Goal: Book appointment/travel/reservation

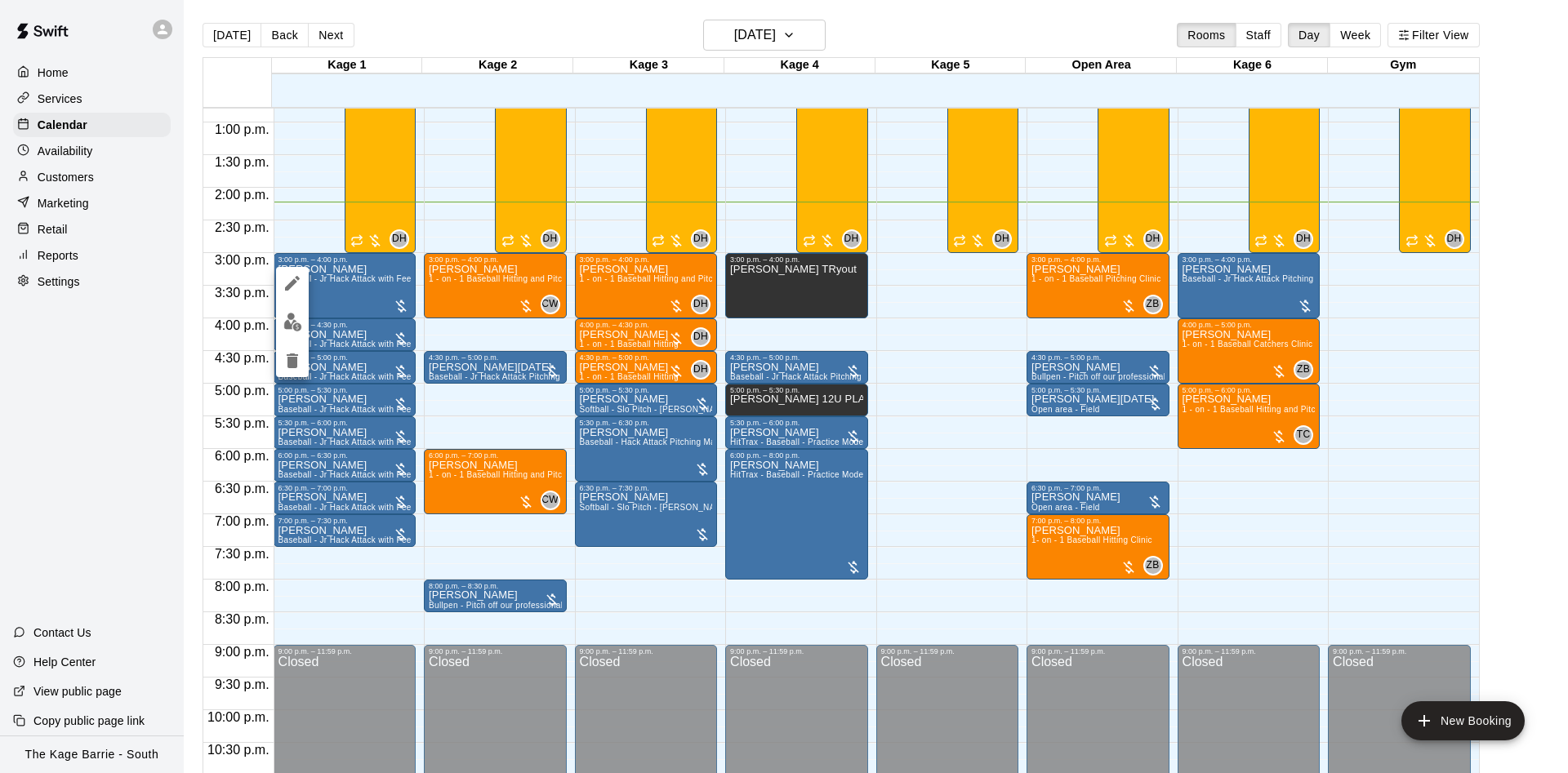
drag, startPoint x: 541, startPoint y: 426, endPoint x: 375, endPoint y: 279, distance: 221.7
click at [539, 425] on div at bounding box center [784, 386] width 1568 height 773
click at [330, 280] on span "Baseball - Jr Hack Attack with Feeder - DO NOT NEED SECOND PERSON" at bounding box center [424, 279] width 292 height 9
click at [288, 274] on div at bounding box center [784, 386] width 1568 height 773
click at [309, 281] on span "Baseball - Jr Hack Attack with Feeder - DO NOT NEED SECOND PERSON" at bounding box center [424, 279] width 292 height 9
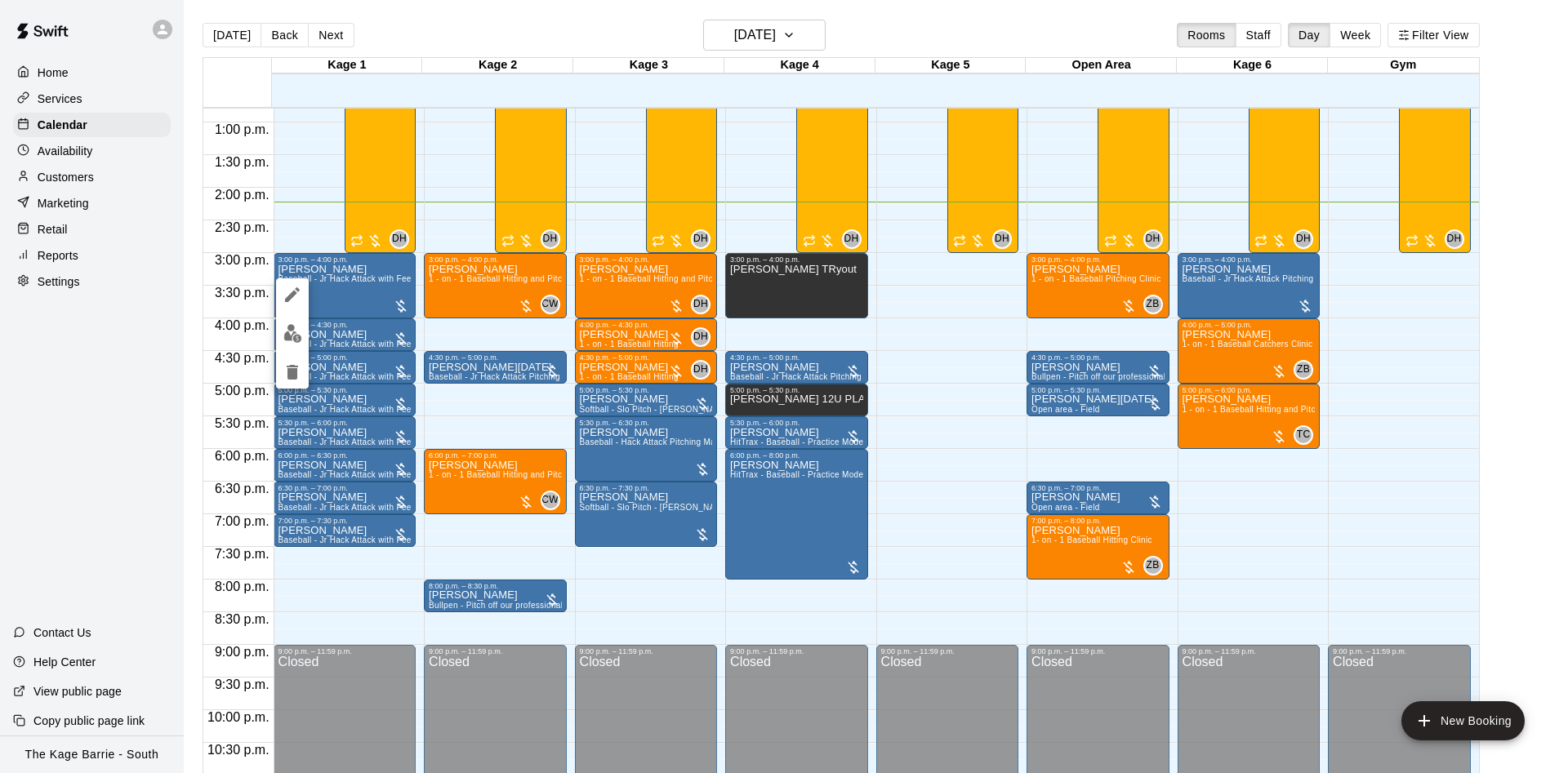
click at [289, 295] on icon "edit" at bounding box center [292, 294] width 20 height 20
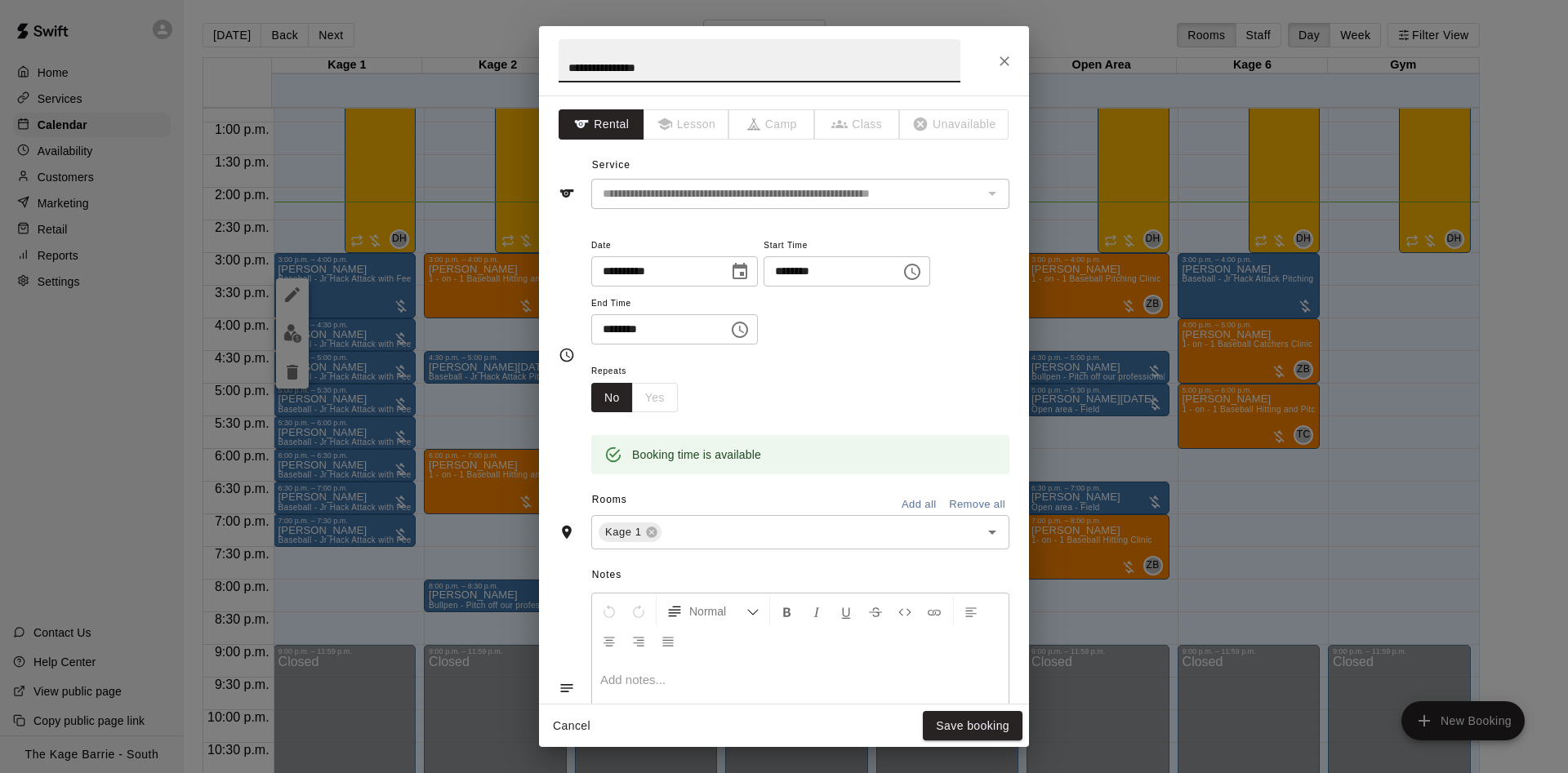
click at [556, 70] on h2 "**********" at bounding box center [759, 61] width 441 height 69
click at [570, 59] on input "**********" at bounding box center [759, 61] width 402 height 44
type input "**********"
click at [992, 717] on button "Save booking" at bounding box center [972, 726] width 100 height 30
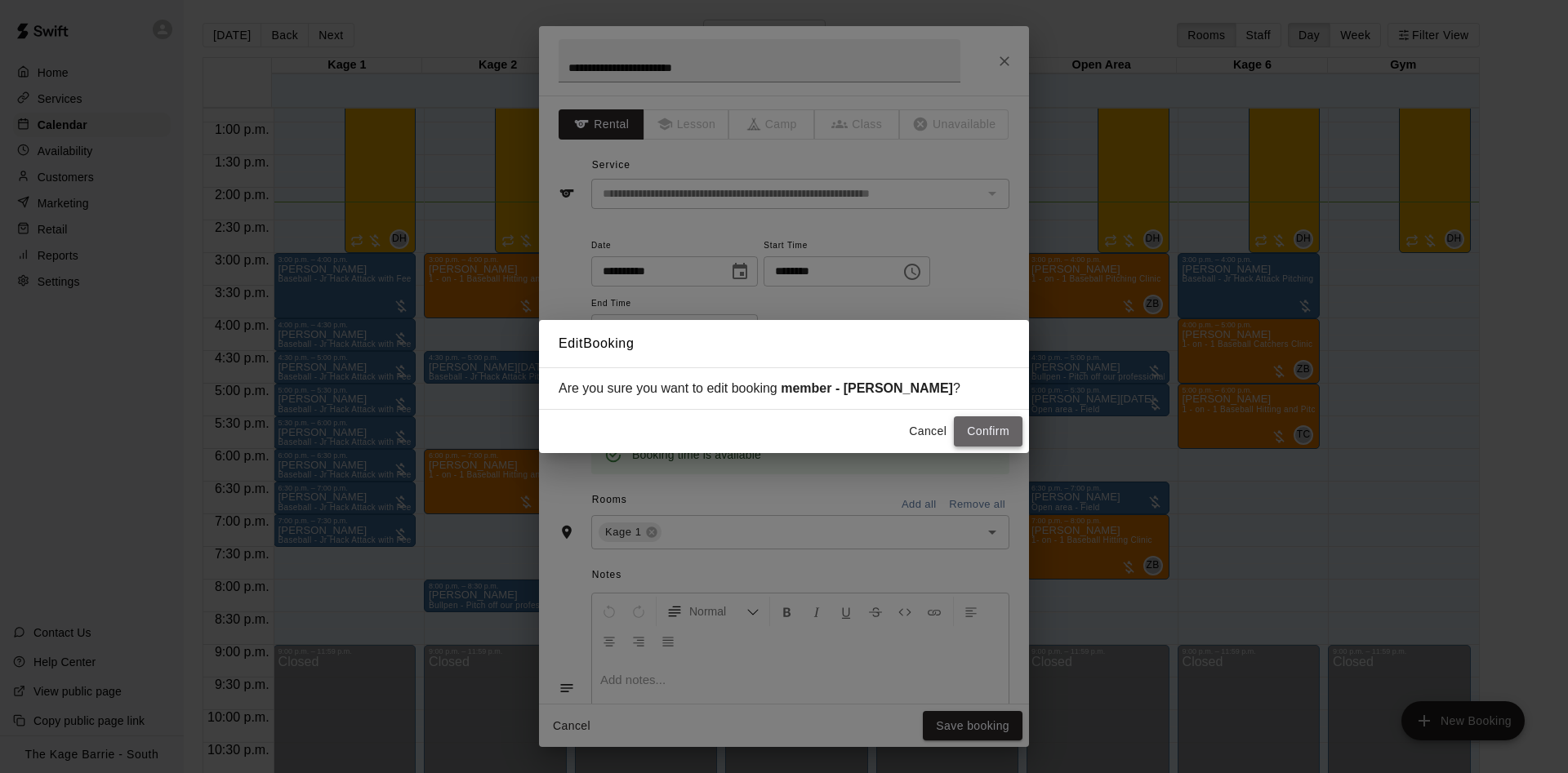
click at [1001, 432] on button "Confirm" at bounding box center [987, 431] width 68 height 30
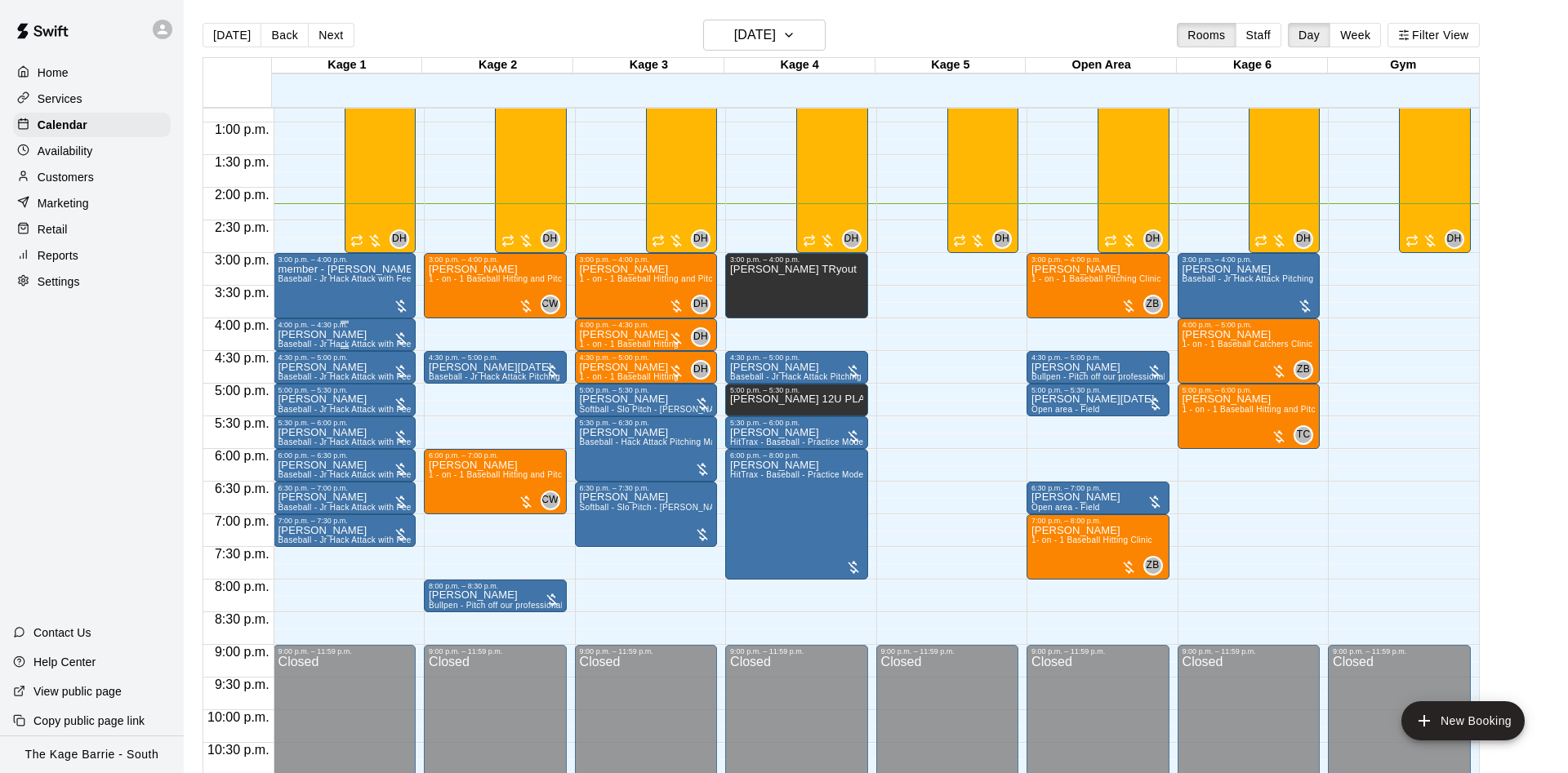
click at [353, 329] on div "4:00 p.m. – 4:30 p.m." at bounding box center [345, 325] width 133 height 9
click at [301, 339] on icon "edit" at bounding box center [292, 339] width 20 height 20
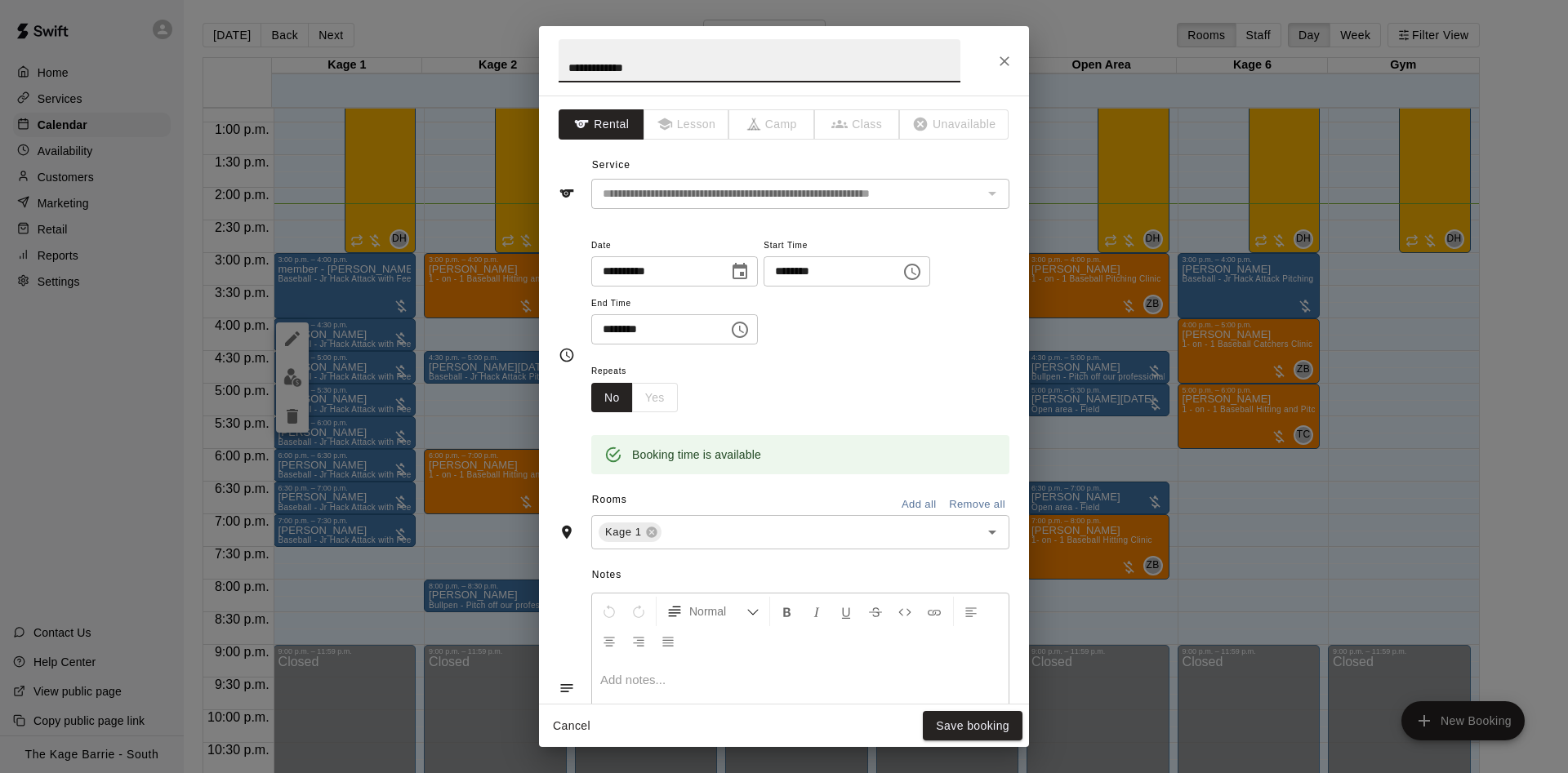
click at [559, 70] on input "**********" at bounding box center [759, 61] width 402 height 44
type input "**********"
click at [1007, 715] on button "Save booking" at bounding box center [972, 726] width 100 height 30
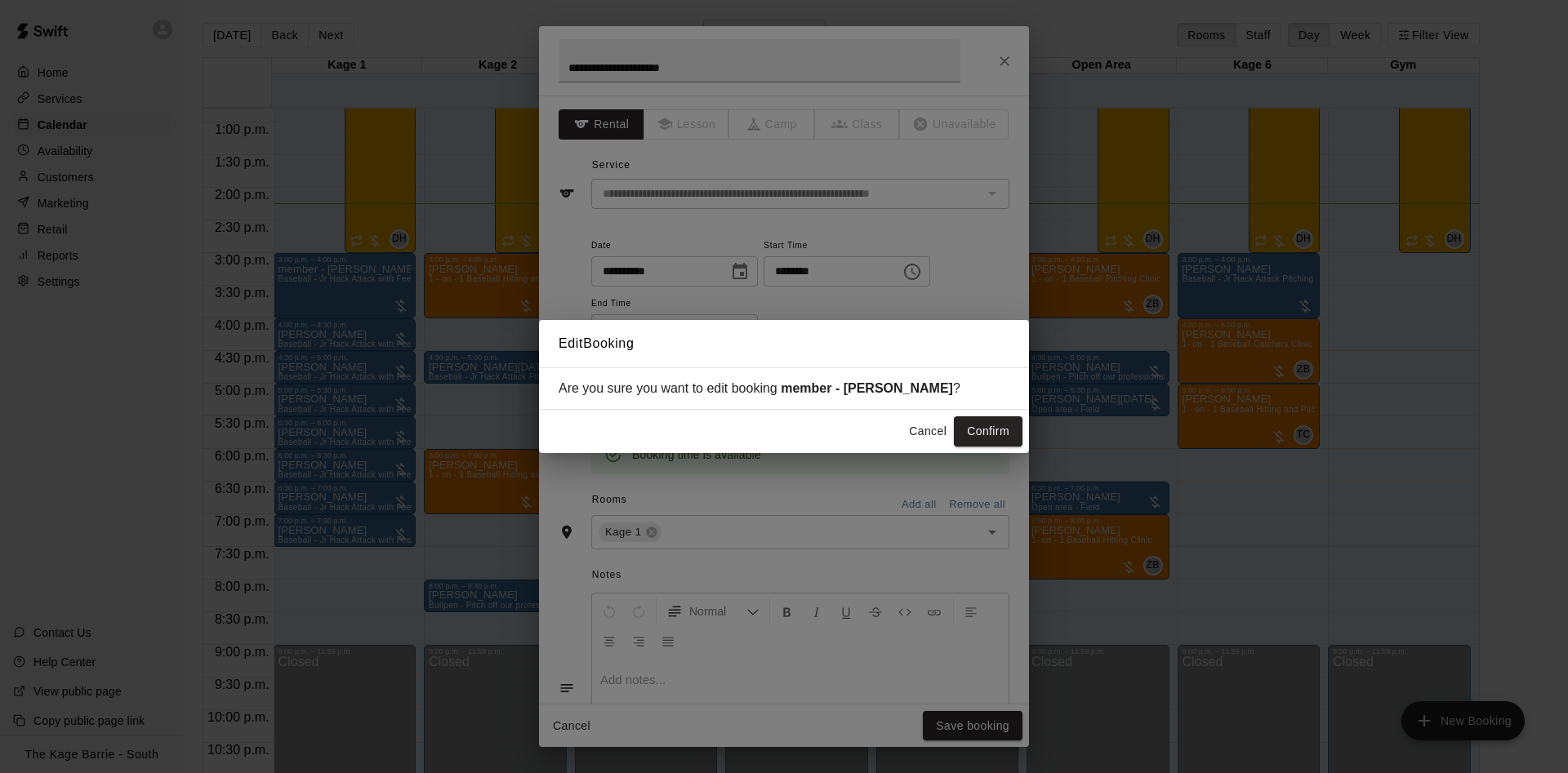
click at [992, 433] on button "Confirm" at bounding box center [987, 431] width 68 height 30
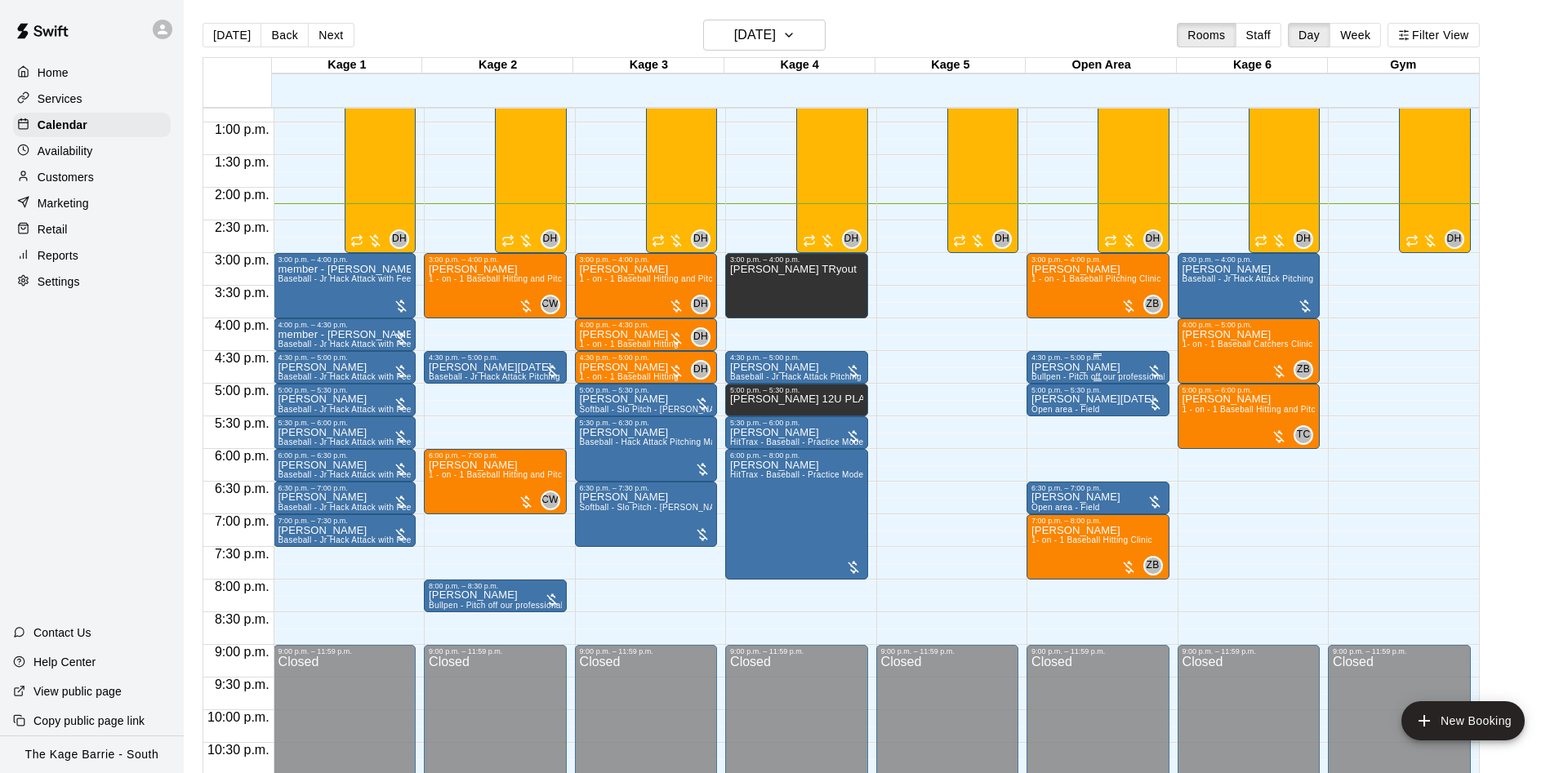
click at [1094, 368] on p "Stacey Hudson" at bounding box center [1098, 368] width 133 height 0
drag, startPoint x: 1041, startPoint y: 377, endPoint x: 1032, endPoint y: 376, distance: 9.1
click at [1040, 375] on button "edit" at bounding box center [1046, 387] width 32 height 32
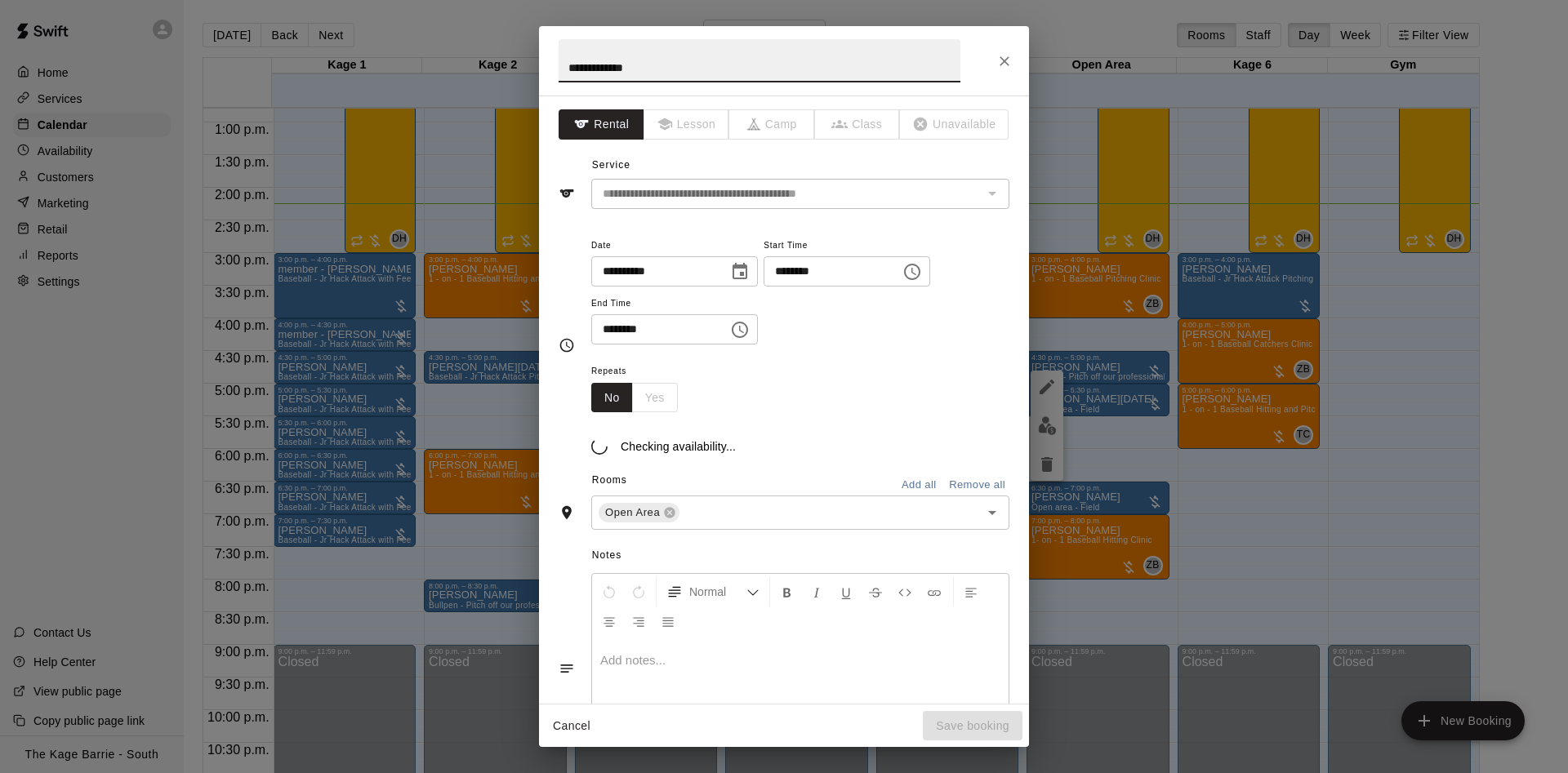
click at [569, 62] on input "**********" at bounding box center [759, 61] width 402 height 44
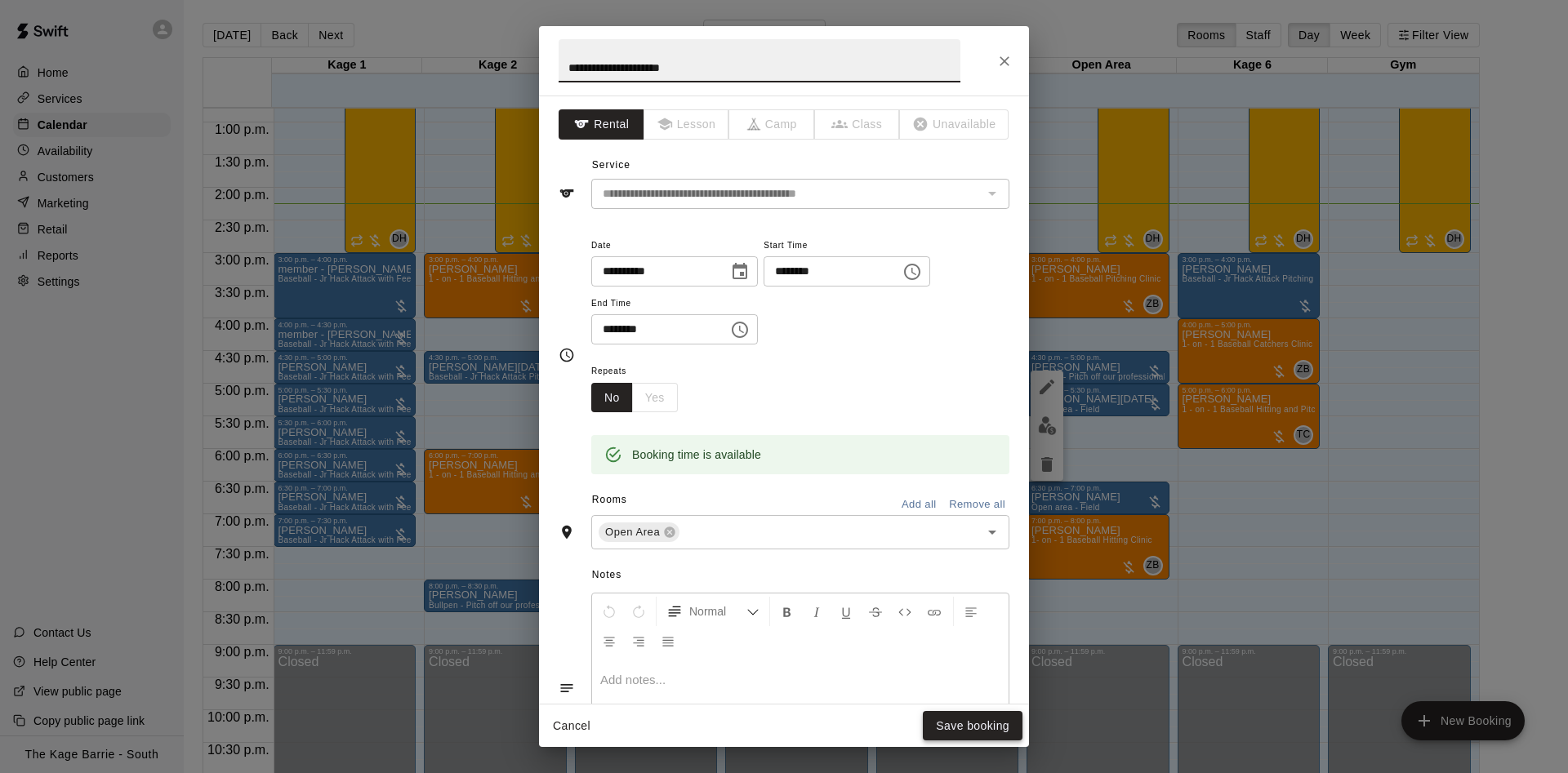
type input "**********"
click at [989, 718] on button "Save booking" at bounding box center [972, 726] width 100 height 30
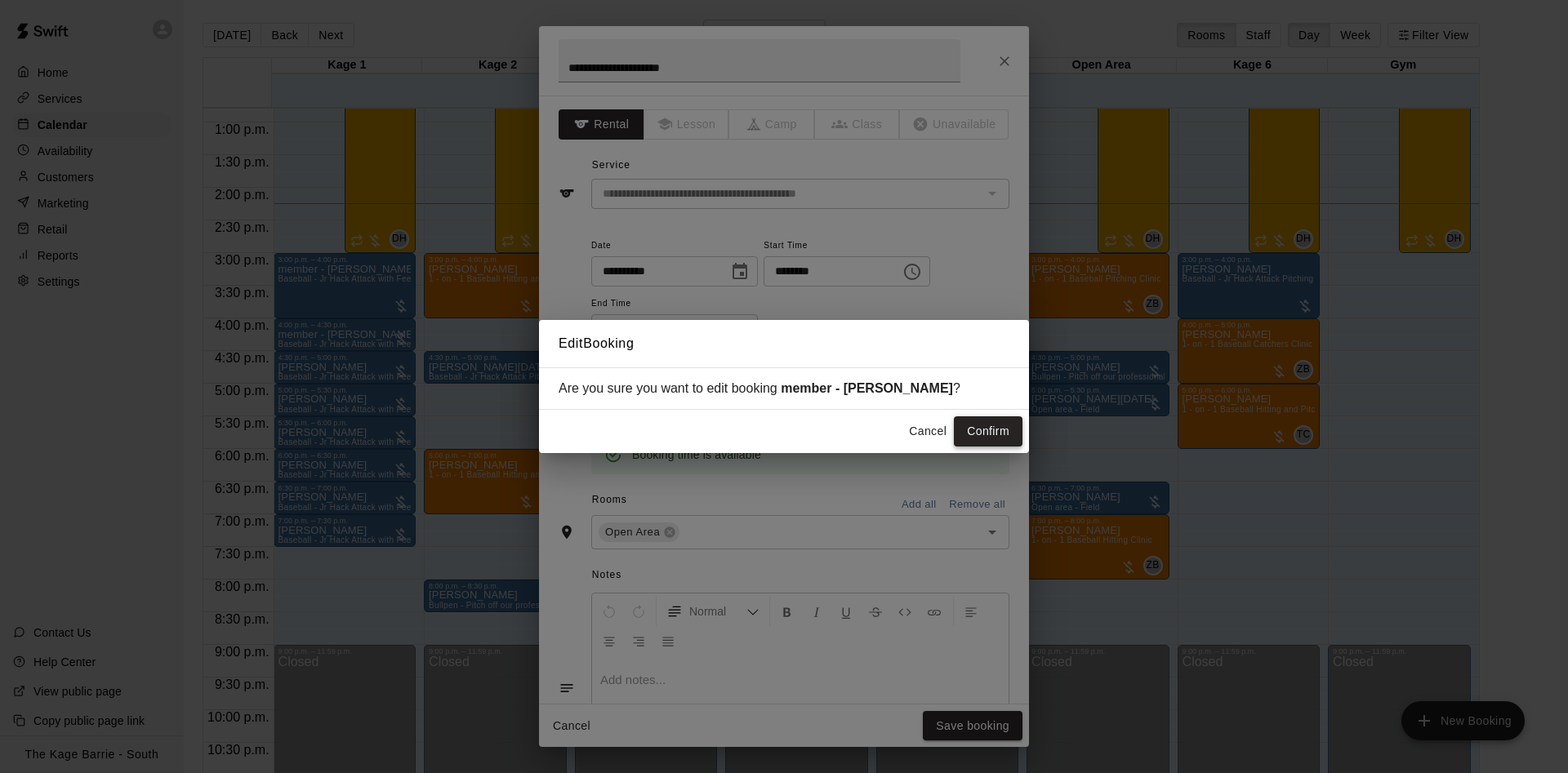
click at [1000, 432] on button "Confirm" at bounding box center [987, 431] width 68 height 30
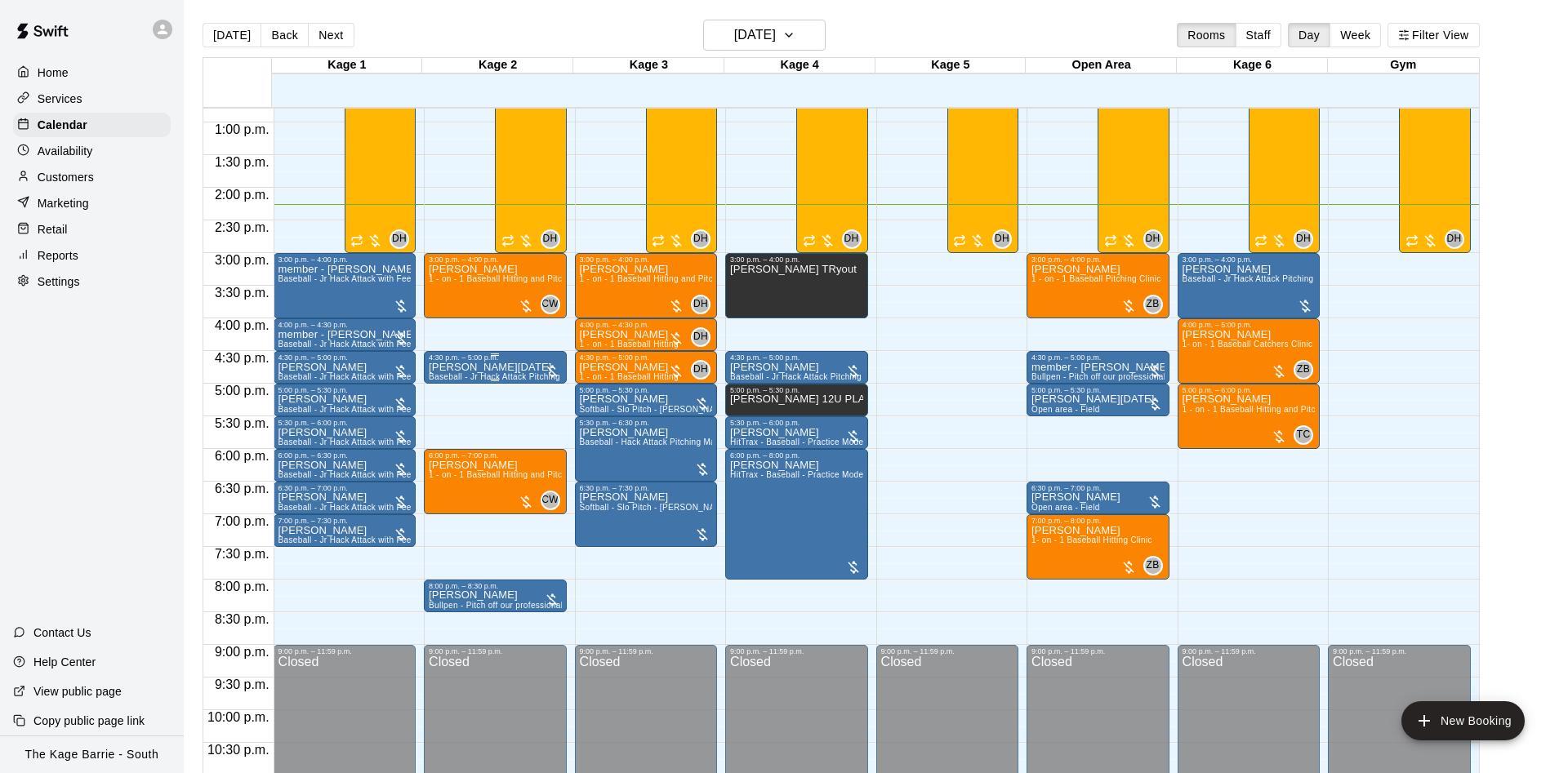
click at [465, 362] on div "4:30 p.m. – 5:00 p.m." at bounding box center [495, 358] width 133 height 9
click at [447, 382] on button "edit" at bounding box center [443, 371] width 32 height 32
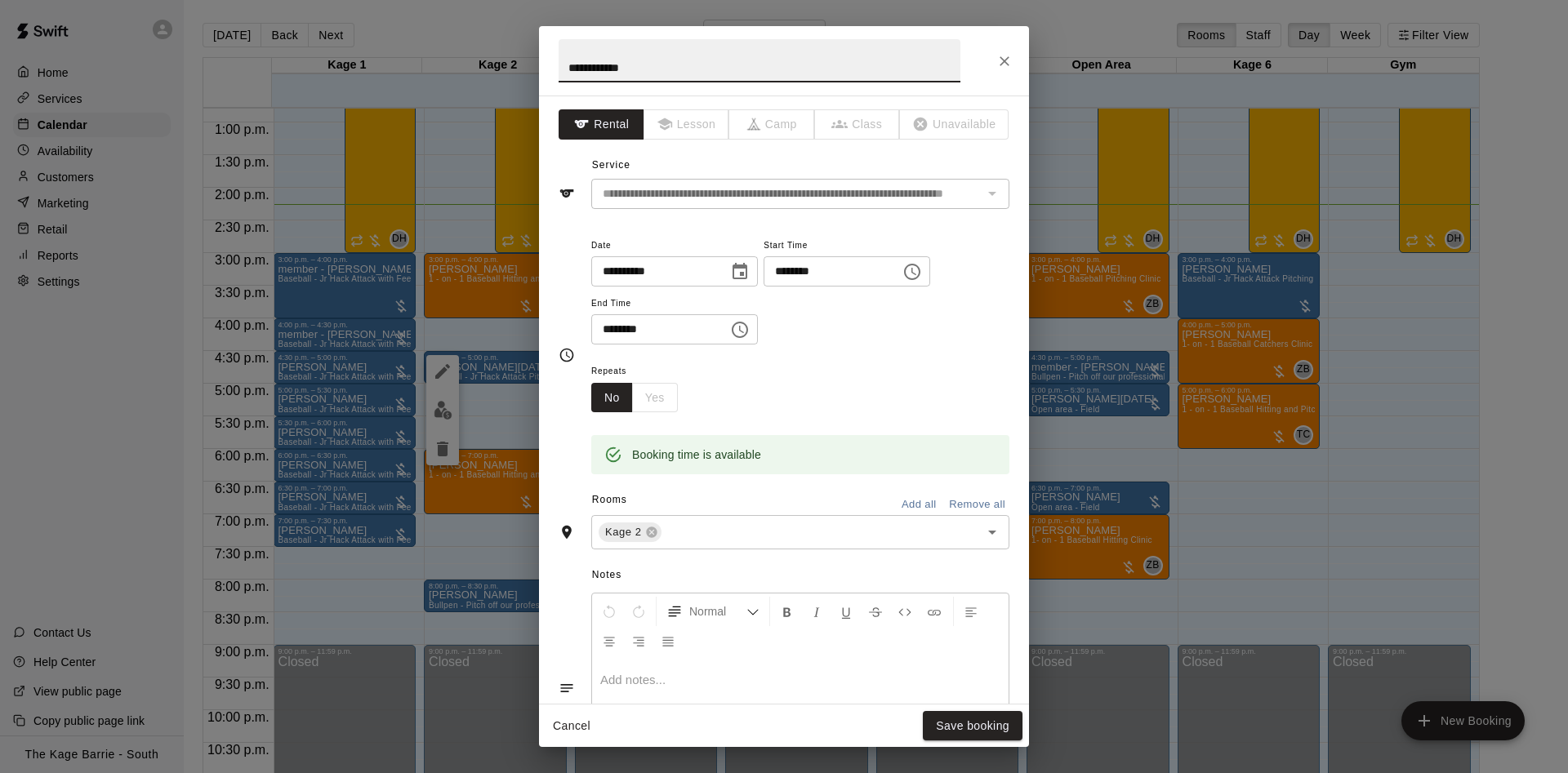
click at [566, 62] on input "**********" at bounding box center [759, 61] width 402 height 44
type input "**********"
click at [977, 725] on button "Save booking" at bounding box center [972, 726] width 100 height 30
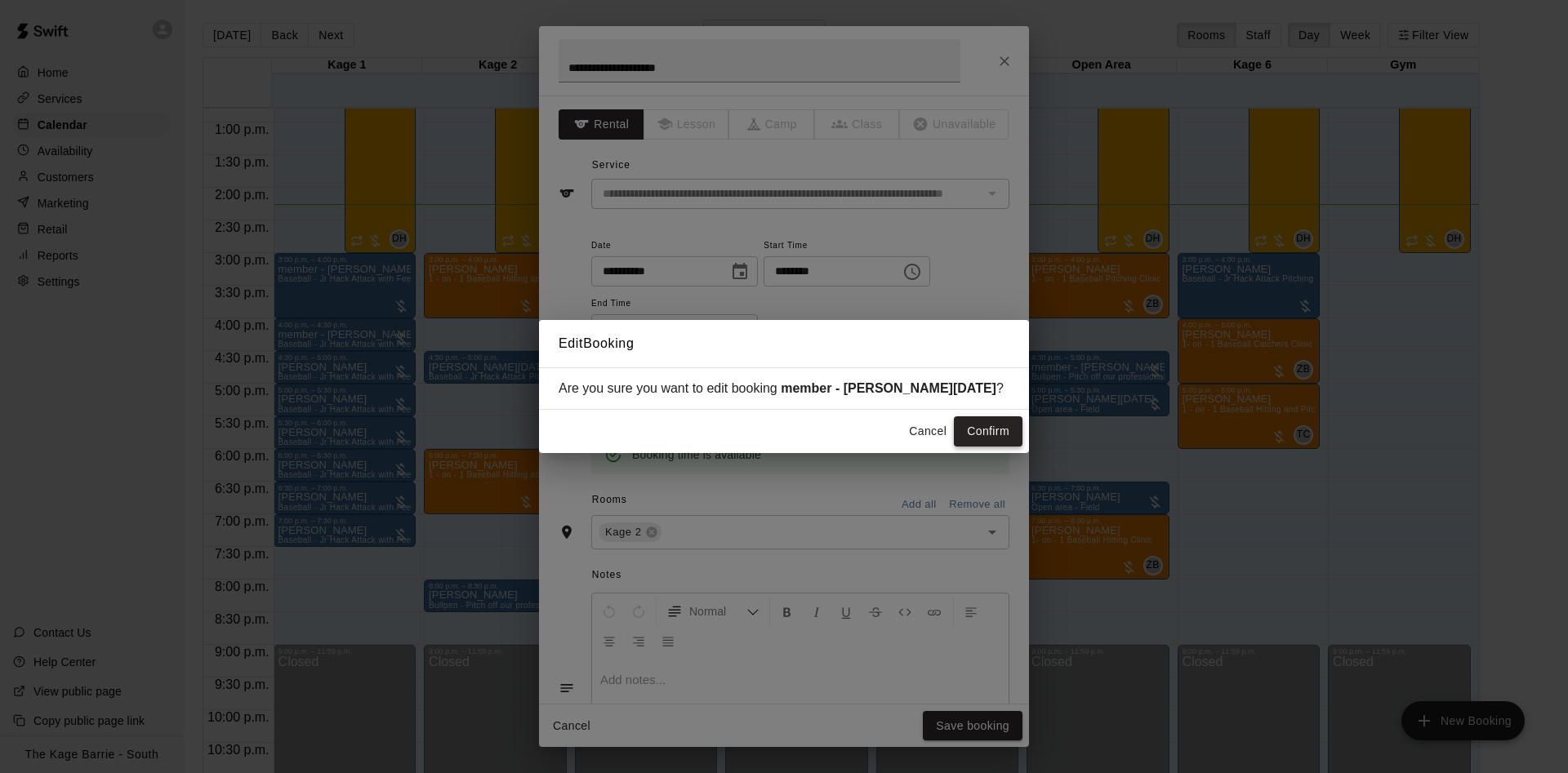
click at [987, 431] on button "Confirm" at bounding box center [987, 431] width 68 height 30
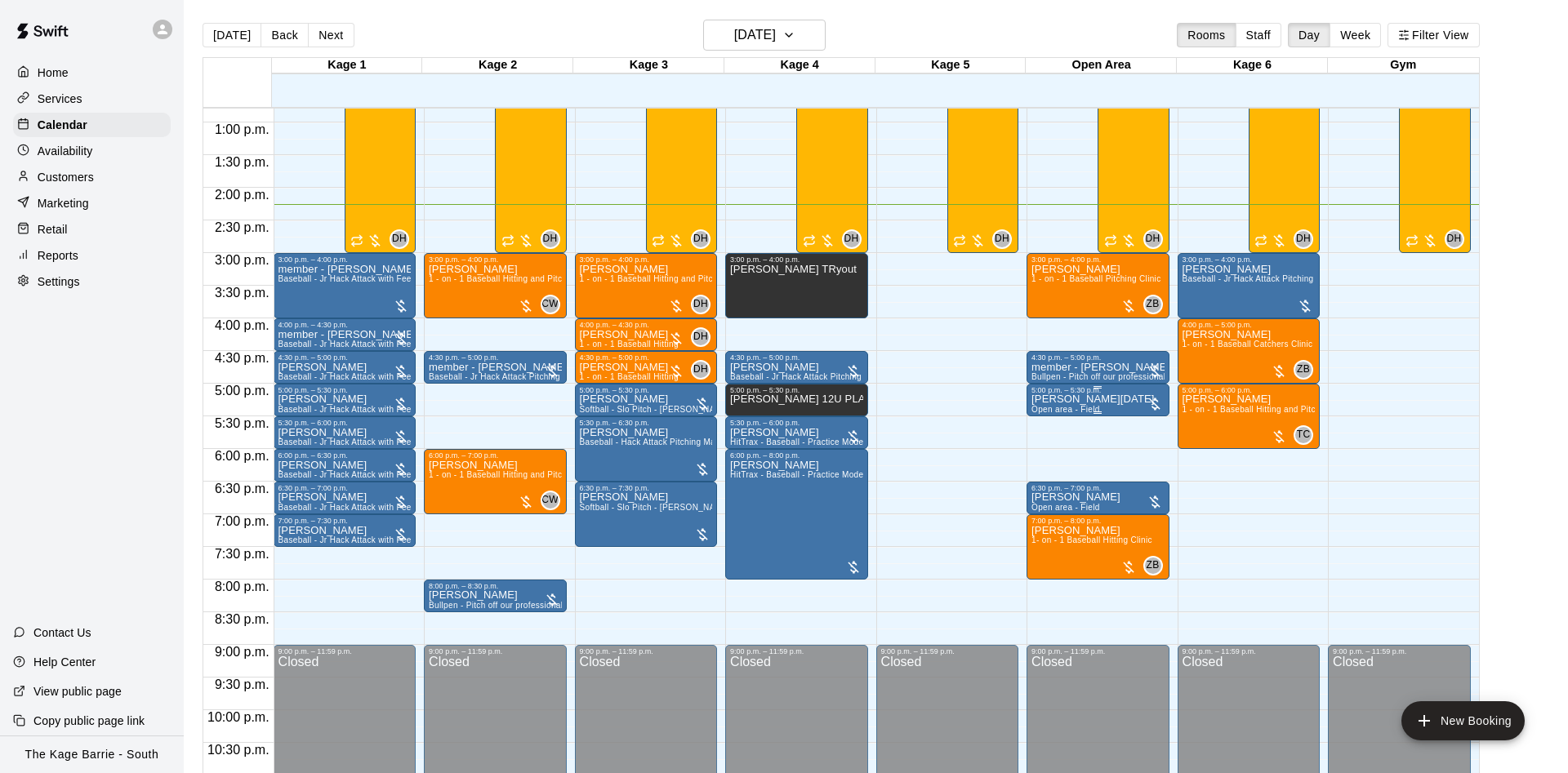
click at [1080, 399] on p "Mauro Natale" at bounding box center [1093, 399] width 123 height 0
click at [1062, 412] on div at bounding box center [1046, 458] width 32 height 110
click at [1058, 412] on button "edit" at bounding box center [1046, 420] width 32 height 32
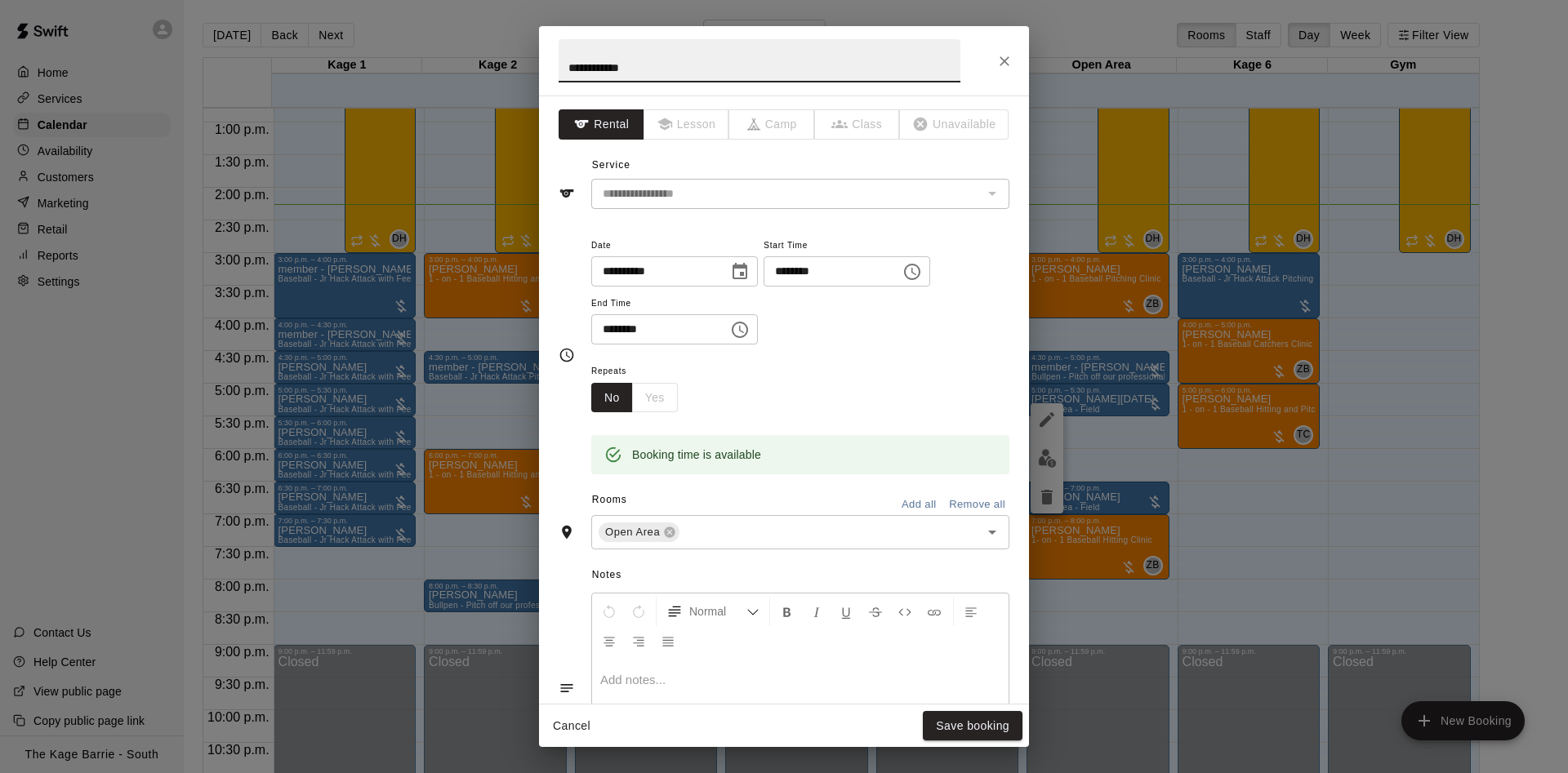
click at [572, 62] on input "**********" at bounding box center [759, 61] width 402 height 44
type input "**********"
click at [971, 719] on button "Save booking" at bounding box center [972, 726] width 100 height 30
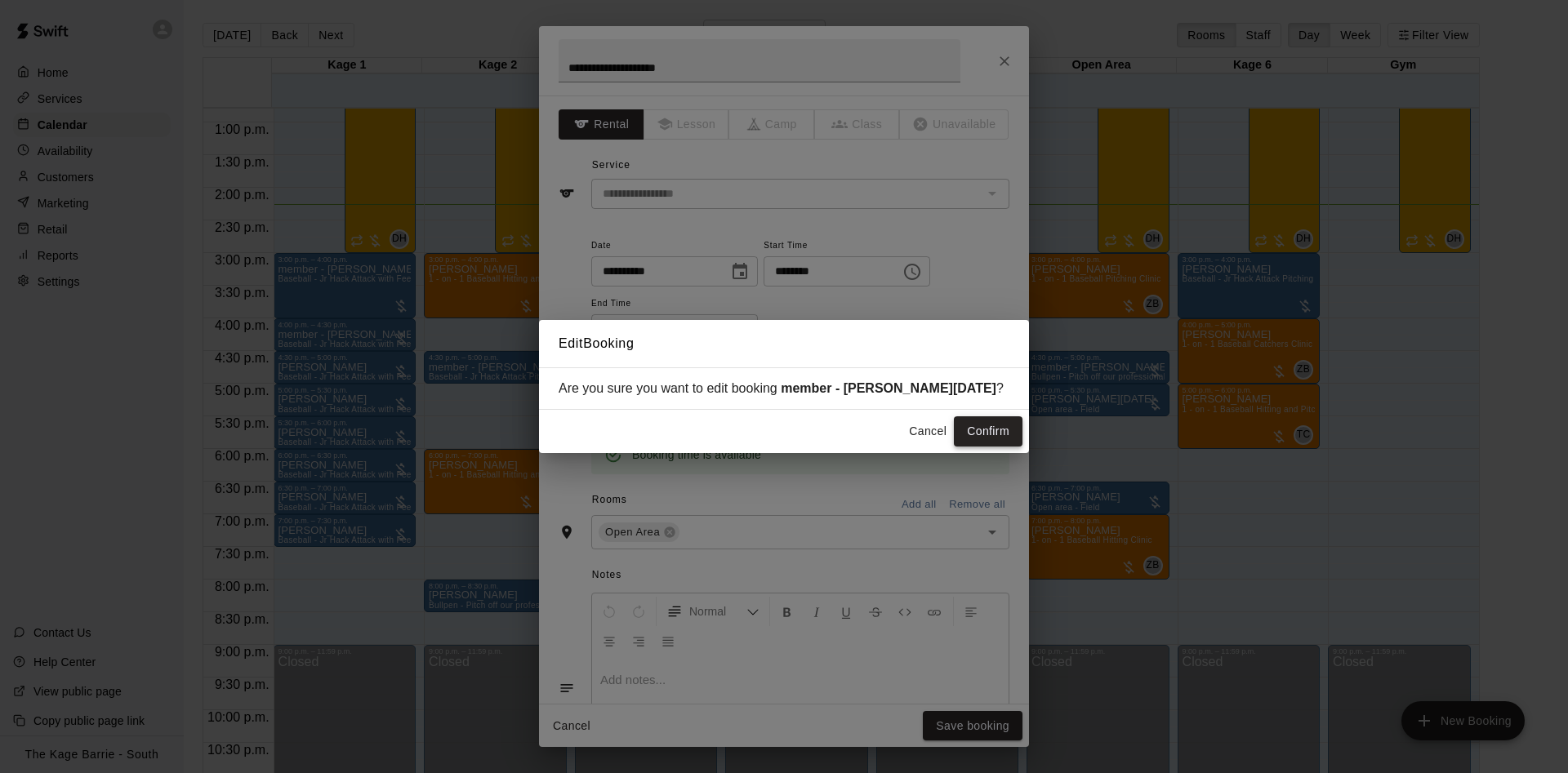
click at [1008, 425] on button "Confirm" at bounding box center [987, 431] width 68 height 30
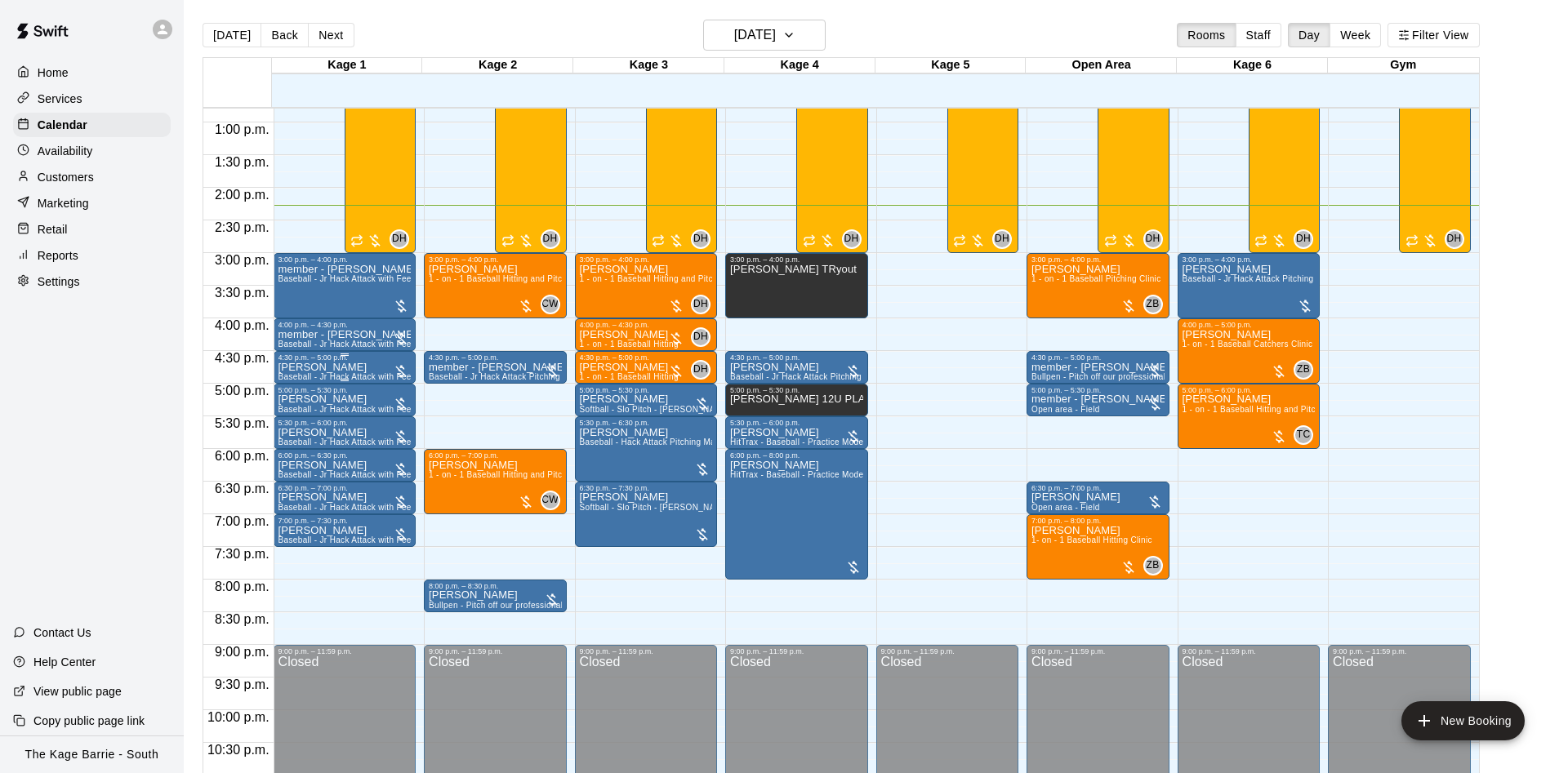
click at [334, 368] on p "Adam Lechniak" at bounding box center [345, 368] width 133 height 0
click at [296, 385] on icon "edit" at bounding box center [292, 386] width 15 height 15
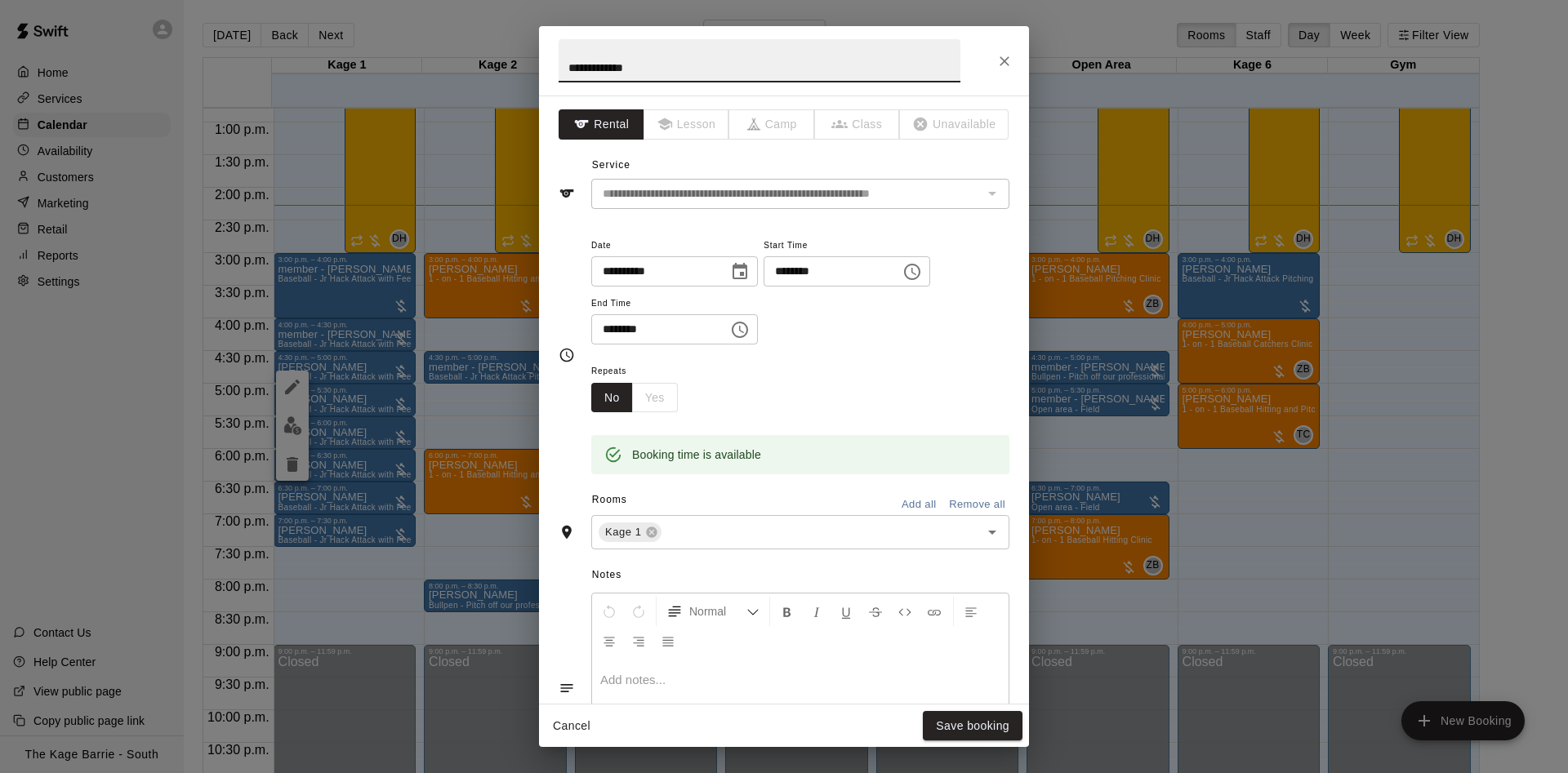
click at [569, 58] on input "**********" at bounding box center [759, 61] width 402 height 44
drag, startPoint x: 604, startPoint y: 67, endPoint x: 528, endPoint y: 67, distance: 76.0
click at [558, 67] on input "**********" at bounding box center [759, 61] width 402 height 44
type input "**********"
click at [967, 714] on button "Save booking" at bounding box center [972, 726] width 100 height 30
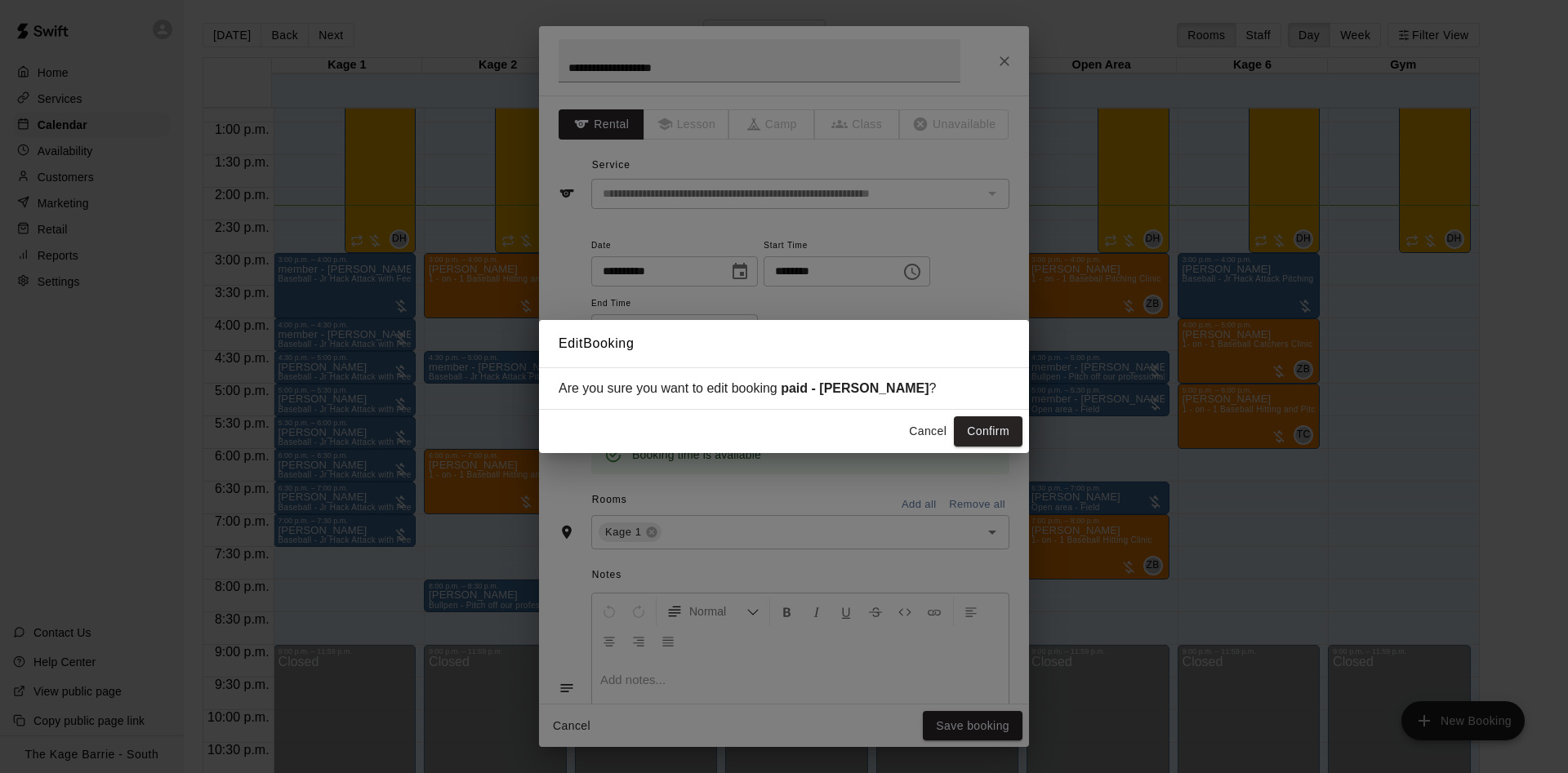
click at [1004, 434] on button "Confirm" at bounding box center [987, 431] width 68 height 30
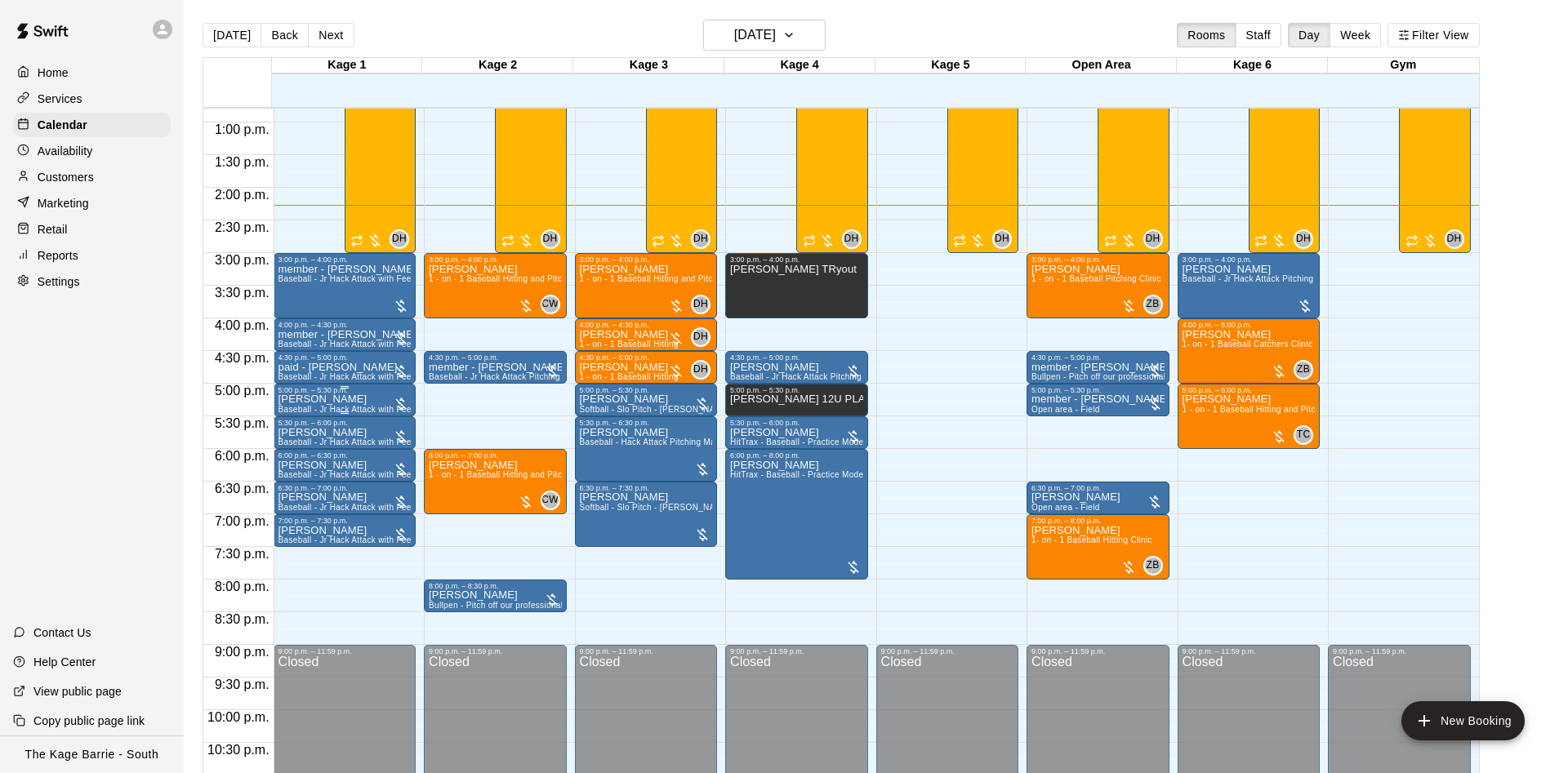
click at [375, 400] on div "Adam Lechniak Baseball - Jr Hack Attack with Feeder - DO NOT NEED SECOND PERSON" at bounding box center [345, 781] width 133 height 773
click at [290, 410] on icon "edit" at bounding box center [292, 414] width 20 height 20
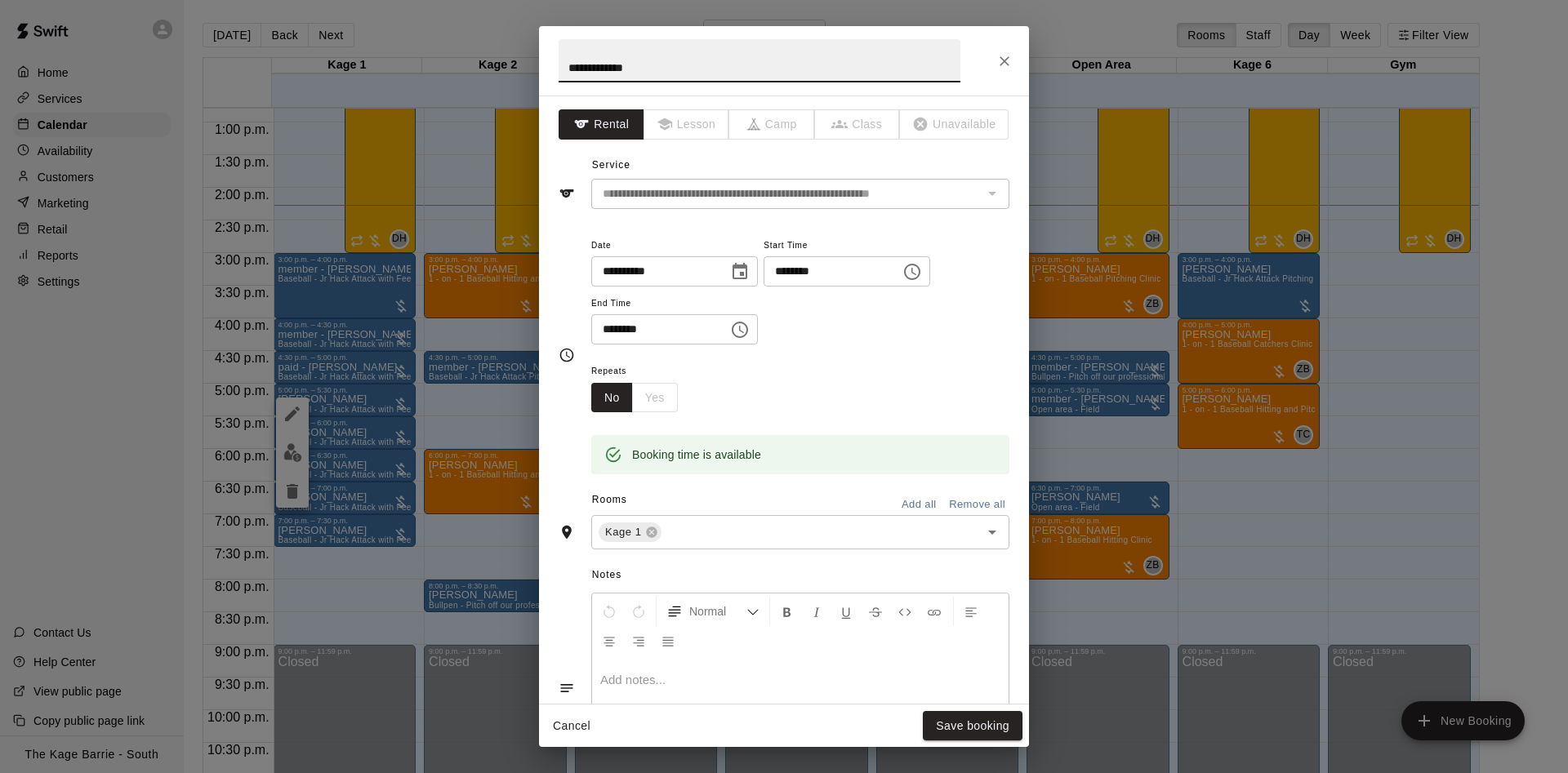
click at [557, 61] on h2 "**********" at bounding box center [759, 61] width 441 height 69
click at [560, 63] on input "**********" at bounding box center [759, 61] width 402 height 44
paste input "*******"
type input "**********"
click at [980, 717] on button "Save booking" at bounding box center [972, 726] width 100 height 30
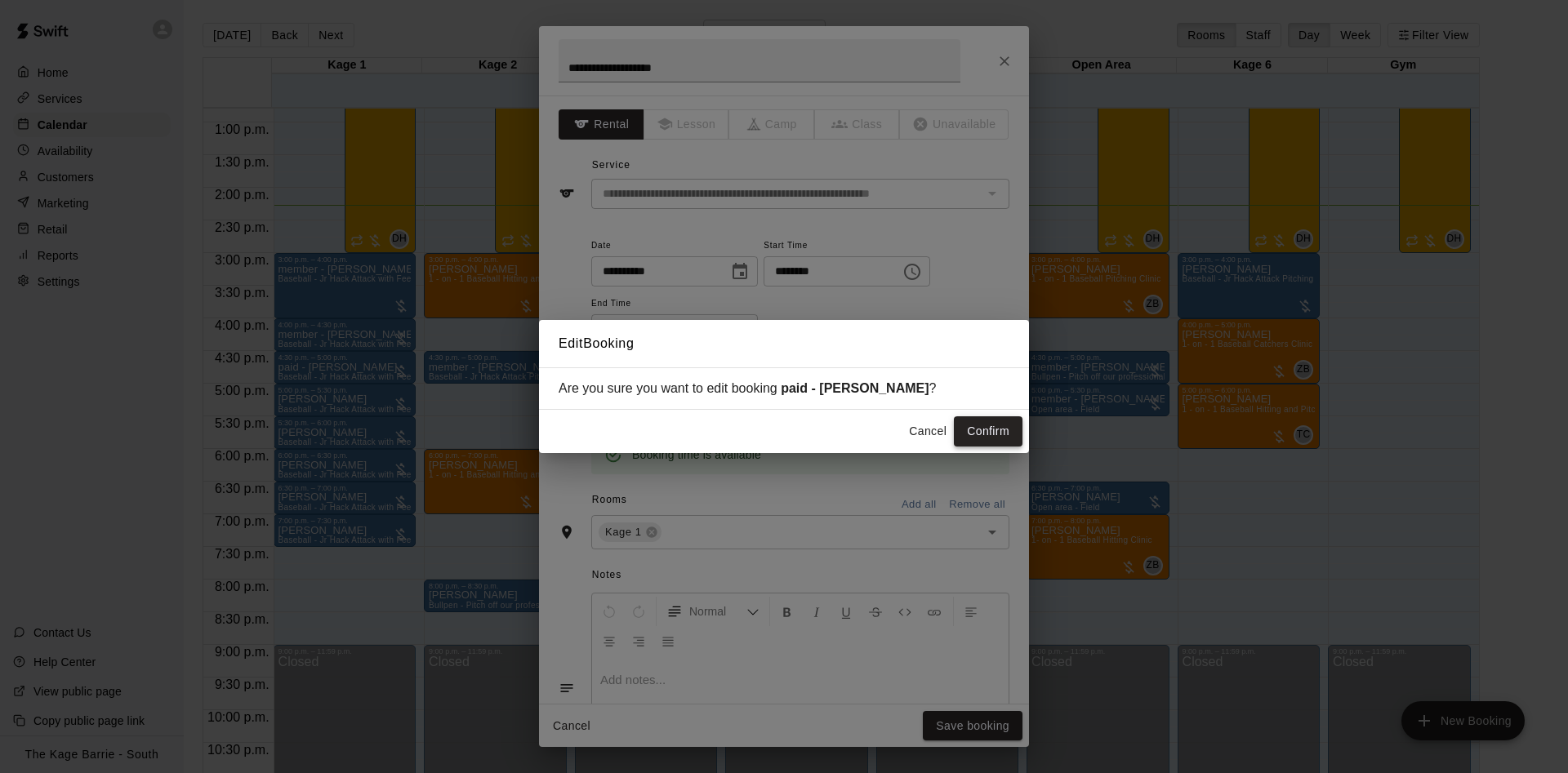
click at [1001, 434] on button "Confirm" at bounding box center [987, 431] width 68 height 30
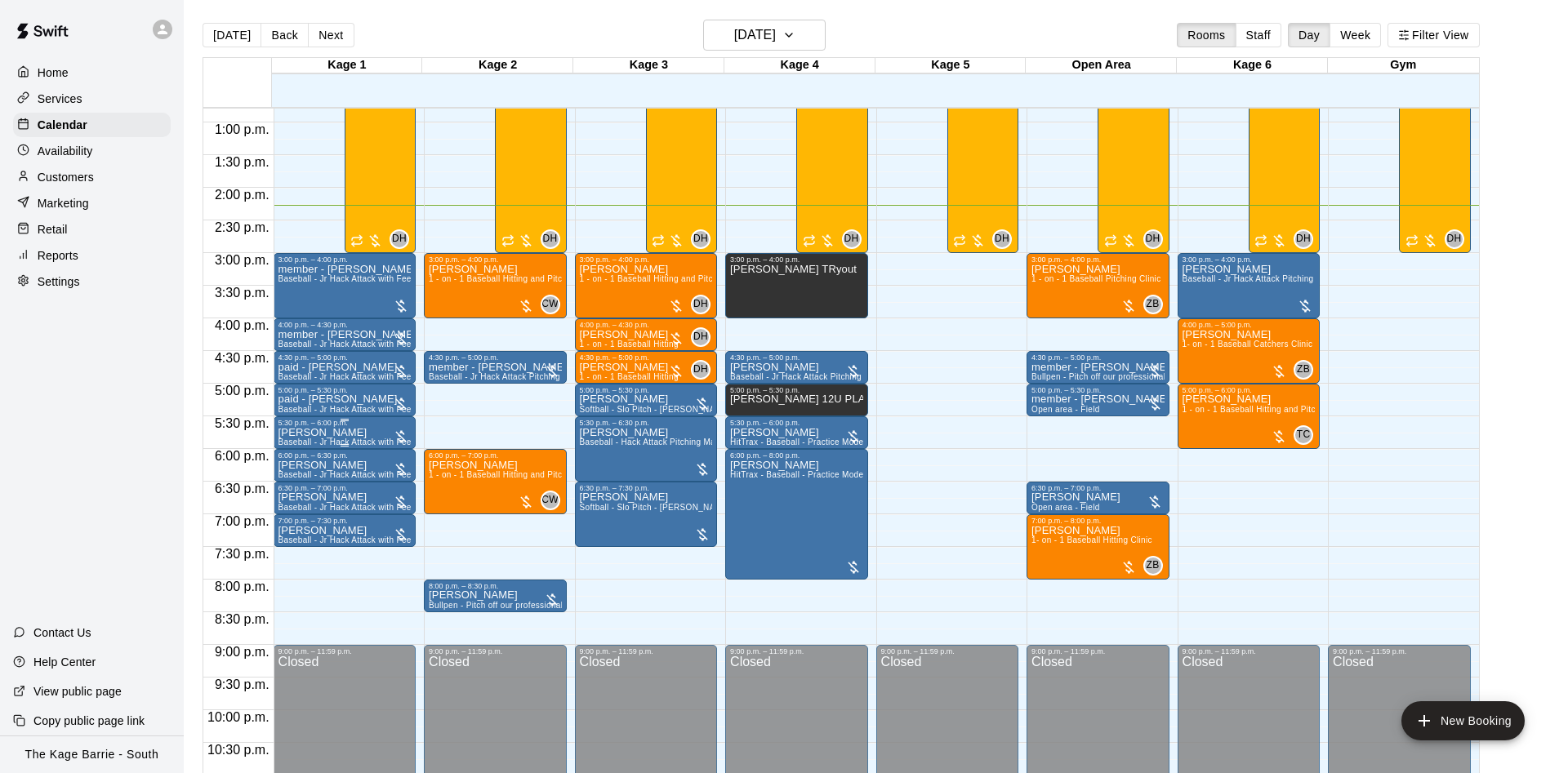
click at [336, 433] on p "Adam Lechniak" at bounding box center [345, 433] width 133 height 0
click at [291, 445] on icon "edit" at bounding box center [292, 452] width 20 height 20
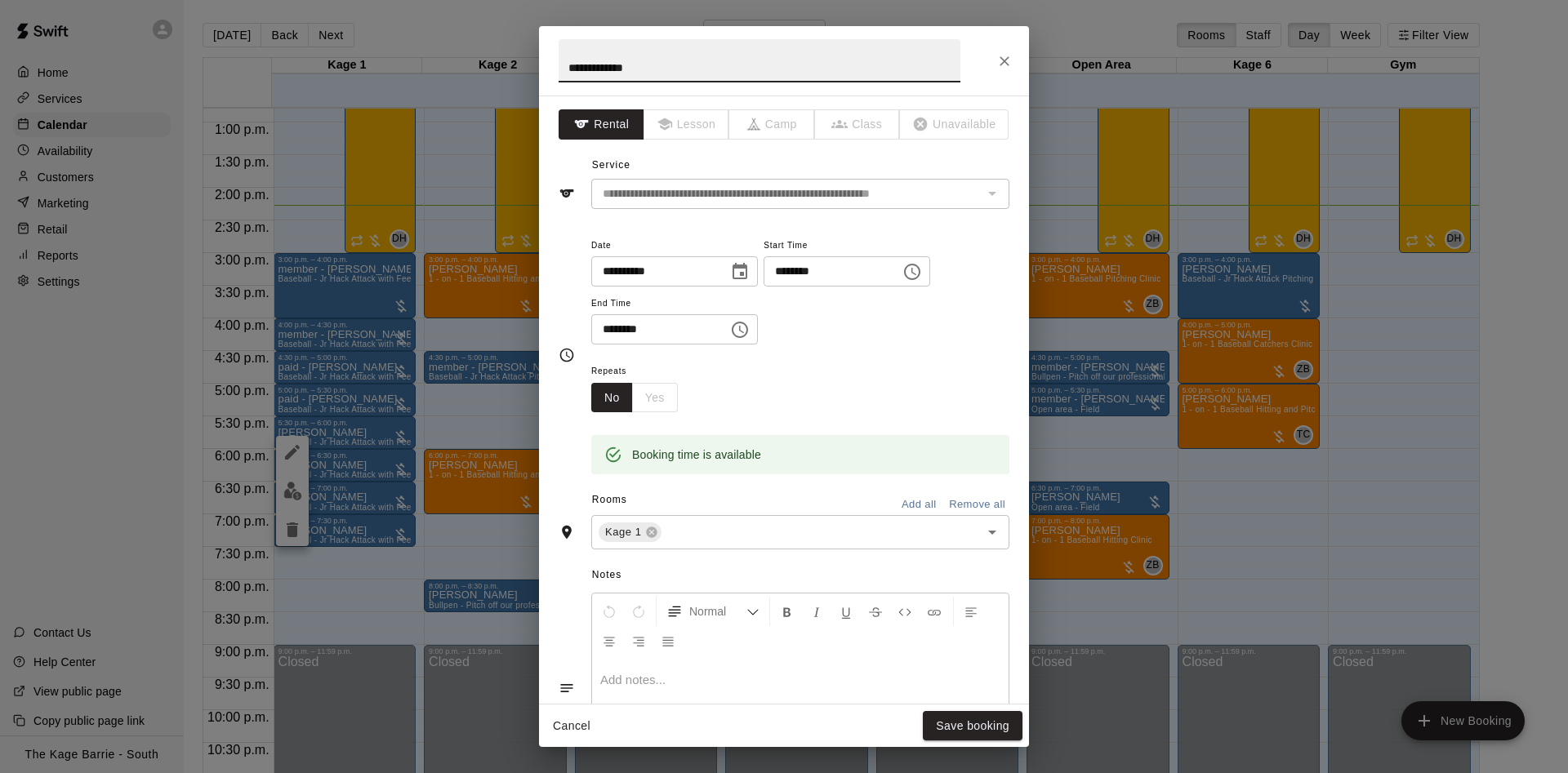
click at [574, 61] on input "**********" at bounding box center [759, 61] width 402 height 44
click at [568, 66] on input "**********" at bounding box center [759, 61] width 402 height 44
type input "**********"
click at [988, 726] on button "Save booking" at bounding box center [972, 726] width 100 height 30
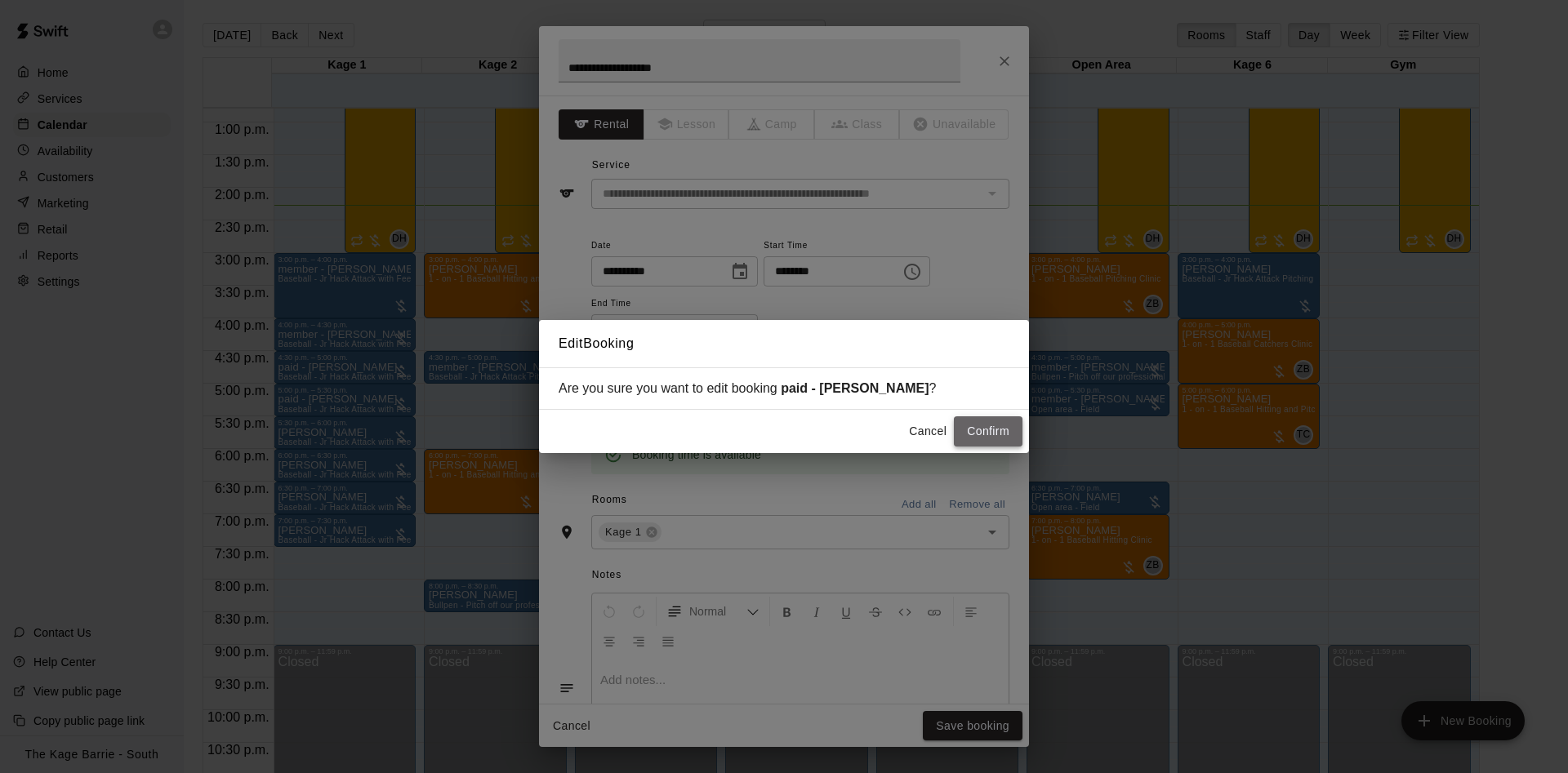
click at [1010, 438] on button "Confirm" at bounding box center [987, 431] width 68 height 30
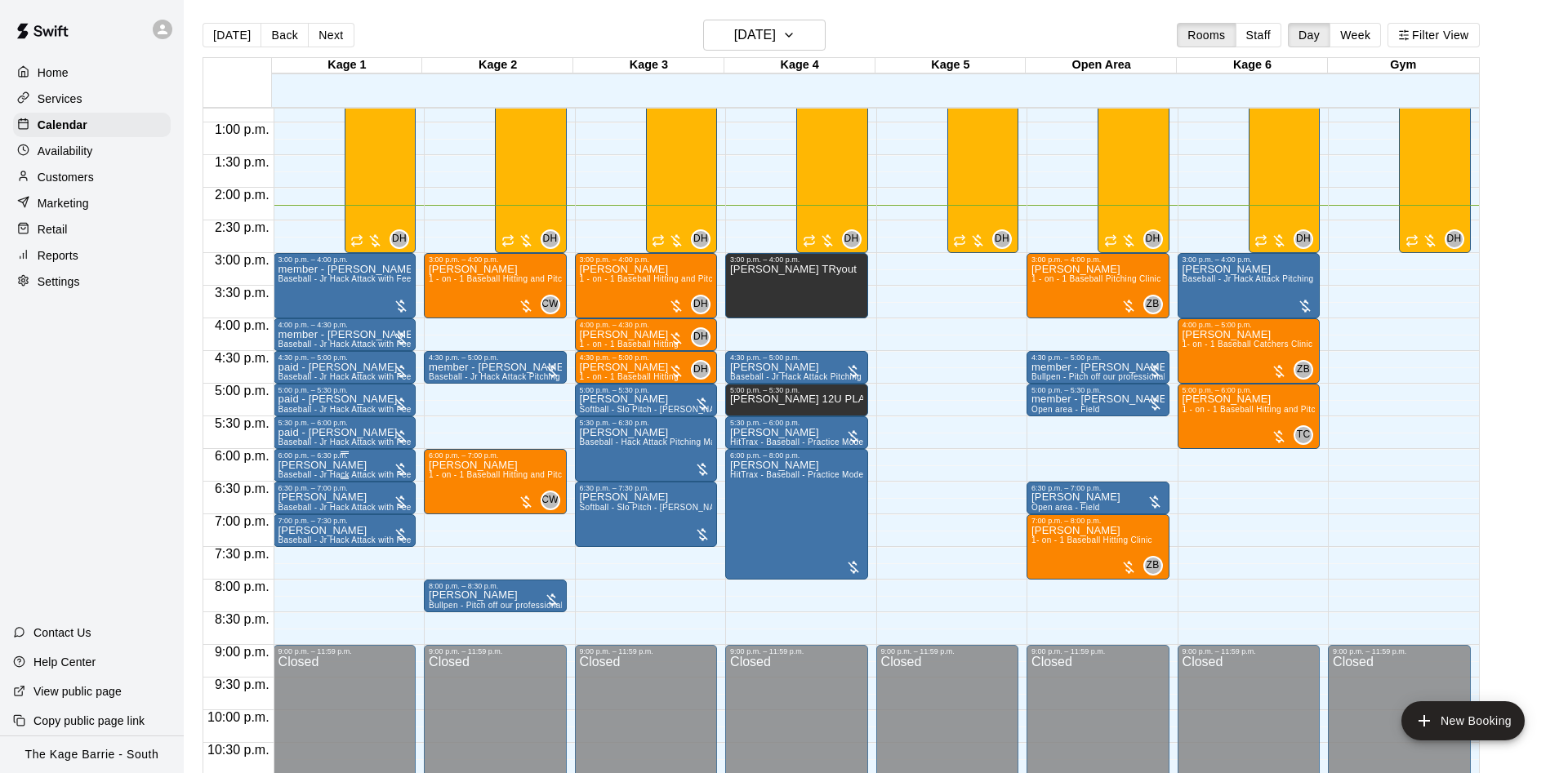
click at [285, 473] on icon "edit" at bounding box center [292, 479] width 20 height 20
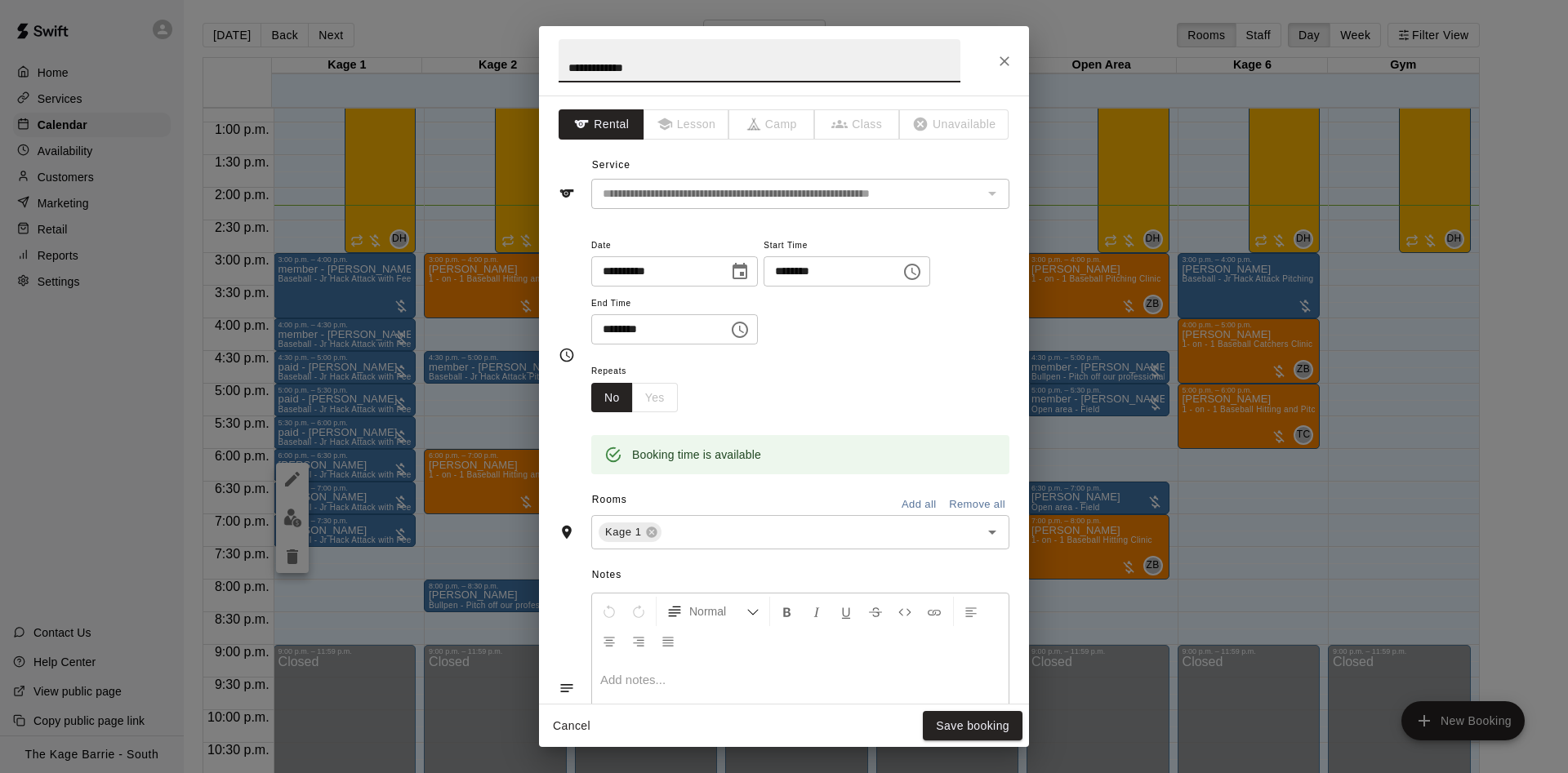
click at [566, 67] on input "**********" at bounding box center [759, 61] width 402 height 44
type input "**********"
click at [971, 716] on button "Save booking" at bounding box center [972, 726] width 100 height 30
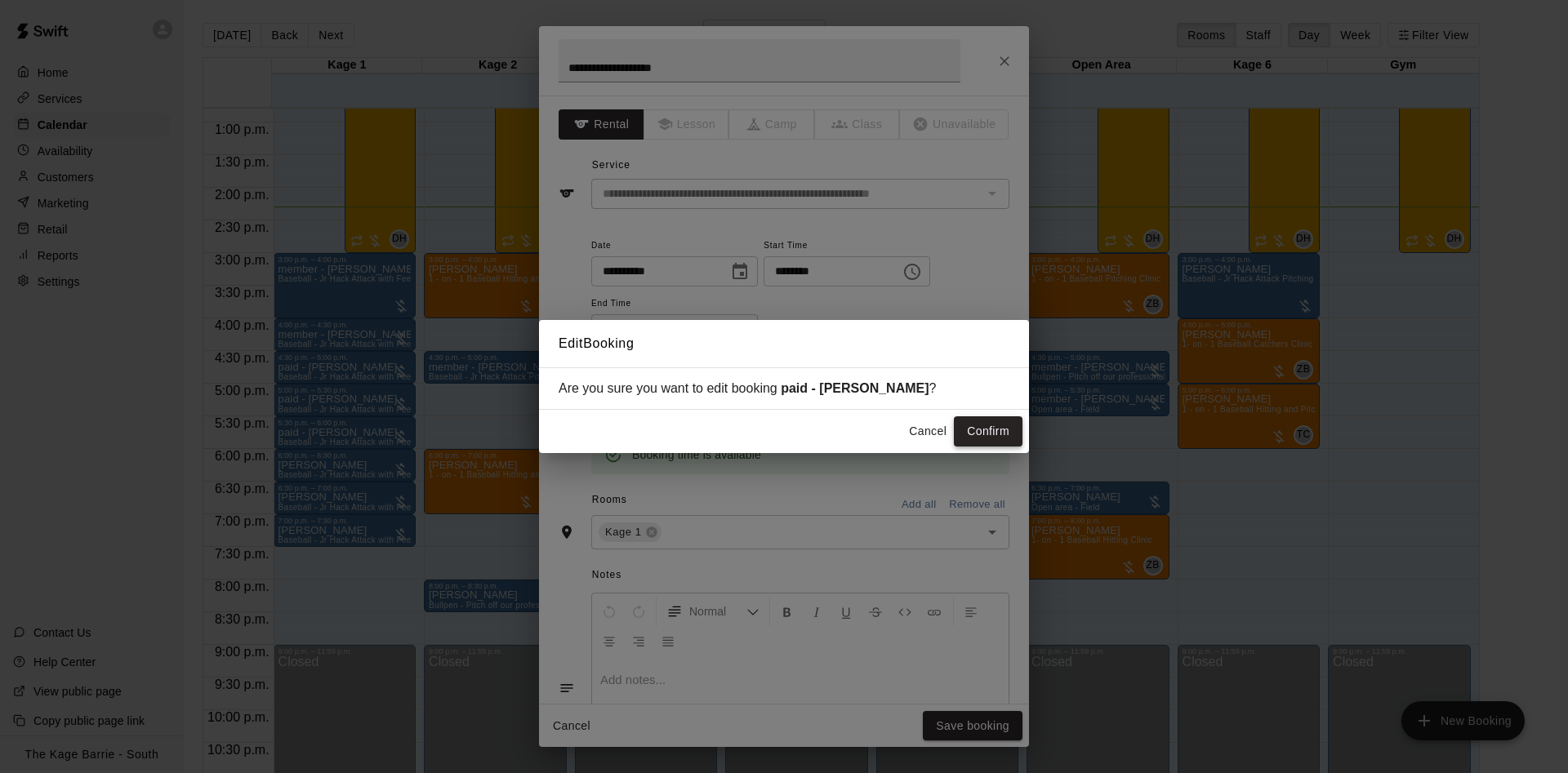
click at [989, 429] on button "Confirm" at bounding box center [987, 431] width 68 height 30
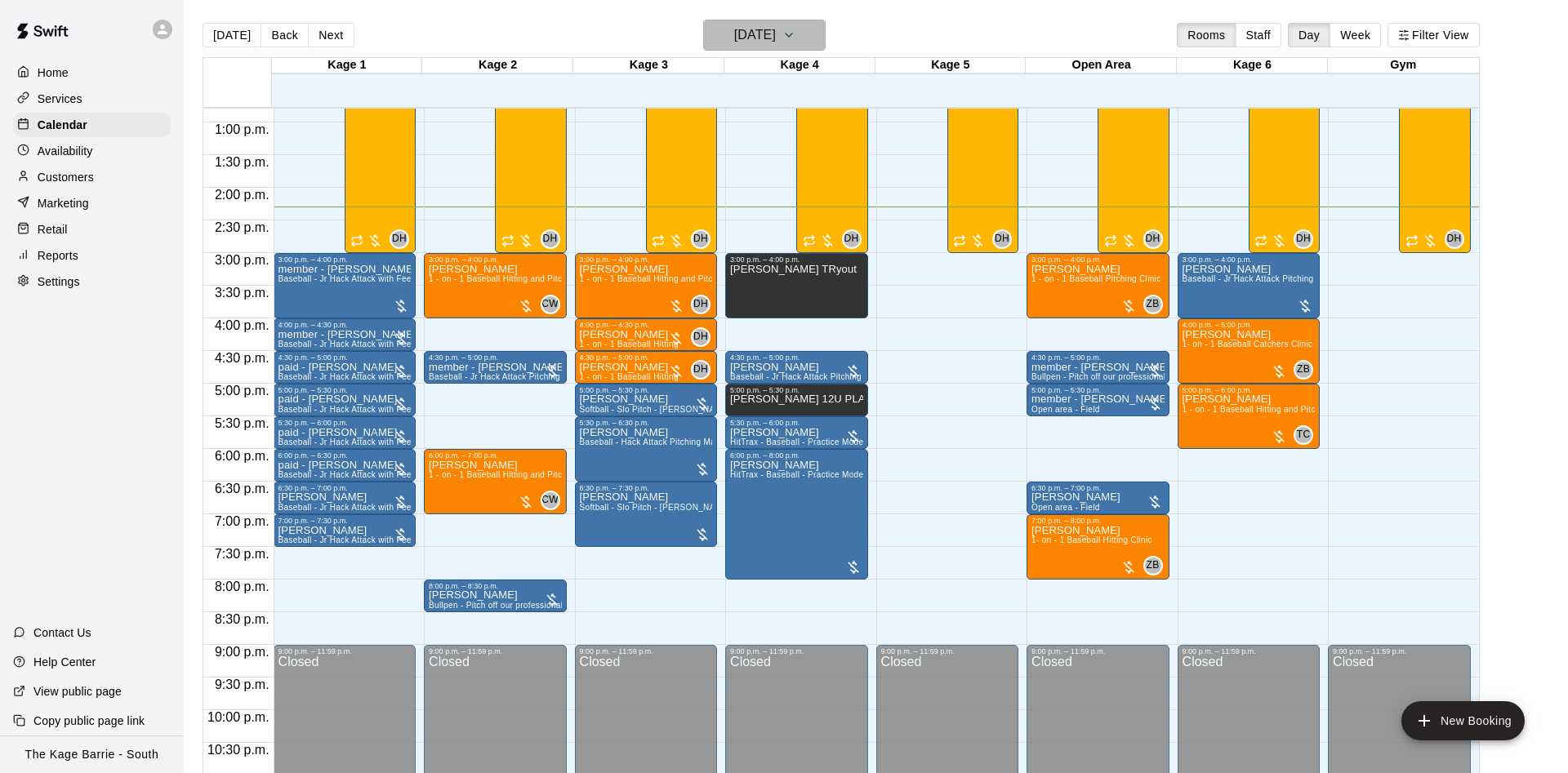
click at [775, 25] on h6 "[DATE]" at bounding box center [755, 35] width 42 height 23
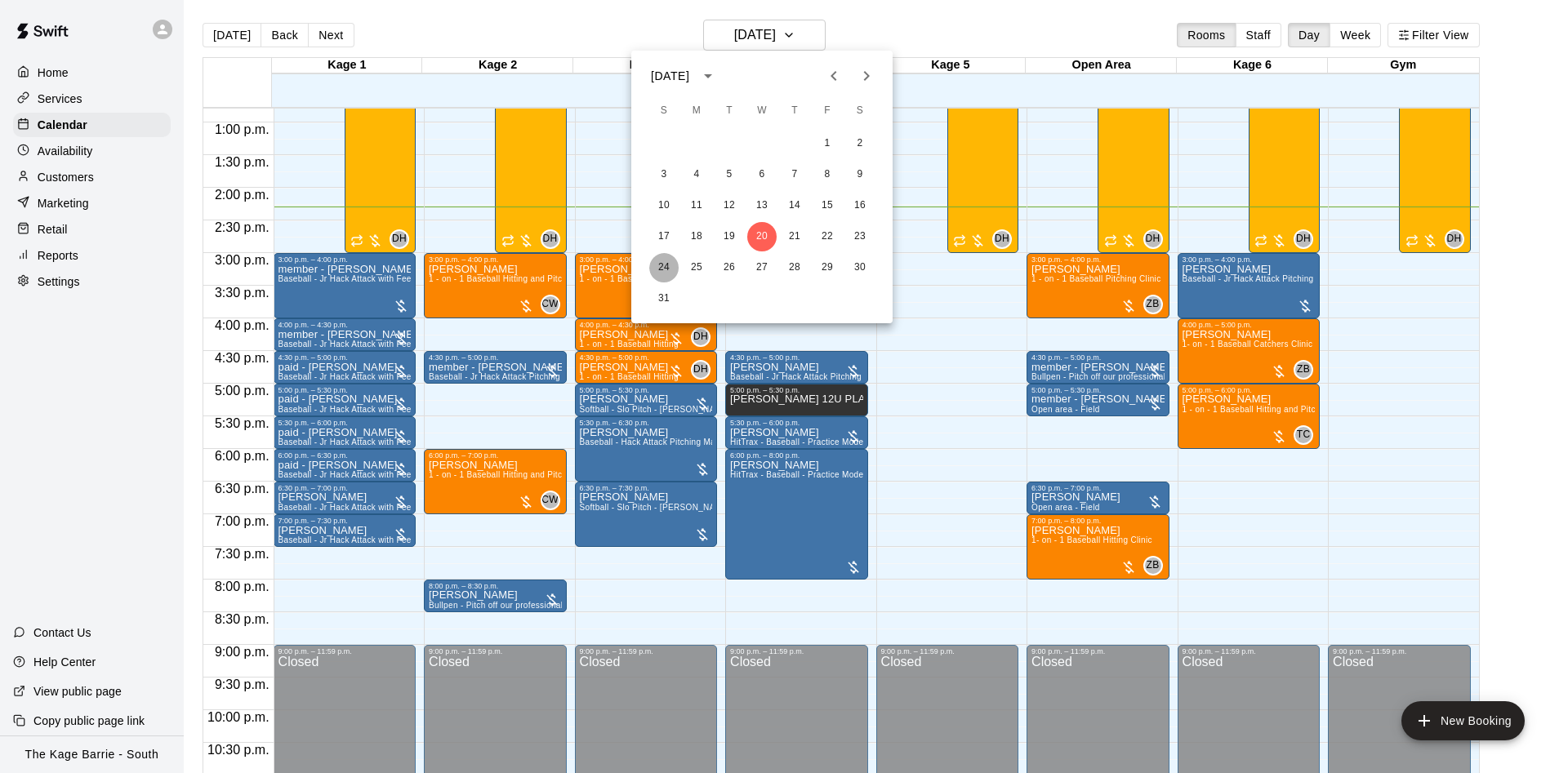
click at [653, 259] on button "24" at bounding box center [663, 268] width 29 height 29
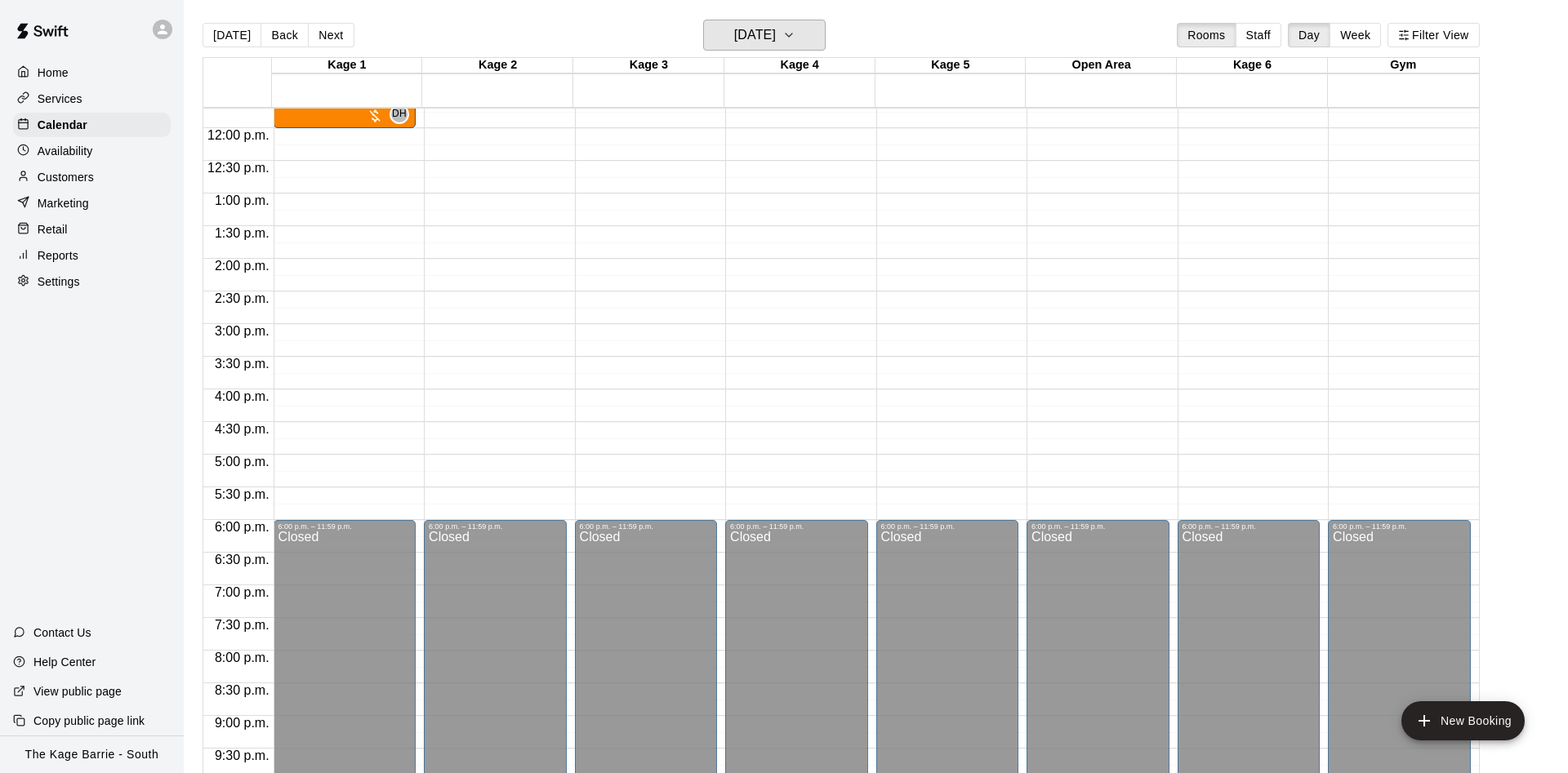
scroll to position [733, 0]
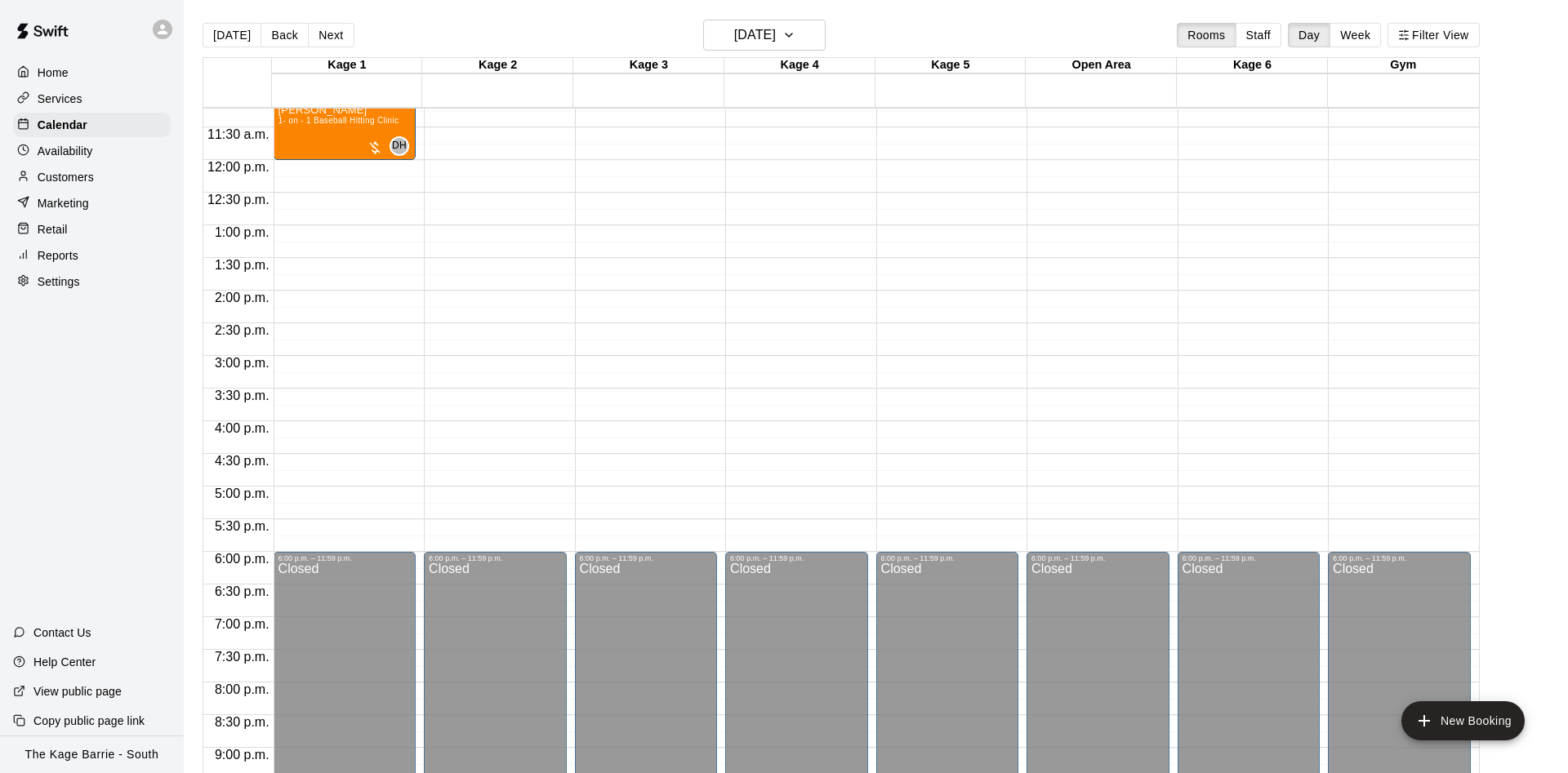
click at [767, 16] on main "Today Back Next Sunday Aug 24 Rooms Staff Day Week Filter View Kage 1 24 Sun Ka…" at bounding box center [875, 399] width 1384 height 800
click at [767, 22] on button "Sunday Aug 24" at bounding box center [763, 35] width 122 height 31
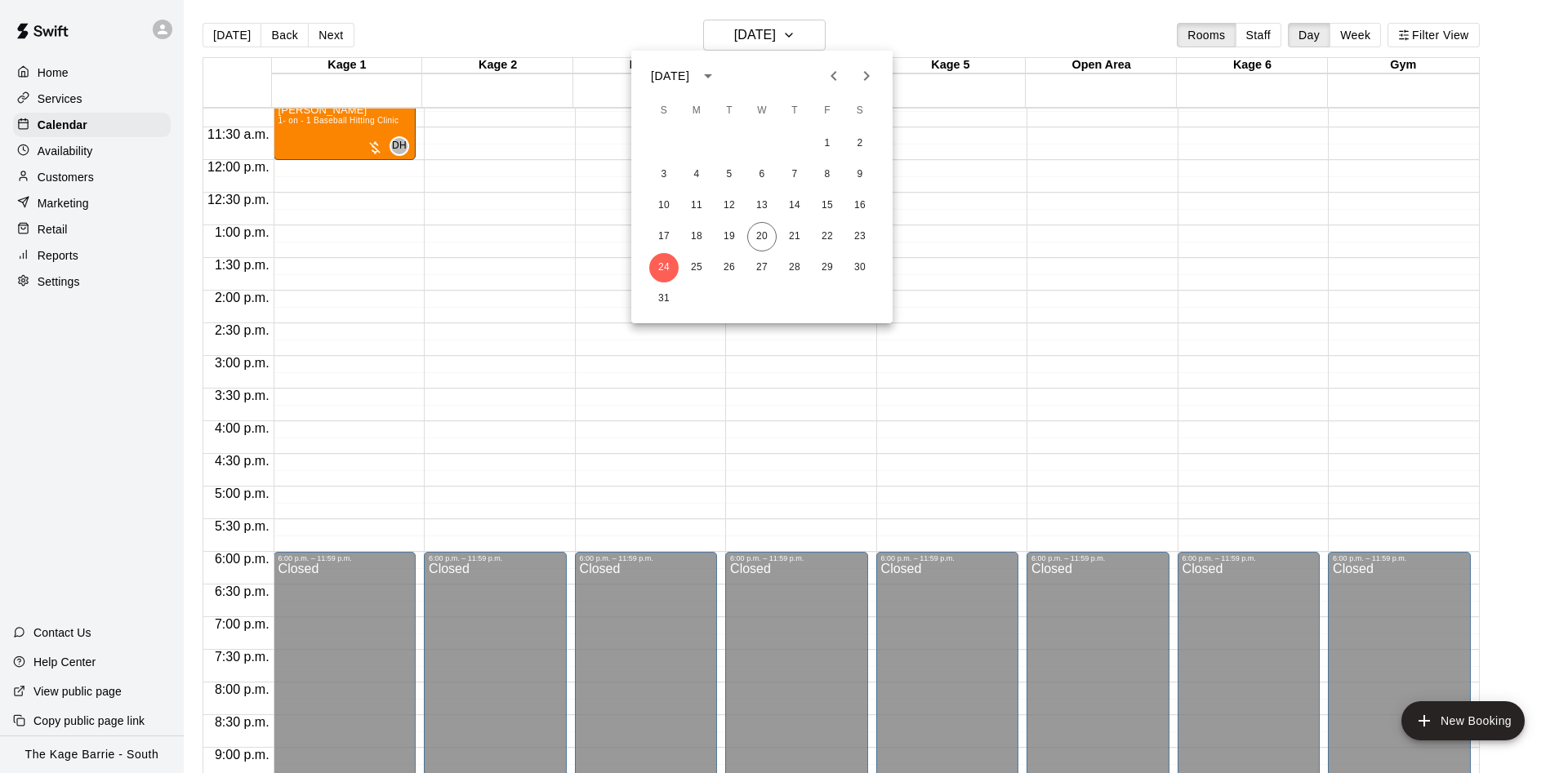
click at [832, 380] on div at bounding box center [784, 386] width 1568 height 773
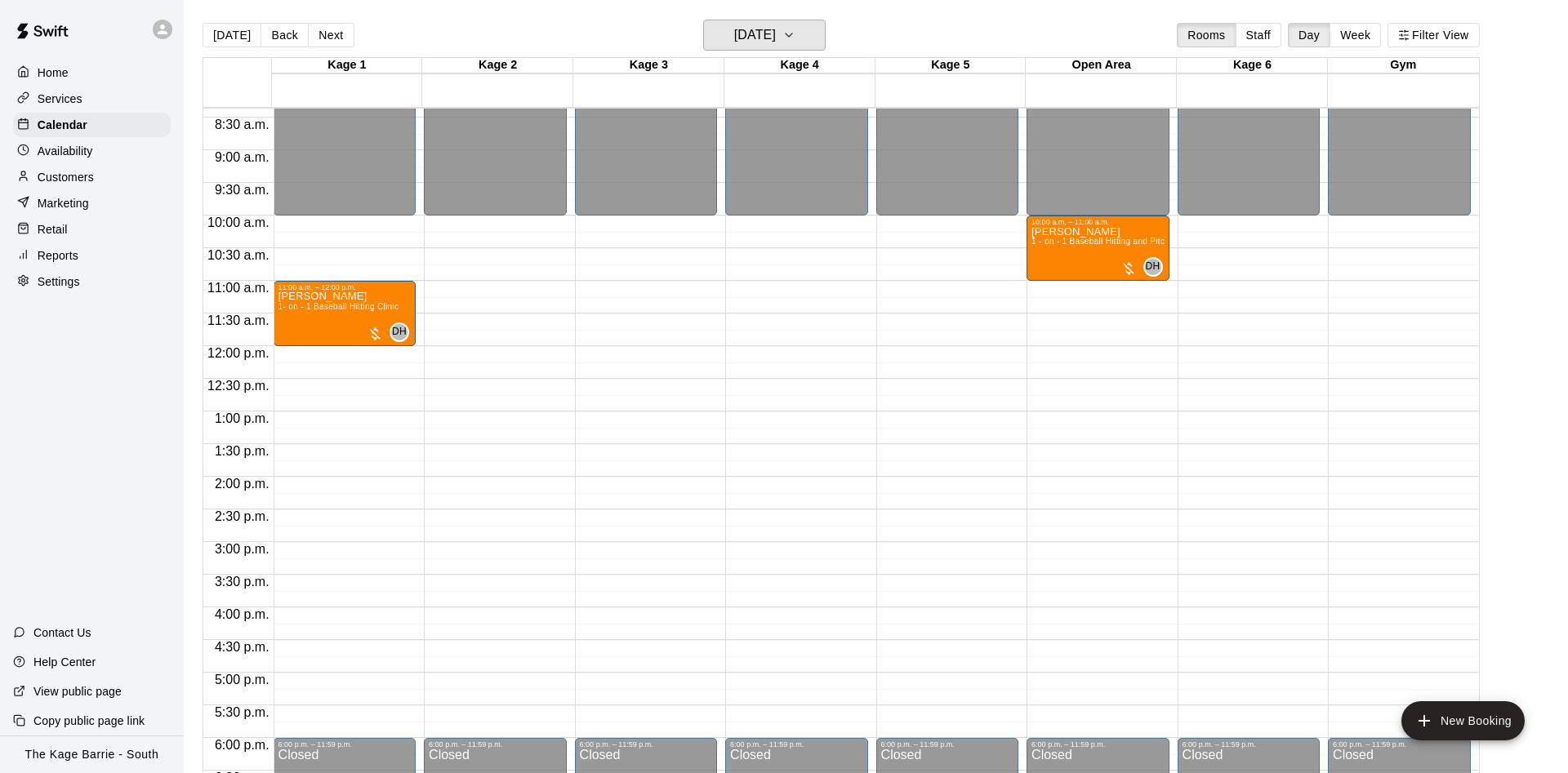
scroll to position [629, 0]
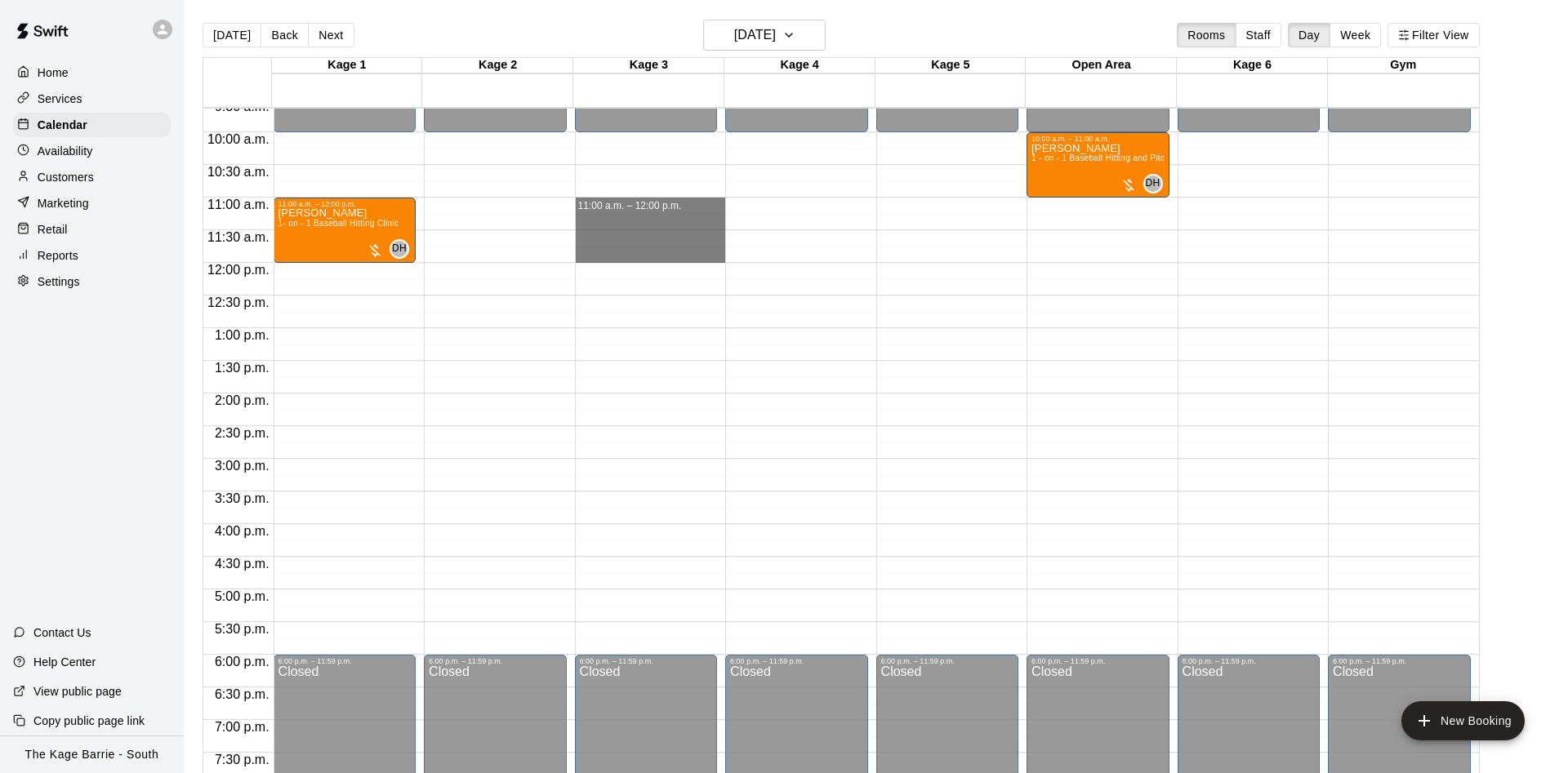
drag, startPoint x: 645, startPoint y: 209, endPoint x: 641, endPoint y: 255, distance: 46.2
click at [641, 255] on div "12:00 a.m. – 10:00 a.m. Closed 6:00 p.m. – 11:59 p.m. Closed 11:00 a.m. – 12:00…" at bounding box center [650, 263] width 151 height 1568
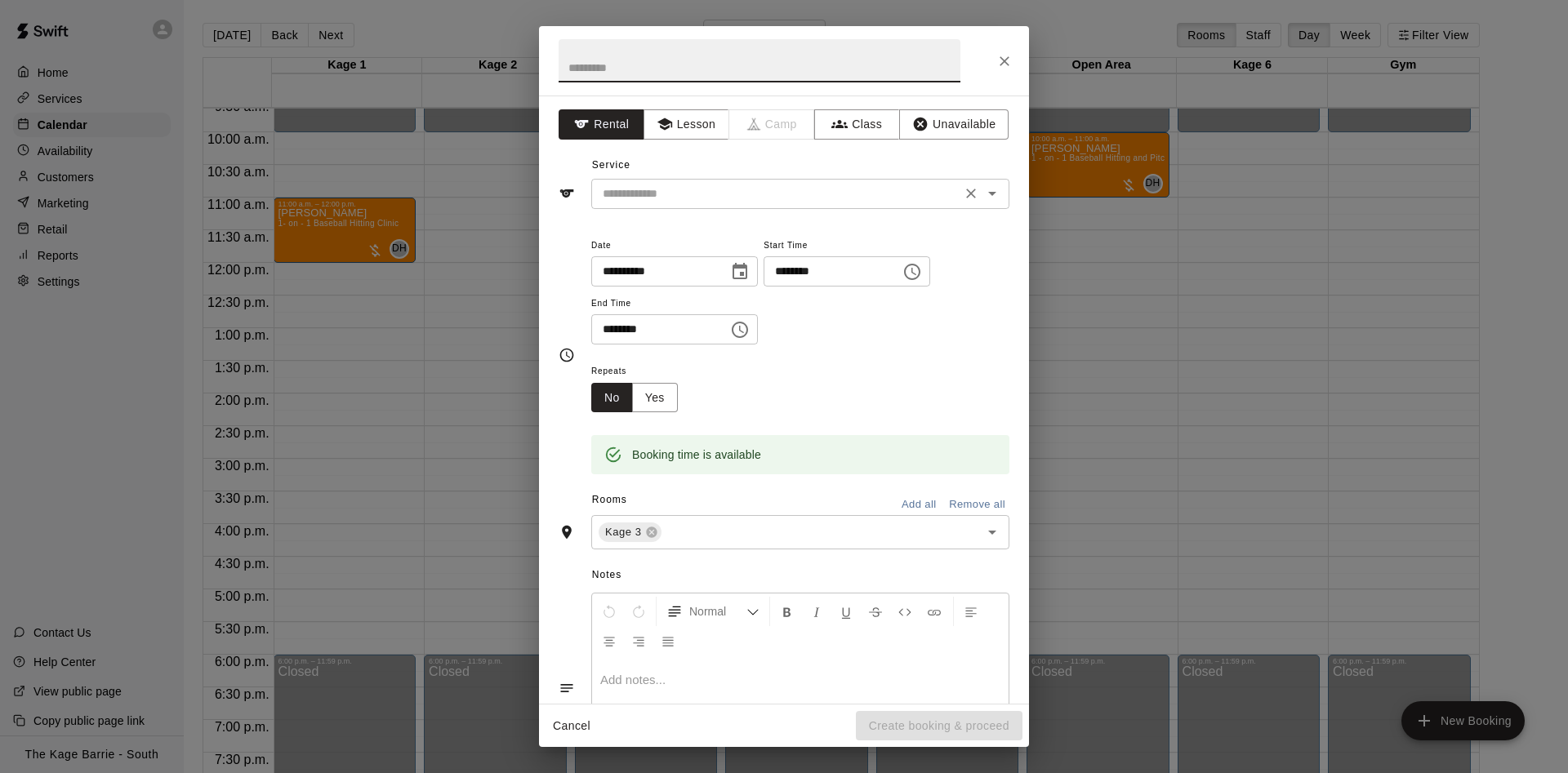
click at [656, 197] on input "text" at bounding box center [775, 194] width 360 height 21
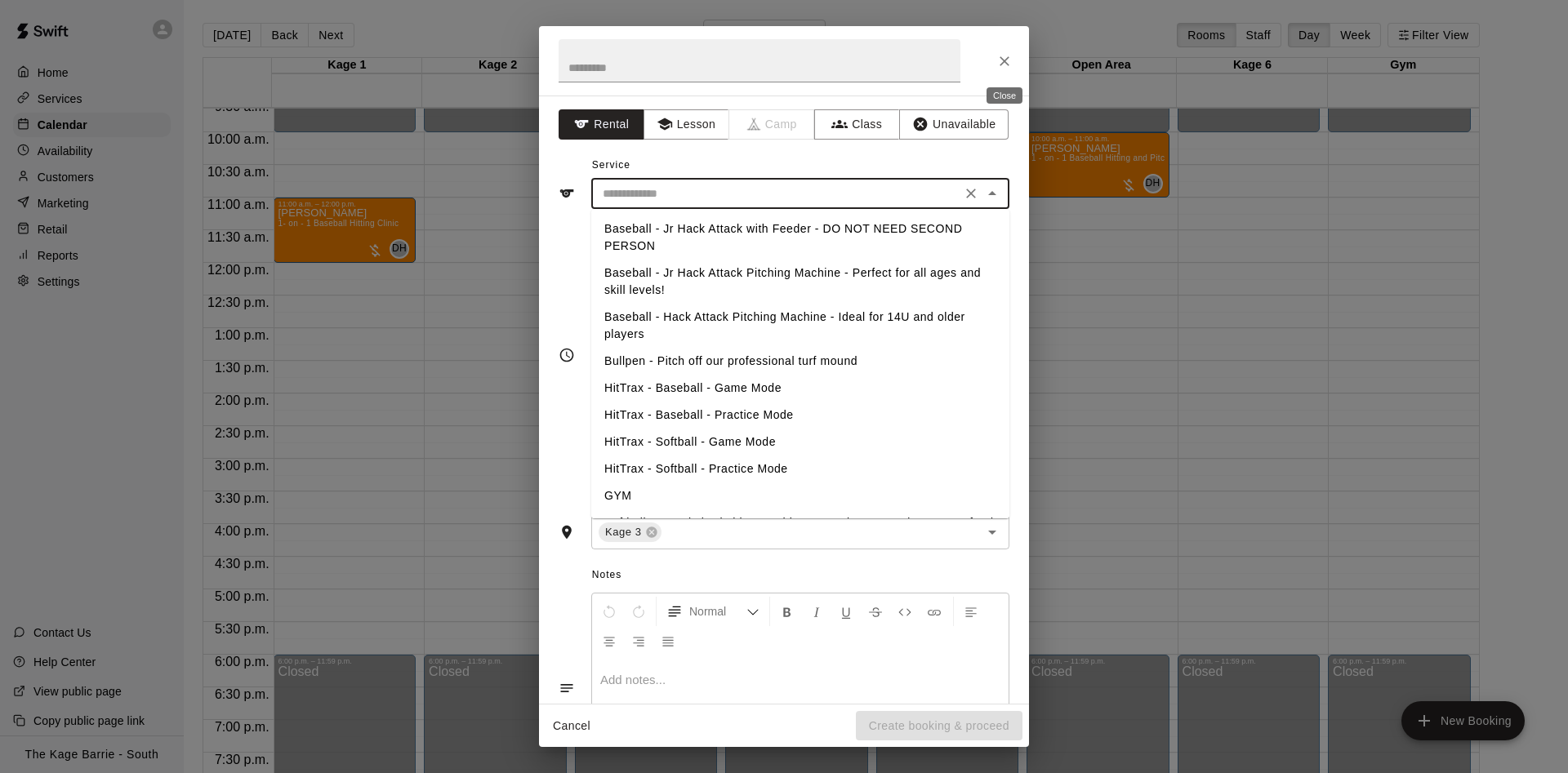
click at [1014, 54] on button "Close" at bounding box center [1004, 61] width 29 height 29
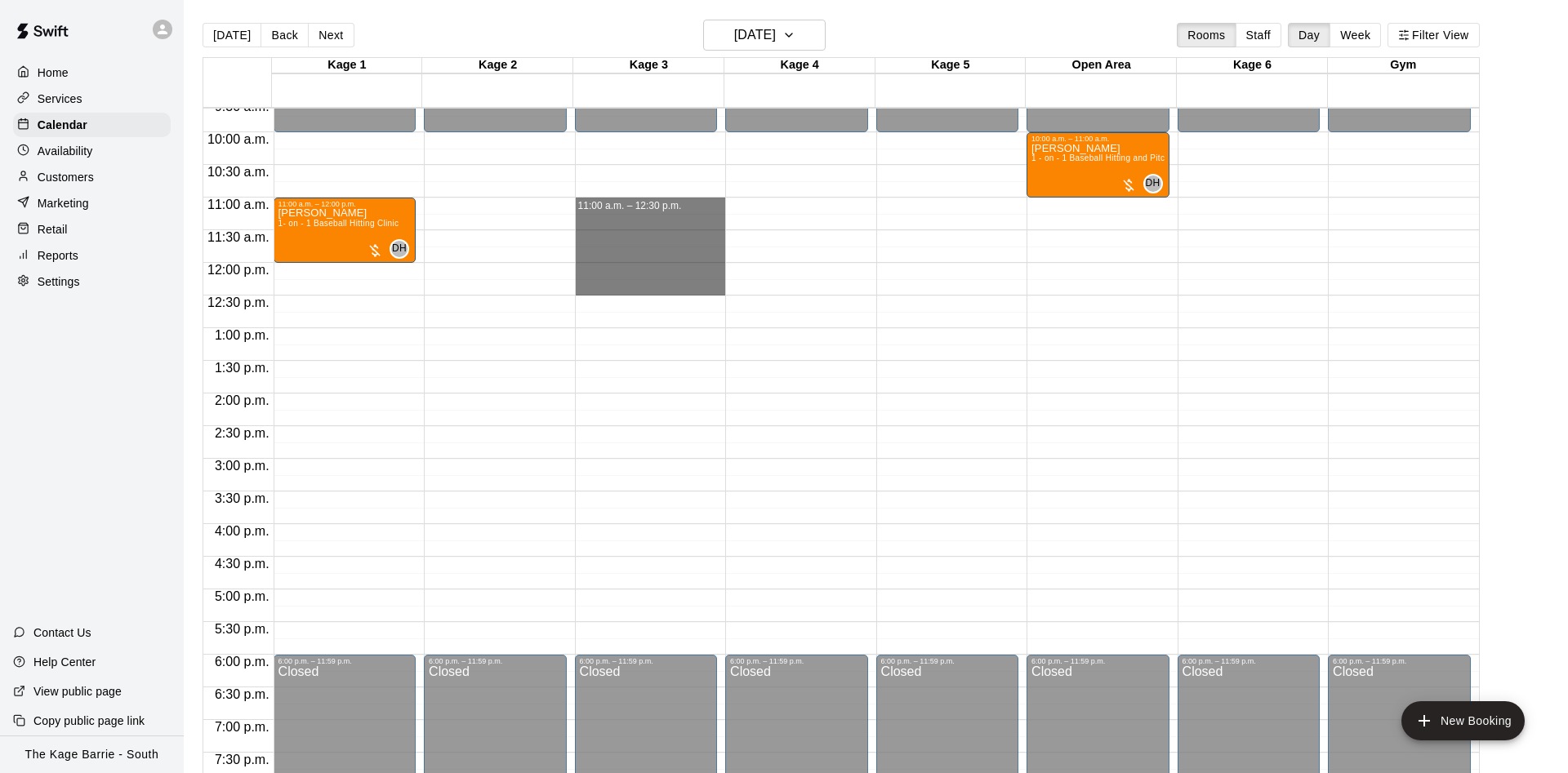
drag, startPoint x: 651, startPoint y: 207, endPoint x: 634, endPoint y: 286, distance: 80.8
click at [649, 285] on div "12:00 a.m. – 10:00 a.m. Closed 6:00 p.m. – 11:59 p.m. Closed 11:00 a.m. – 12:30…" at bounding box center [650, 263] width 151 height 1568
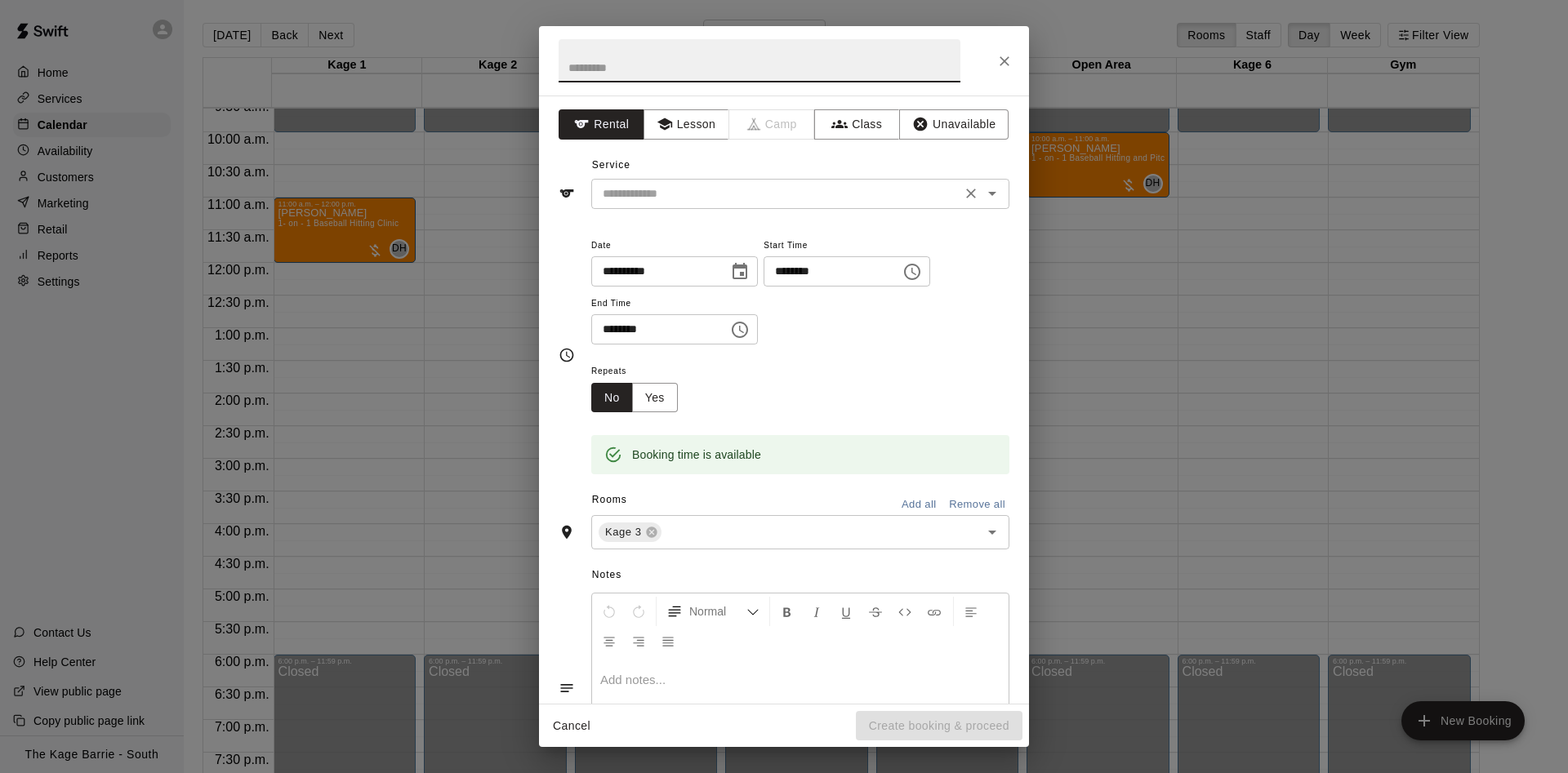
click at [750, 196] on input "text" at bounding box center [775, 194] width 360 height 21
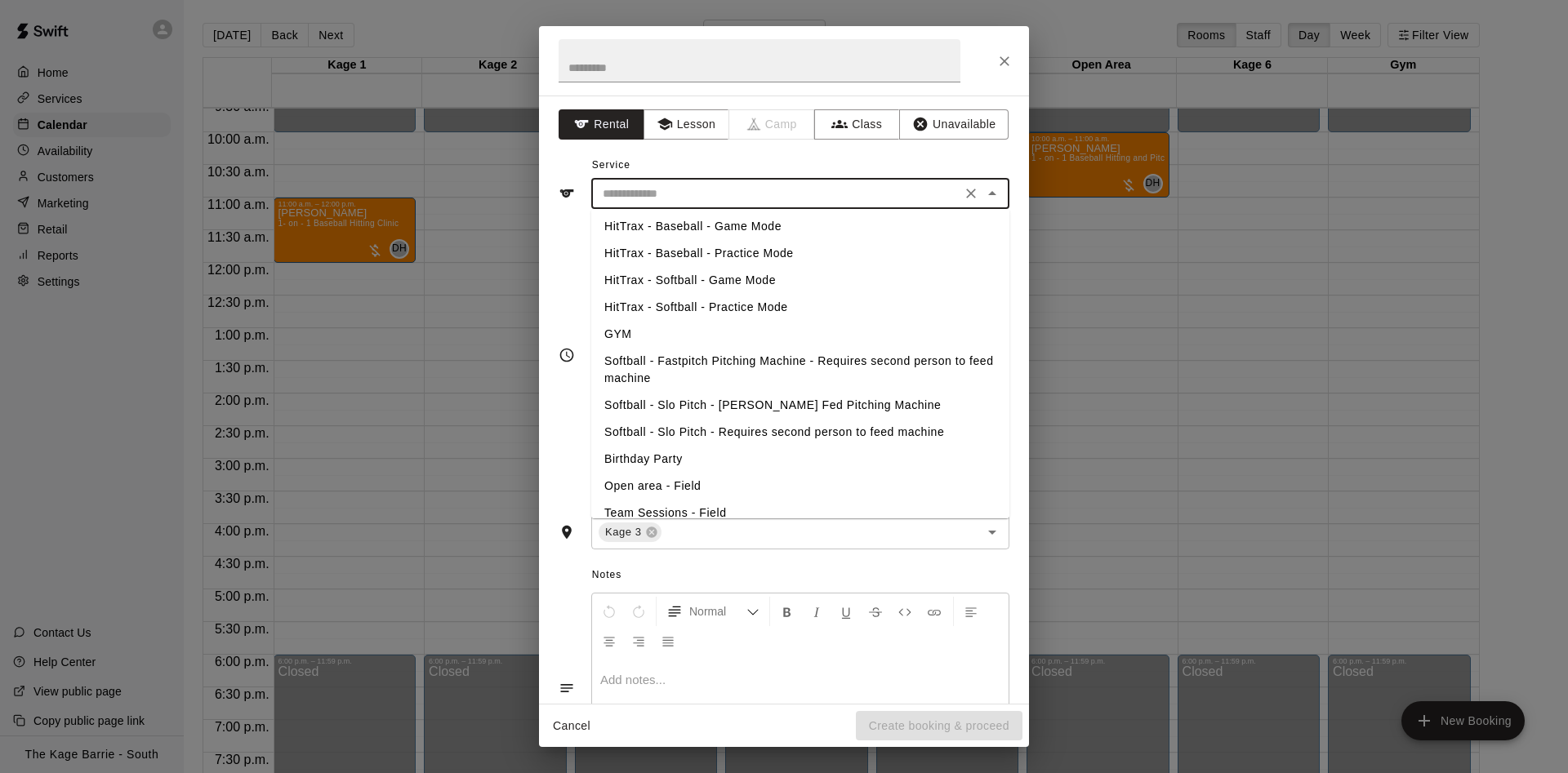
scroll to position [230, 0]
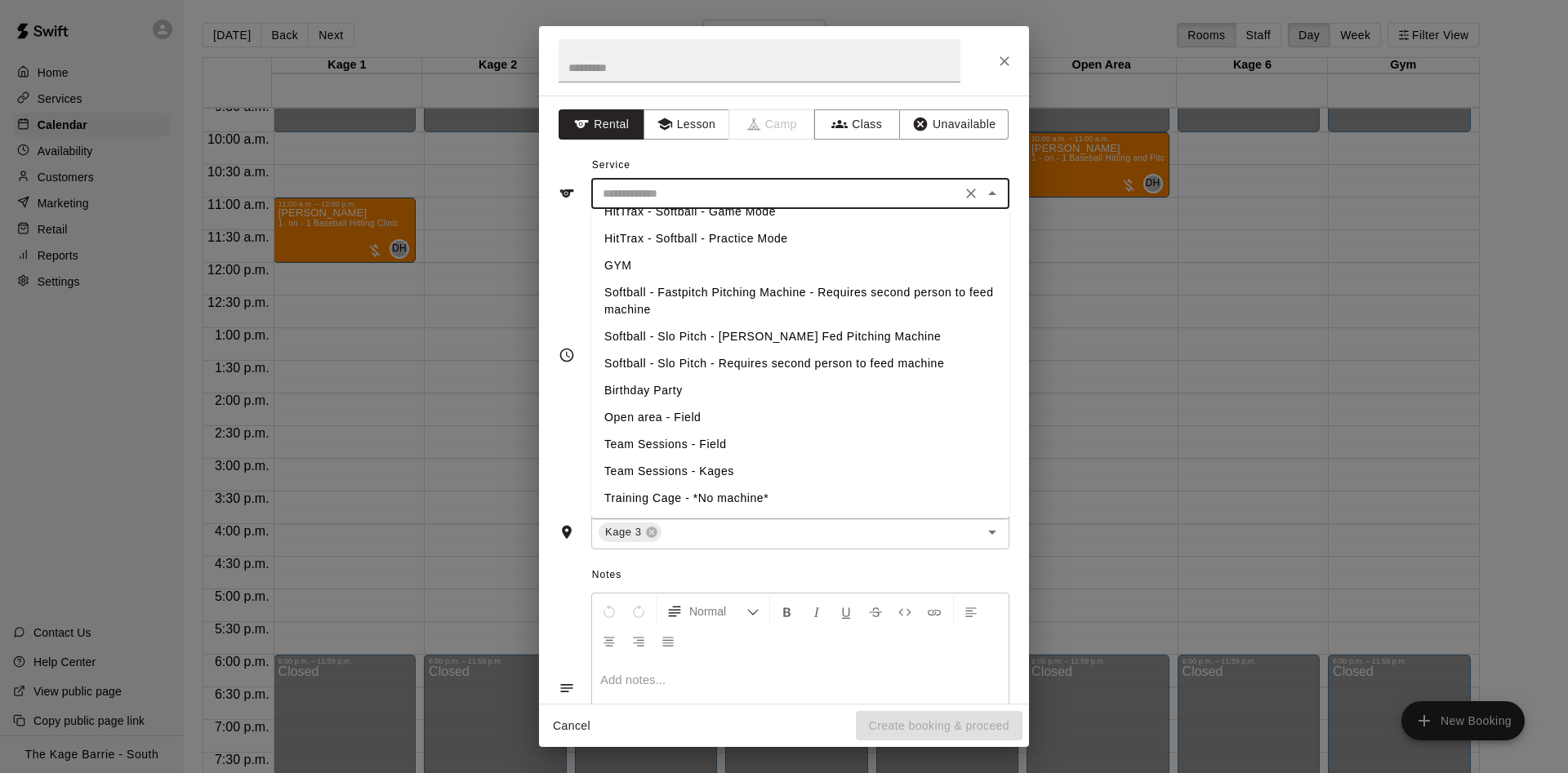
click at [726, 364] on li "Softball - Slo Pitch - Requires second person to feed machine" at bounding box center [799, 364] width 418 height 27
type input "**********"
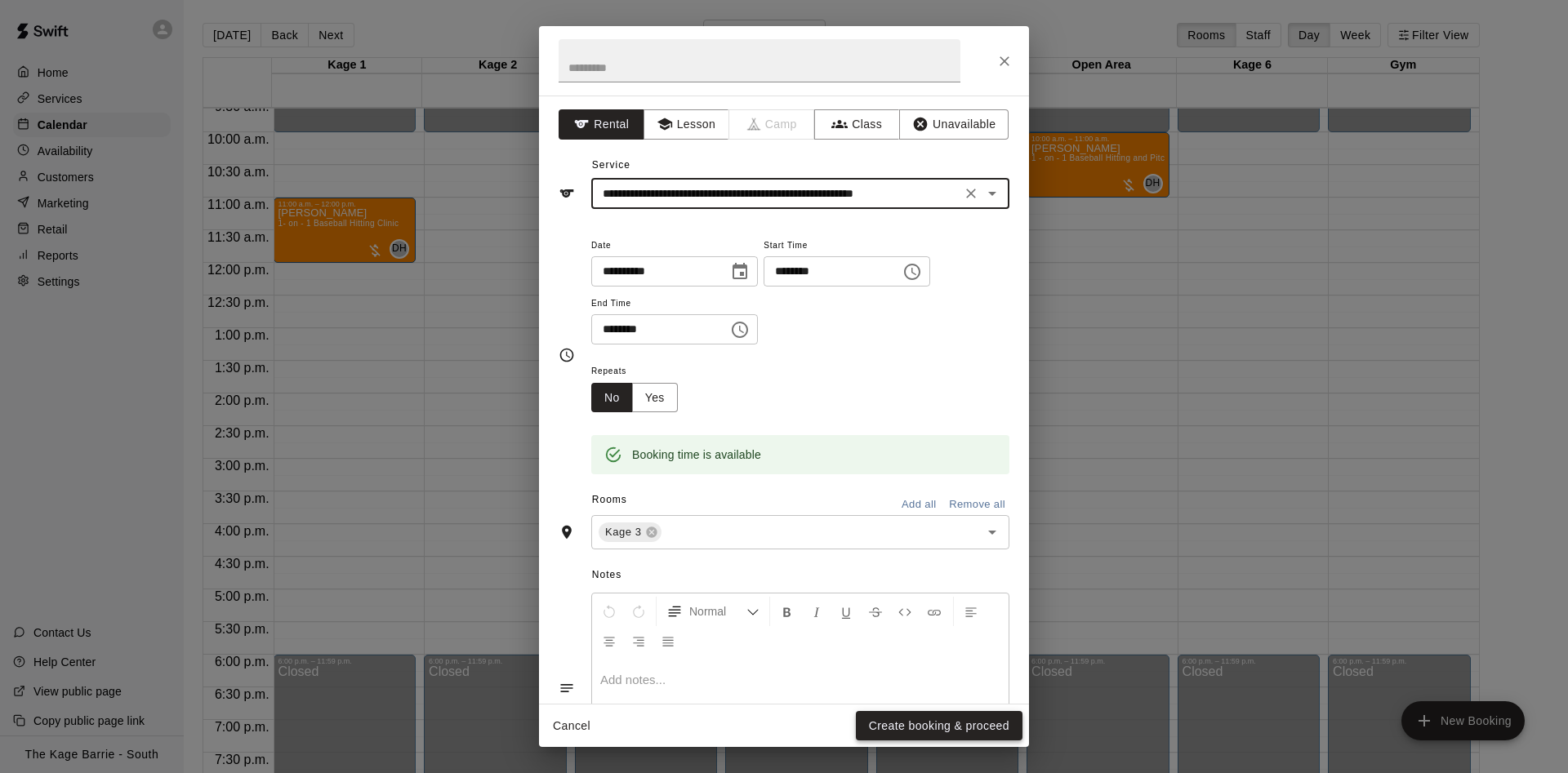
click at [952, 721] on button "Create booking & proceed" at bounding box center [939, 726] width 167 height 30
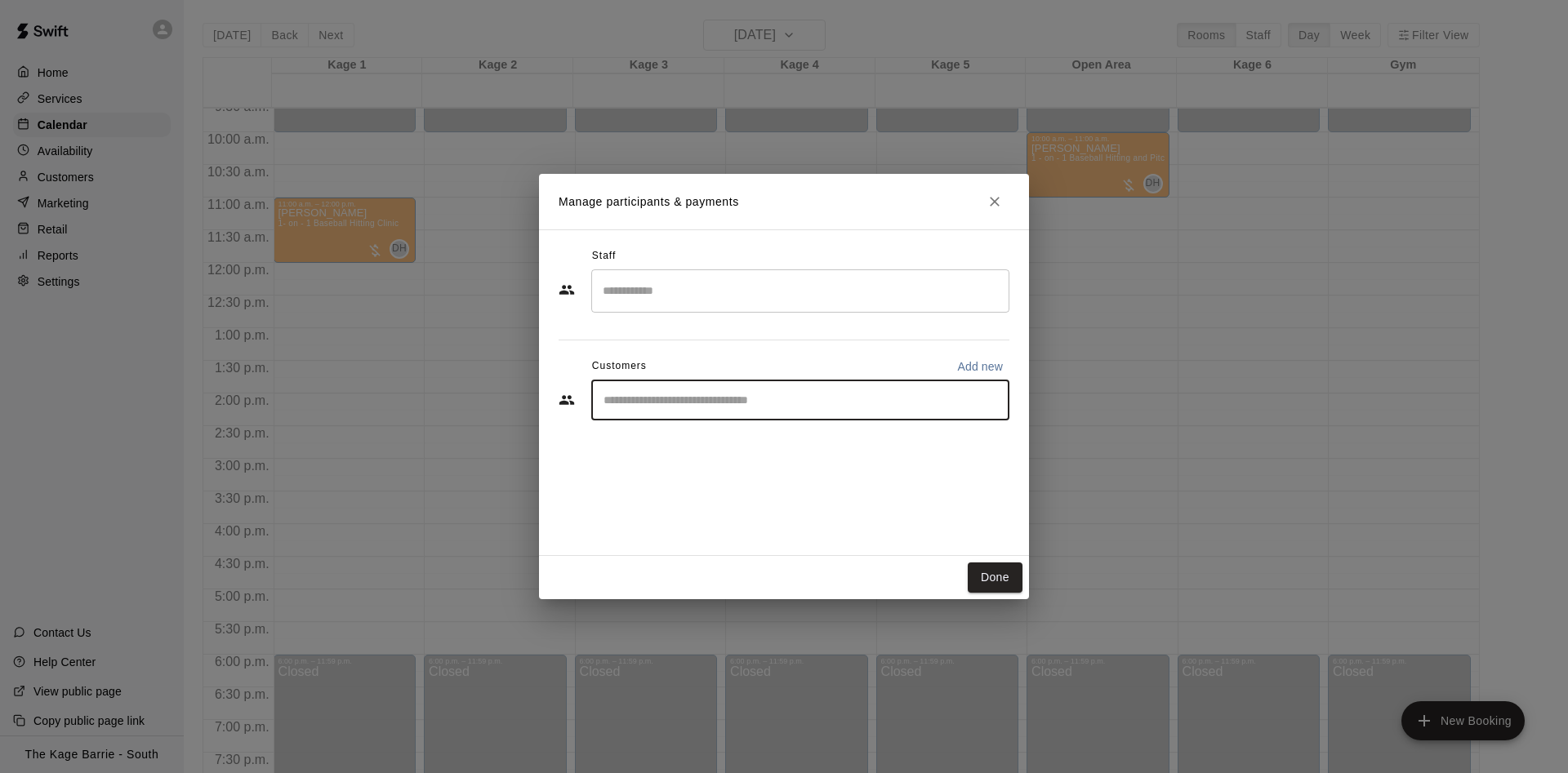
click at [720, 394] on input "Start typing to search customers..." at bounding box center [800, 399] width 404 height 16
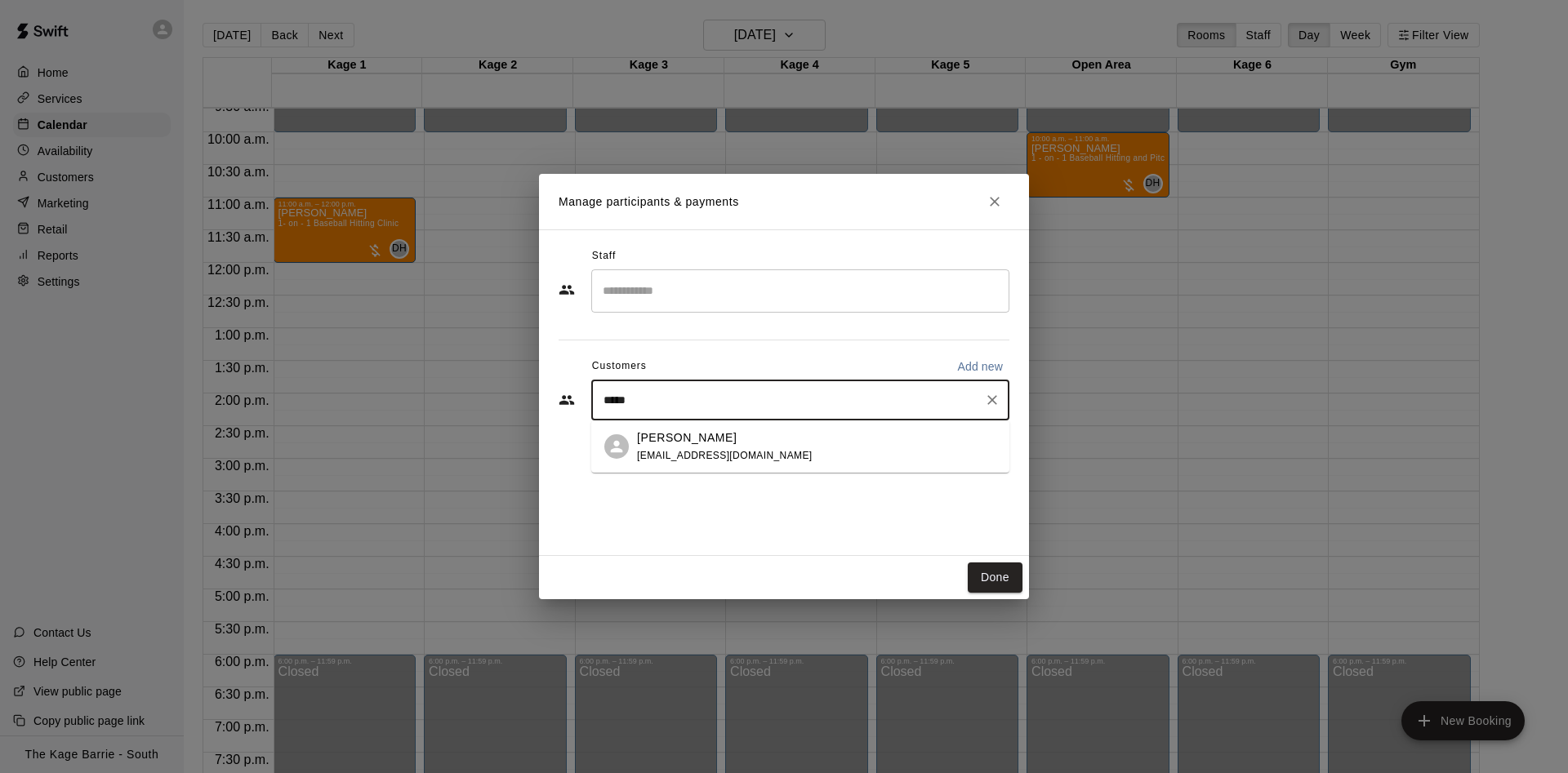
type input "******"
click at [820, 440] on div "Eliana Campolucci 1966mcamp@gmail.com" at bounding box center [816, 446] width 359 height 35
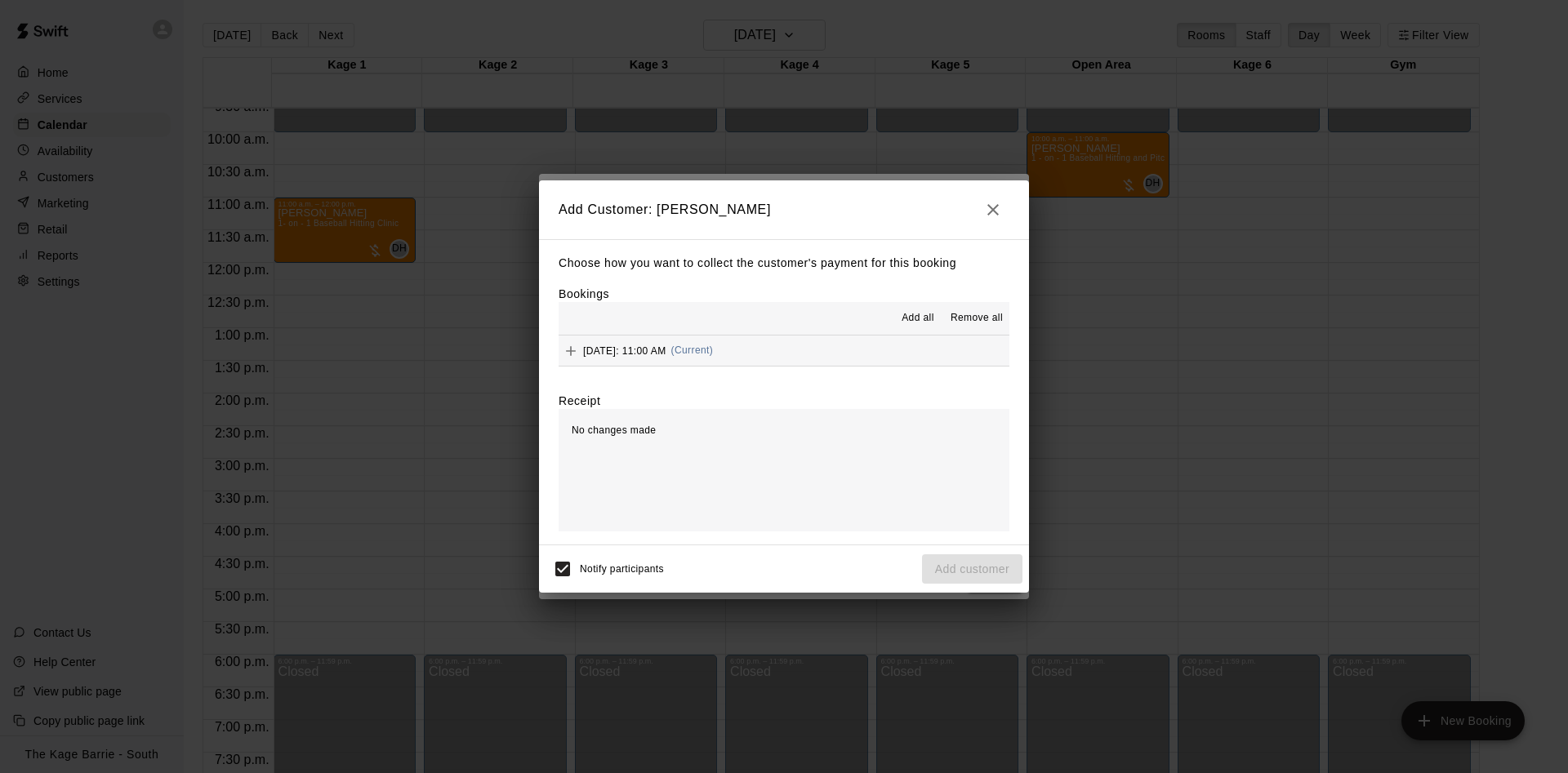
click at [911, 303] on div "Bookings Add all Remove all Sunday, August 24: 11:00 AM (Current)" at bounding box center [783, 326] width 451 height 81
click at [913, 313] on span "Add all" at bounding box center [917, 318] width 32 height 16
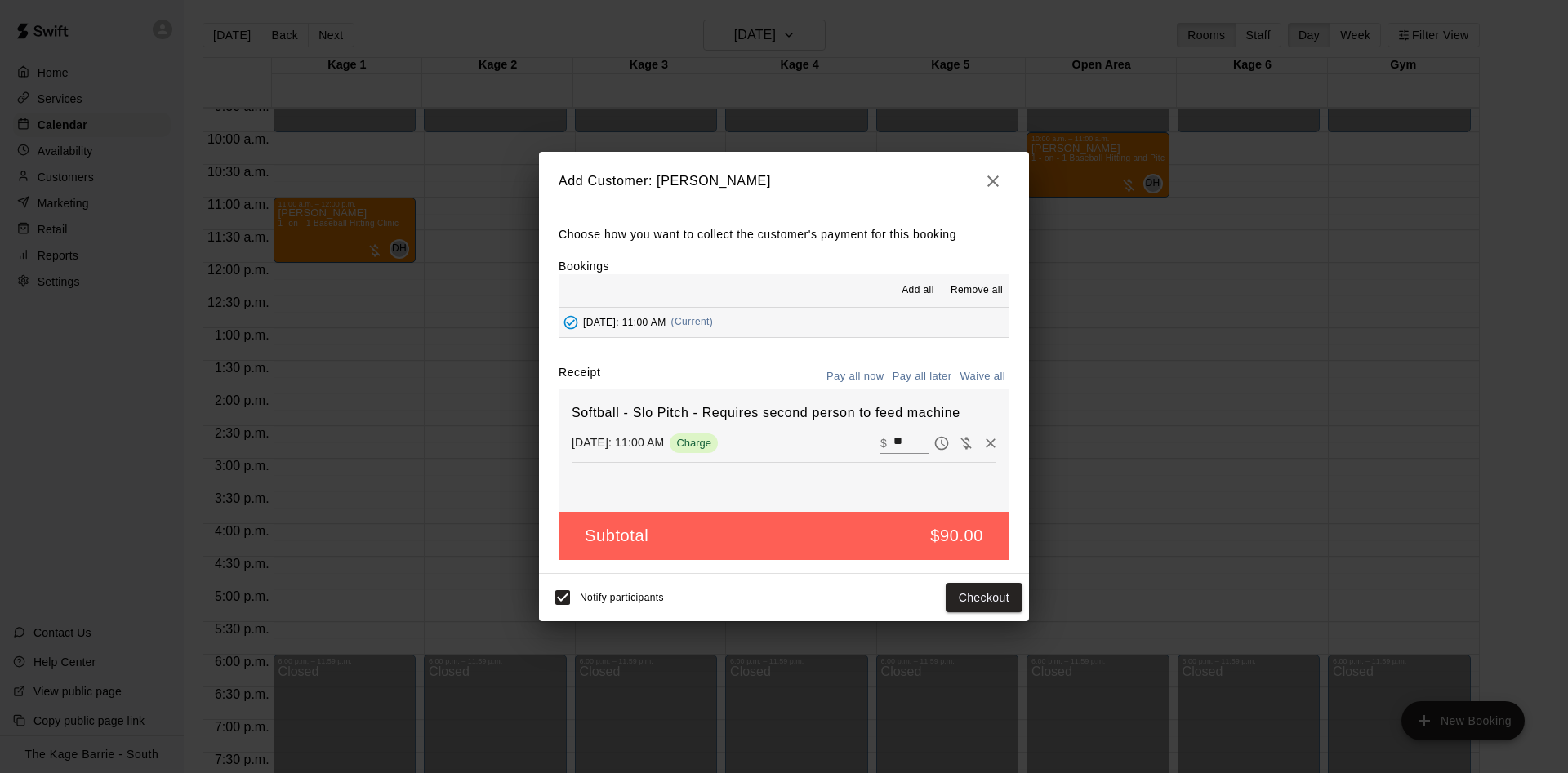
click at [928, 372] on button "Pay all later" at bounding box center [922, 377] width 68 height 26
click at [984, 597] on button "Add customer" at bounding box center [971, 598] width 100 height 30
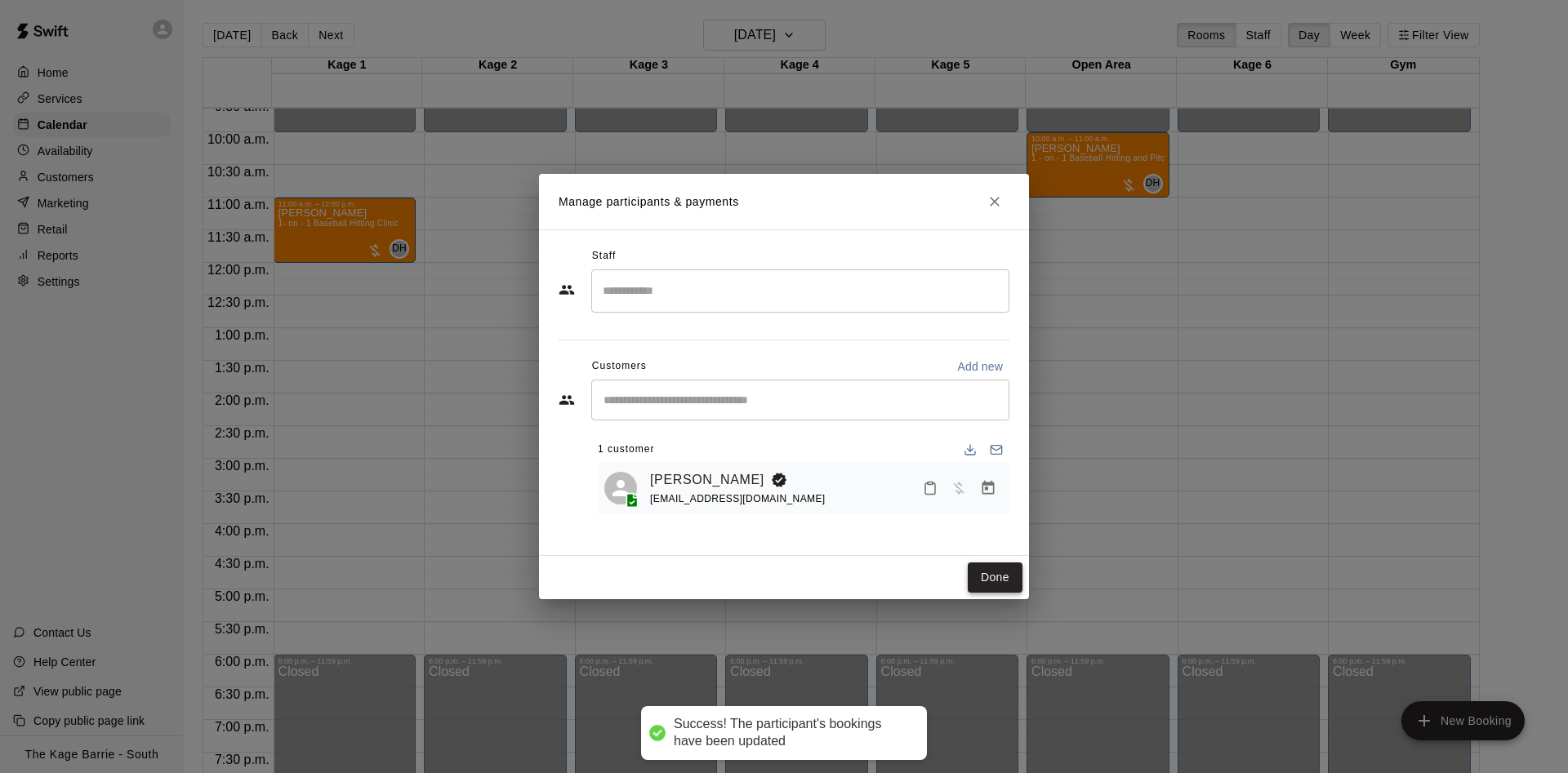
click at [1002, 576] on button "Done" at bounding box center [995, 577] width 55 height 30
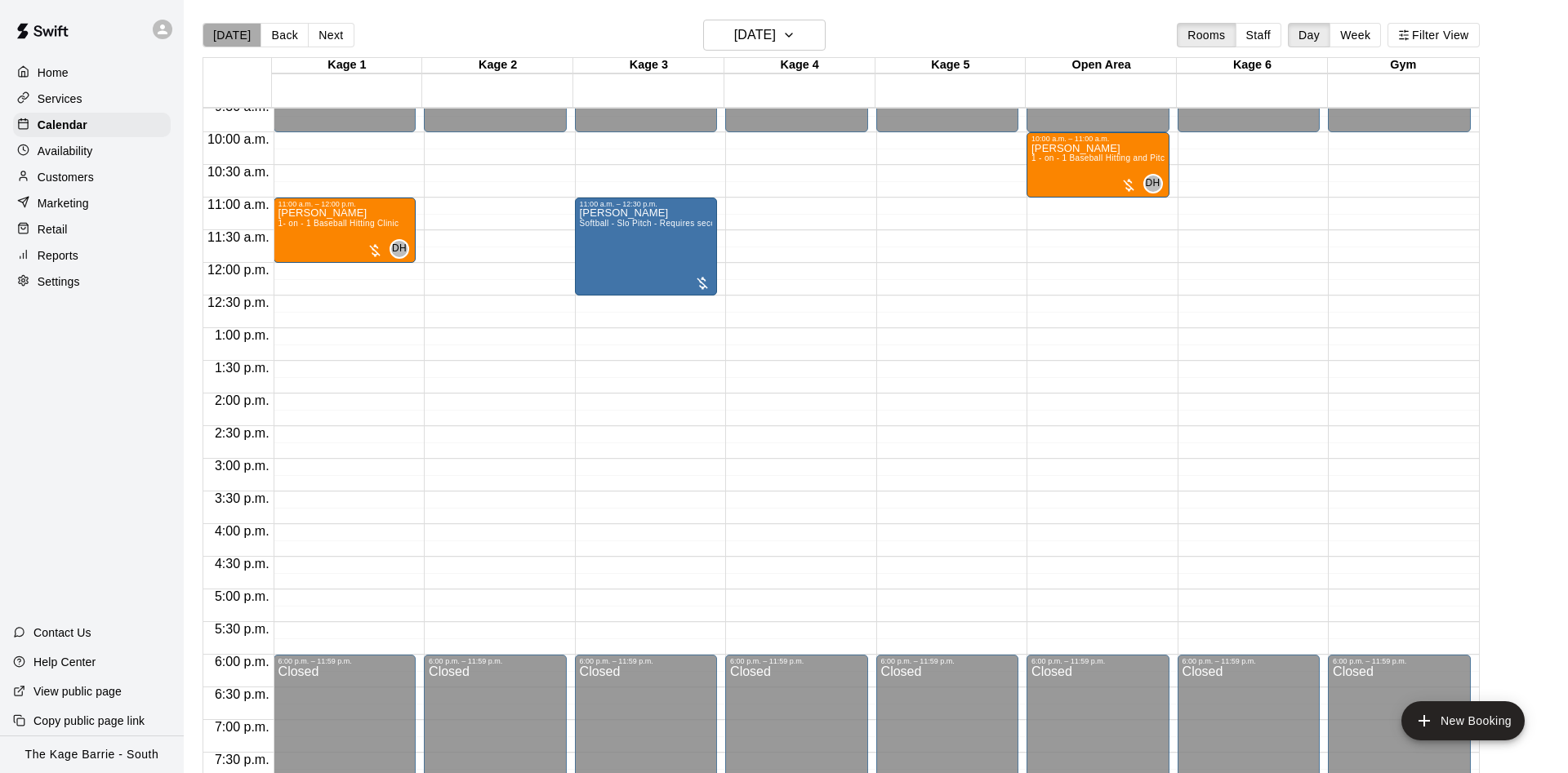
click at [245, 41] on button "[DATE]" at bounding box center [232, 35] width 59 height 25
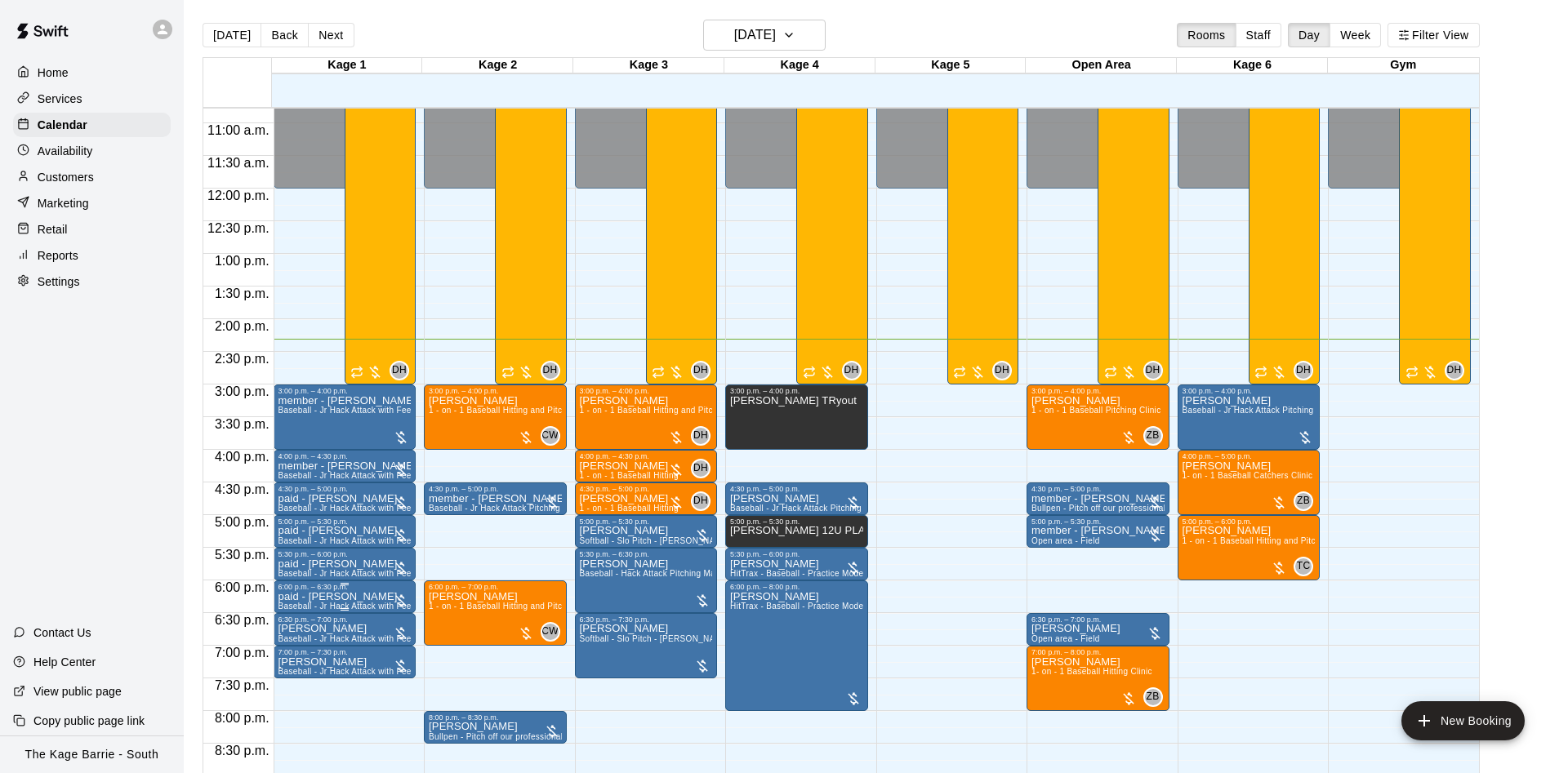
scroll to position [733, 0]
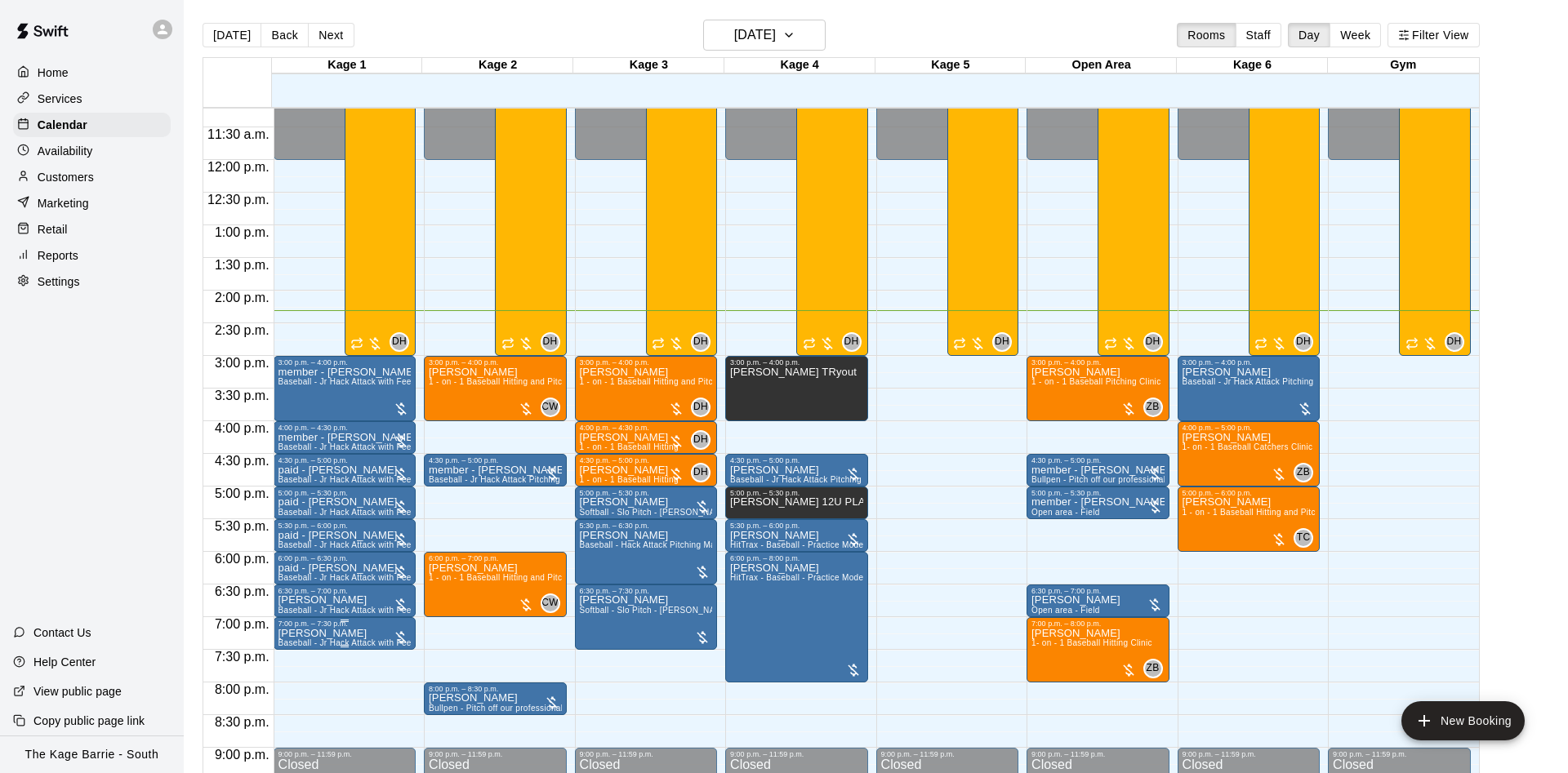
click at [342, 646] on div at bounding box center [345, 646] width 9 height 3
drag, startPoint x: 355, startPoint y: 656, endPoint x: 366, endPoint y: 639, distance: 20.2
click at [355, 655] on icon "edit" at bounding box center [354, 663] width 20 height 20
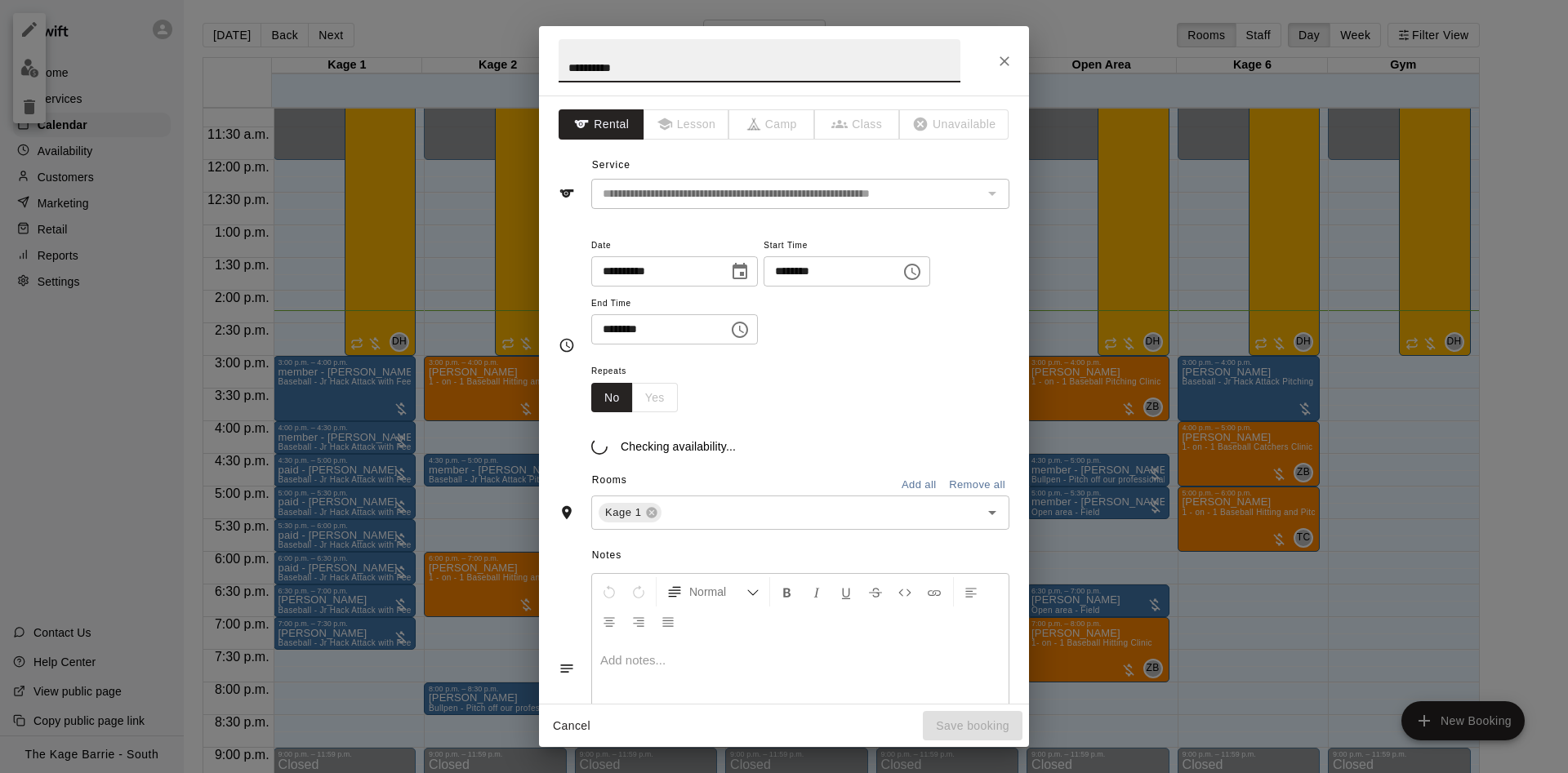
click at [564, 64] on input "**********" at bounding box center [759, 61] width 402 height 44
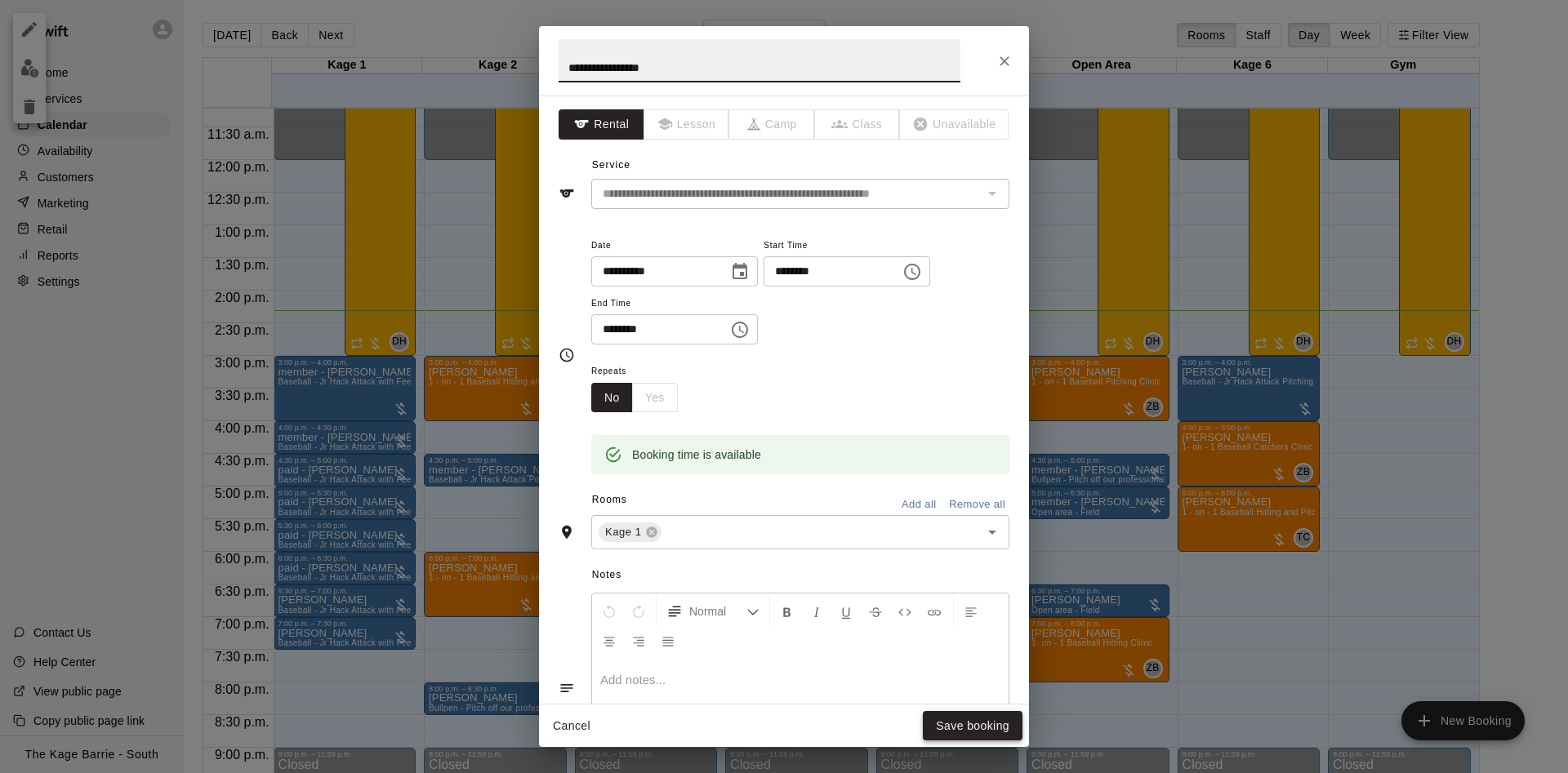
type input "**********"
click at [981, 721] on button "Save booking" at bounding box center [972, 726] width 100 height 30
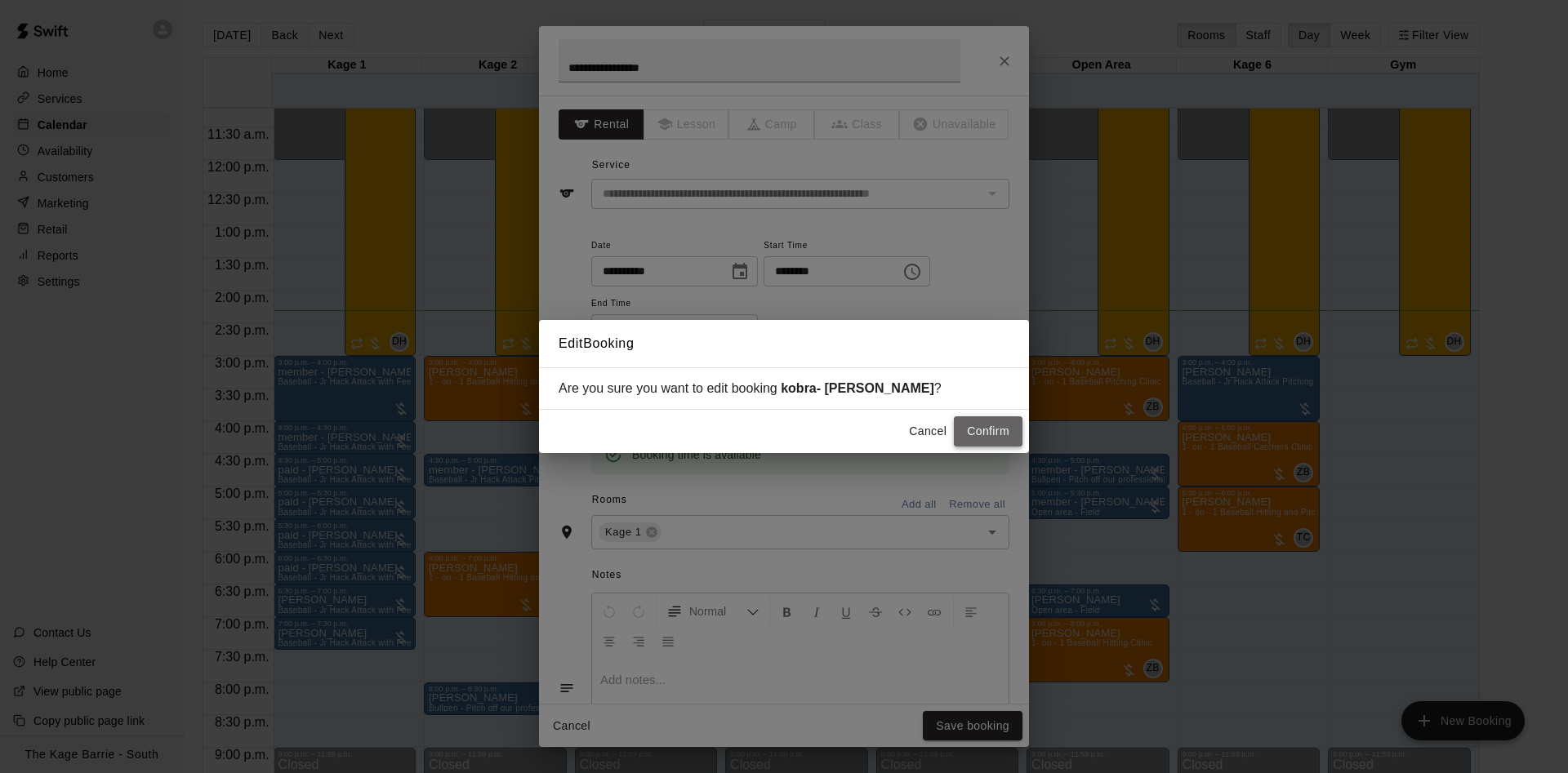
click at [991, 422] on button "Confirm" at bounding box center [987, 431] width 68 height 30
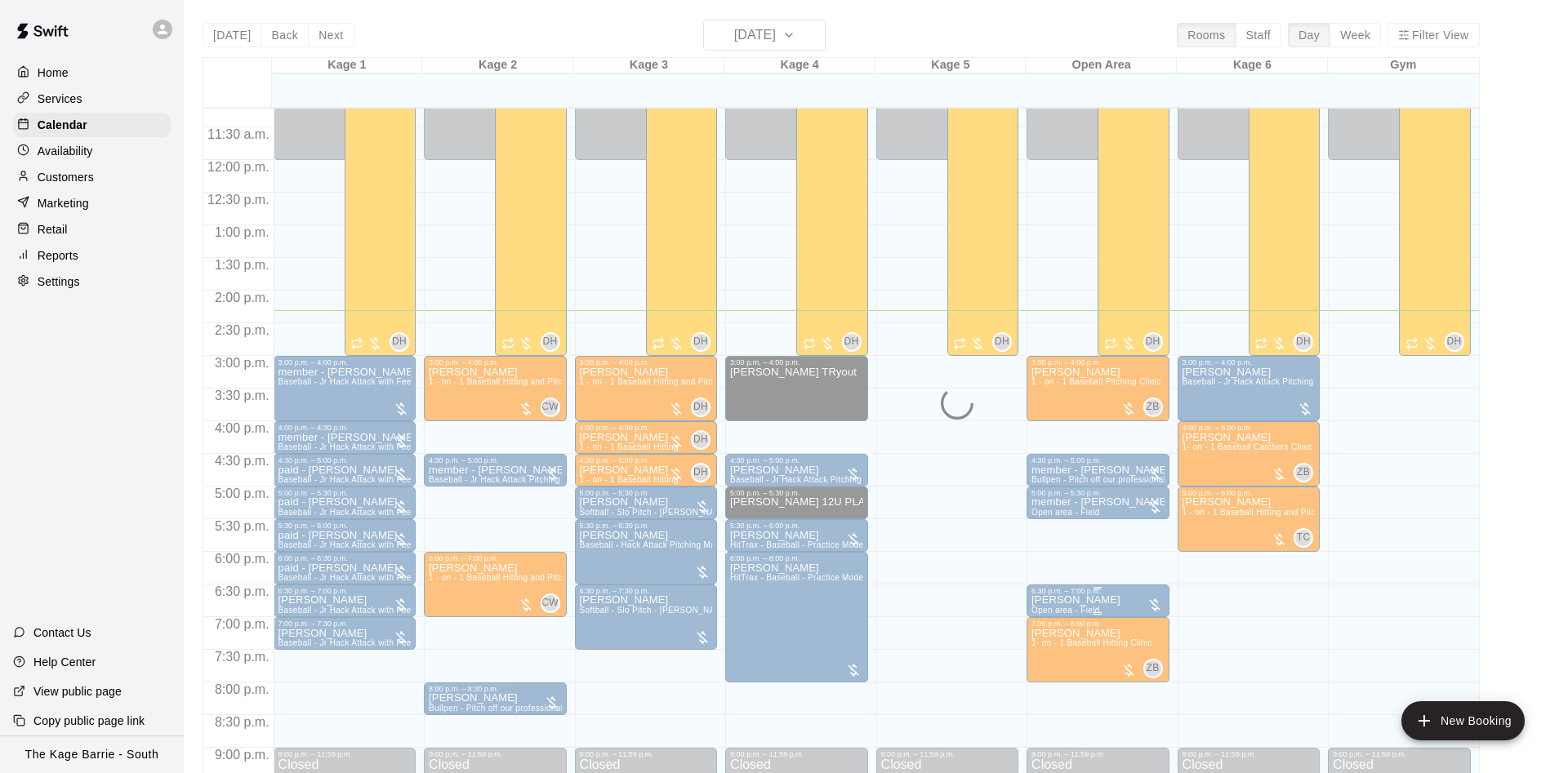
click at [1080, 600] on p "[PERSON_NAME]" at bounding box center [1076, 600] width 89 height 0
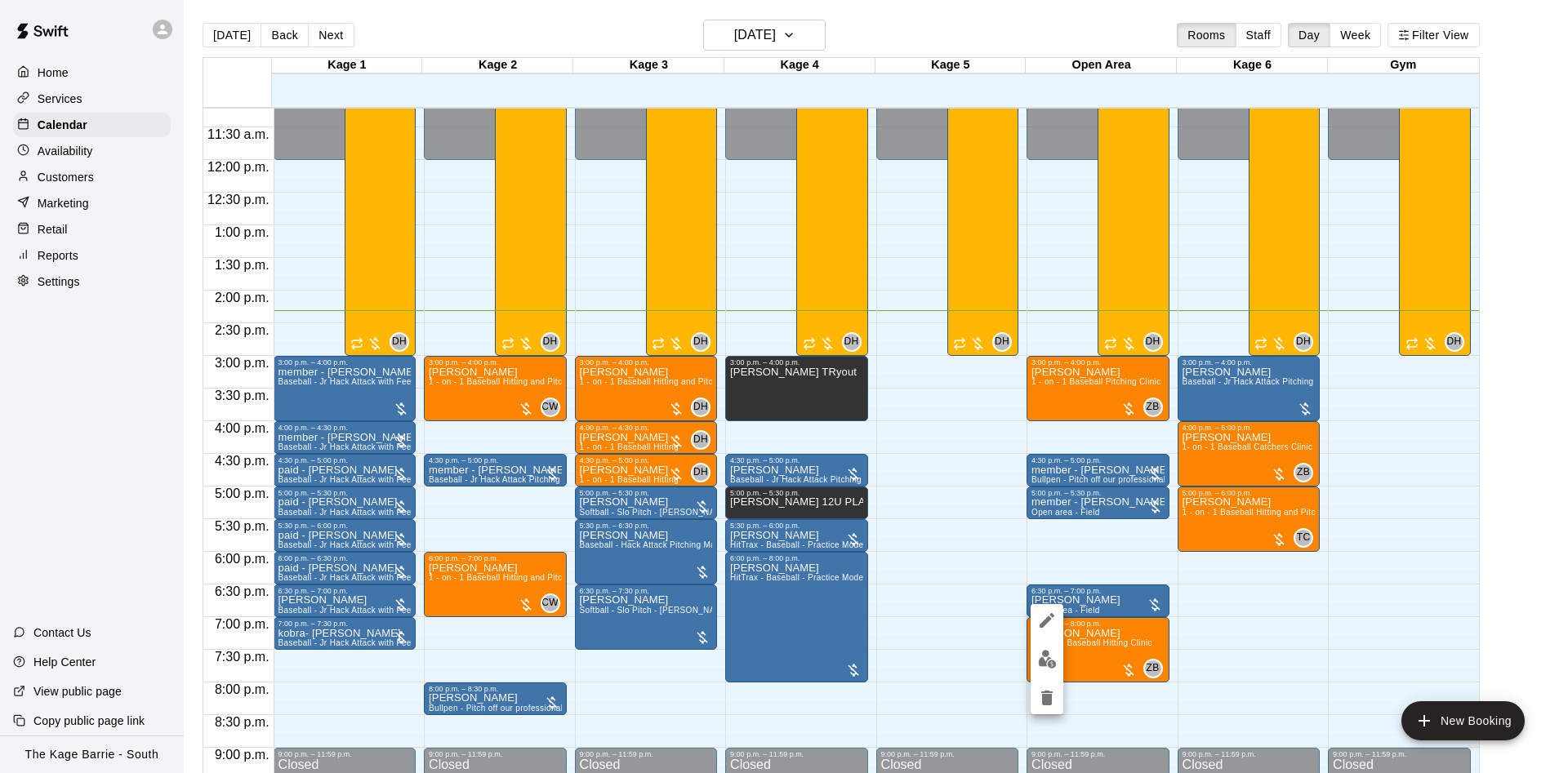
click at [1050, 611] on icon "edit" at bounding box center [1046, 620] width 20 height 20
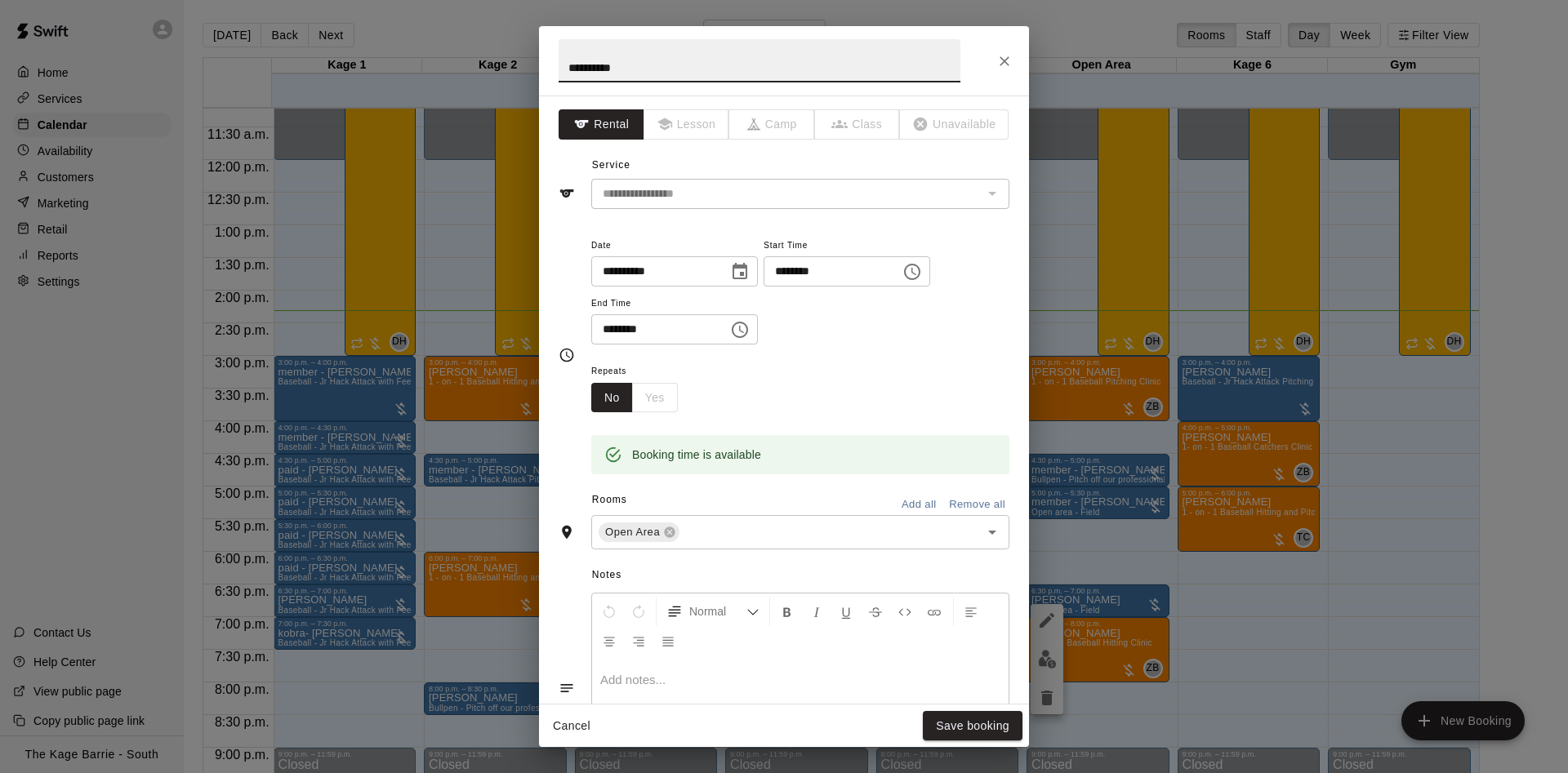
click at [565, 65] on input "**********" at bounding box center [759, 61] width 402 height 44
type input "**********"
click at [994, 721] on button "Save booking" at bounding box center [972, 726] width 100 height 30
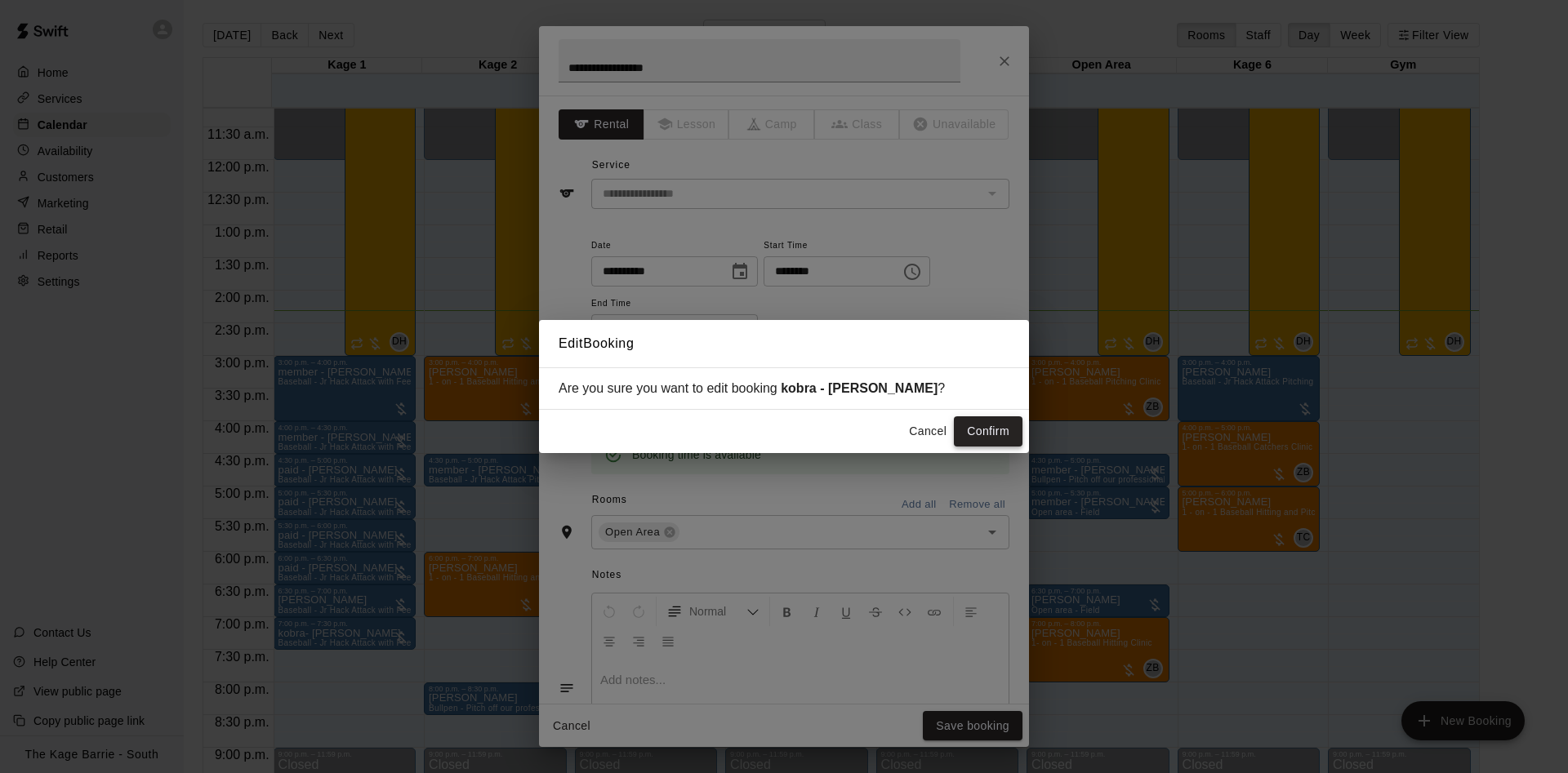
click at [989, 420] on button "Confirm" at bounding box center [987, 431] width 68 height 30
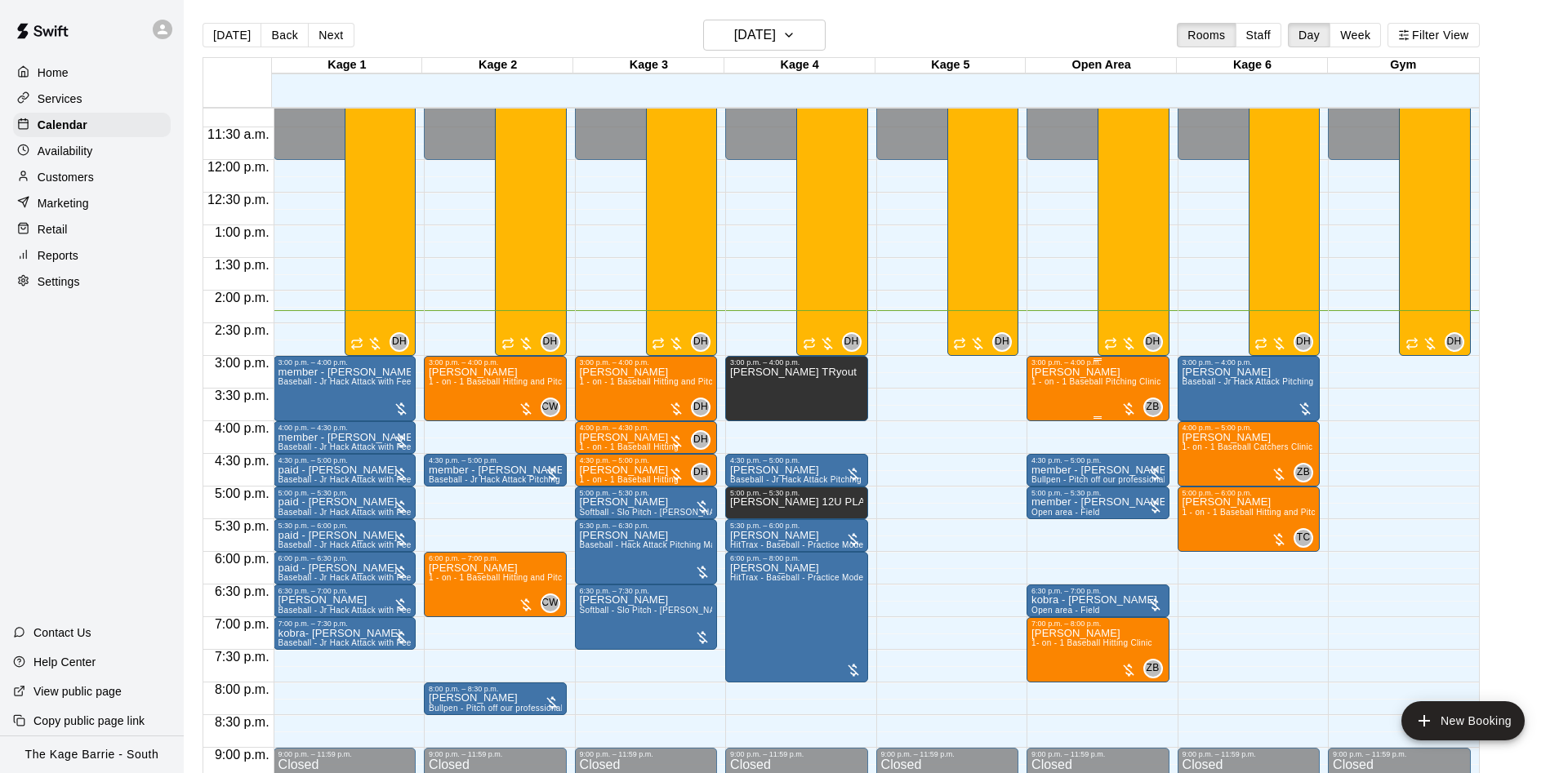
click at [1070, 390] on div "Michael Lemire 1 - on - 1 Baseball Pitching Clinic" at bounding box center [1095, 753] width 129 height 773
click at [1052, 423] on img "edit" at bounding box center [1047, 425] width 19 height 19
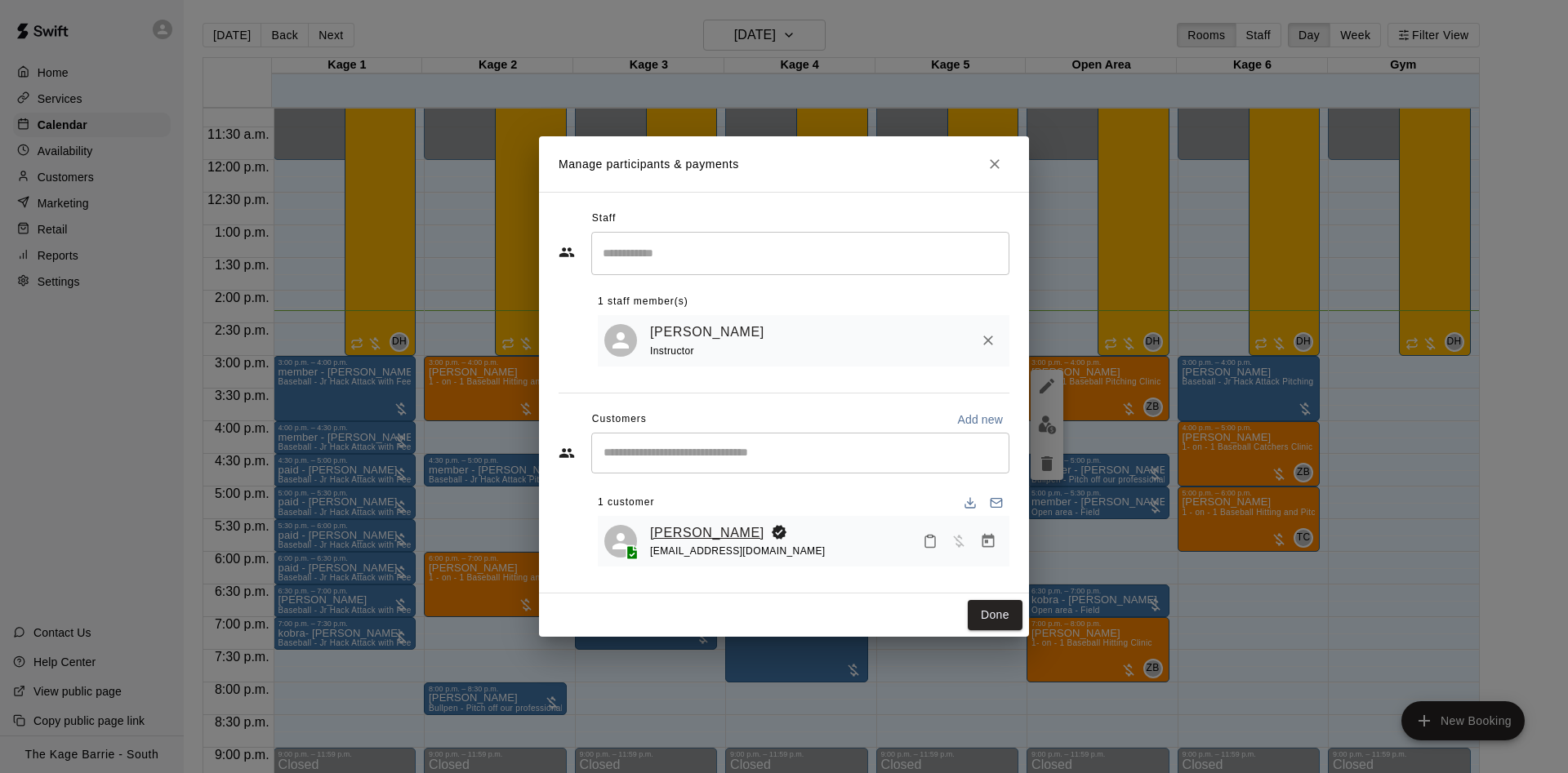
click at [693, 531] on link "Michael Lemire" at bounding box center [707, 533] width 115 height 21
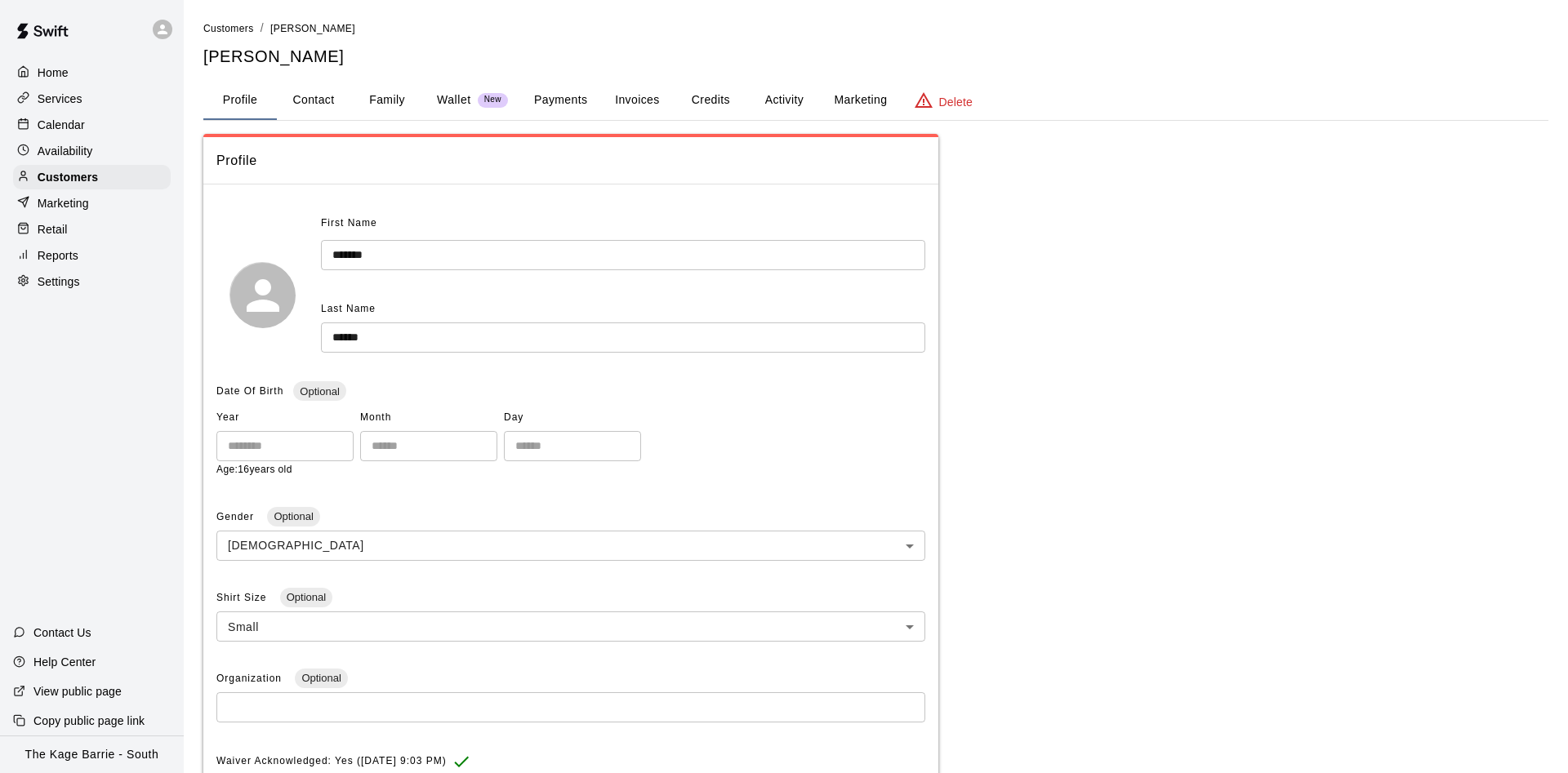
click at [782, 108] on button "Activity" at bounding box center [784, 101] width 74 height 39
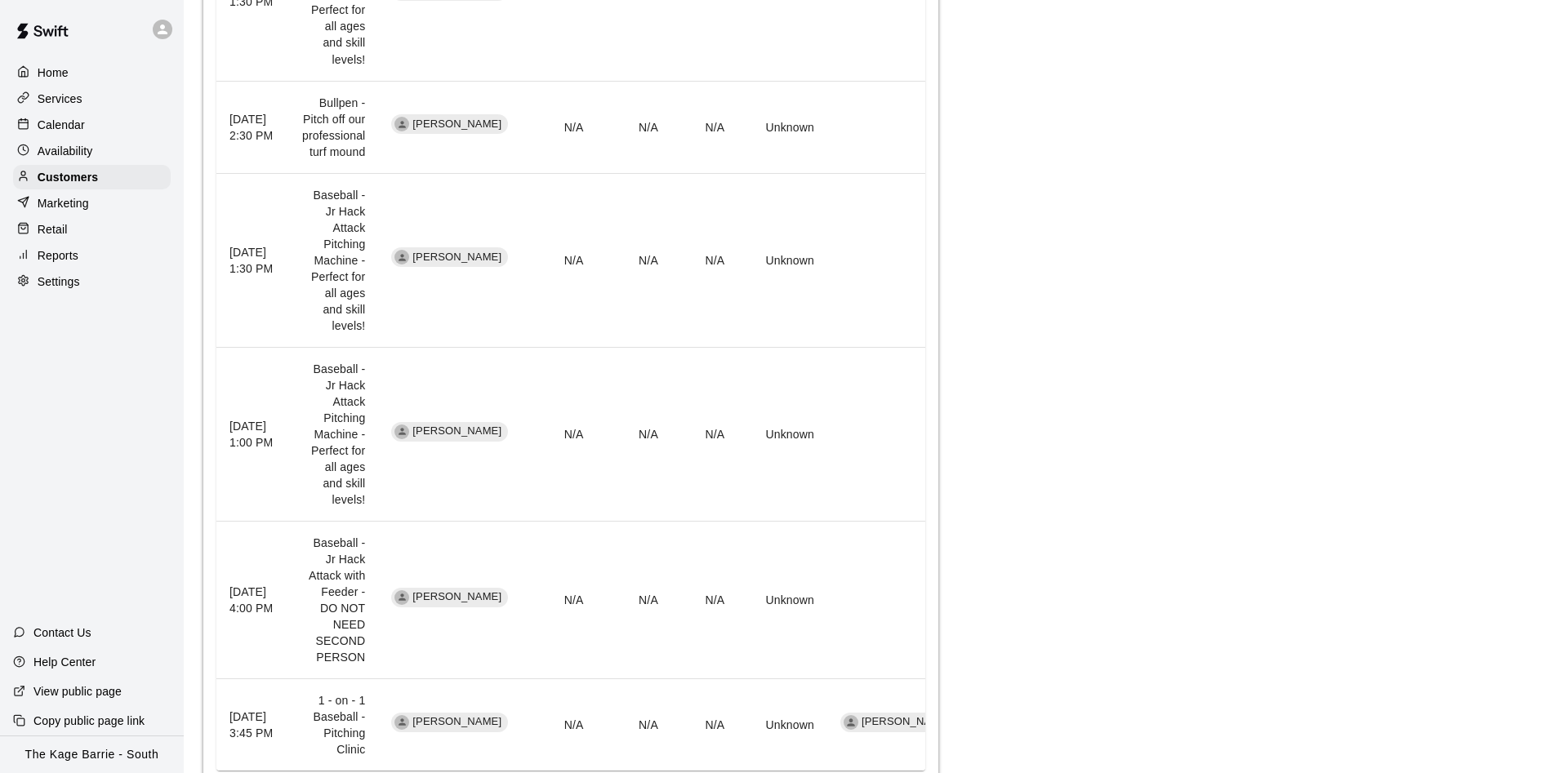
scroll to position [1110, 0]
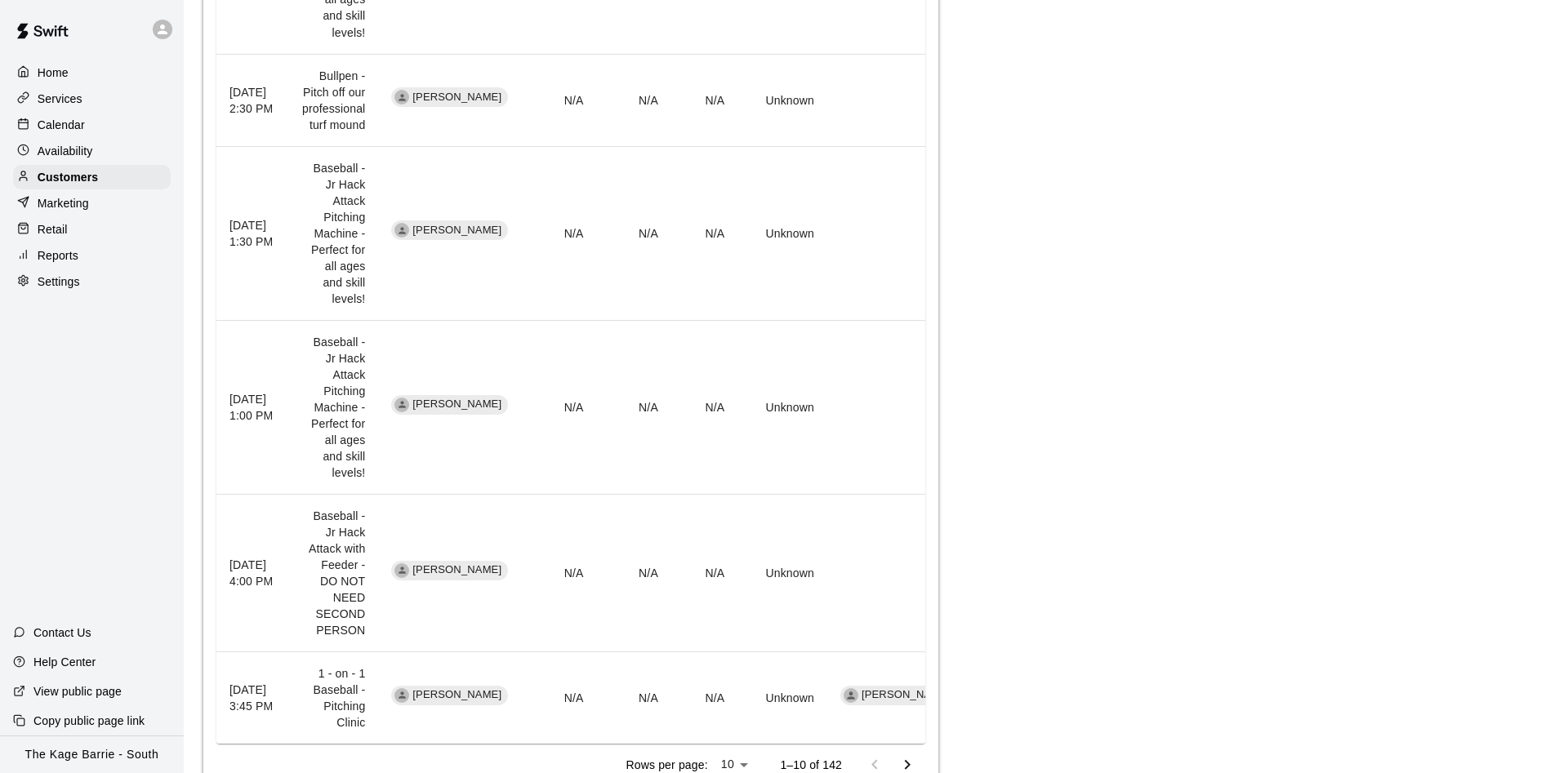
click at [99, 126] on div "Calendar" at bounding box center [91, 125] width 157 height 25
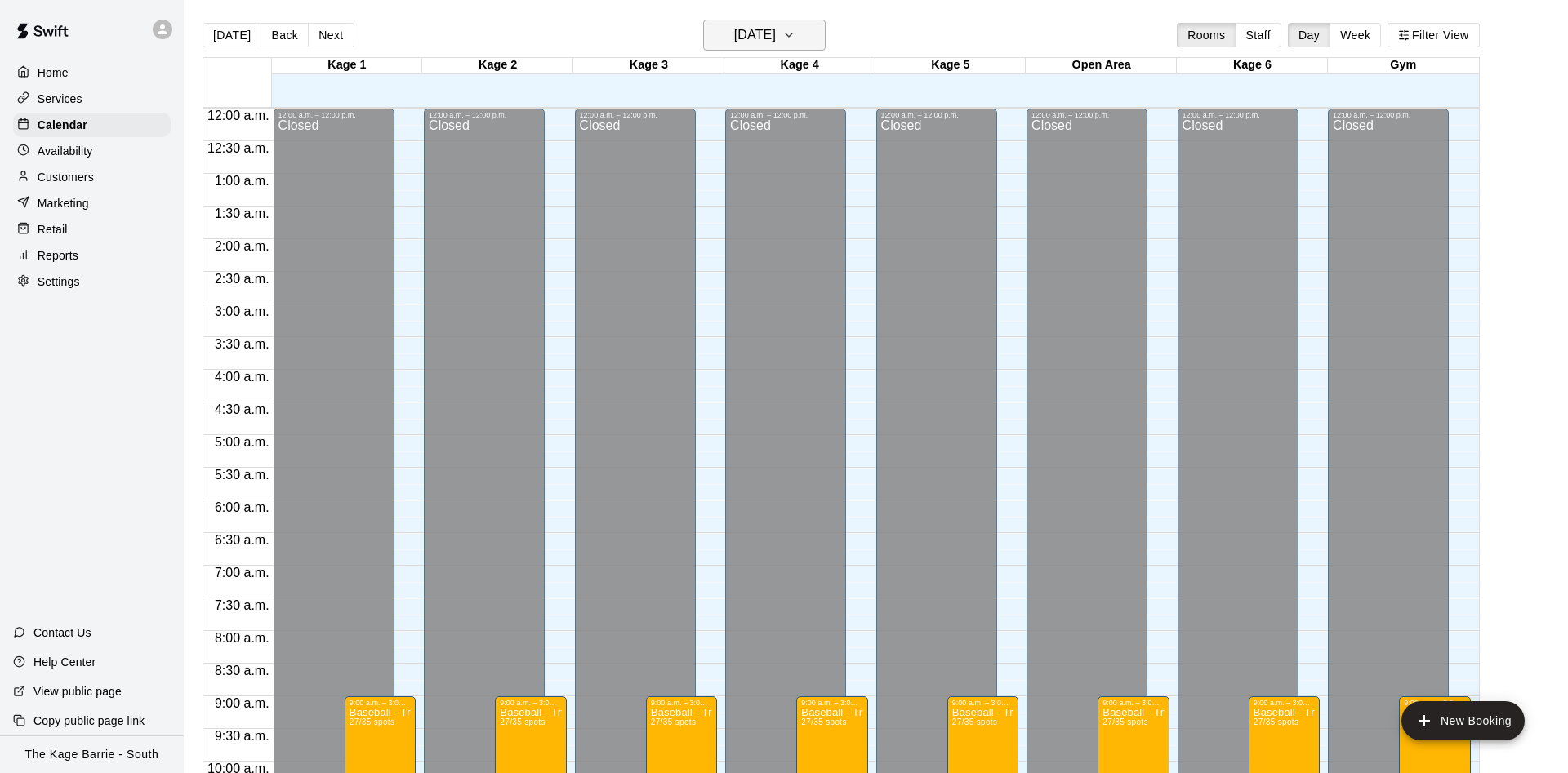
scroll to position [835, 0]
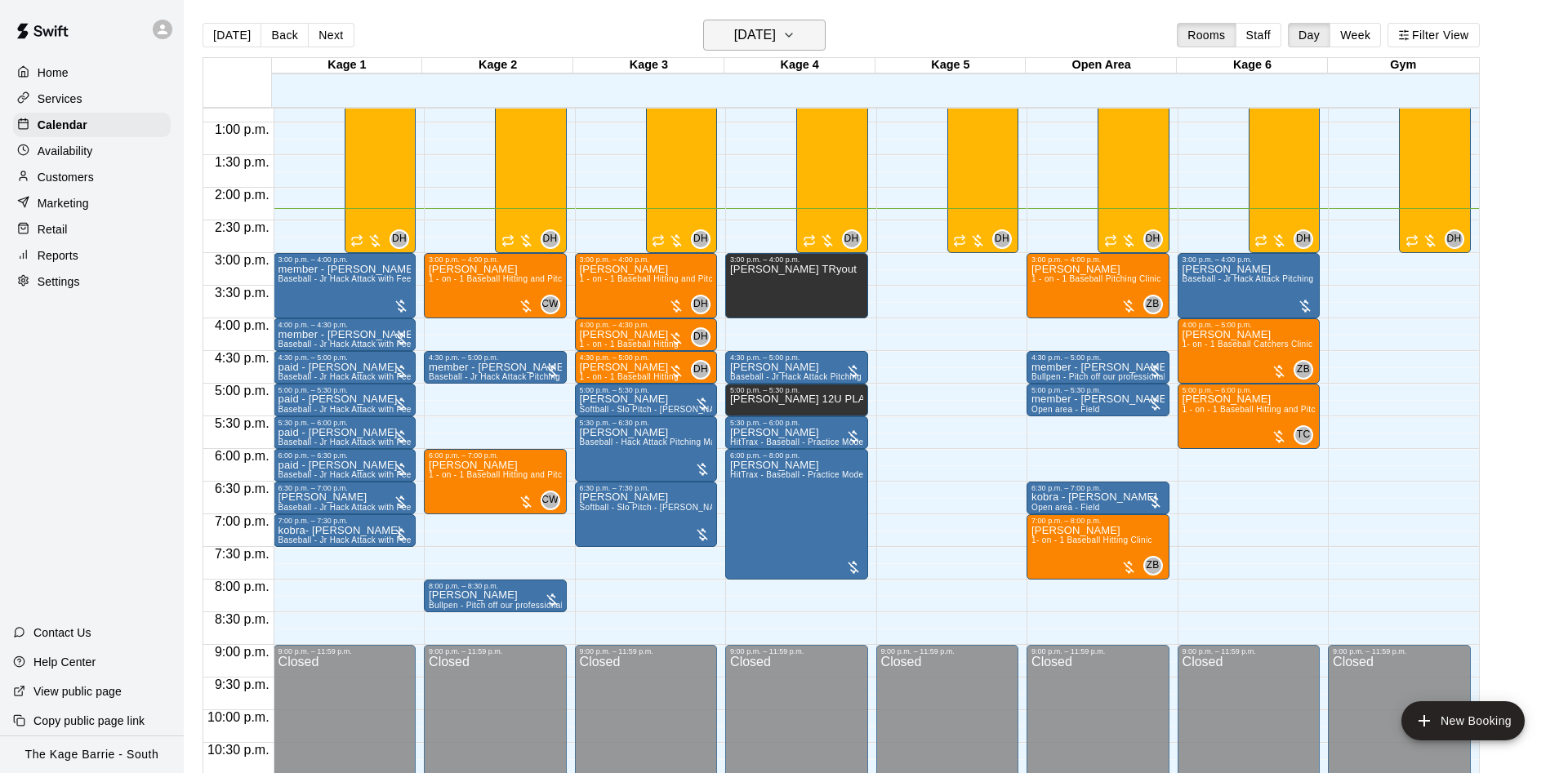
click at [757, 36] on h6 "[DATE]" at bounding box center [755, 35] width 42 height 23
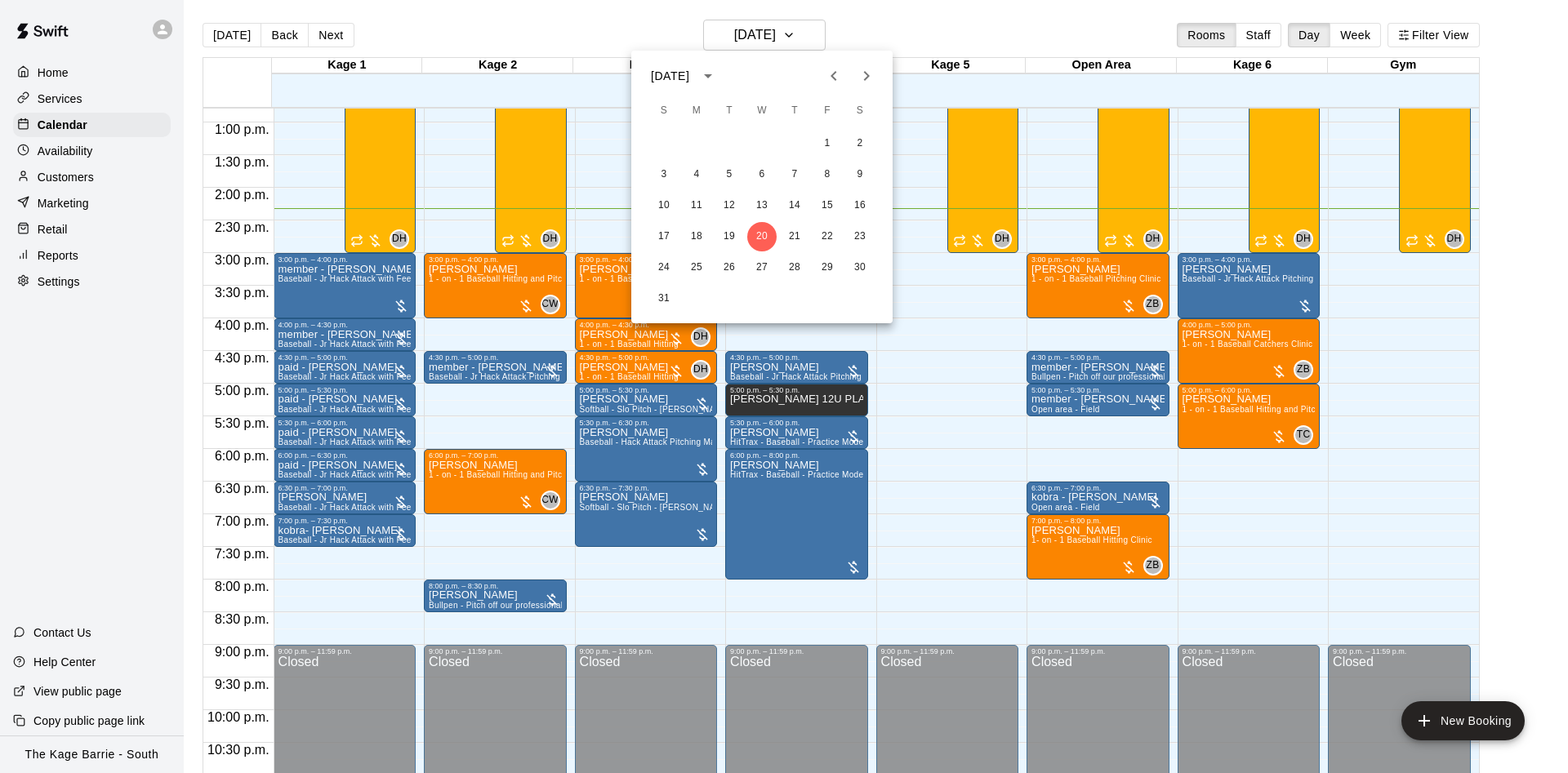
click at [832, 68] on icon "Previous month" at bounding box center [834, 75] width 20 height 20
click at [832, 68] on icon "Previous month" at bounding box center [834, 75] width 20 height 20
click at [832, 67] on icon "Previous month" at bounding box center [834, 75] width 20 height 20
click at [791, 200] on button "15" at bounding box center [794, 205] width 29 height 29
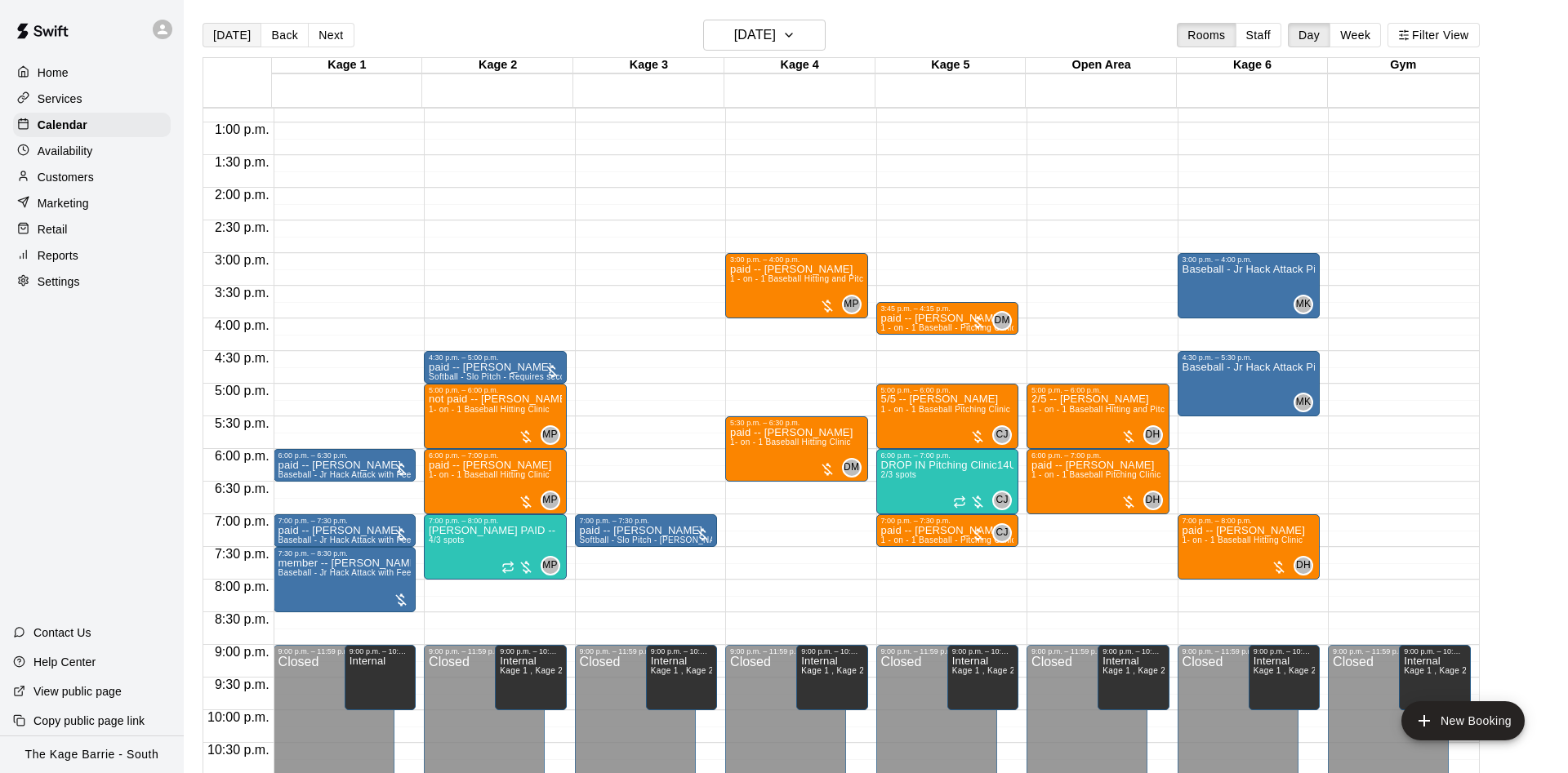
click at [240, 36] on button "[DATE]" at bounding box center [232, 35] width 59 height 25
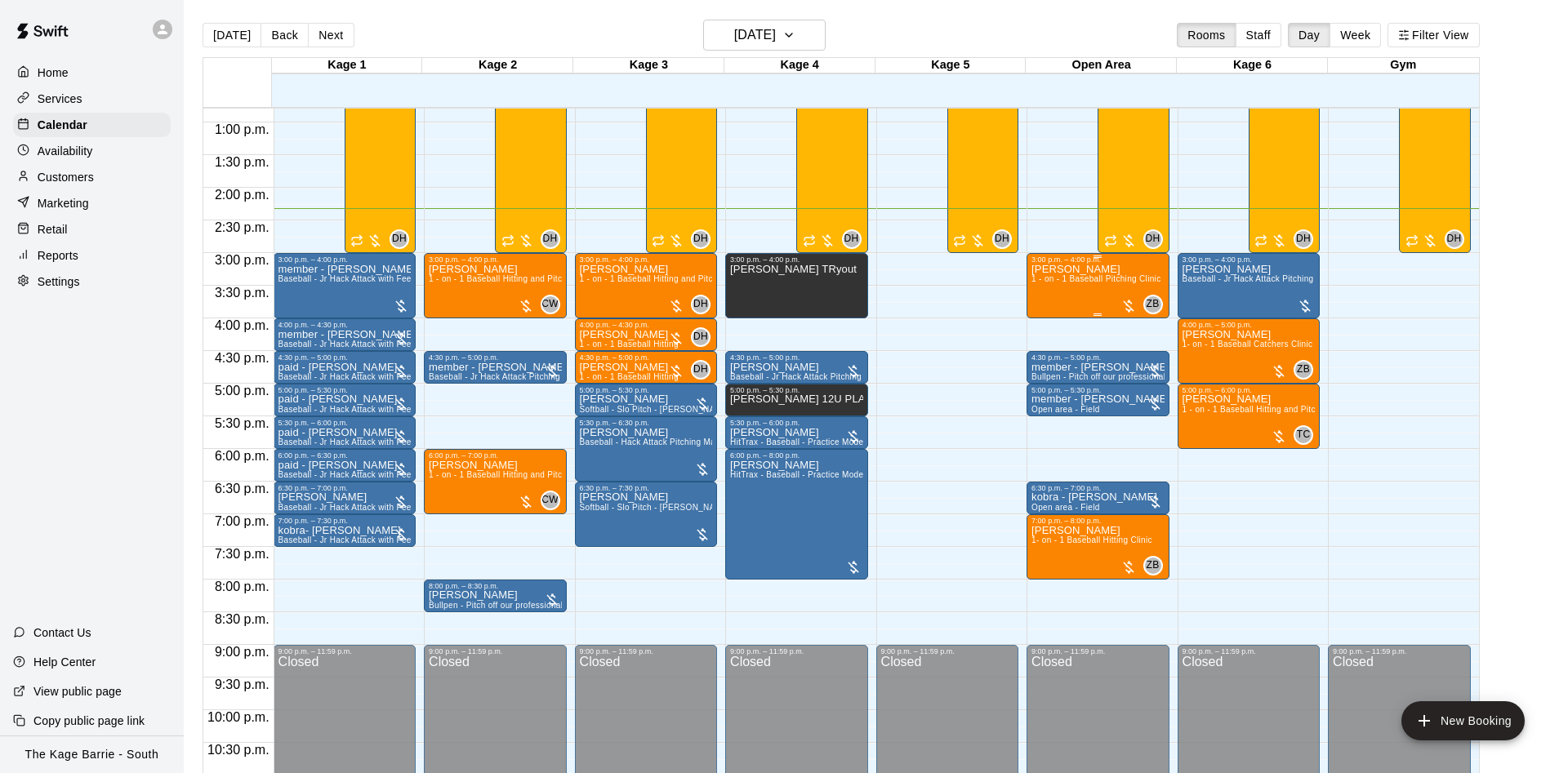
click at [1087, 280] on span "1 - on - 1 Baseball Pitching Clinic" at bounding box center [1095, 279] width 129 height 9
click at [1051, 286] on icon "edit" at bounding box center [1046, 294] width 20 height 20
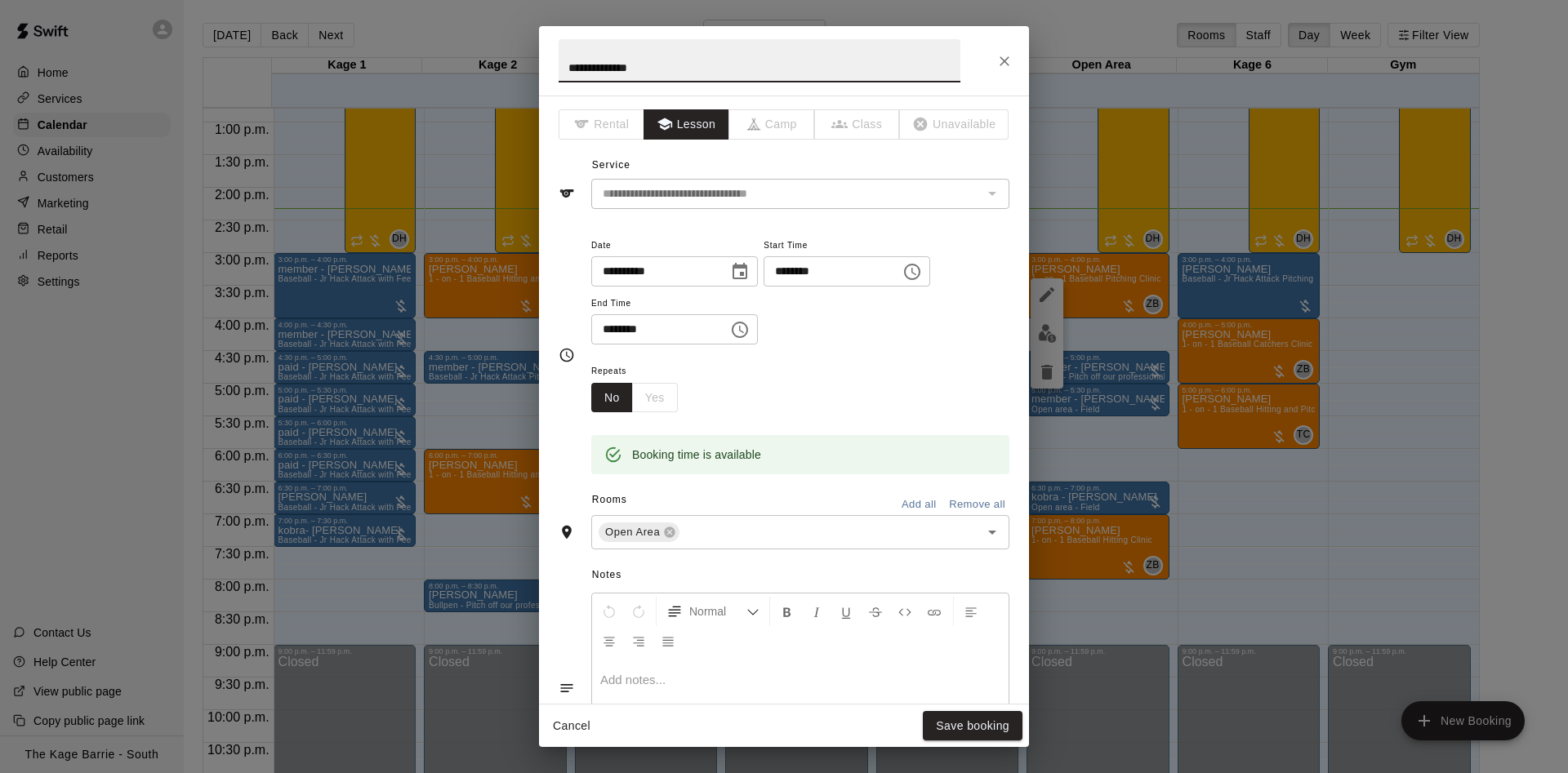
click at [564, 64] on input "**********" at bounding box center [759, 61] width 402 height 44
type input "**********"
click at [978, 735] on button "Save booking" at bounding box center [972, 726] width 100 height 30
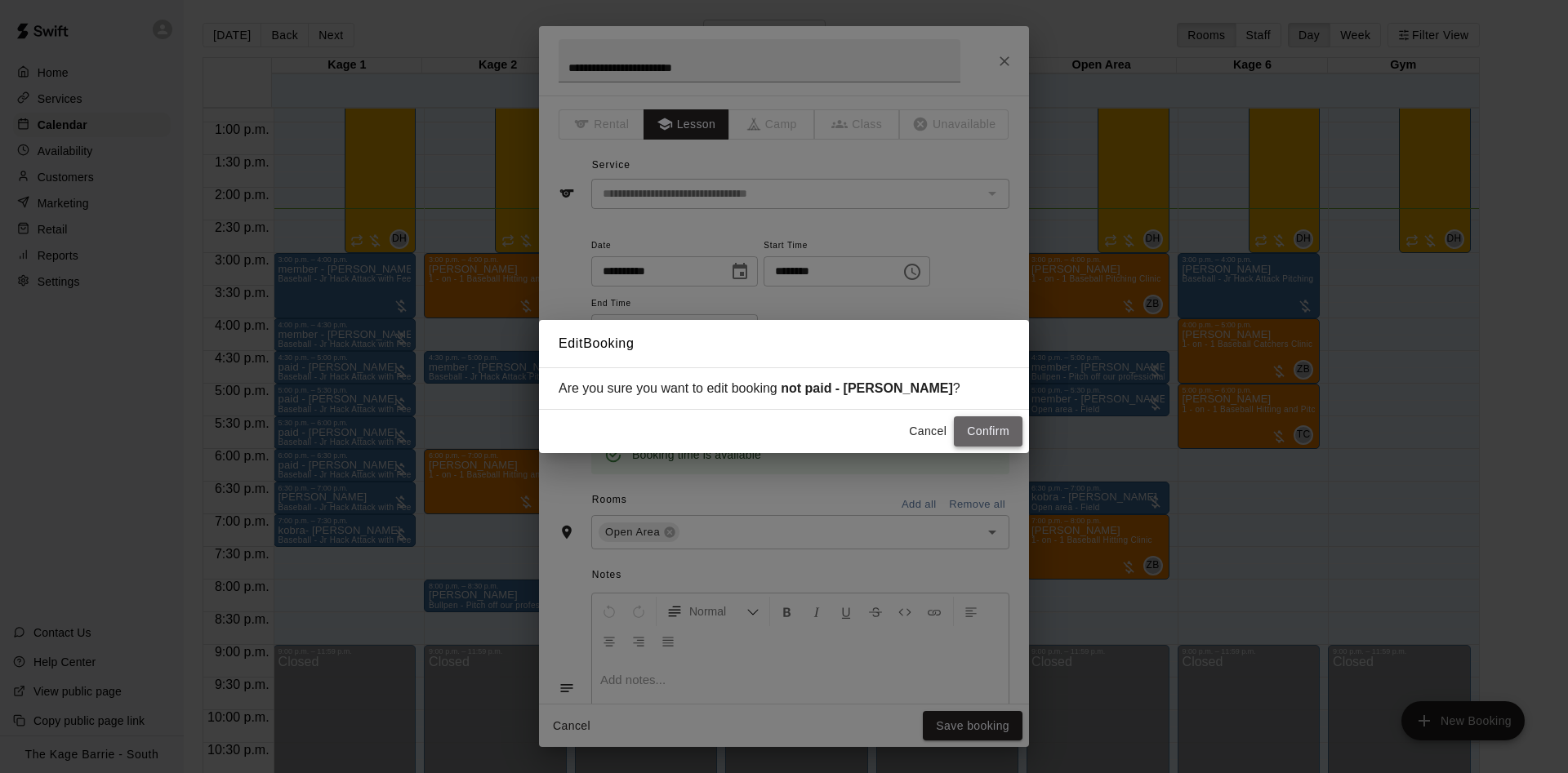
click at [992, 437] on button "Confirm" at bounding box center [987, 431] width 68 height 30
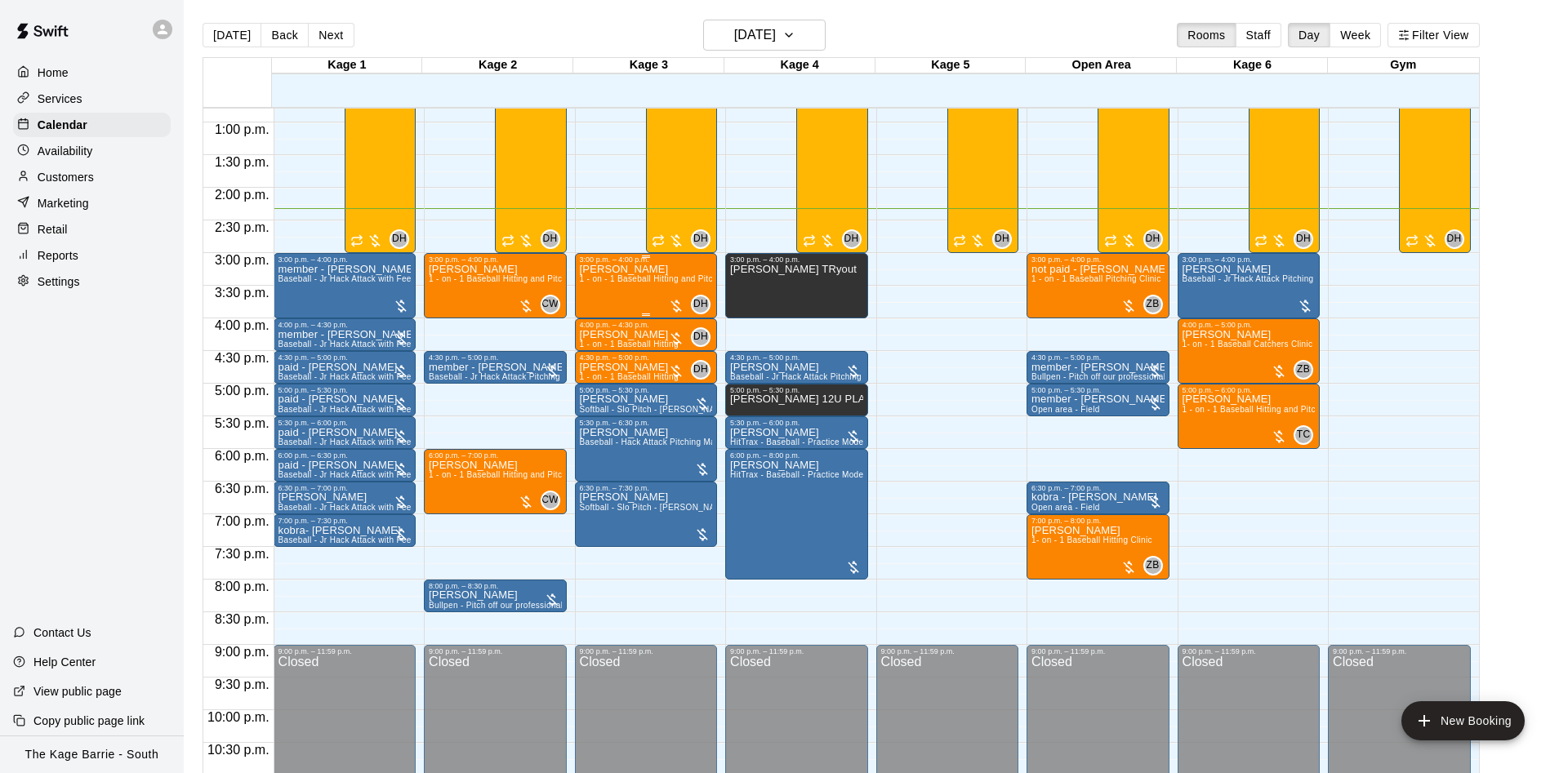
click at [628, 282] on span "1 - on - 1 Baseball Hitting and Pitching Clinic" at bounding box center [666, 279] width 174 height 9
click at [589, 337] on img "edit" at bounding box center [594, 333] width 19 height 19
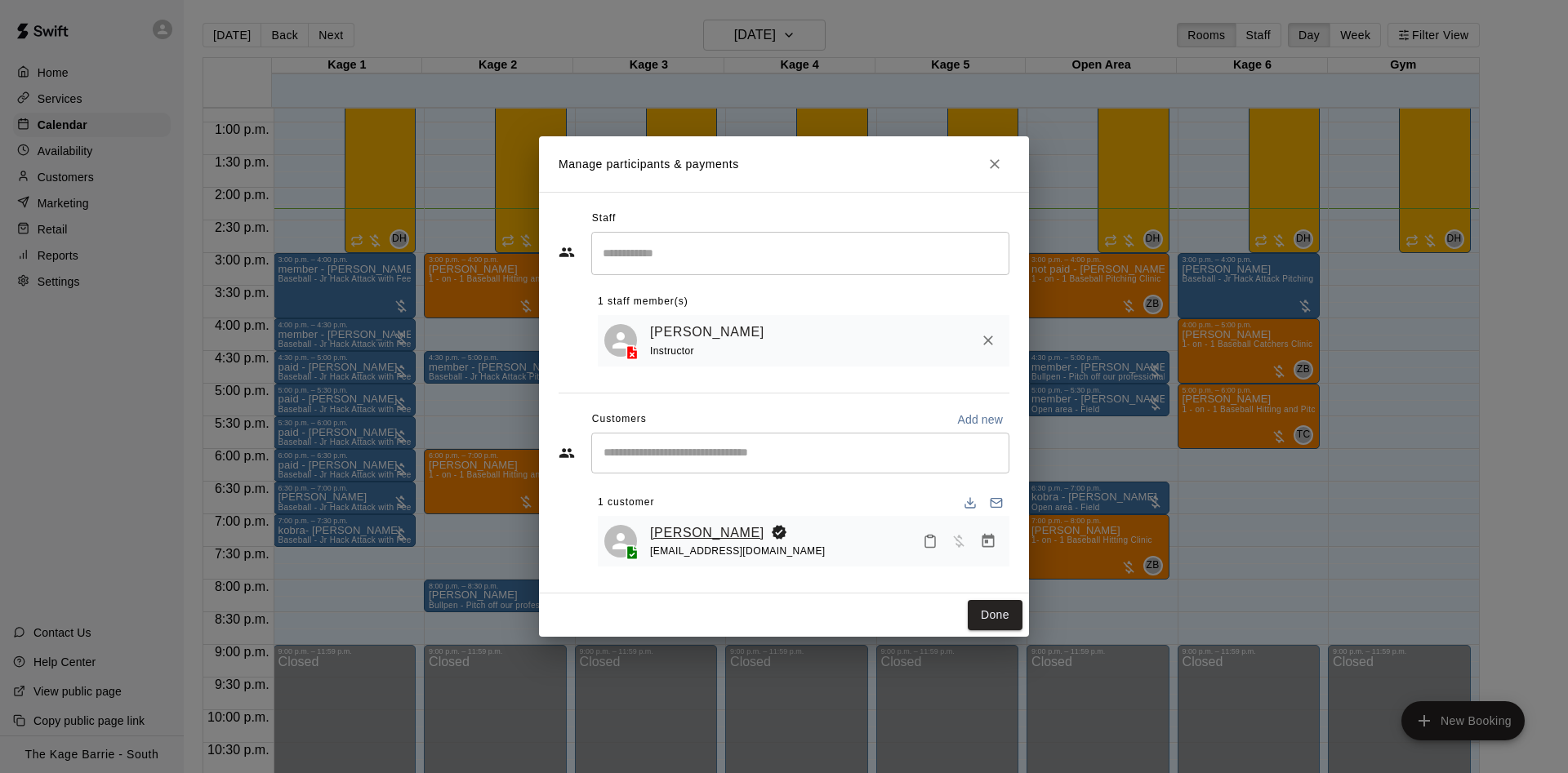
click at [678, 539] on link "[PERSON_NAME]" at bounding box center [707, 533] width 115 height 21
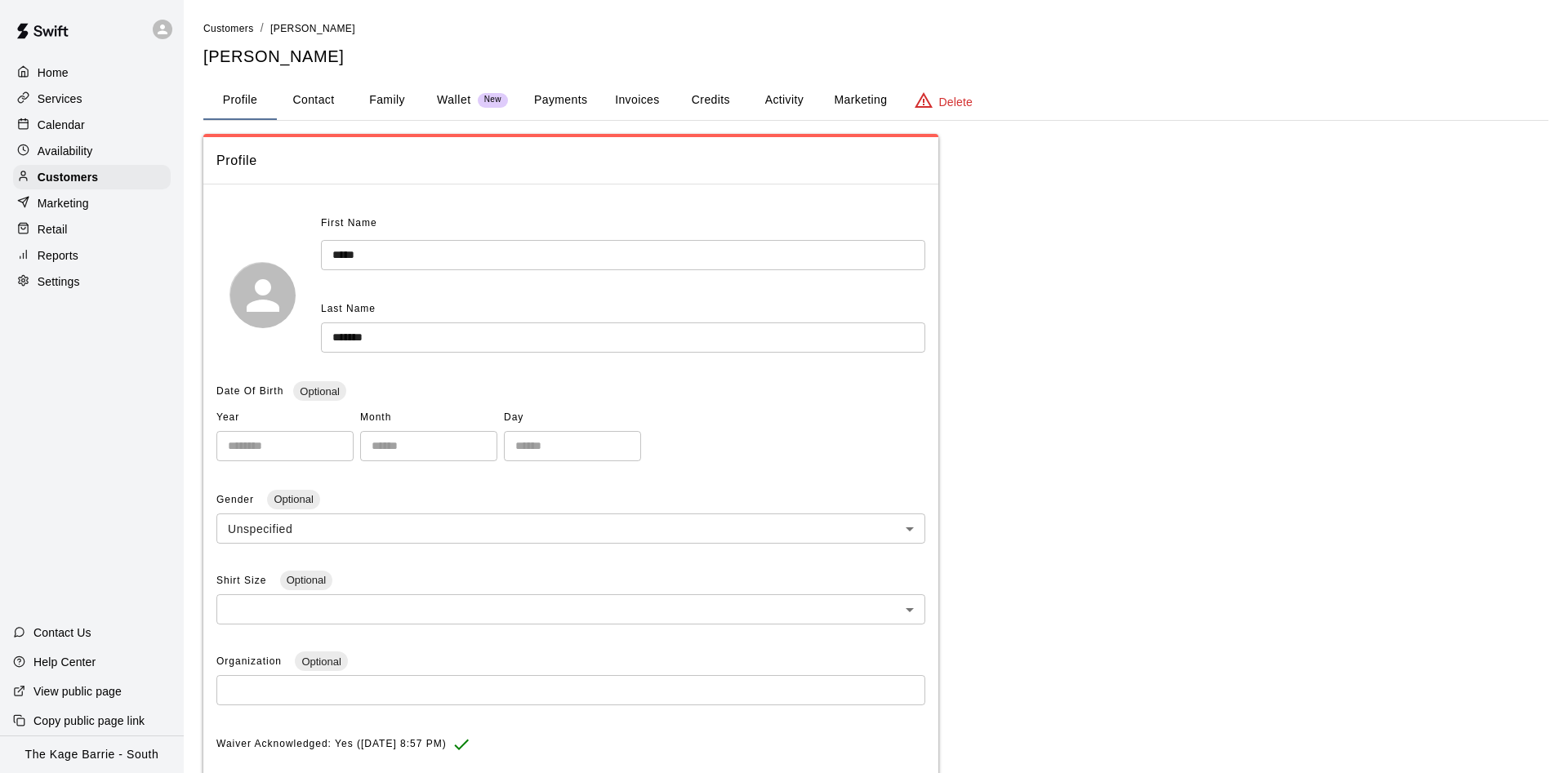
click at [775, 104] on button "Activity" at bounding box center [784, 101] width 74 height 39
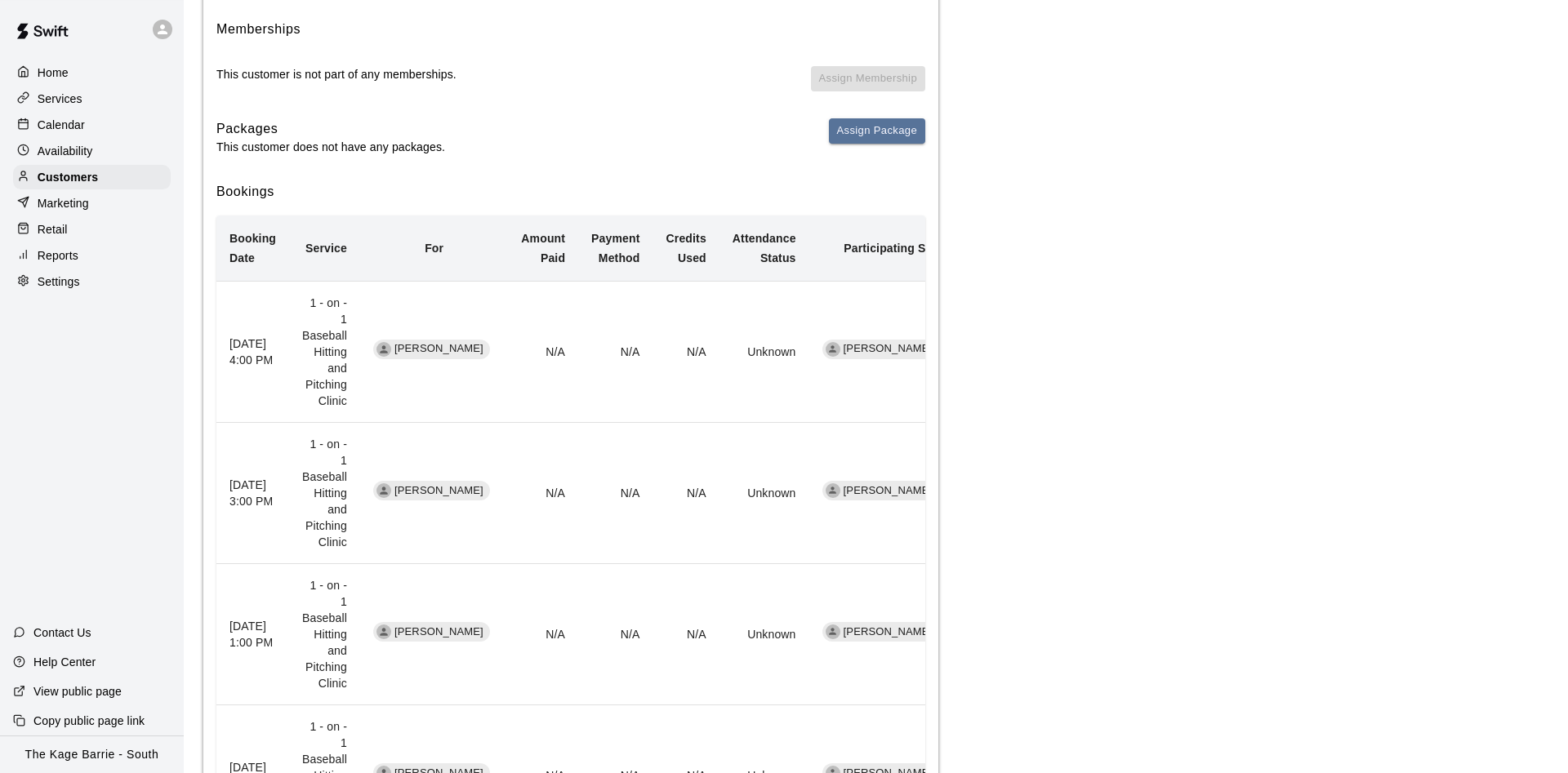
scroll to position [416, 0]
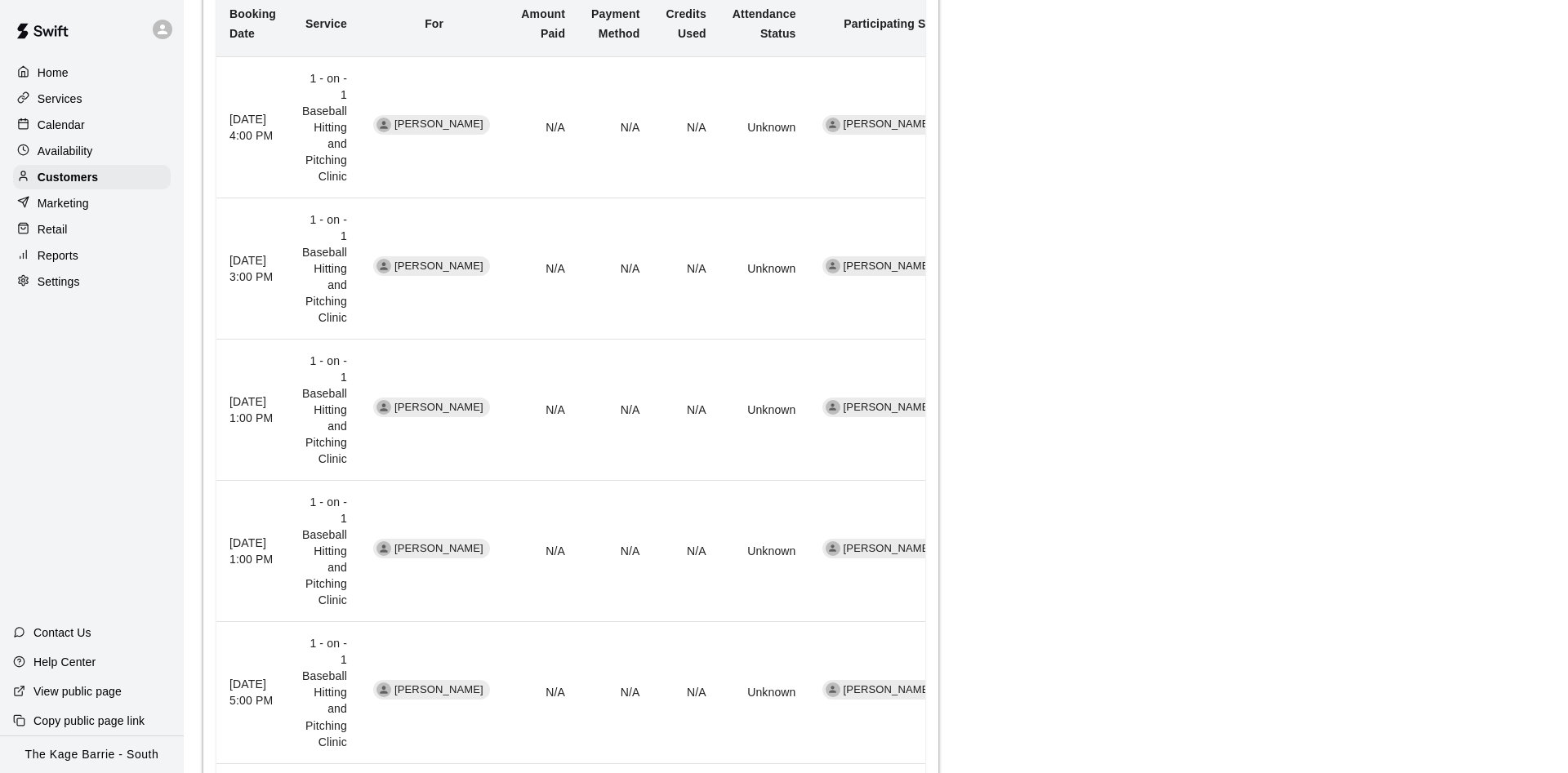
click at [97, 136] on div "Calendar" at bounding box center [91, 125] width 157 height 25
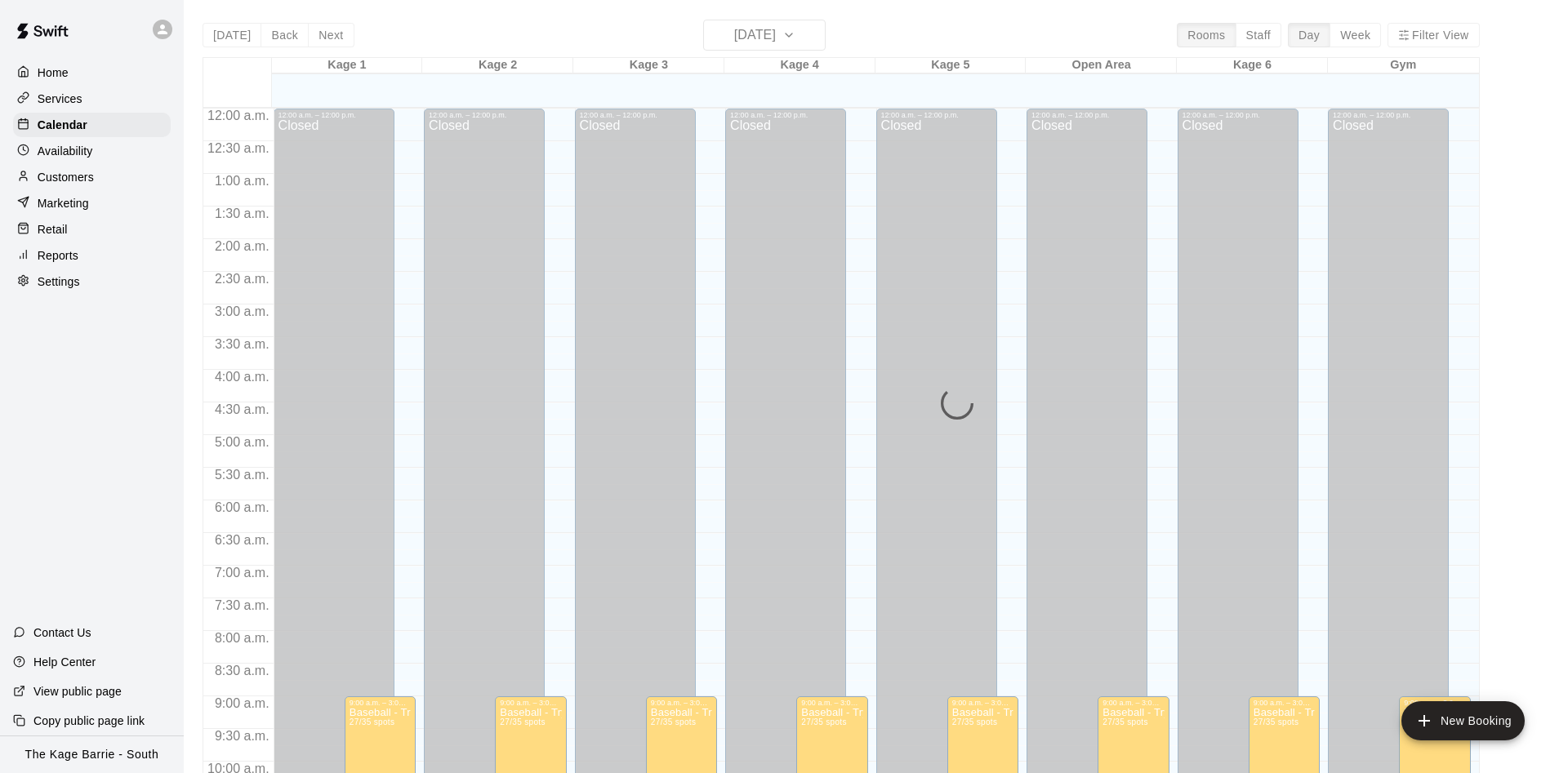
scroll to position [835, 0]
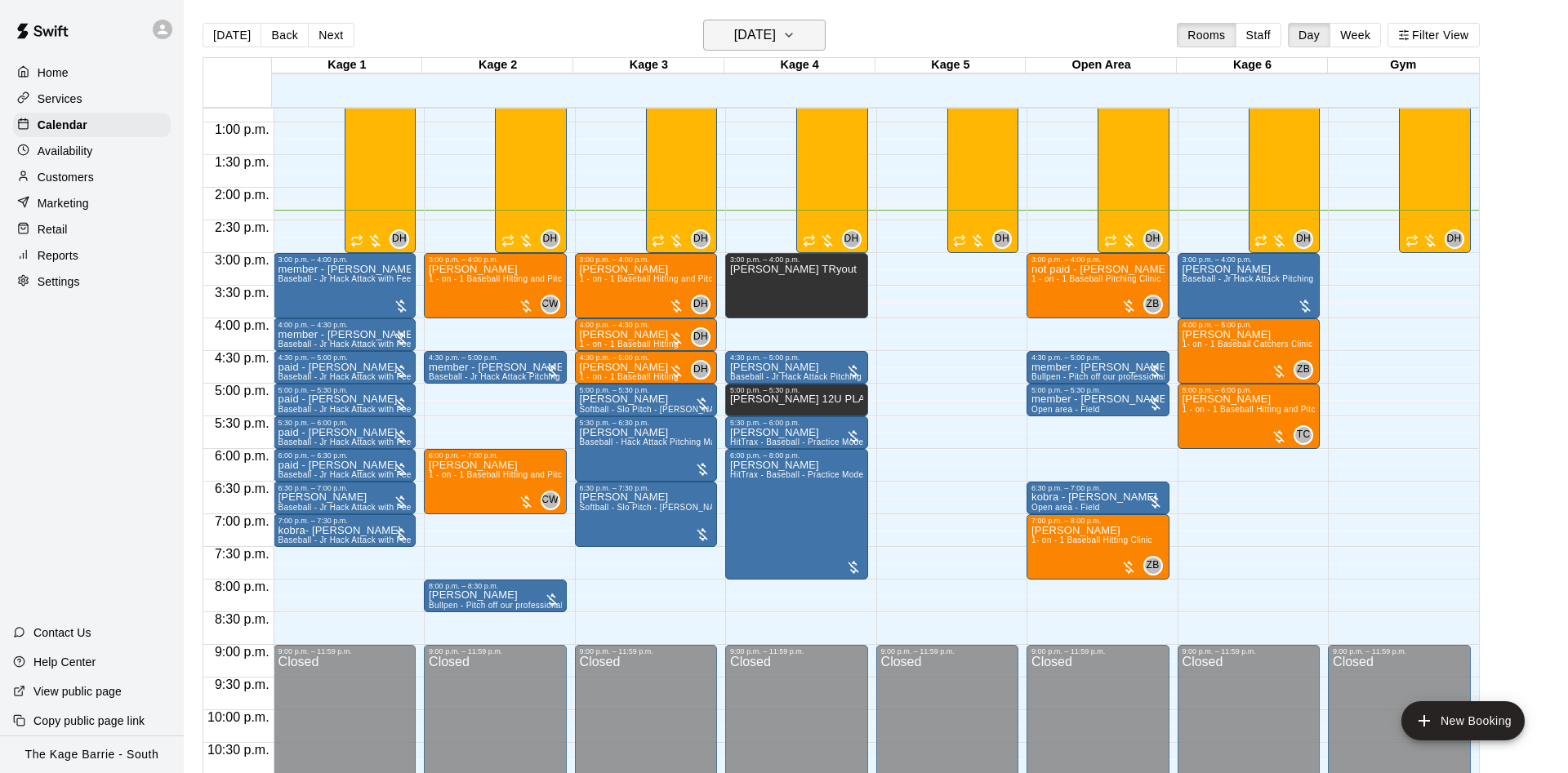
click at [775, 36] on h6 "[DATE]" at bounding box center [755, 35] width 42 height 23
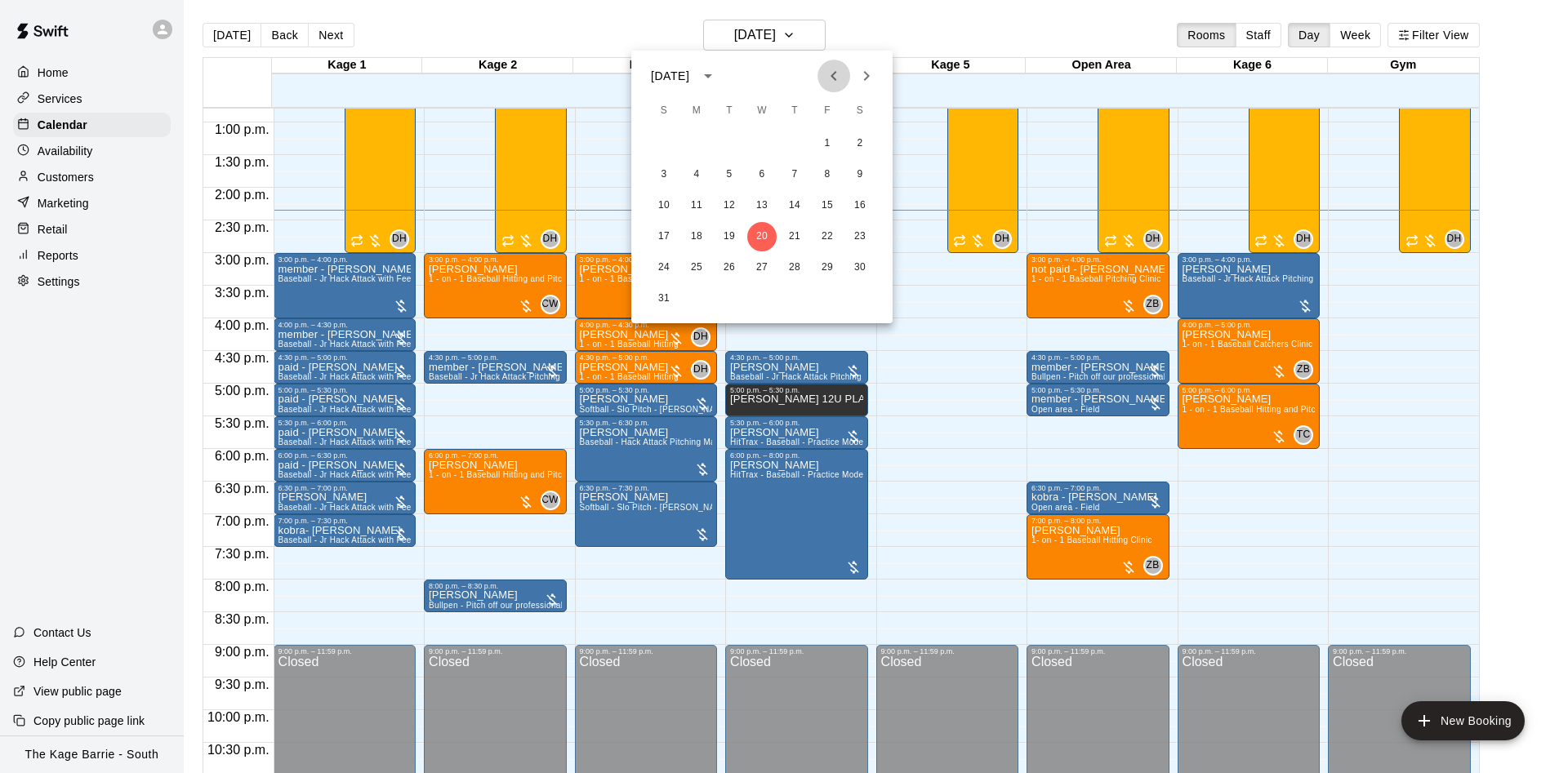
click at [840, 68] on icon "Previous month" at bounding box center [834, 75] width 20 height 20
click at [818, 228] on button "25" at bounding box center [827, 237] width 29 height 29
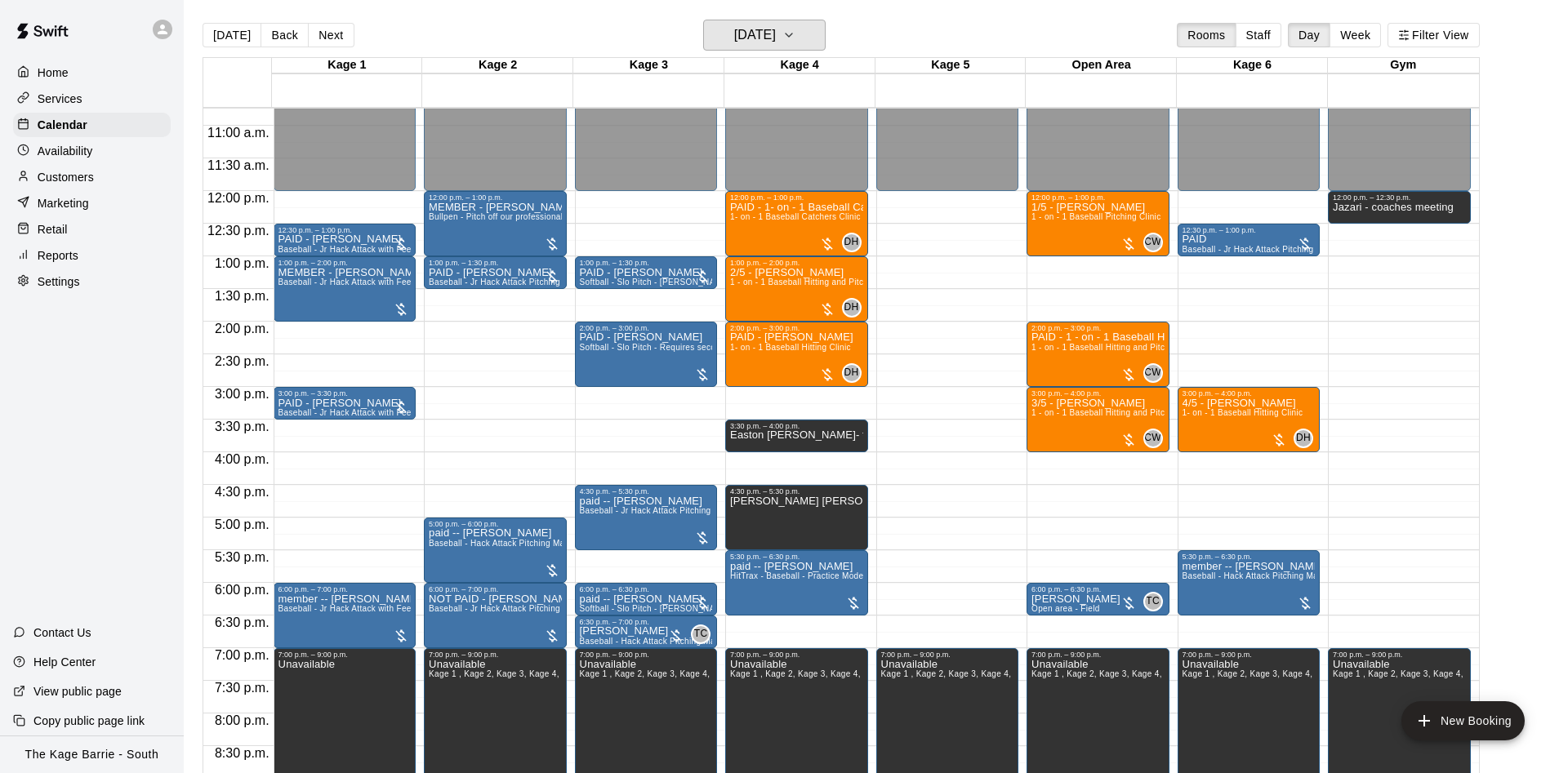
scroll to position [629, 0]
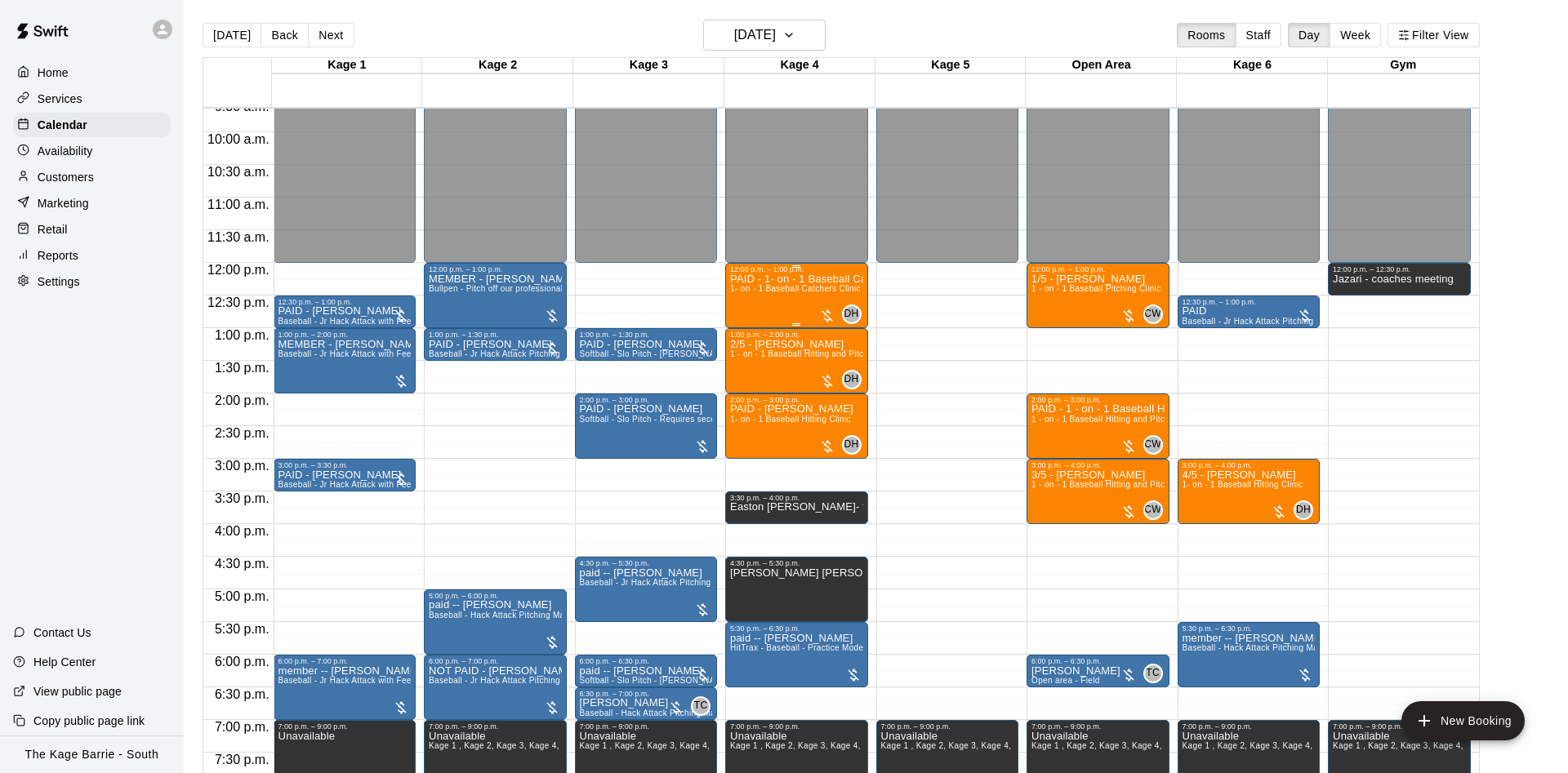
click at [797, 280] on p "PAID - 1- on - 1 Baseball Catchers Clinic" at bounding box center [797, 280] width 133 height 0
click at [742, 339] on img "edit" at bounding box center [745, 338] width 19 height 19
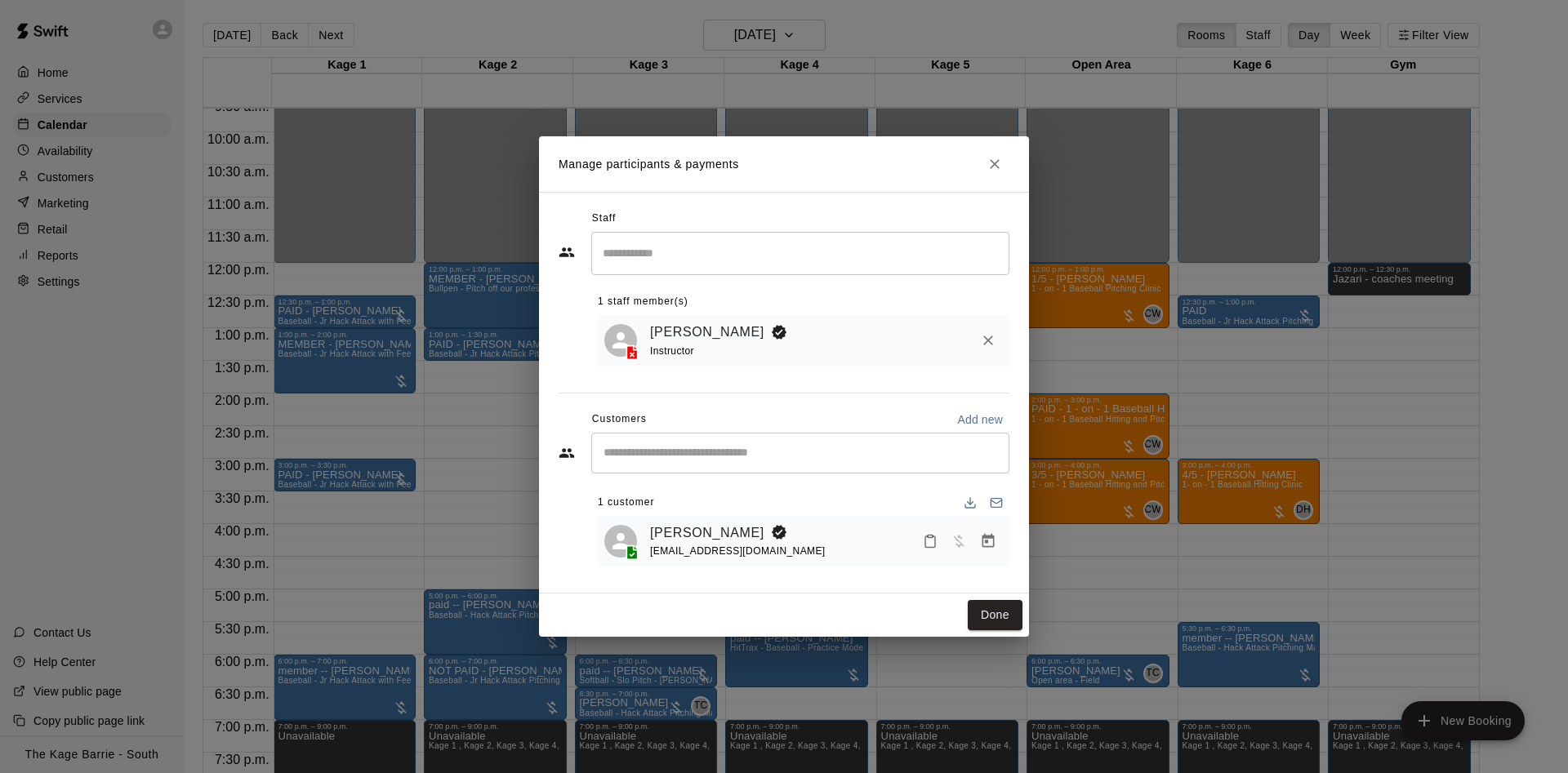
click at [999, 156] on icon "Close" at bounding box center [994, 163] width 16 height 16
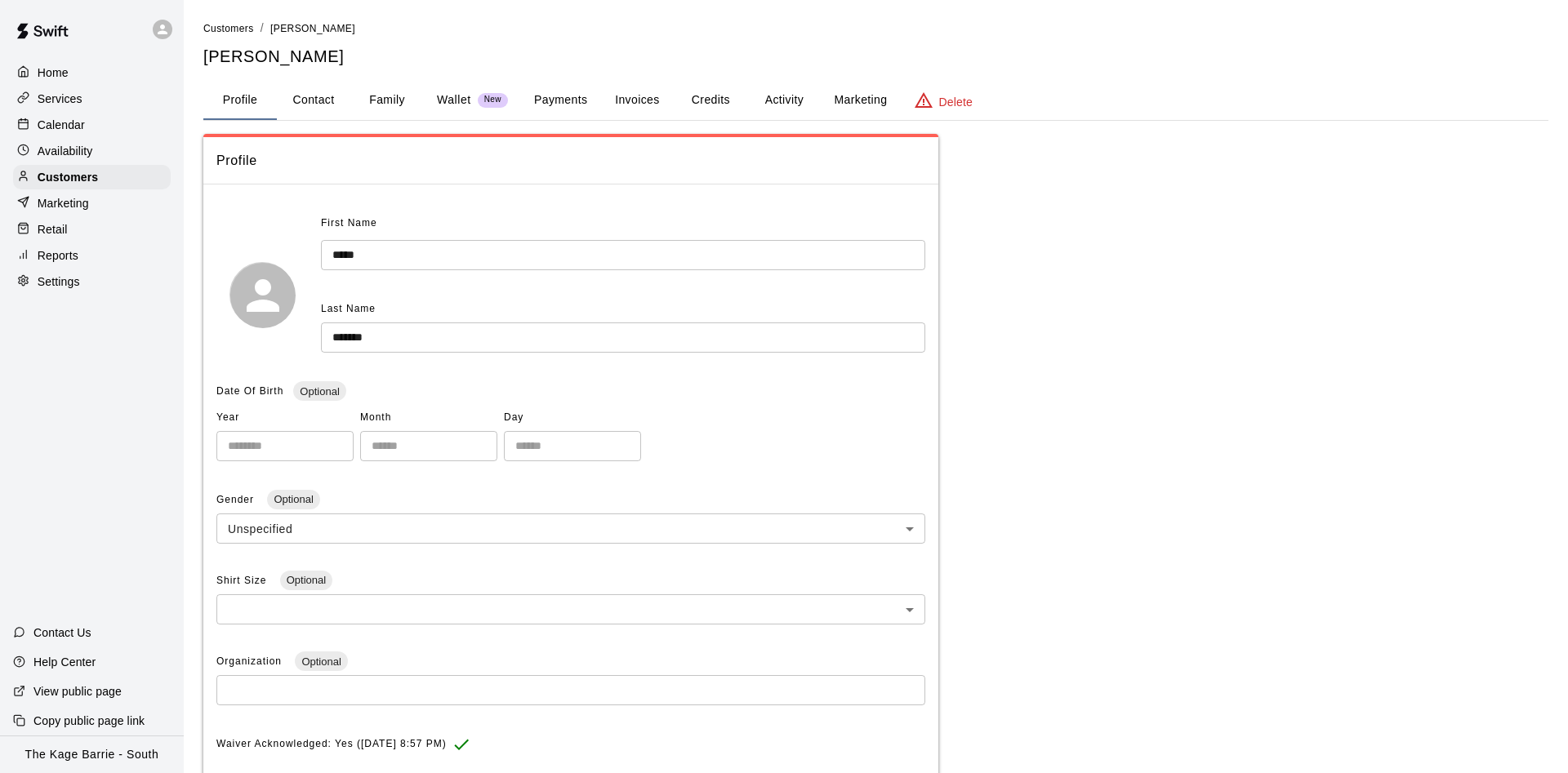
click at [757, 91] on button "Activity" at bounding box center [784, 101] width 74 height 39
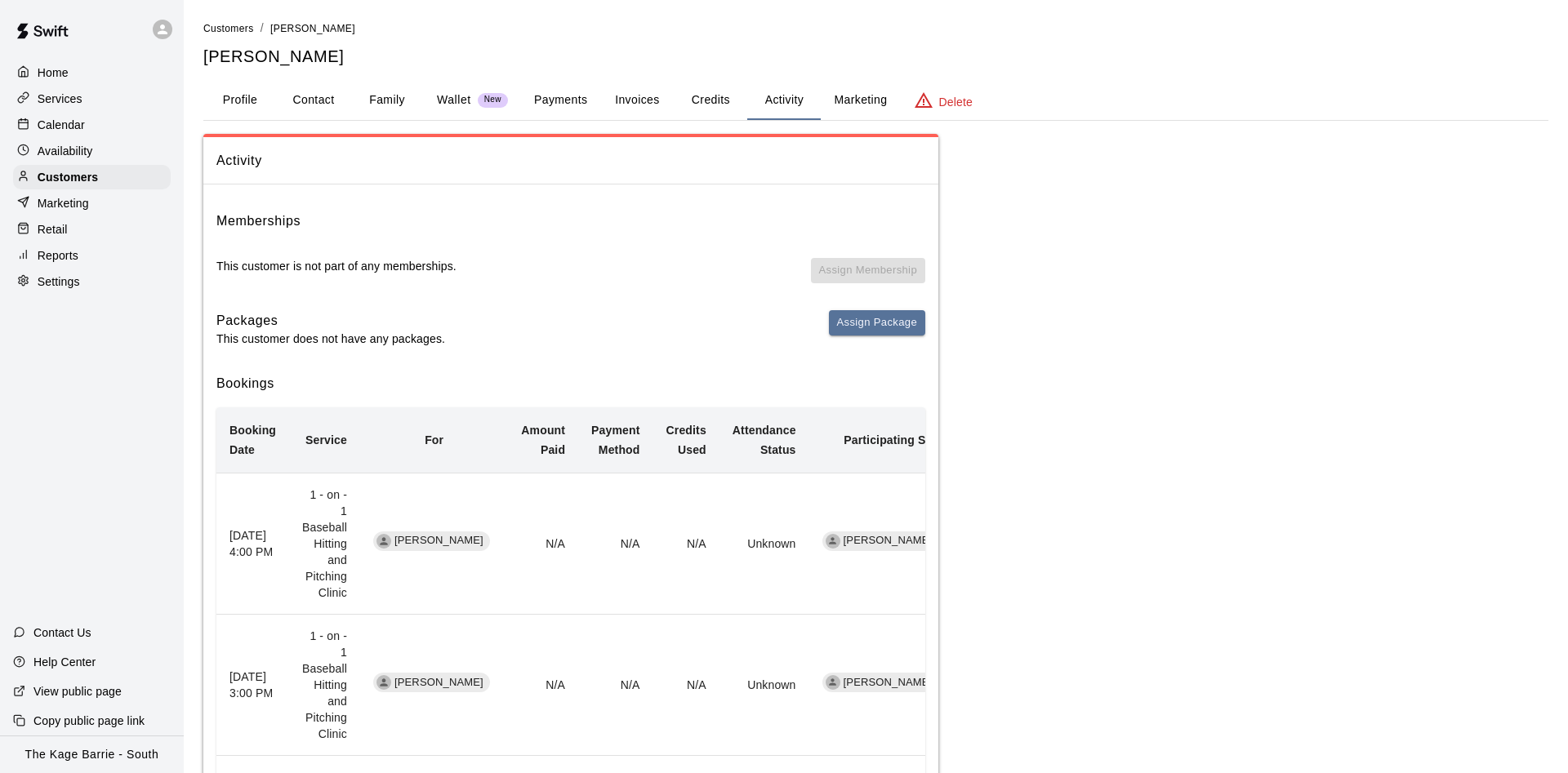
scroll to position [416, 0]
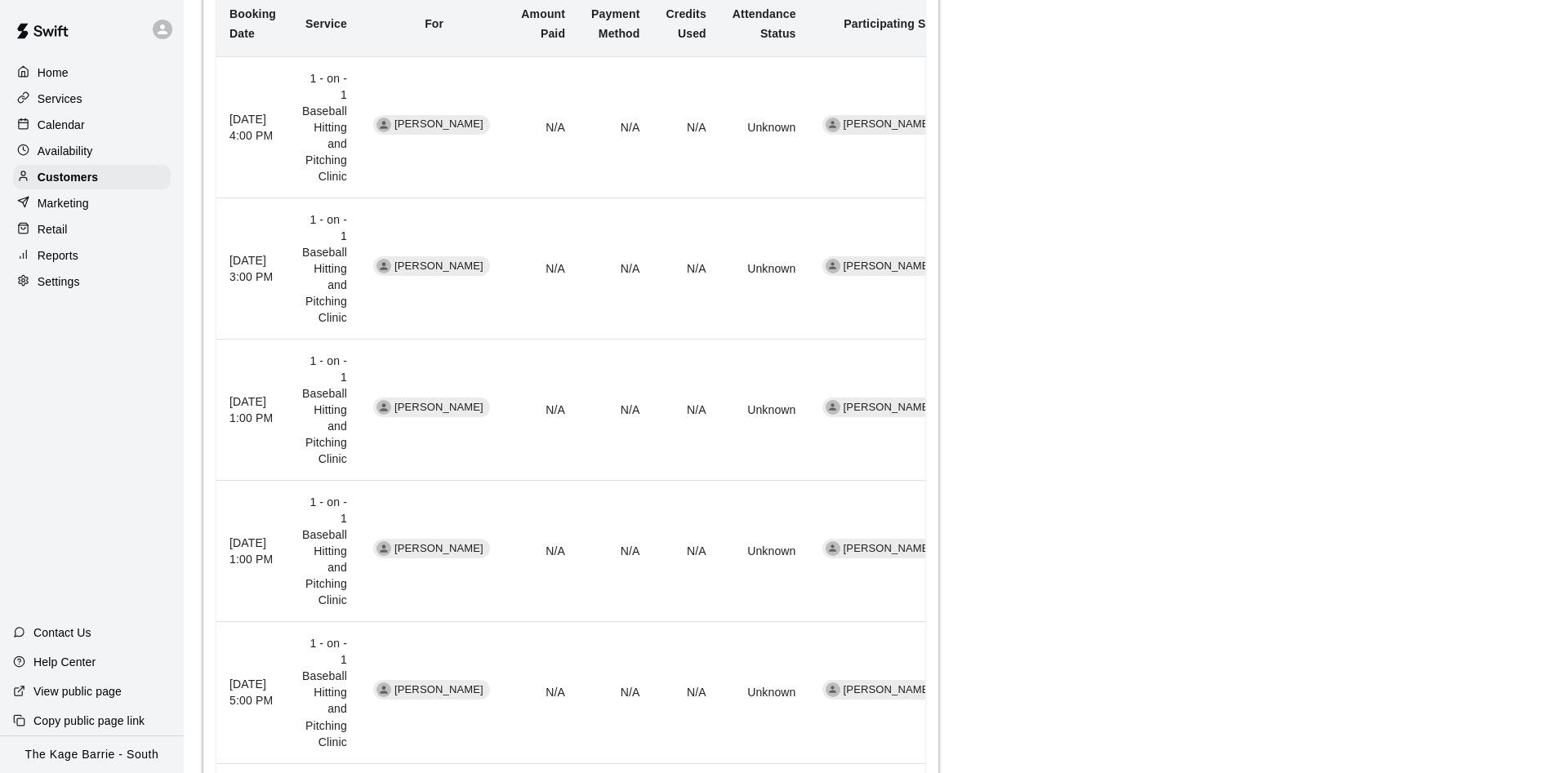
click at [87, 123] on div "Calendar" at bounding box center [91, 125] width 157 height 25
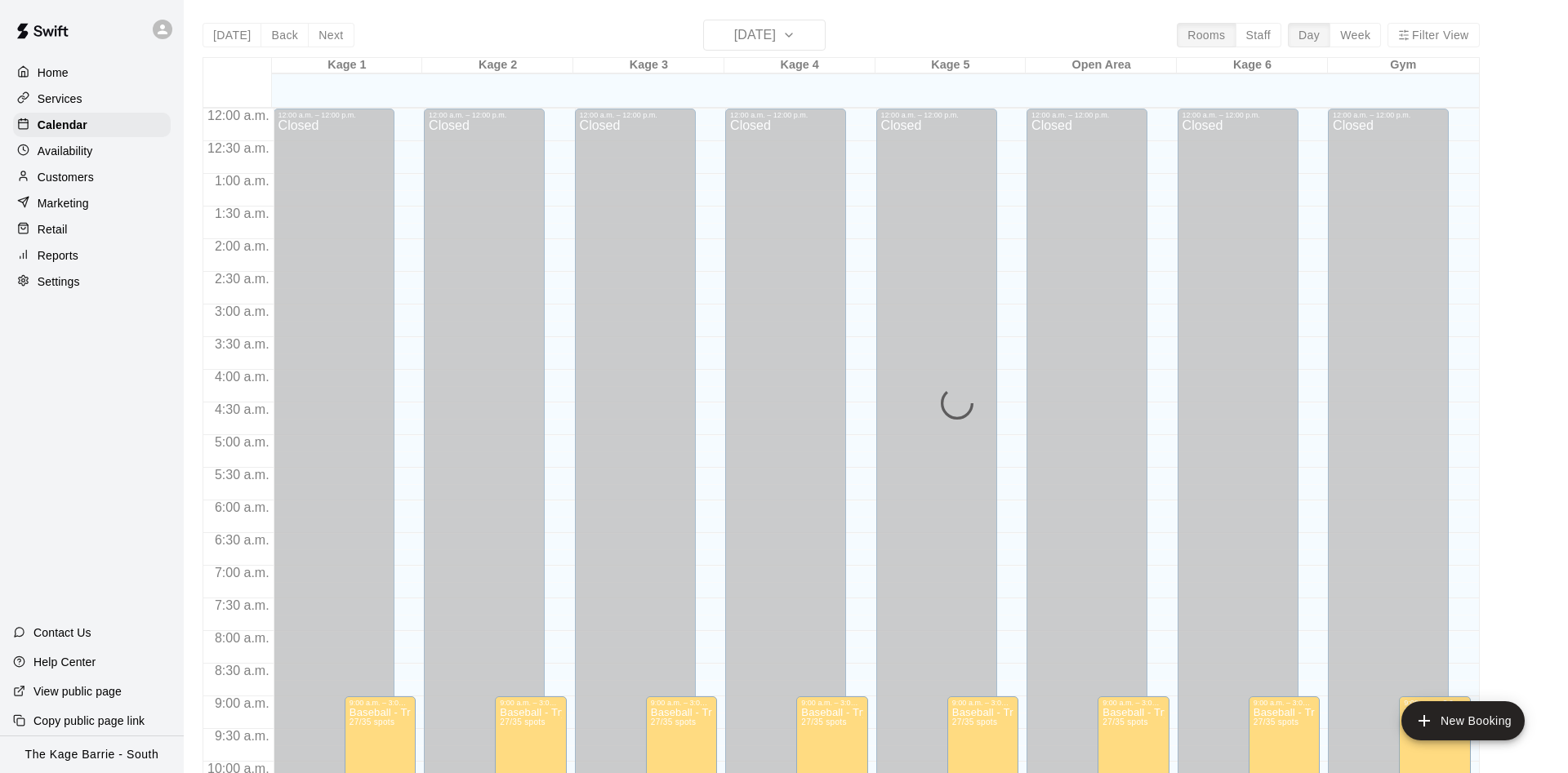
scroll to position [835, 0]
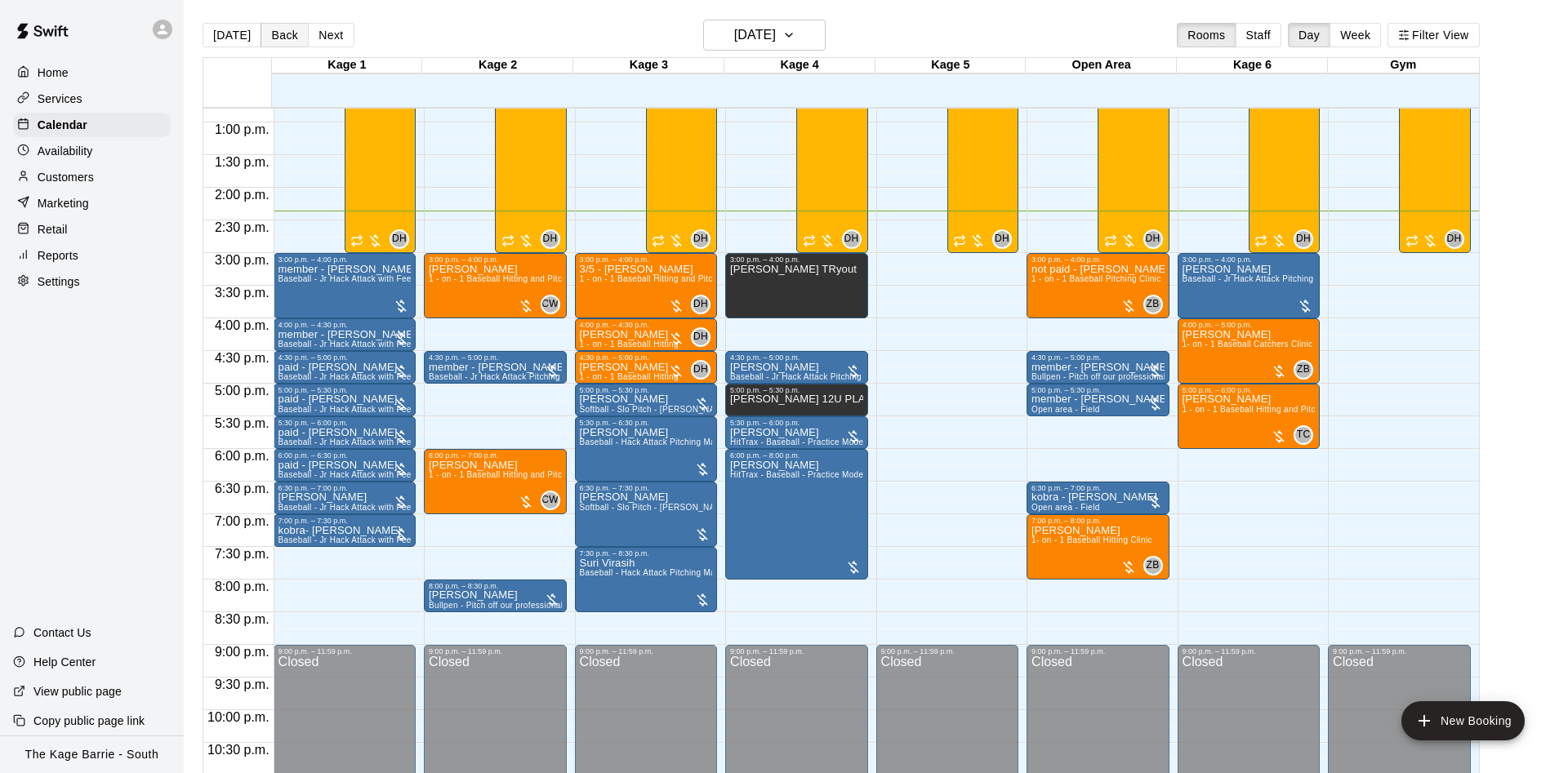
click at [279, 40] on button "Back" at bounding box center [285, 35] width 48 height 25
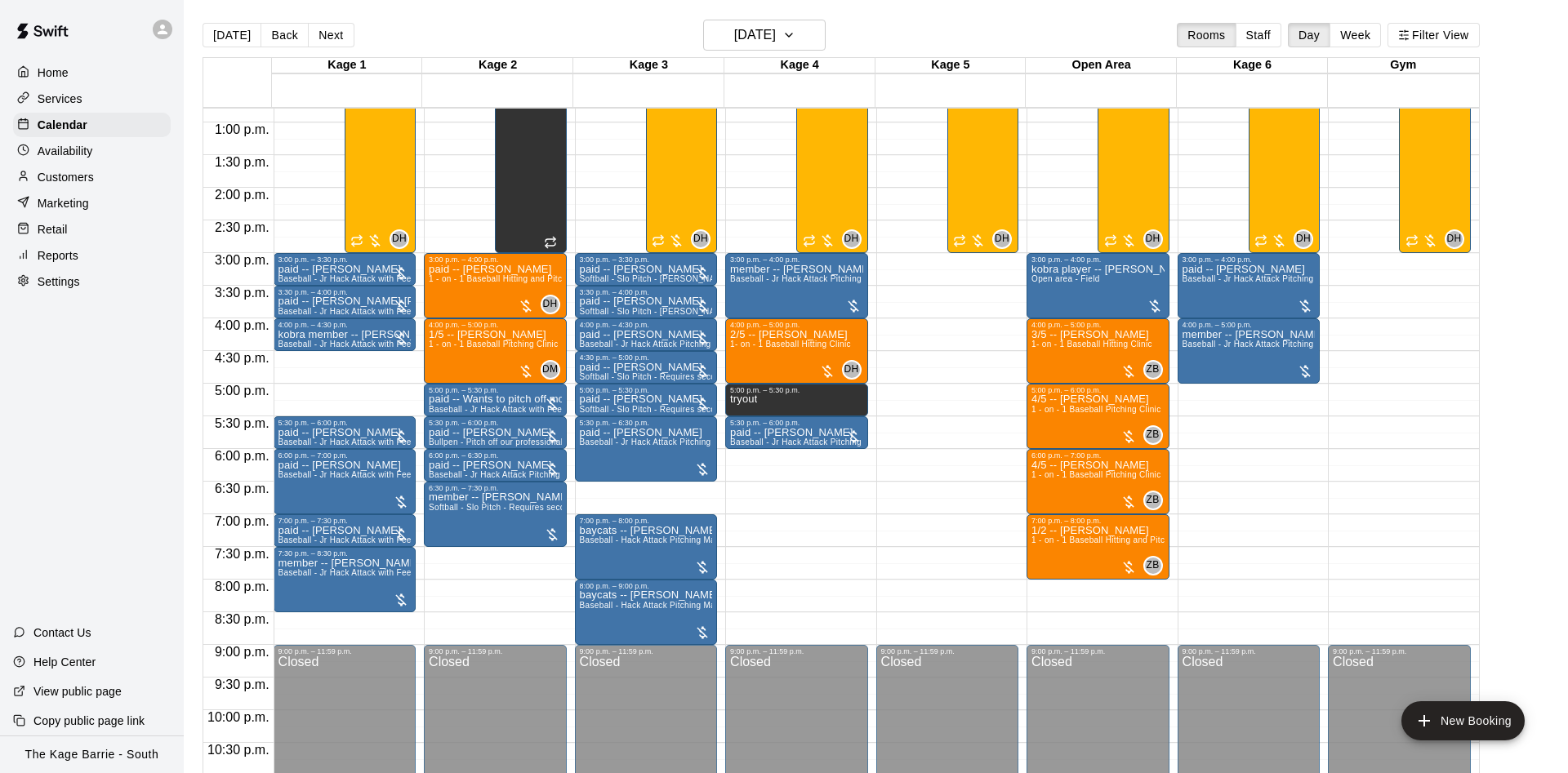
click at [279, 36] on button "Back" at bounding box center [285, 35] width 48 height 25
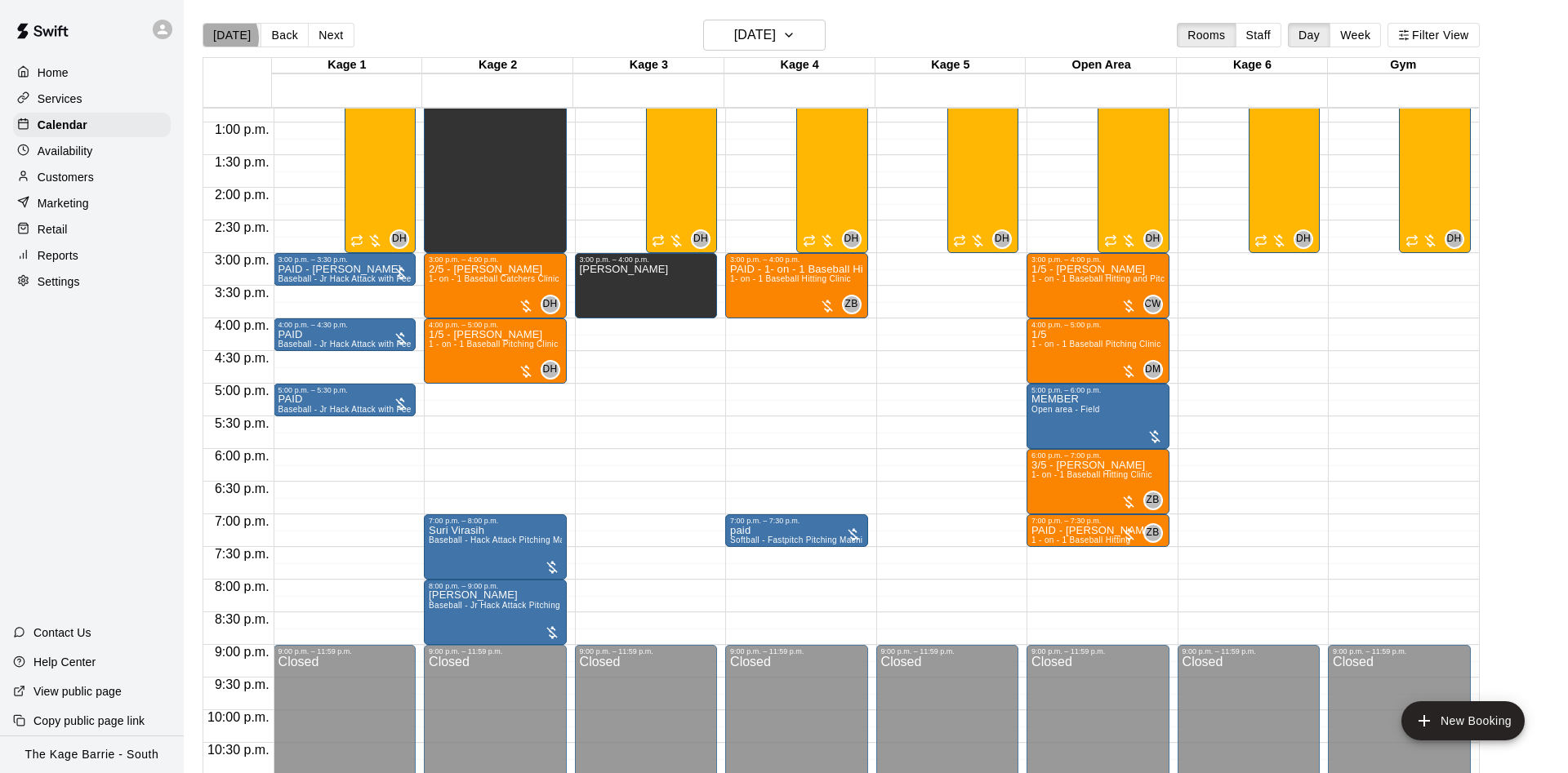
click at [221, 37] on button "[DATE]" at bounding box center [232, 35] width 59 height 25
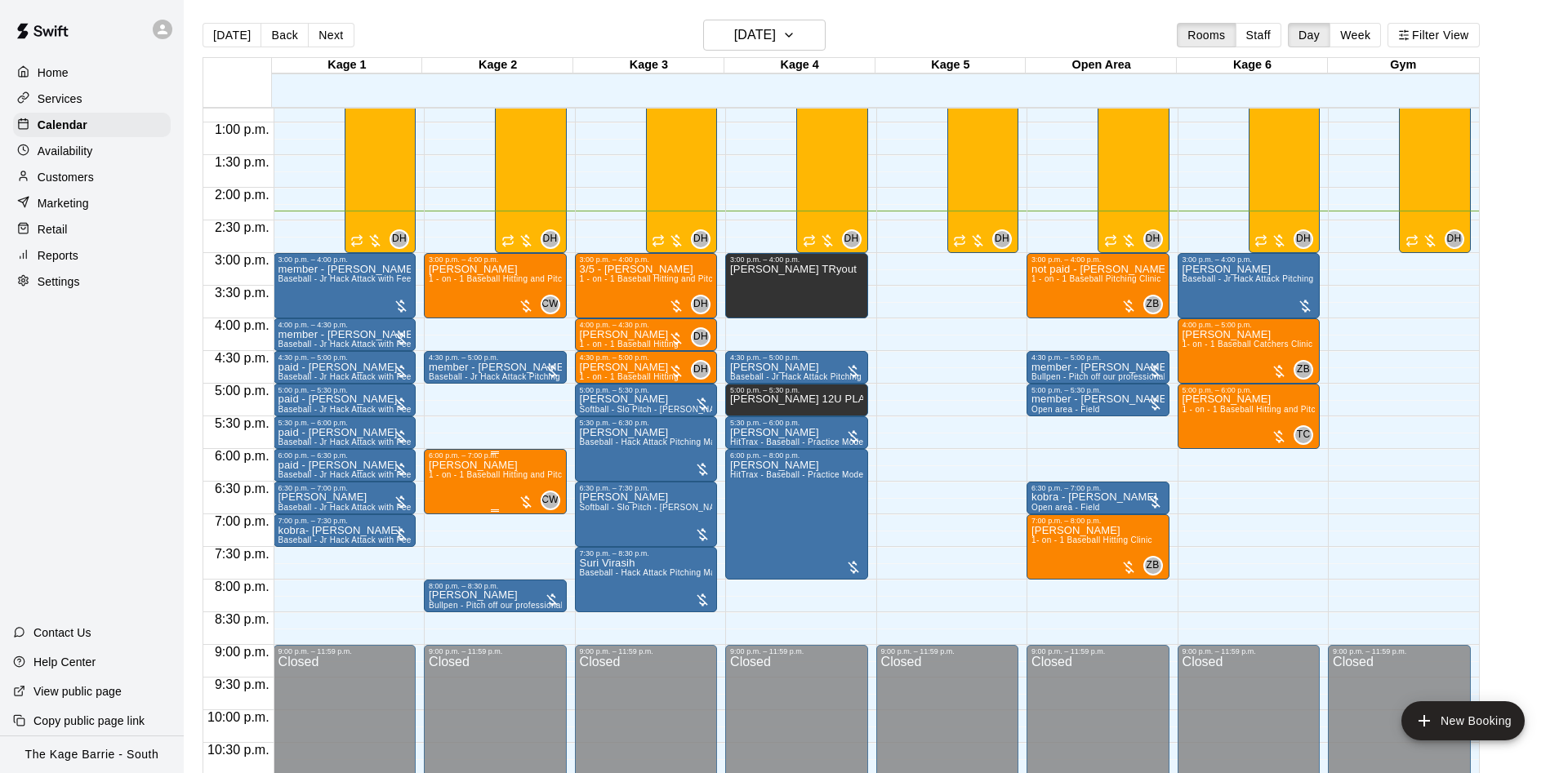
drag, startPoint x: 563, startPoint y: 391, endPoint x: 587, endPoint y: 372, distance: 30.6
click at [563, 390] on div at bounding box center [784, 386] width 1568 height 773
click at [469, 263] on div "3:00 p.m. – 4:00 p.m." at bounding box center [495, 260] width 133 height 9
click at [436, 264] on icon "edit" at bounding box center [442, 273] width 20 height 20
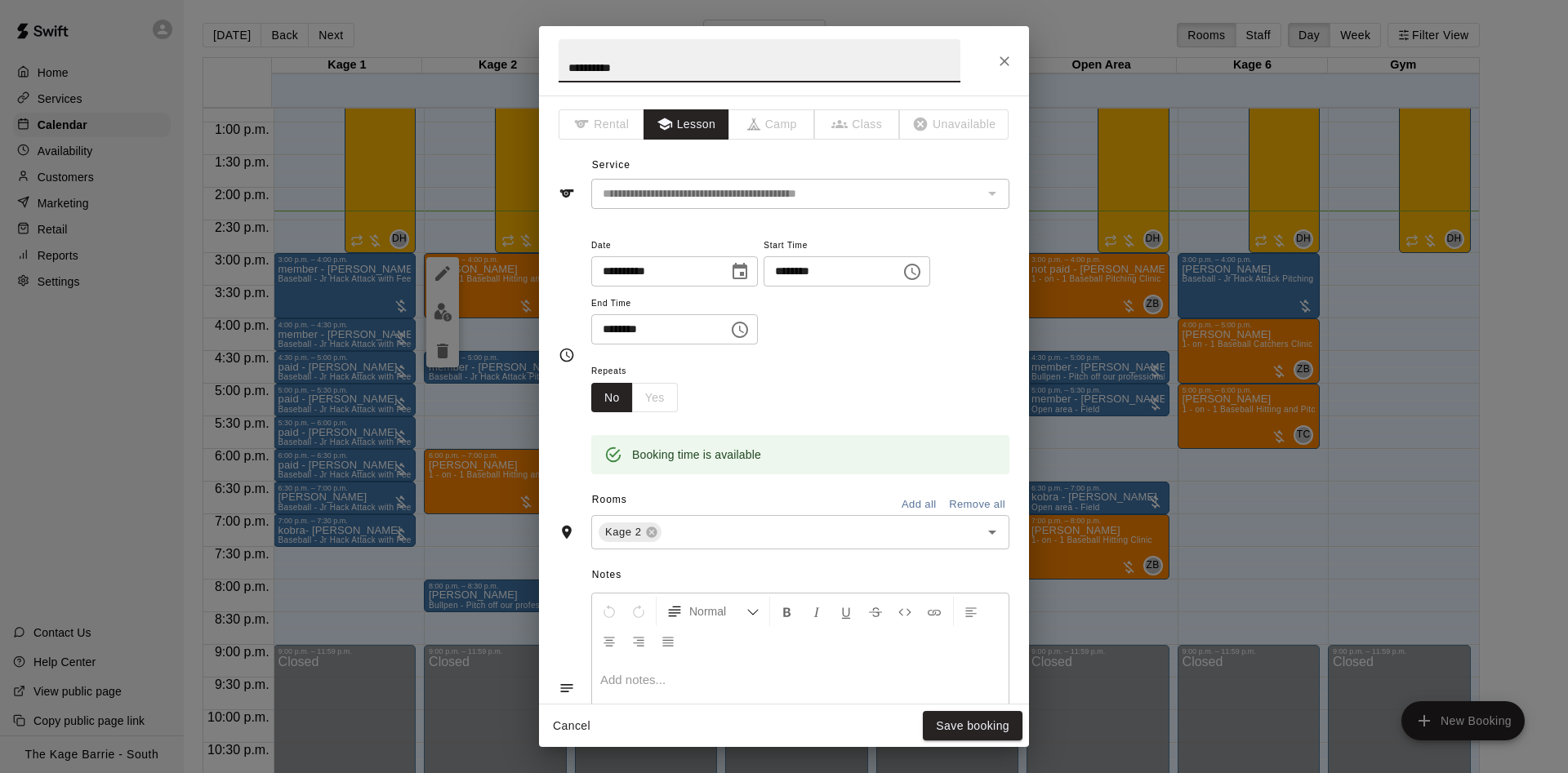
click at [561, 62] on input "**********" at bounding box center [759, 61] width 402 height 44
type input "**********"
click at [992, 732] on button "Save booking" at bounding box center [972, 726] width 100 height 30
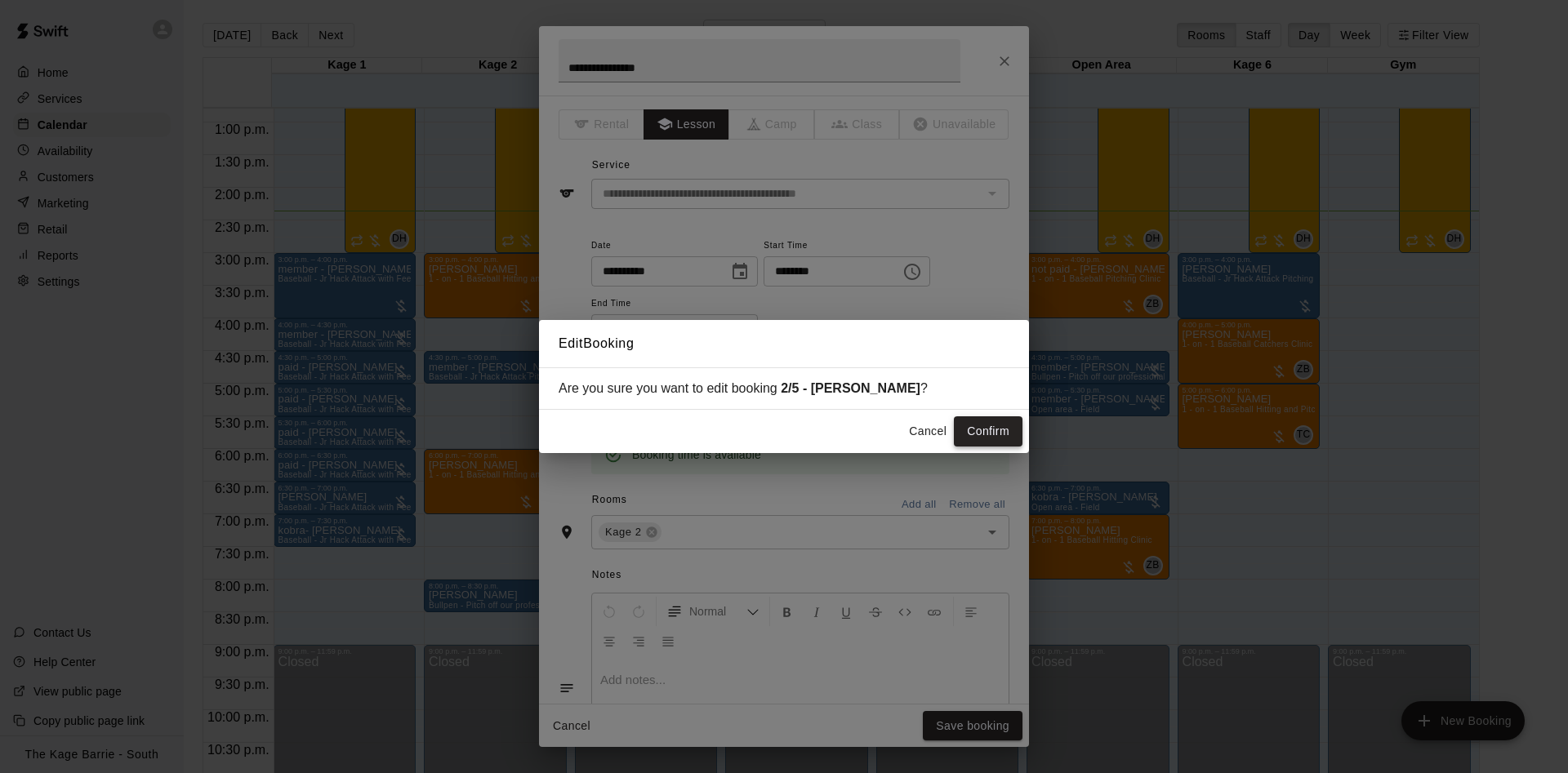
click at [990, 445] on button "Confirm" at bounding box center [987, 431] width 68 height 30
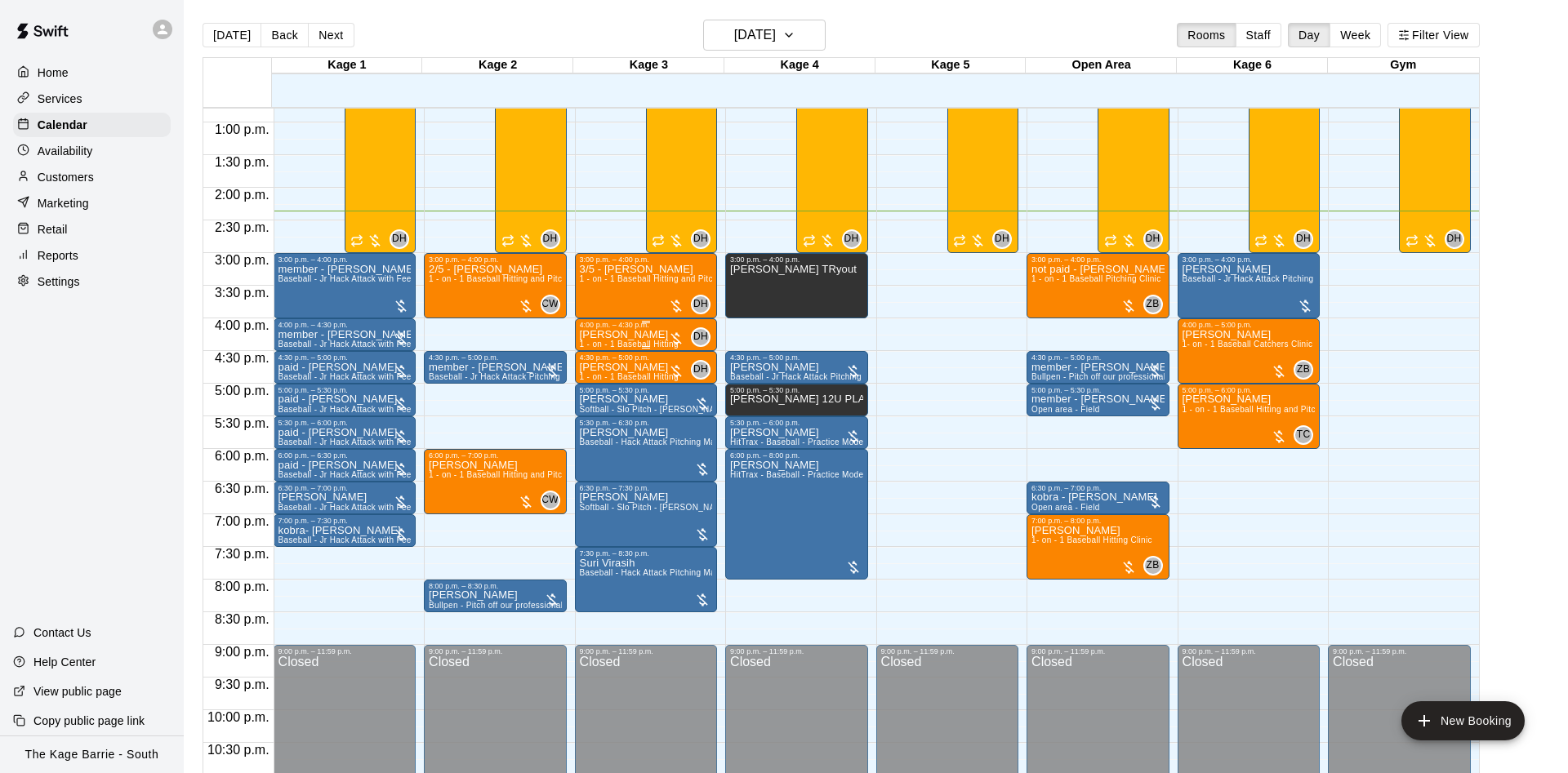
click at [633, 335] on p "[PERSON_NAME]" at bounding box center [629, 335] width 99 height 0
click at [588, 394] on img "edit" at bounding box center [594, 393] width 19 height 19
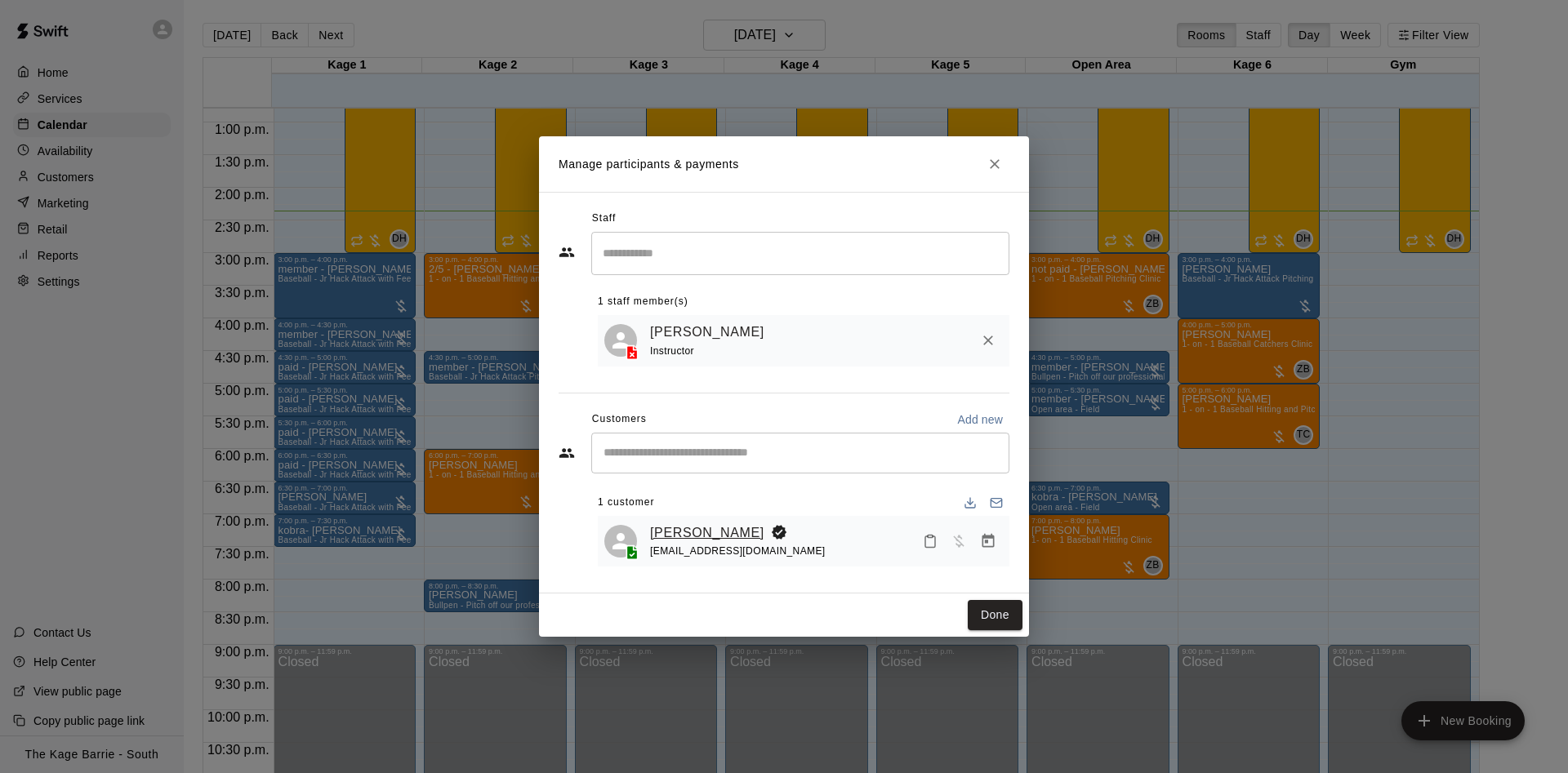
click at [668, 530] on link "[PERSON_NAME]" at bounding box center [707, 533] width 115 height 21
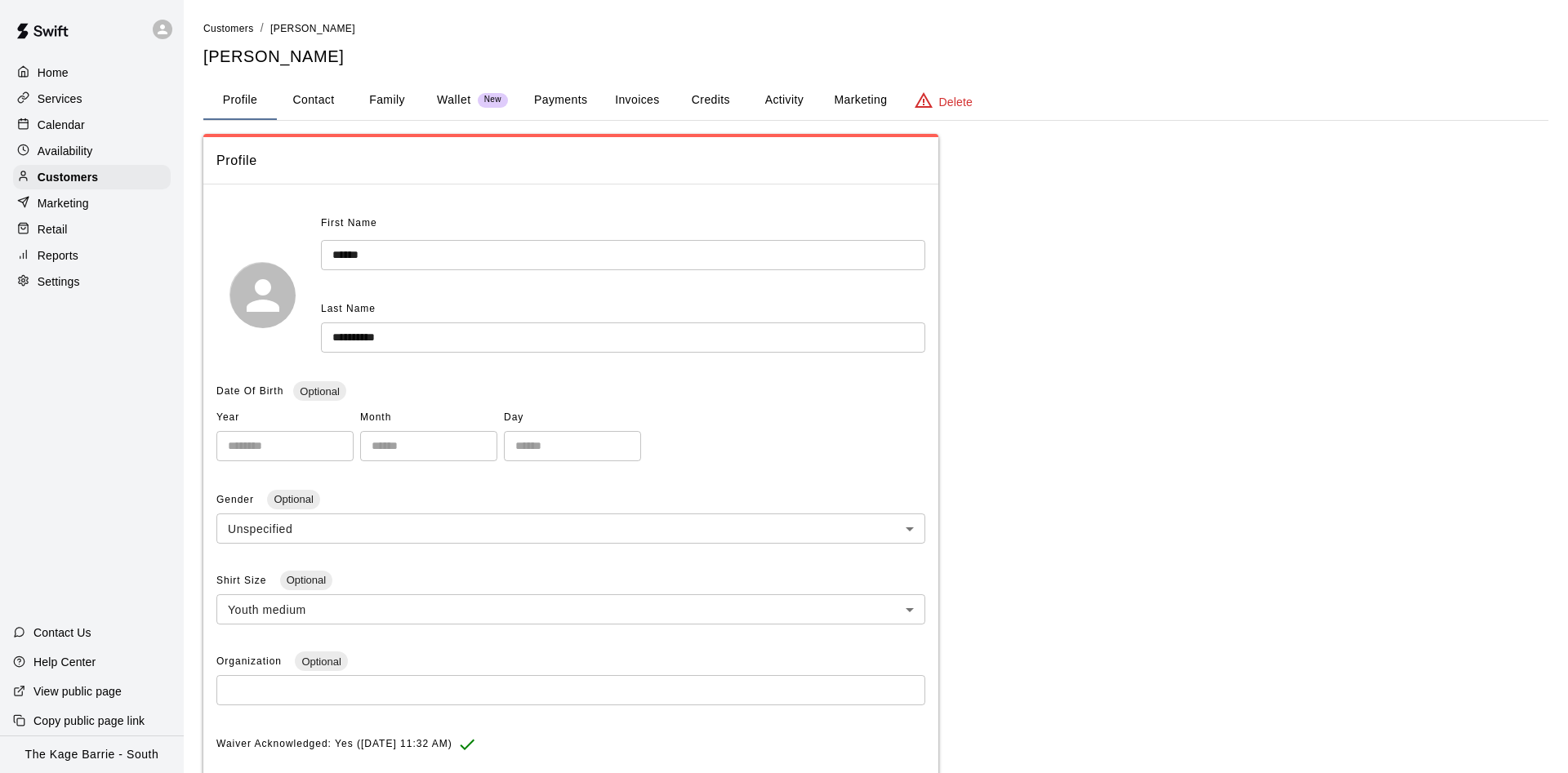
click at [777, 103] on button "Activity" at bounding box center [784, 101] width 74 height 39
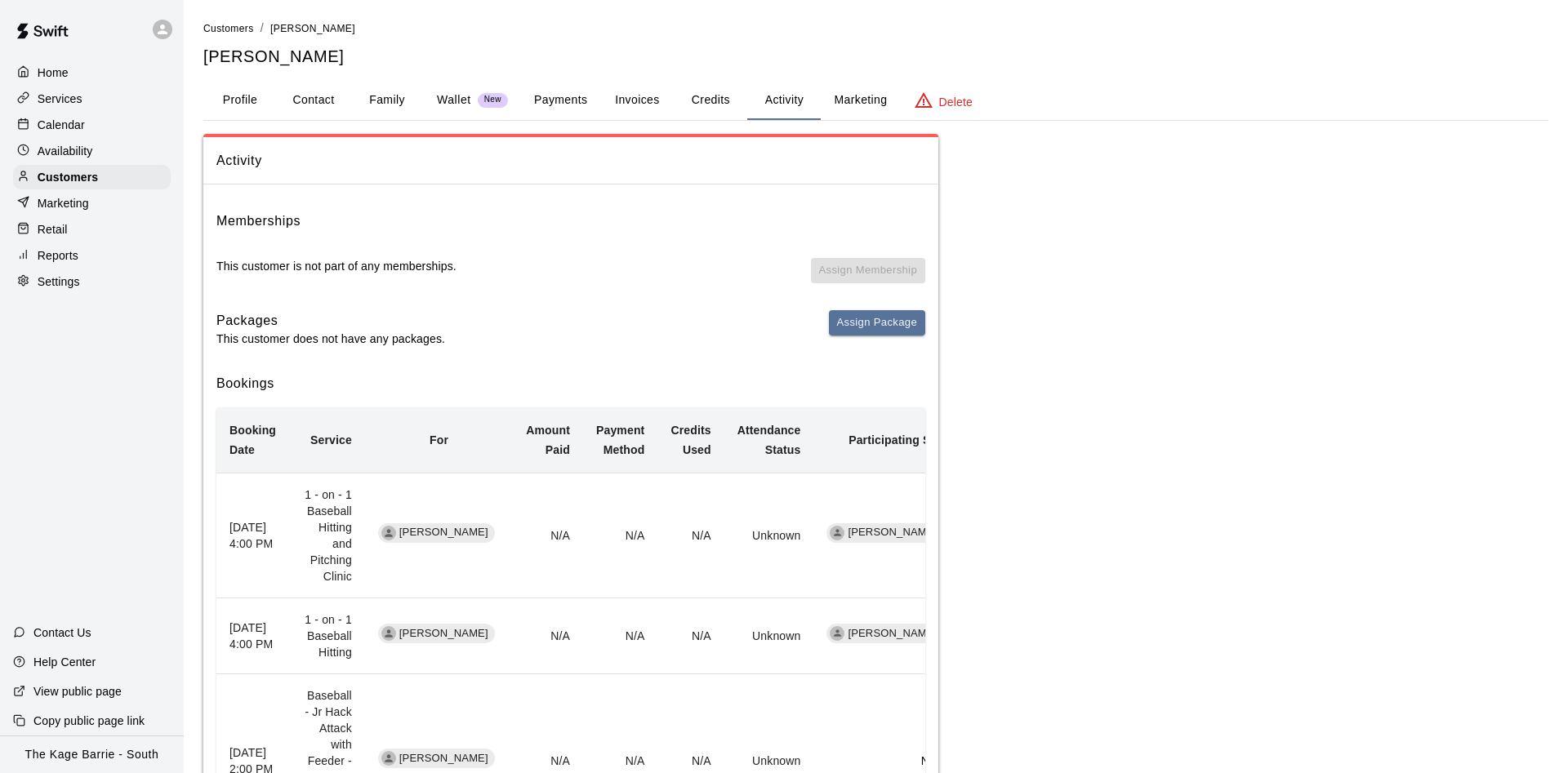
scroll to position [169, 0]
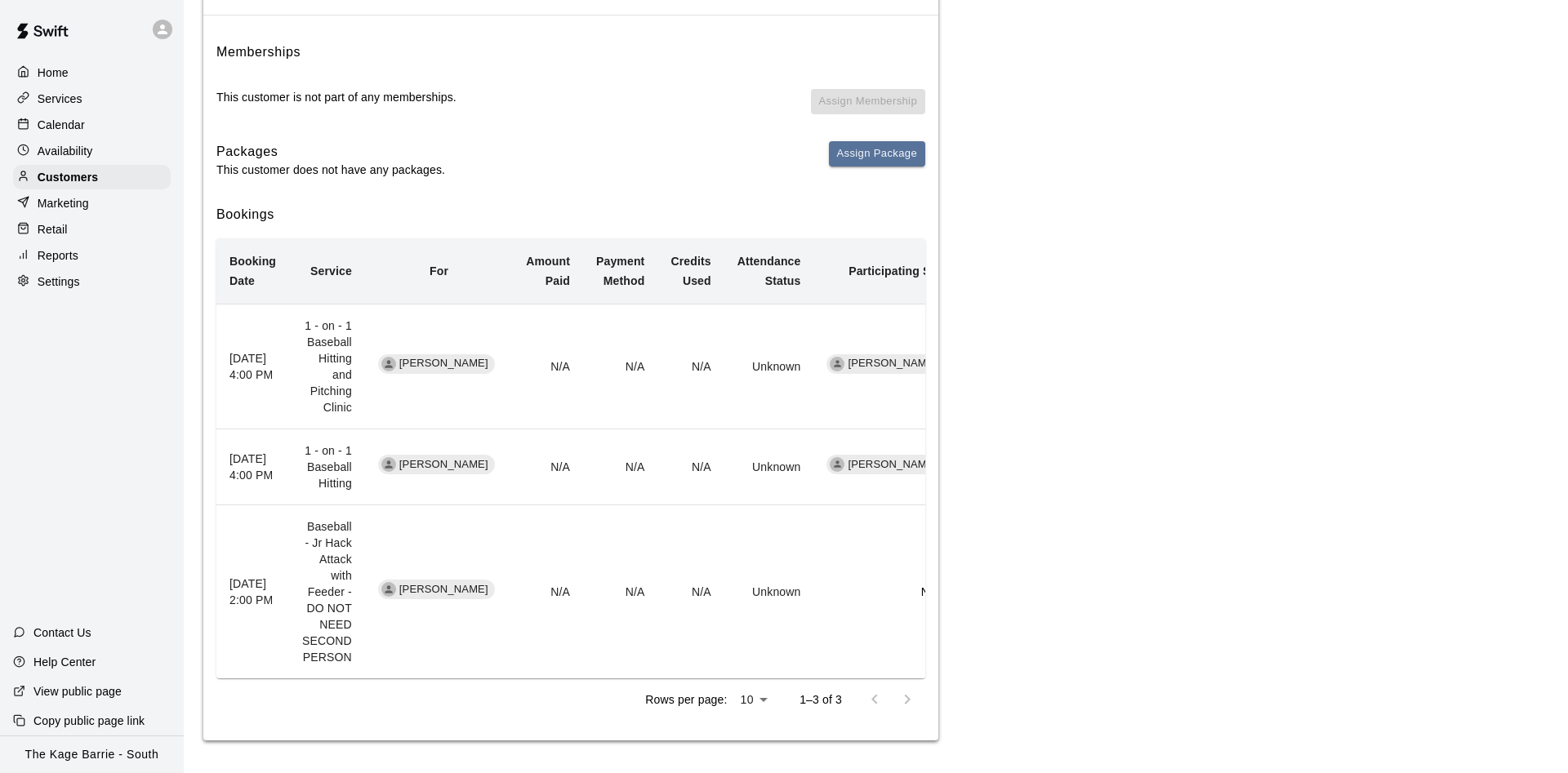
click at [740, 693] on body "Home Services Calendar Availability Customers Marketing Retail Reports Settings…" at bounding box center [784, 302] width 1568 height 942
click at [744, 741] on li "25" at bounding box center [753, 741] width 40 height 27
type input "**"
click at [115, 124] on div "Calendar" at bounding box center [91, 125] width 157 height 25
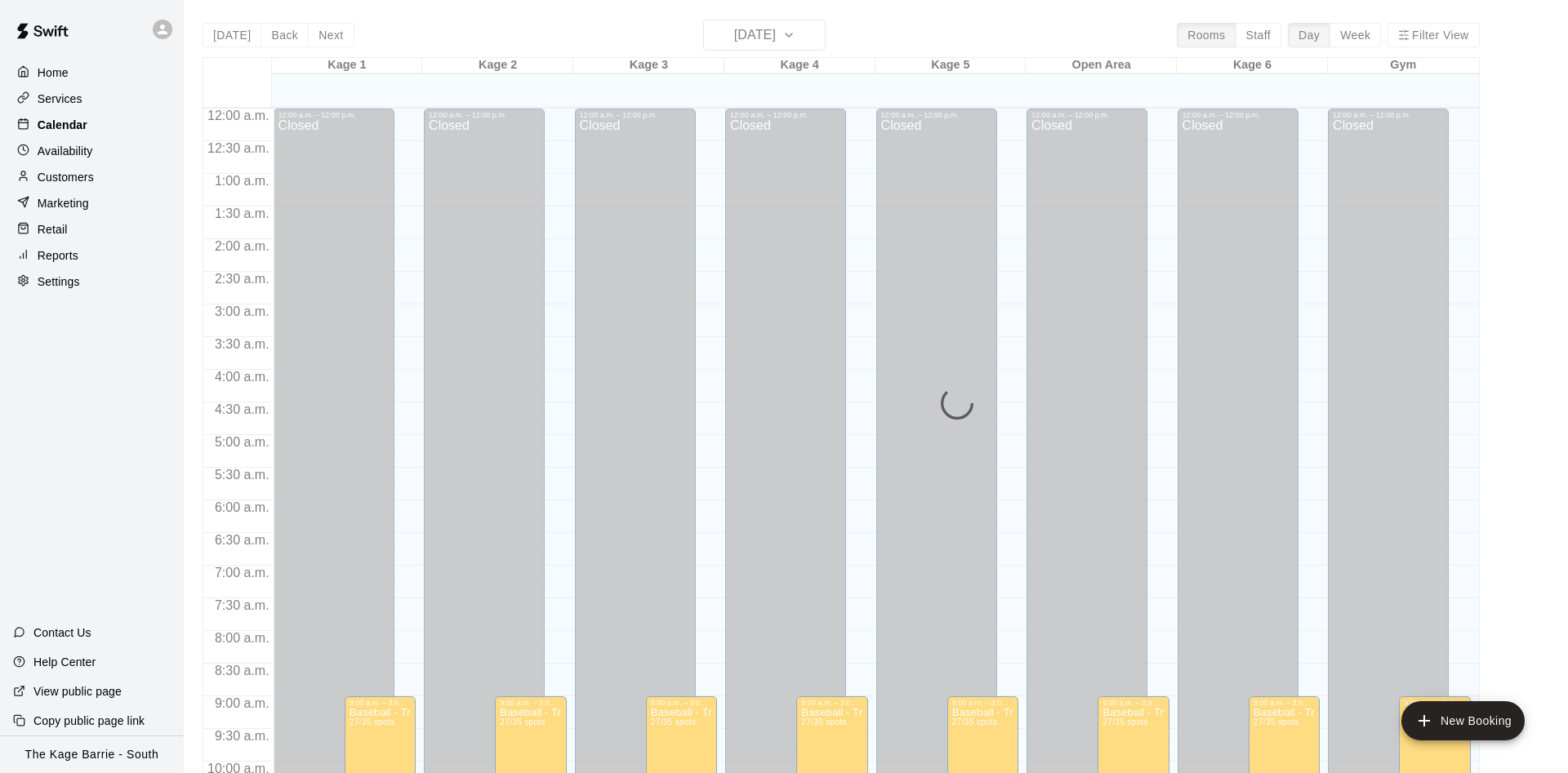
scroll to position [835, 0]
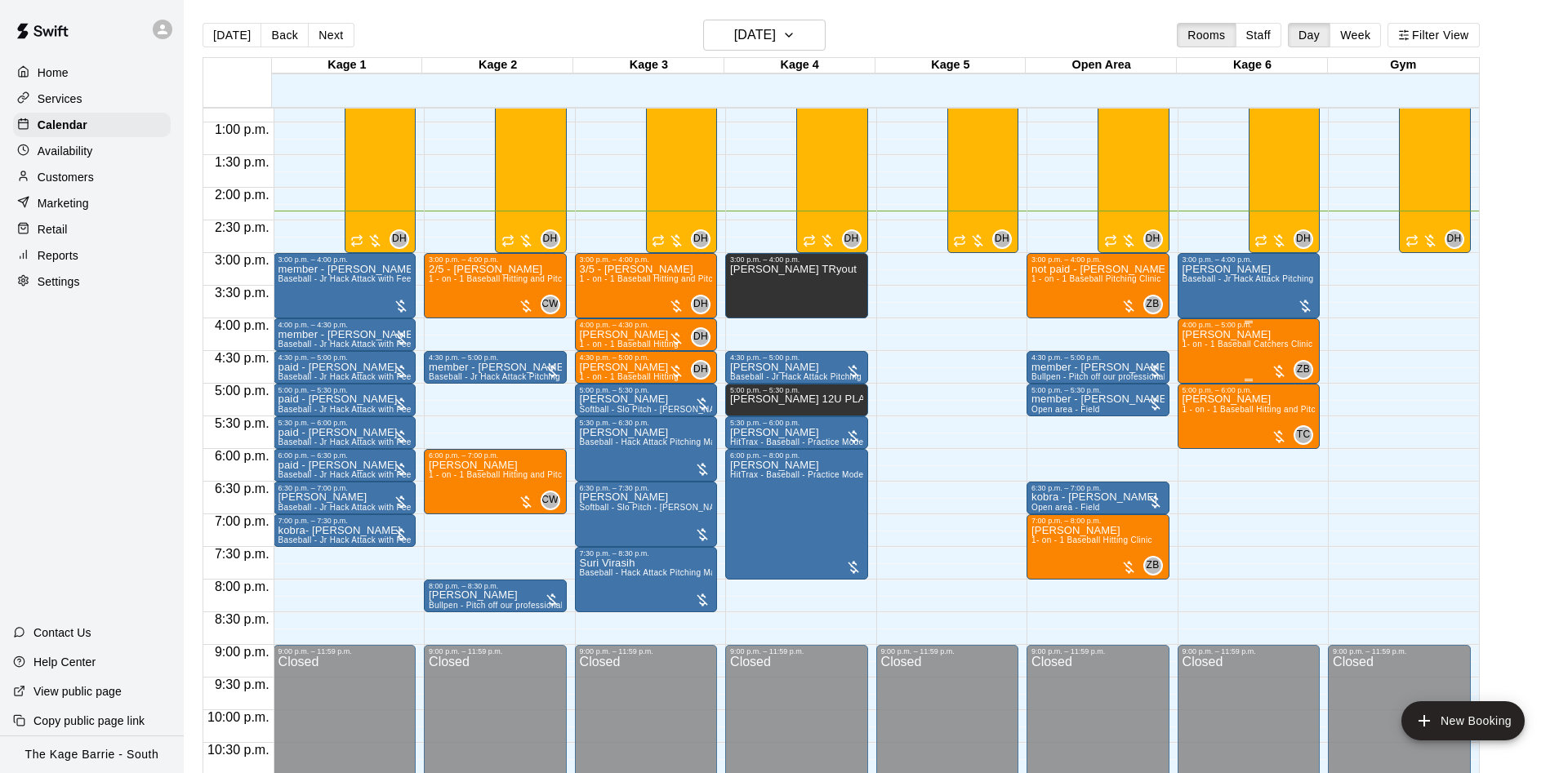
click at [1233, 353] on div "[PERSON_NAME] 1- on - 1 Baseball Catchers Clinic" at bounding box center [1247, 716] width 131 height 773
click at [1186, 400] on div at bounding box center [1198, 387] width 32 height 110
click at [1188, 398] on button "edit" at bounding box center [1198, 387] width 32 height 32
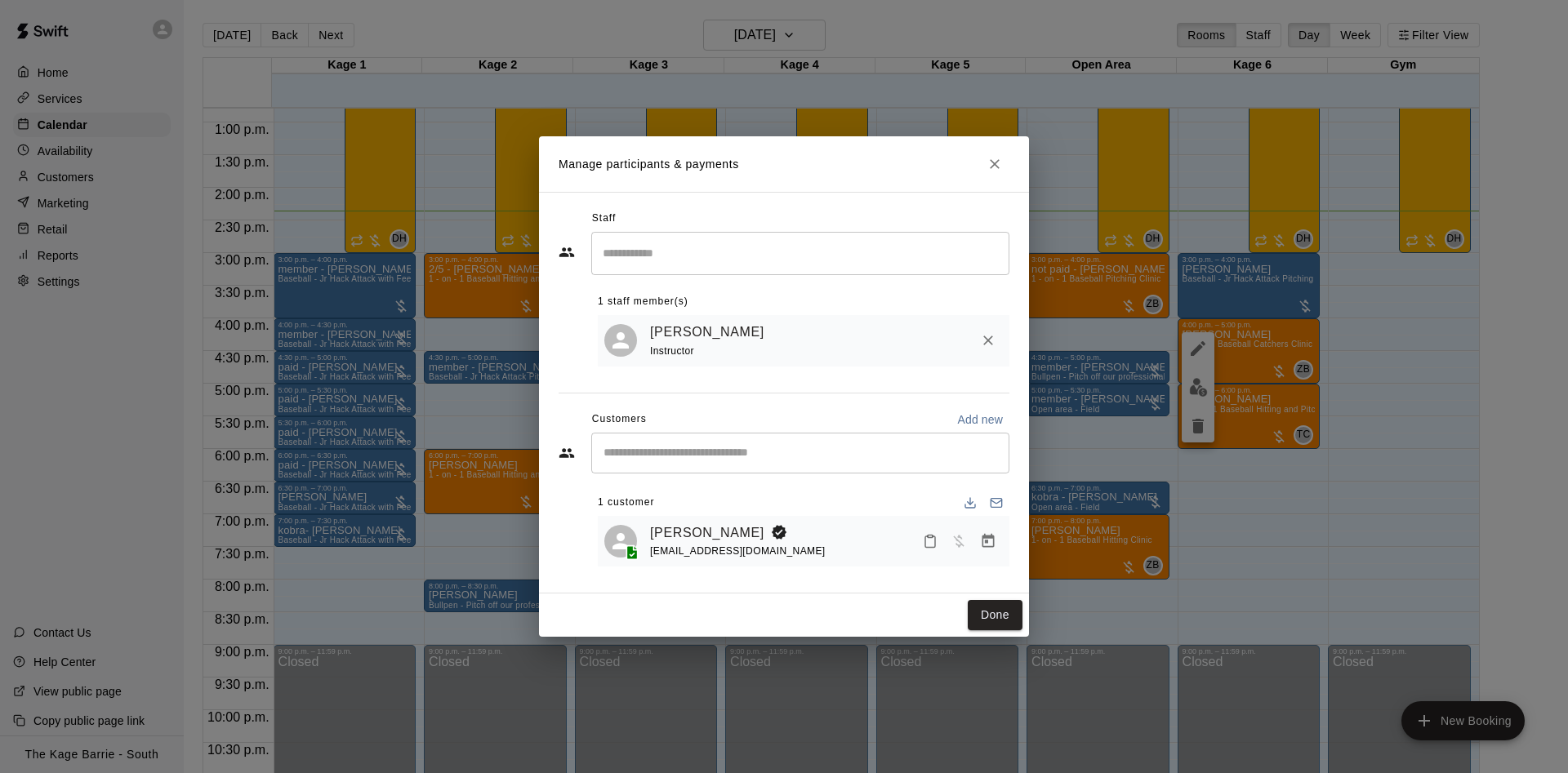
click at [720, 534] on div "[PERSON_NAME]" at bounding box center [737, 533] width 175 height 21
click at [691, 534] on link "[PERSON_NAME]" at bounding box center [707, 533] width 115 height 21
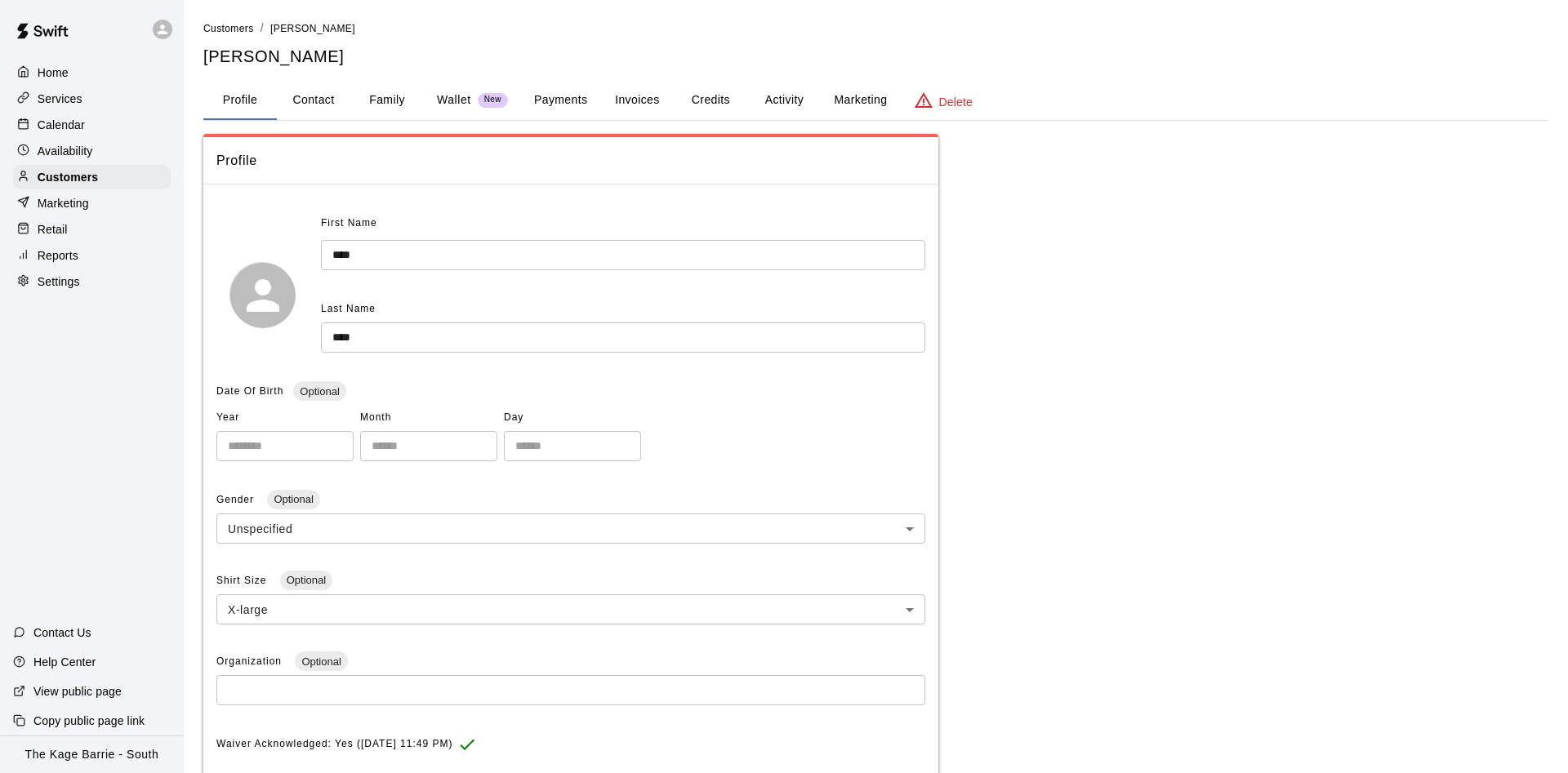
click at [762, 103] on button "Activity" at bounding box center [784, 101] width 74 height 39
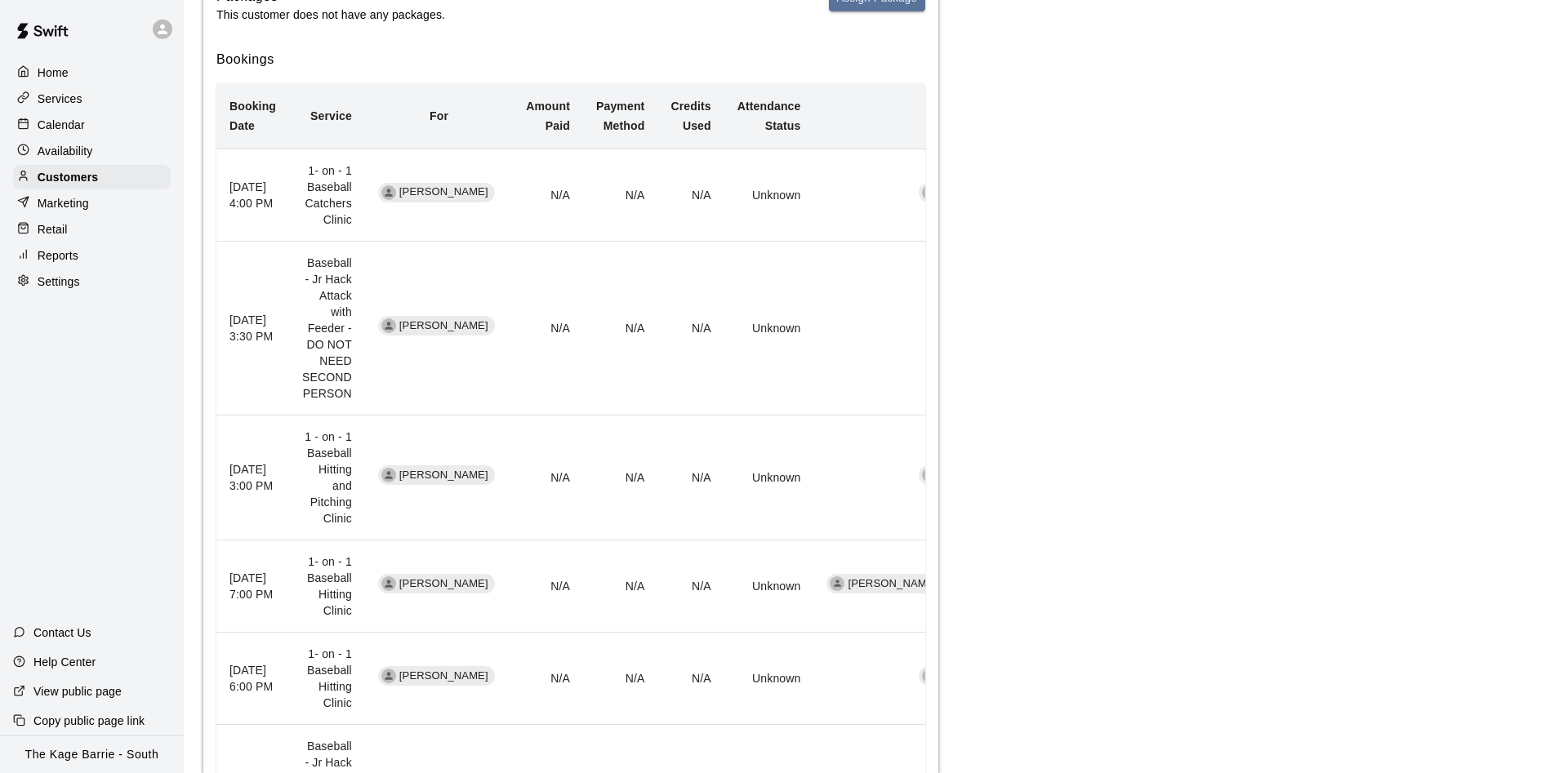
scroll to position [416, 0]
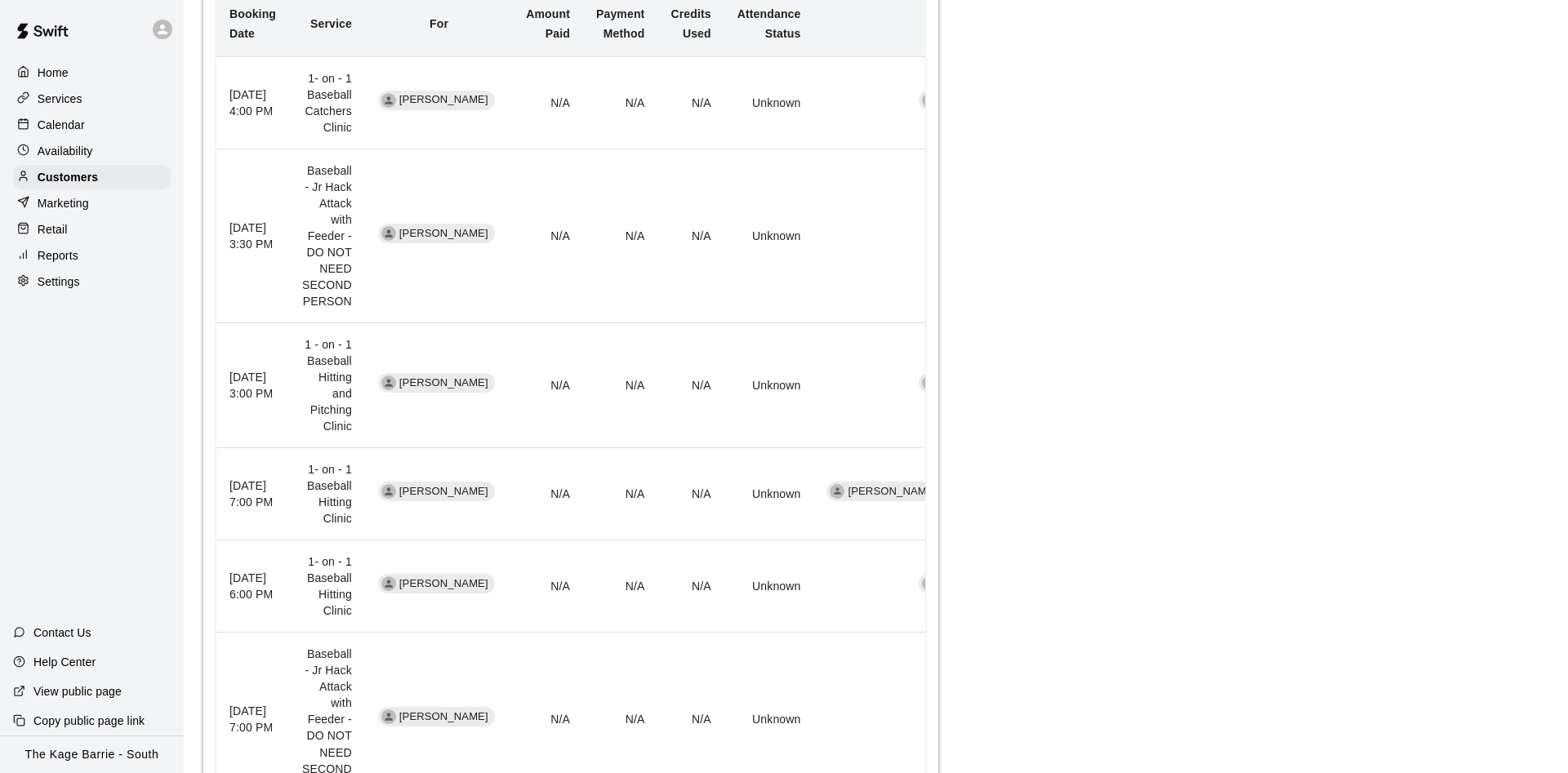
click at [94, 120] on div "Calendar" at bounding box center [91, 125] width 157 height 25
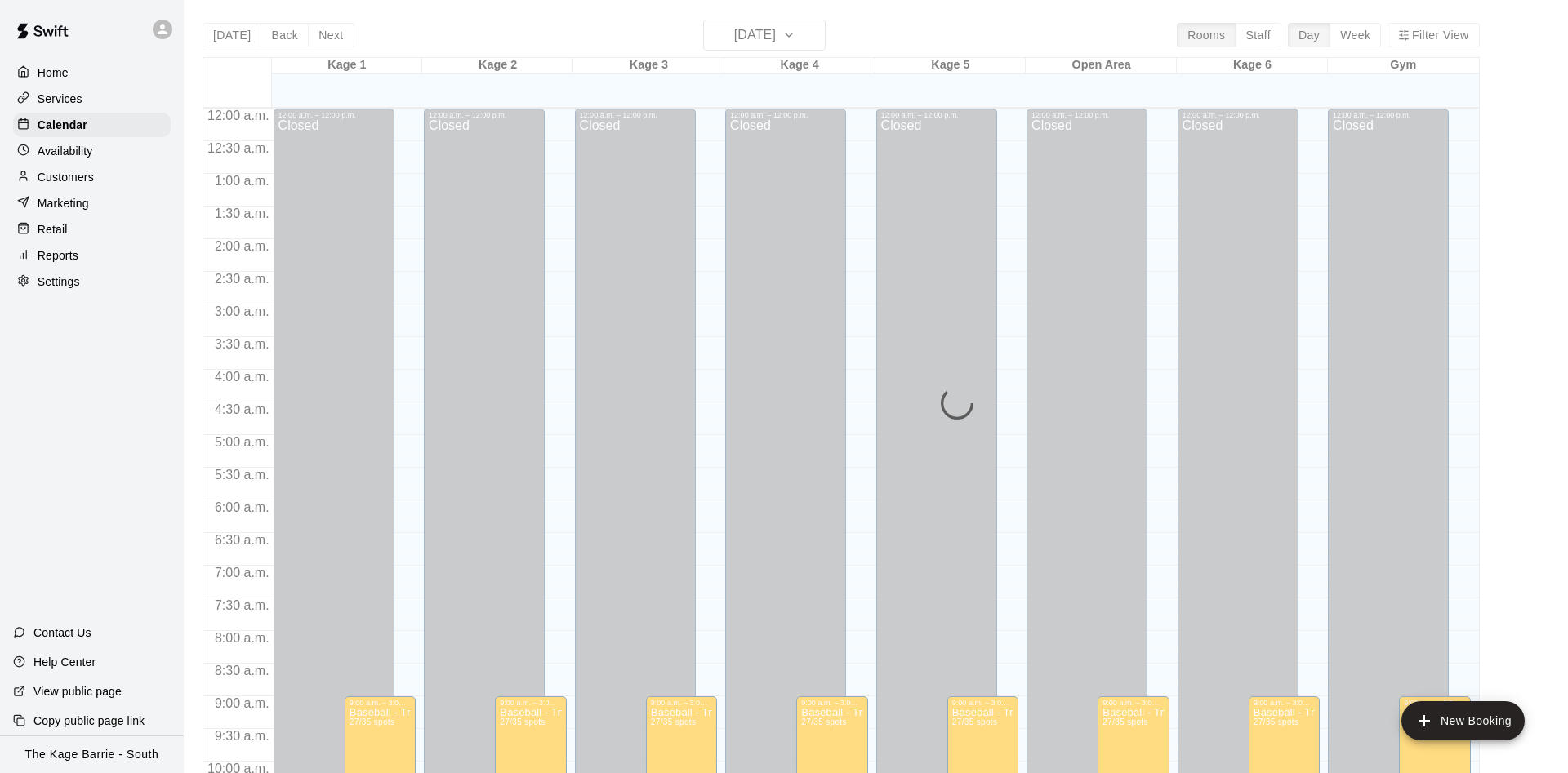
scroll to position [835, 0]
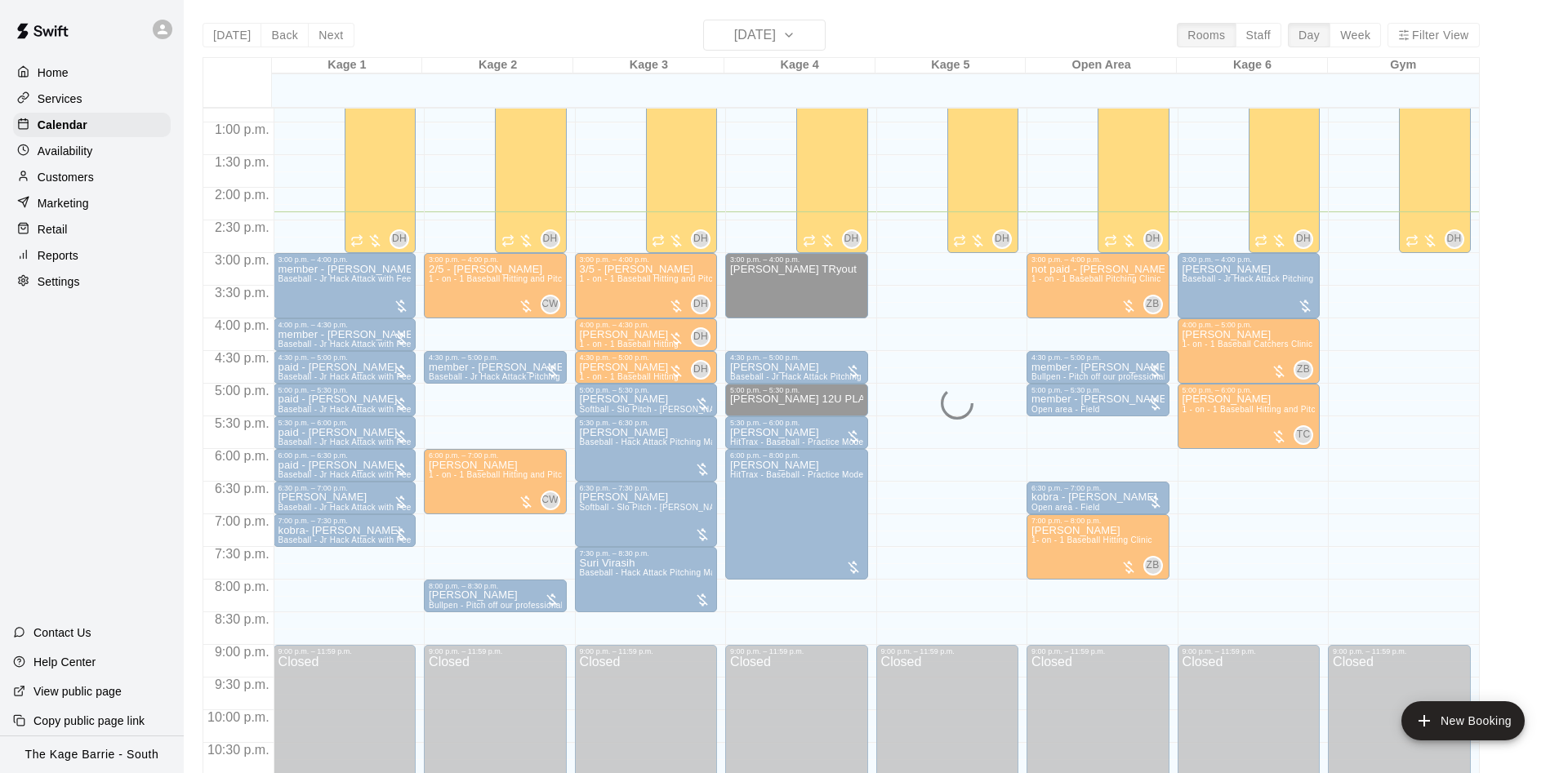
click at [760, 31] on div "Today Back Next Wednesday Aug 20 Rooms Staff Day Week Filter View Kage 1 20 Wed…" at bounding box center [841, 406] width 1277 height 773
click at [761, 30] on div "Today Back Next Wednesday Aug 20 Rooms Staff Day Week Filter View Kage 1 20 Wed…" at bounding box center [841, 406] width 1277 height 773
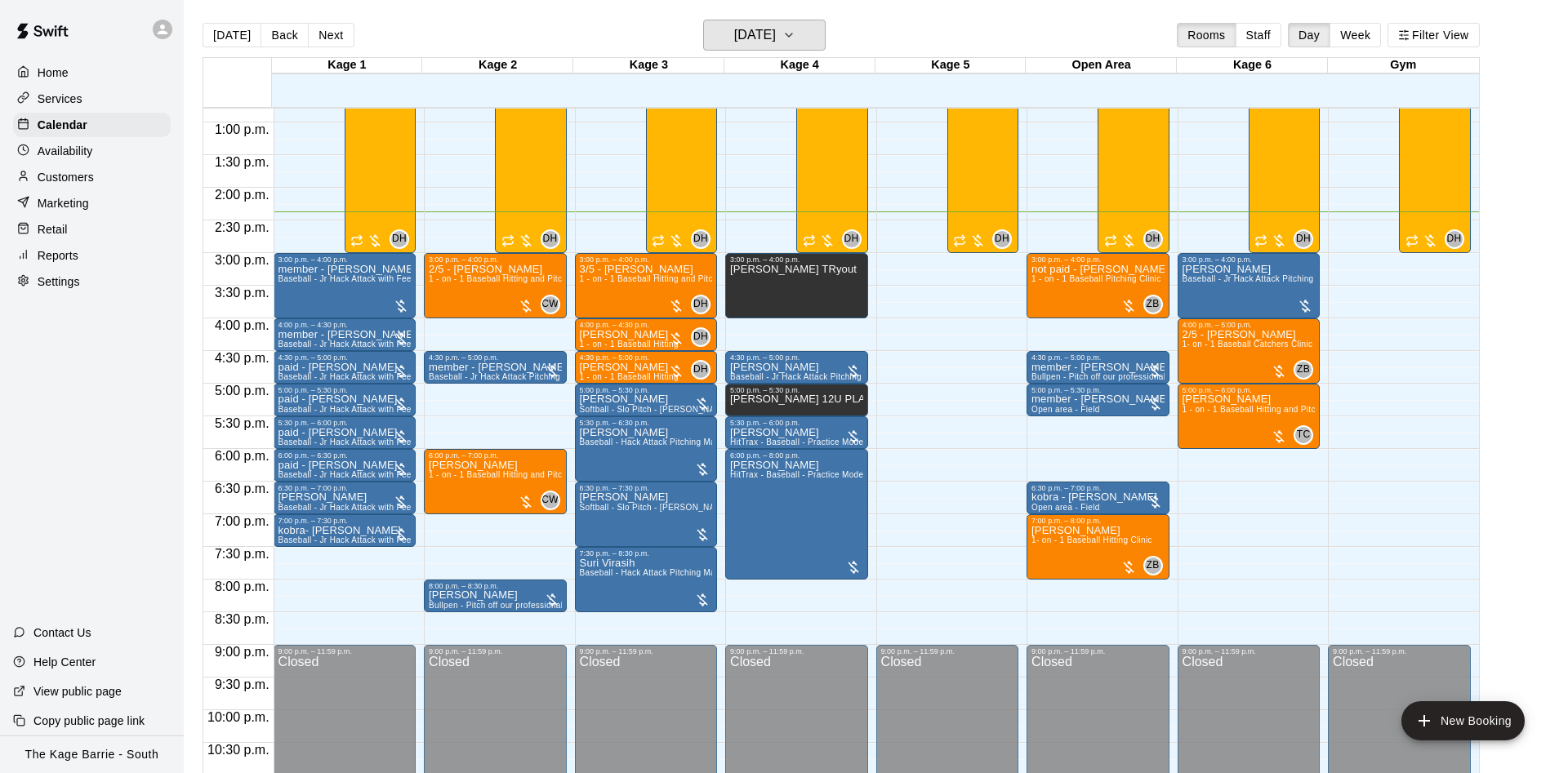
click at [761, 30] on h6 "[DATE]" at bounding box center [755, 35] width 42 height 23
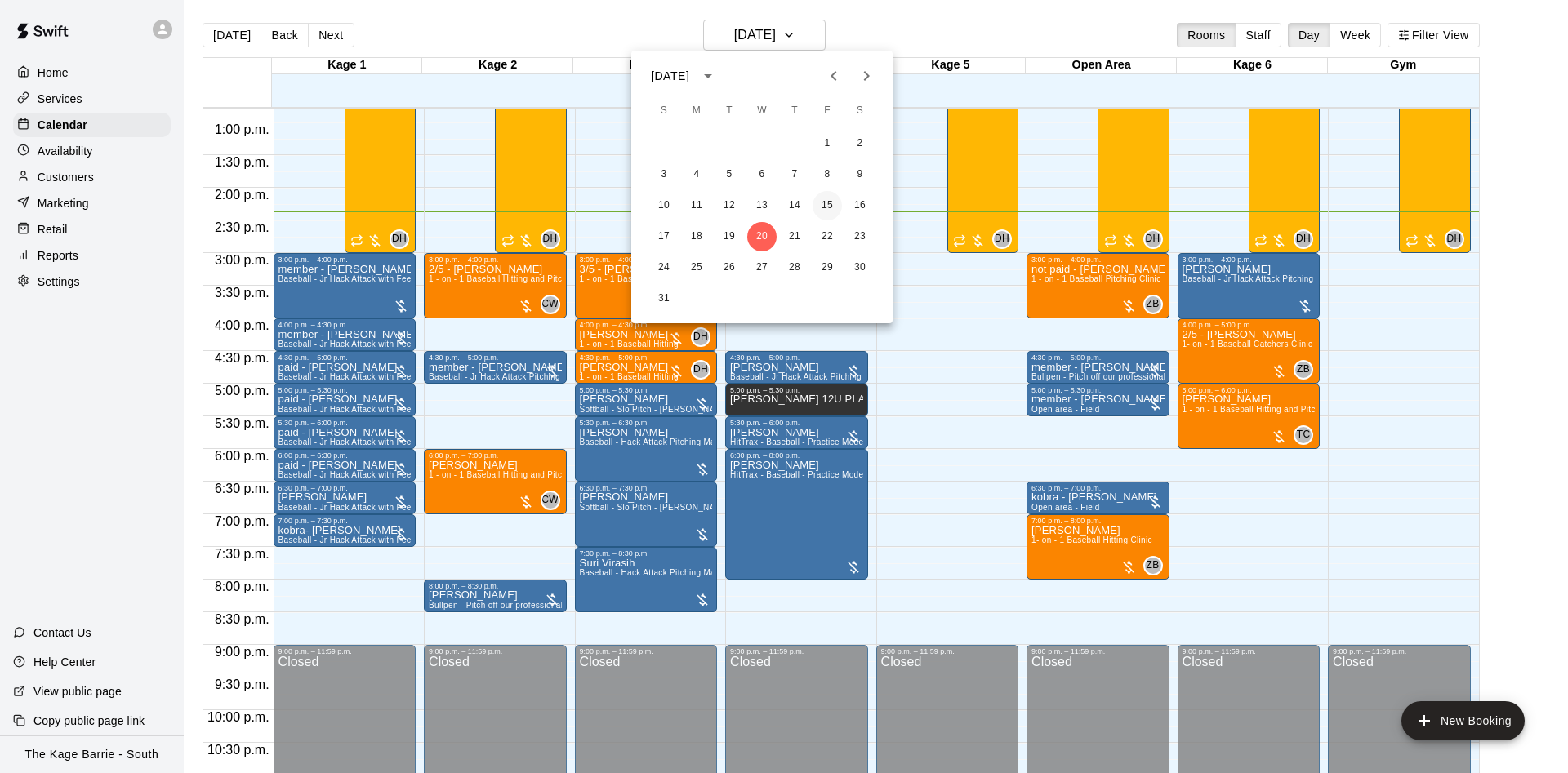
click at [823, 207] on button "15" at bounding box center [827, 205] width 29 height 29
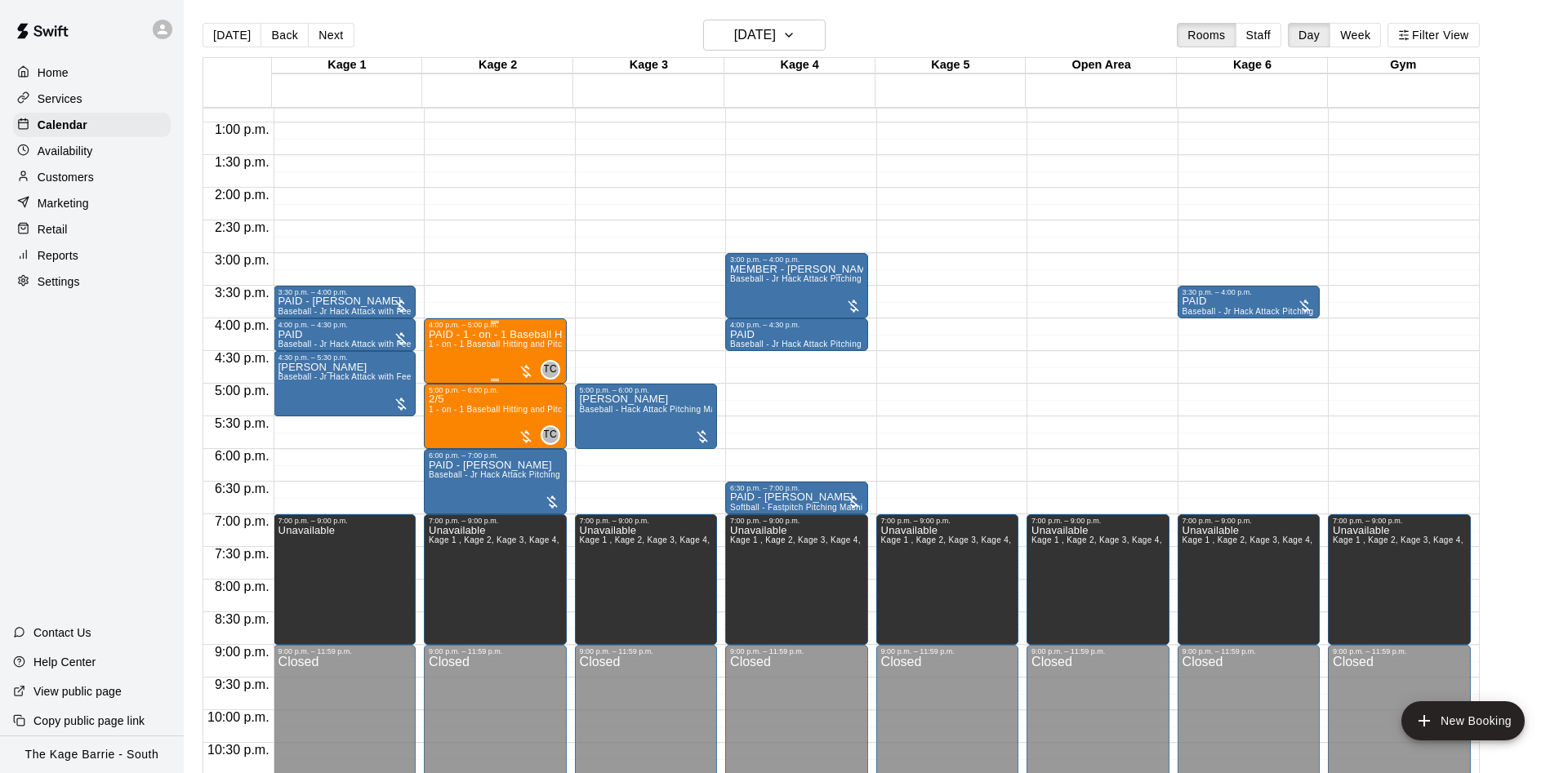
click at [495, 346] on span "1 - on - 1 Baseball Hitting and Pitching Clinic" at bounding box center [515, 344] width 174 height 9
click at [445, 401] on img "edit" at bounding box center [443, 399] width 19 height 19
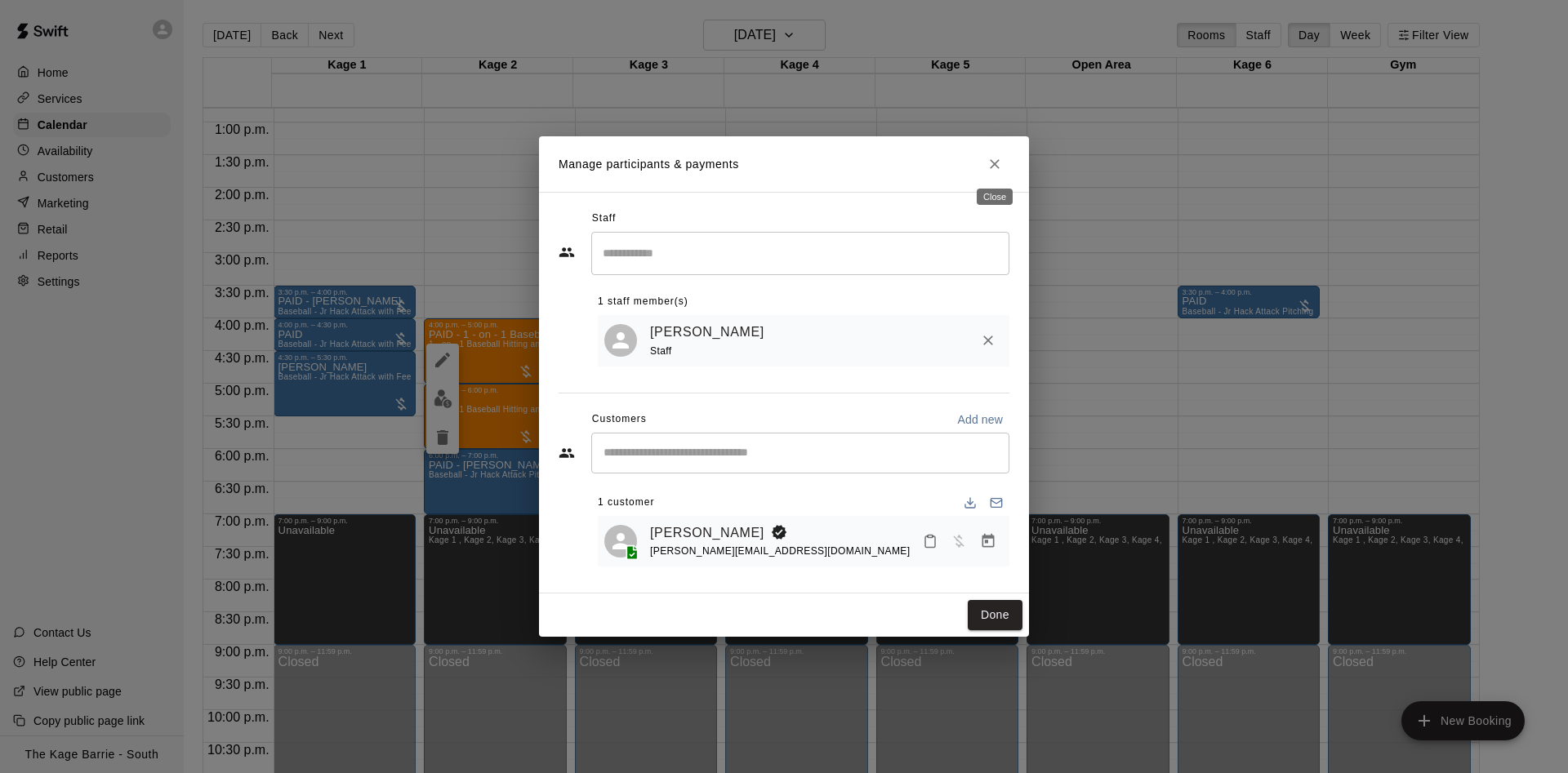
click at [1004, 159] on button "Close" at bounding box center [994, 164] width 29 height 29
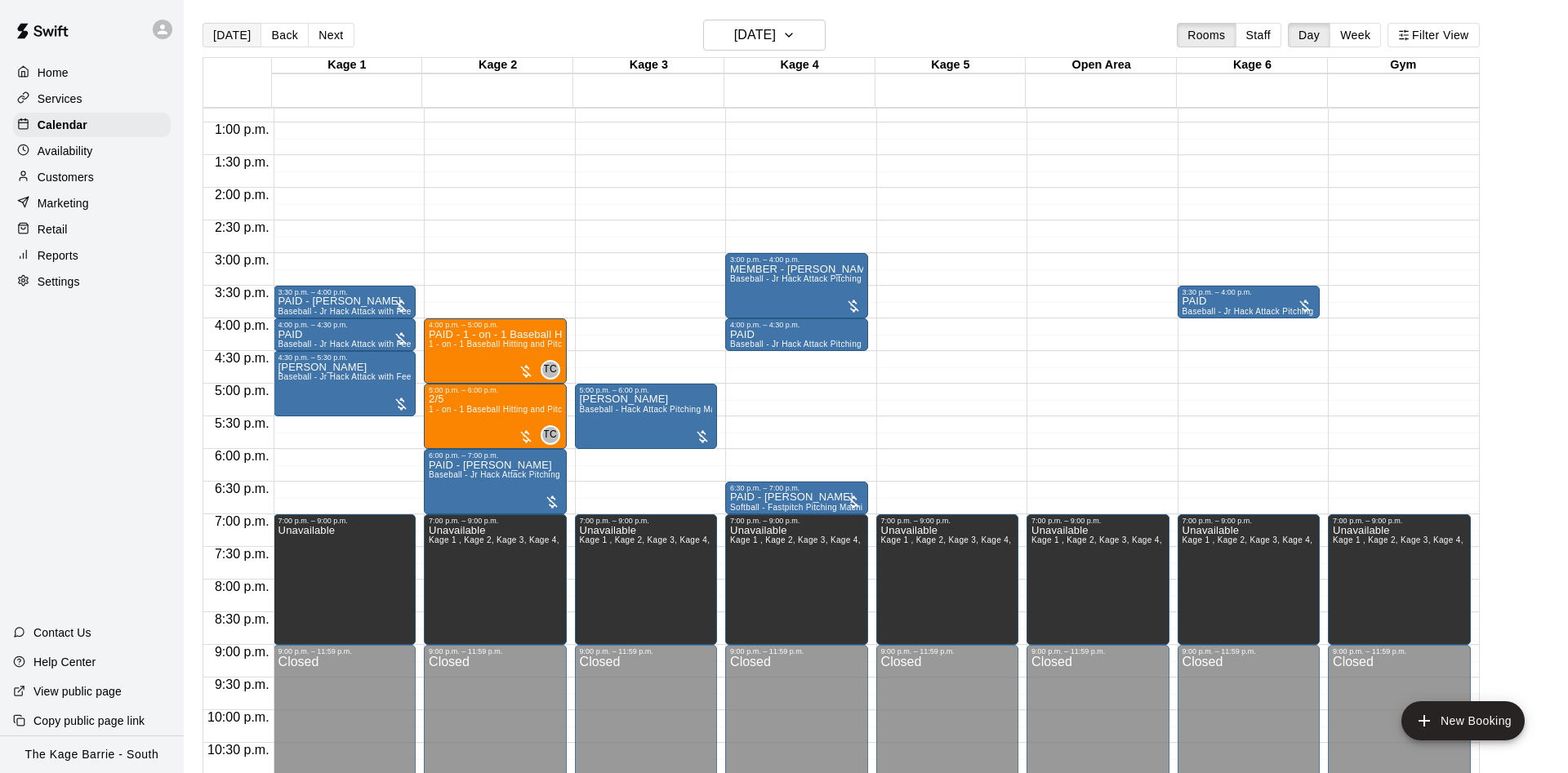
click at [221, 32] on button "[DATE]" at bounding box center [232, 35] width 59 height 25
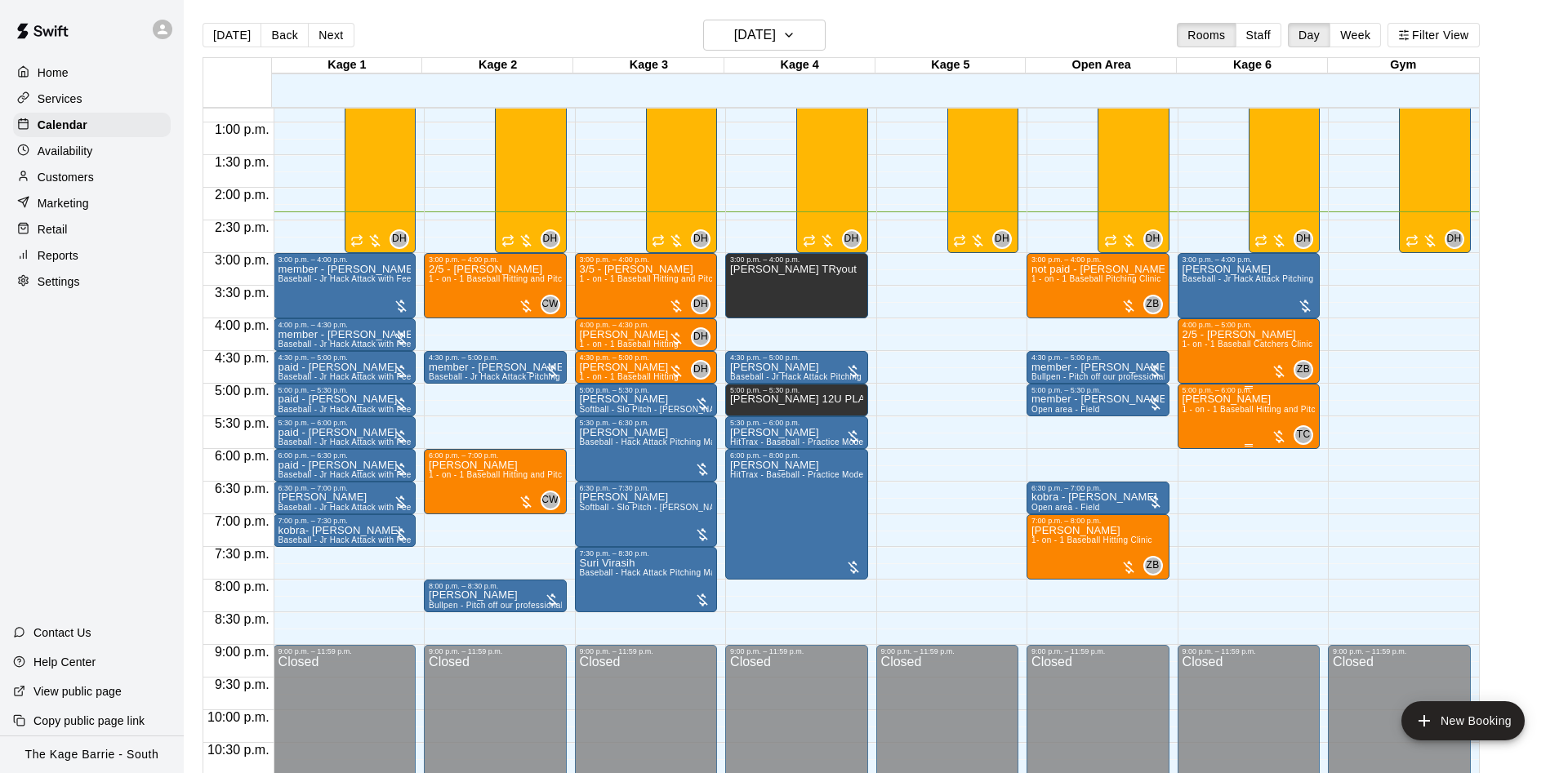
click at [1265, 409] on span "1 - on - 1 Baseball Hitting and Pitching Clinic" at bounding box center [1269, 410] width 174 height 9
click at [1194, 418] on icon "edit" at bounding box center [1198, 425] width 20 height 20
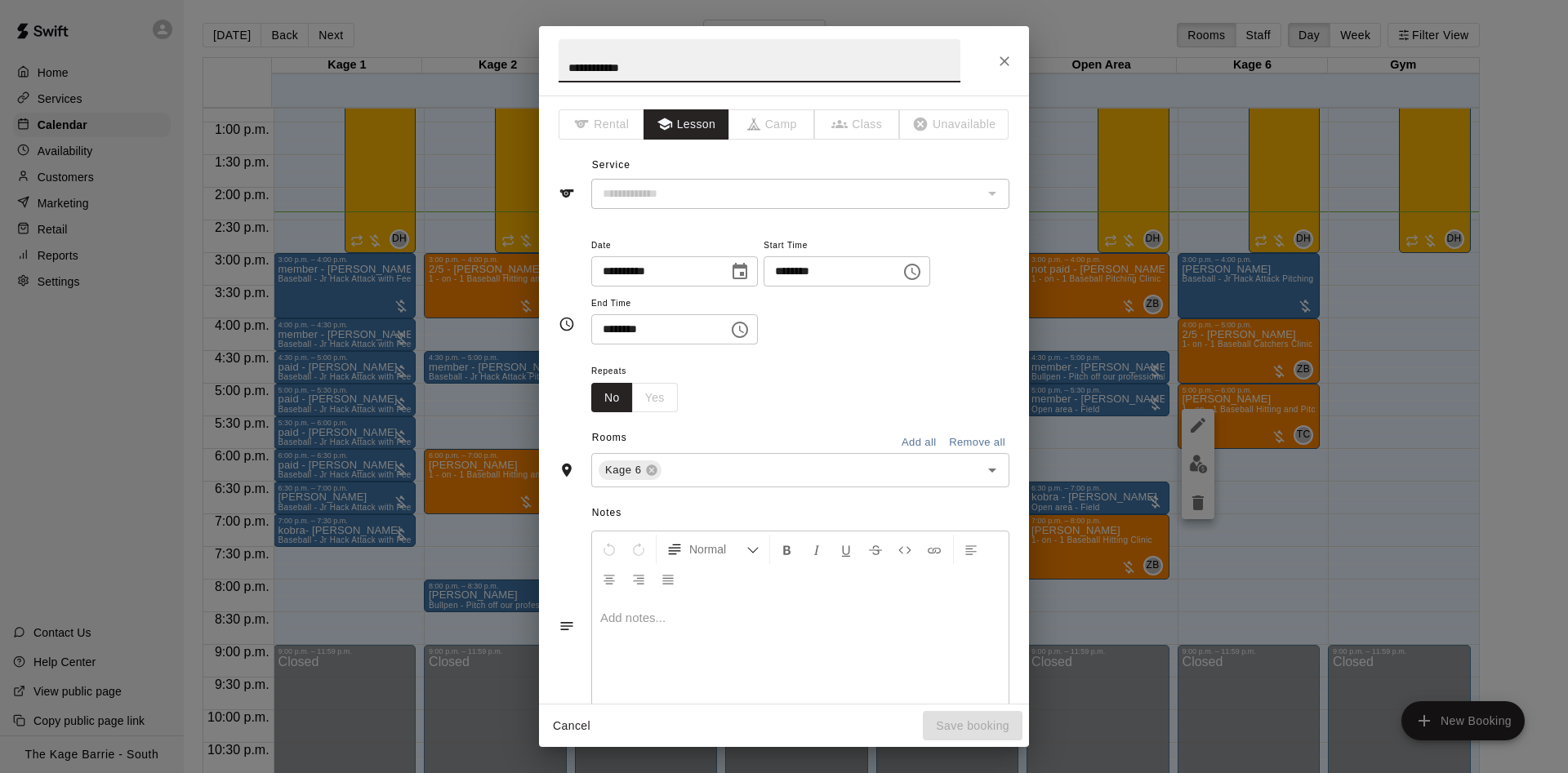
type input "**********"
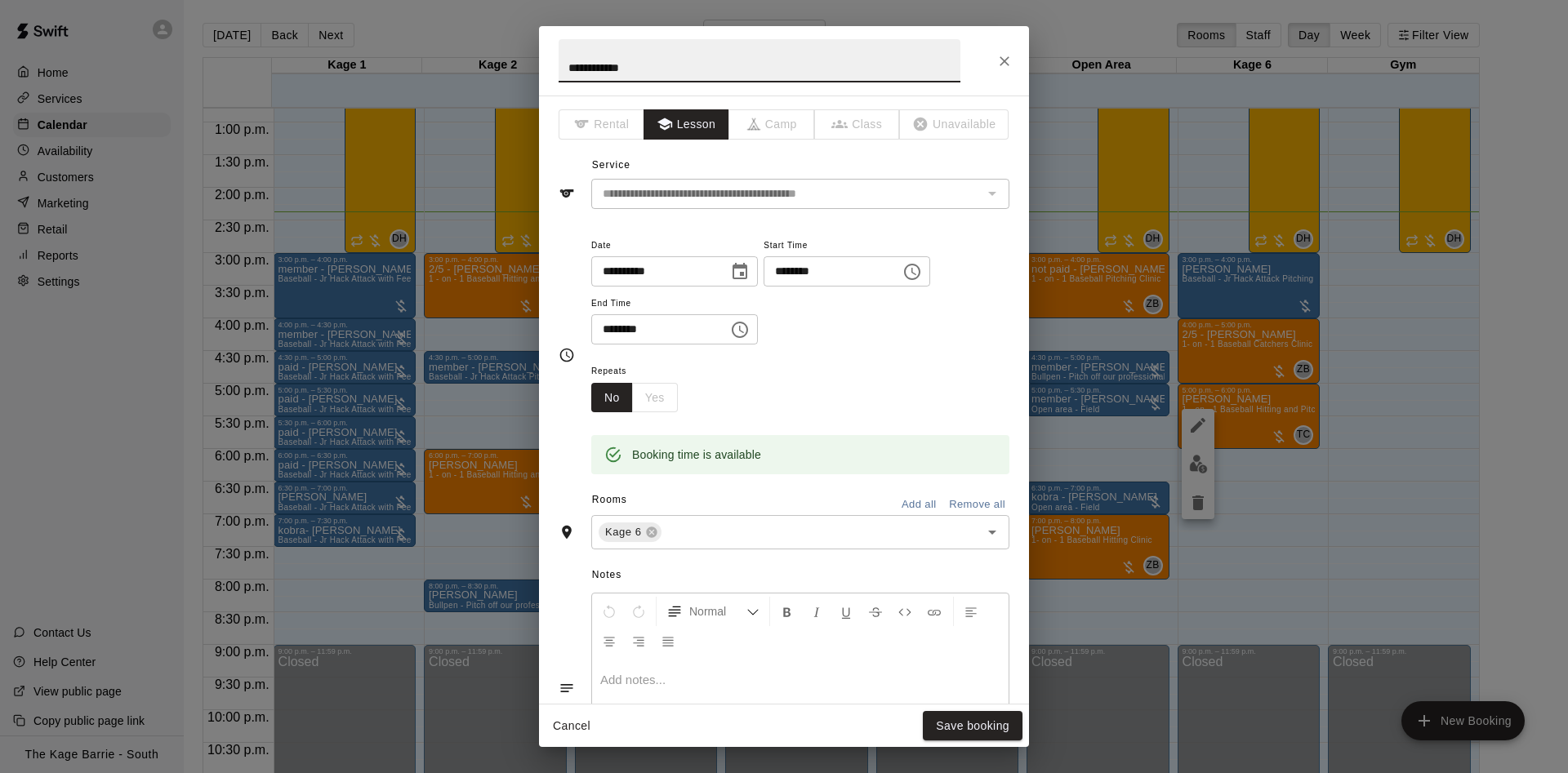
click at [563, 63] on input "**********" at bounding box center [759, 61] width 402 height 44
click at [580, 68] on input "**********" at bounding box center [759, 61] width 402 height 44
type input "**********"
click at [985, 716] on button "Save booking" at bounding box center [972, 726] width 100 height 30
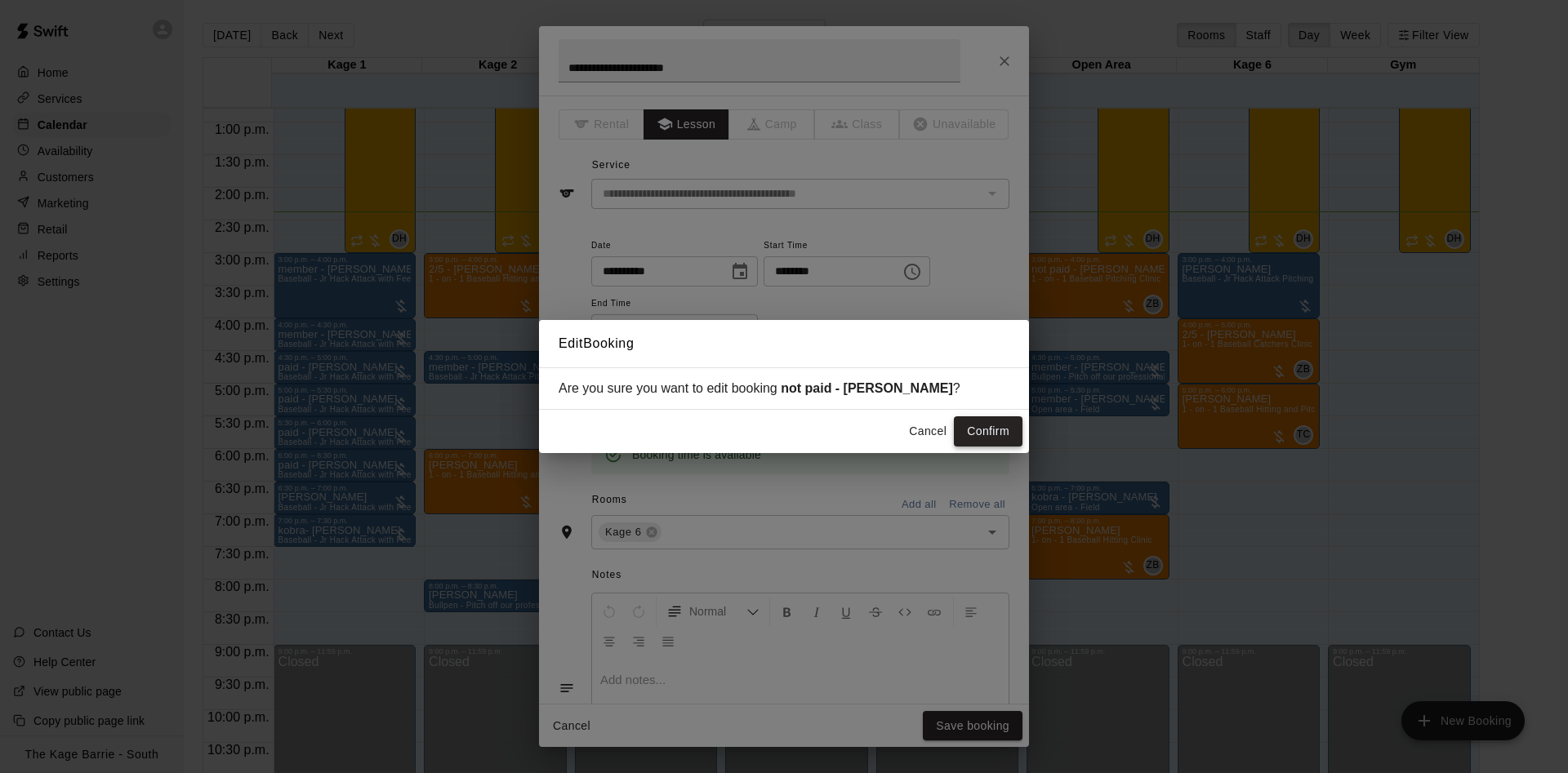
click at [982, 436] on button "Confirm" at bounding box center [987, 431] width 68 height 30
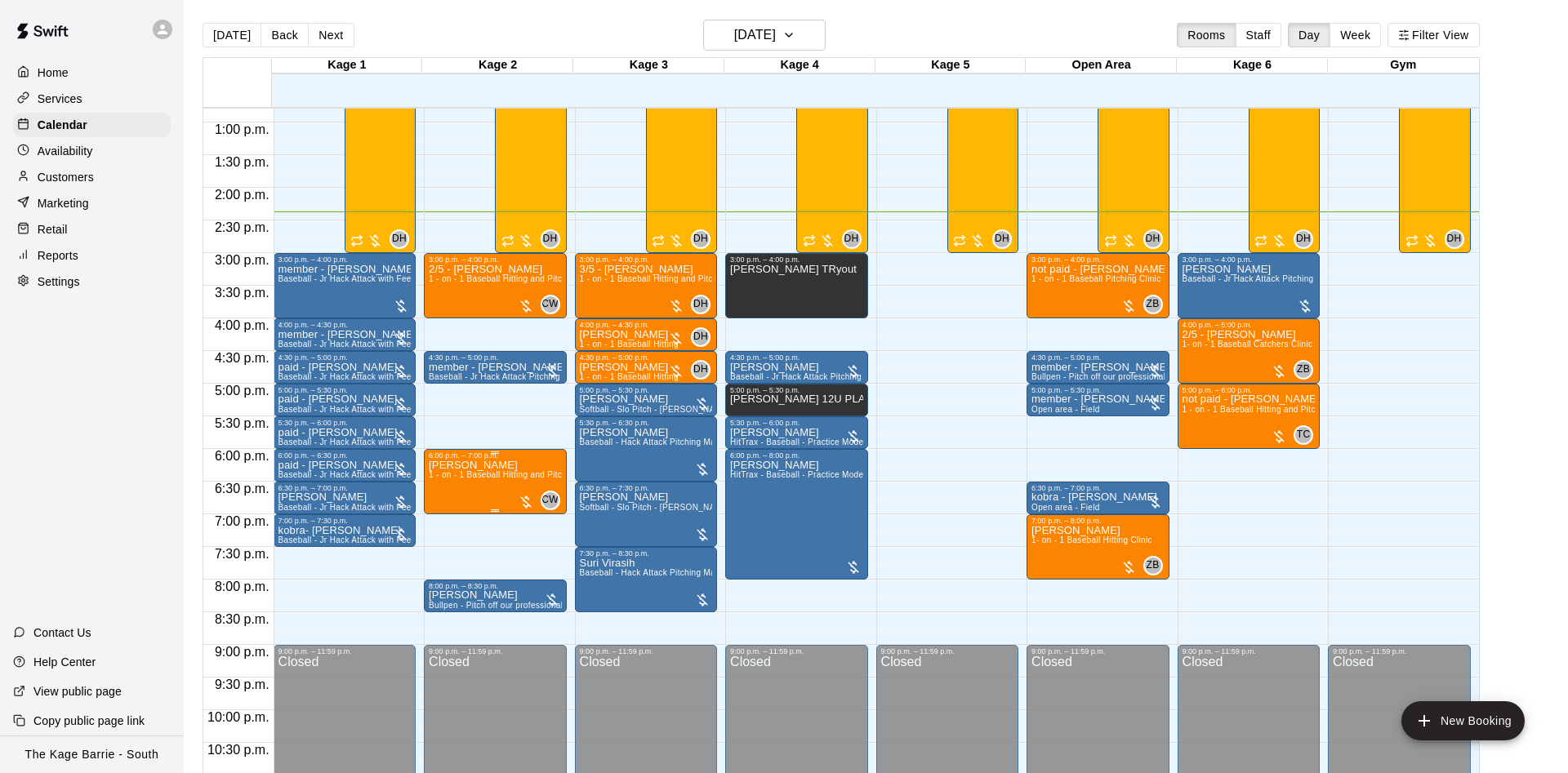
click at [451, 516] on img "edit" at bounding box center [443, 518] width 19 height 19
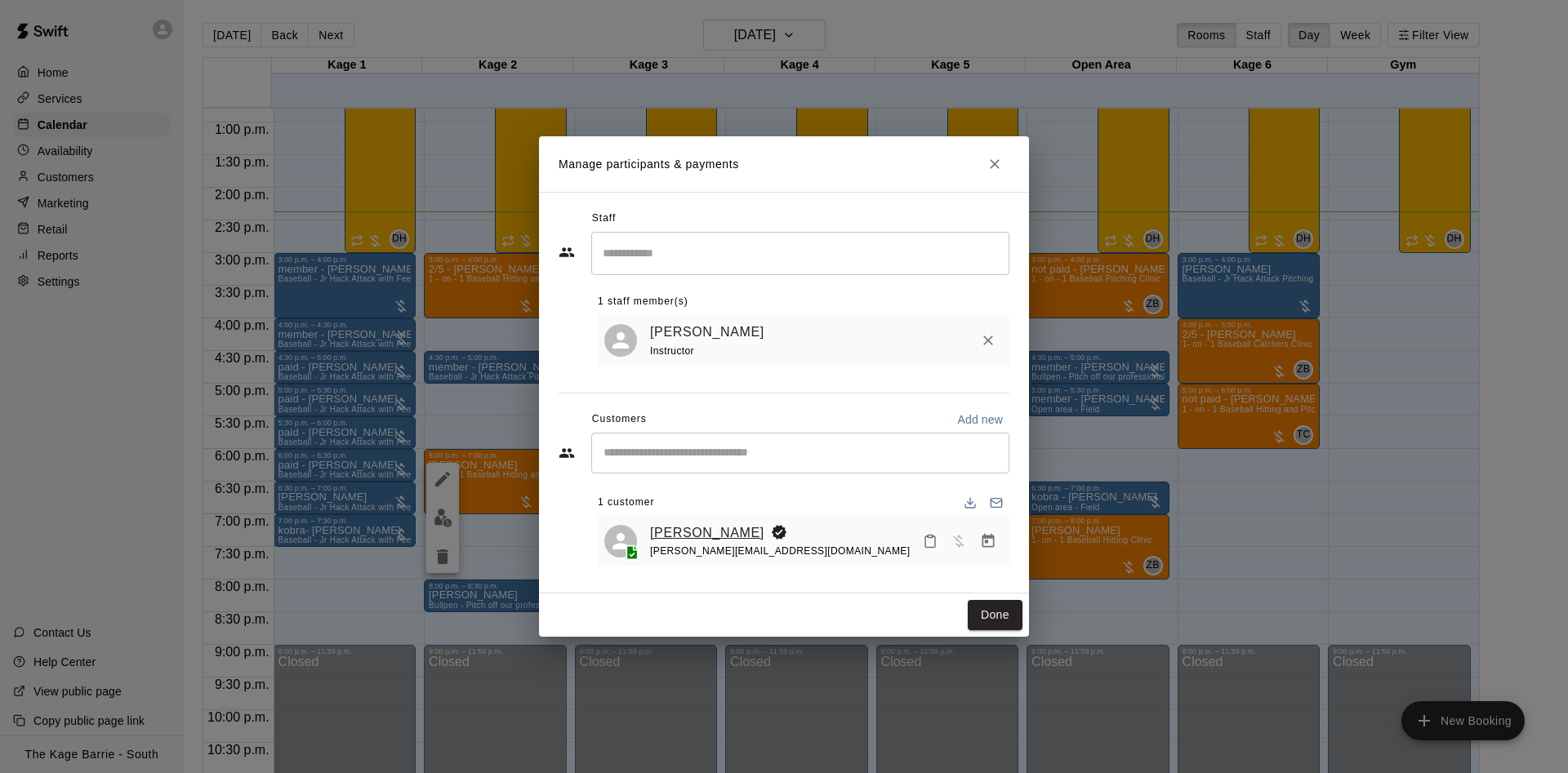
click at [703, 533] on link "[PERSON_NAME]" at bounding box center [707, 533] width 115 height 21
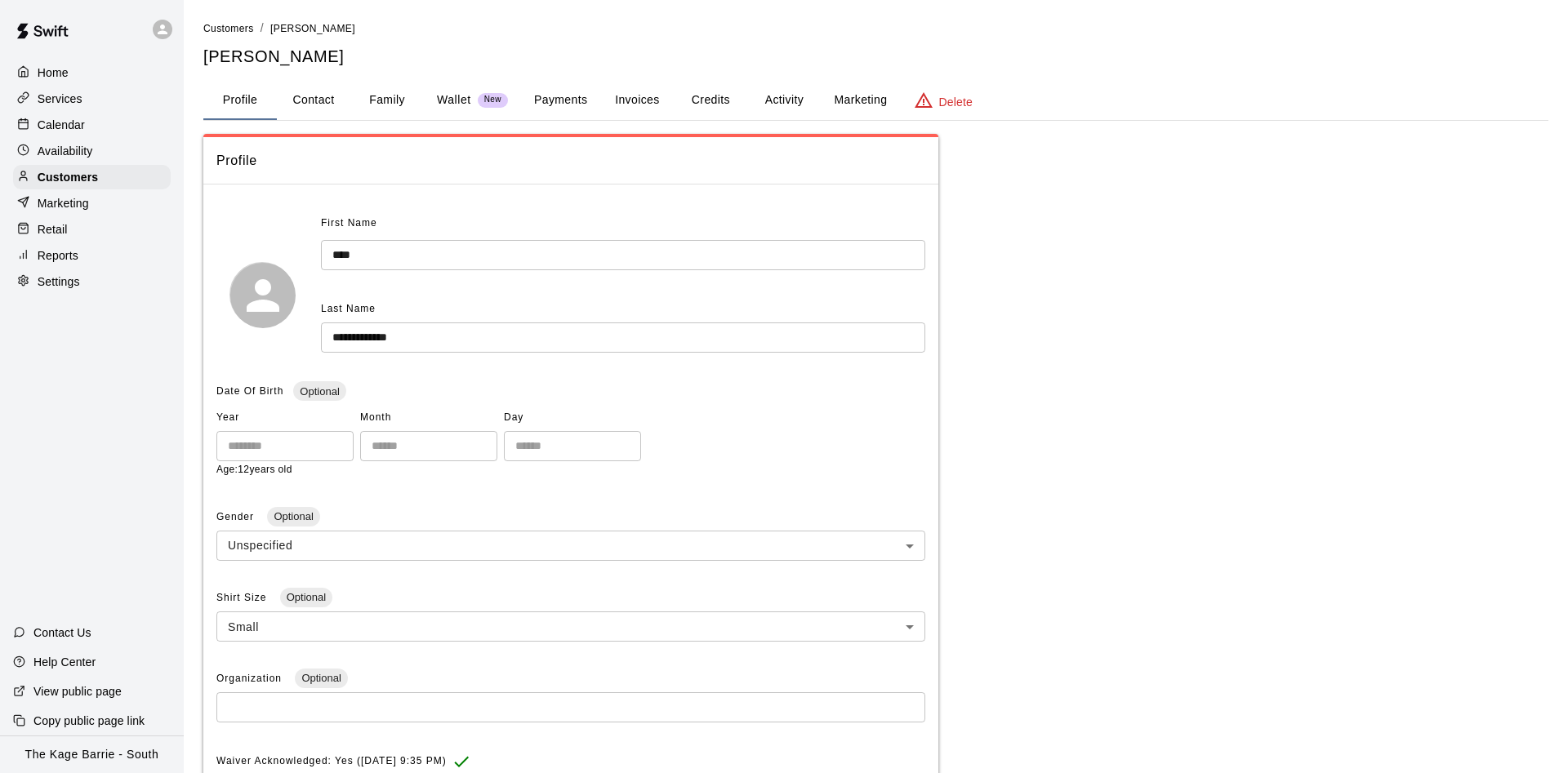
click at [790, 100] on button "Activity" at bounding box center [784, 101] width 74 height 39
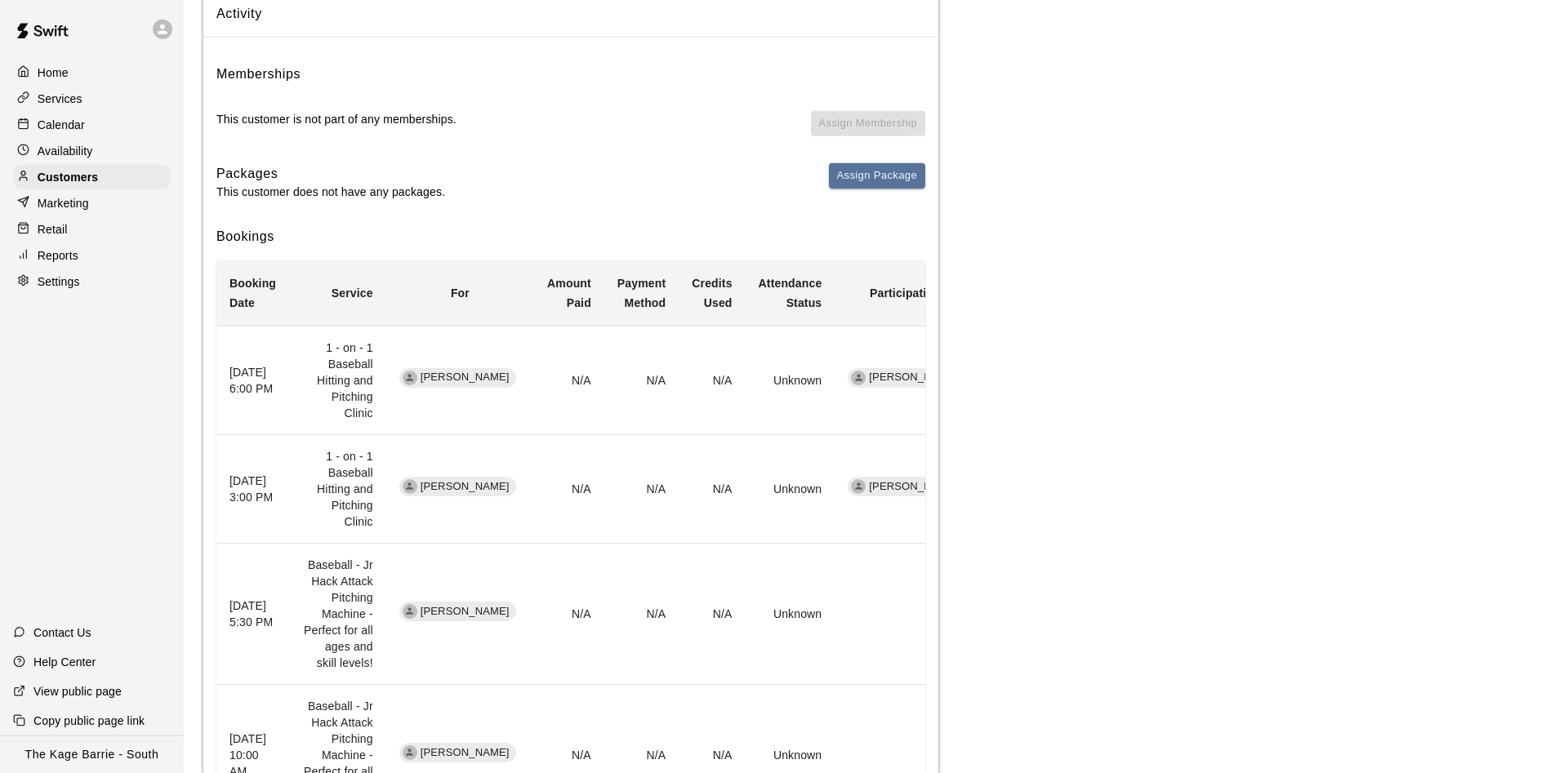
scroll to position [167, 0]
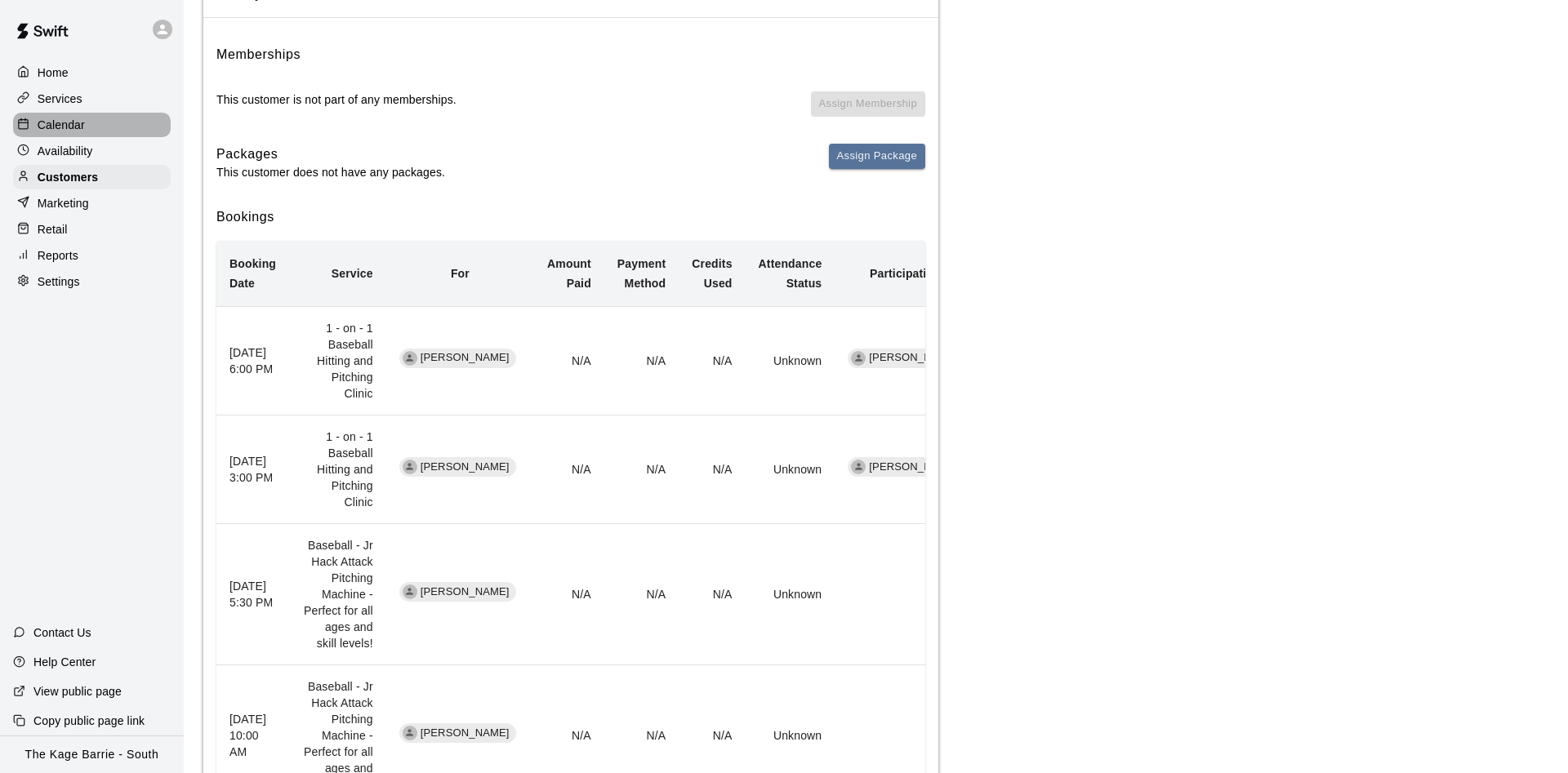
click at [74, 118] on div "Calendar" at bounding box center [91, 125] width 157 height 25
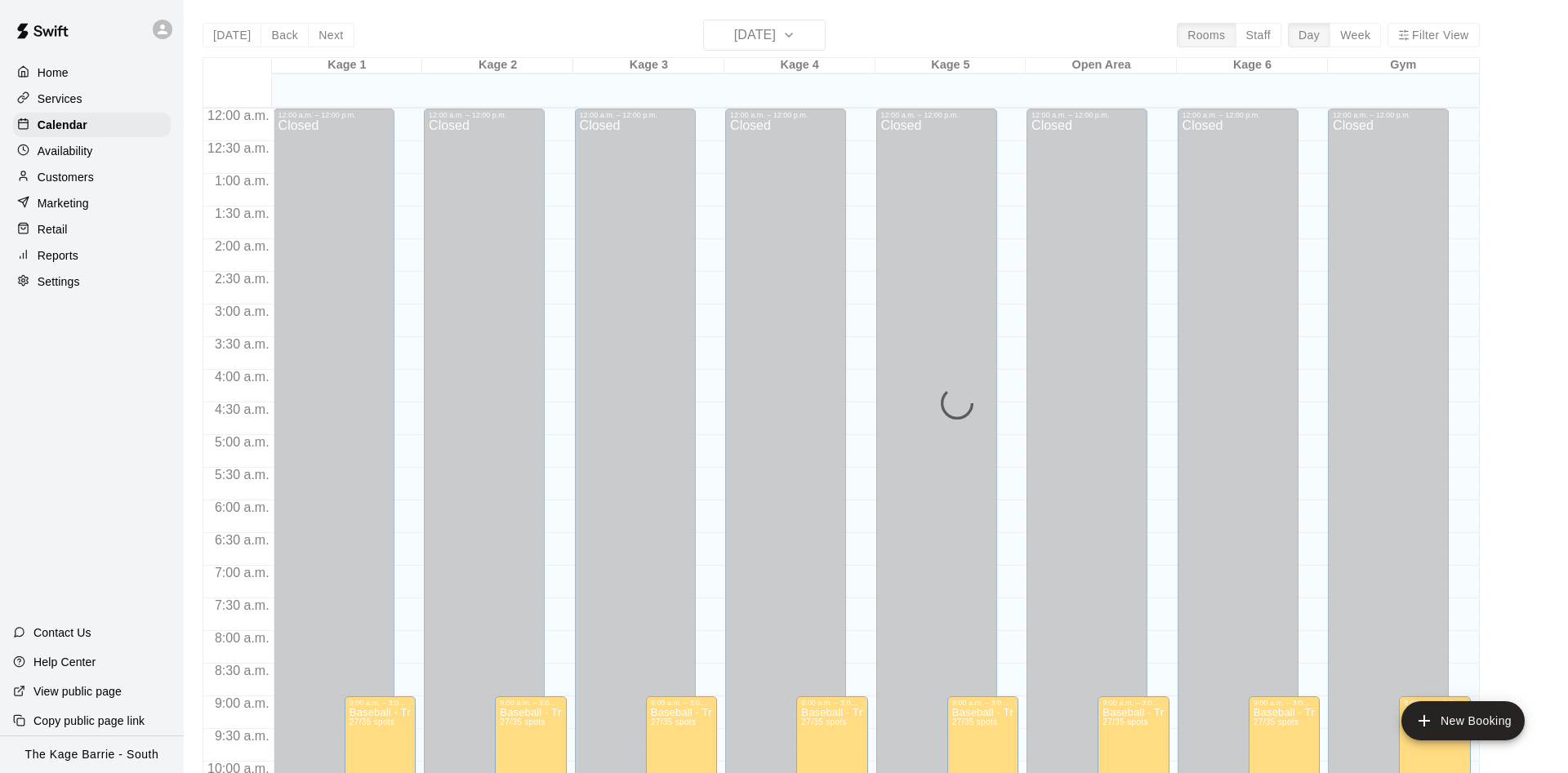
scroll to position [835, 0]
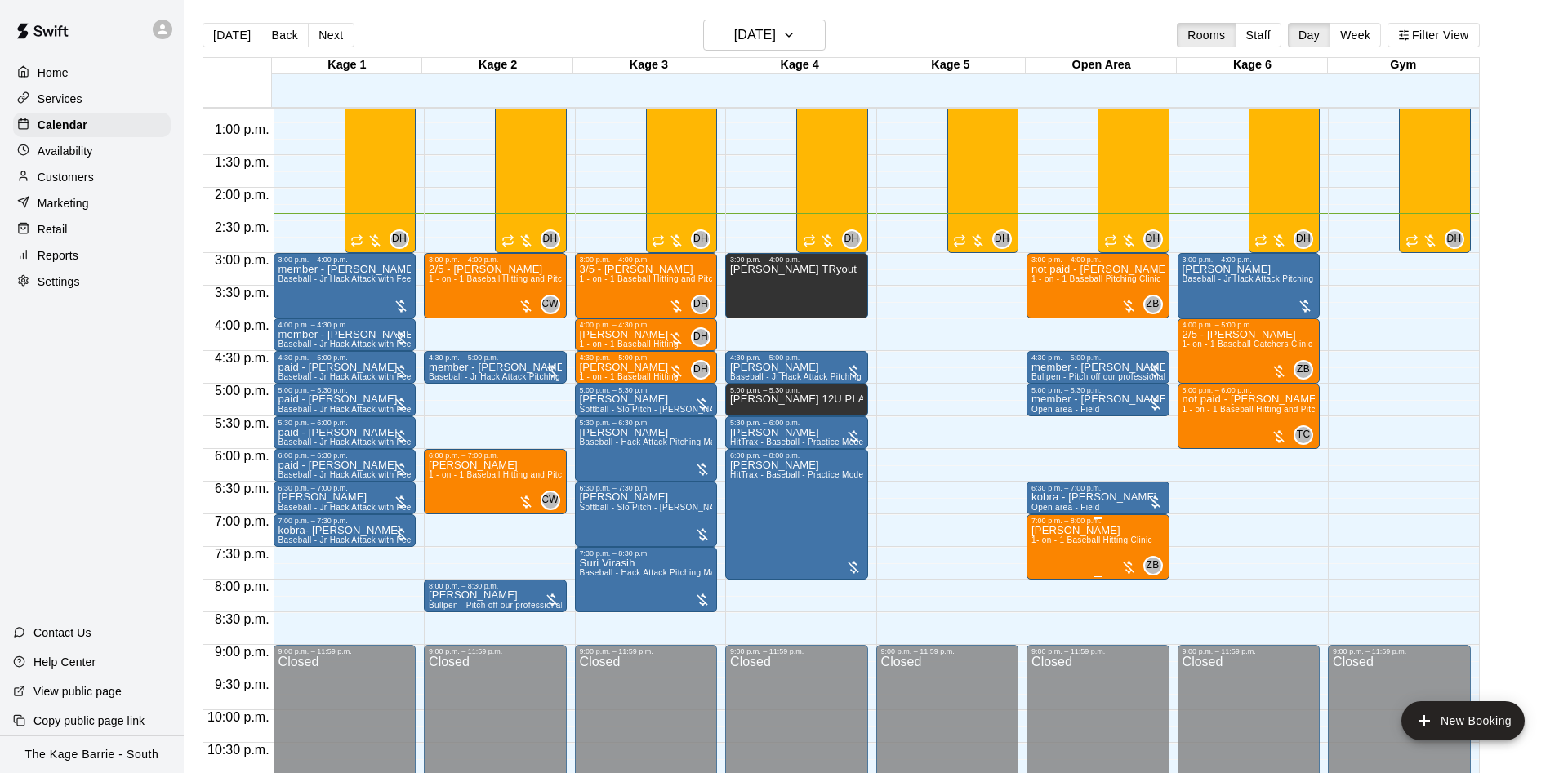
click at [1040, 535] on icon "edit" at bounding box center [1046, 545] width 20 height 20
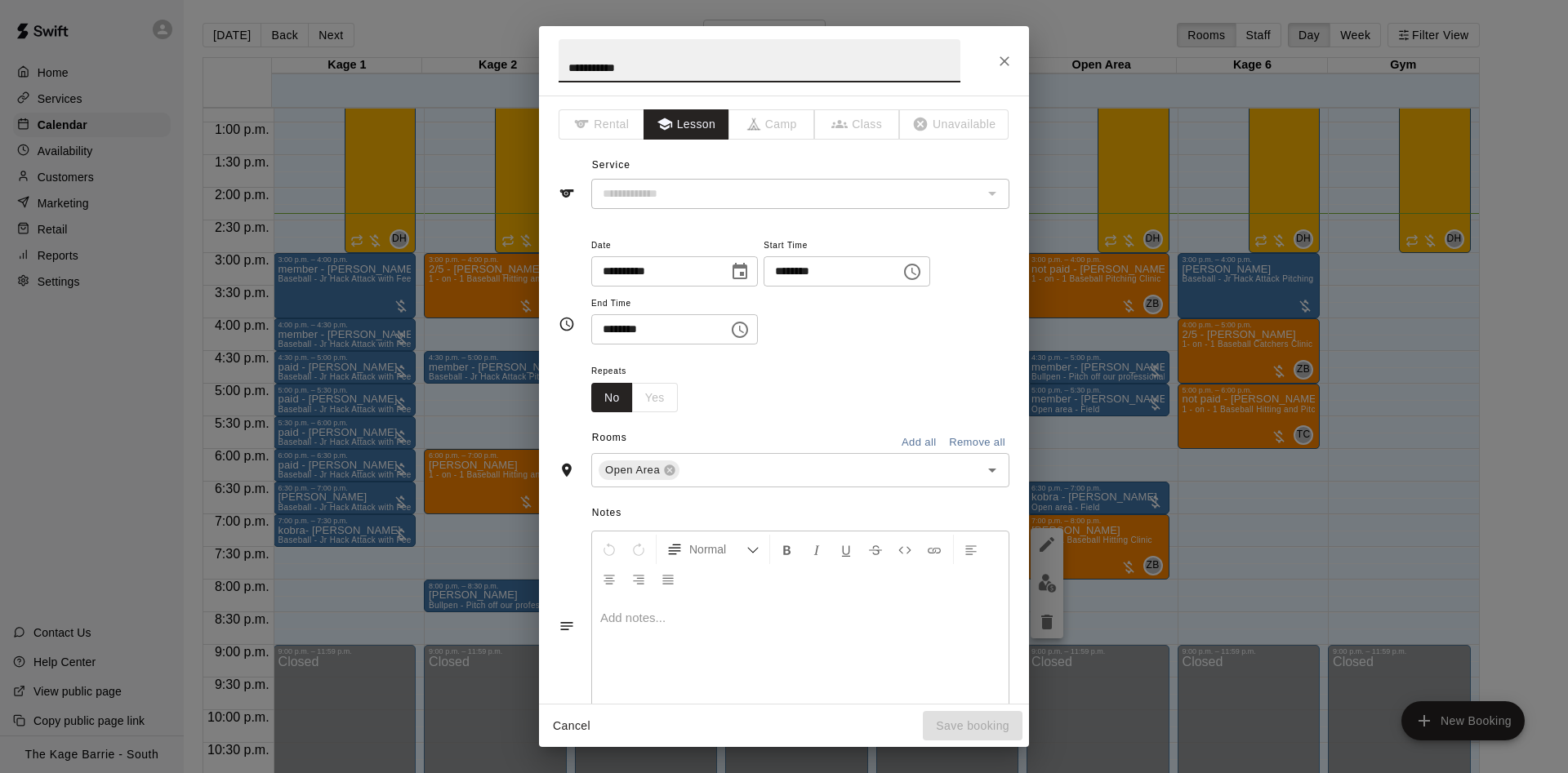
type input "**********"
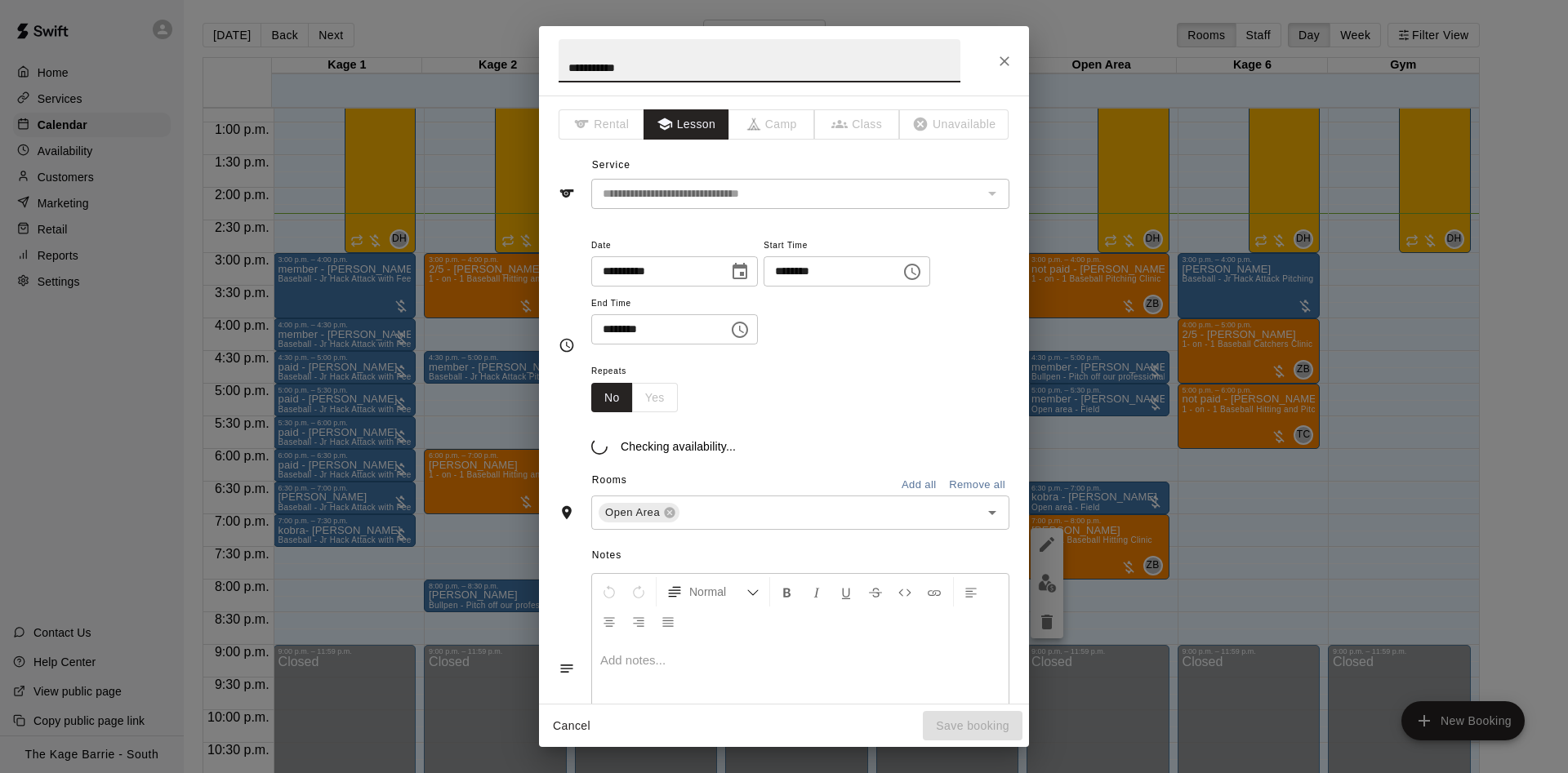
click at [563, 68] on input "**********" at bounding box center [759, 61] width 402 height 44
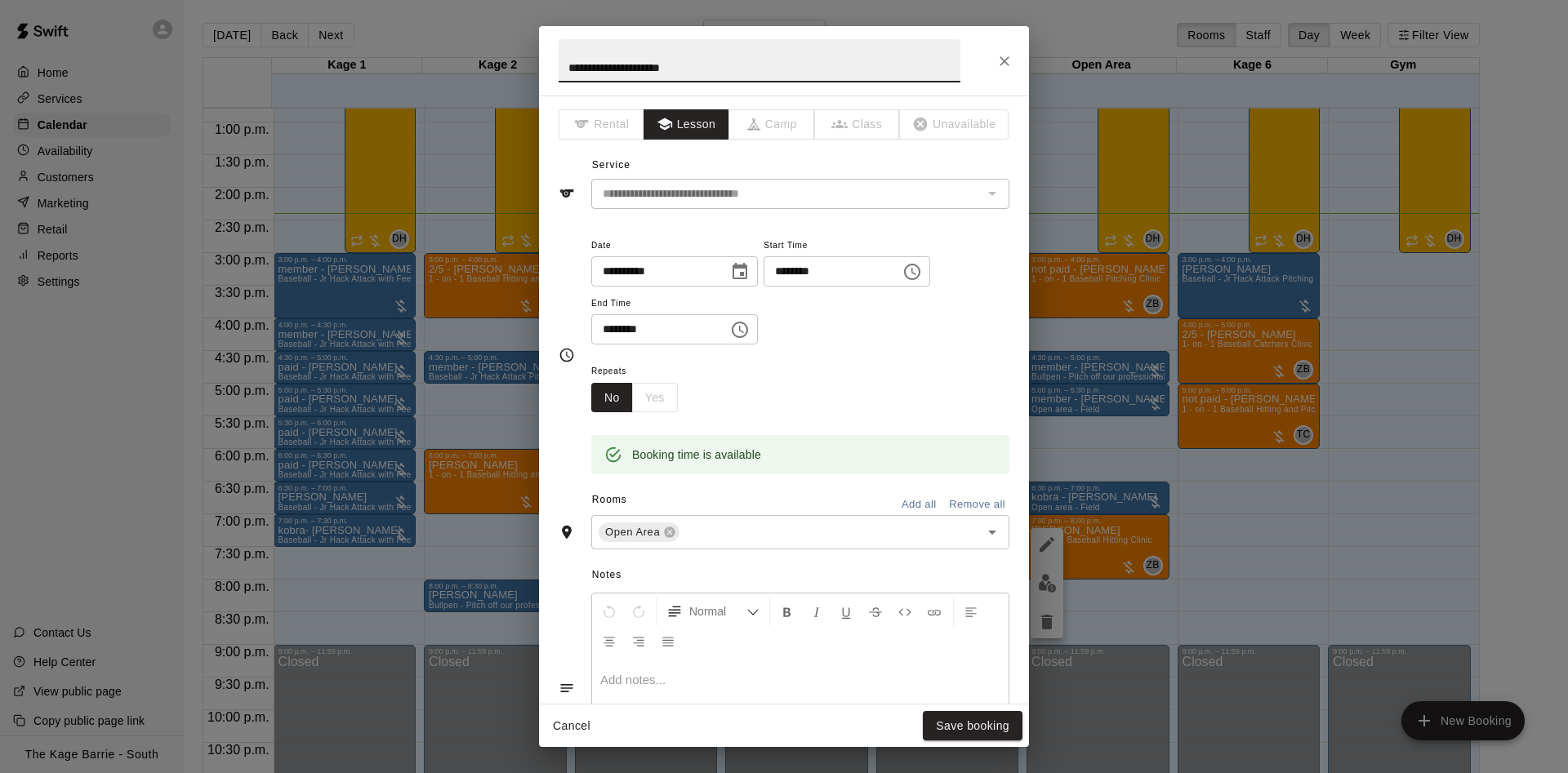
type input "**********"
click at [989, 700] on div at bounding box center [799, 721] width 416 height 122
click at [997, 730] on button "Save booking" at bounding box center [972, 726] width 100 height 30
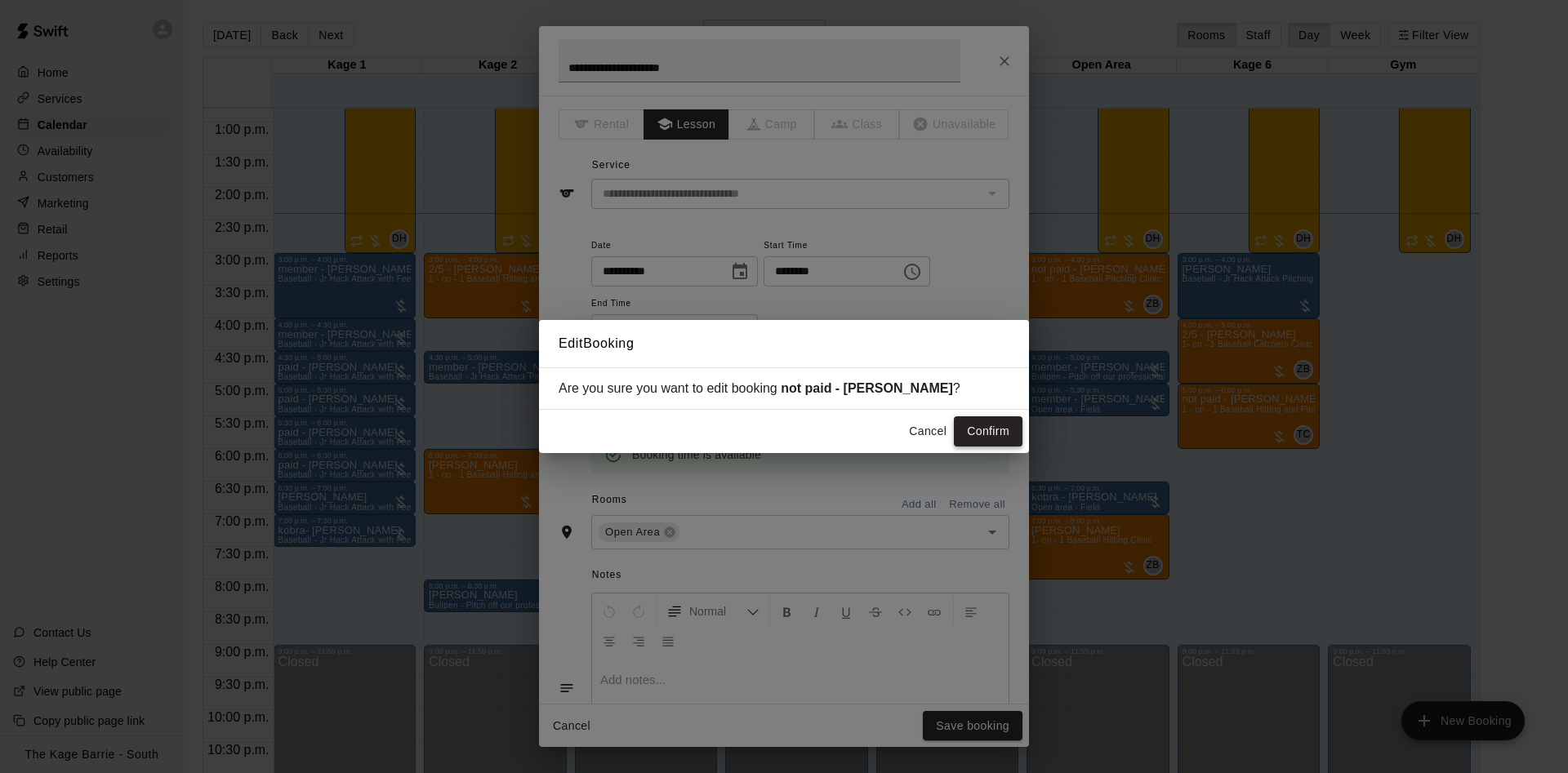
click at [976, 435] on button "Confirm" at bounding box center [987, 431] width 68 height 30
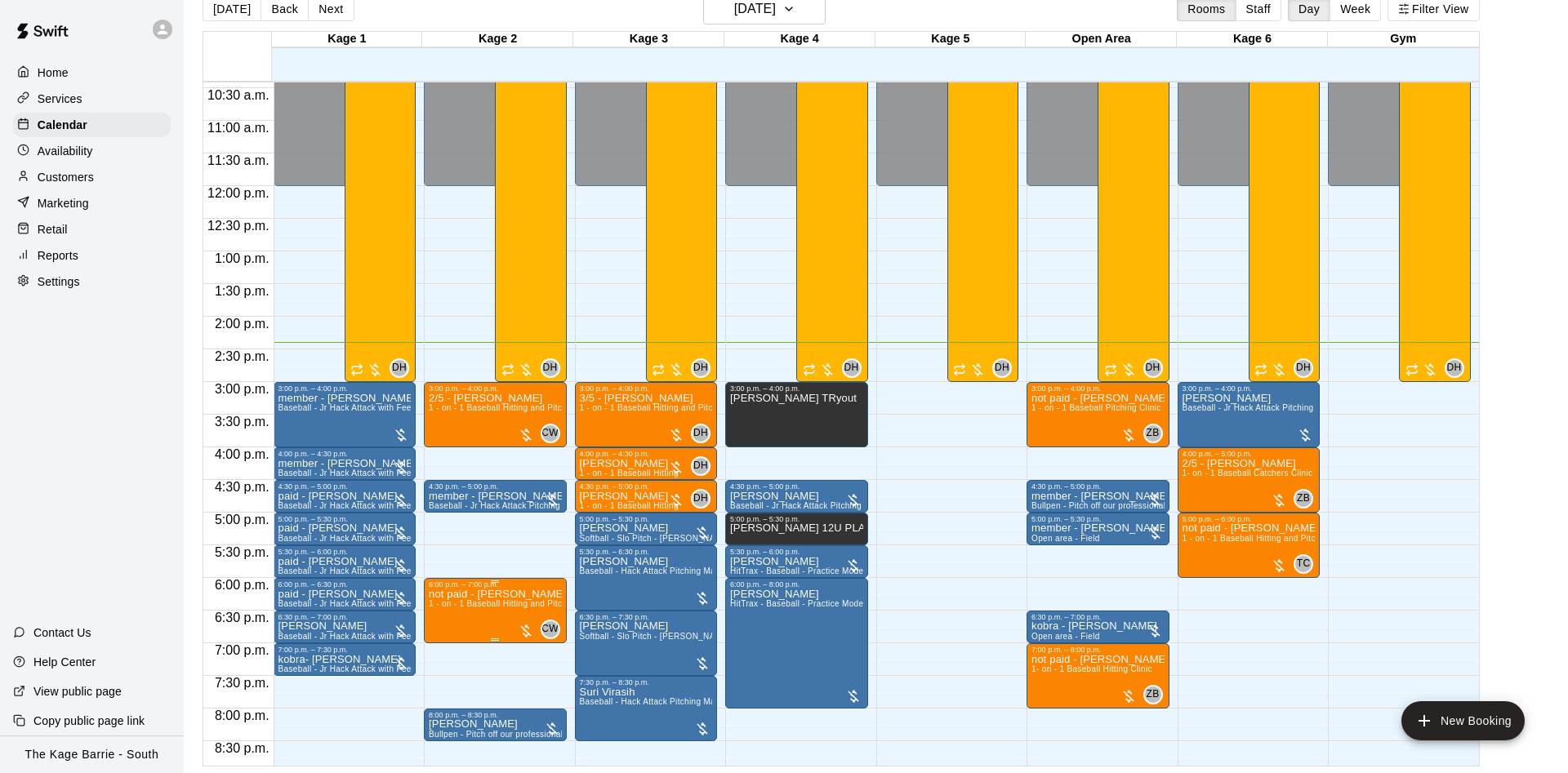
scroll to position [886, 0]
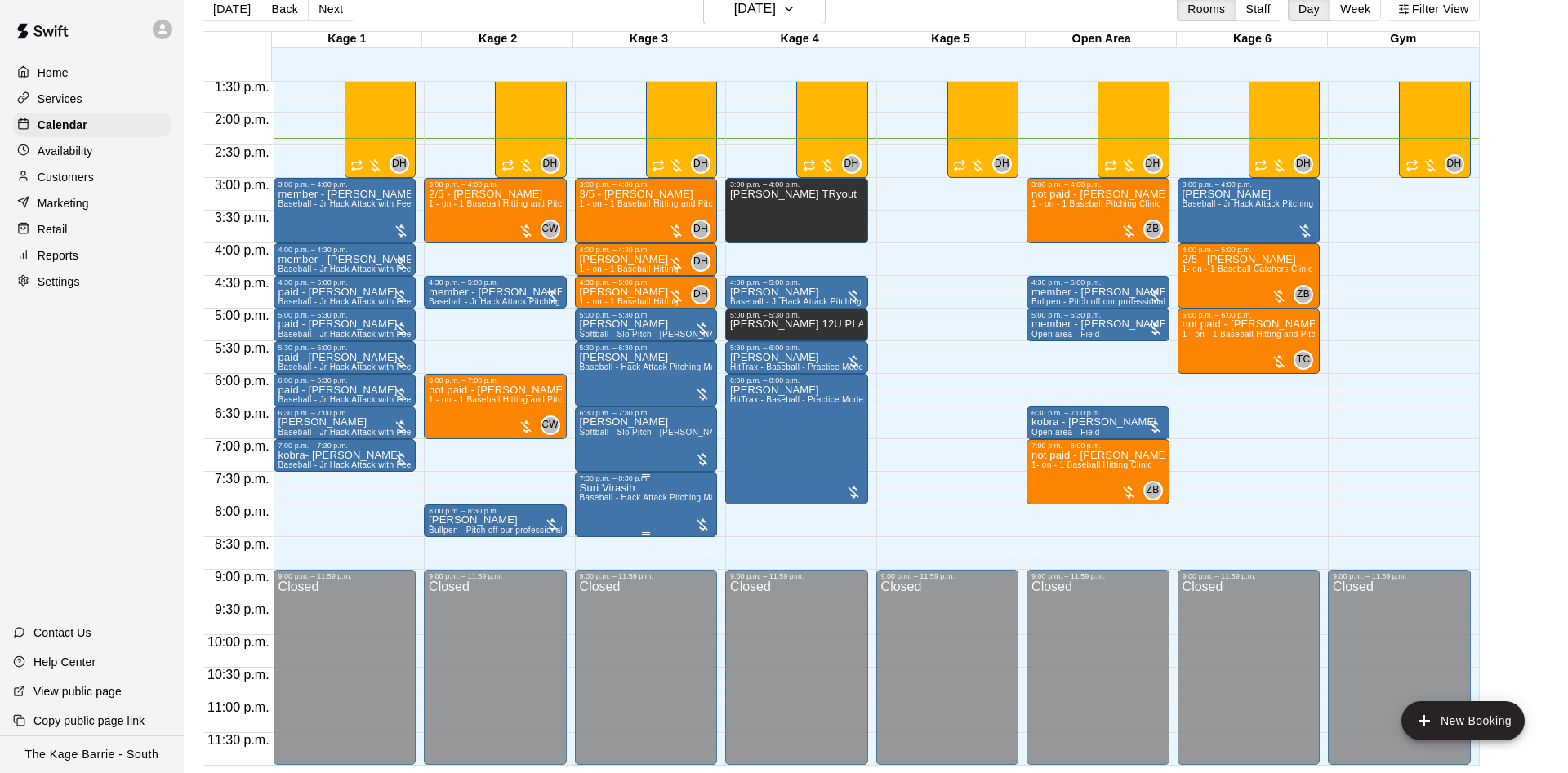
click at [589, 504] on icon "edit" at bounding box center [593, 500] width 15 height 15
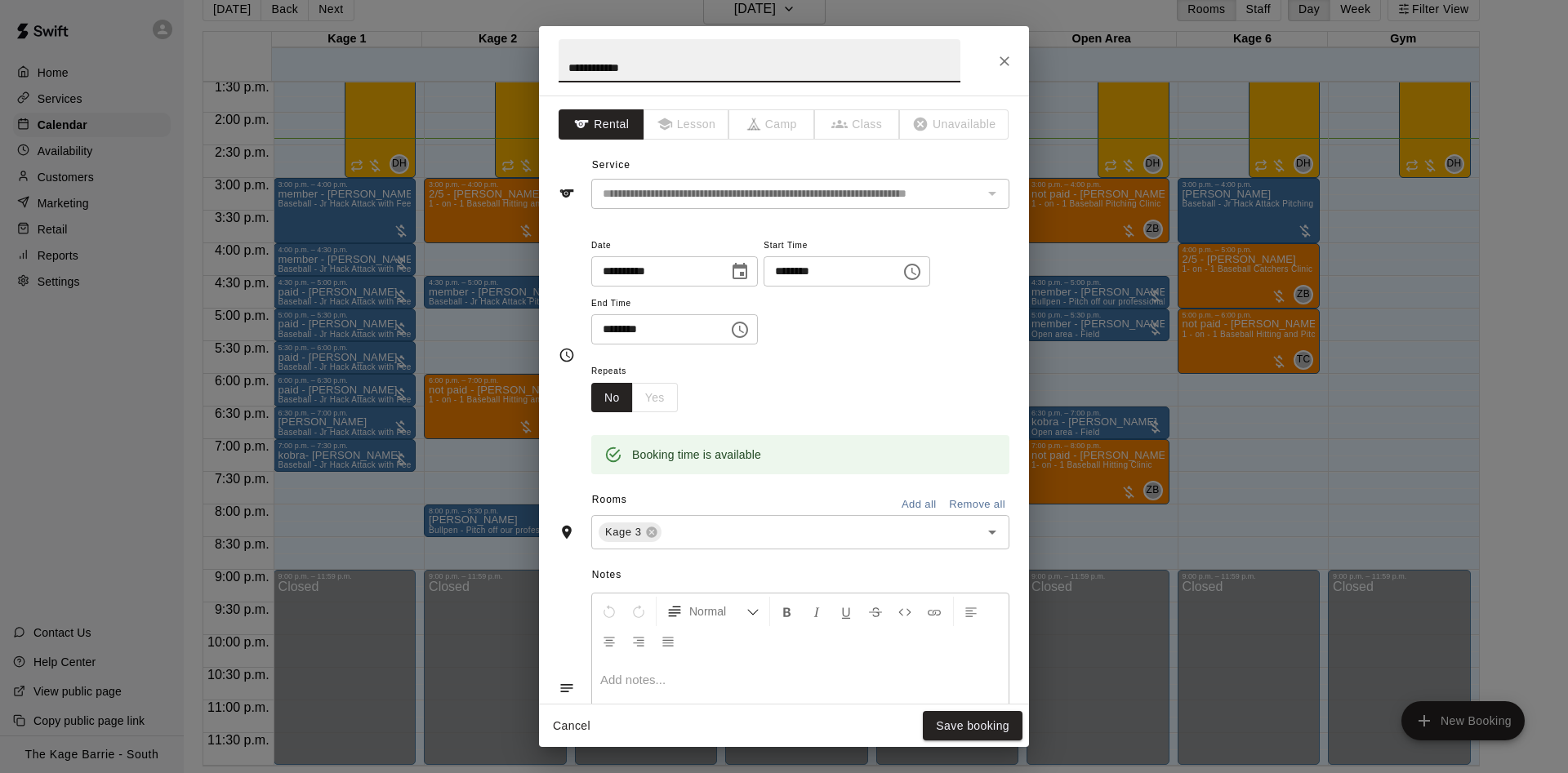
click at [553, 70] on h2 "**********" at bounding box center [759, 61] width 441 height 69
click at [565, 61] on input "**********" at bounding box center [759, 61] width 402 height 44
type input "**********"
click at [992, 717] on button "Save booking" at bounding box center [972, 726] width 100 height 30
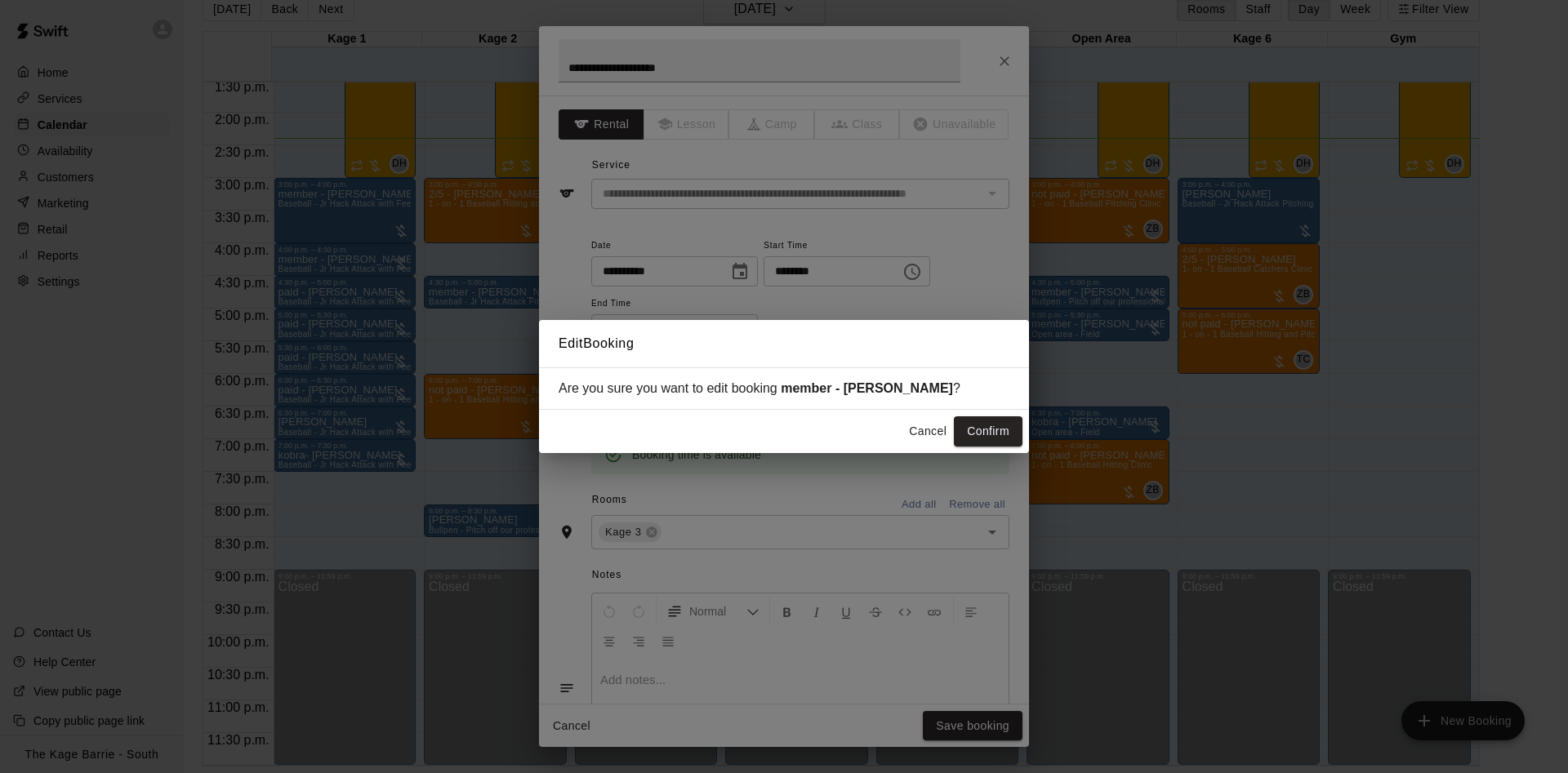
click at [997, 428] on button "Confirm" at bounding box center [987, 431] width 68 height 30
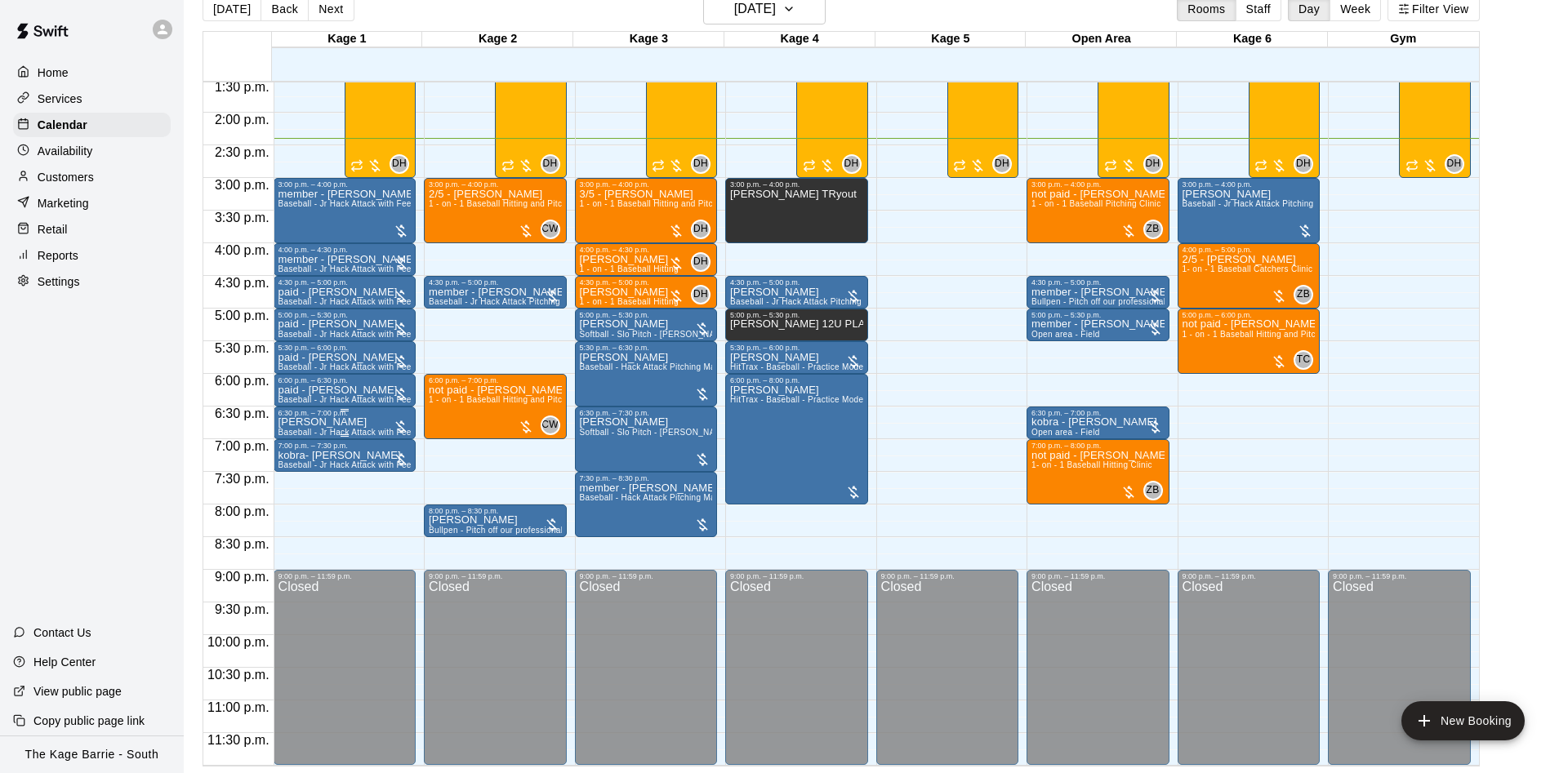
click at [344, 422] on p "[PERSON_NAME]" at bounding box center [345, 422] width 133 height 0
click at [296, 438] on icon "edit" at bounding box center [292, 440] width 20 height 20
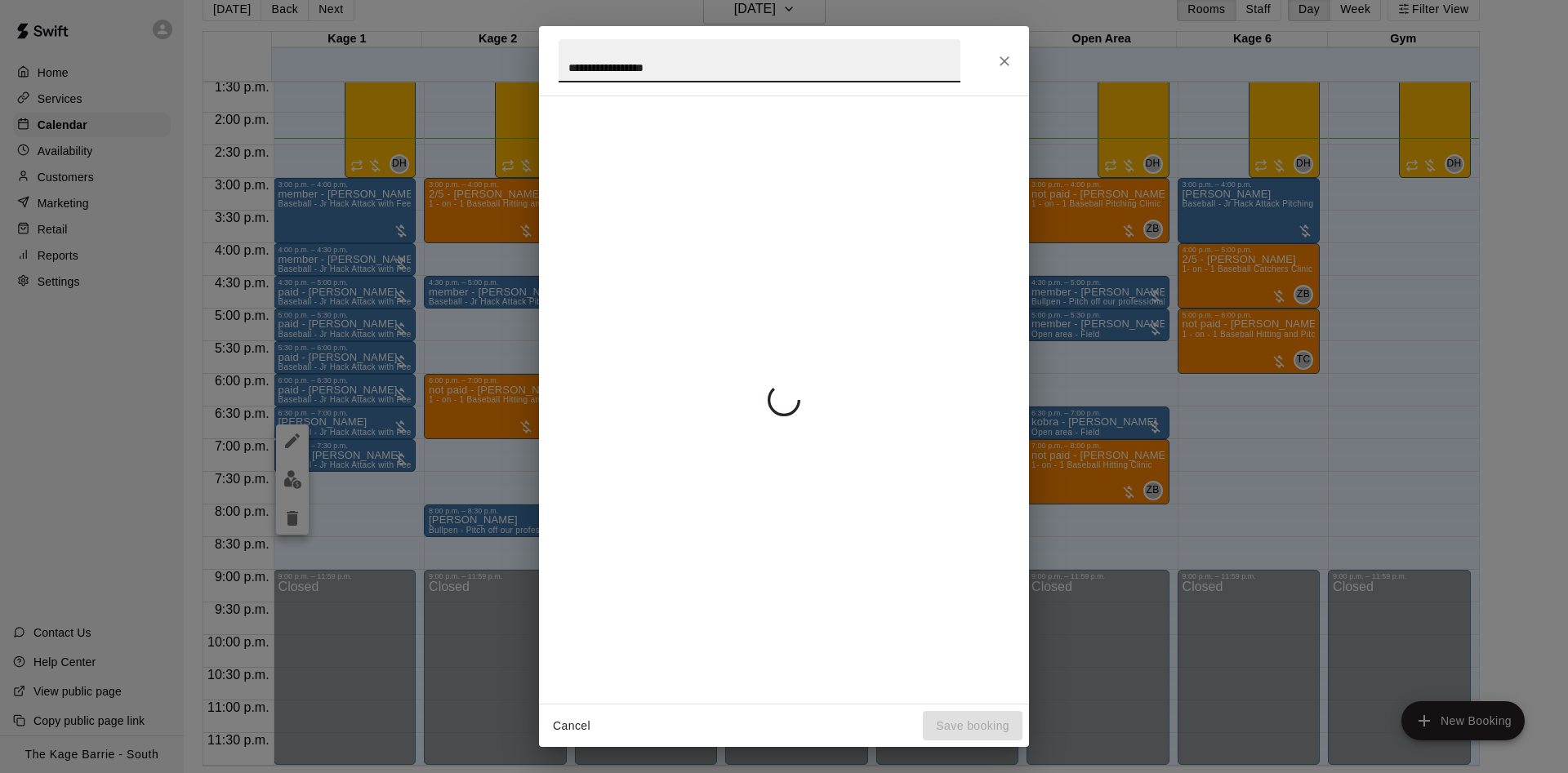
click at [568, 64] on input "**********" at bounding box center [759, 61] width 402 height 44
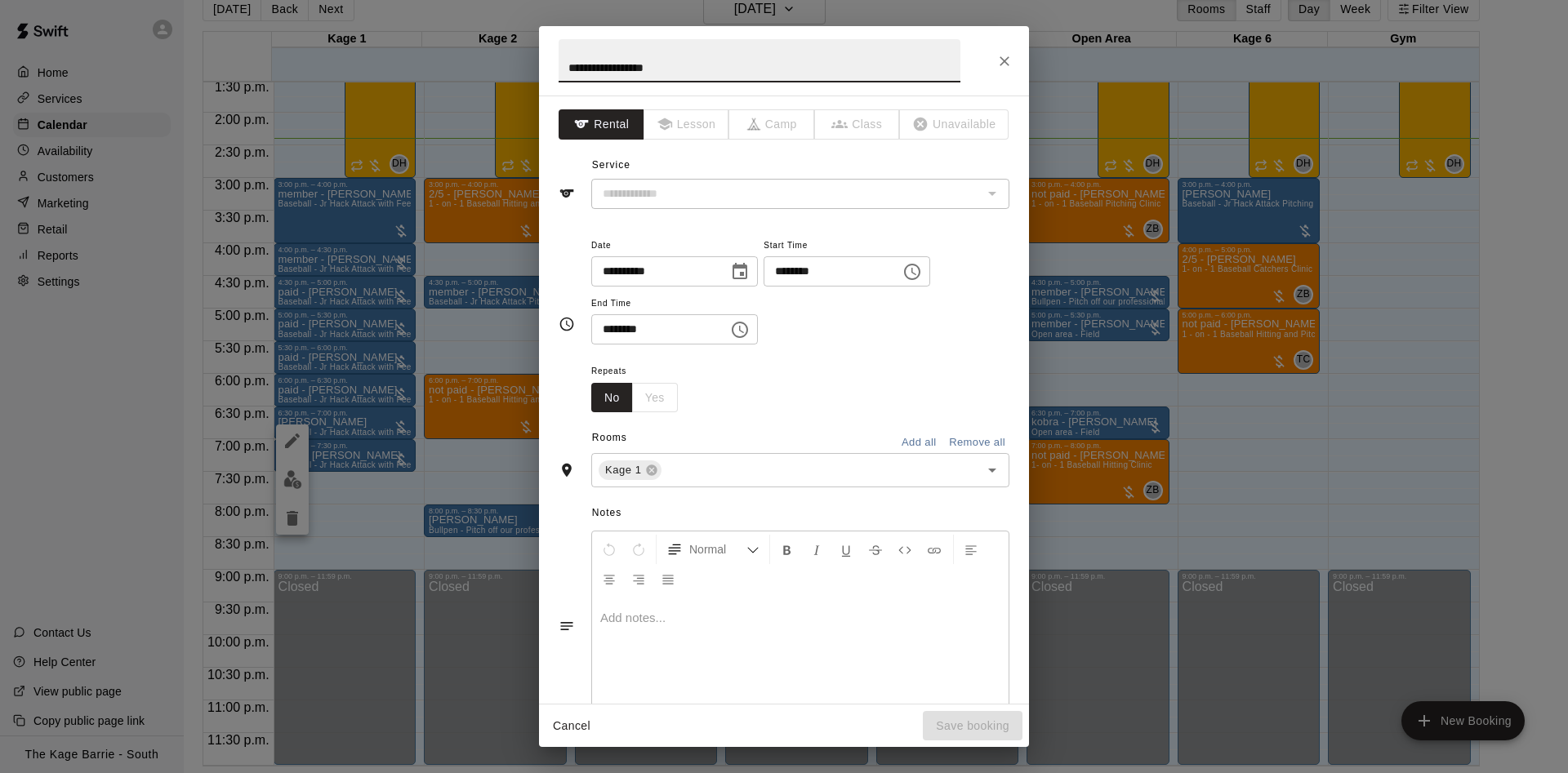
type input "**********"
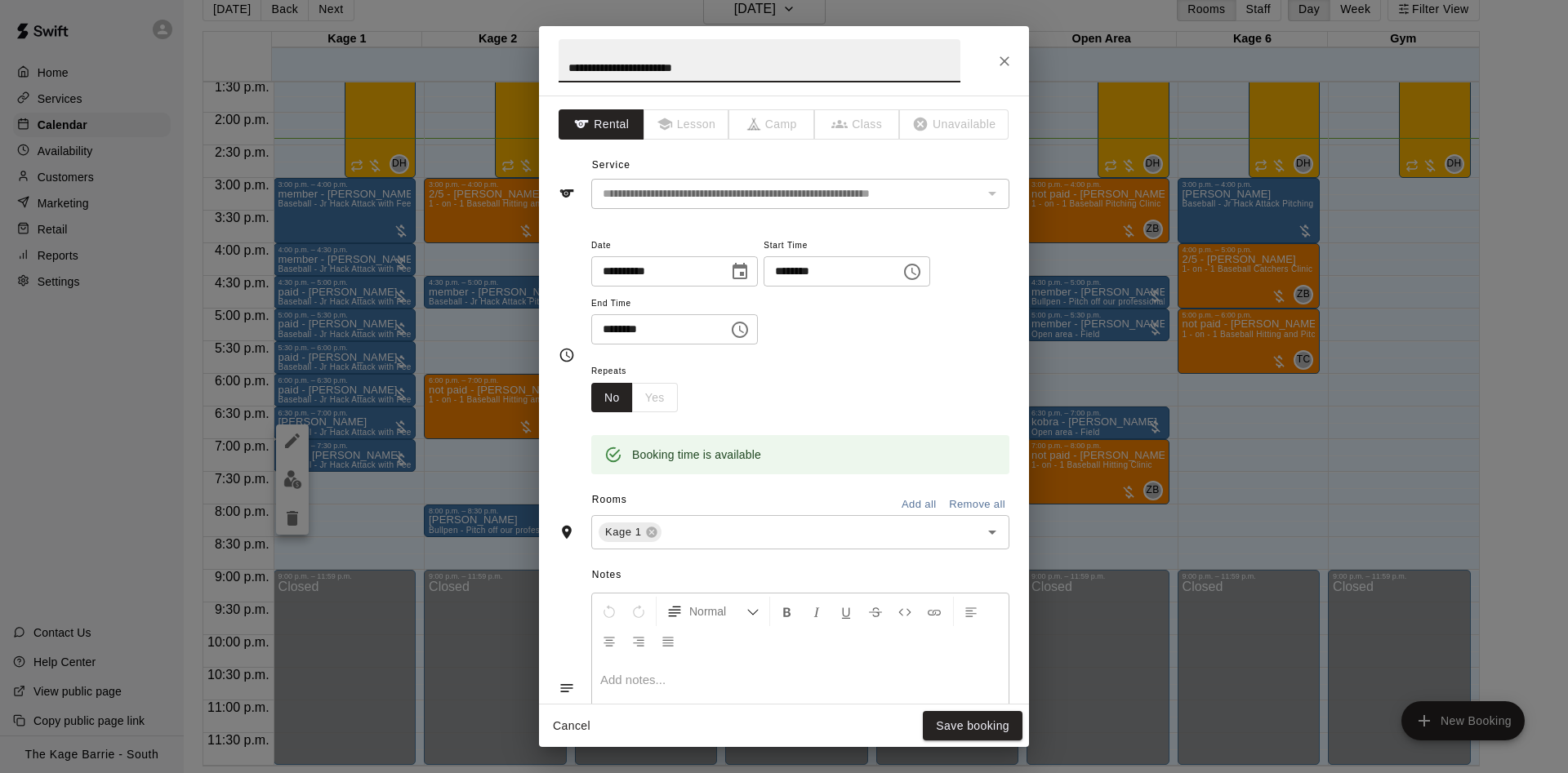
type input "**********"
click at [984, 717] on button "Save booking" at bounding box center [972, 726] width 100 height 30
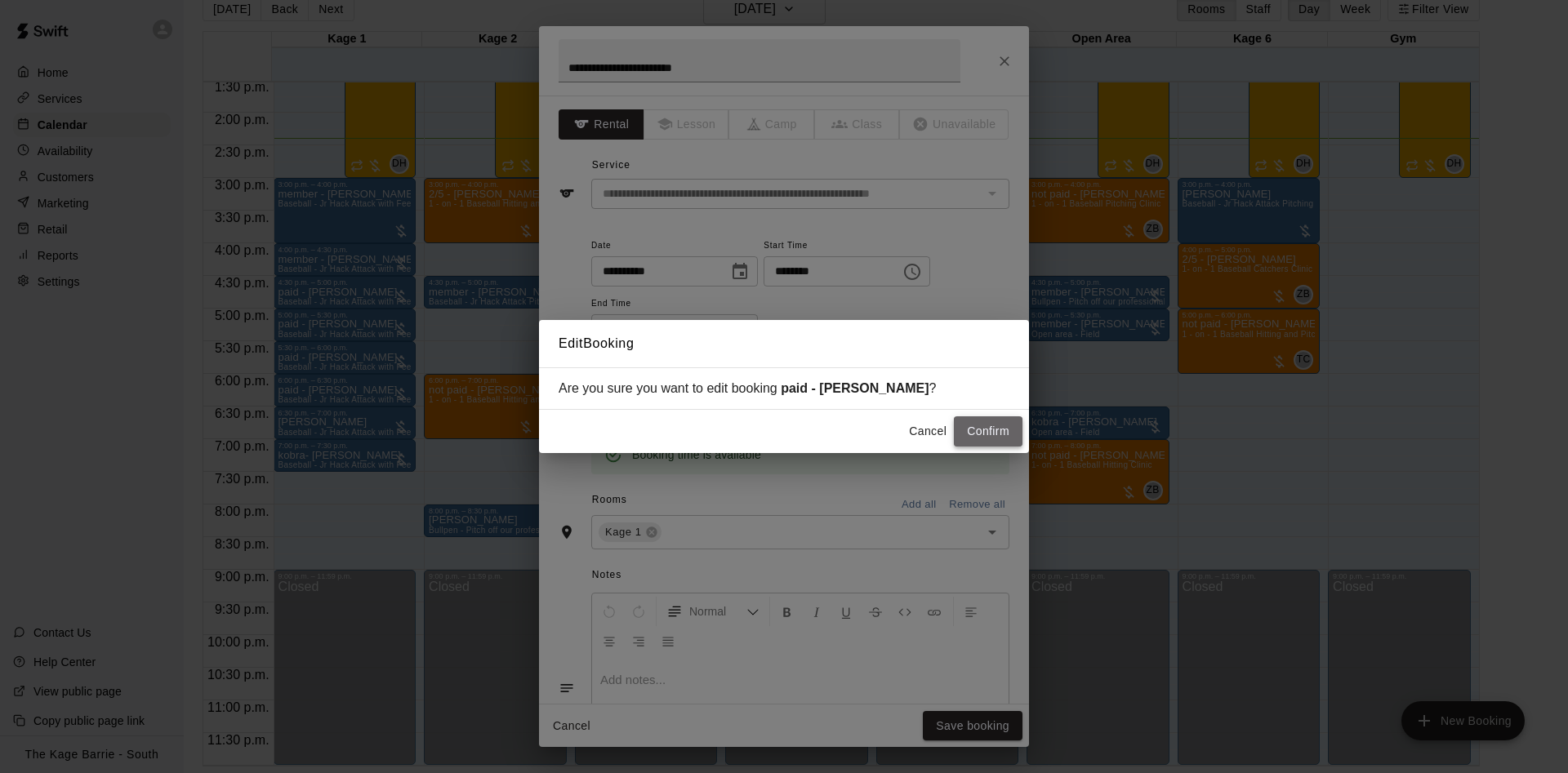
click at [1001, 444] on button "Confirm" at bounding box center [987, 431] width 68 height 30
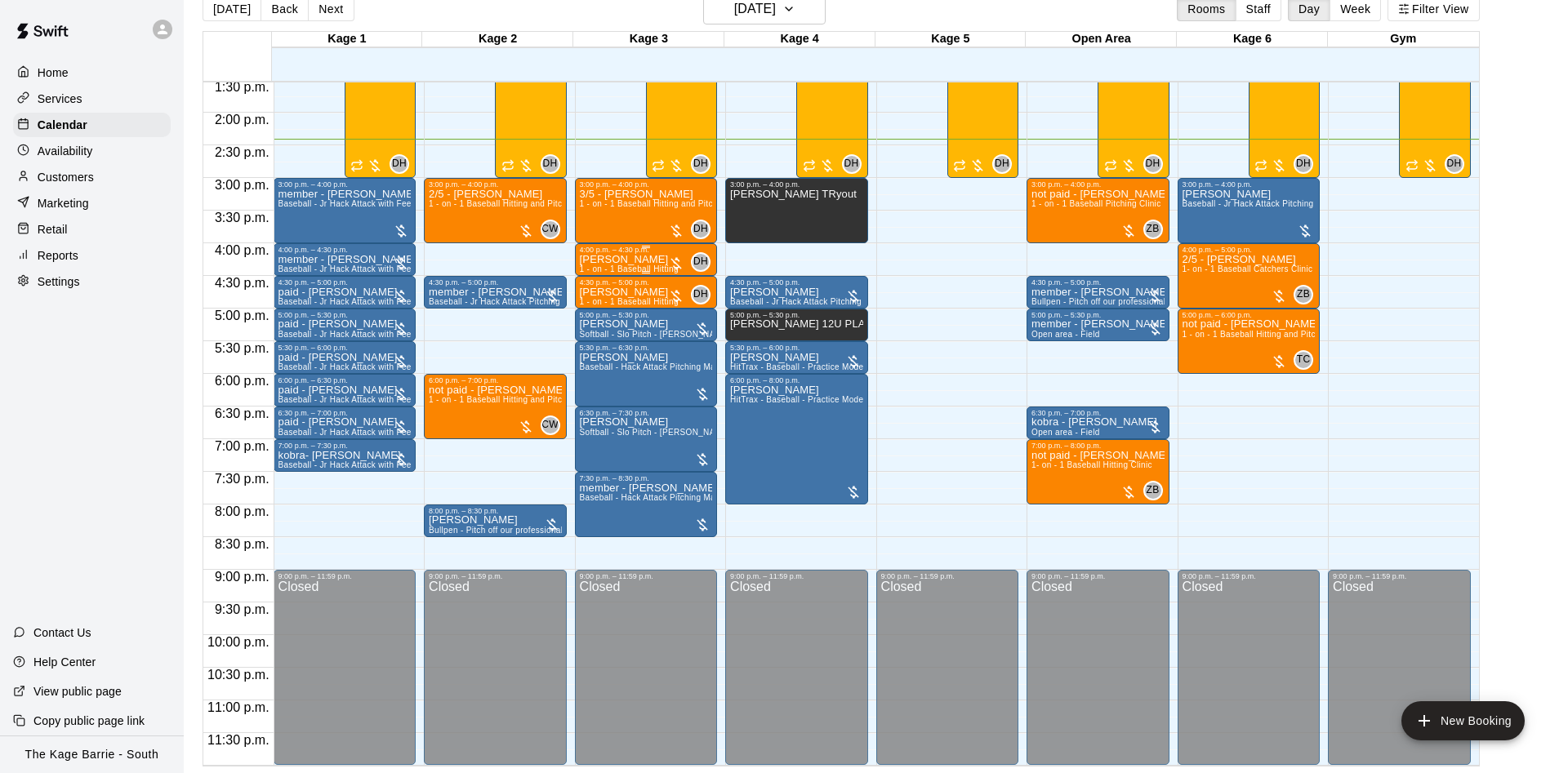
click at [624, 254] on div "4:00 p.m. – 4:30 p.m." at bounding box center [646, 250] width 133 height 9
click at [590, 317] on div at bounding box center [593, 300] width 32 height 110
click at [592, 299] on img "edit" at bounding box center [594, 301] width 19 height 19
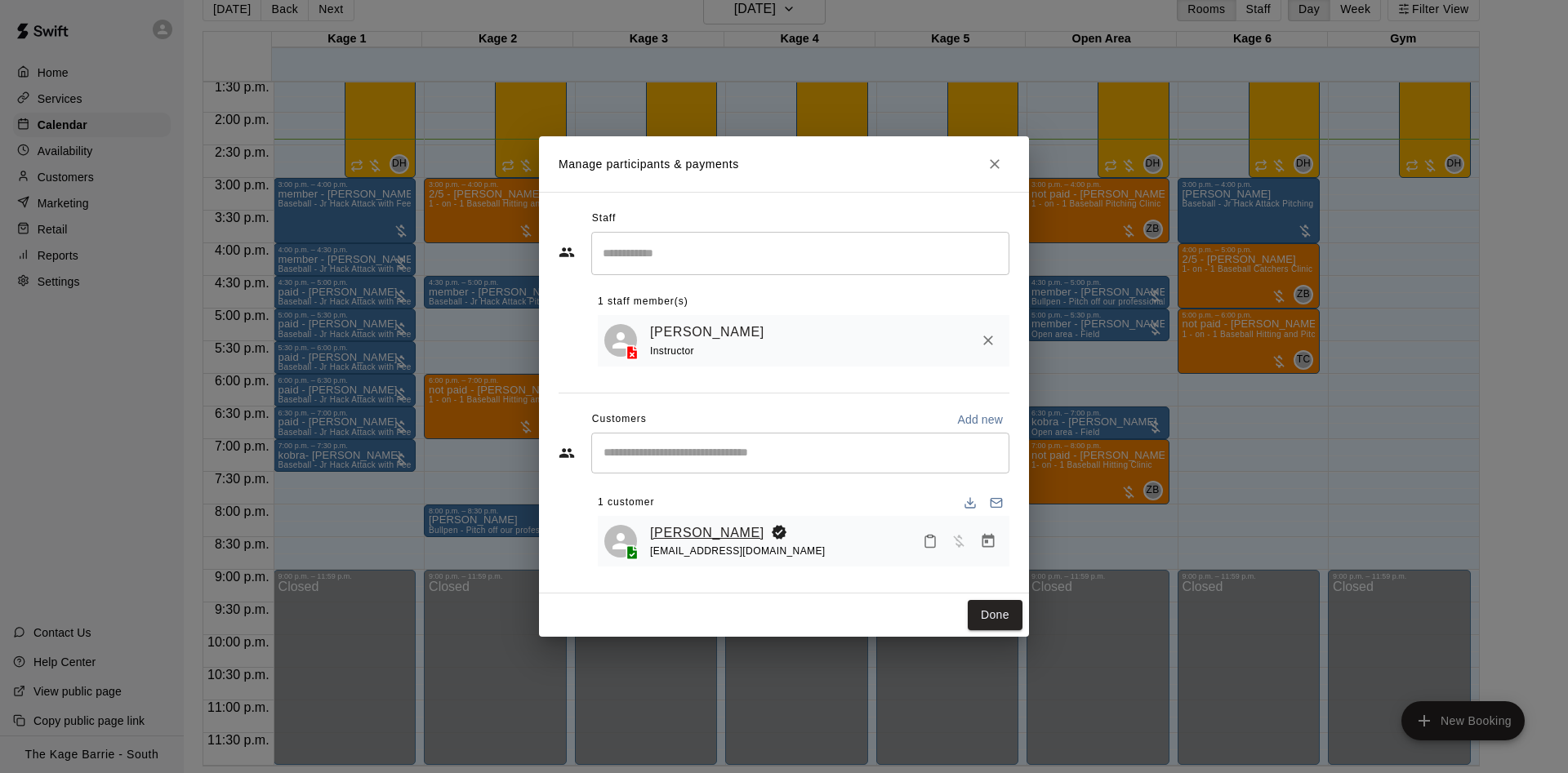
click at [667, 530] on link "[PERSON_NAME]" at bounding box center [707, 533] width 115 height 21
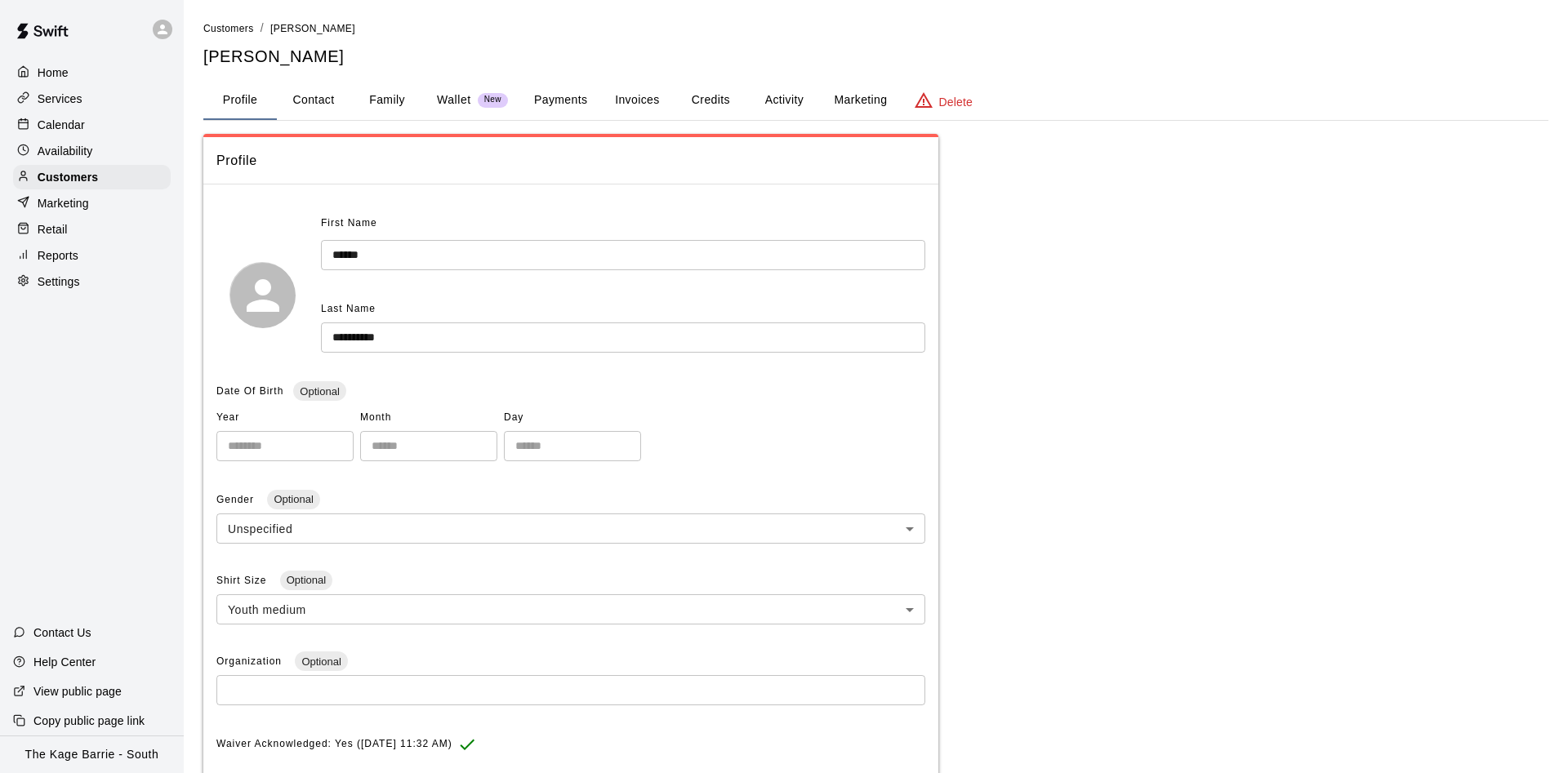
click at [799, 105] on button "Activity" at bounding box center [784, 101] width 74 height 39
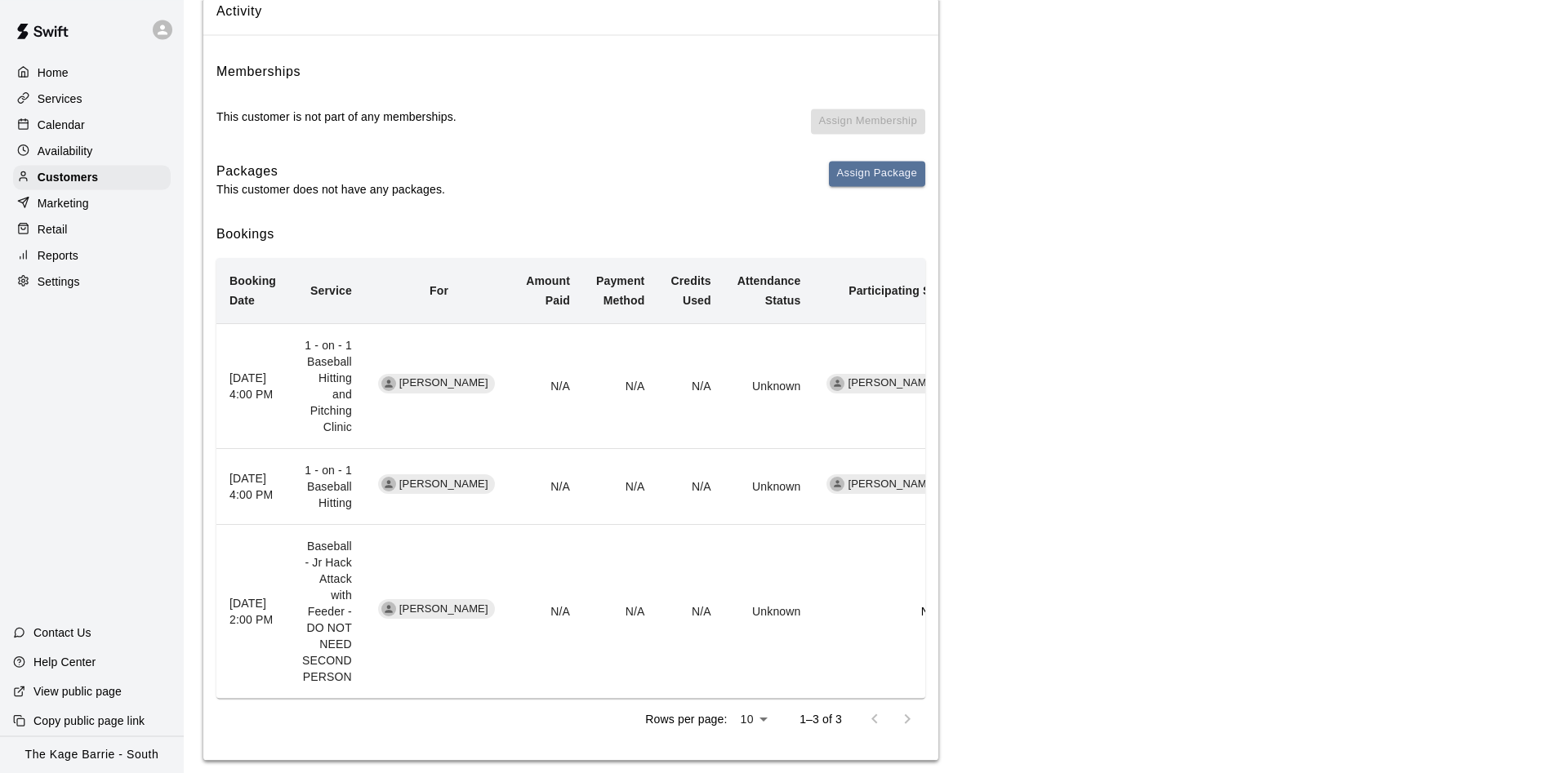
scroll to position [169, 0]
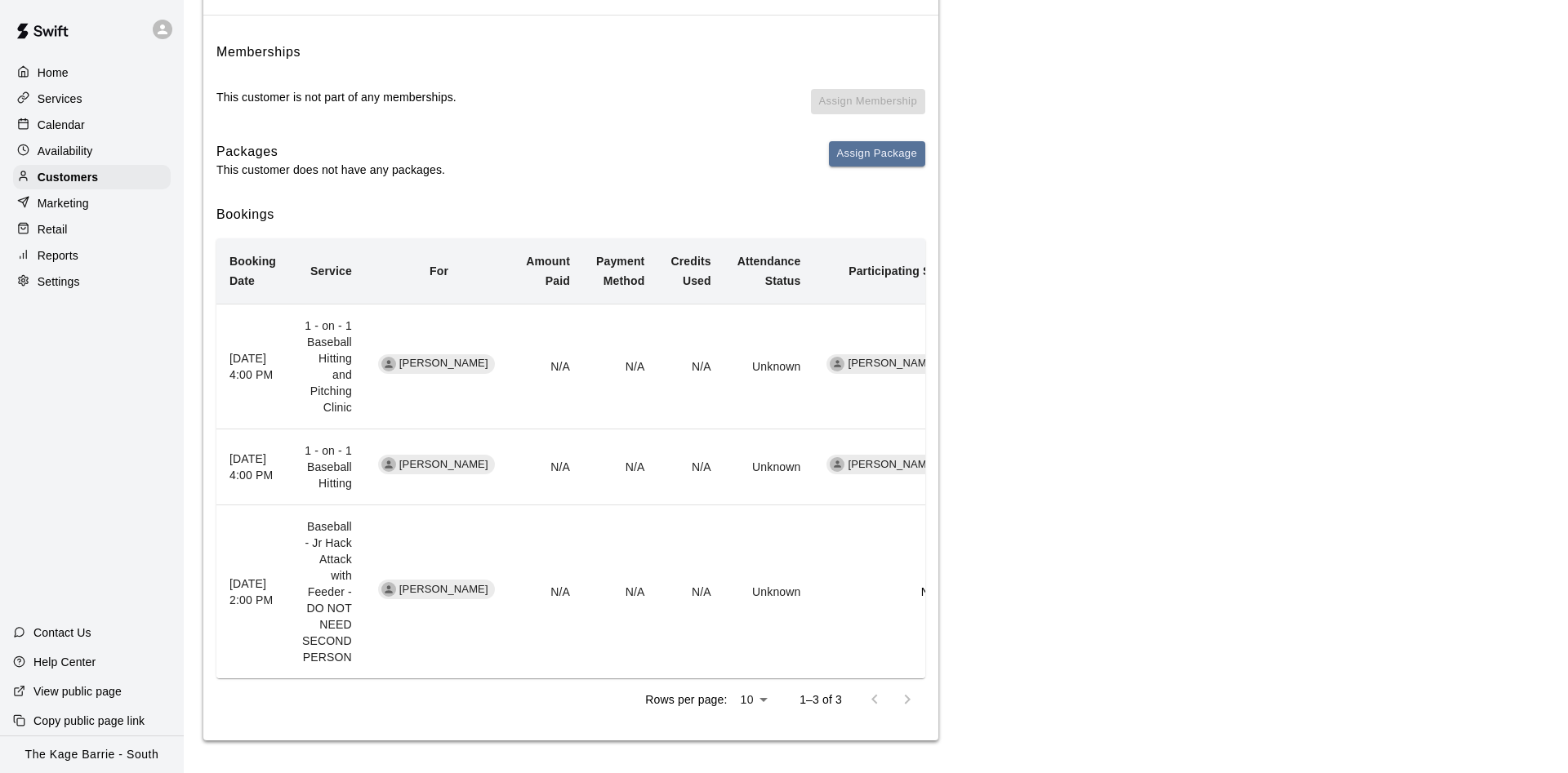
click at [87, 131] on div "Calendar" at bounding box center [91, 125] width 157 height 25
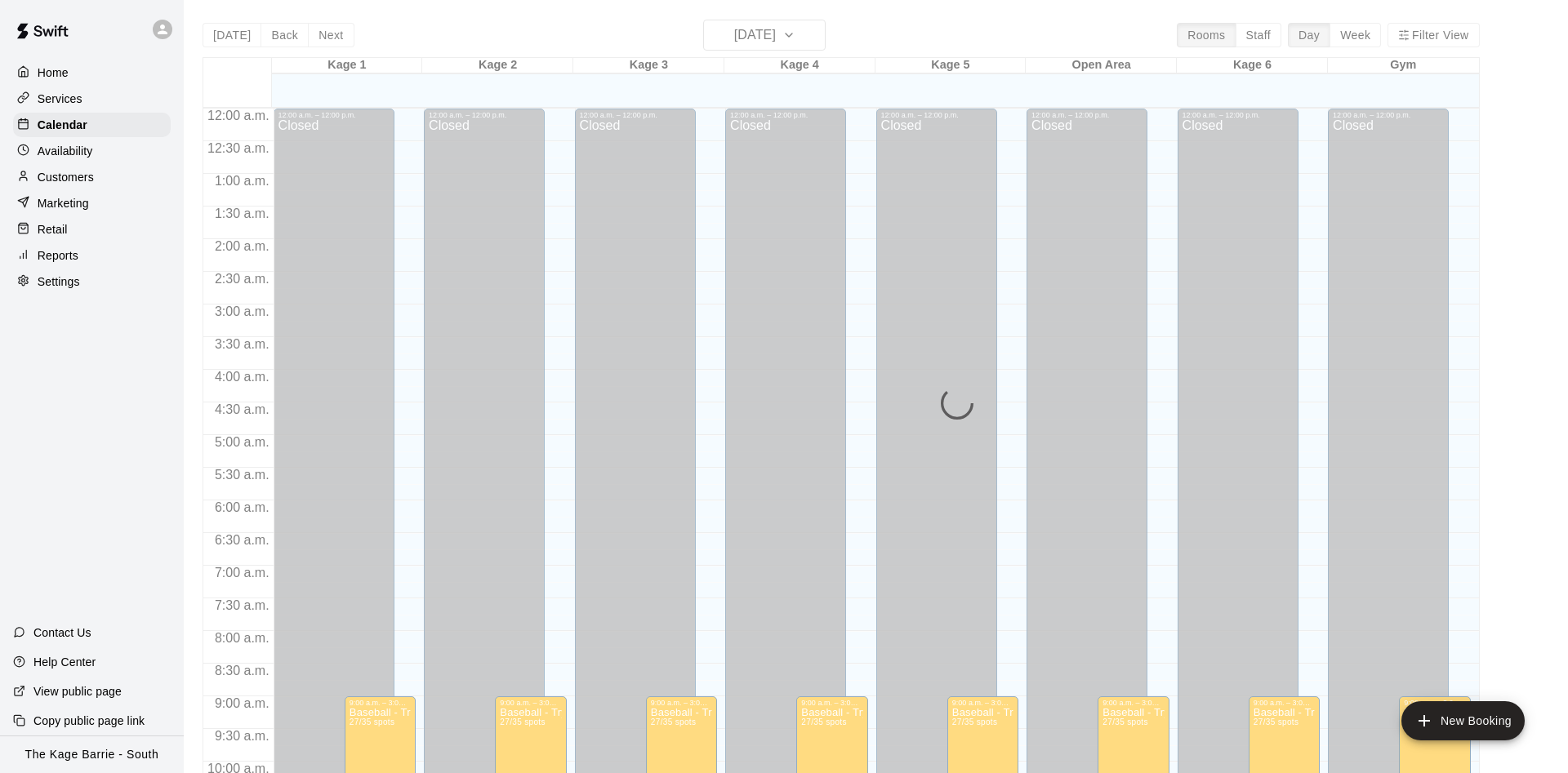
scroll to position [835, 0]
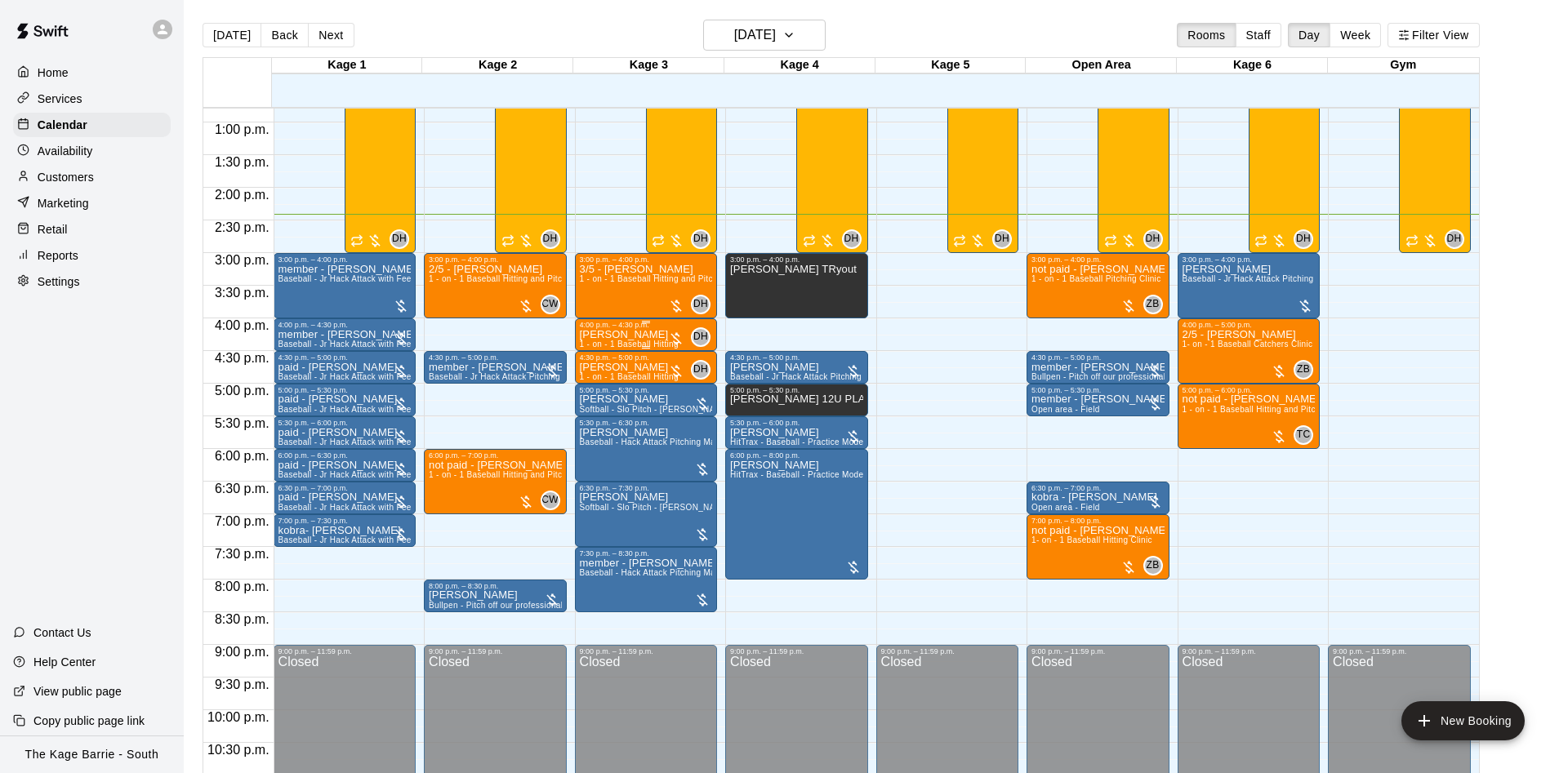
click at [660, 335] on p "[PERSON_NAME]" at bounding box center [629, 335] width 99 height 0
click at [587, 350] on icon "edit" at bounding box center [593, 354] width 20 height 20
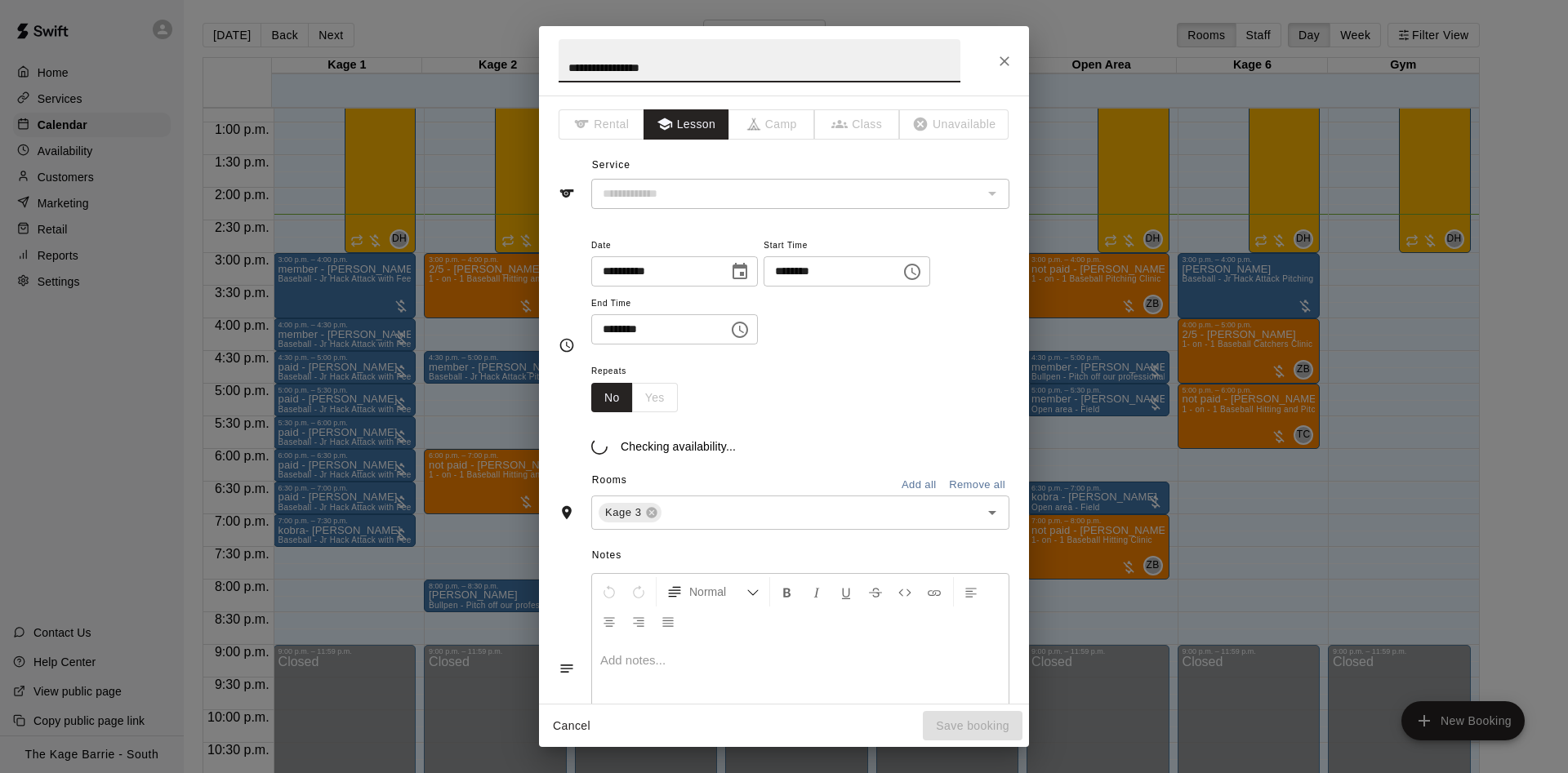
type input "**********"
click at [564, 56] on input "**********" at bounding box center [759, 61] width 402 height 44
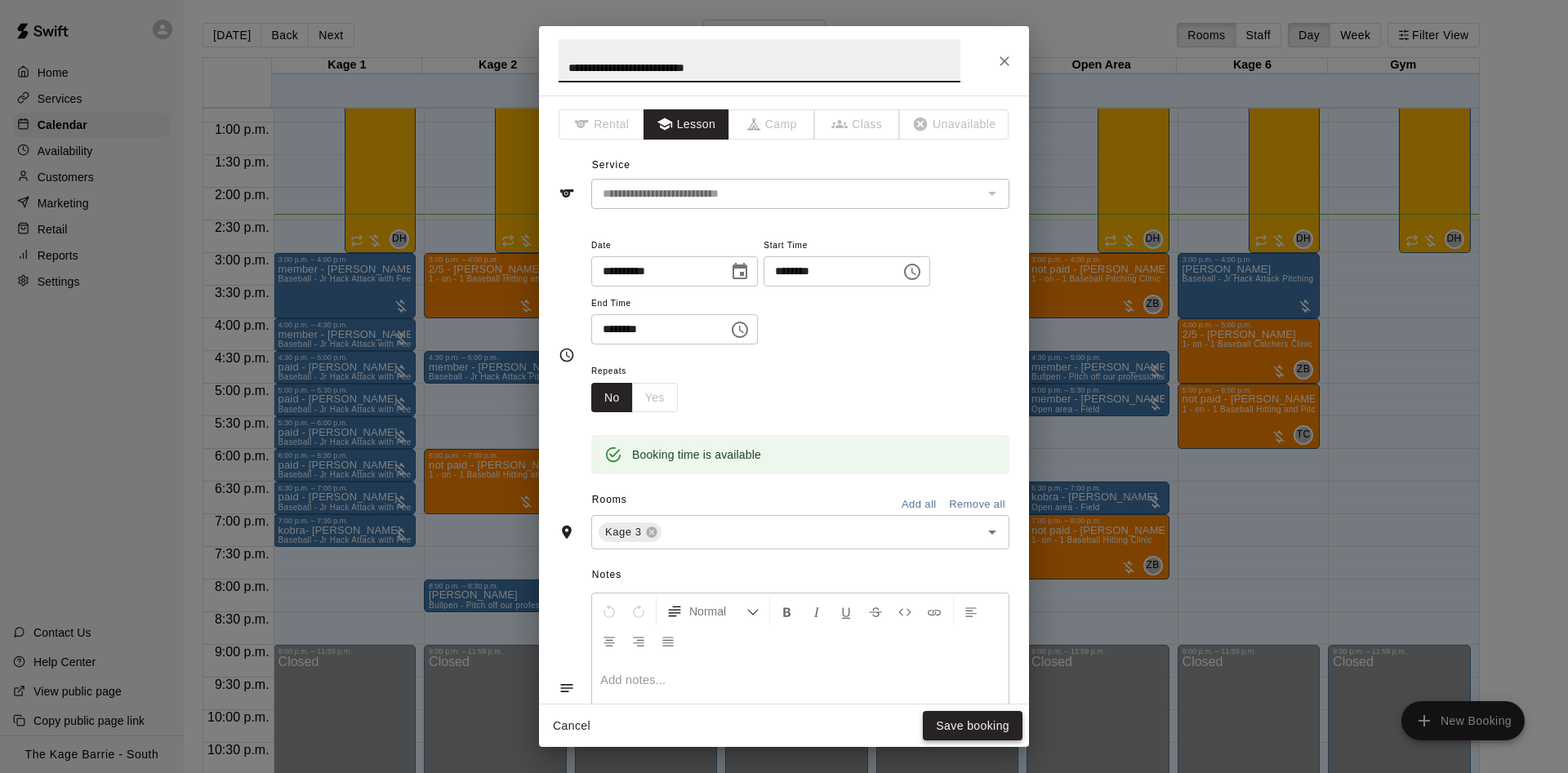
type input "**********"
click at [930, 723] on button "Save booking" at bounding box center [972, 726] width 100 height 30
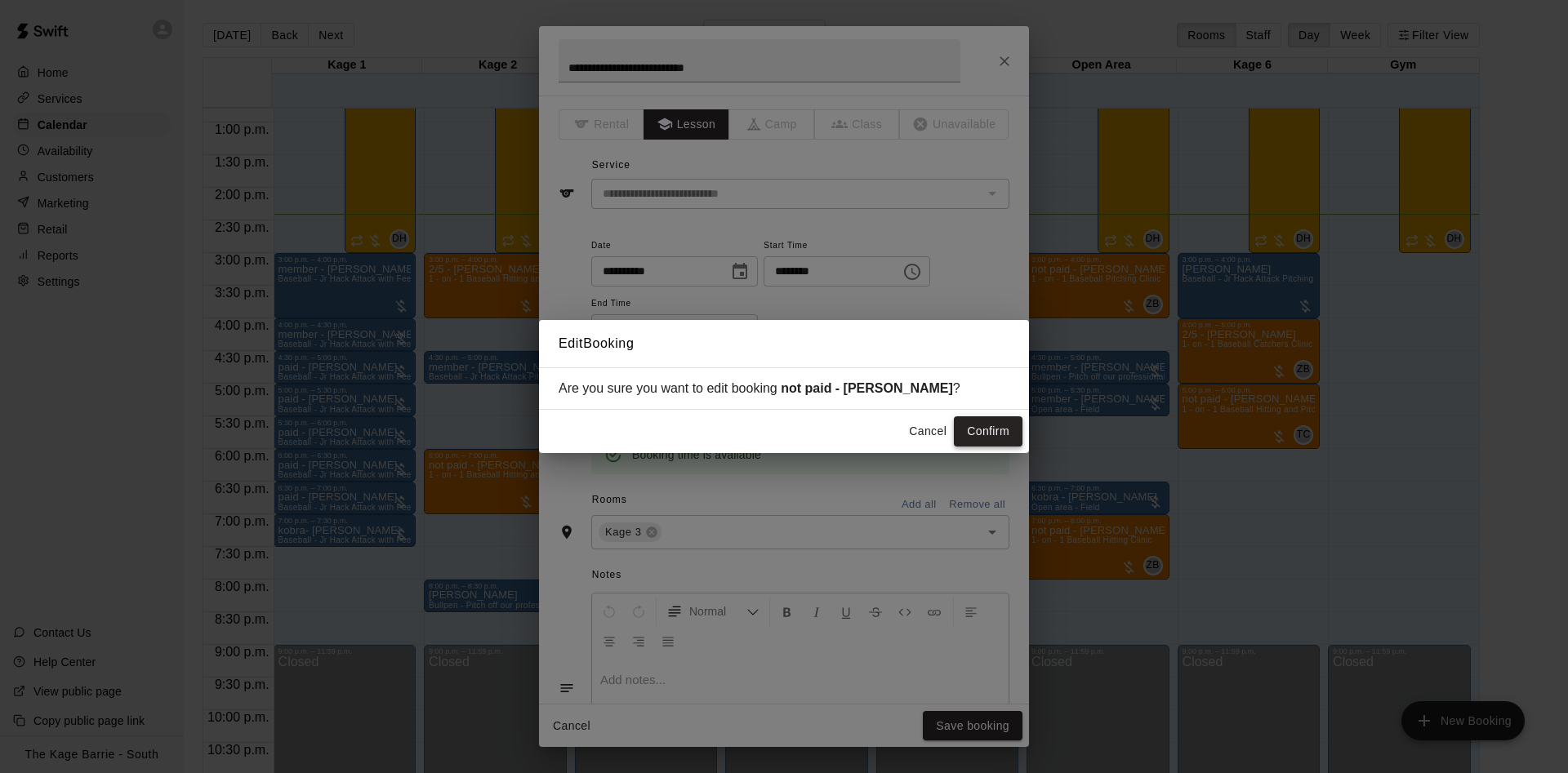
click at [998, 428] on button "Confirm" at bounding box center [987, 431] width 68 height 30
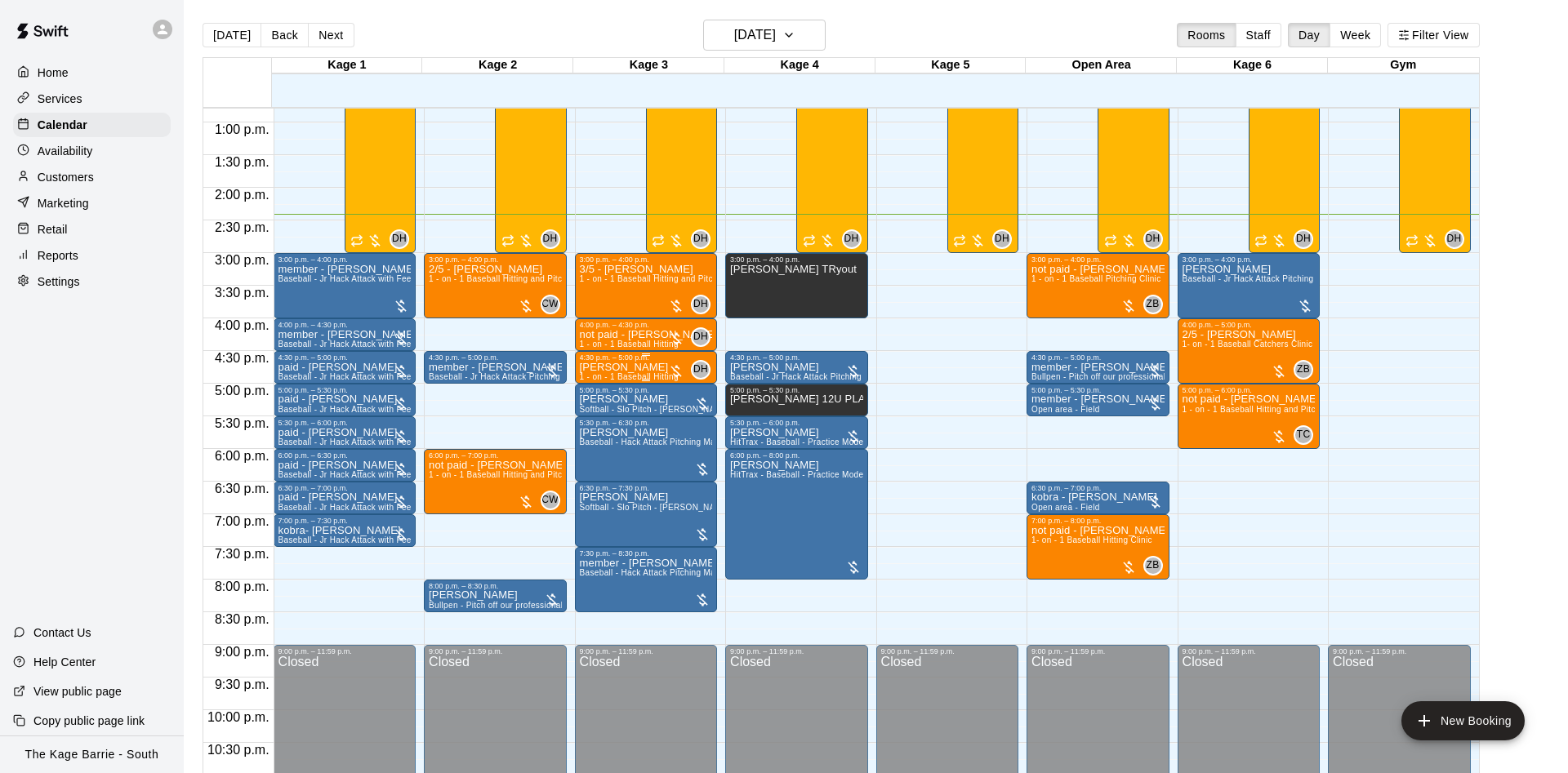
click at [627, 368] on p "[PERSON_NAME]" at bounding box center [629, 368] width 99 height 0
click at [590, 416] on button "edit" at bounding box center [593, 425] width 32 height 32
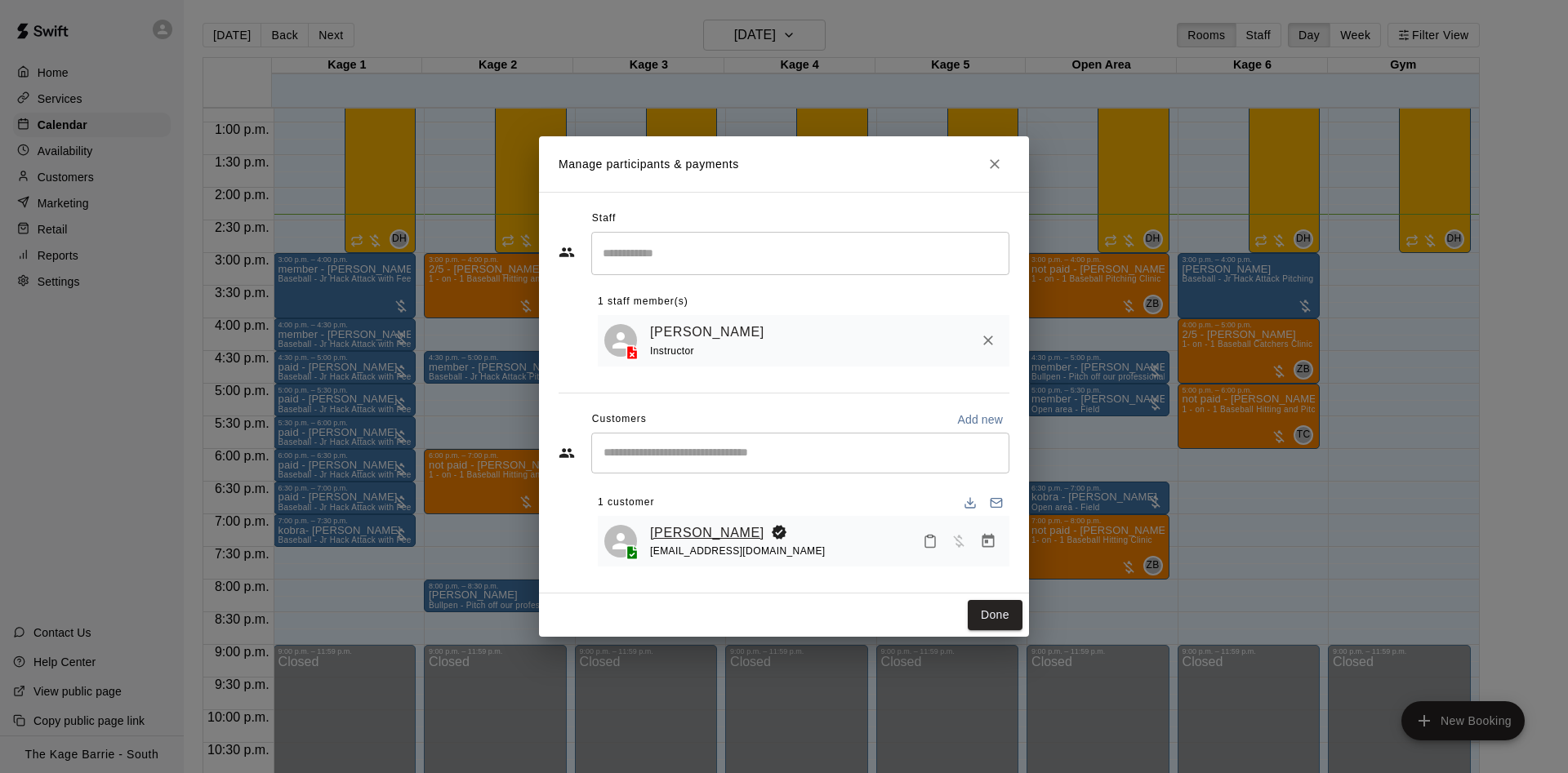
click at [686, 526] on link "[PERSON_NAME]" at bounding box center [707, 533] width 115 height 21
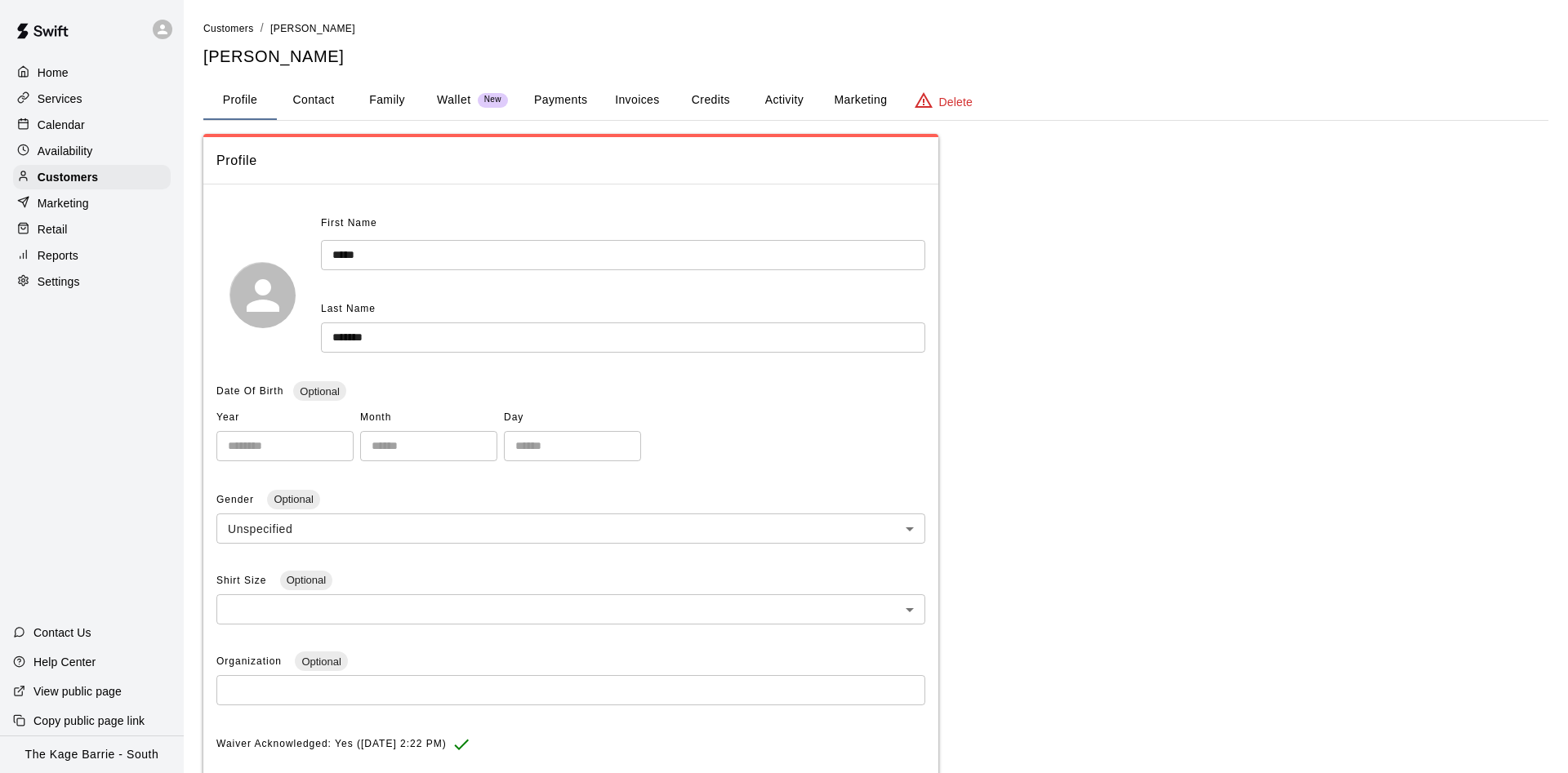
click at [762, 98] on button "Activity" at bounding box center [784, 101] width 74 height 39
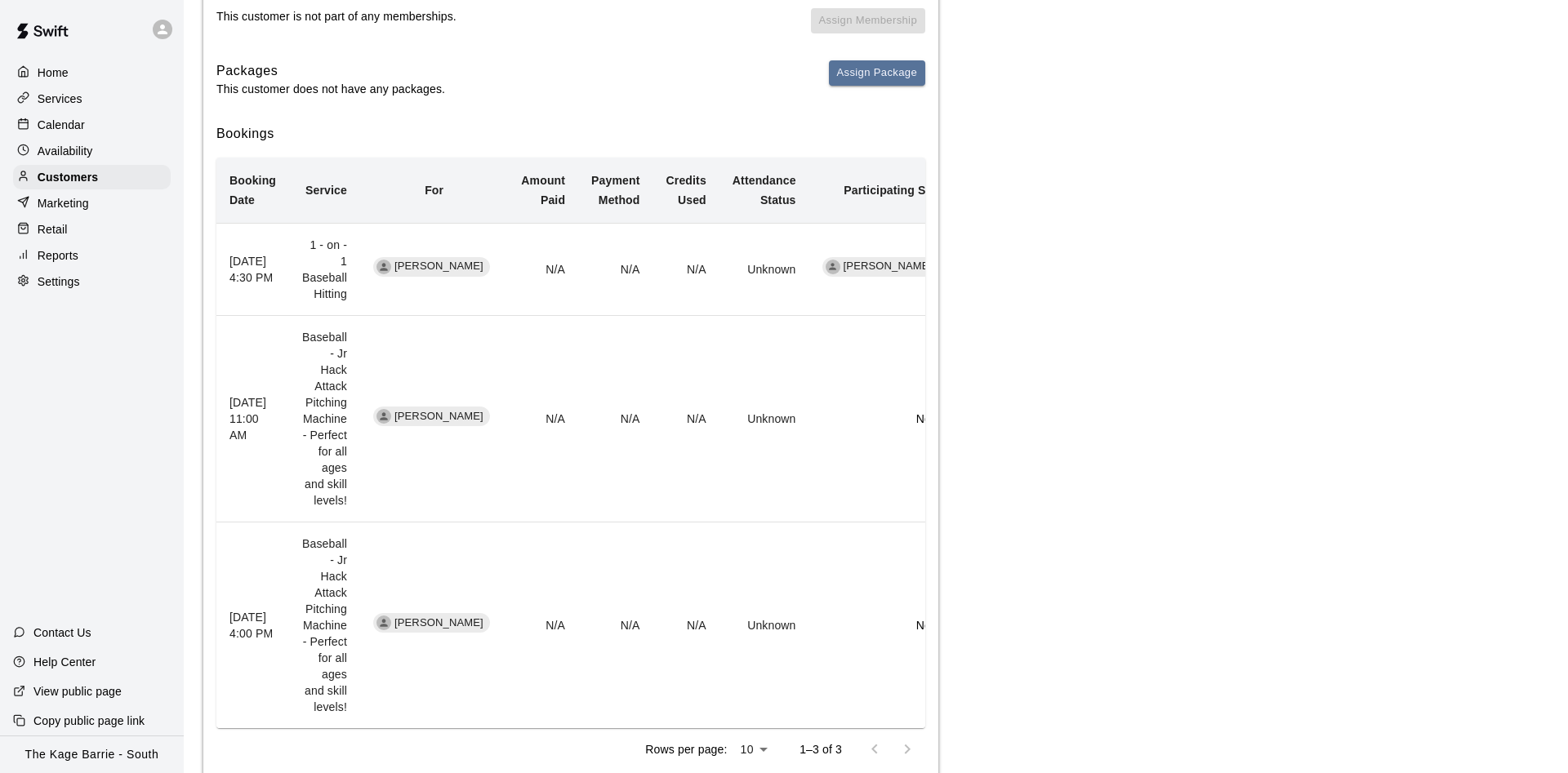
scroll to position [251, 0]
click at [105, 128] on div "Calendar" at bounding box center [91, 125] width 157 height 25
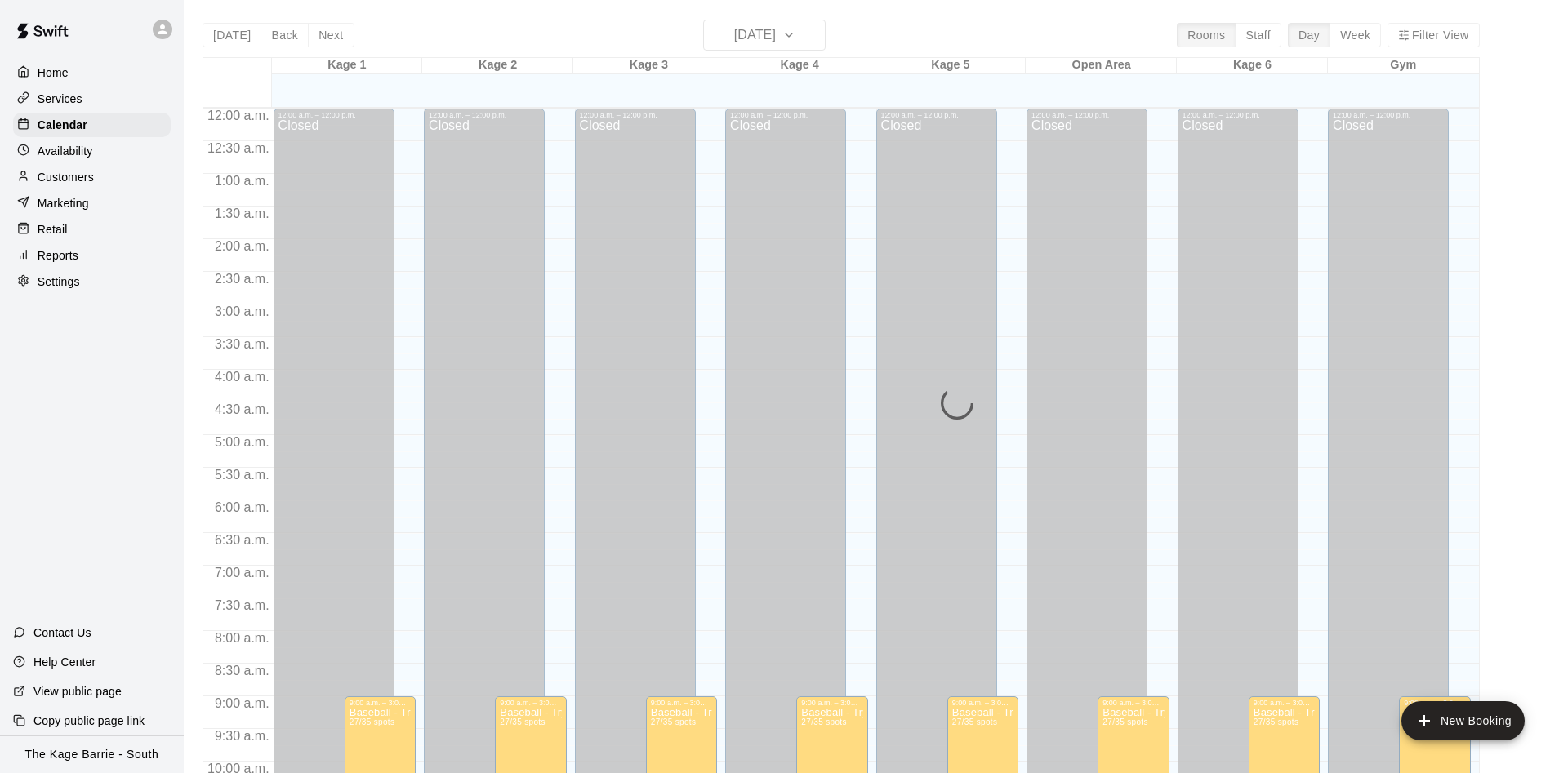
scroll to position [835, 0]
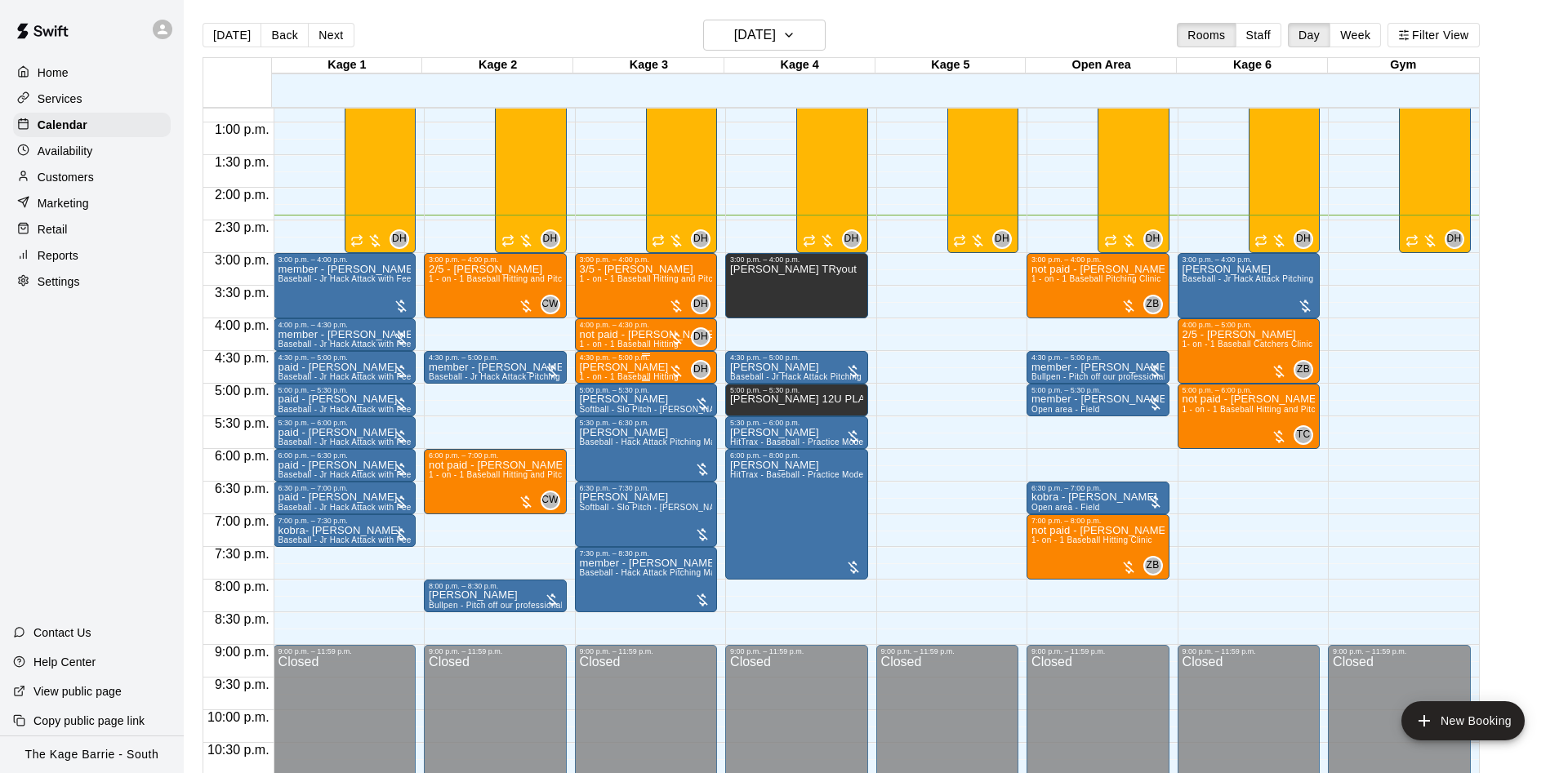
click at [640, 368] on p "[PERSON_NAME]" at bounding box center [629, 368] width 99 height 0
click at [598, 385] on icon "edit" at bounding box center [593, 386] width 20 height 20
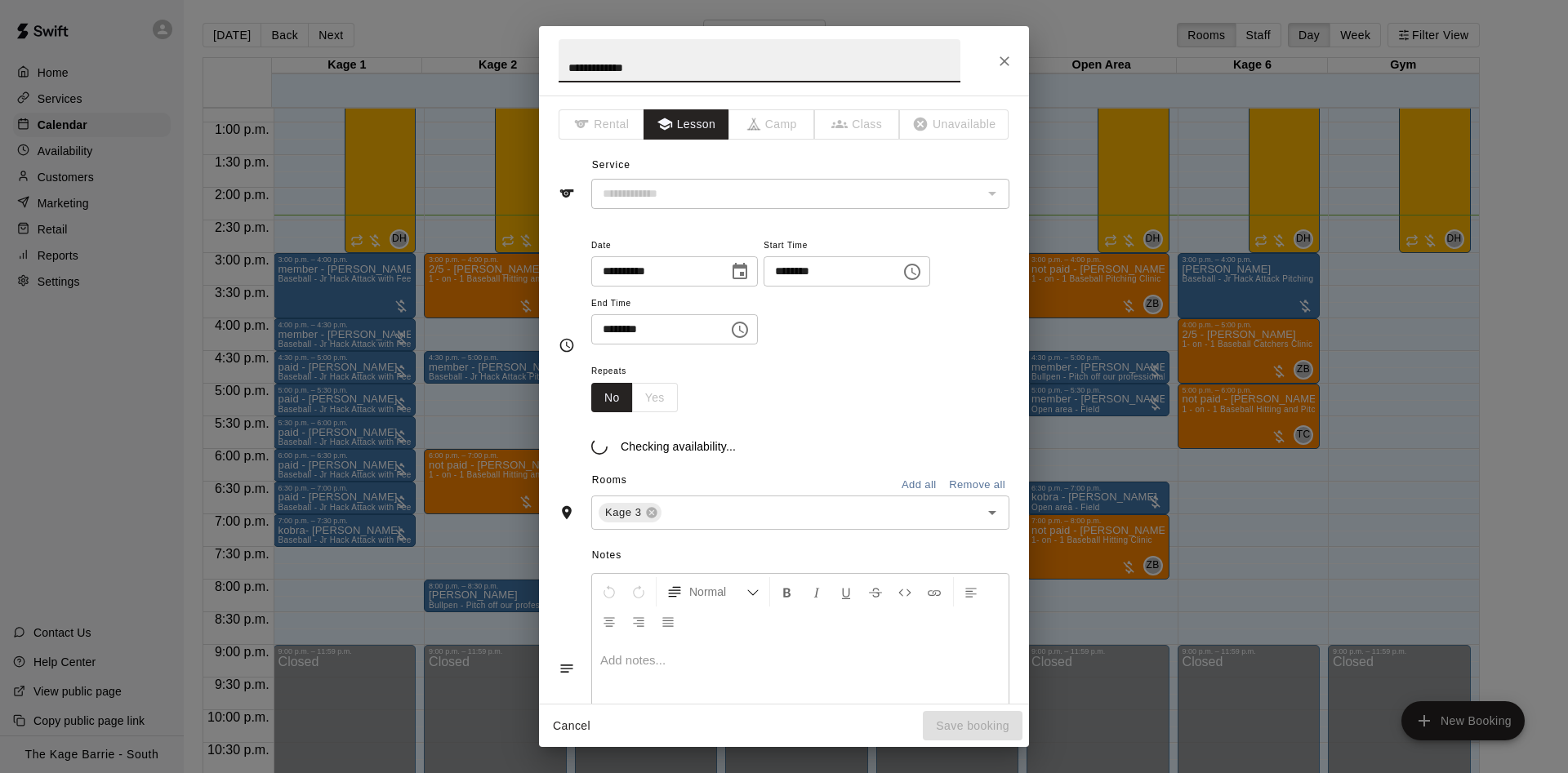
type input "**********"
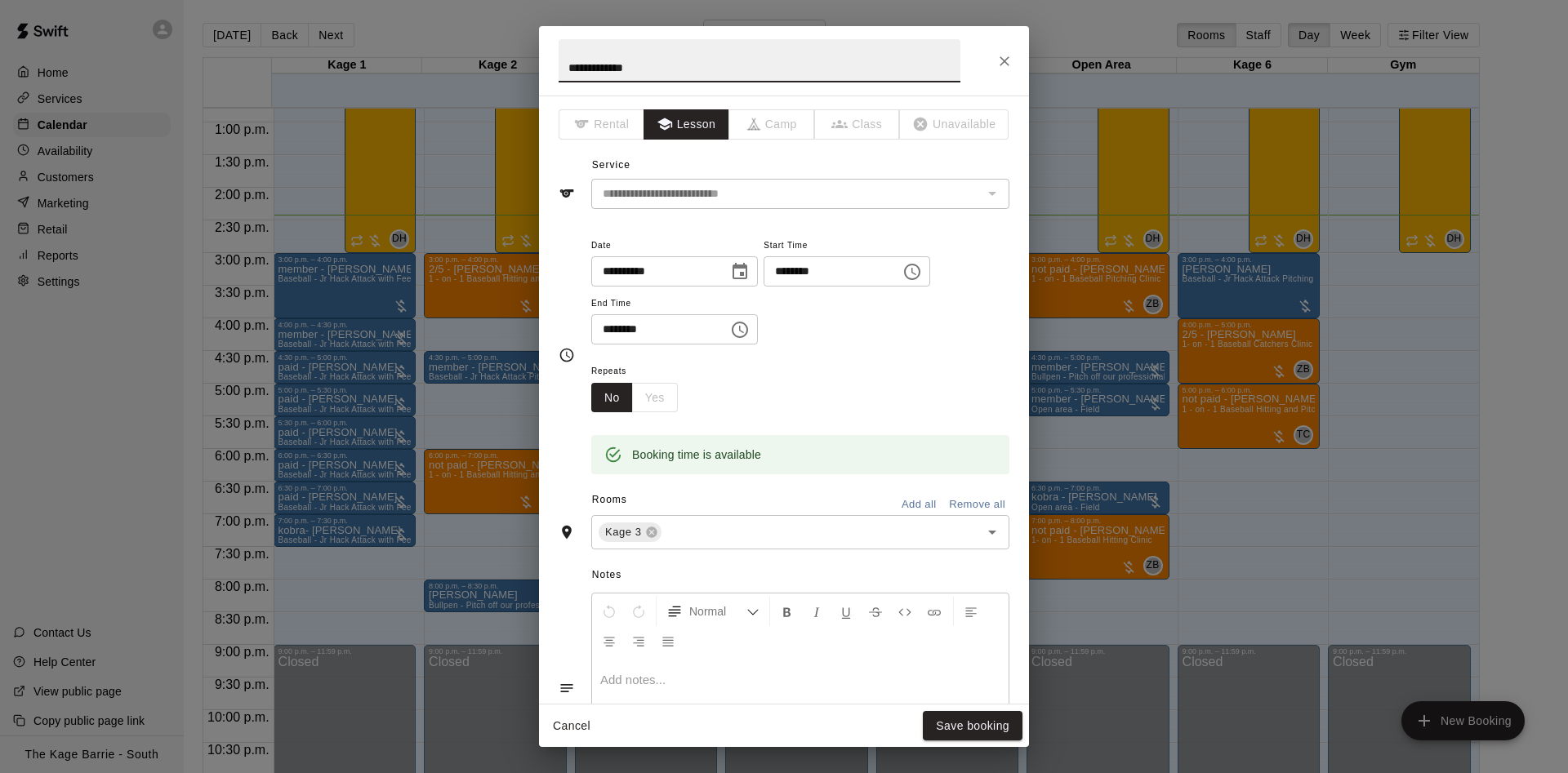
click at [566, 72] on input "**********" at bounding box center [759, 61] width 402 height 44
type input "**********"
click at [962, 729] on button "Save booking" at bounding box center [972, 726] width 100 height 30
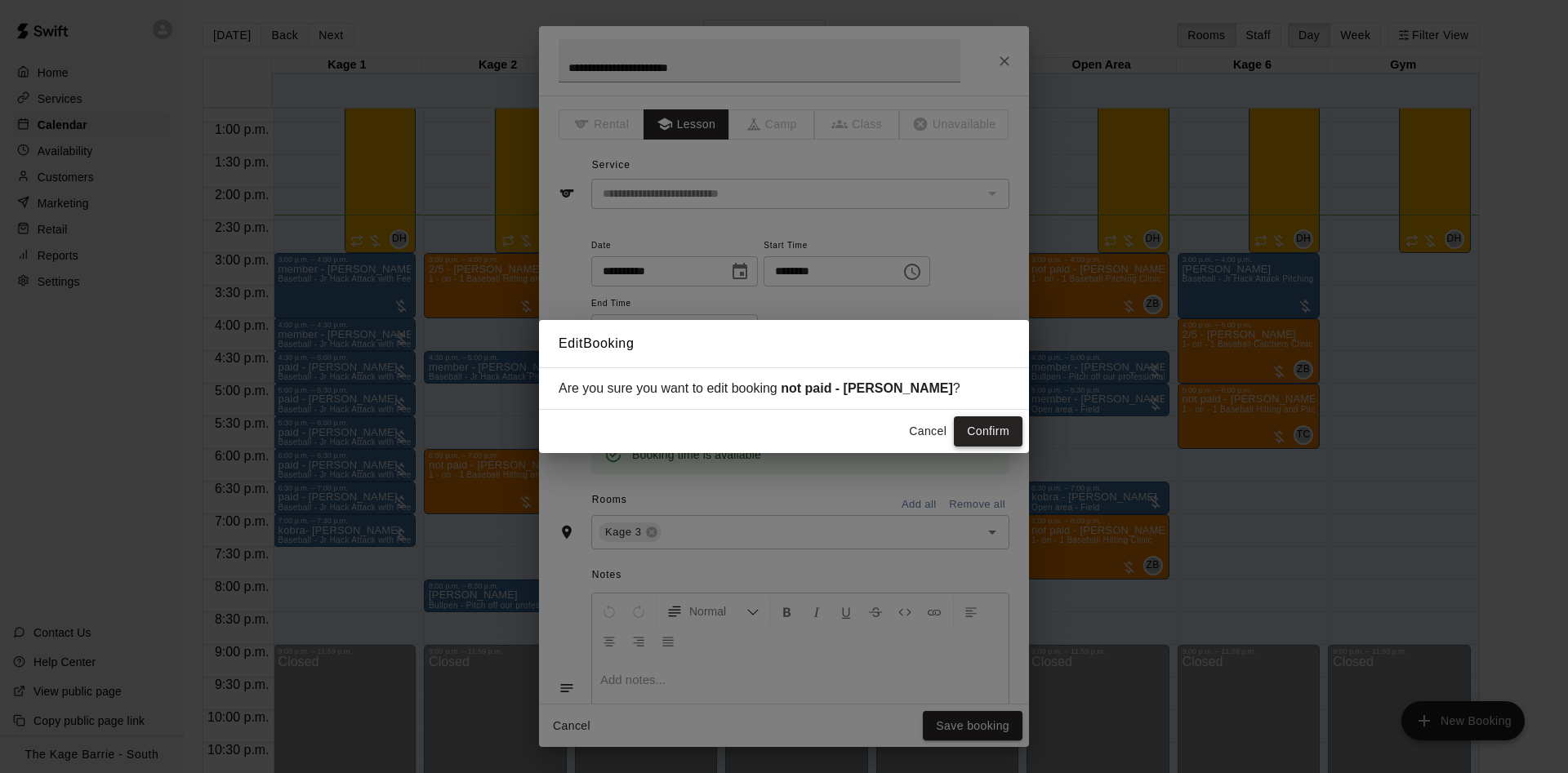
click at [983, 422] on button "Confirm" at bounding box center [987, 431] width 68 height 30
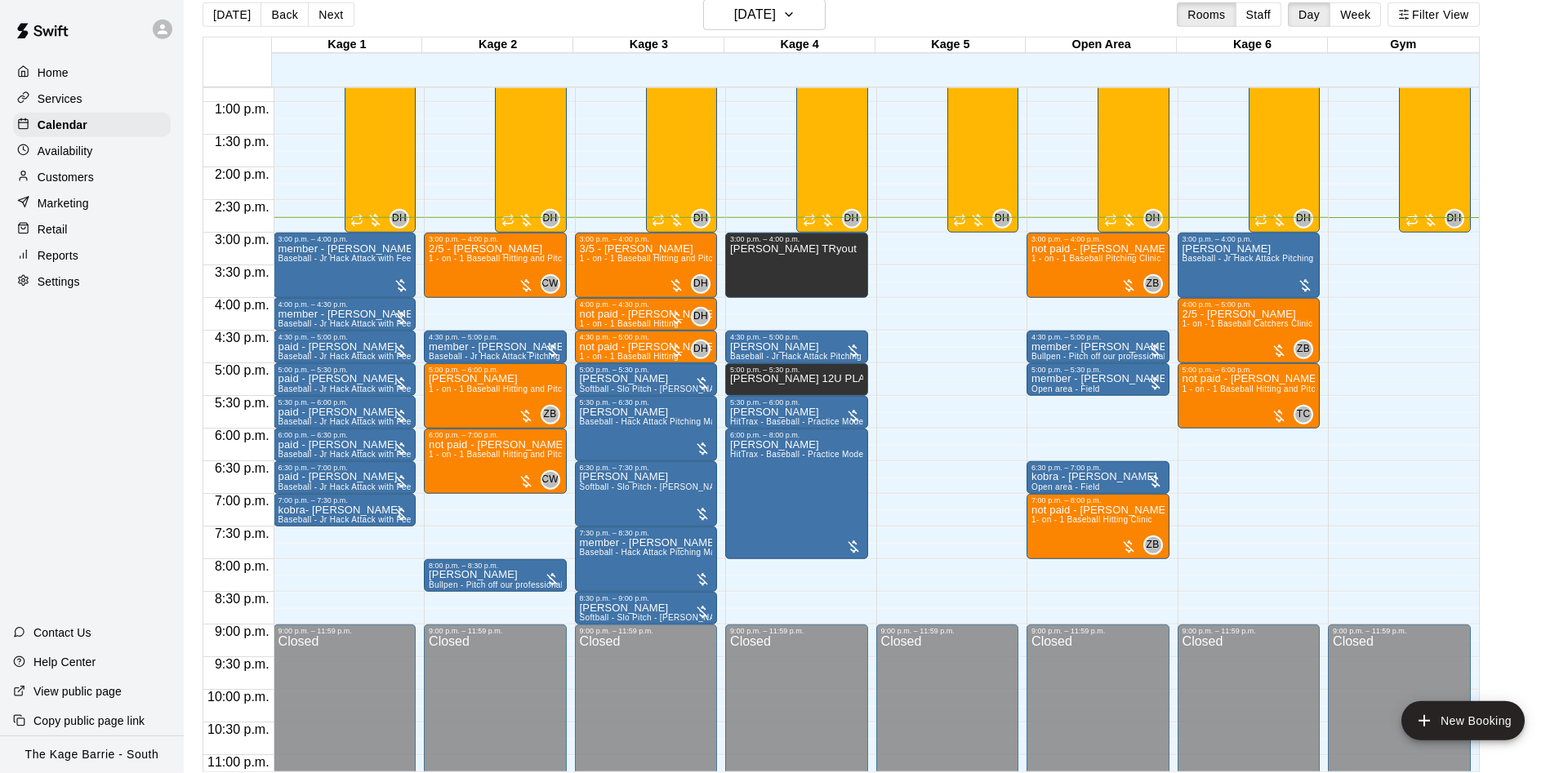
scroll to position [27, 0]
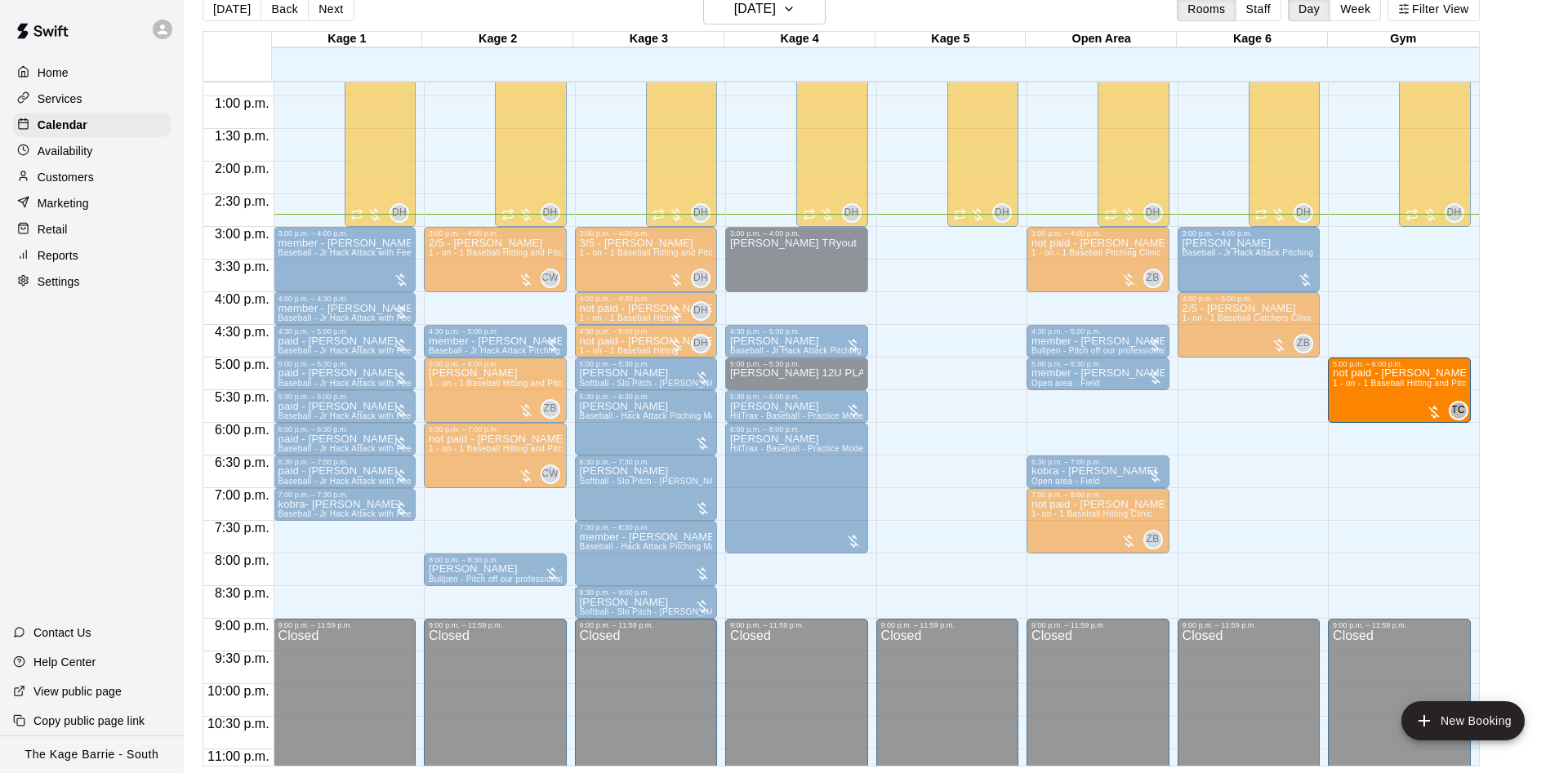
drag, startPoint x: 1263, startPoint y: 396, endPoint x: 1369, endPoint y: 409, distance: 106.8
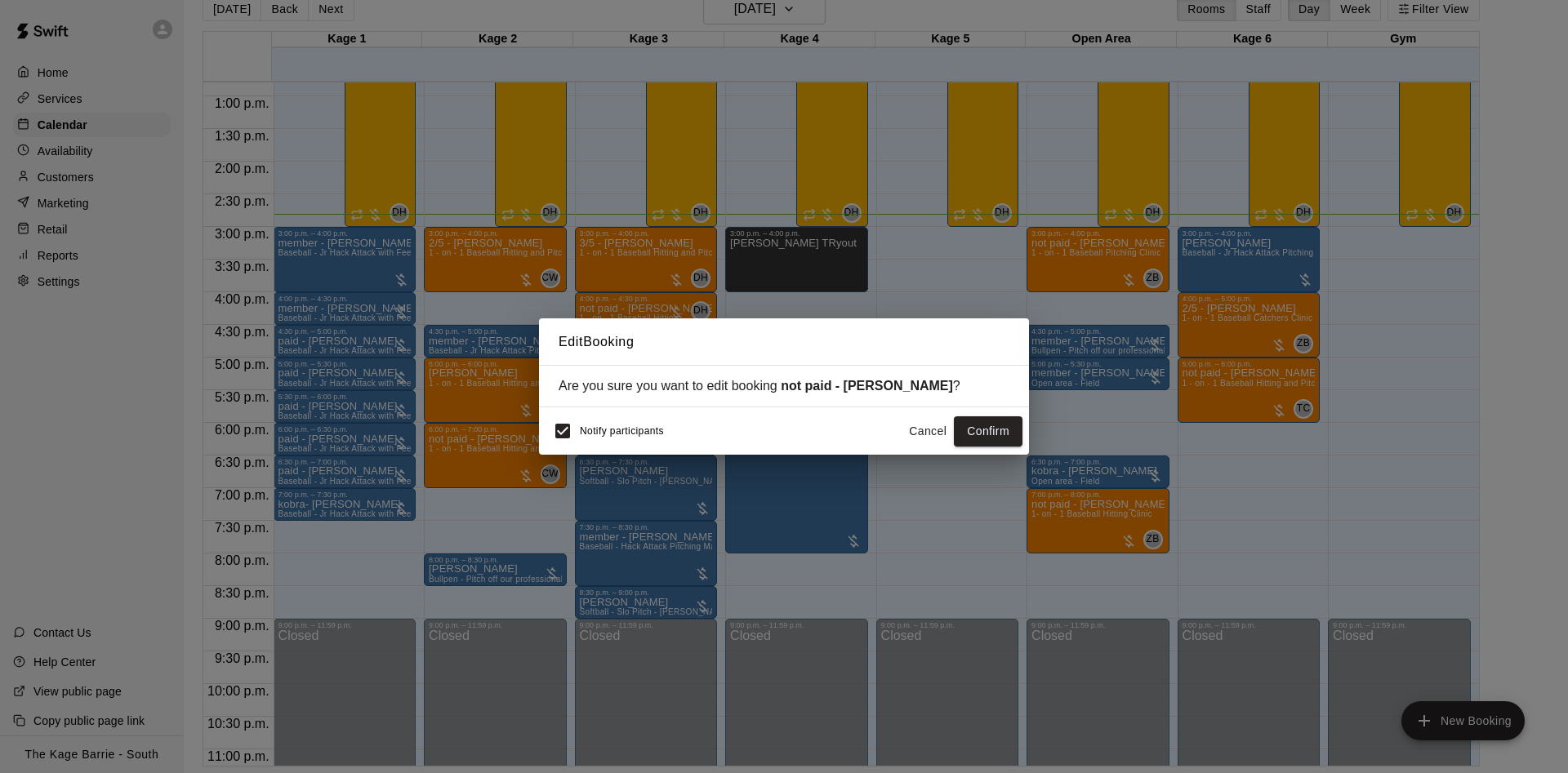
click at [544, 439] on div "Notify participants Cancel Confirm" at bounding box center [783, 431] width 490 height 47
click at [982, 431] on button "Confirm" at bounding box center [987, 431] width 68 height 30
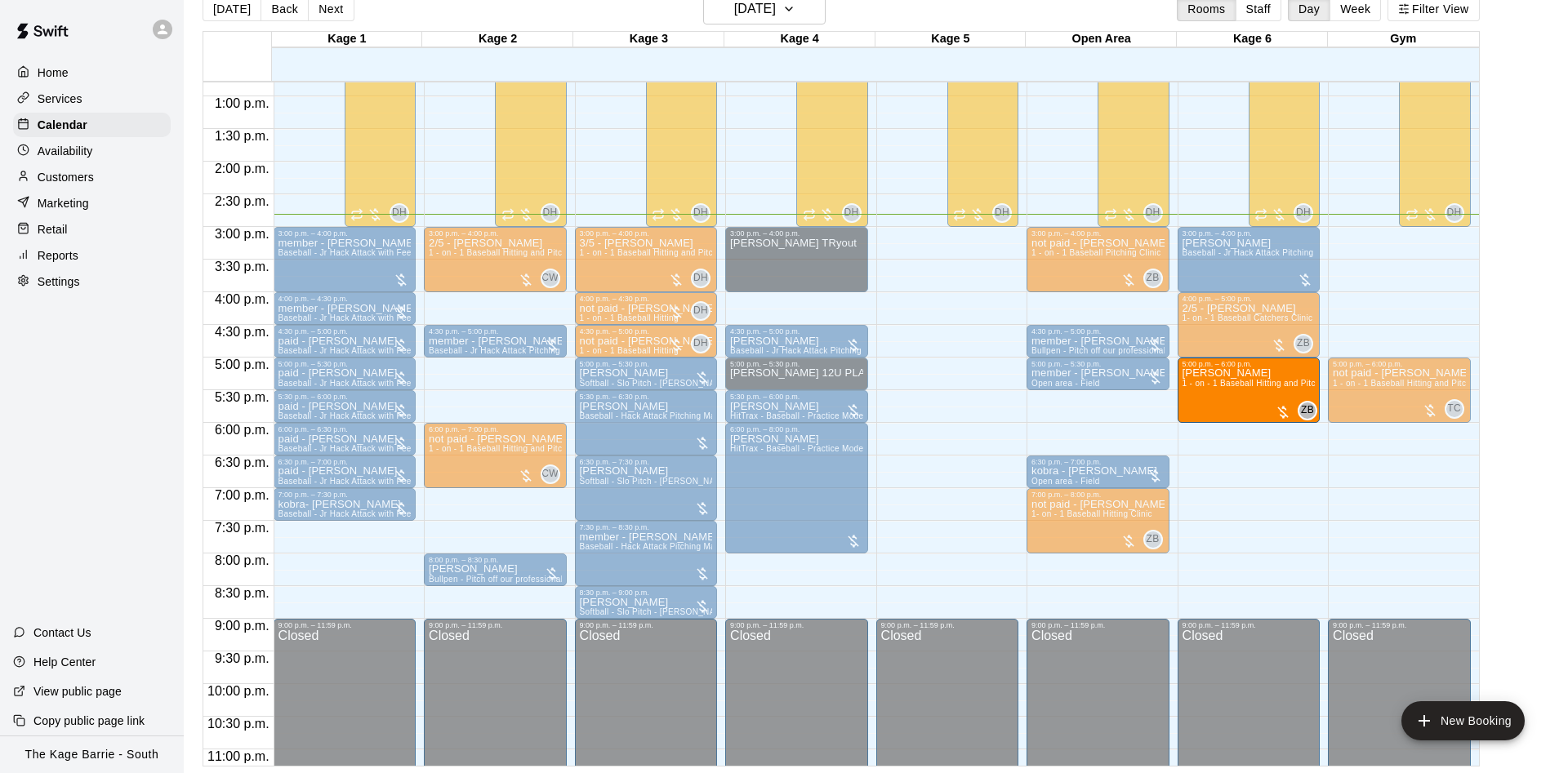
drag, startPoint x: 482, startPoint y: 394, endPoint x: 1226, endPoint y: 400, distance: 744.0
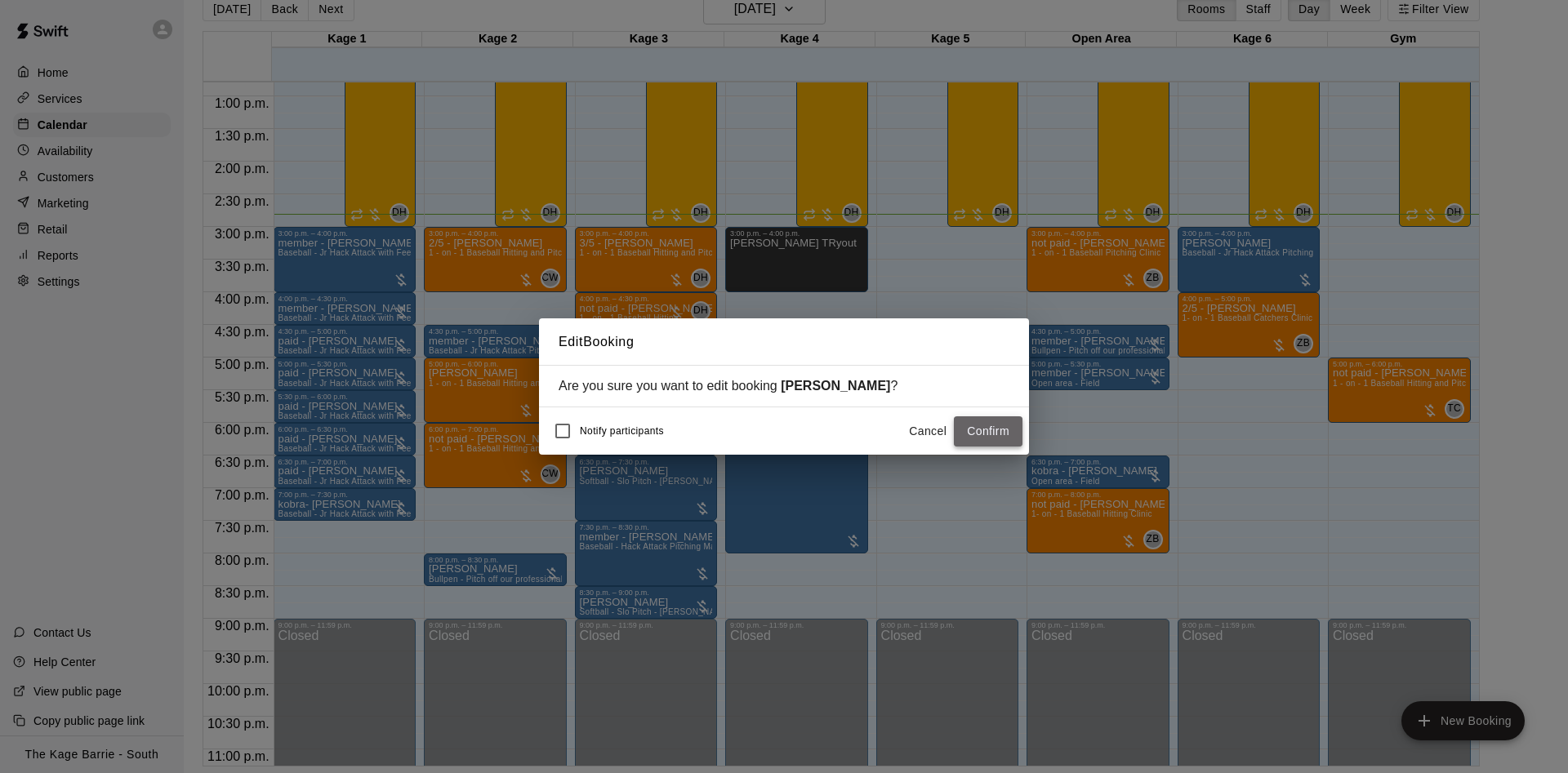
click at [1002, 432] on button "Confirm" at bounding box center [987, 431] width 68 height 30
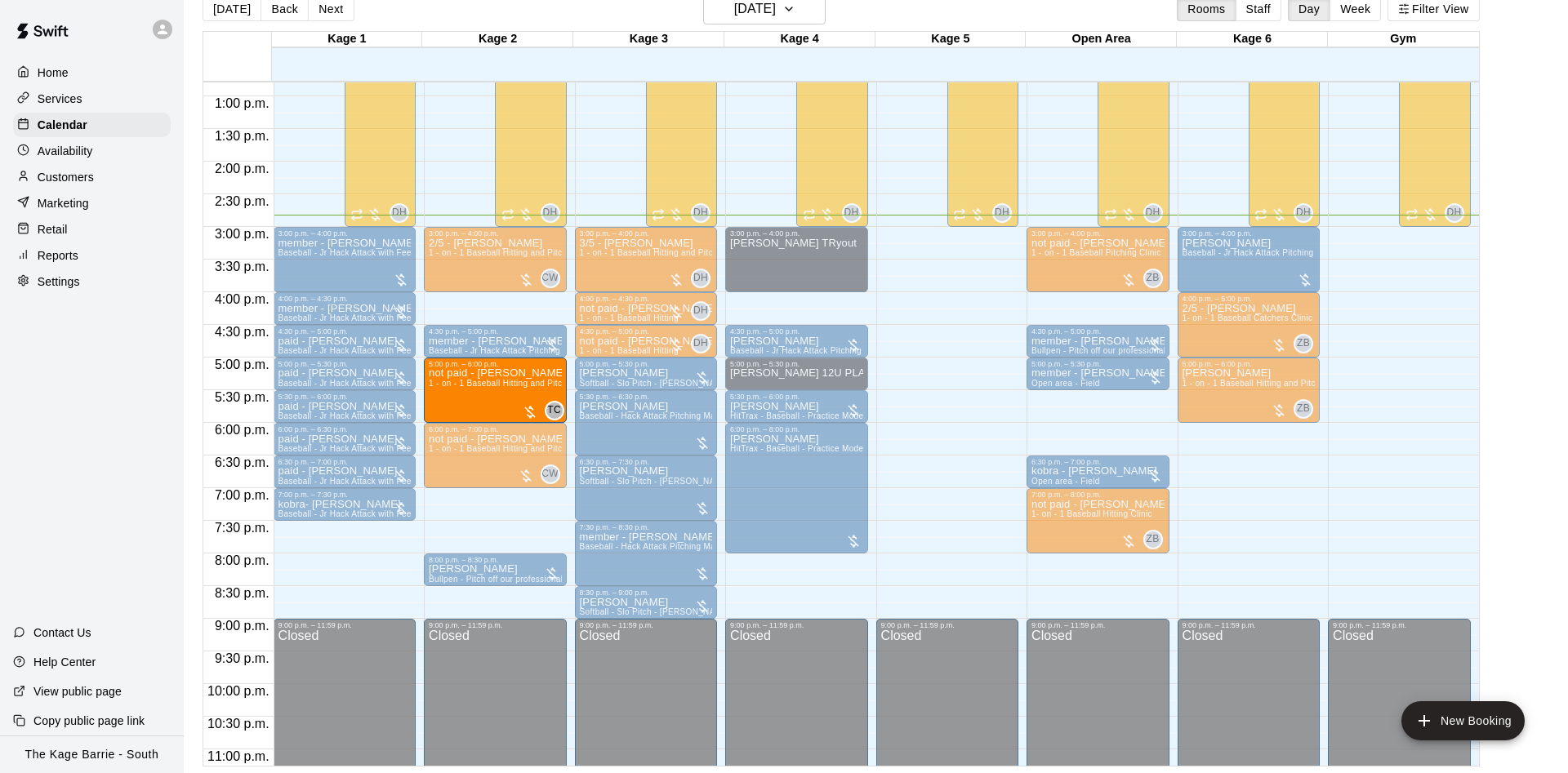
drag, startPoint x: 1388, startPoint y: 382, endPoint x: 516, endPoint y: 393, distance: 872.1
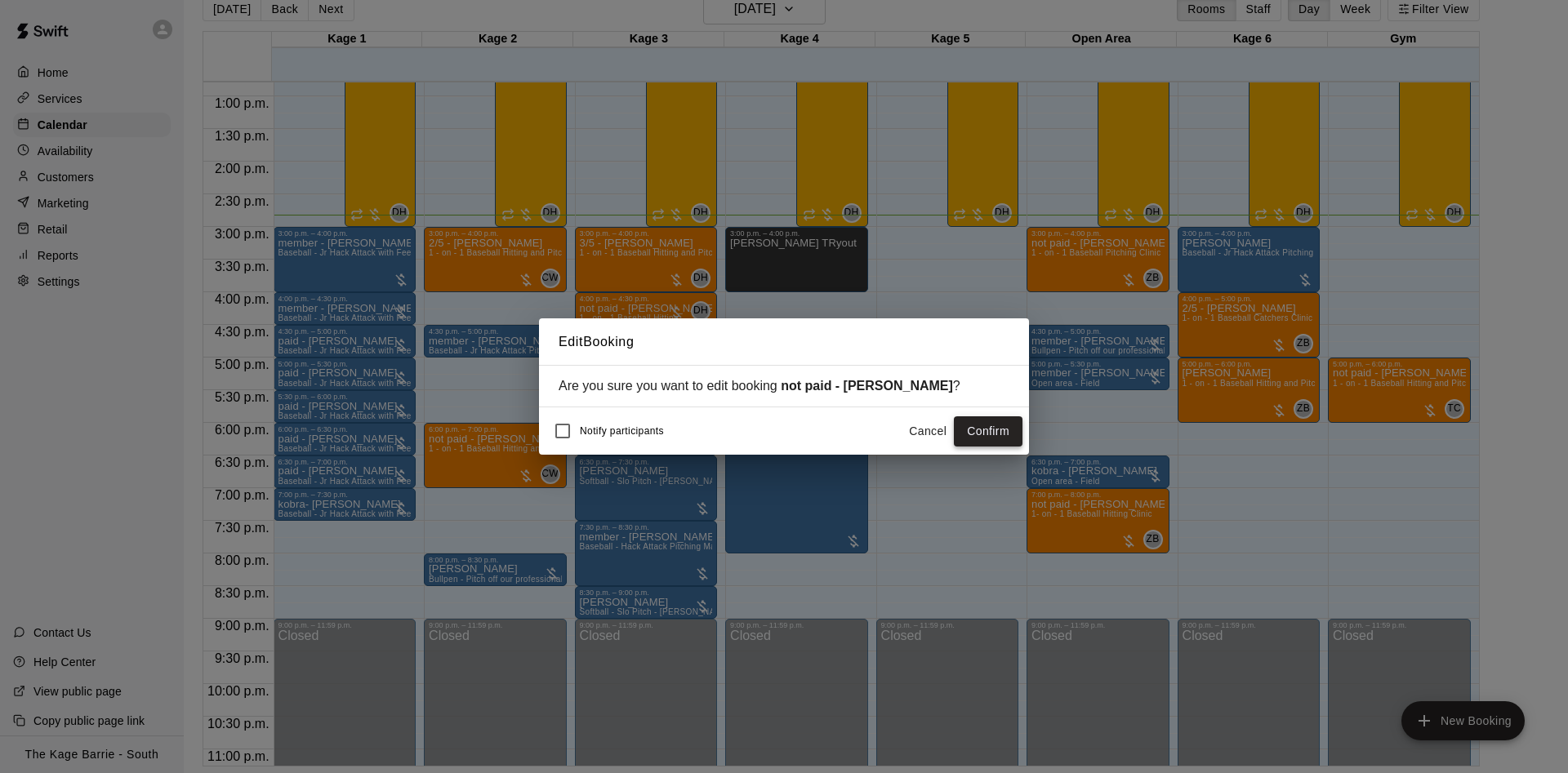
click at [1015, 430] on button "Confirm" at bounding box center [987, 431] width 68 height 30
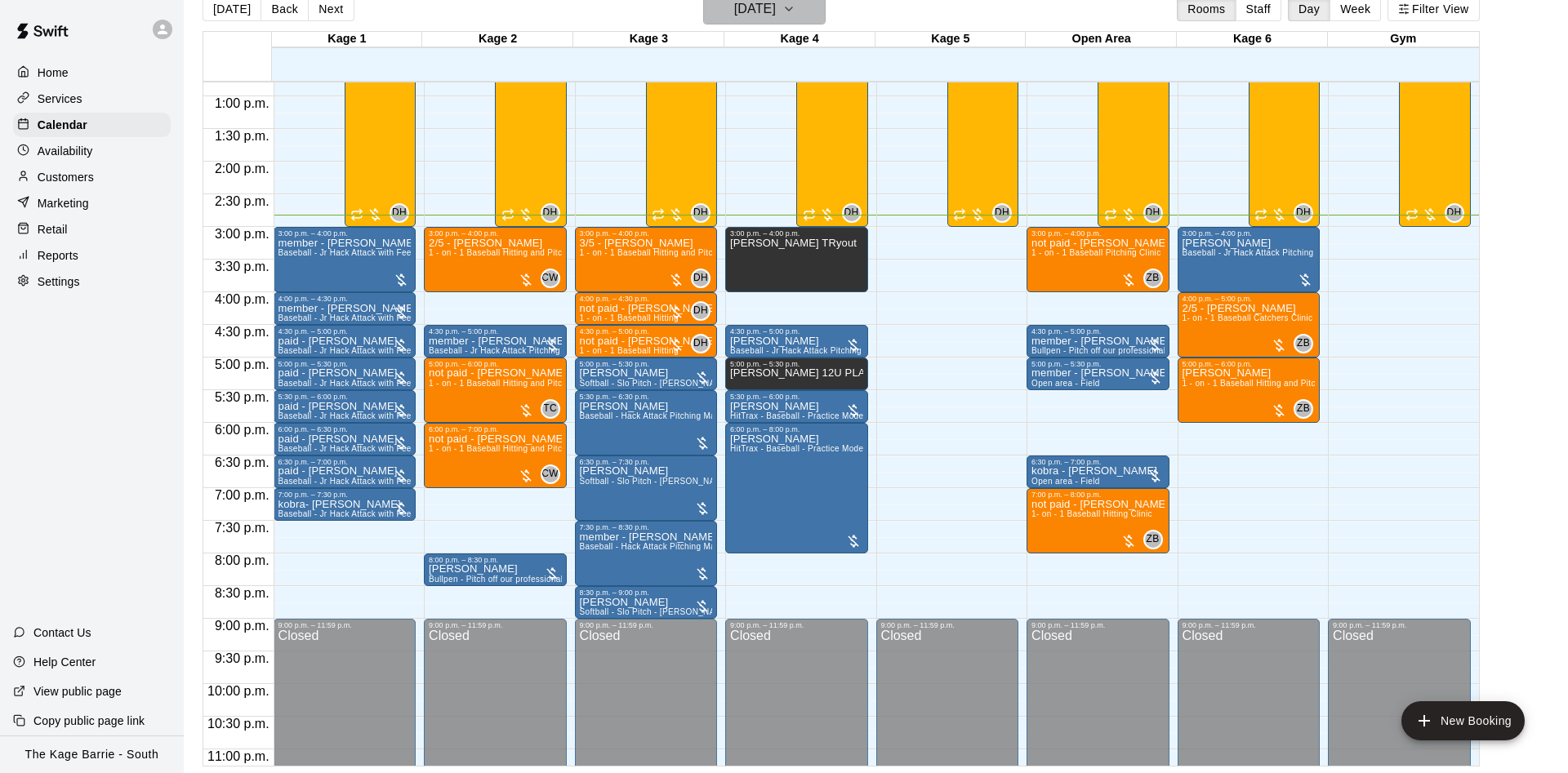
click at [775, 9] on h6 "[DATE]" at bounding box center [755, 9] width 42 height 23
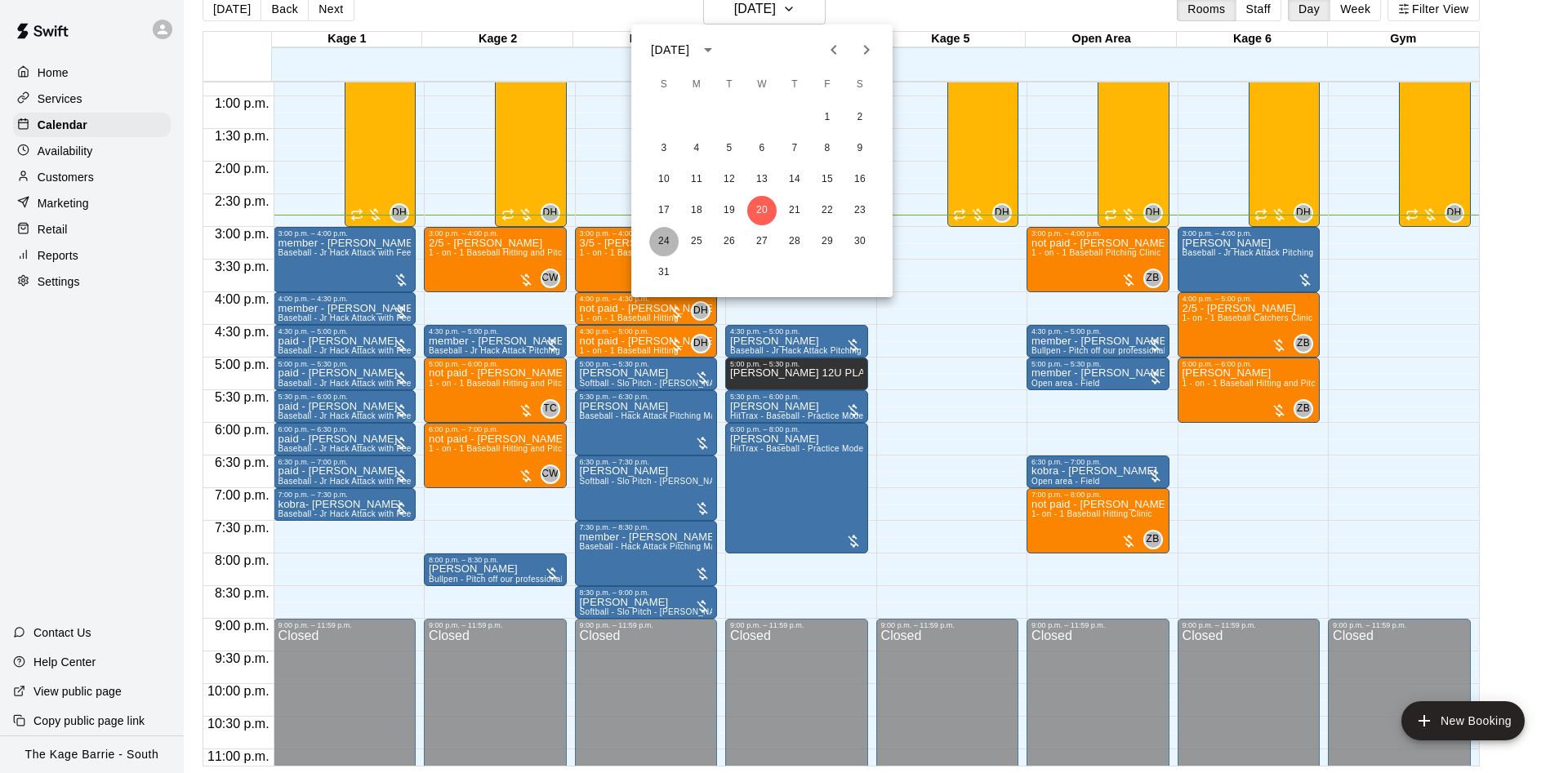
click at [656, 235] on button "24" at bounding box center [663, 241] width 29 height 29
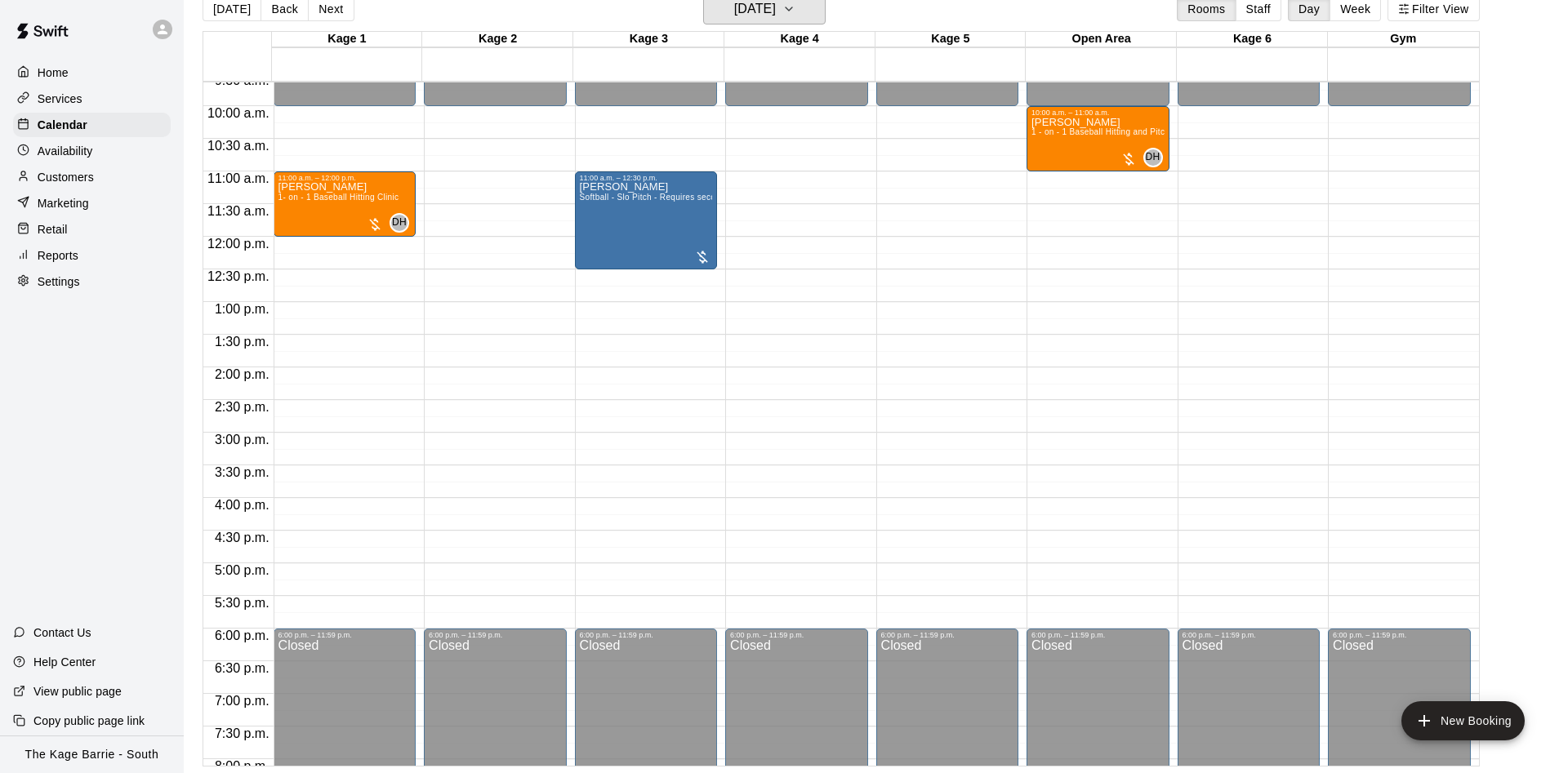
scroll to position [733, 0]
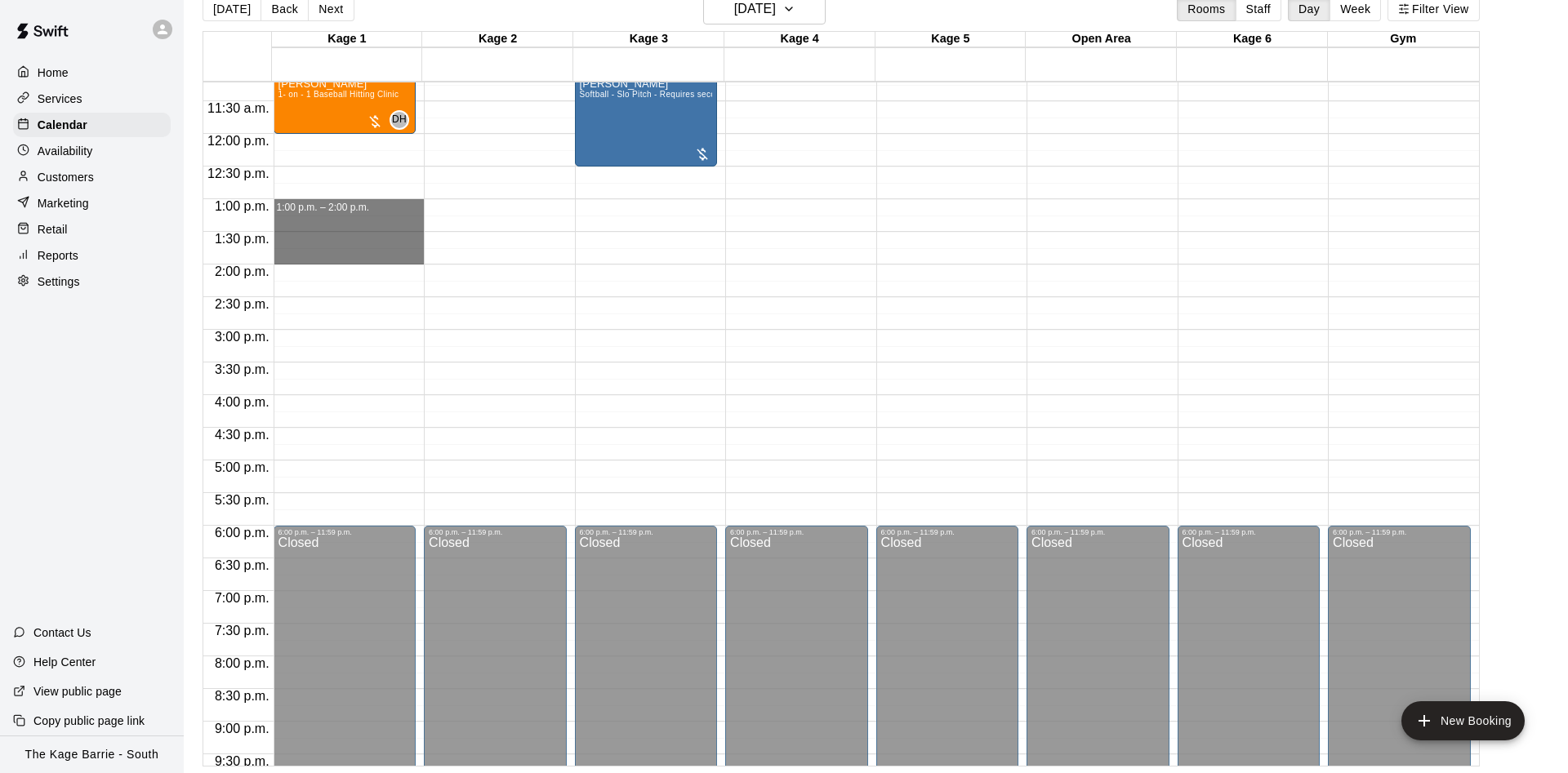
drag, startPoint x: 379, startPoint y: 203, endPoint x: 379, endPoint y: 256, distance: 53.0
click at [379, 256] on div "12:00 a.m. – 10:00 a.m. Closed 11:00 a.m. – 12:00 p.m. Nathan Bakonyi 1- on - 1…" at bounding box center [349, 134] width 151 height 1568
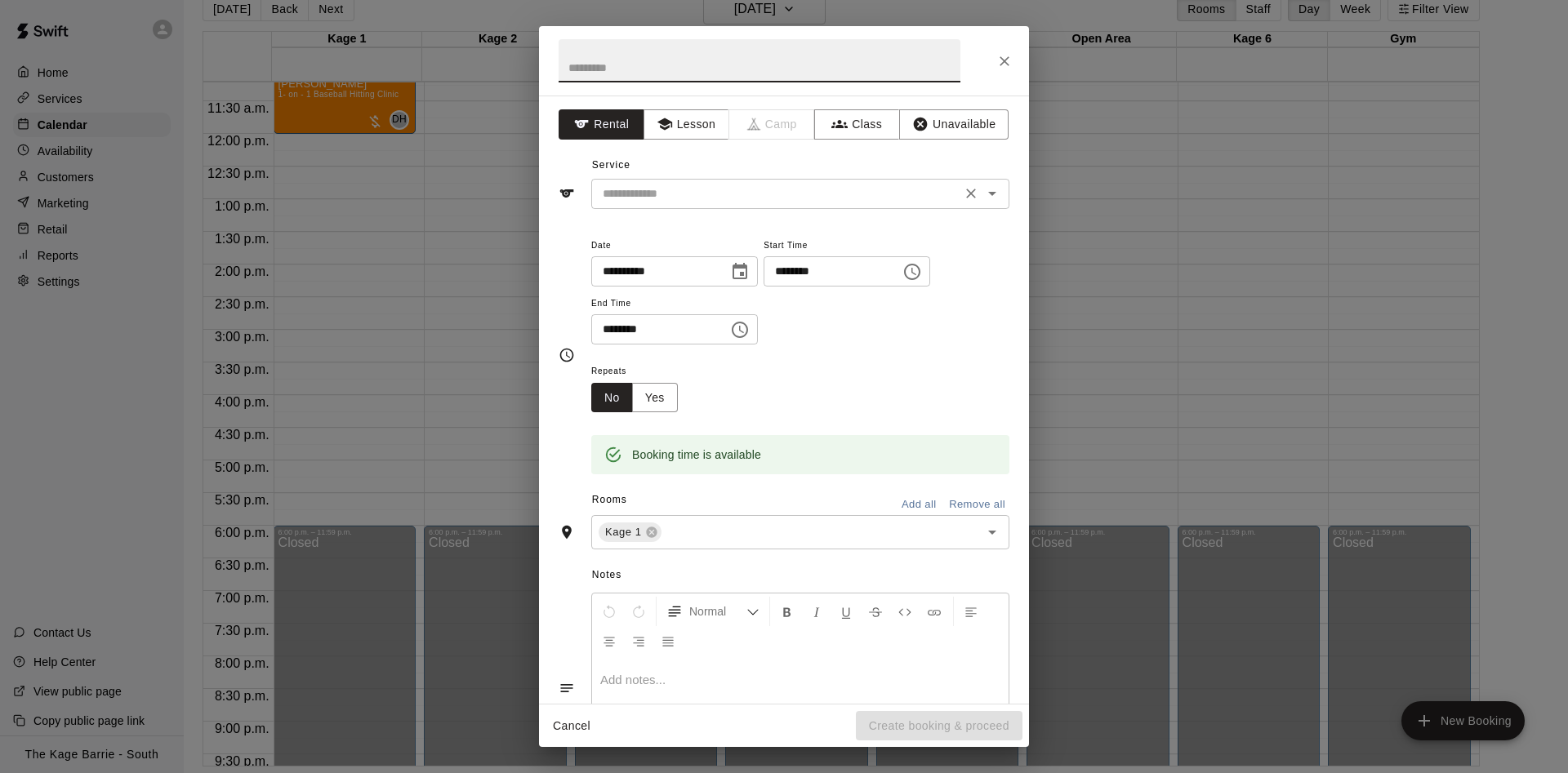
click at [610, 189] on input "text" at bounding box center [775, 194] width 360 height 21
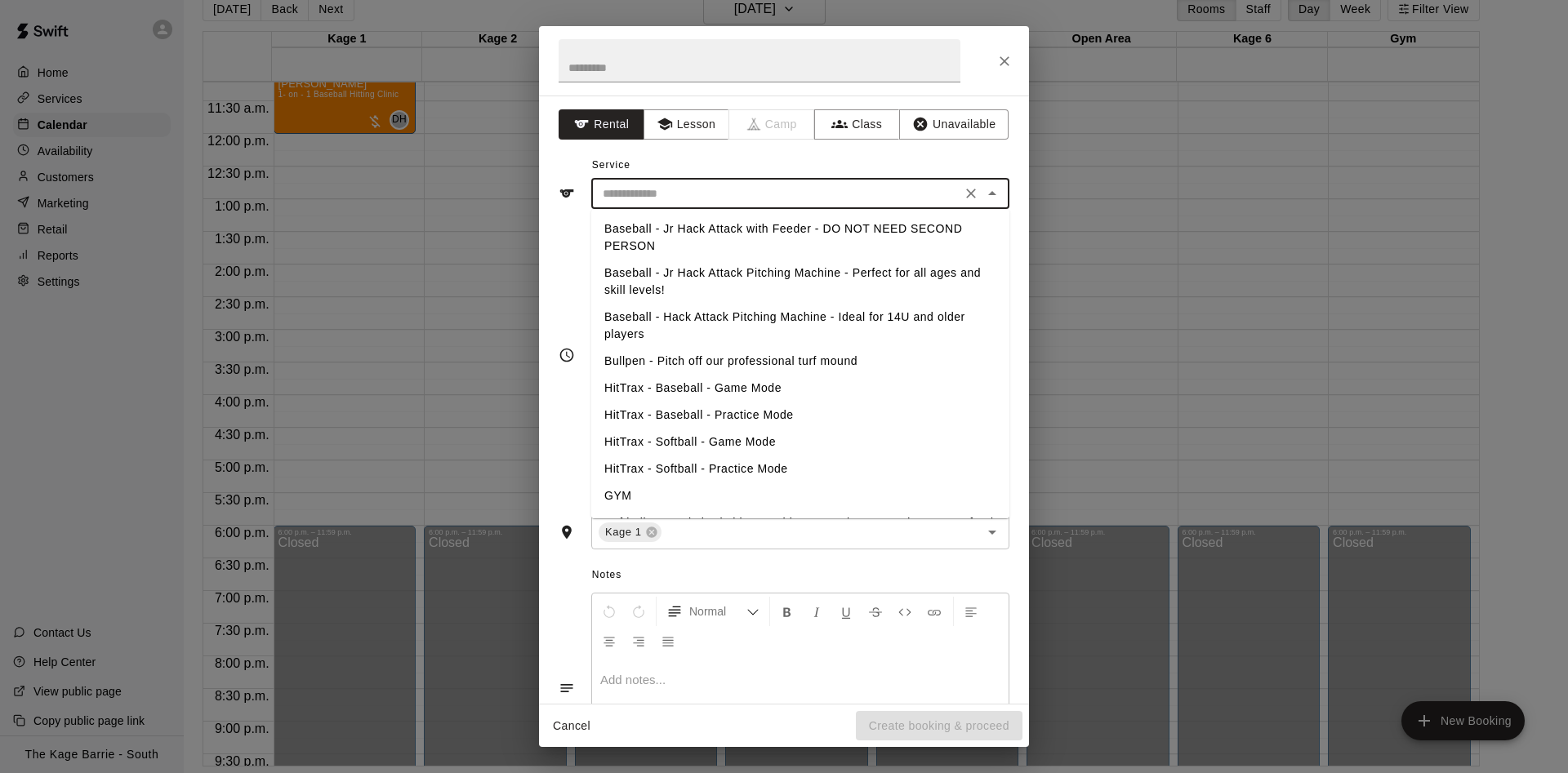
click at [683, 230] on li "Baseball - Jr Hack Attack with Feeder - DO NOT NEED SECOND PERSON" at bounding box center [799, 238] width 418 height 44
type input "**********"
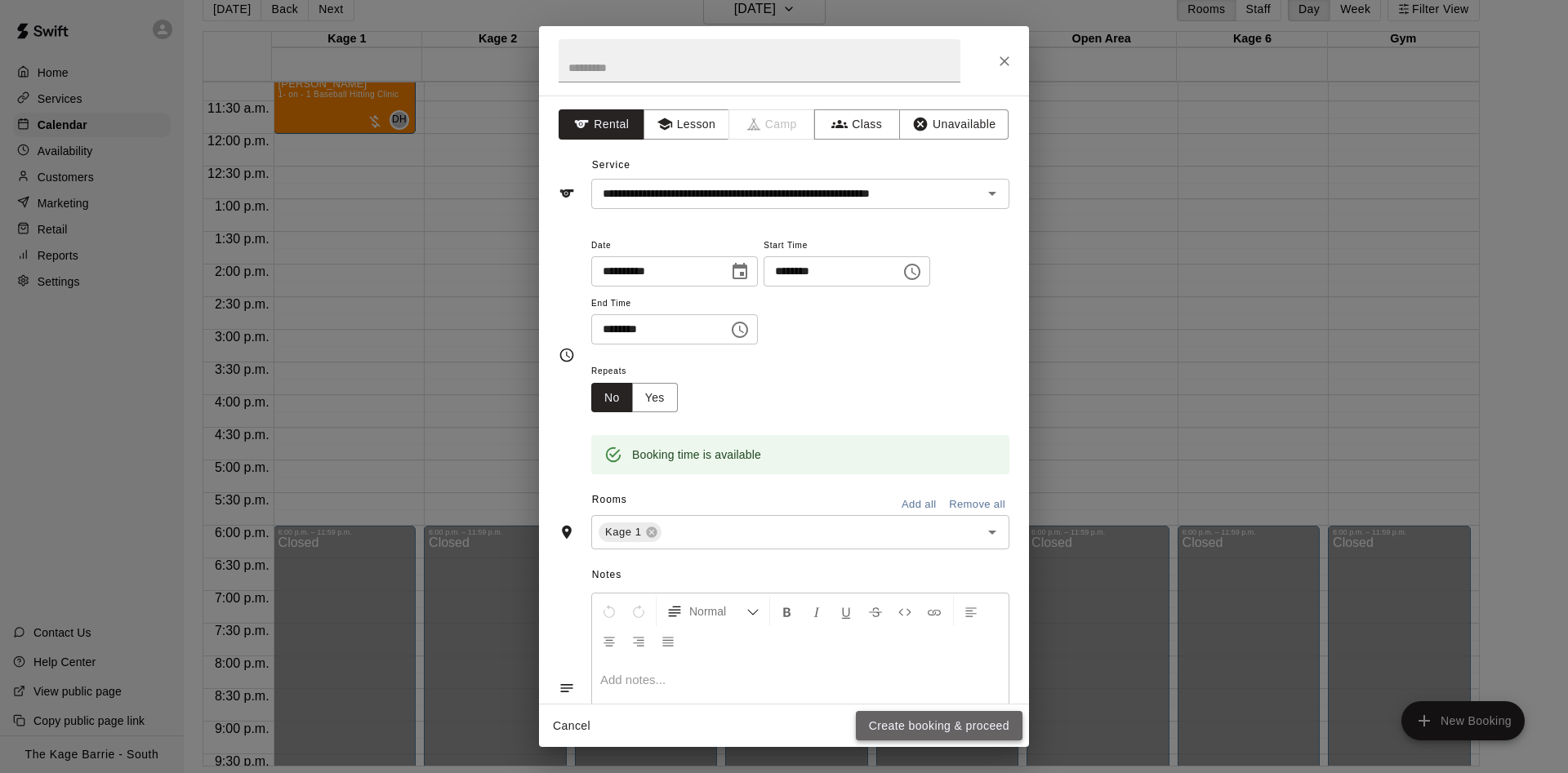
click at [940, 723] on button "Create booking & proceed" at bounding box center [939, 726] width 167 height 30
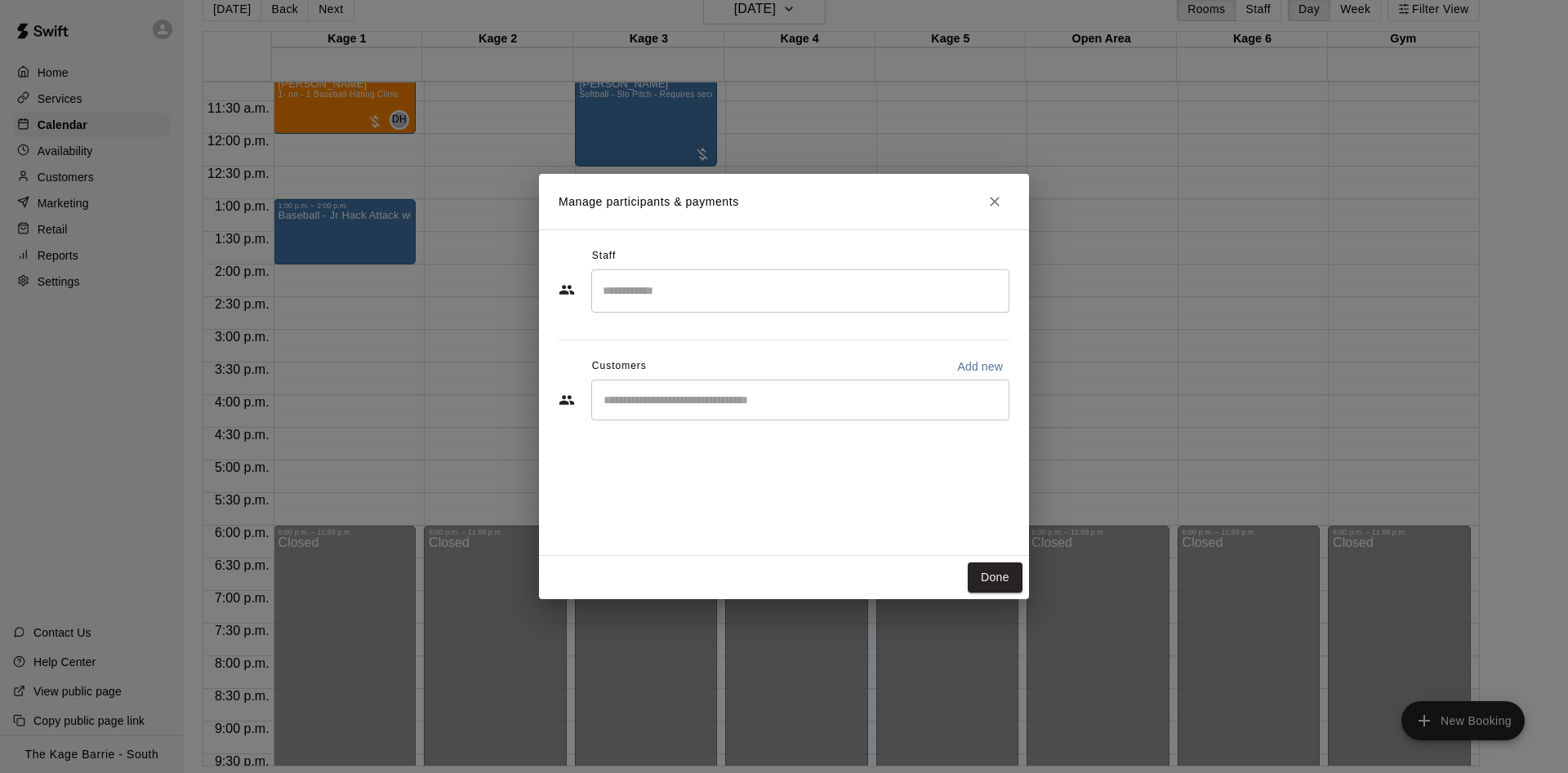
click at [693, 400] on input "Start typing to search customers..." at bounding box center [800, 399] width 404 height 16
type input "****"
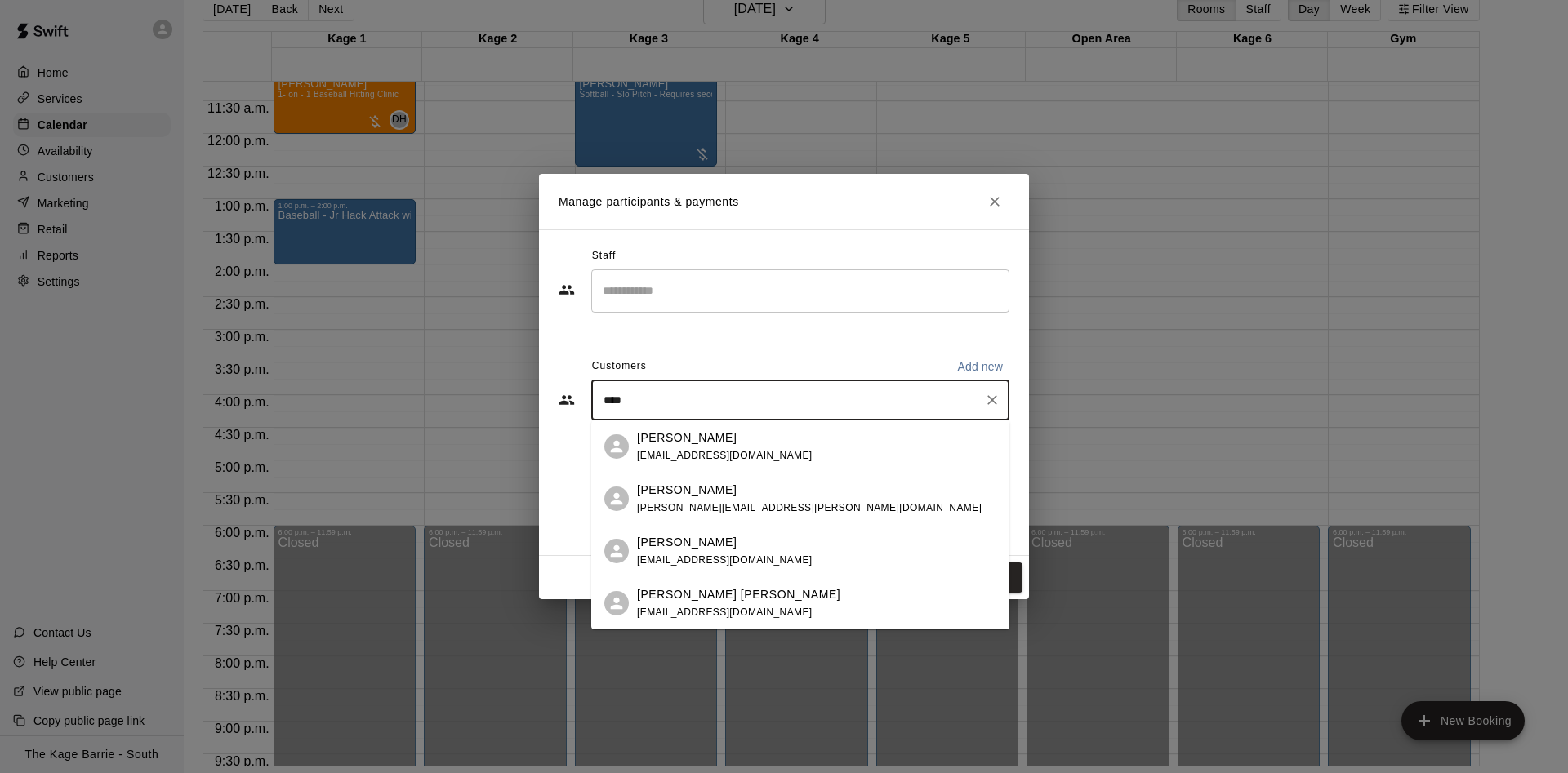
drag, startPoint x: 648, startPoint y: 407, endPoint x: 546, endPoint y: 389, distance: 103.6
click at [598, 392] on input "****" at bounding box center [787, 399] width 379 height 16
click at [714, 505] on span "greg.gdk.knox@gmail.com" at bounding box center [809, 507] width 345 height 11
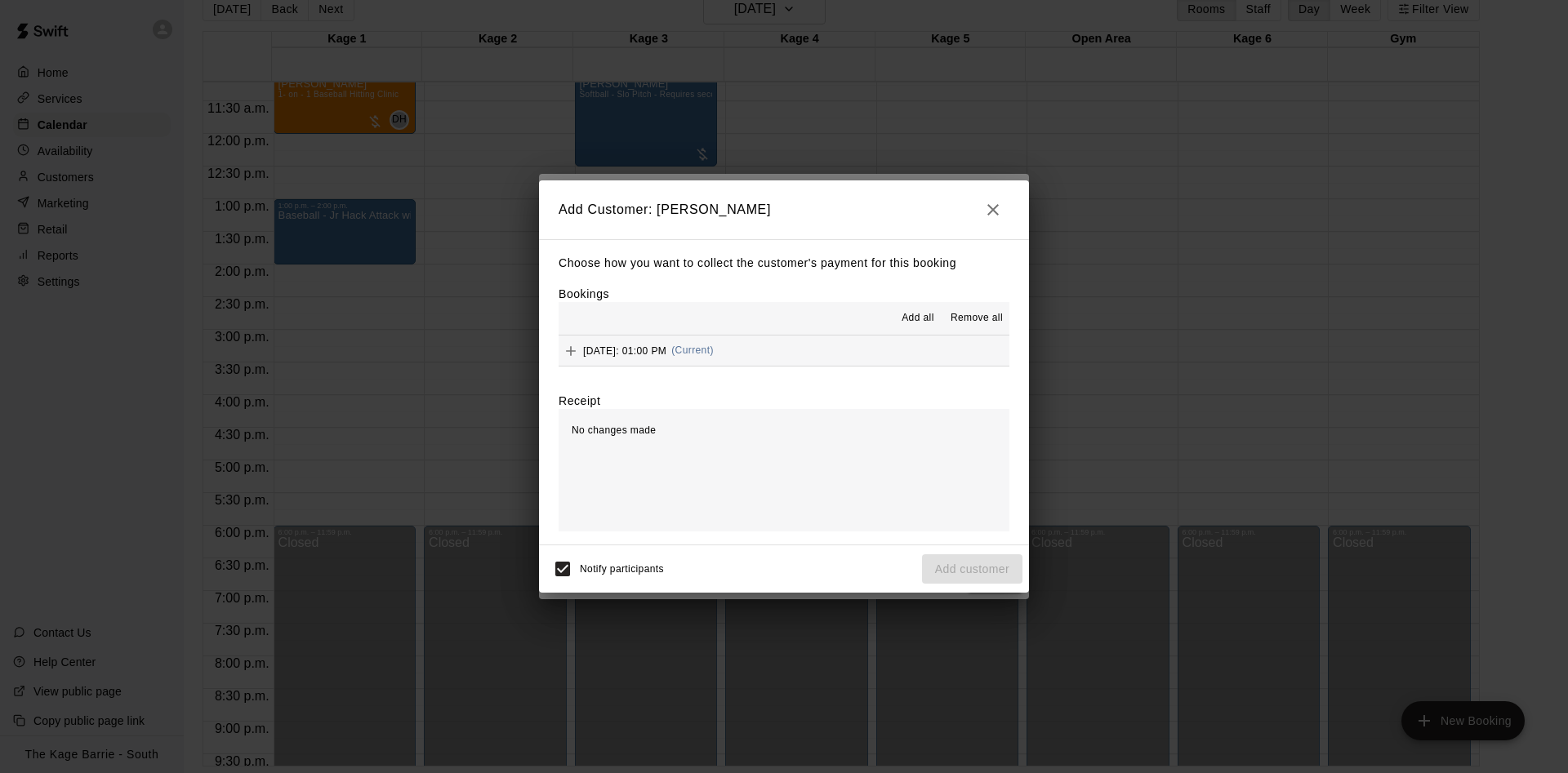
click at [934, 307] on button "Add all" at bounding box center [917, 318] width 52 height 27
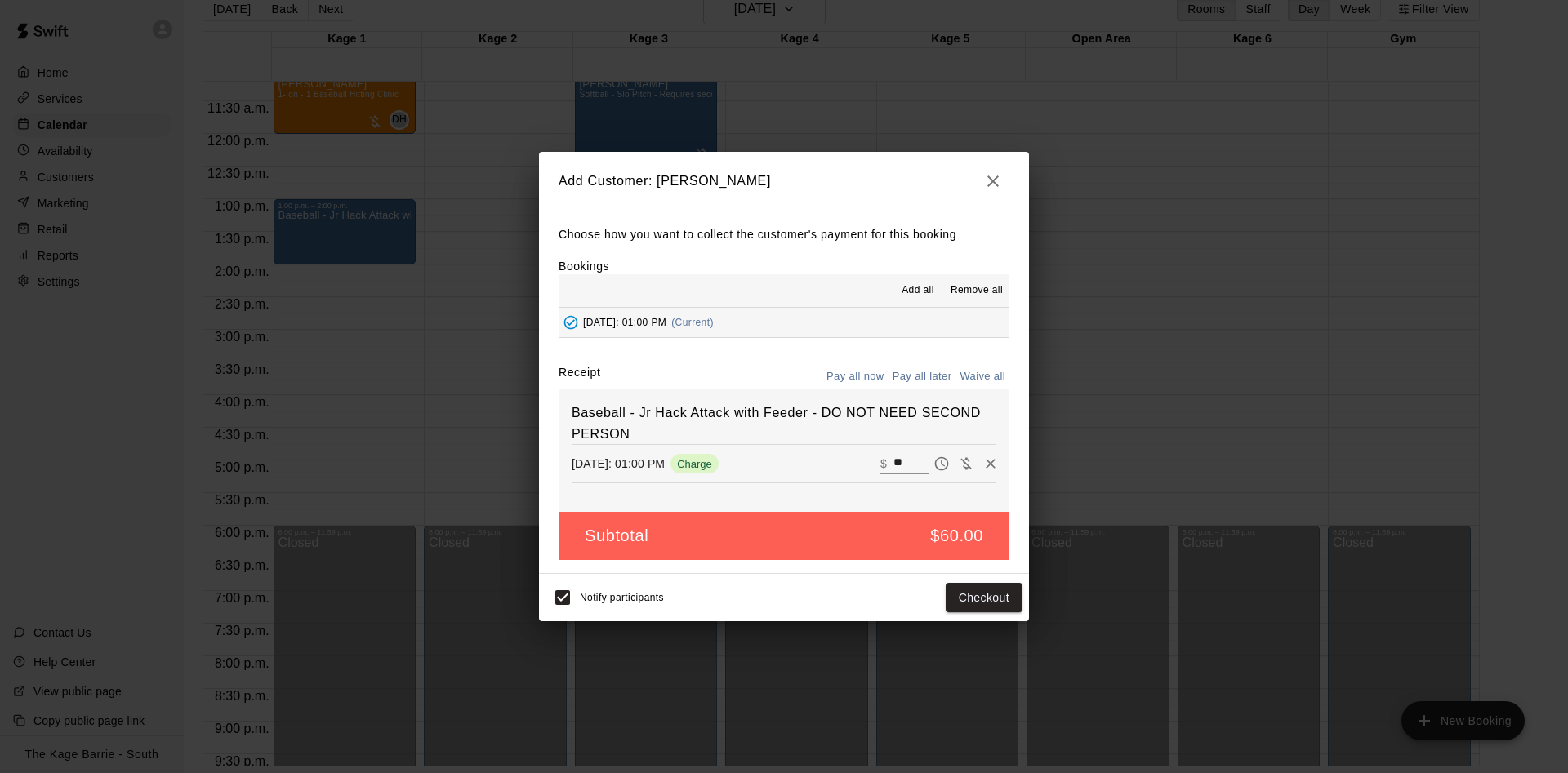
click at [934, 380] on button "Pay all later" at bounding box center [922, 377] width 68 height 26
click at [989, 588] on button "Add customer" at bounding box center [971, 598] width 100 height 30
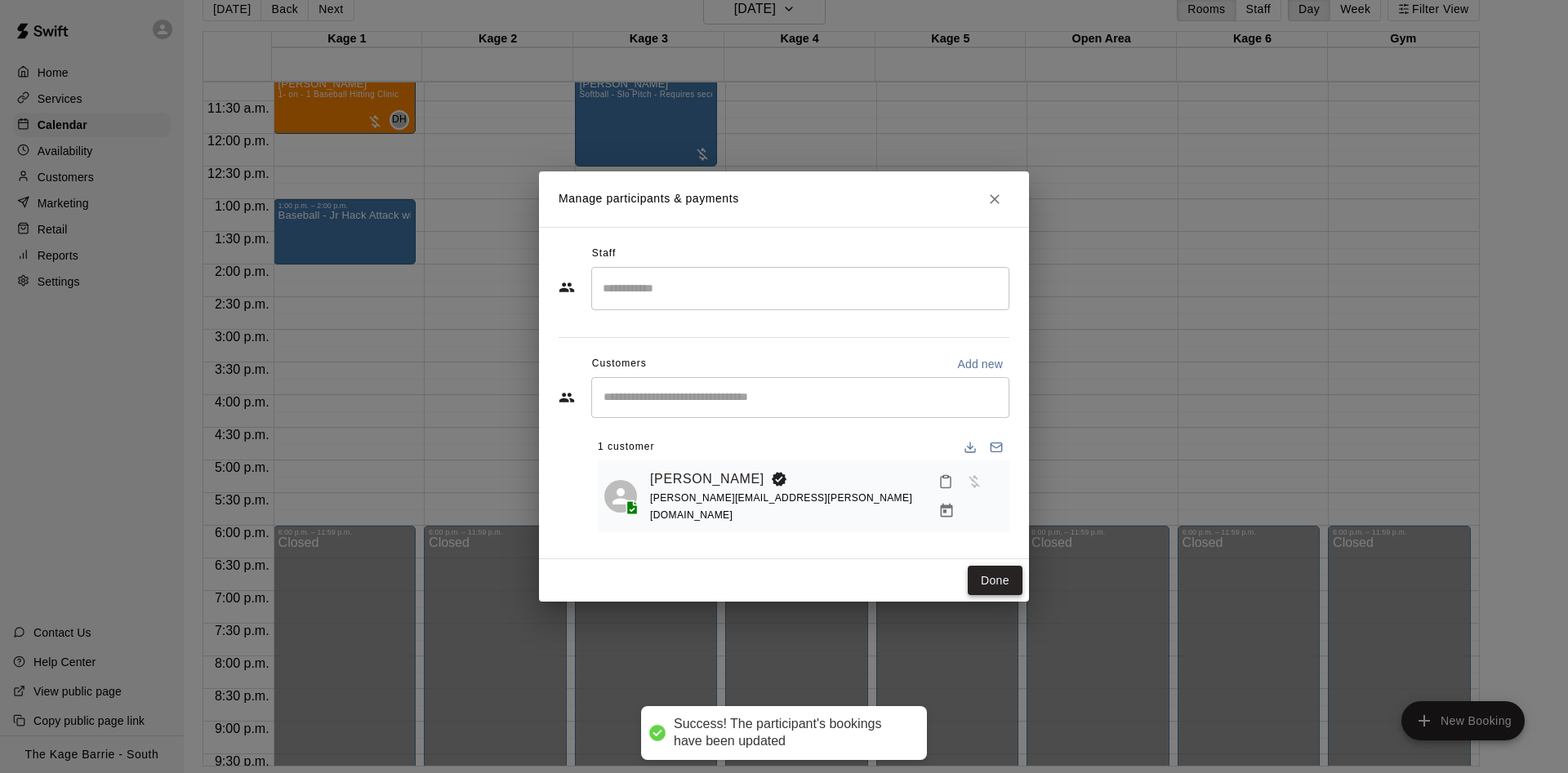
click at [993, 584] on button "Done" at bounding box center [995, 581] width 55 height 30
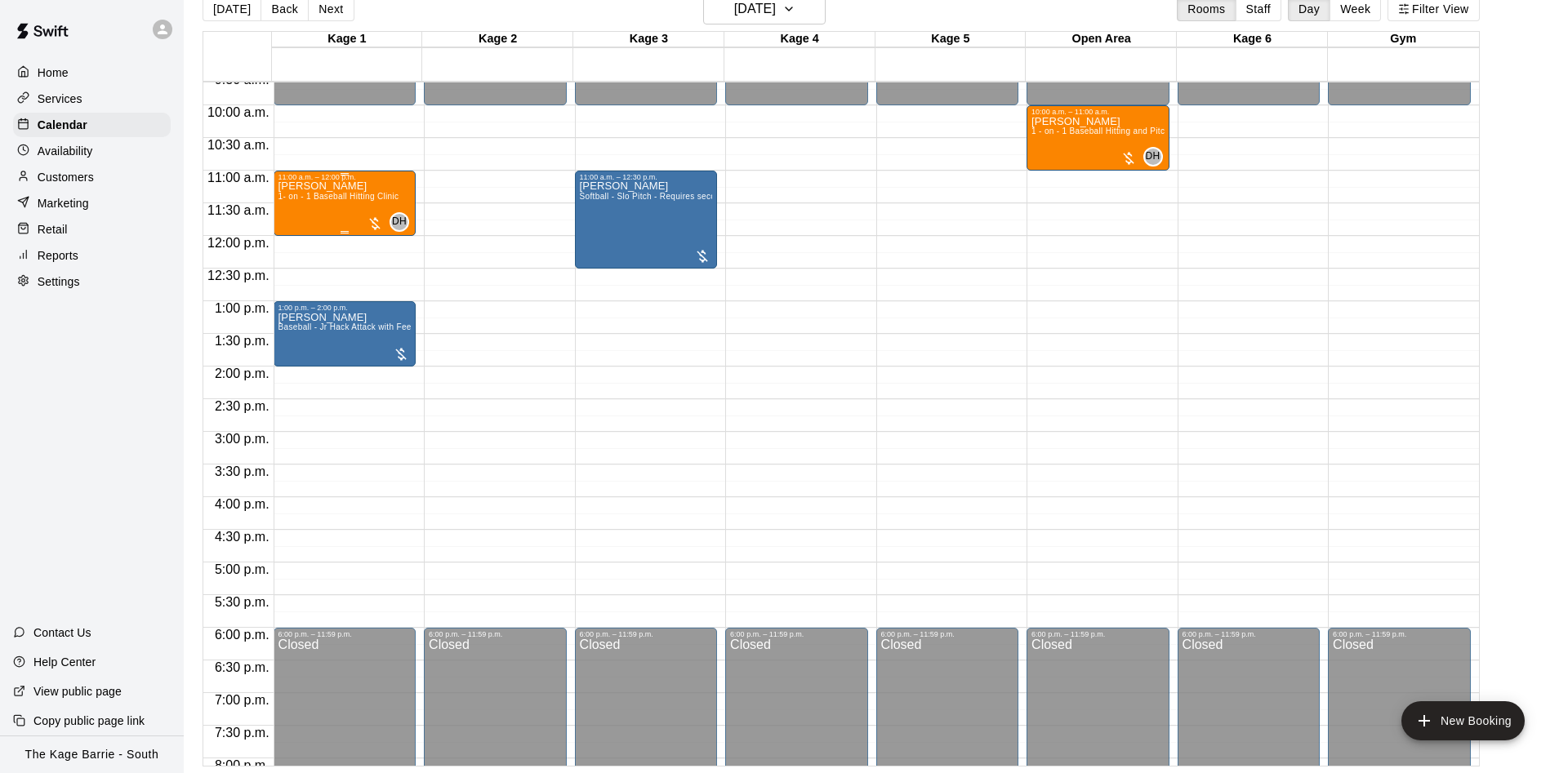
scroll to position [629, 0]
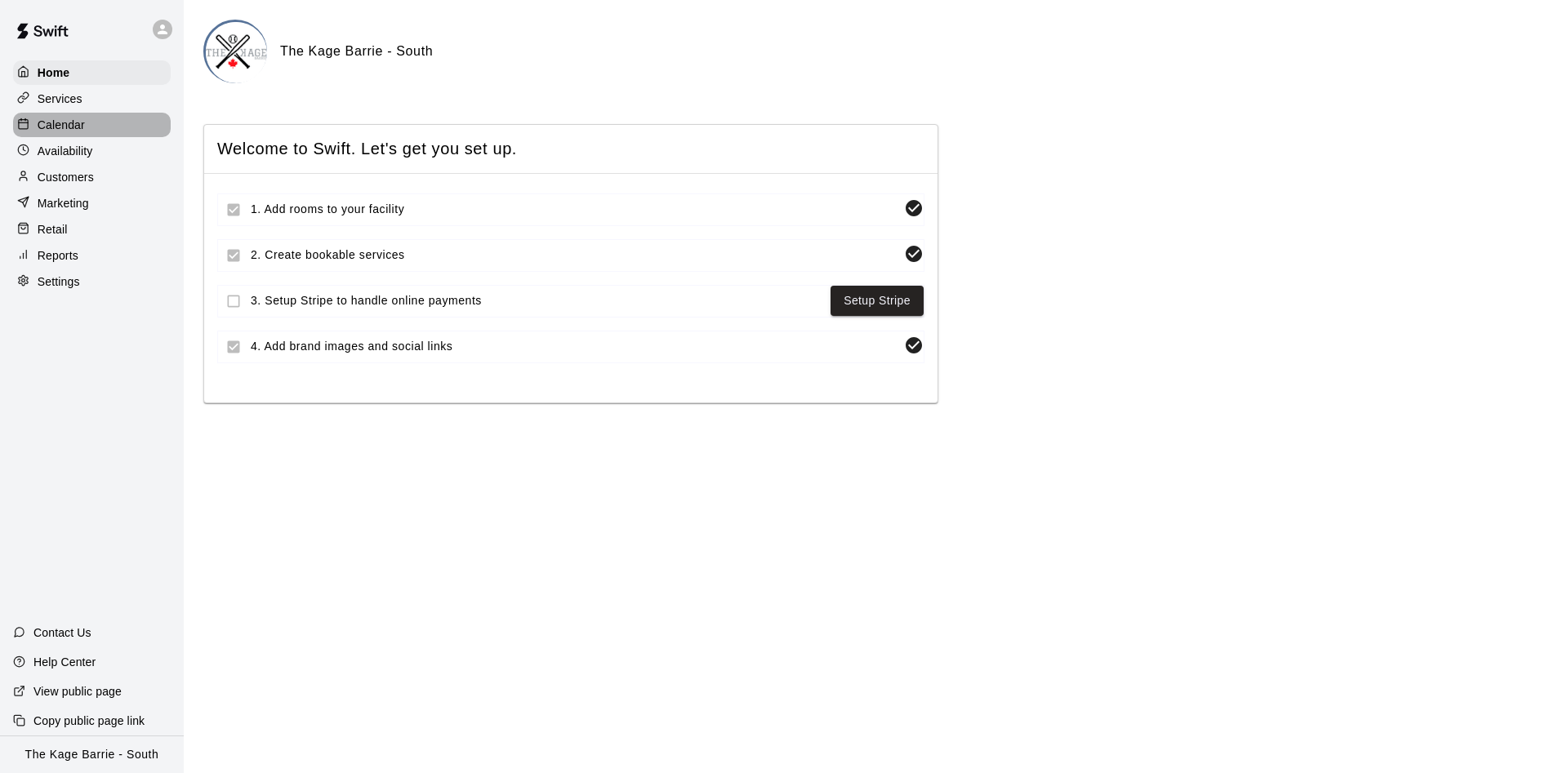
click at [54, 127] on p "Calendar" at bounding box center [61, 125] width 47 height 16
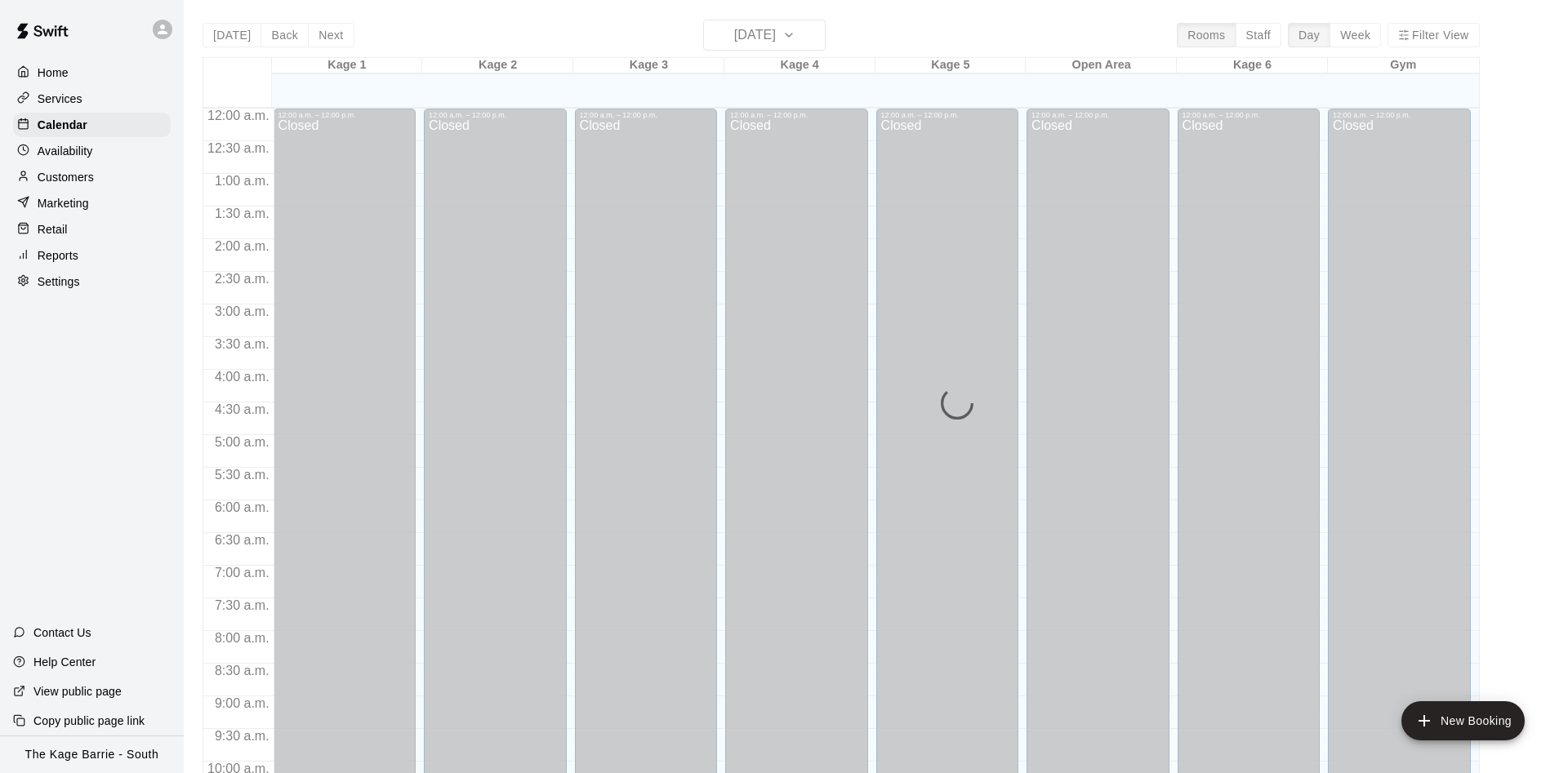
scroll to position [835, 0]
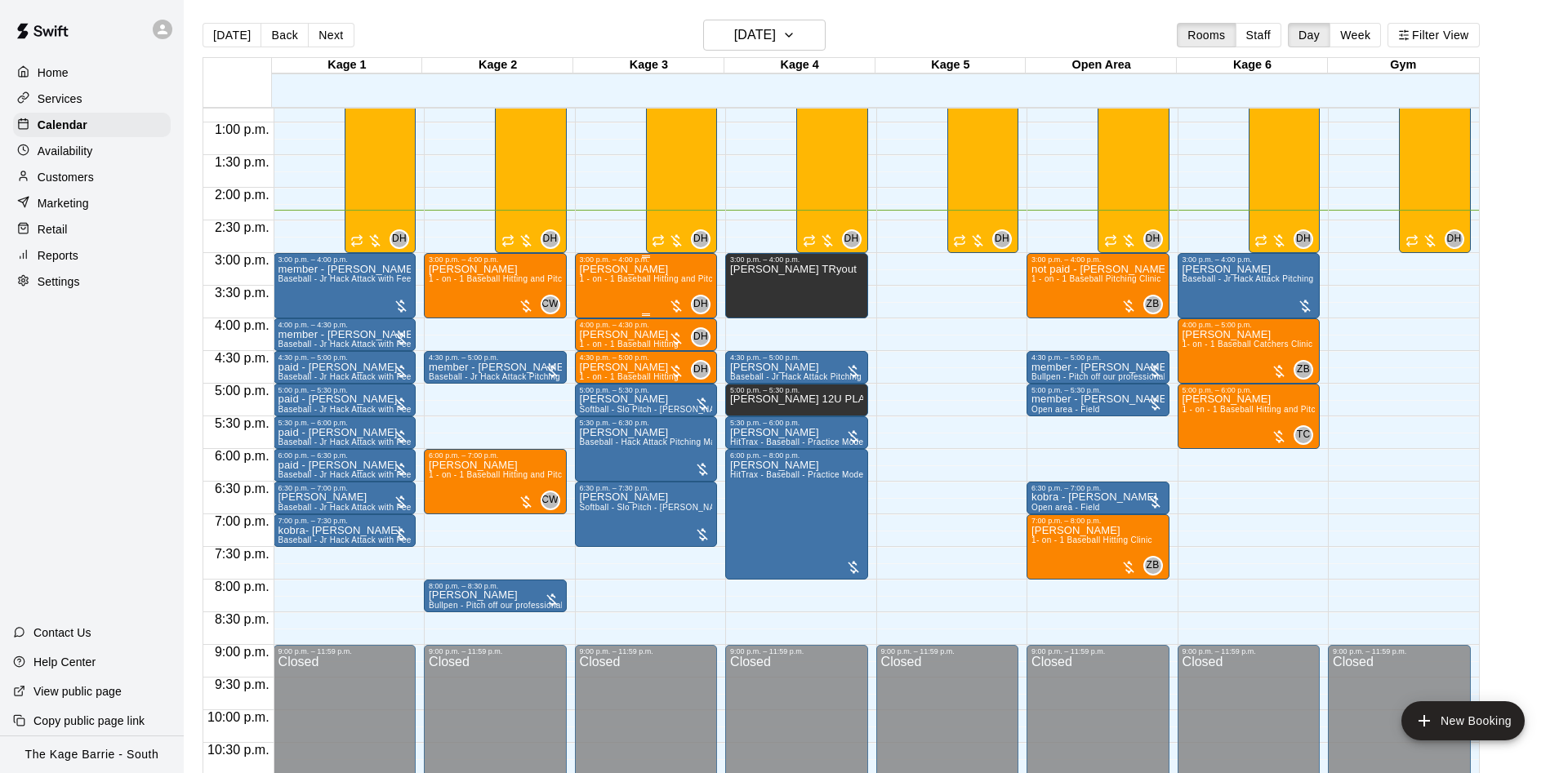
click at [628, 269] on p "[PERSON_NAME]" at bounding box center [646, 269] width 133 height 0
click at [630, 274] on div at bounding box center [784, 386] width 1568 height 773
click at [597, 269] on p "[PERSON_NAME]" at bounding box center [646, 269] width 133 height 0
click at [595, 282] on icon "edit" at bounding box center [593, 289] width 20 height 20
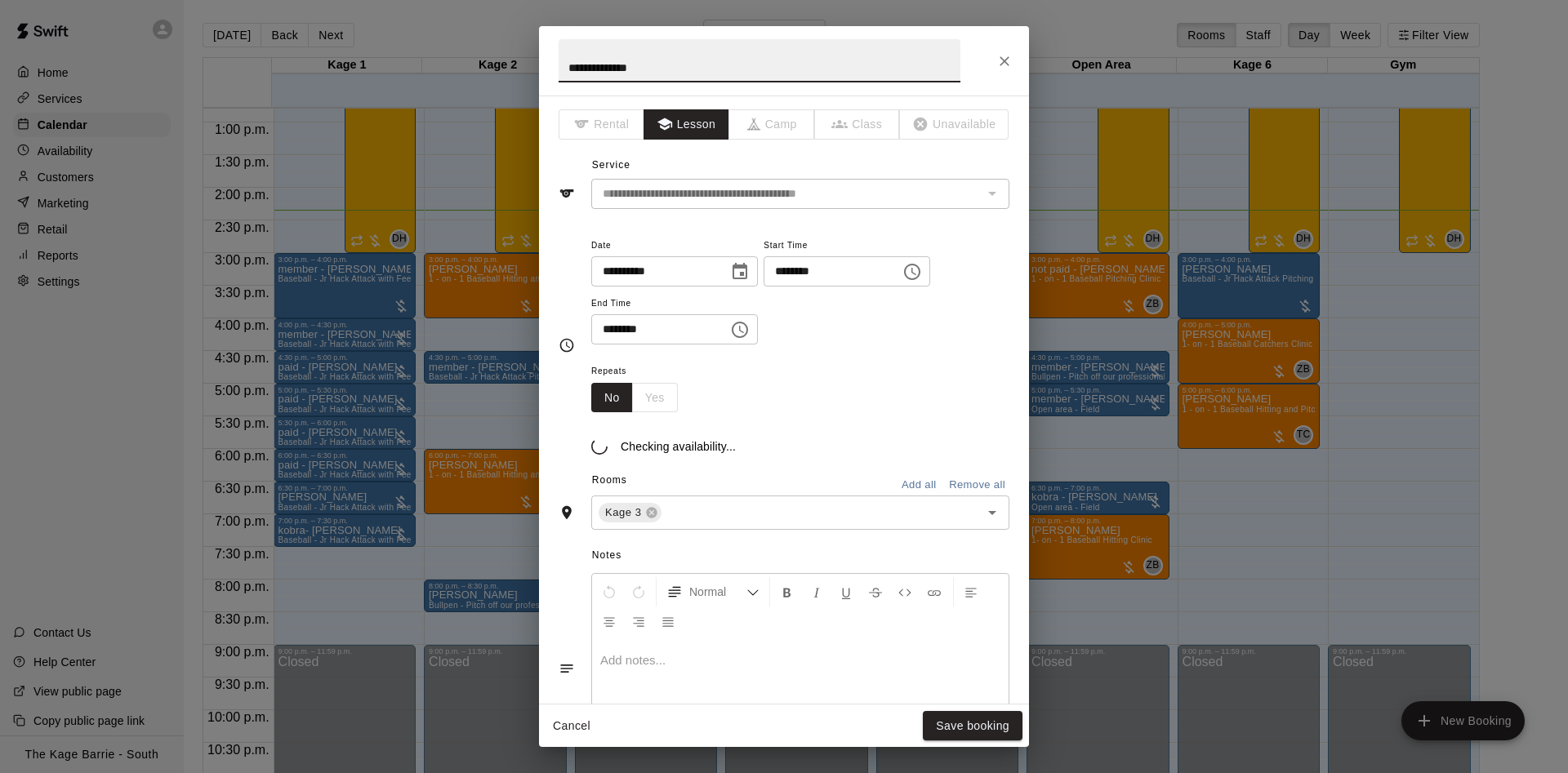
click at [564, 61] on input "**********" at bounding box center [759, 61] width 402 height 44
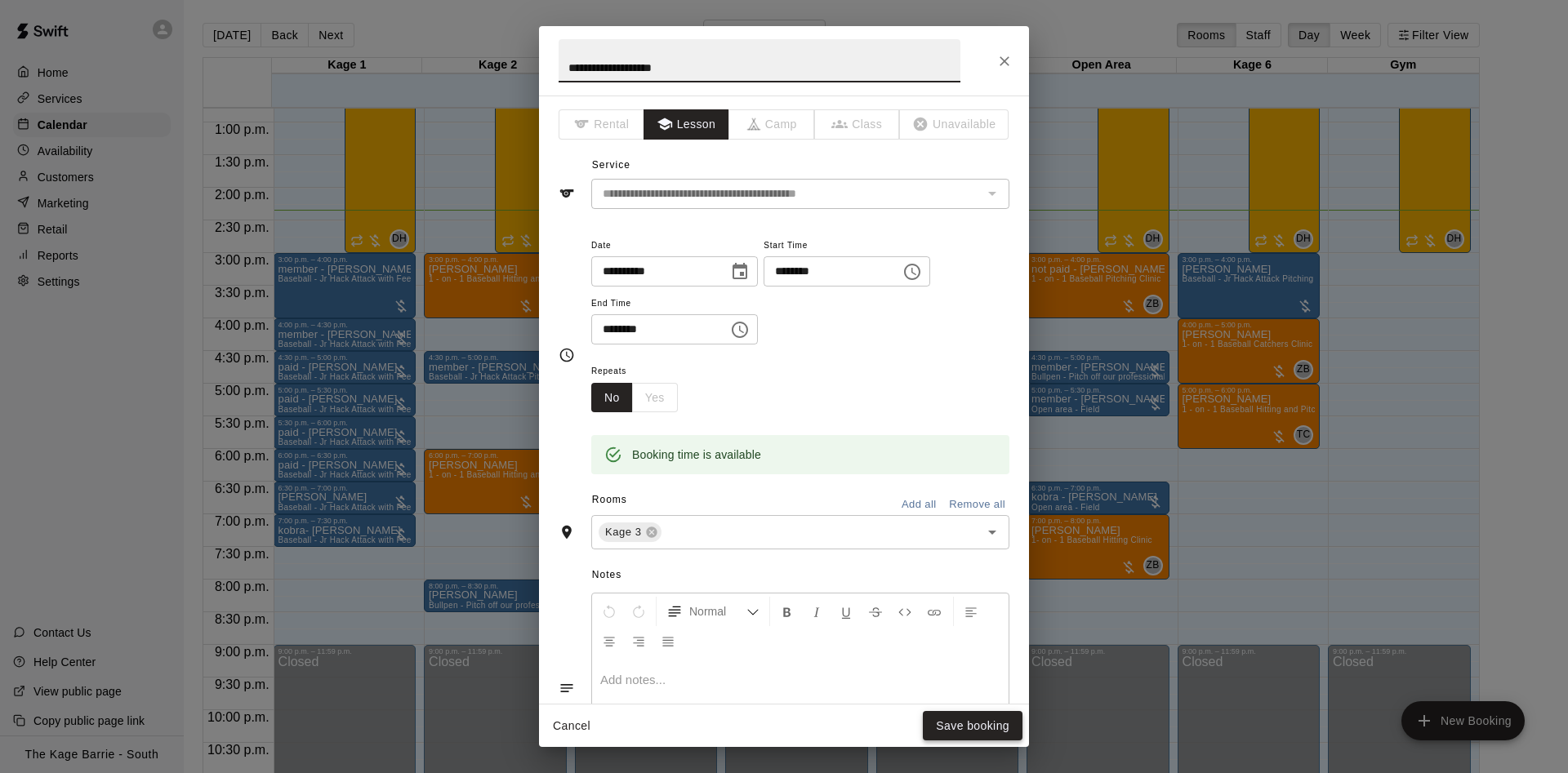
type input "**********"
click at [976, 741] on div "Cancel Save booking" at bounding box center [783, 726] width 490 height 44
click at [980, 733] on button "Save booking" at bounding box center [972, 726] width 100 height 30
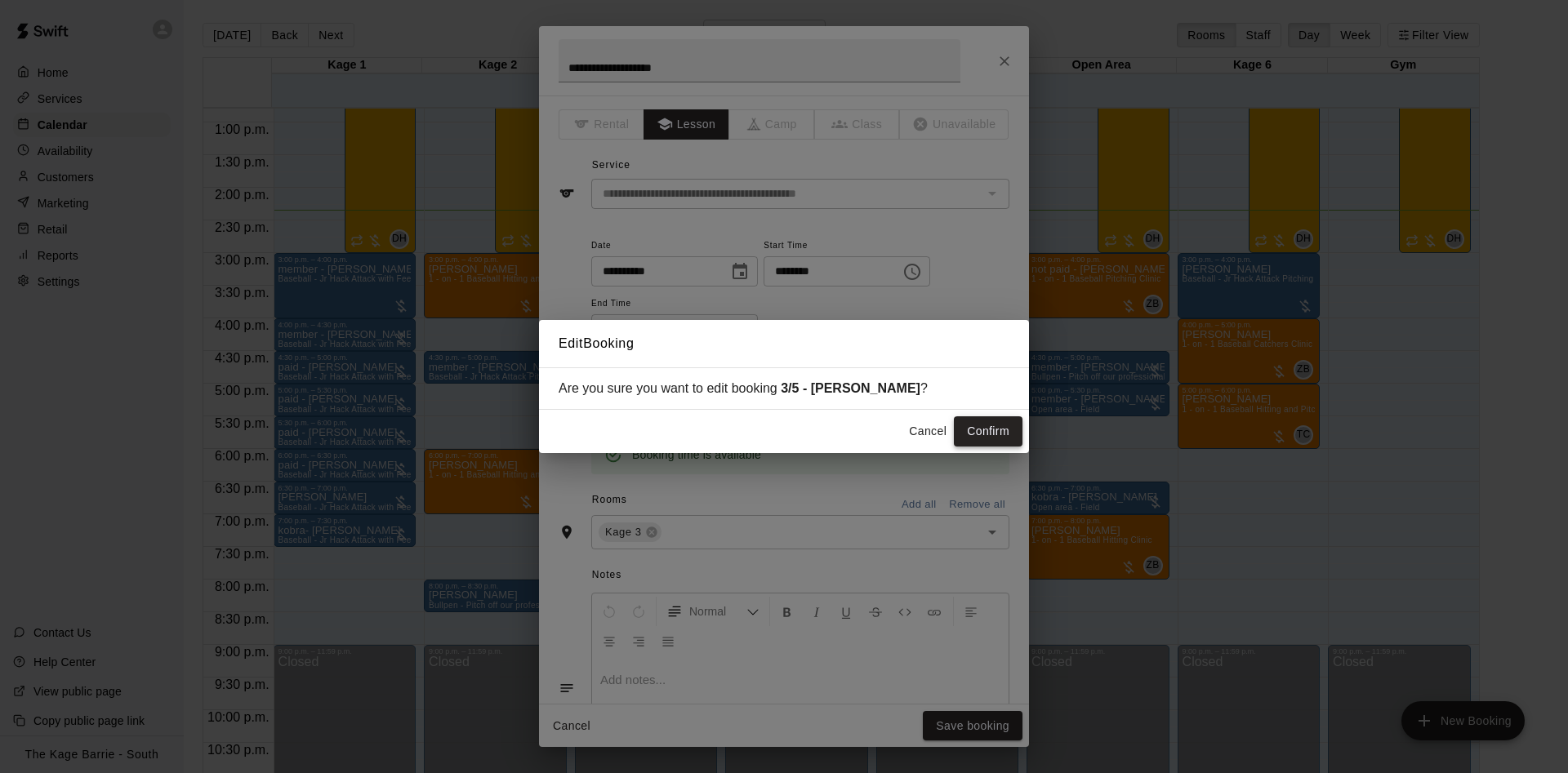
click at [987, 428] on button "Confirm" at bounding box center [987, 431] width 68 height 30
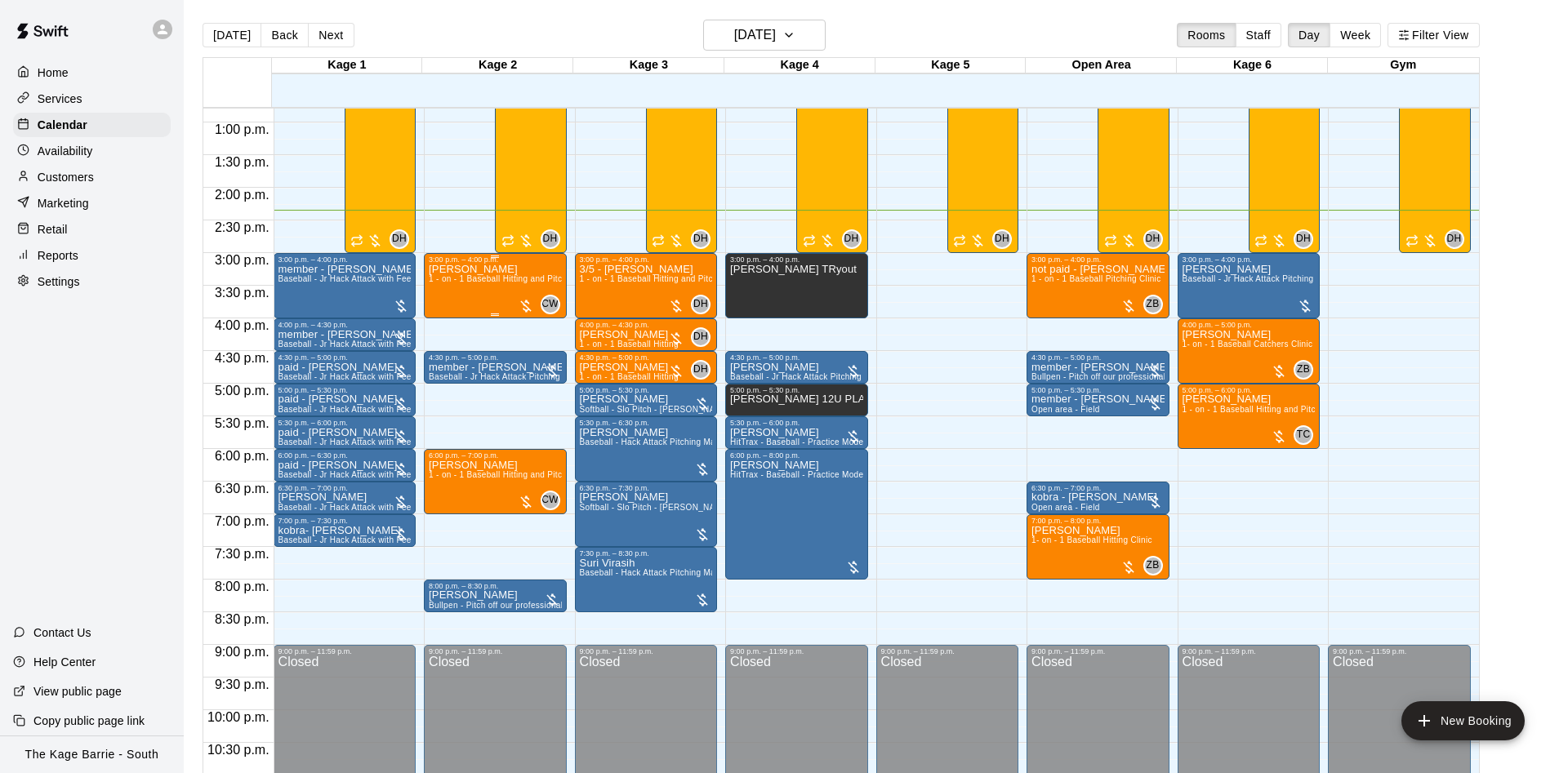
click at [458, 283] on span "1 - on - 1 Baseball Hitting and Pitching Clinic" at bounding box center [515, 279] width 174 height 9
click at [446, 339] on img "edit" at bounding box center [443, 333] width 19 height 19
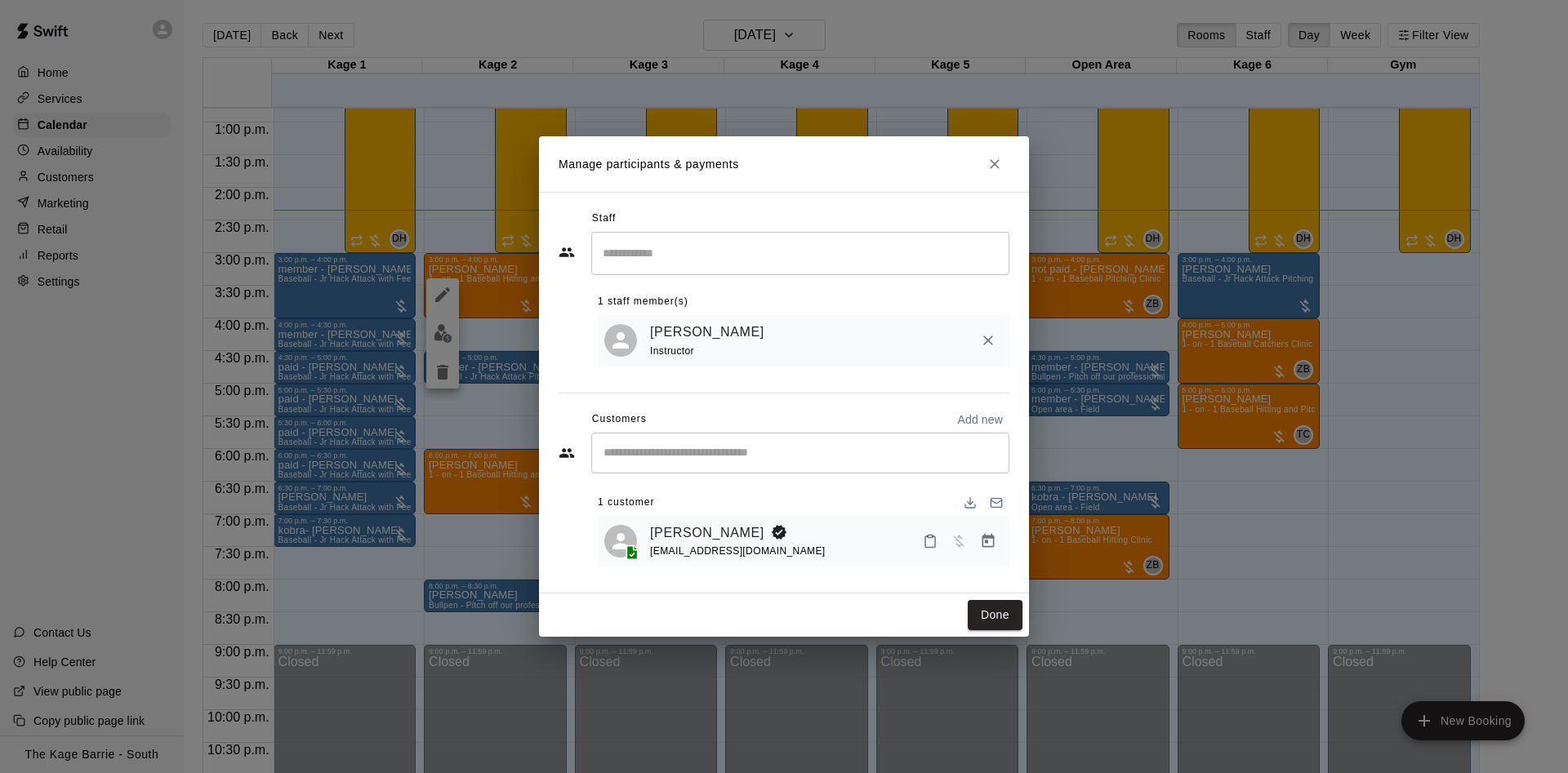
click at [678, 524] on link "[PERSON_NAME]" at bounding box center [707, 533] width 115 height 21
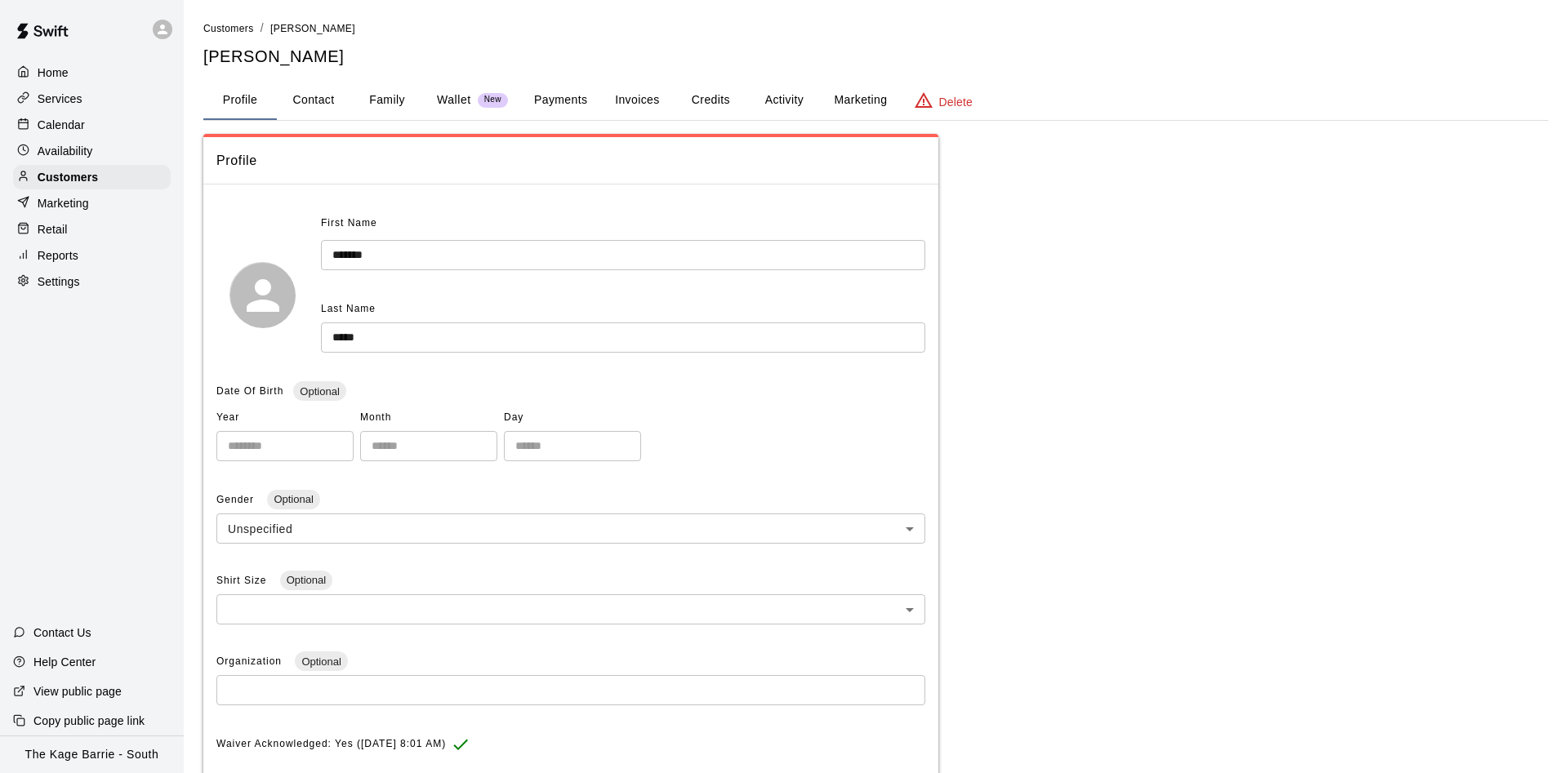
click at [799, 101] on button "Activity" at bounding box center [784, 101] width 74 height 39
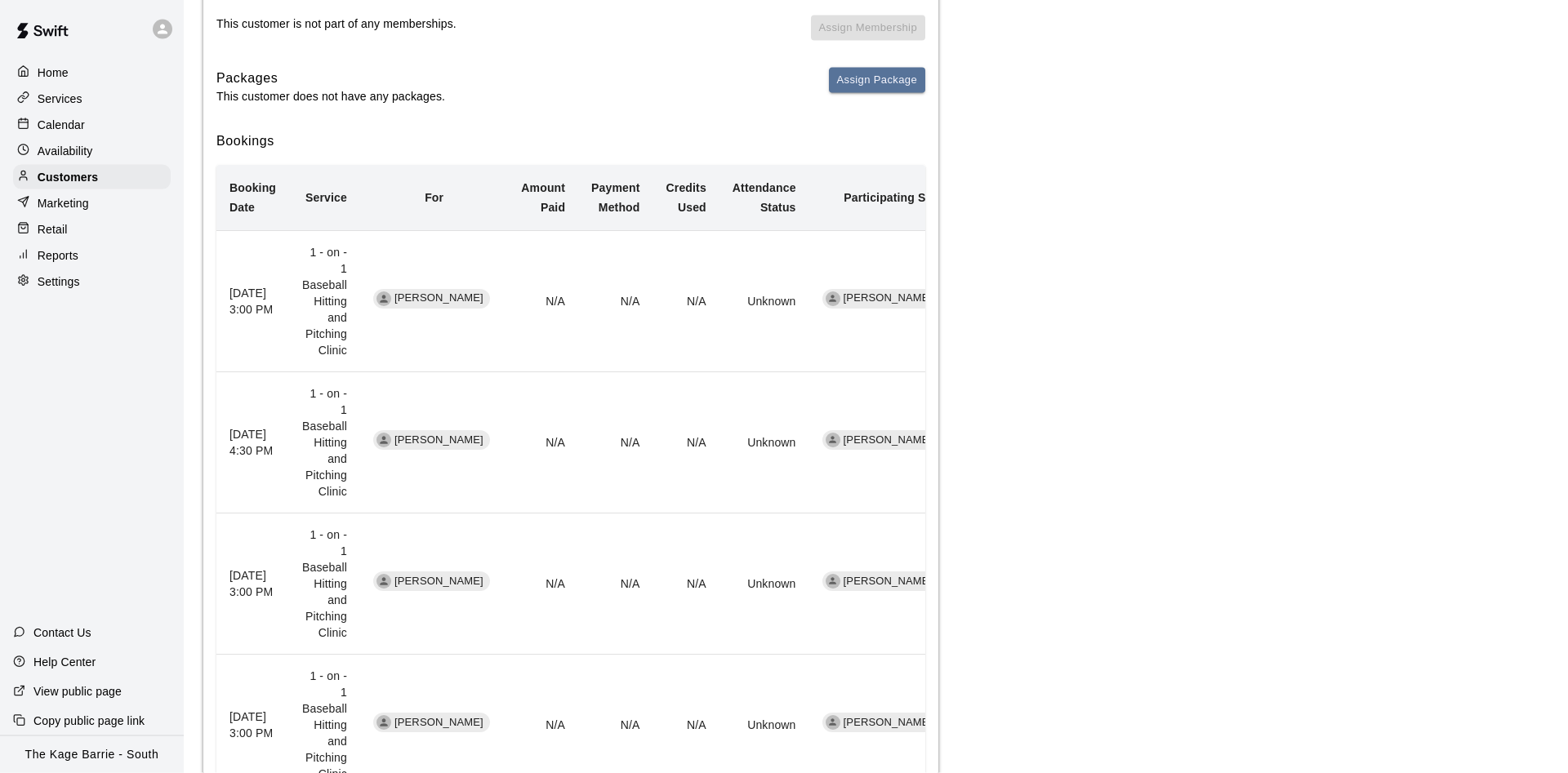
scroll to position [416, 0]
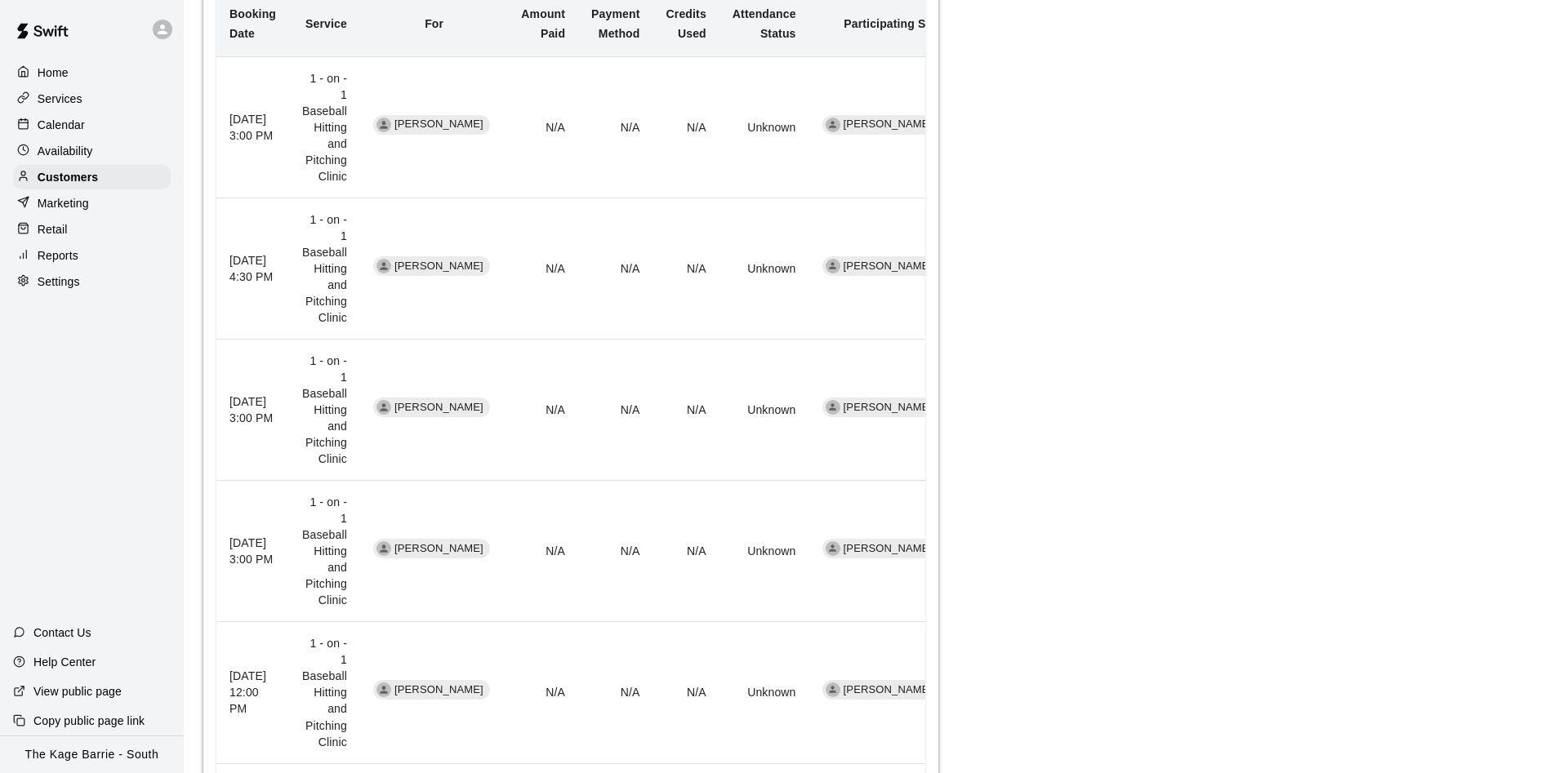
click at [63, 129] on p "Calendar" at bounding box center [61, 125] width 47 height 16
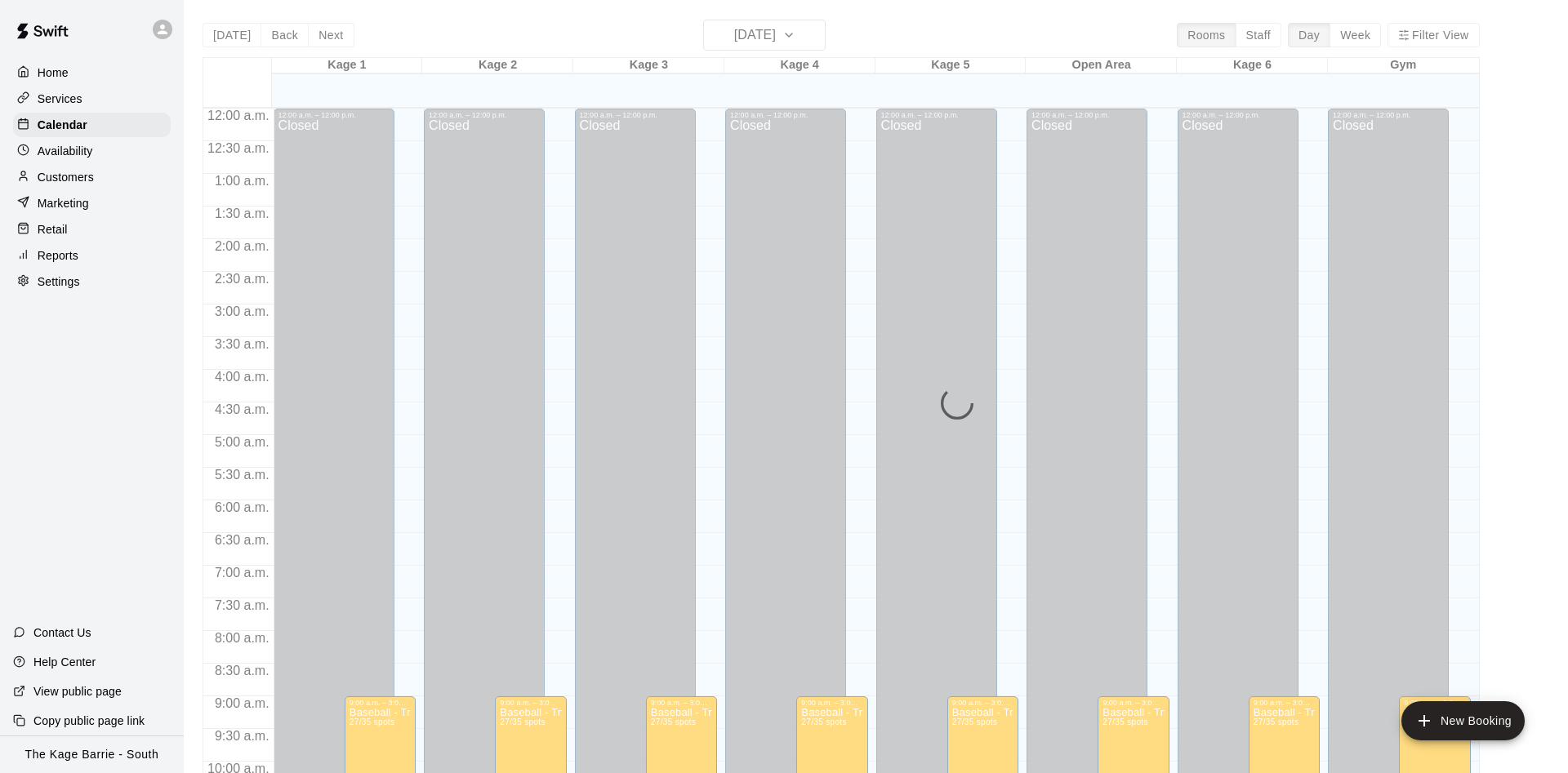
scroll to position [835, 0]
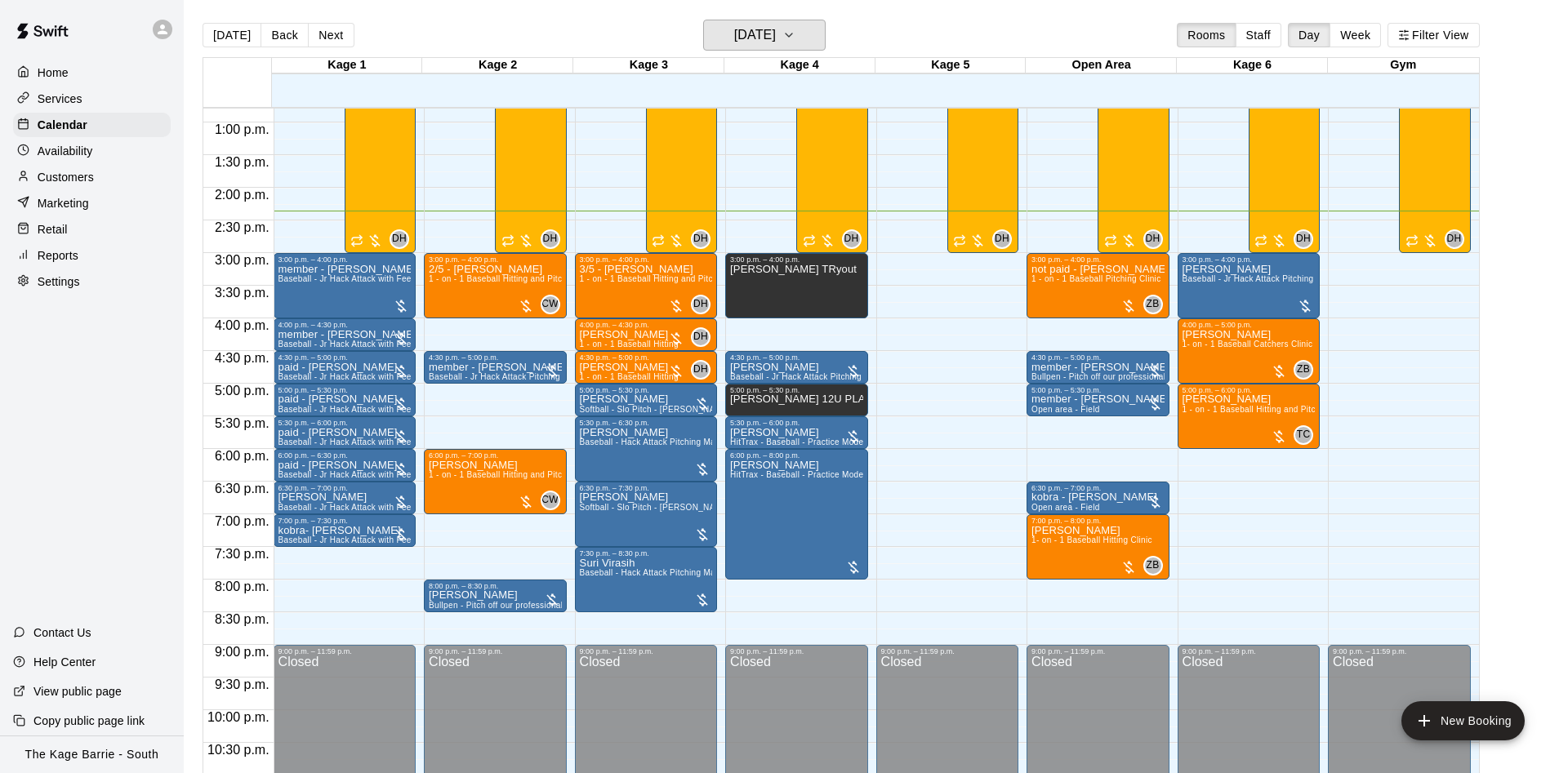
click at [763, 32] on h6 "[DATE]" at bounding box center [755, 35] width 42 height 23
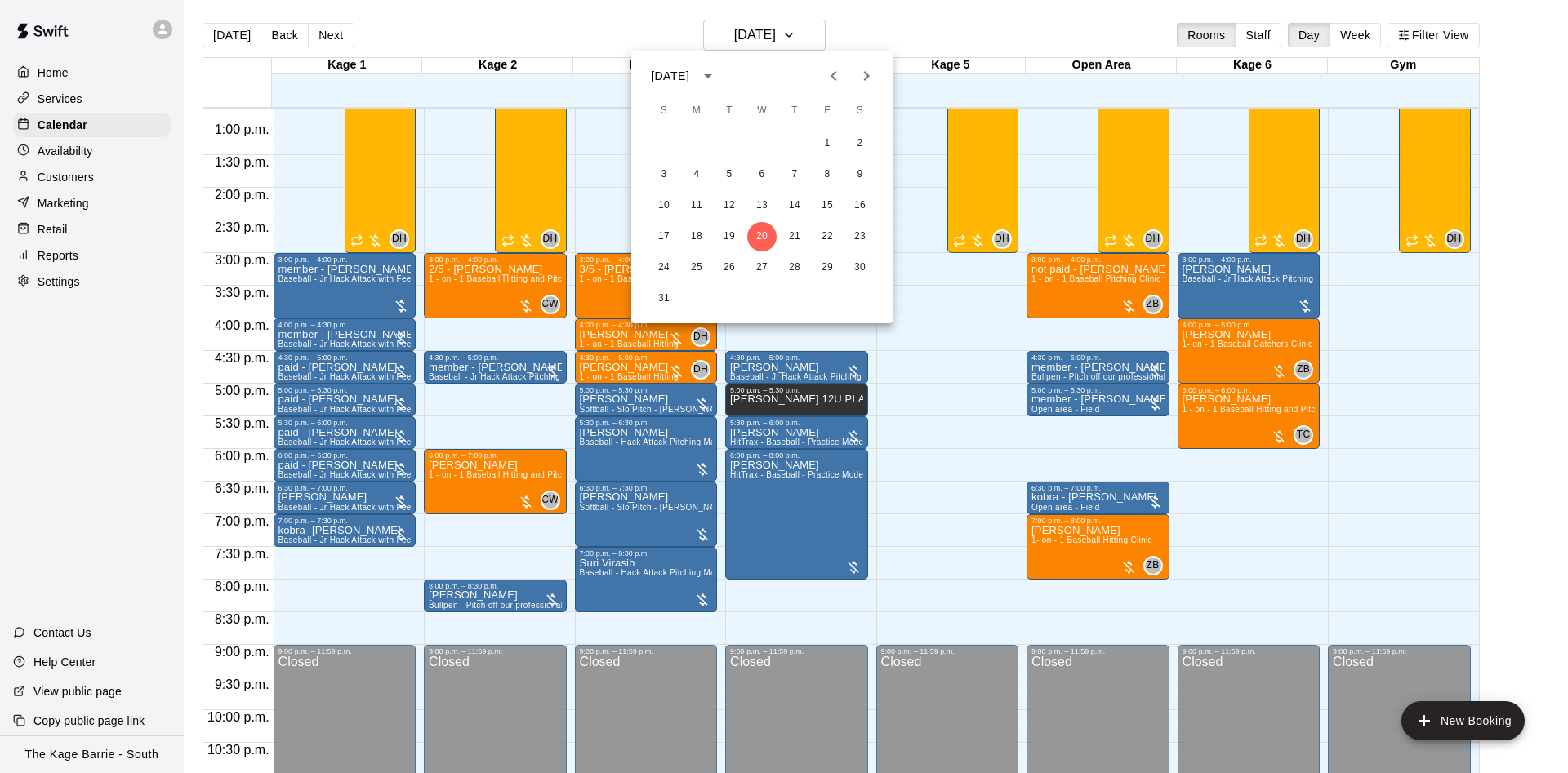
click at [846, 73] on button "Previous month" at bounding box center [834, 76] width 32 height 32
click at [693, 232] on button "21" at bounding box center [696, 237] width 29 height 29
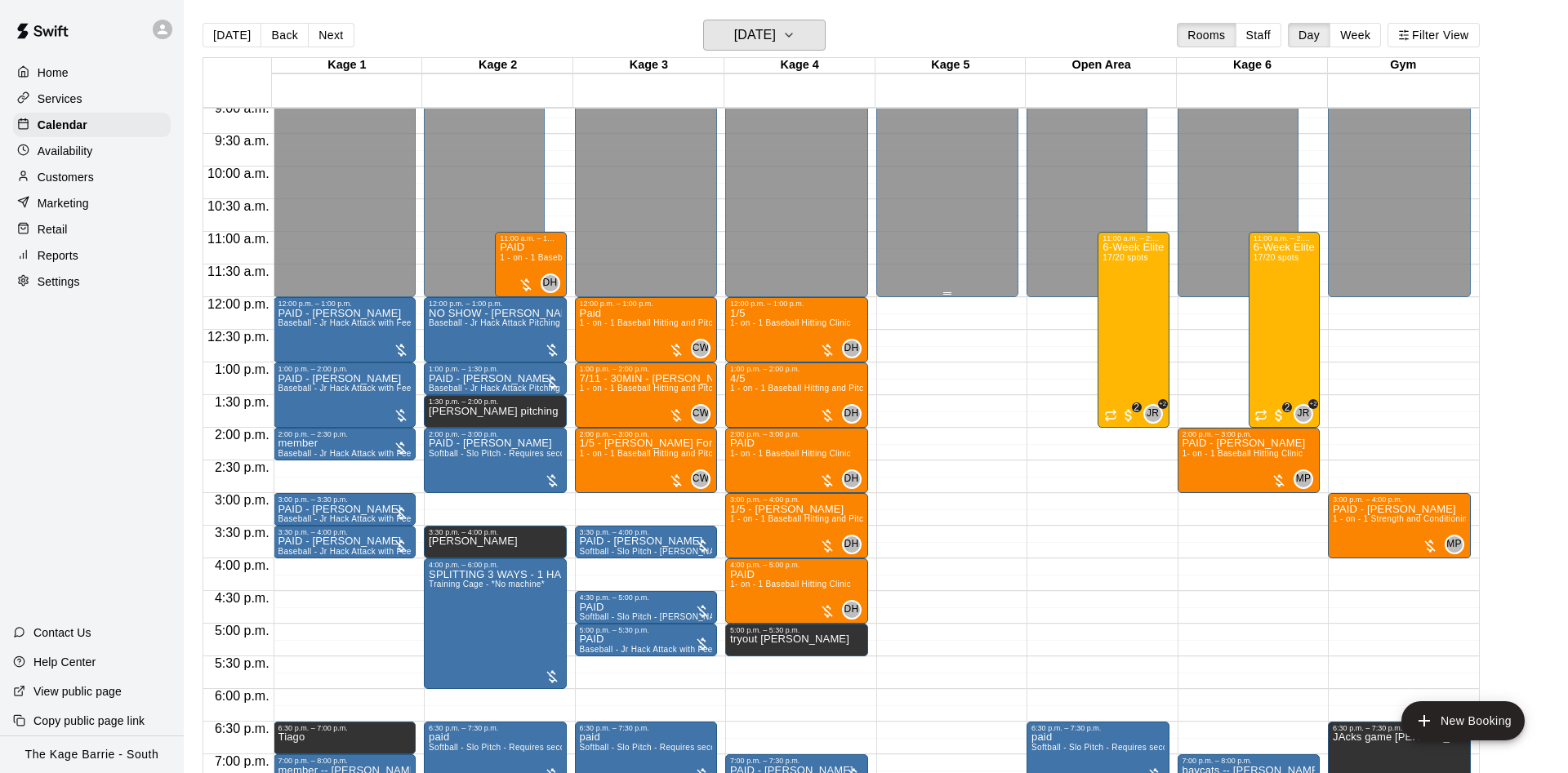
scroll to position [527, 0]
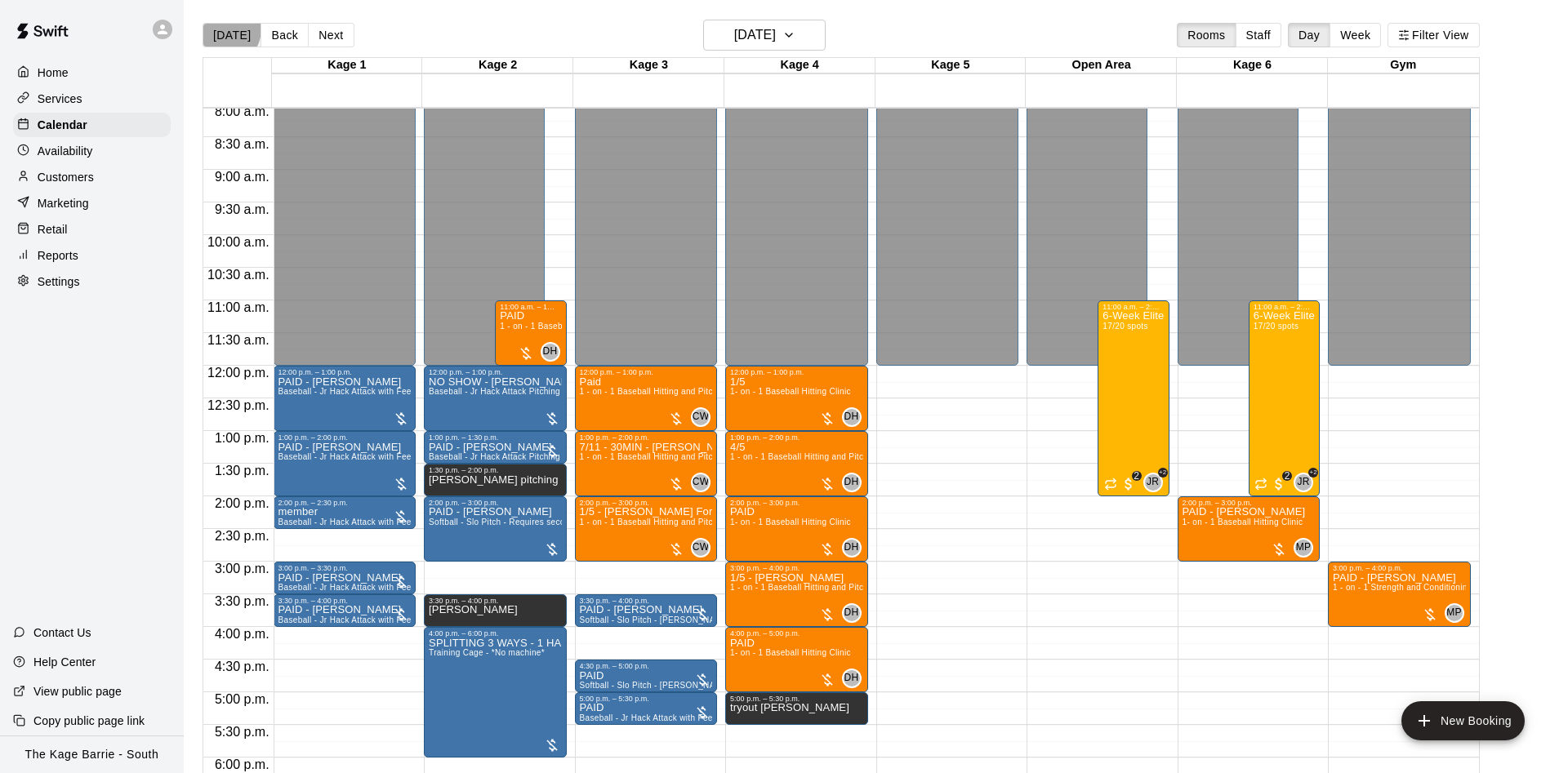
click at [222, 28] on button "[DATE]" at bounding box center [232, 35] width 59 height 25
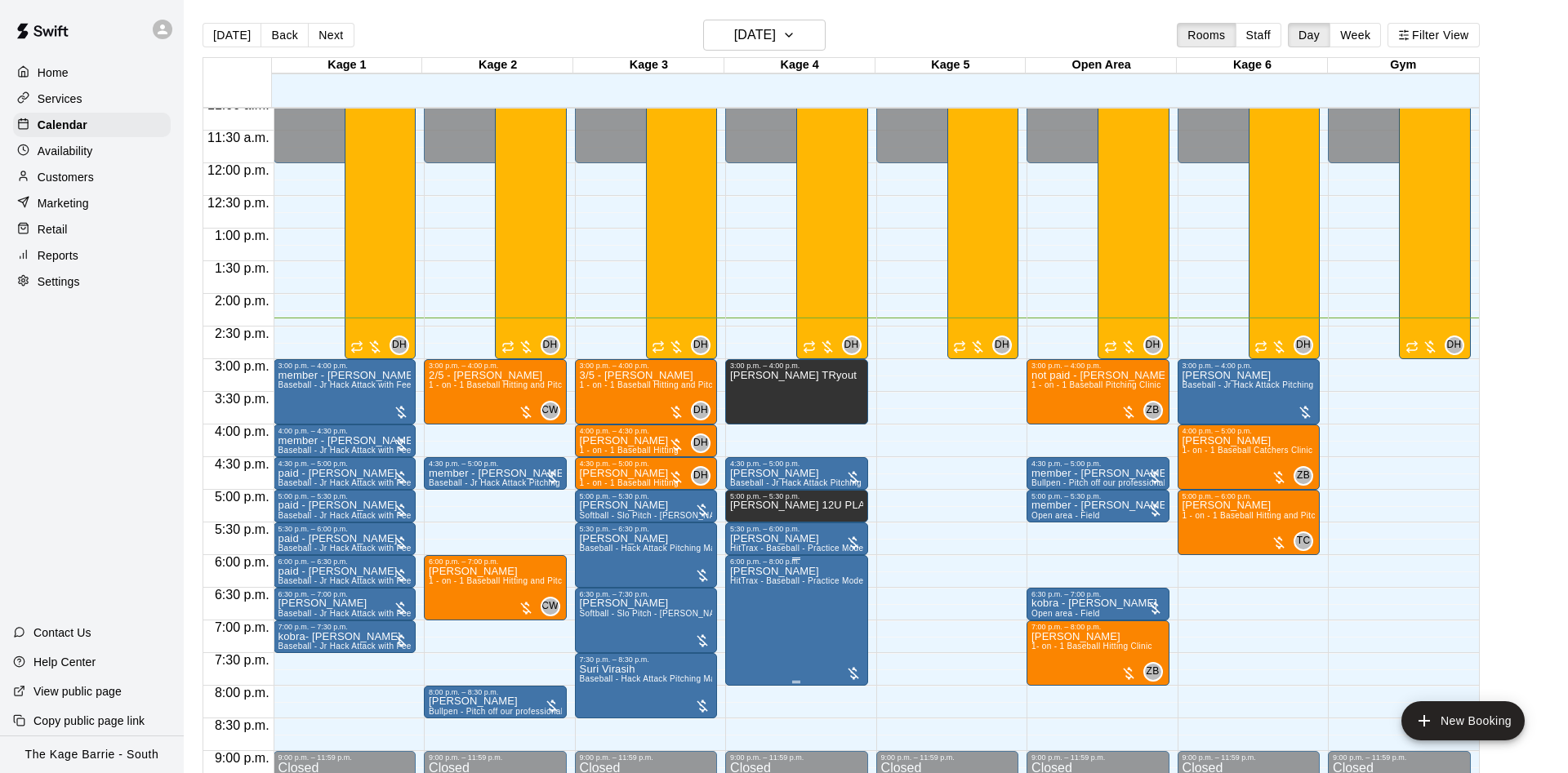
scroll to position [835, 0]
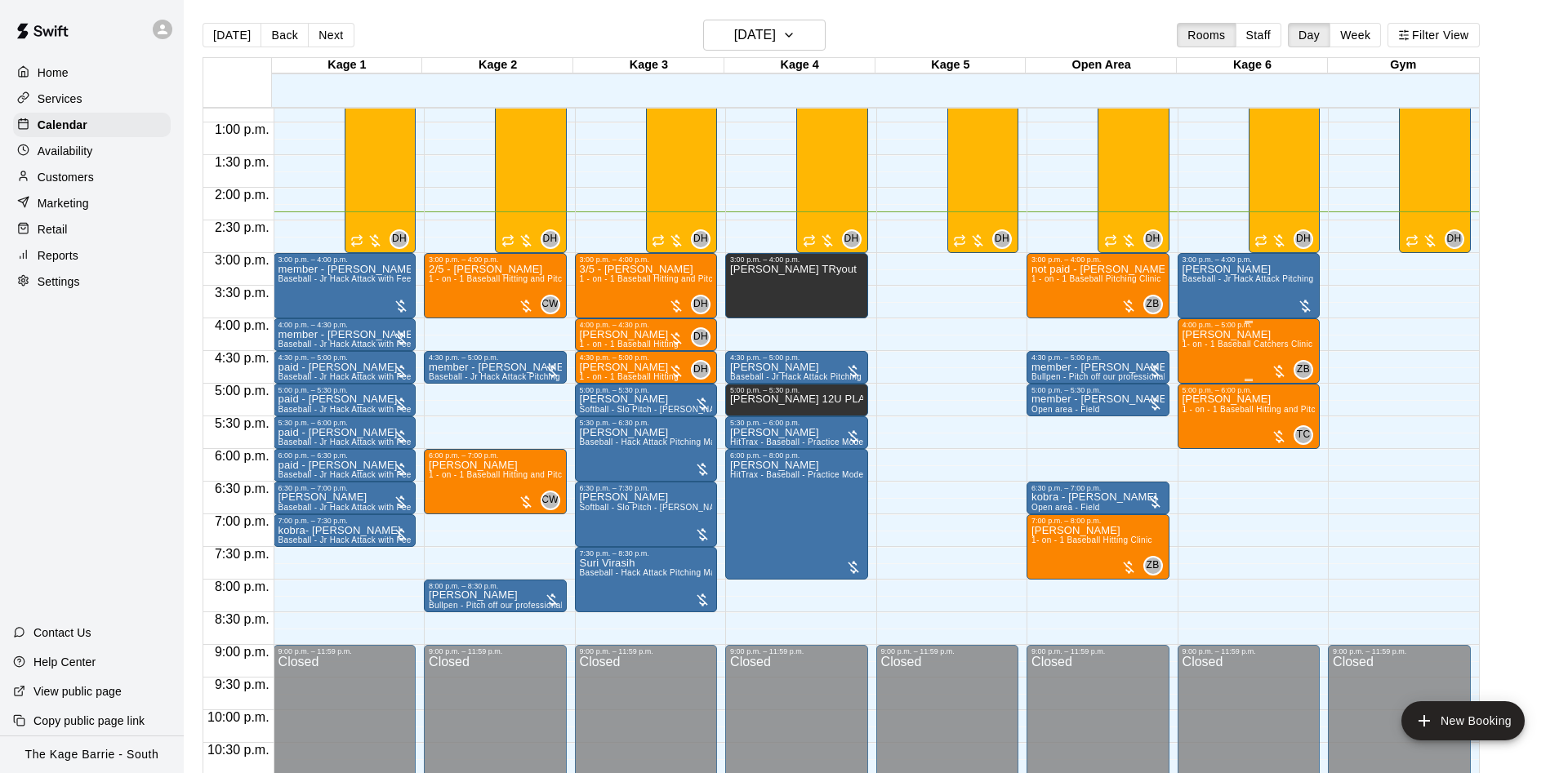
click at [1226, 349] on span "1- on - 1 Baseball Catchers Clinic" at bounding box center [1247, 344] width 131 height 9
click at [1176, 354] on div at bounding box center [784, 386] width 1568 height 773
click at [1187, 354] on div "[PERSON_NAME] 1- on - 1 Baseball Catchers Clinic" at bounding box center [1247, 716] width 131 height 773
click at [1190, 354] on icon "edit" at bounding box center [1198, 348] width 20 height 20
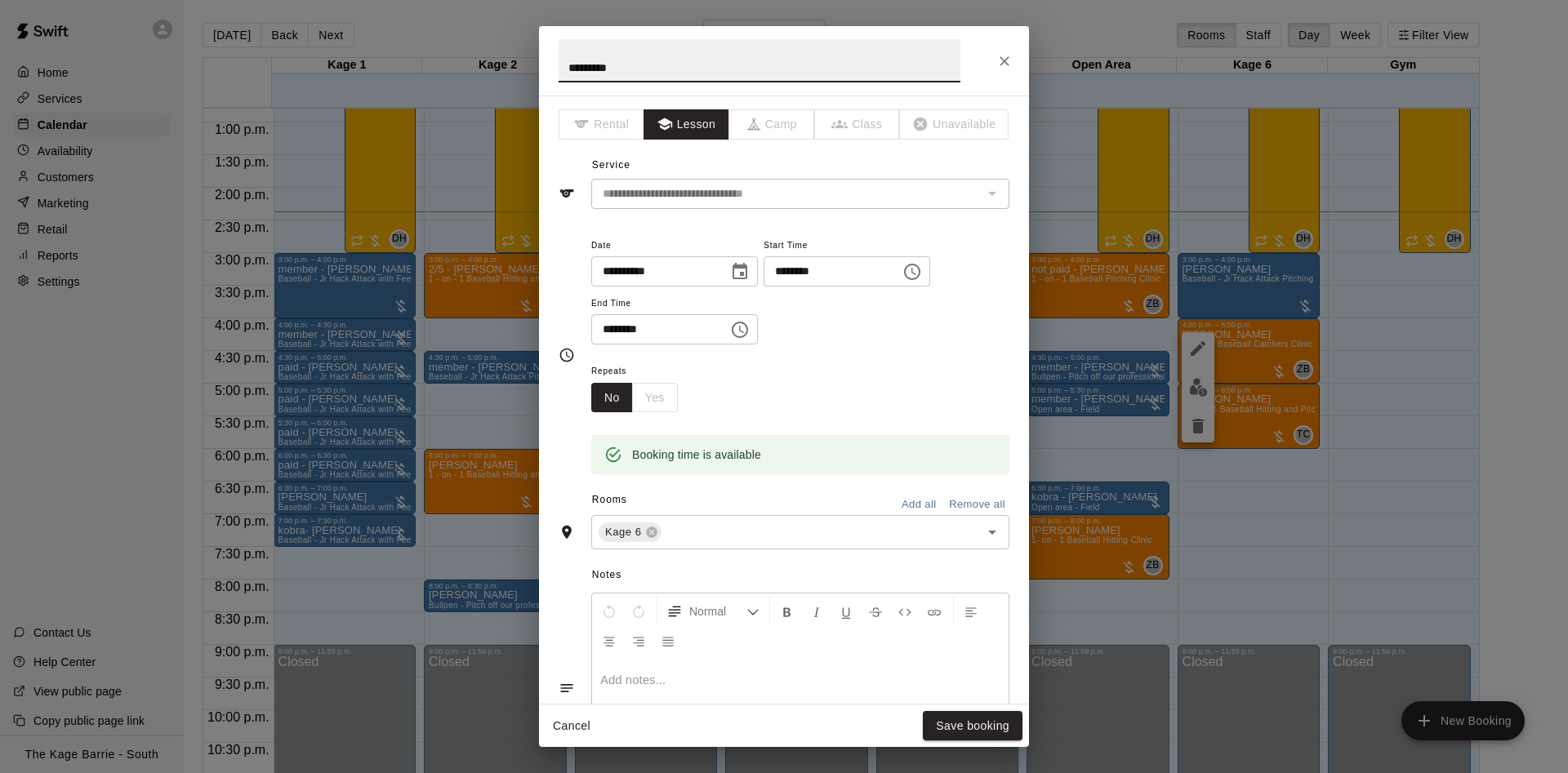
click at [567, 68] on input "*********" at bounding box center [759, 61] width 402 height 44
type input "**********"
click at [973, 717] on button "Save booking" at bounding box center [972, 726] width 100 height 30
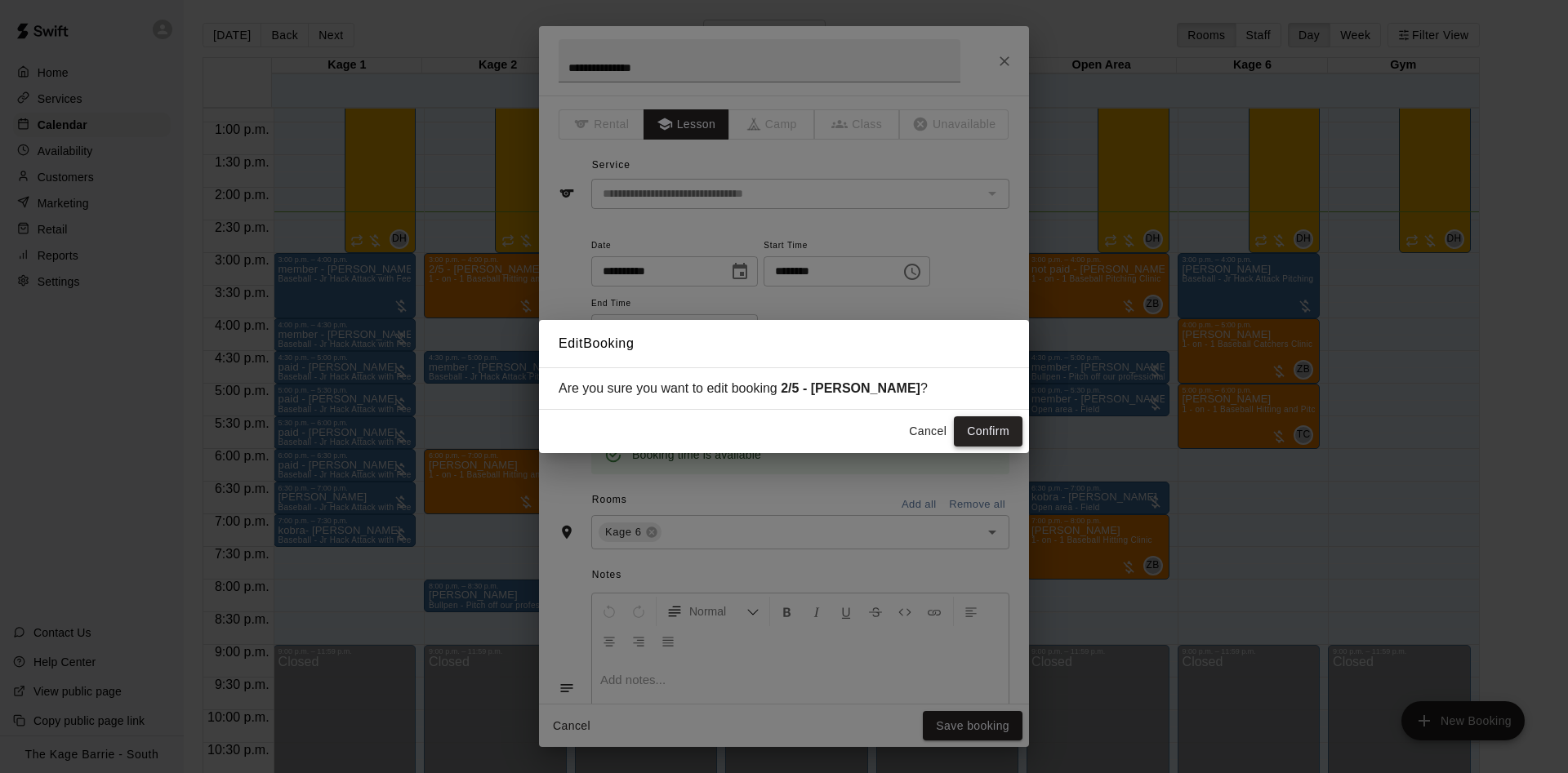
click at [981, 432] on button "Confirm" at bounding box center [987, 431] width 68 height 30
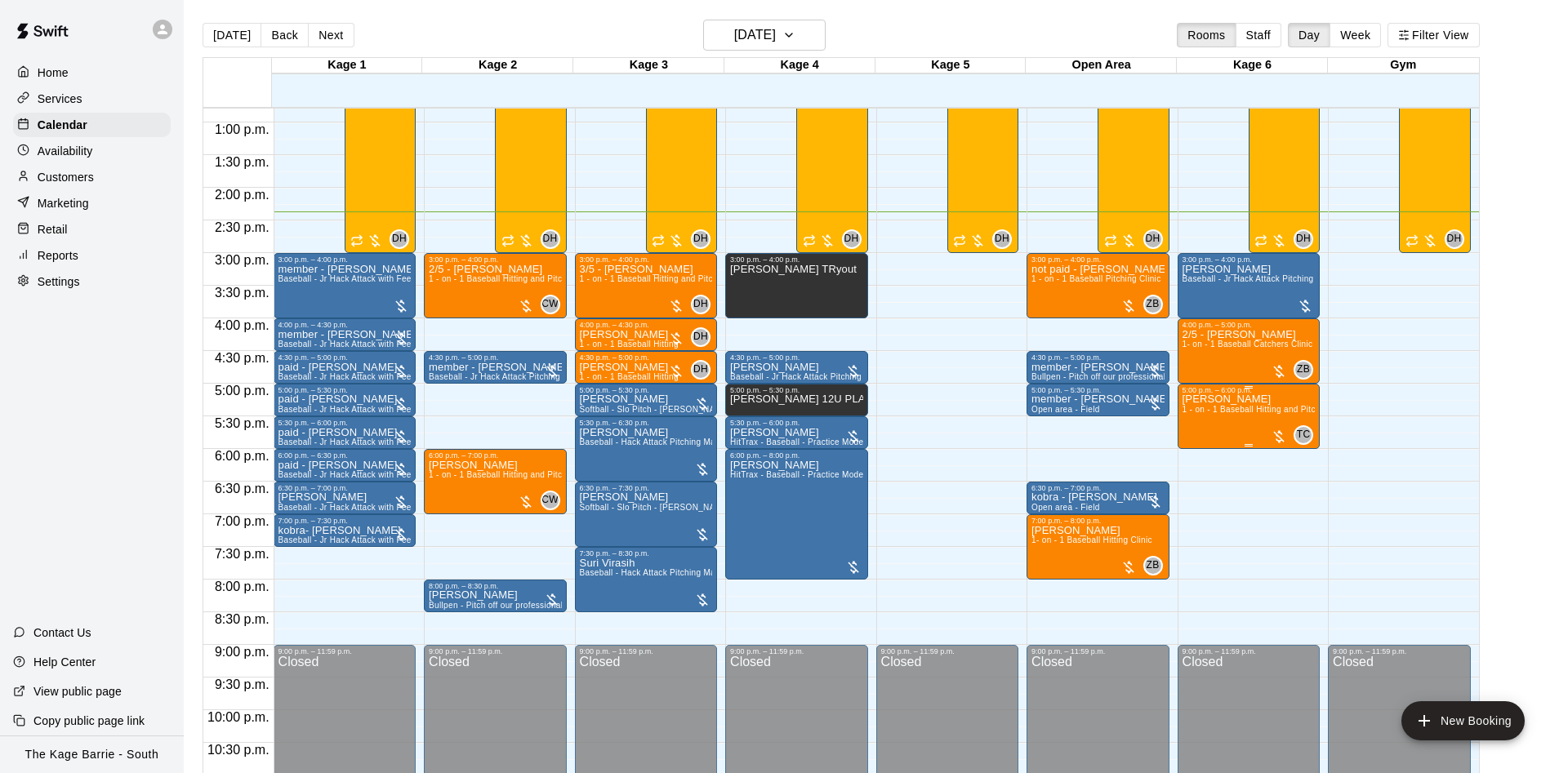
click at [1212, 421] on div "[PERSON_NAME] 1 - on - 1 Baseball Hitting and Pitching Clinic" at bounding box center [1249, 781] width 133 height 773
click at [1200, 445] on img "edit" at bounding box center [1198, 453] width 19 height 19
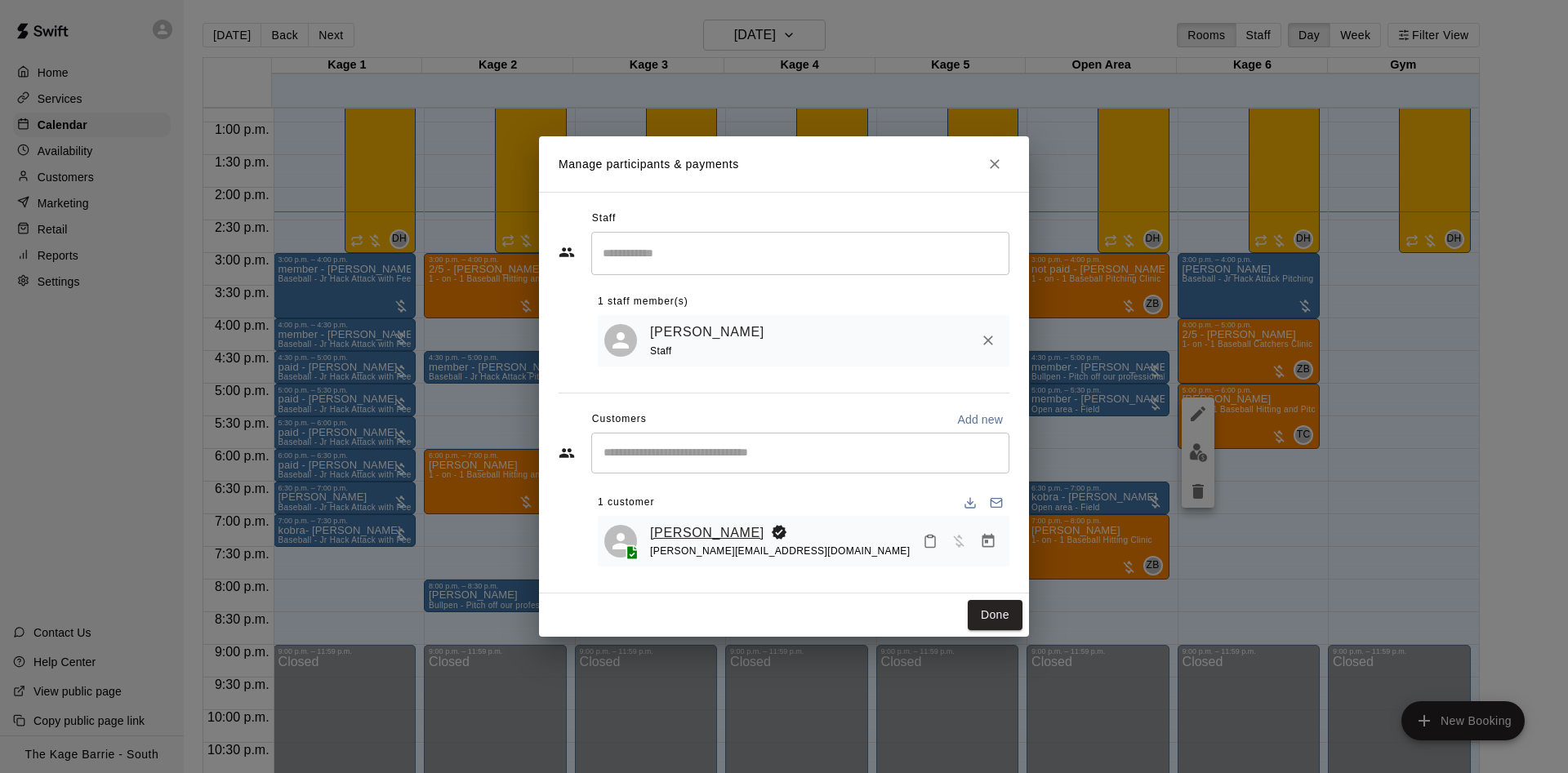
click at [693, 528] on link "[PERSON_NAME]" at bounding box center [707, 533] width 115 height 21
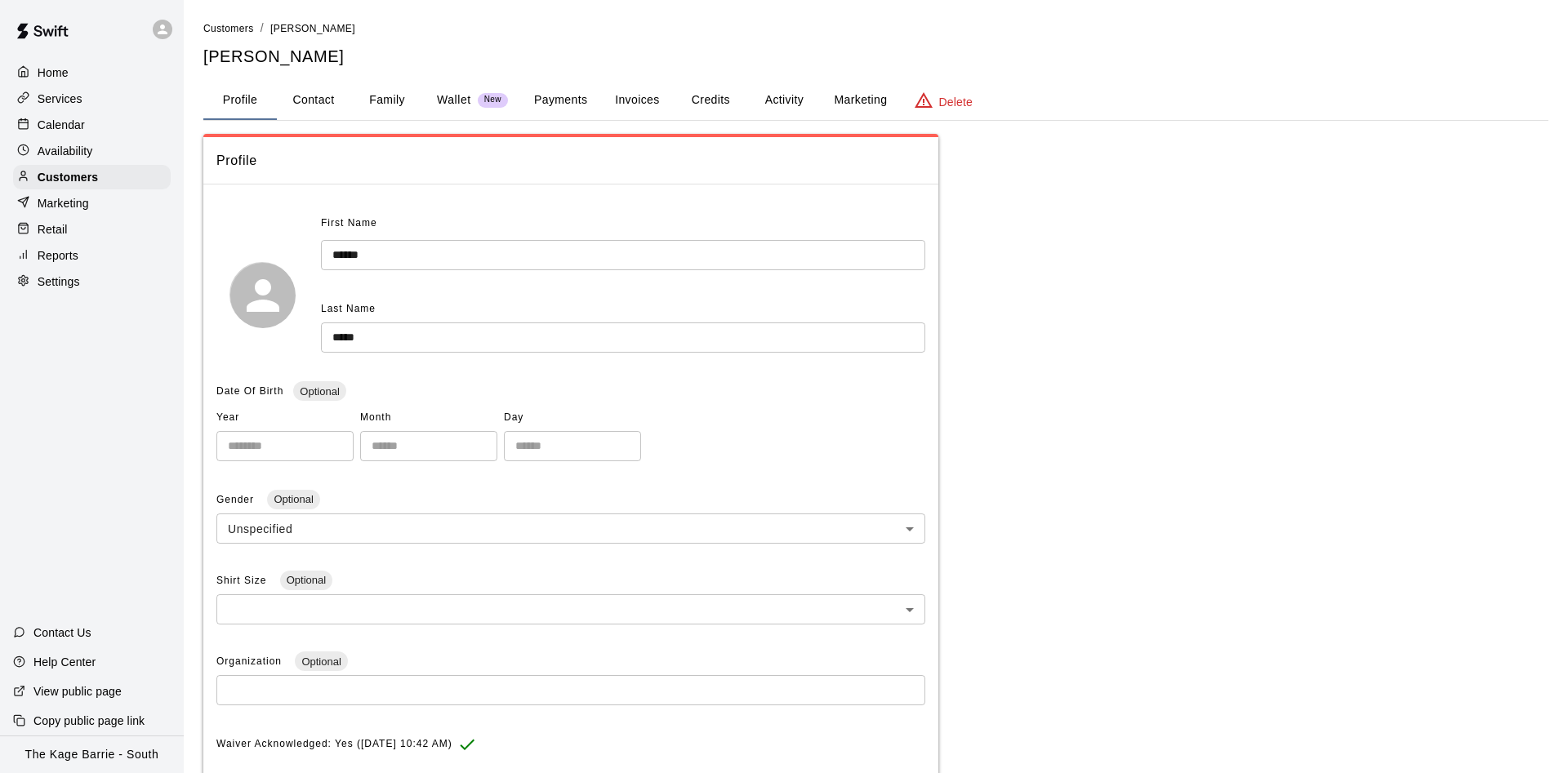
click at [773, 64] on h5 "[PERSON_NAME]" at bounding box center [875, 56] width 1345 height 22
click at [773, 81] on button "Activity" at bounding box center [784, 101] width 74 height 39
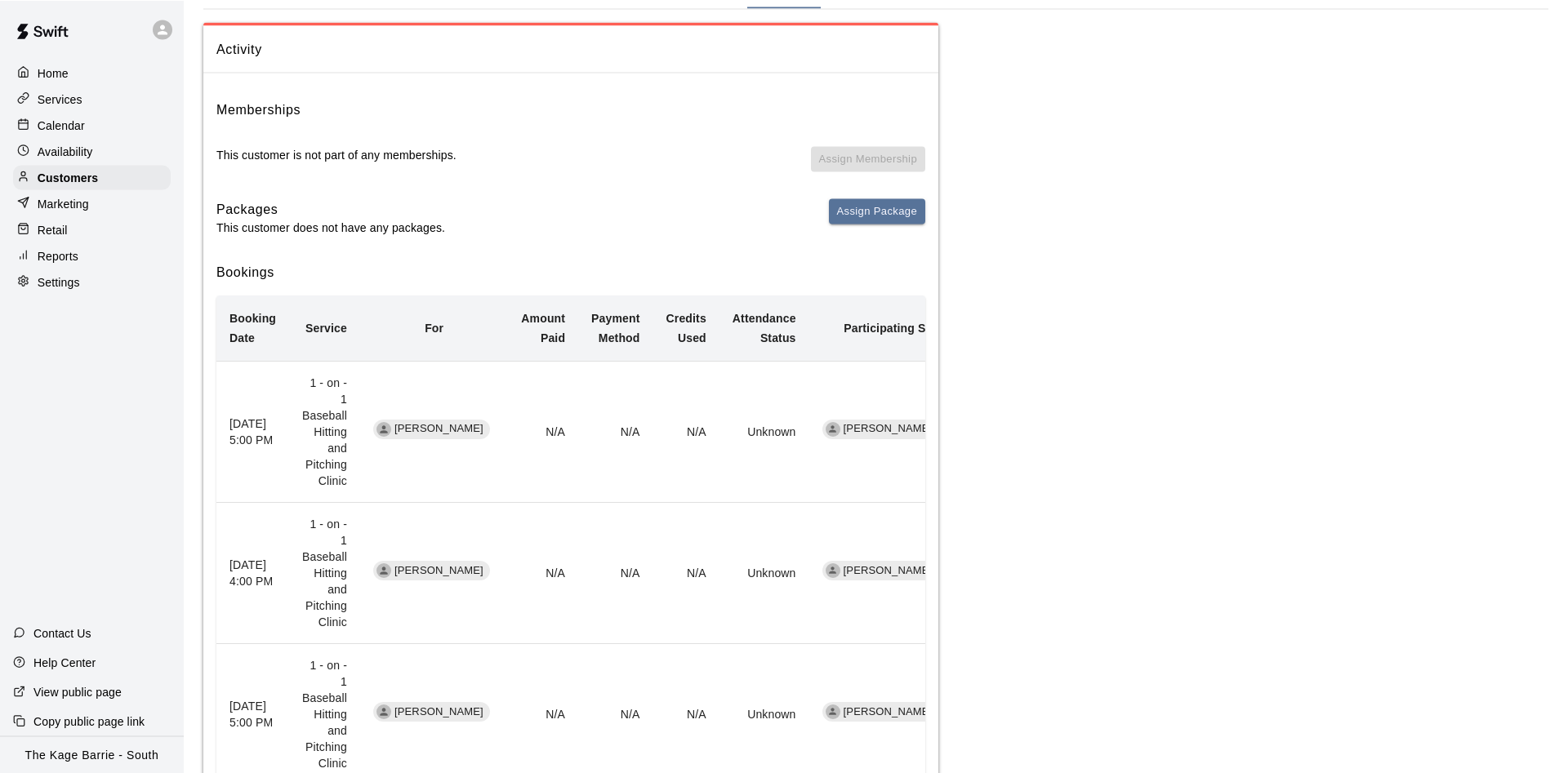
scroll to position [167, 0]
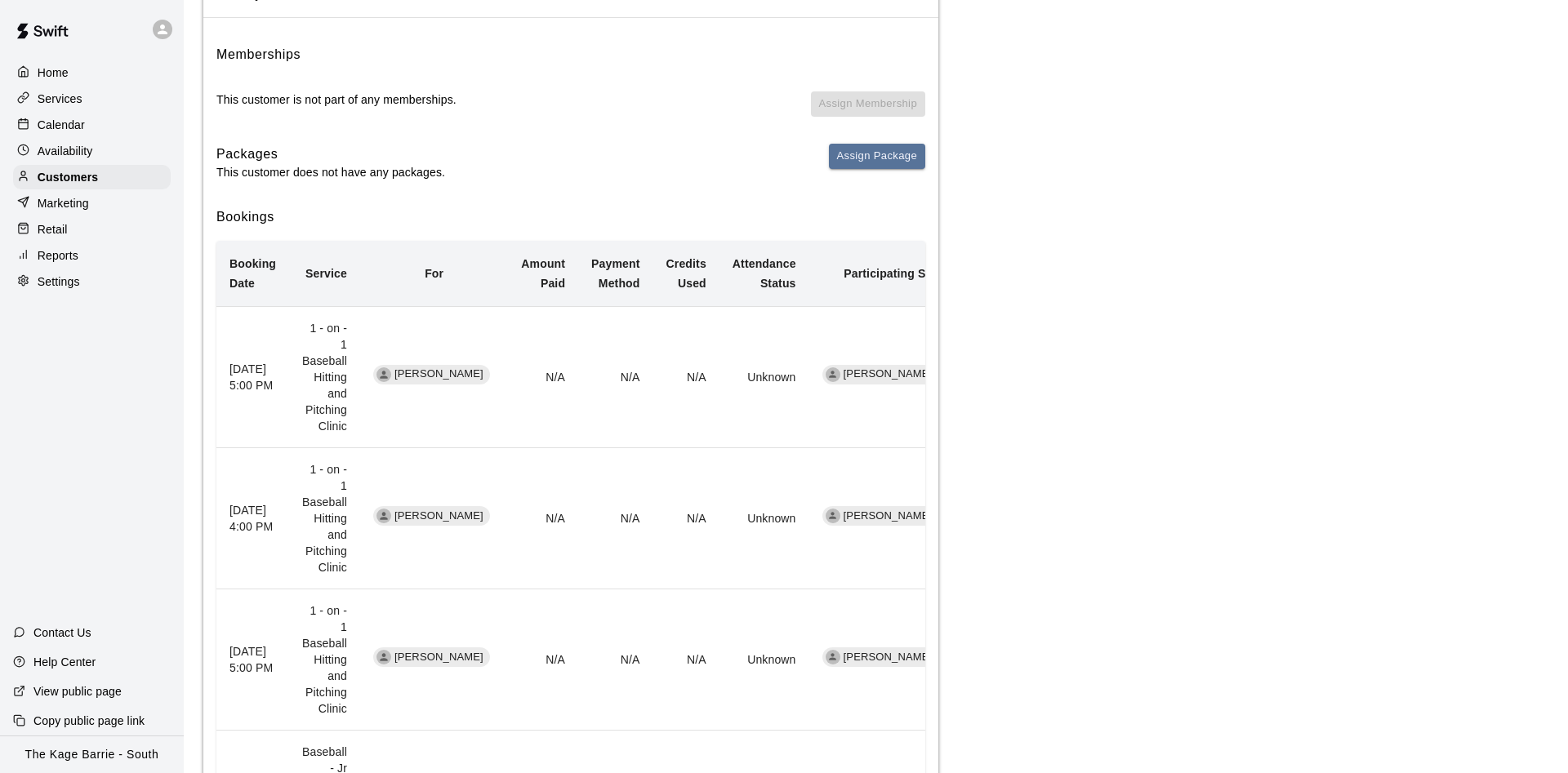
click at [108, 131] on div "Calendar" at bounding box center [91, 125] width 157 height 25
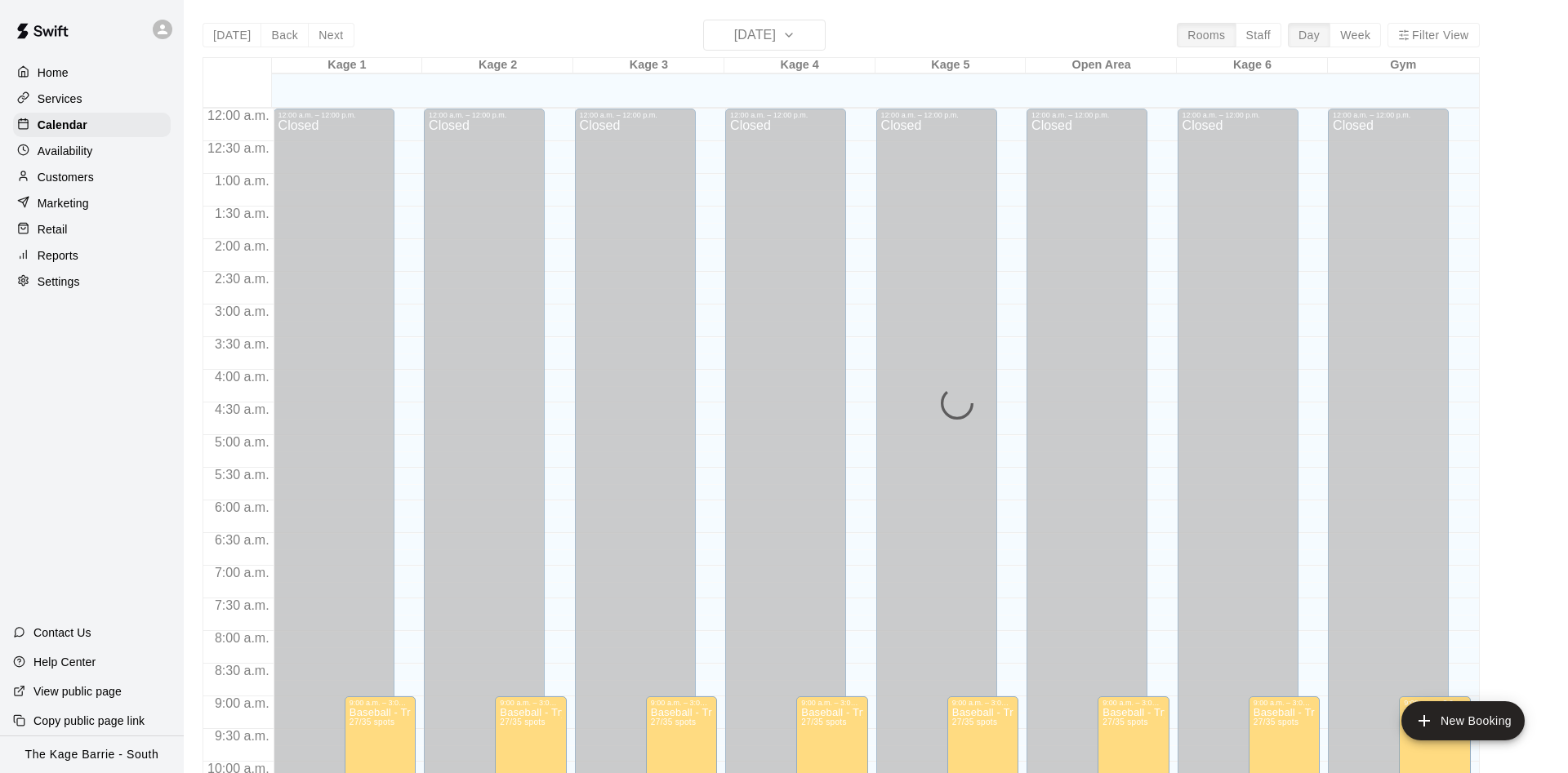
scroll to position [835, 0]
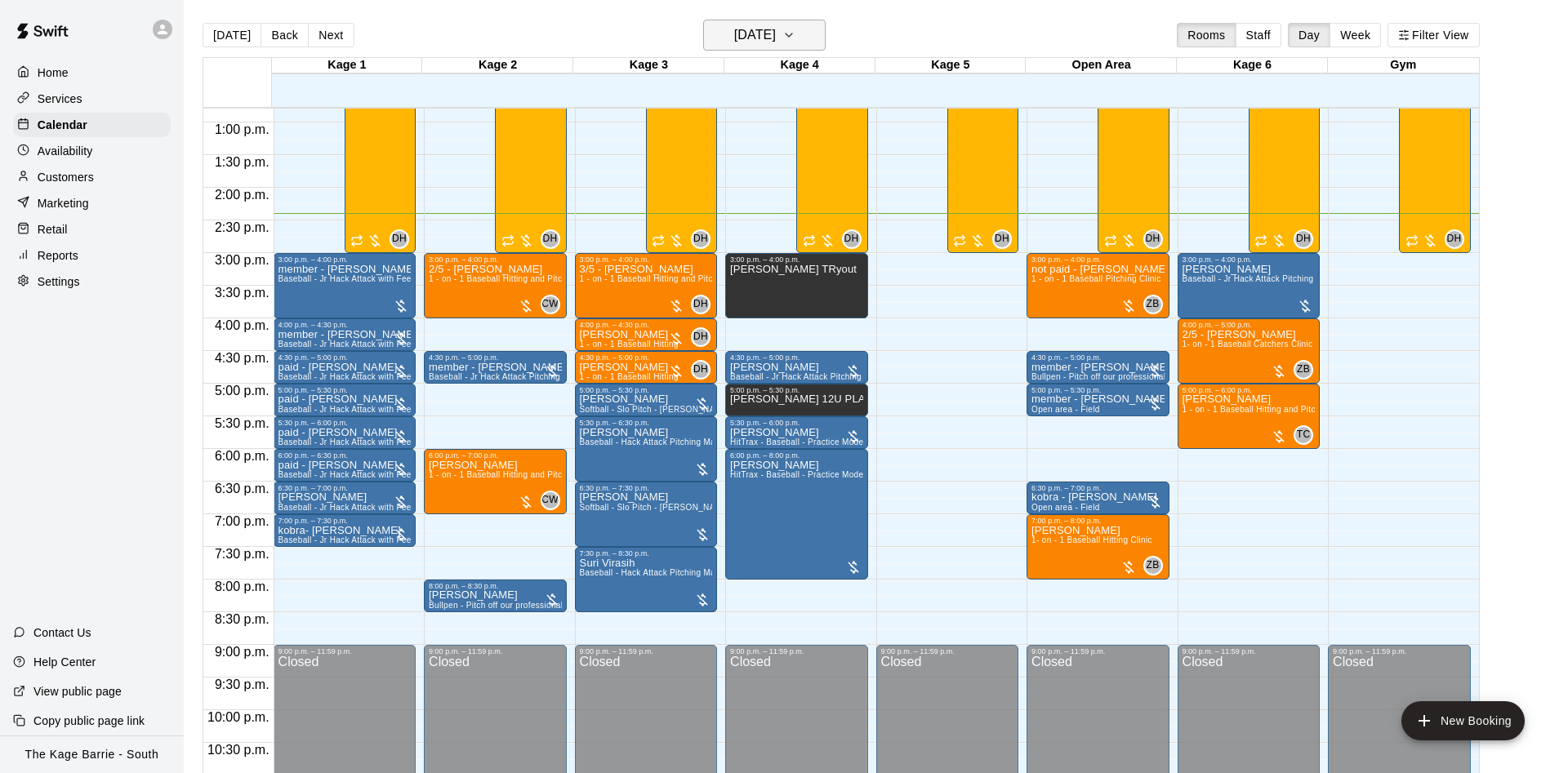
click at [747, 31] on h6 "[DATE]" at bounding box center [755, 35] width 42 height 23
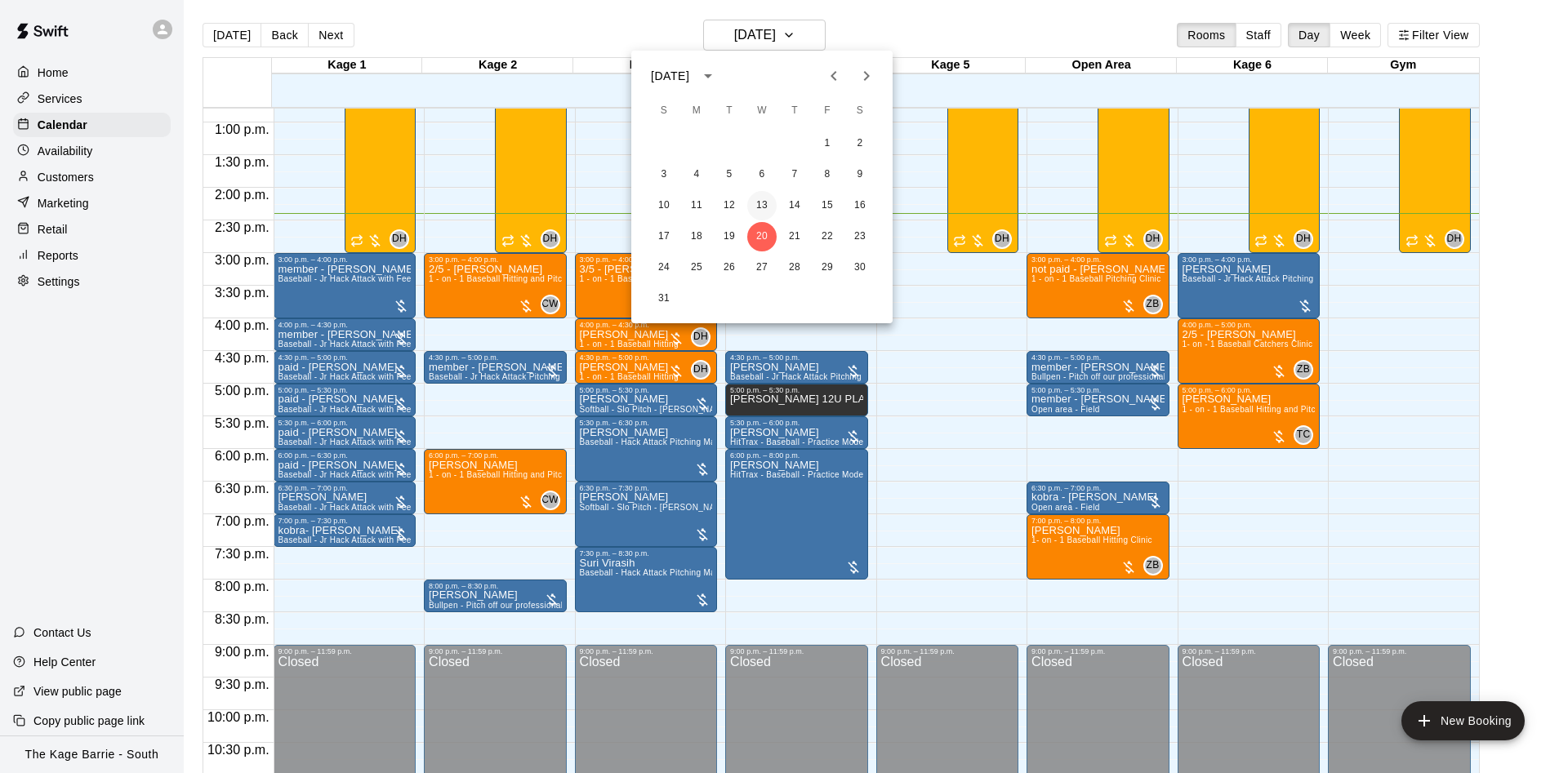
click at [759, 204] on button "13" at bounding box center [762, 205] width 29 height 29
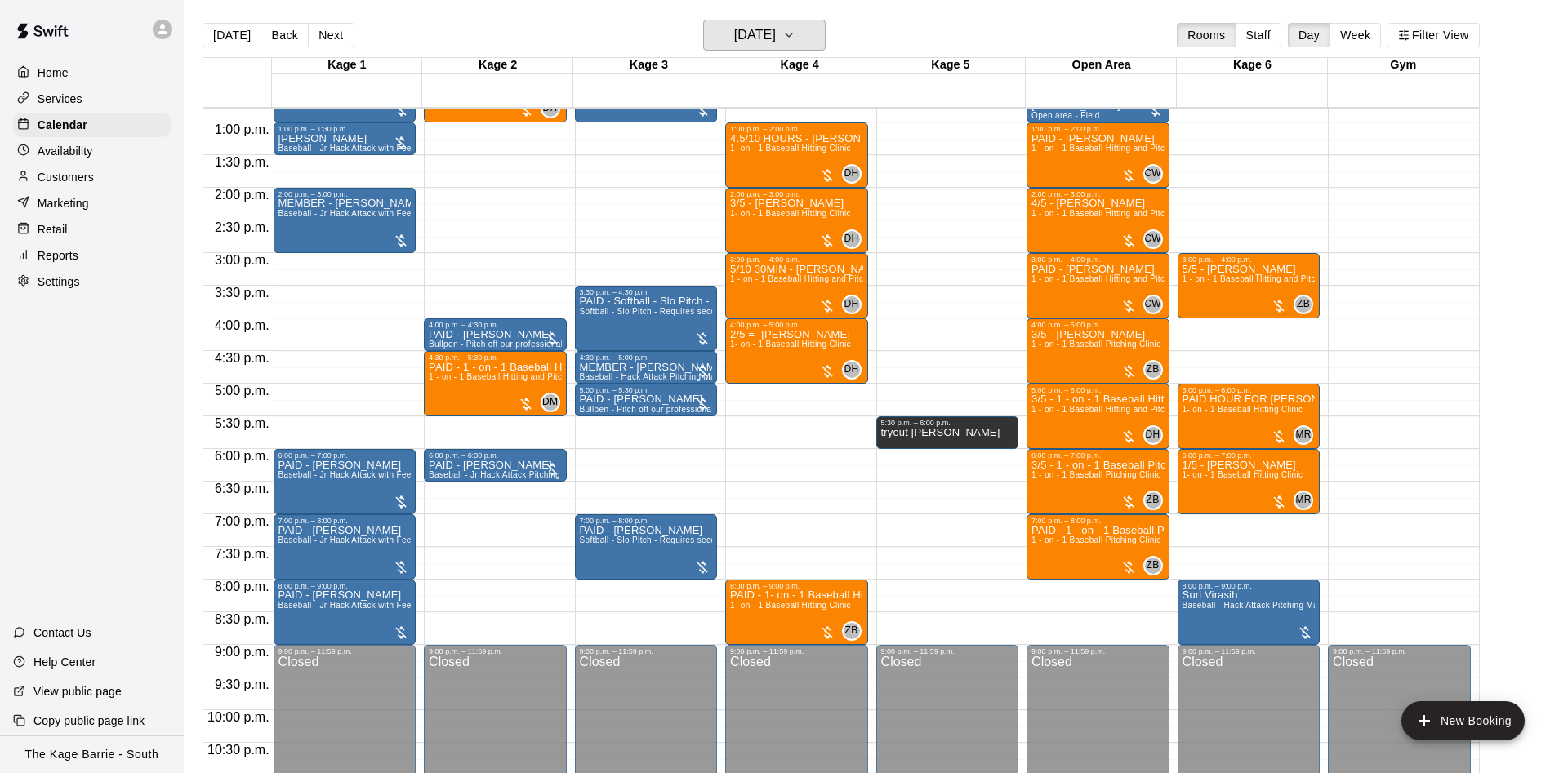
scroll to position [733, 0]
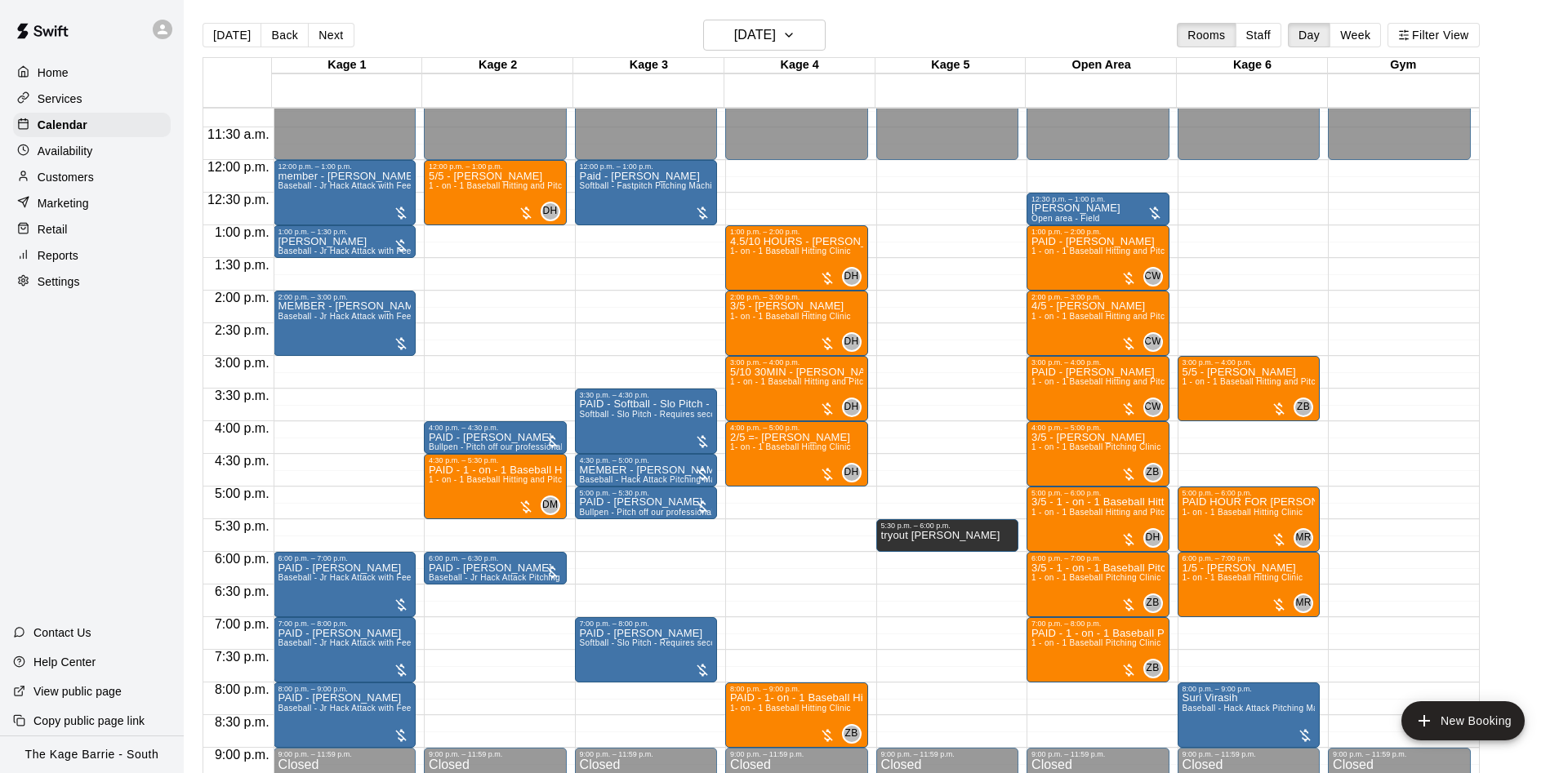
drag, startPoint x: 236, startPoint y: 45, endPoint x: 254, endPoint y: 44, distance: 18.0
click at [238, 43] on button "[DATE]" at bounding box center [232, 35] width 59 height 25
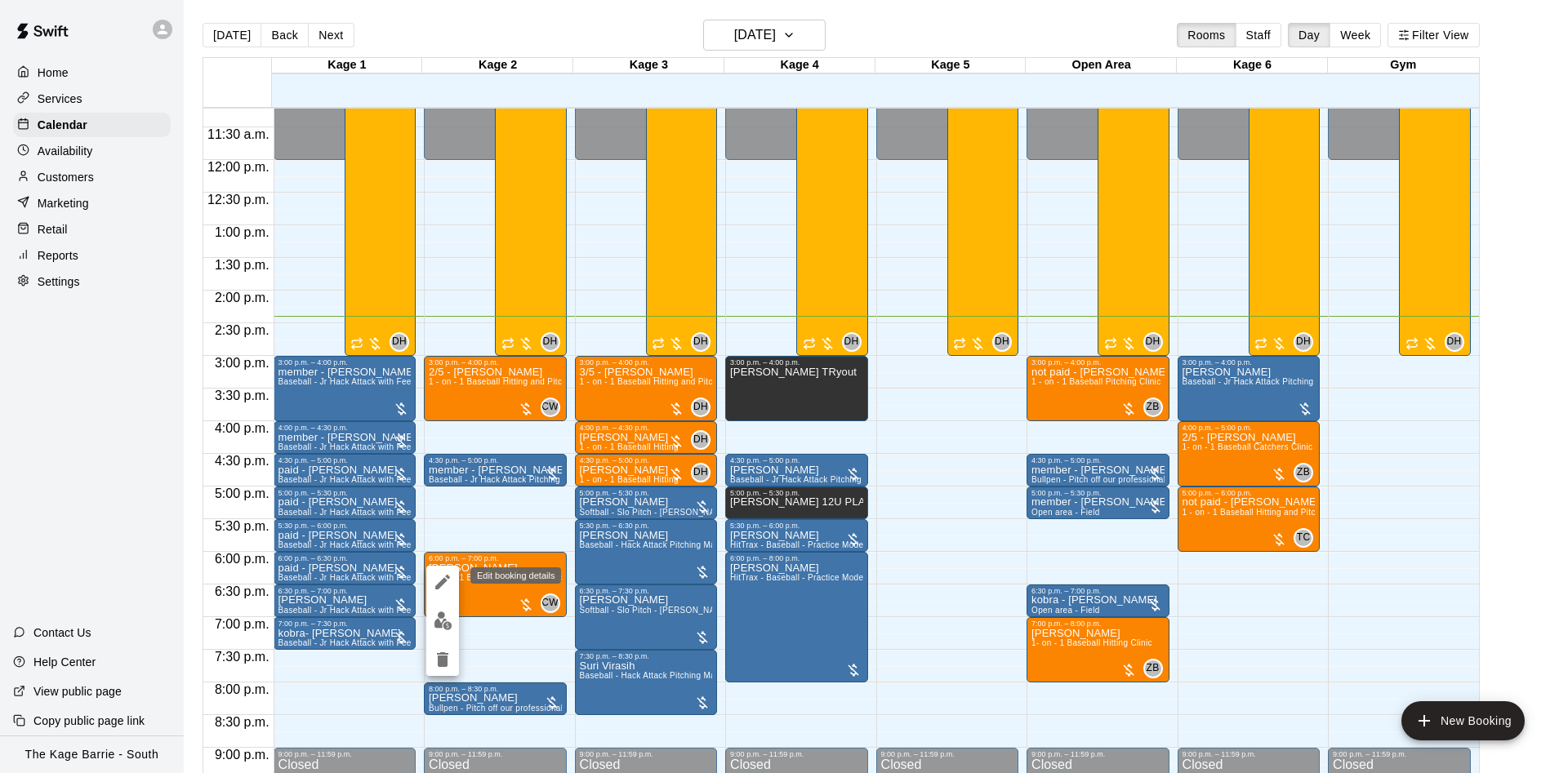
click at [444, 581] on icon "edit" at bounding box center [442, 581] width 15 height 15
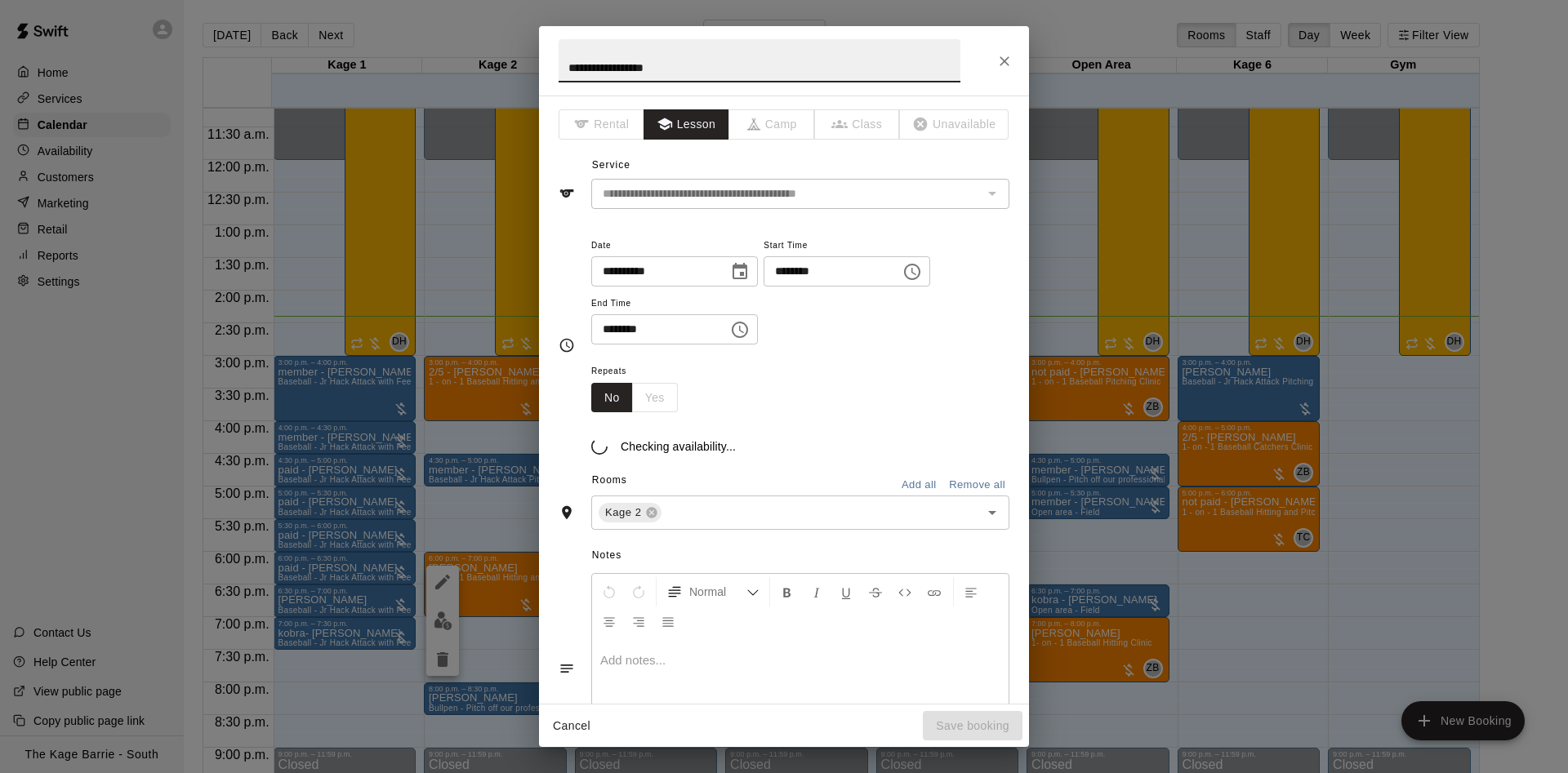
click at [562, 59] on input "**********" at bounding box center [759, 61] width 402 height 44
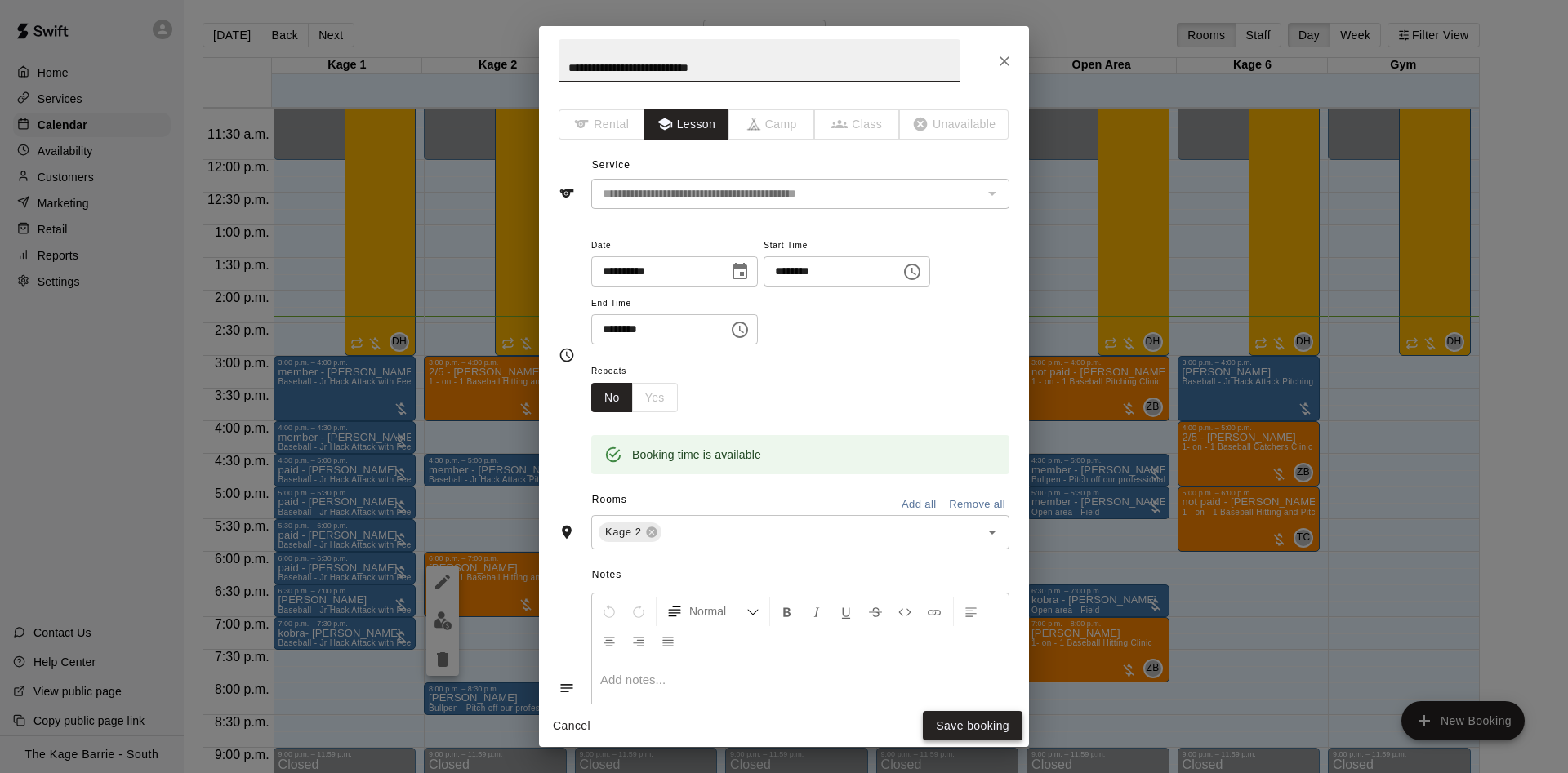
type input "**********"
click at [1011, 727] on button "Save booking" at bounding box center [972, 726] width 100 height 30
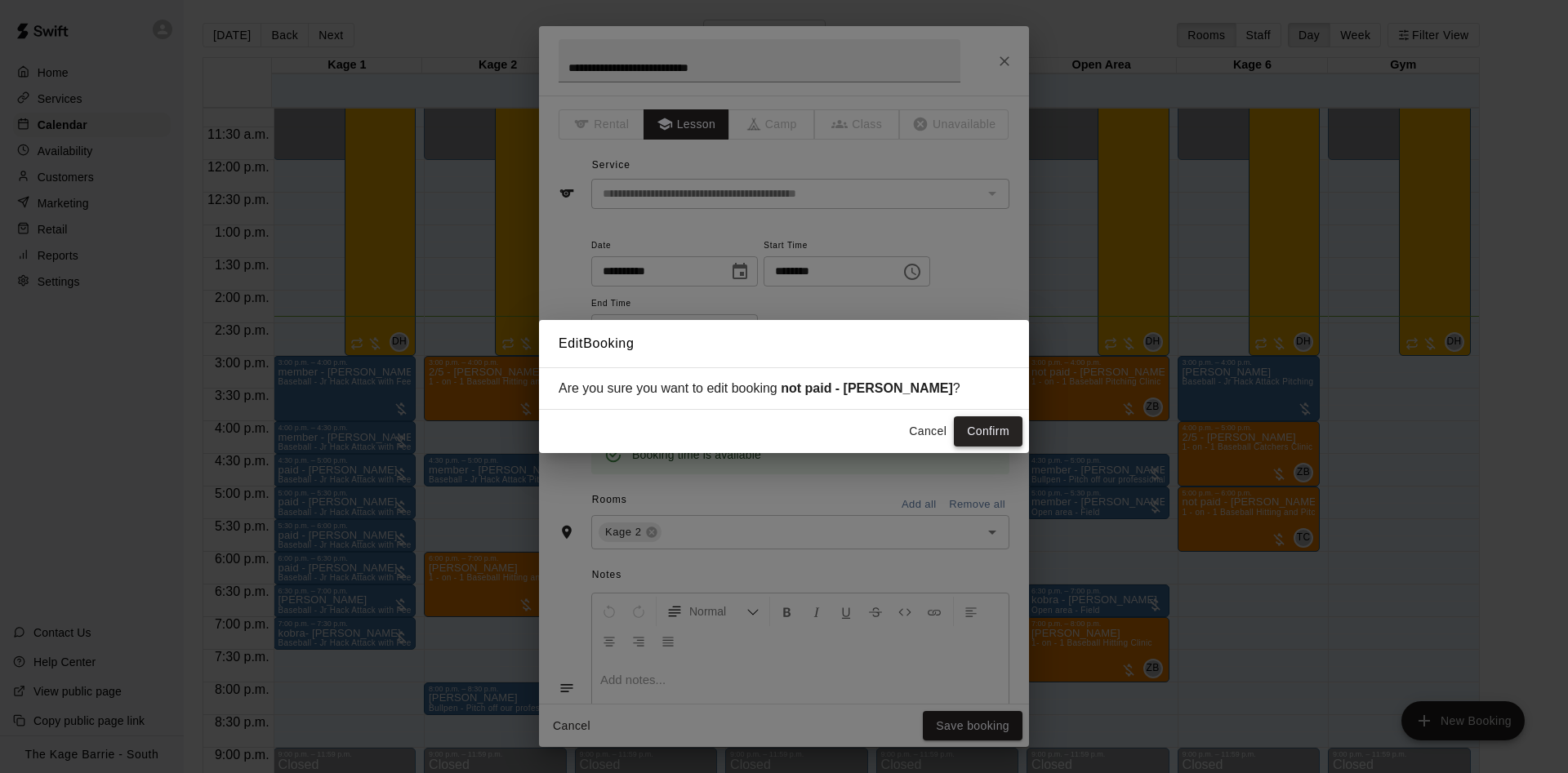
click at [971, 428] on button "Confirm" at bounding box center [987, 431] width 68 height 30
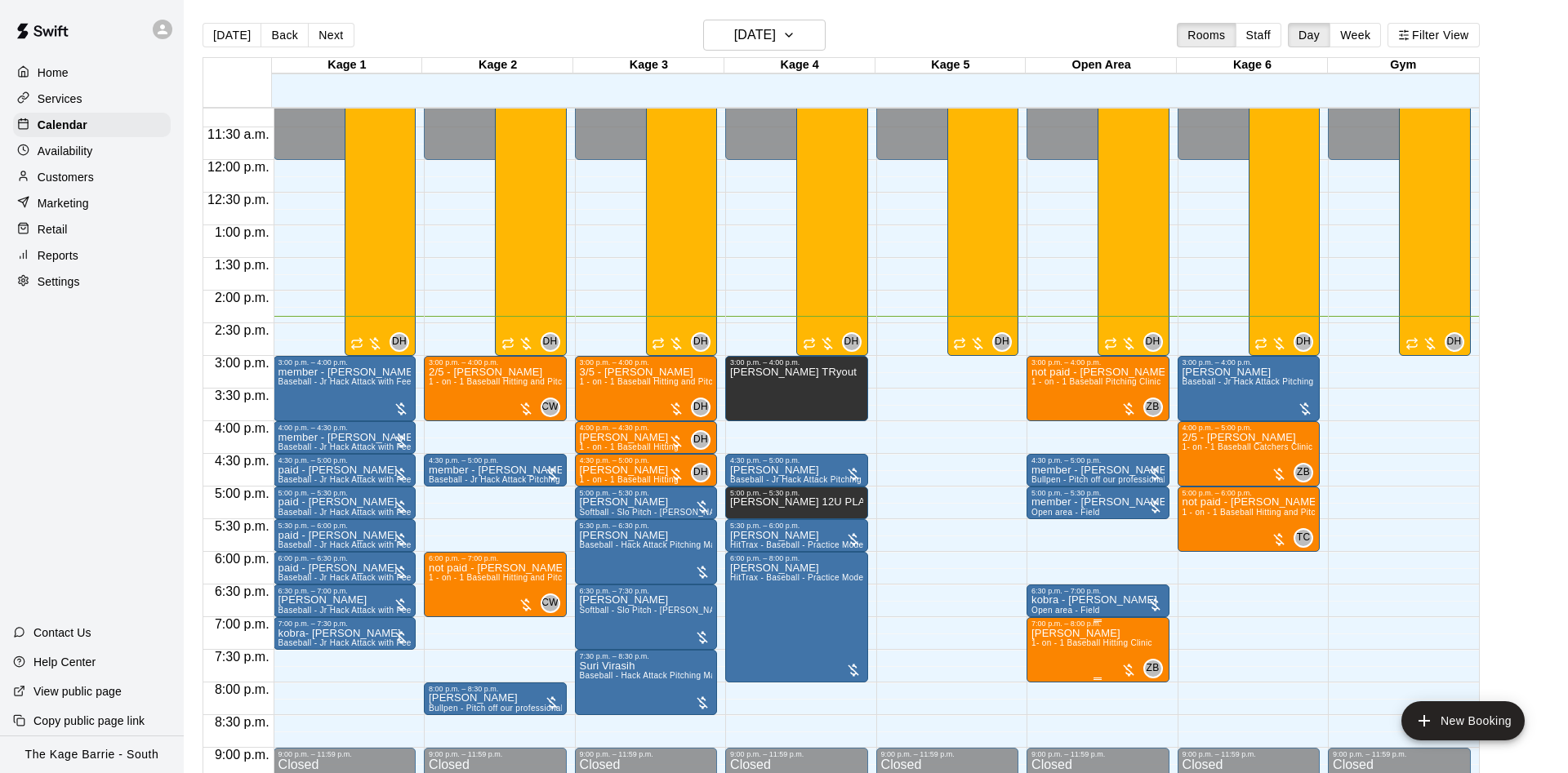
click at [1080, 634] on p "[PERSON_NAME]" at bounding box center [1091, 634] width 121 height 0
click at [1046, 686] on img "edit" at bounding box center [1047, 692] width 19 height 19
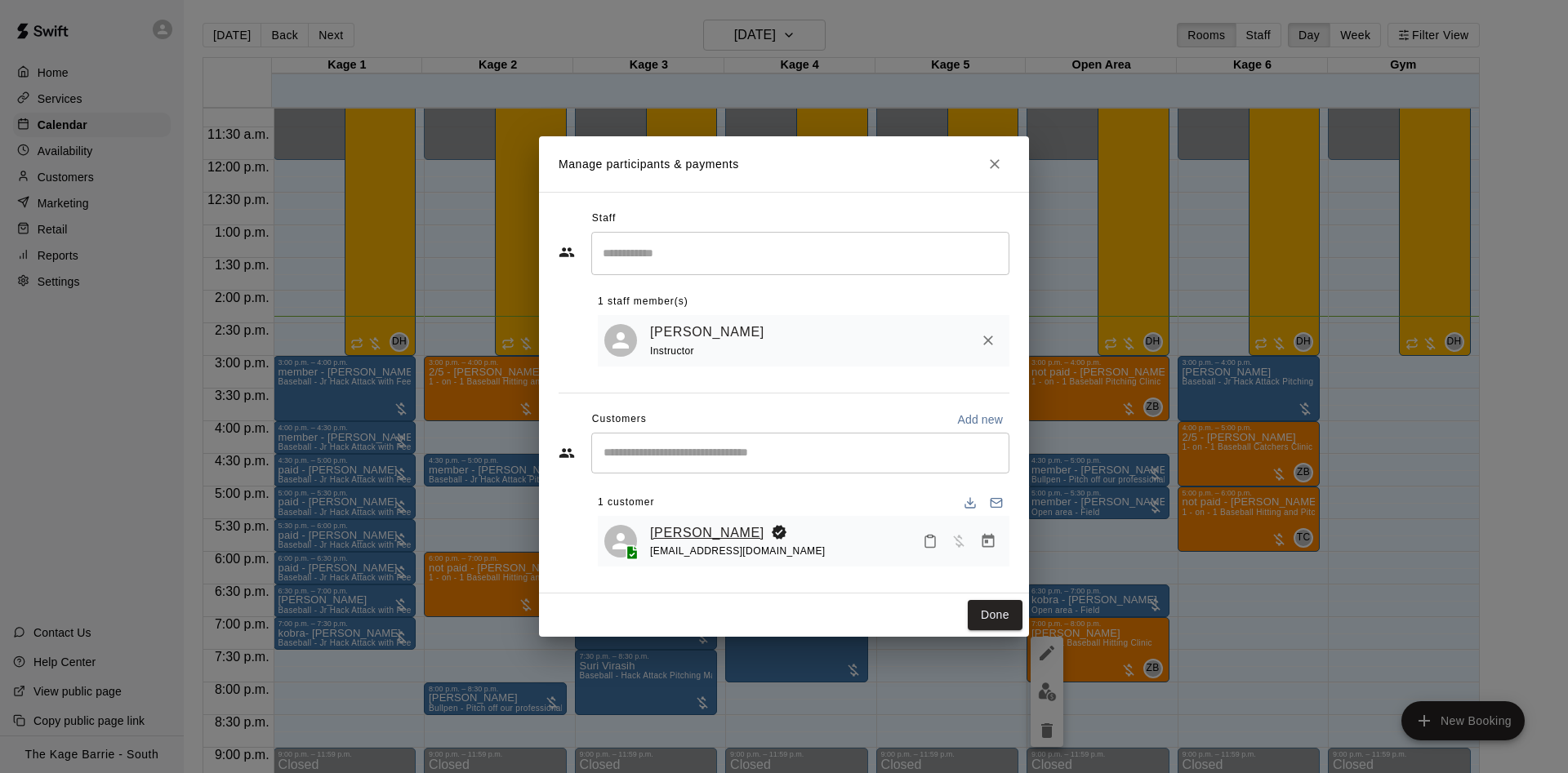
click at [708, 527] on link "[PERSON_NAME]" at bounding box center [707, 533] width 115 height 21
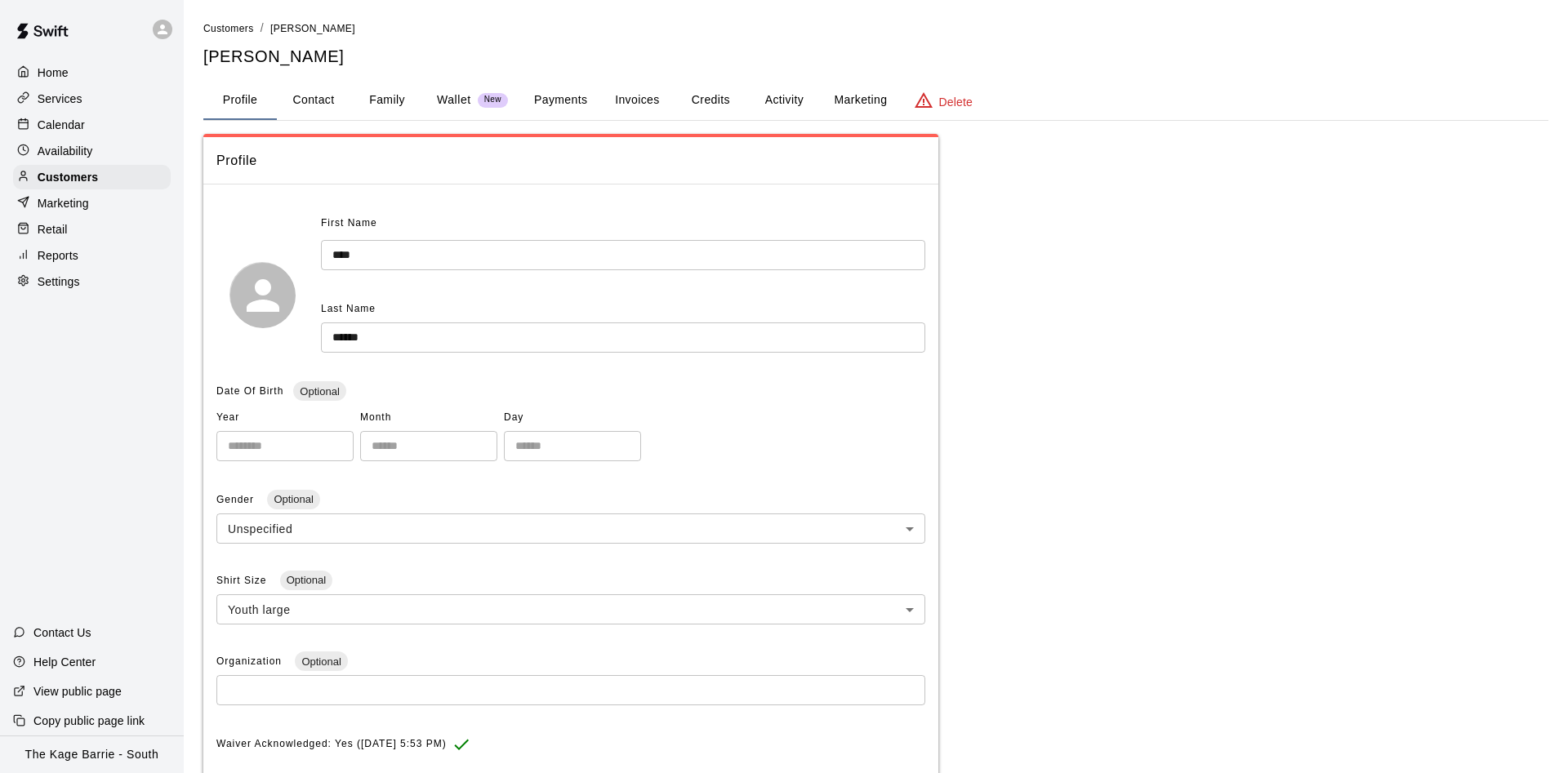
click at [783, 99] on button "Activity" at bounding box center [784, 101] width 74 height 39
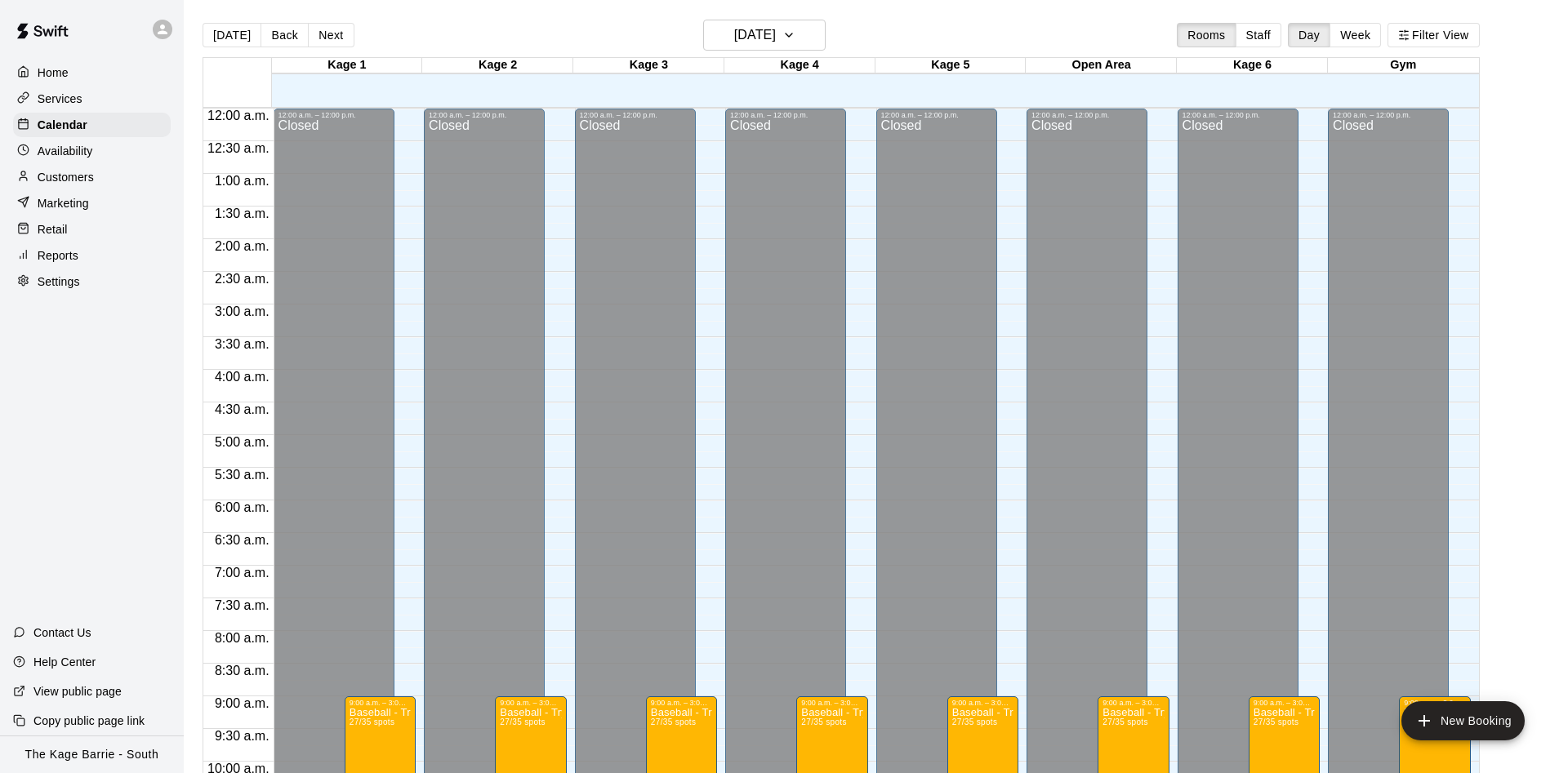
scroll to position [835, 0]
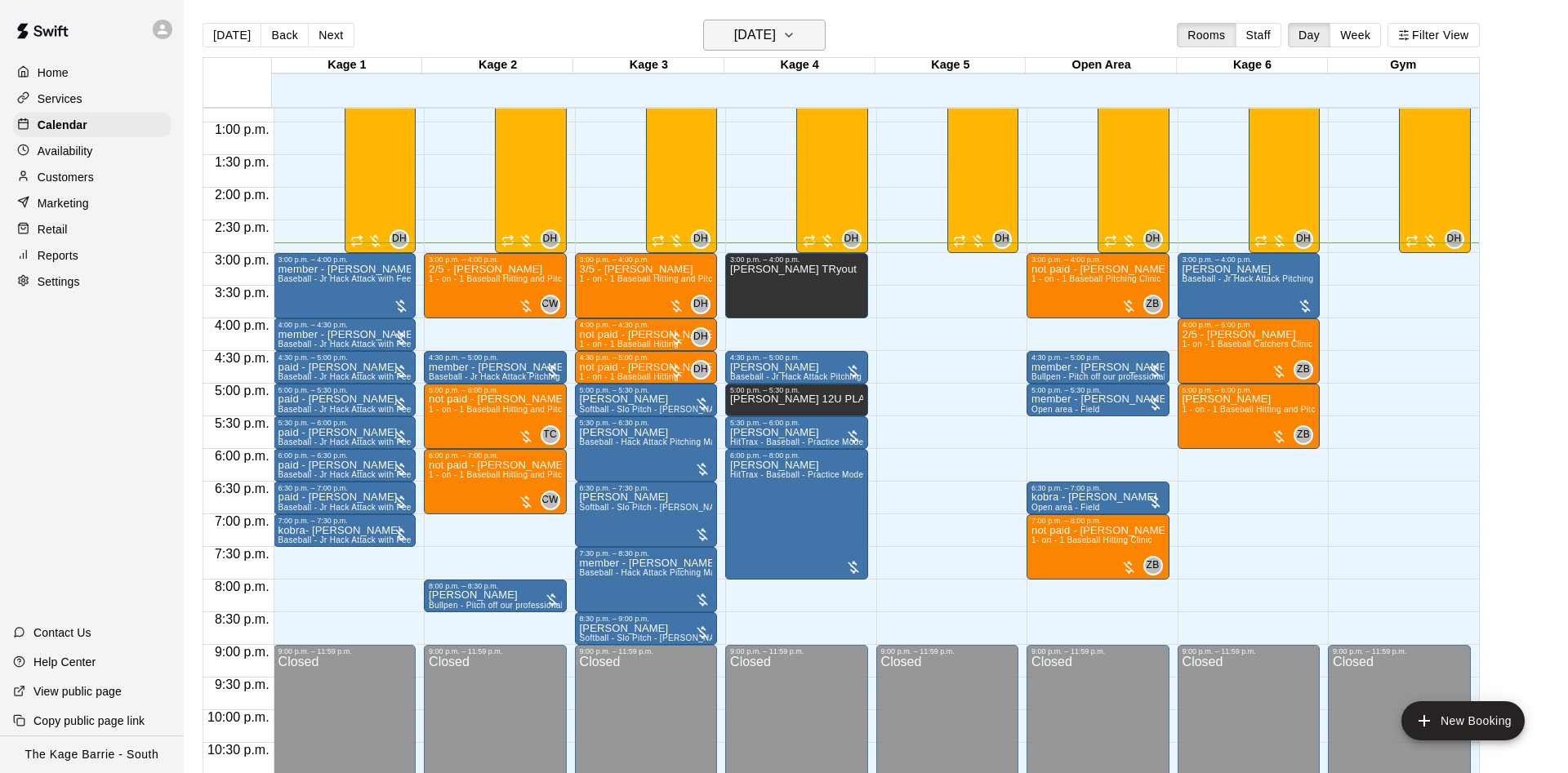
click at [775, 41] on h6 "[DATE]" at bounding box center [755, 35] width 42 height 23
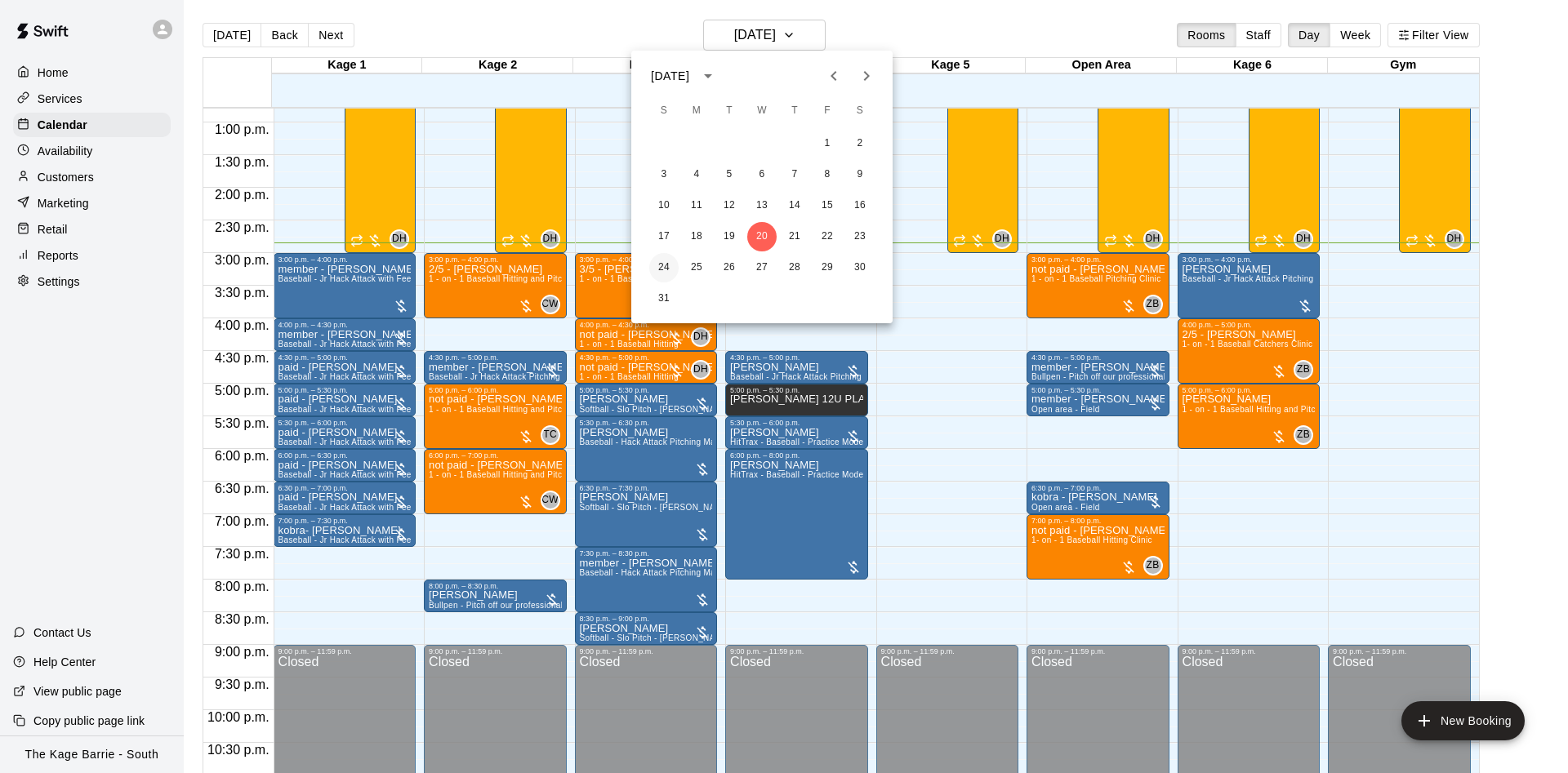
click at [667, 263] on button "24" at bounding box center [663, 268] width 29 height 29
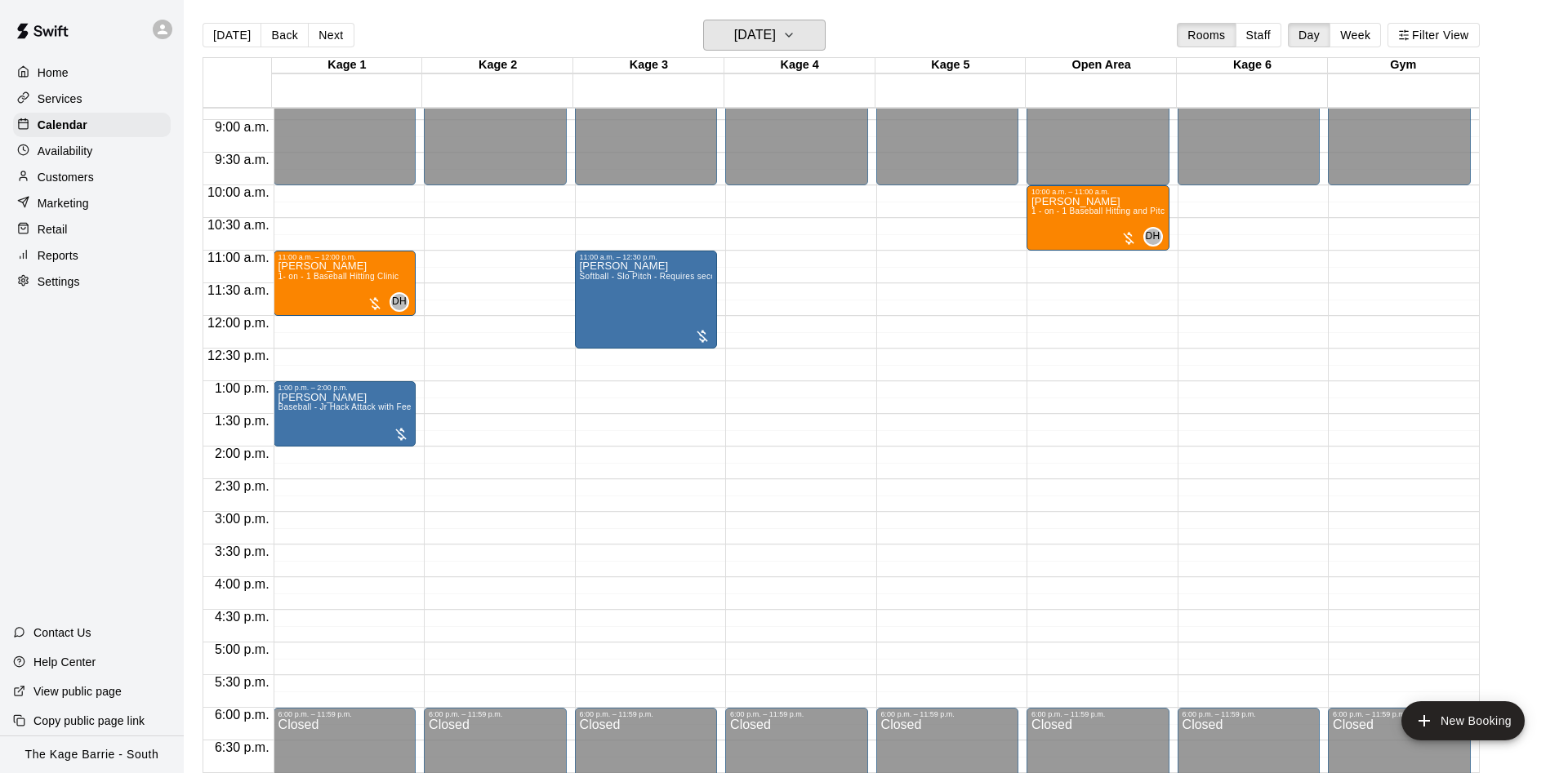
scroll to position [629, 0]
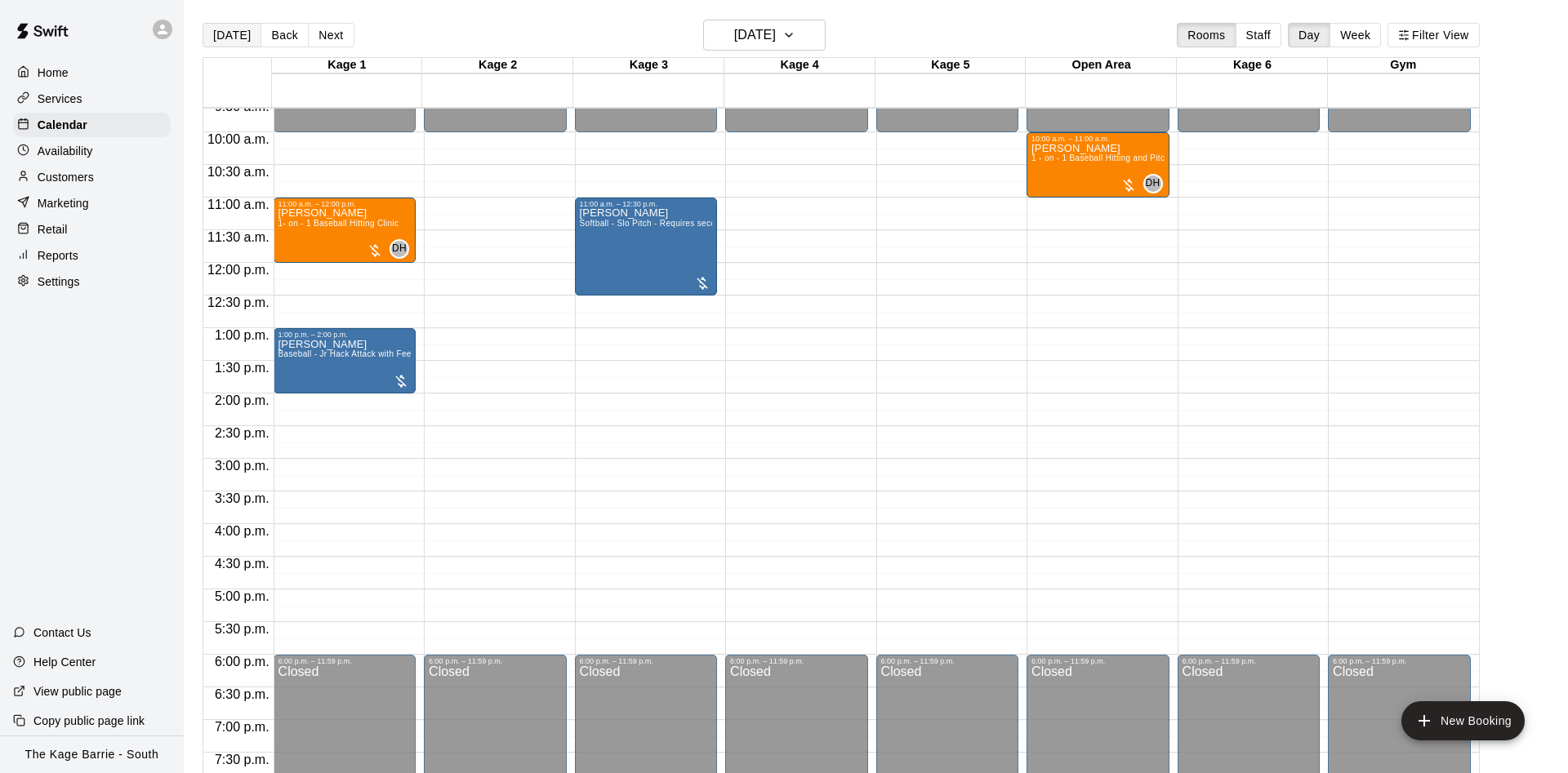
click at [240, 27] on button "[DATE]" at bounding box center [232, 35] width 59 height 25
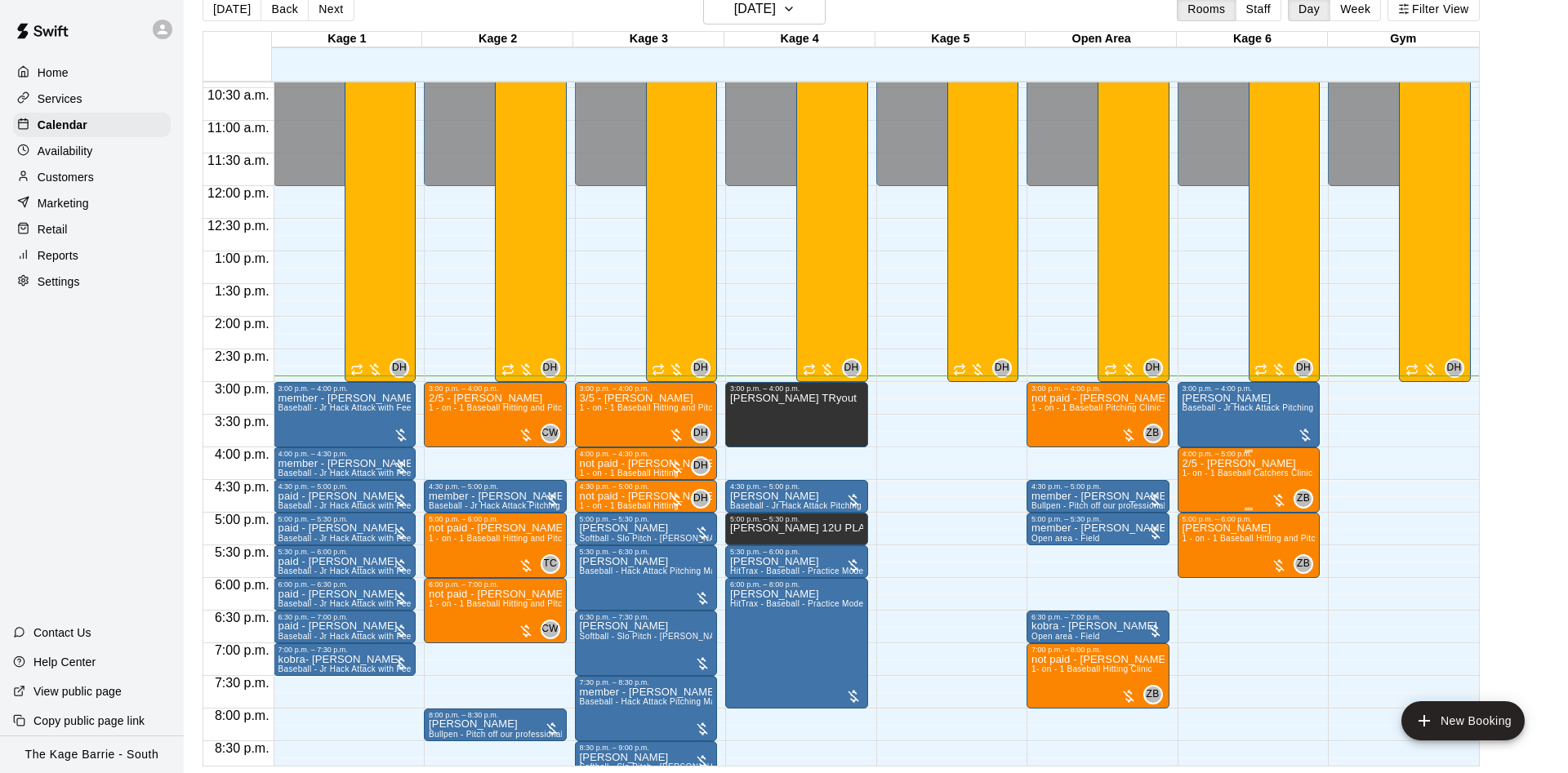
scroll to position [886, 0]
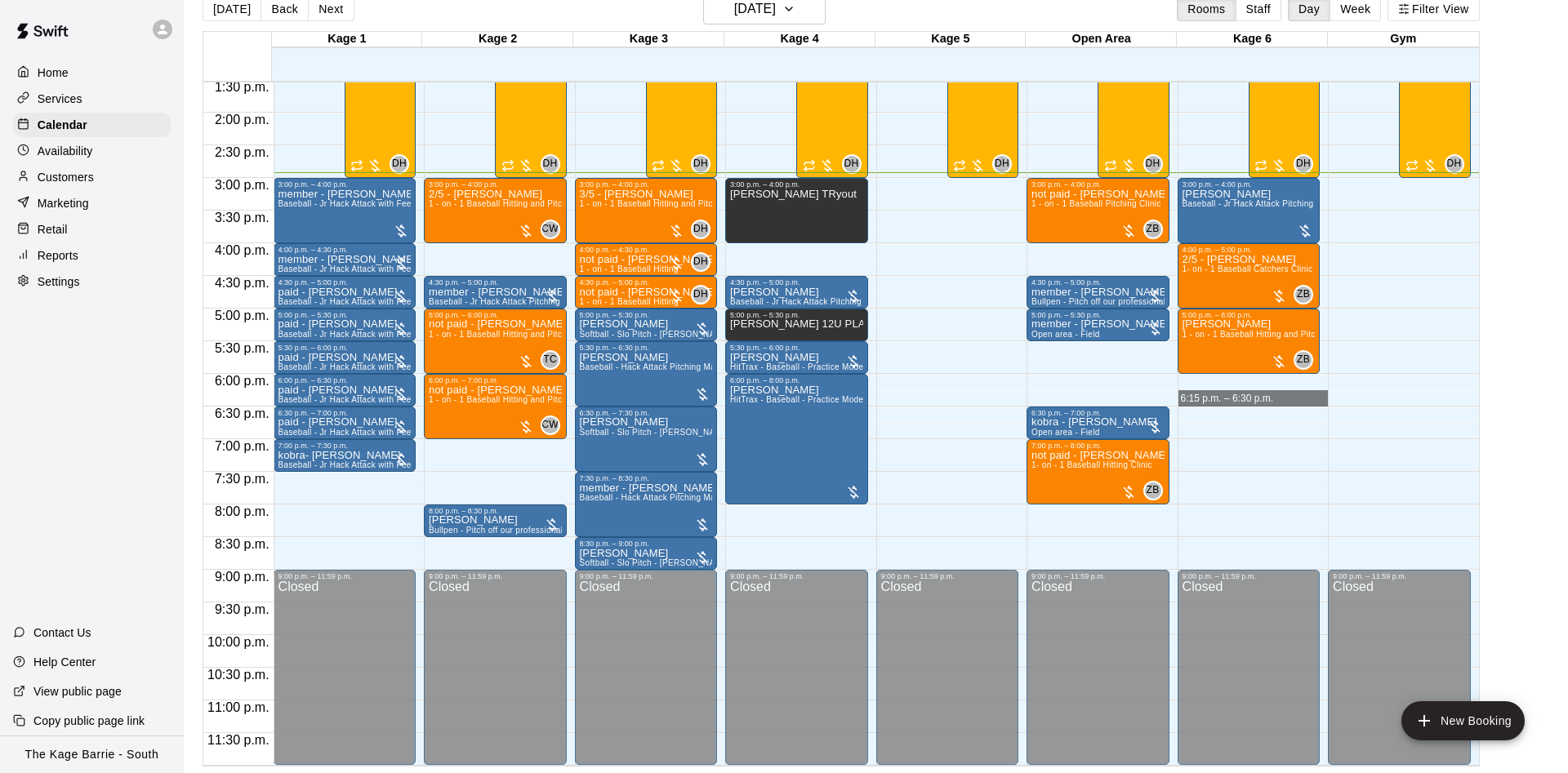
drag, startPoint x: 1205, startPoint y: 386, endPoint x: 1212, endPoint y: 392, distance: 9.2
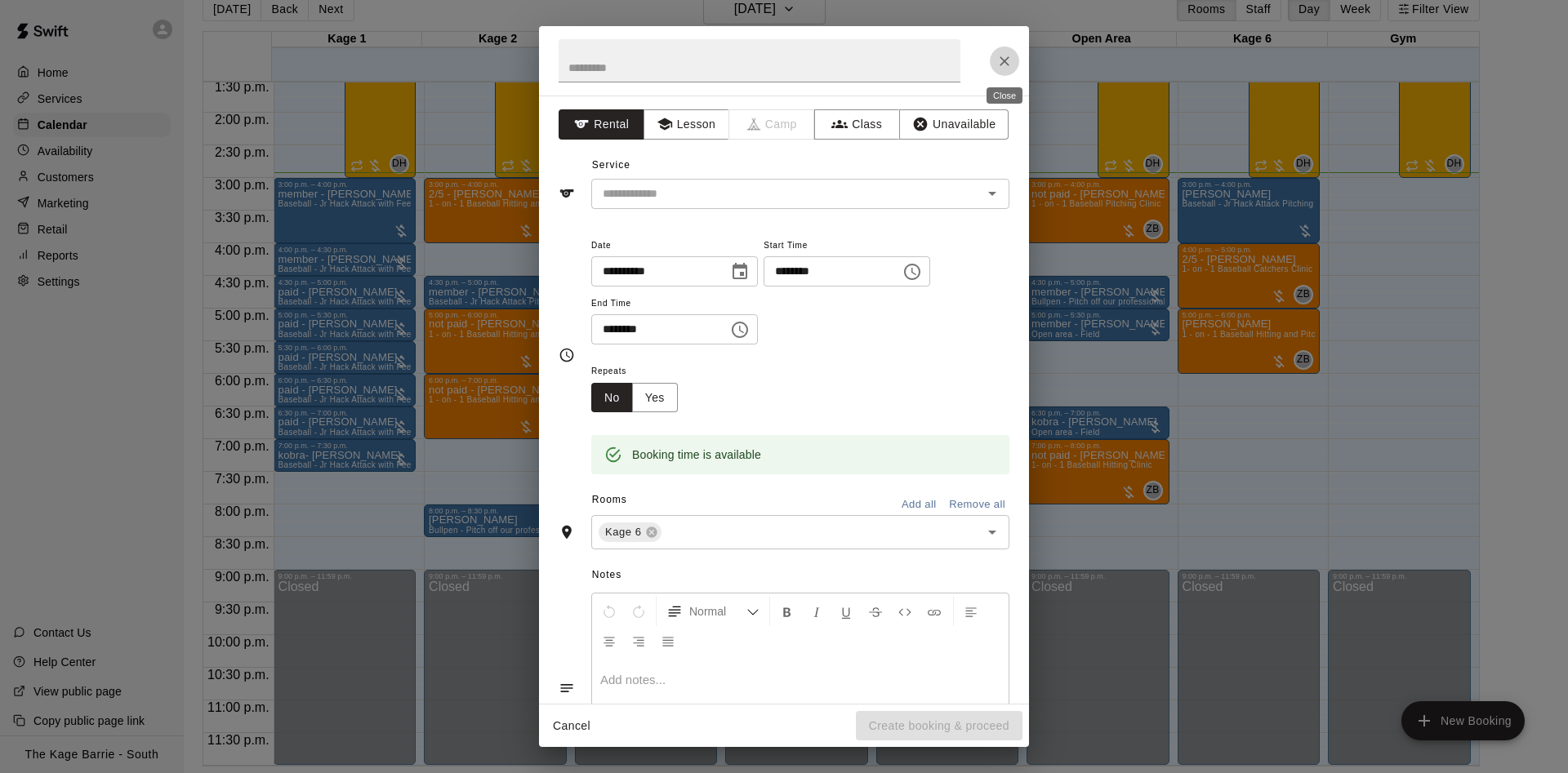
click at [1008, 60] on icon "Close" at bounding box center [1004, 61] width 16 height 16
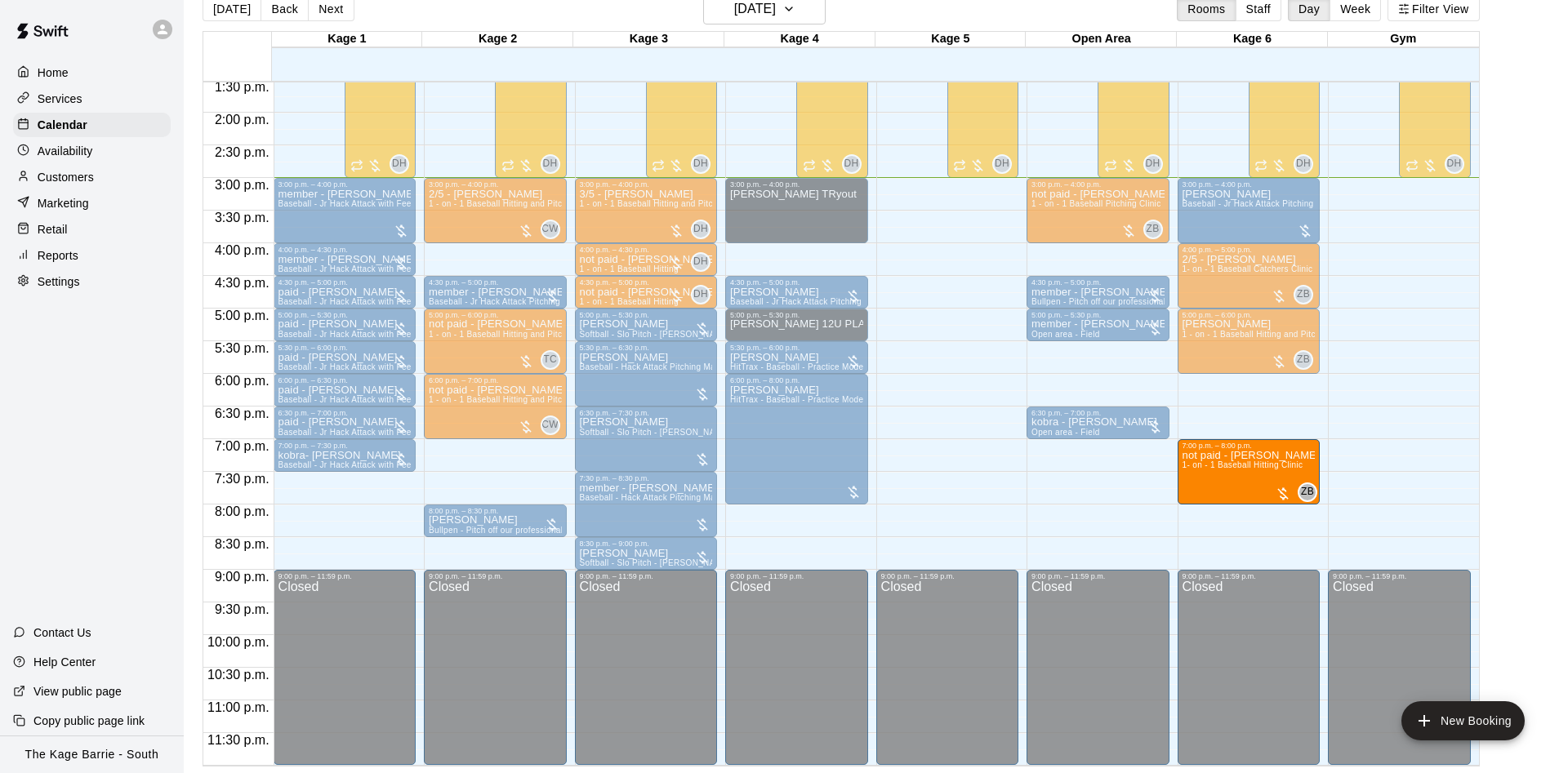
drag, startPoint x: 1116, startPoint y: 482, endPoint x: 1212, endPoint y: 485, distance: 96.0
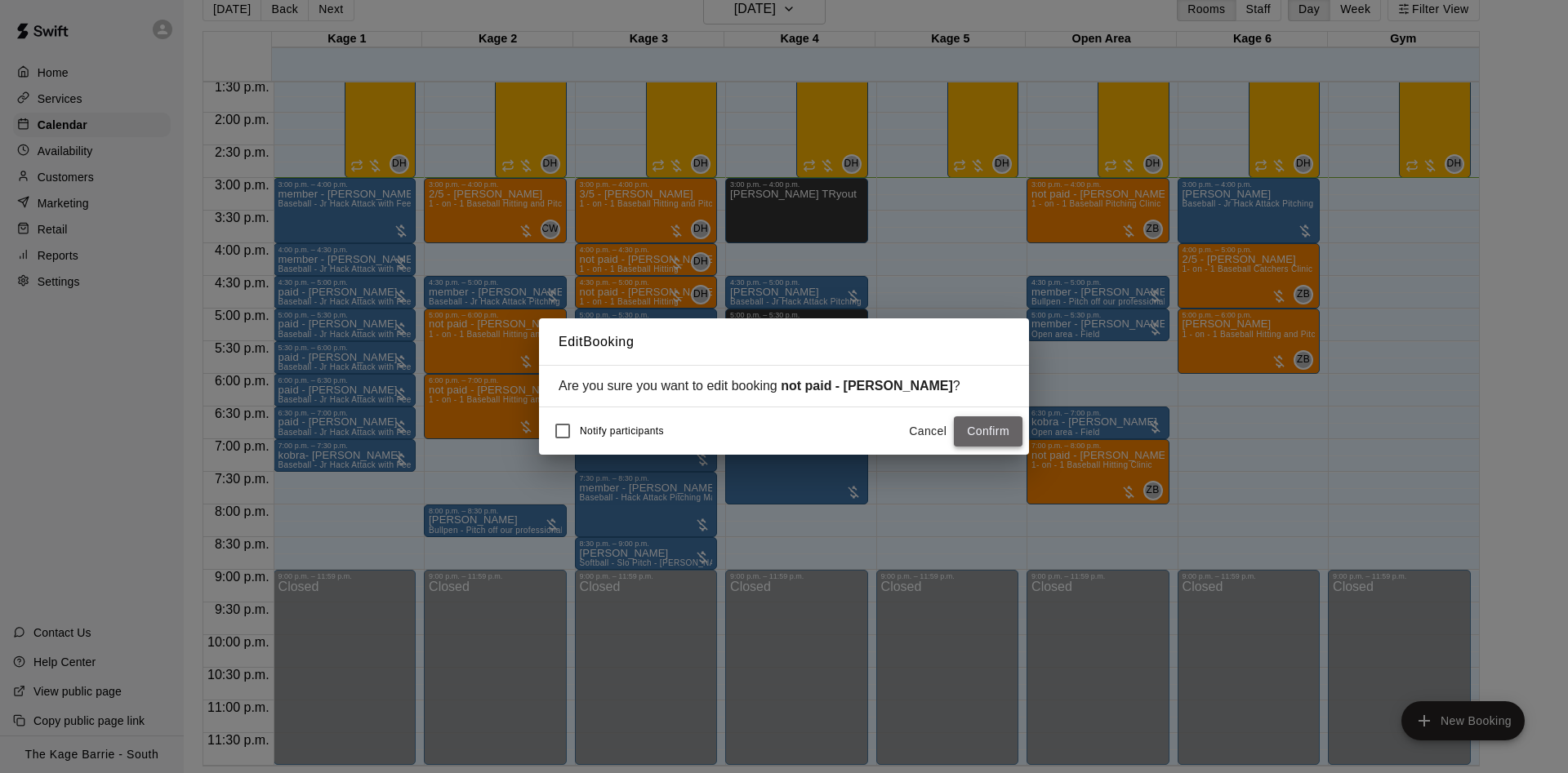
click at [975, 423] on button "Confirm" at bounding box center [987, 431] width 68 height 30
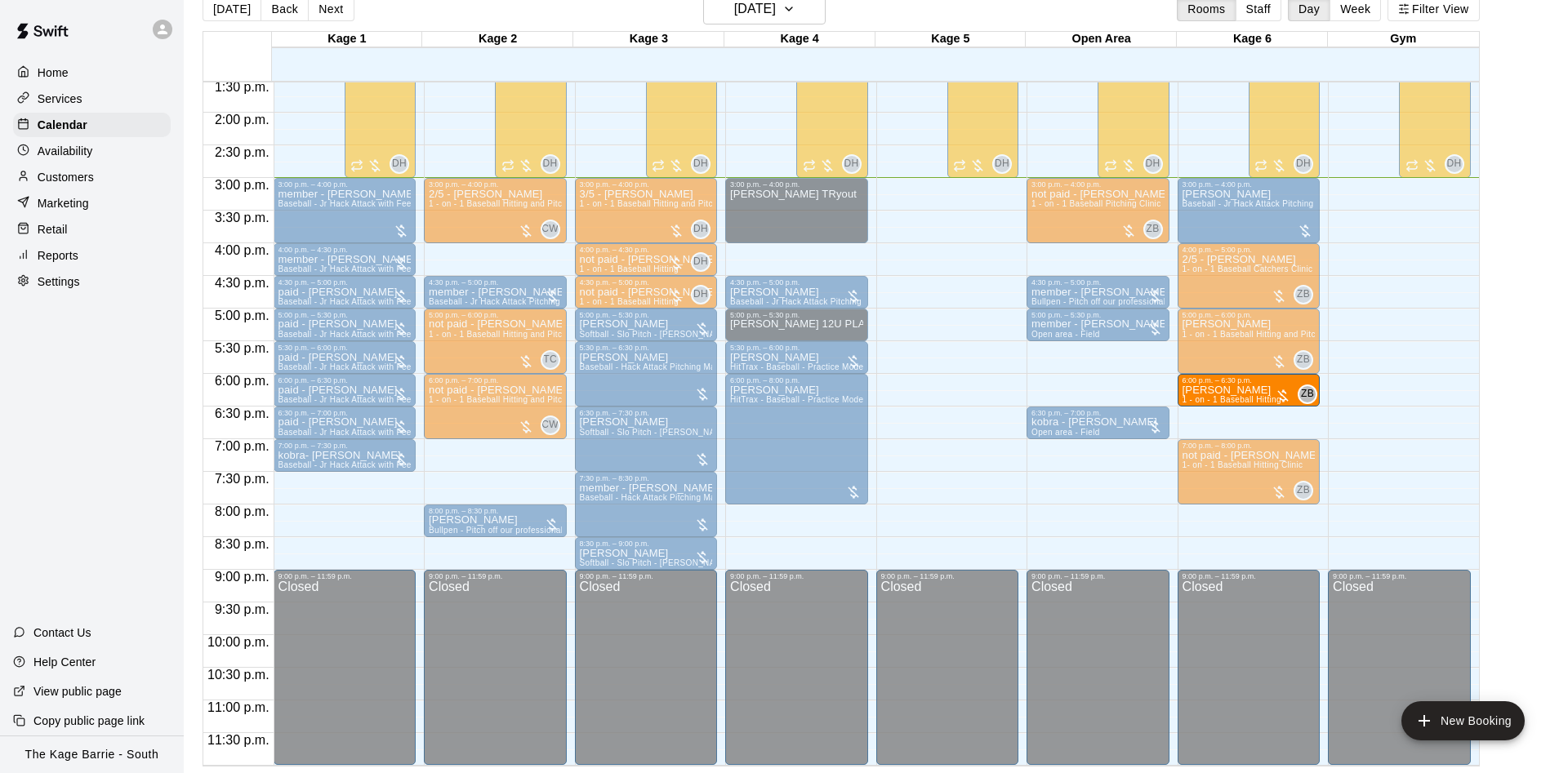
drag, startPoint x: 1121, startPoint y: 394, endPoint x: 1235, endPoint y: 406, distance: 114.6
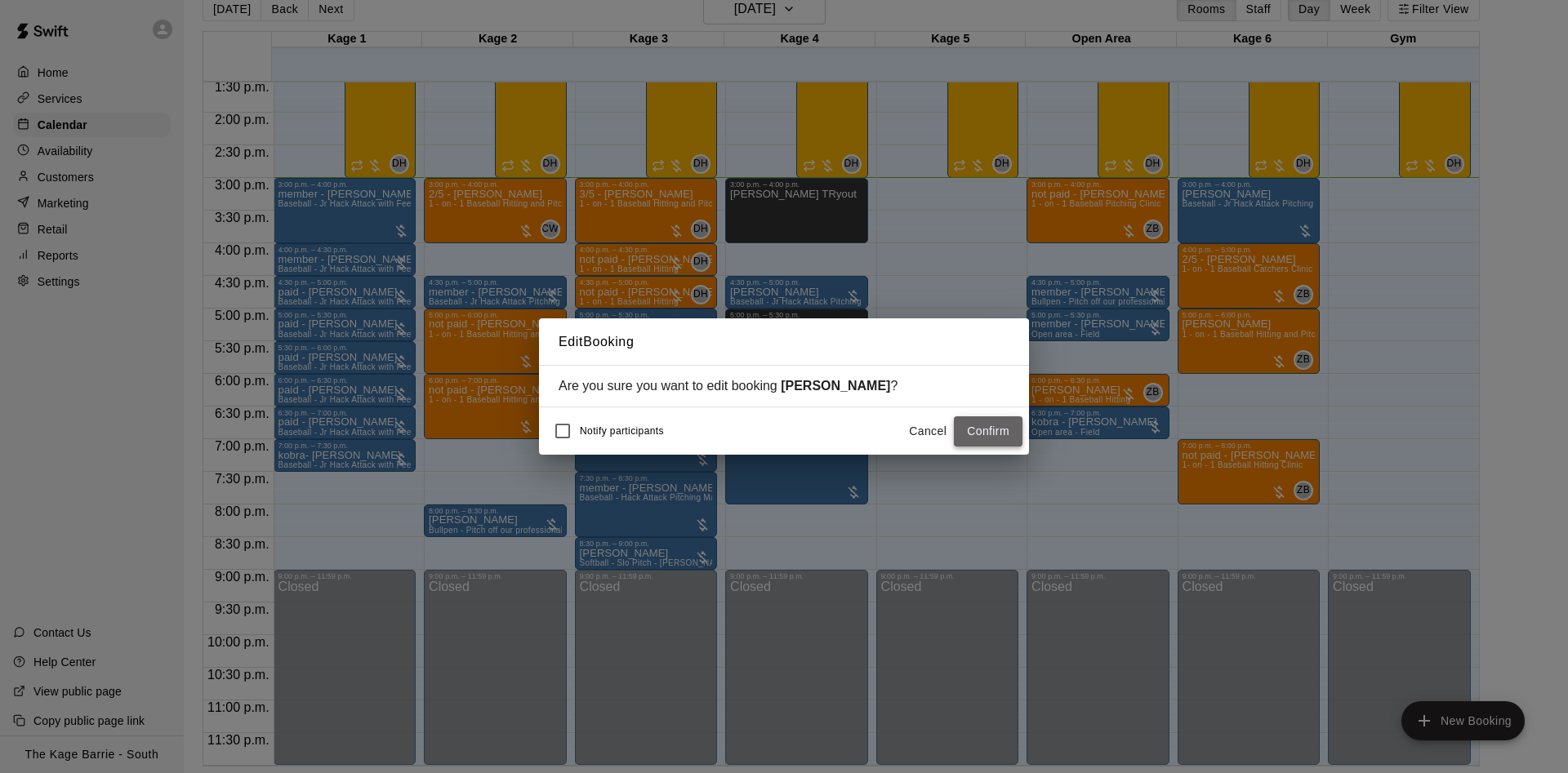
click at [989, 434] on button "Confirm" at bounding box center [987, 431] width 68 height 30
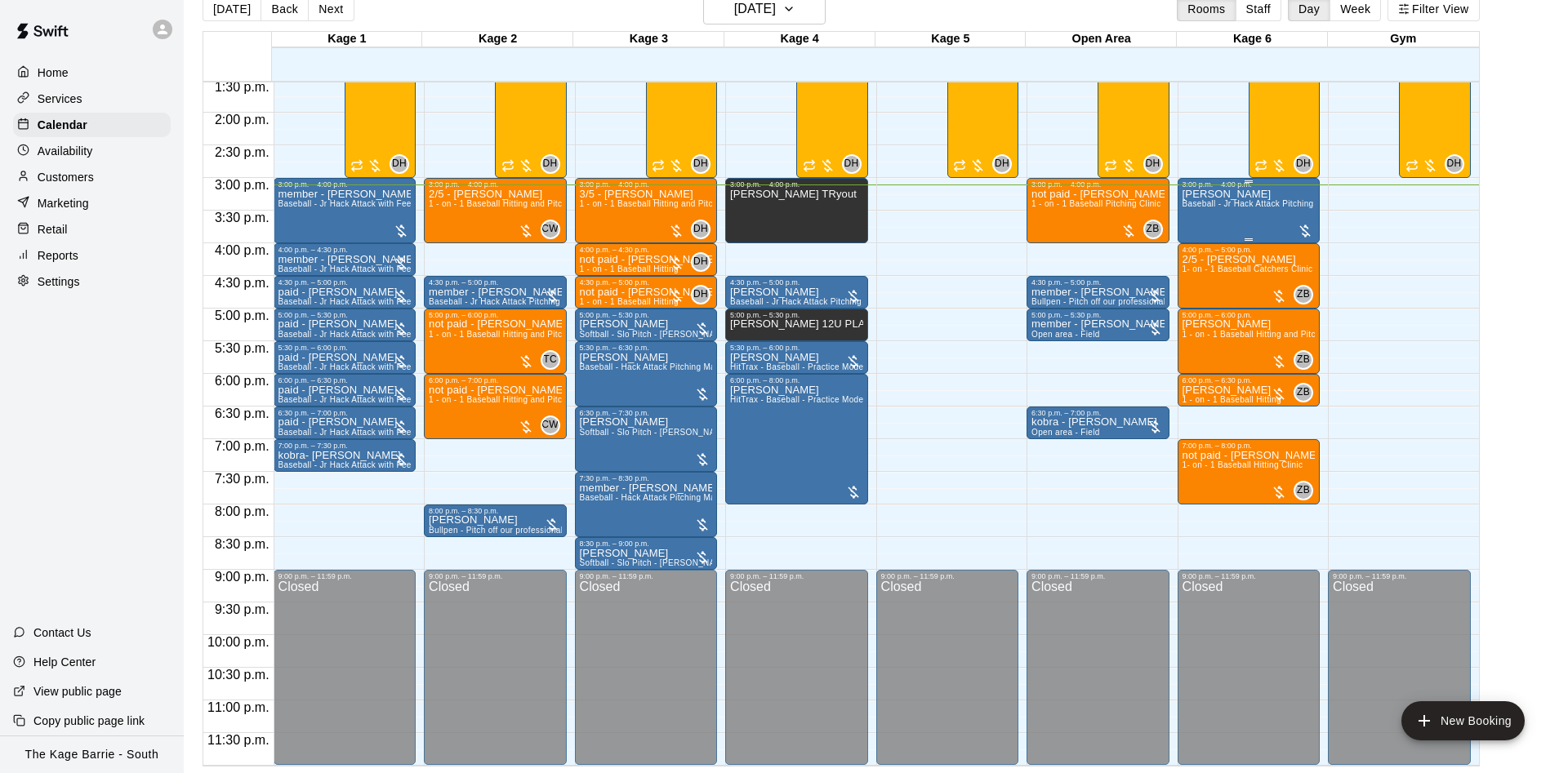
click at [1236, 229] on div "Matthew Dmytrenko Baseball - Jr Hack Attack Pitching Machine - Perfect for all …" at bounding box center [1249, 575] width 133 height 773
click at [1236, 227] on div at bounding box center [784, 386] width 1568 height 773
click at [1235, 215] on div "Matthew Dmytrenko Baseball - Jr Hack Attack Pitching Machine - Perfect for all …" at bounding box center [1249, 575] width 133 height 773
click at [1200, 238] on img "edit" at bounding box center [1198, 245] width 19 height 19
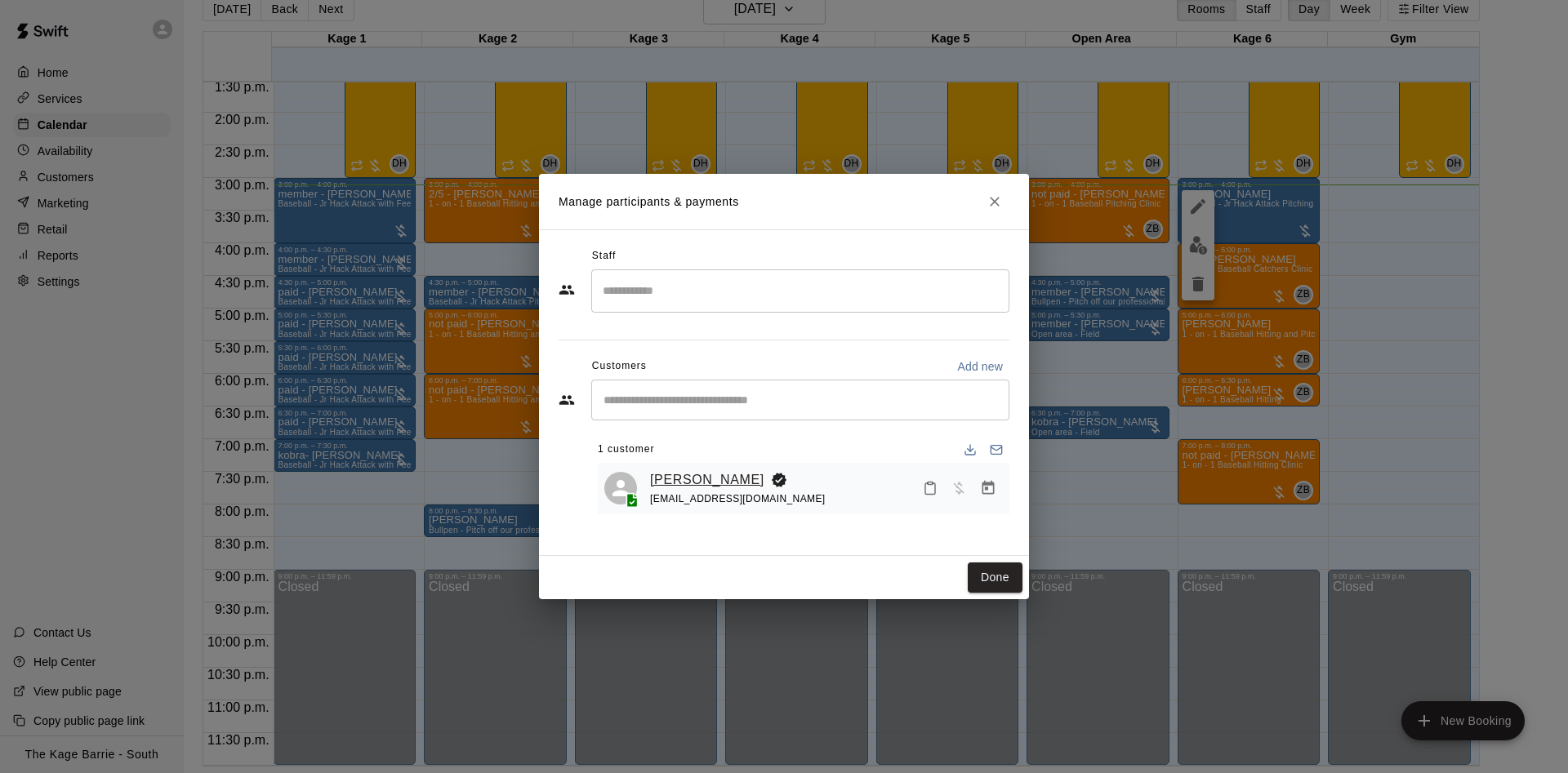
click at [716, 479] on link "William Morton" at bounding box center [707, 480] width 115 height 21
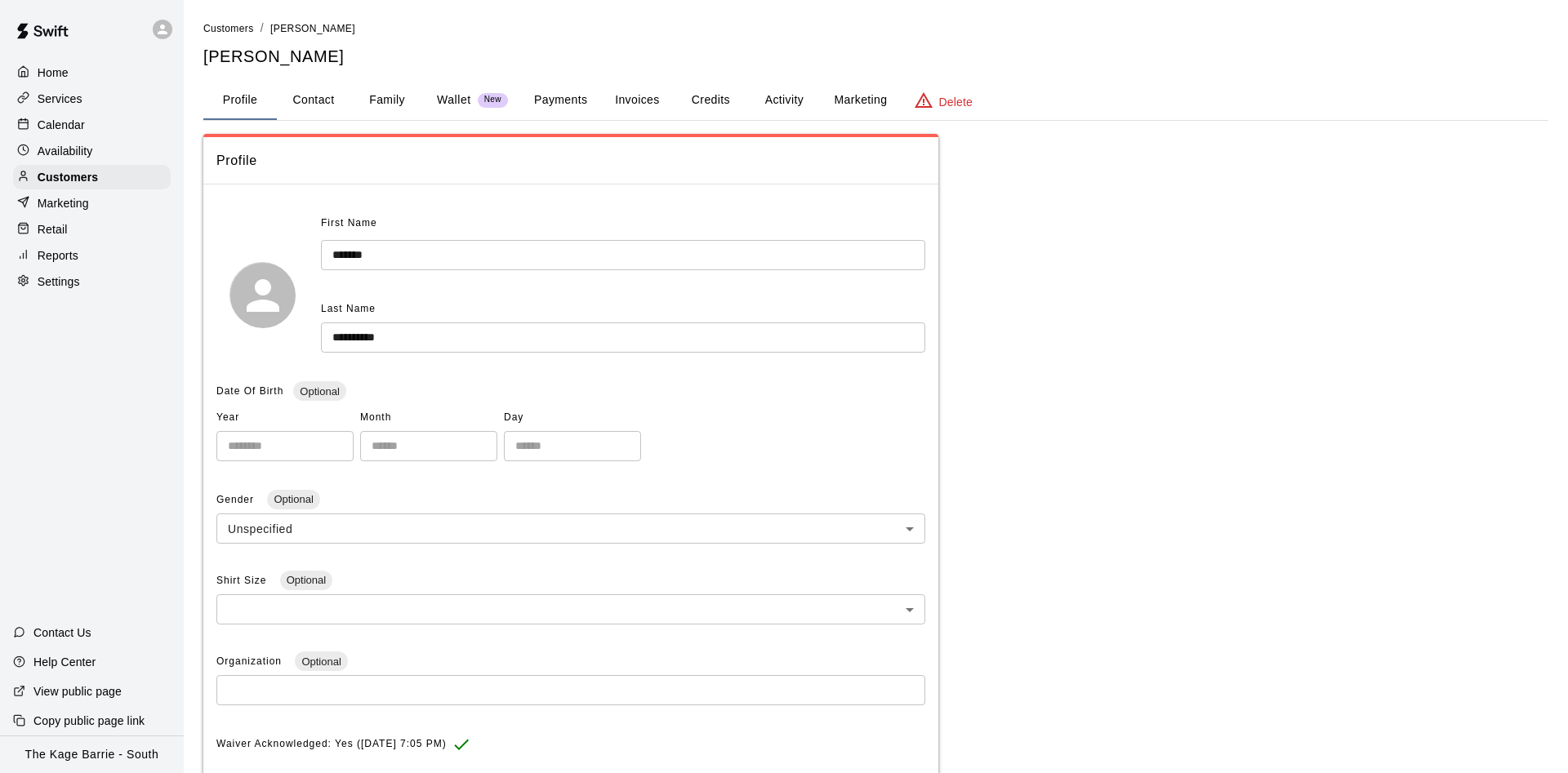
click at [752, 103] on button "Activity" at bounding box center [784, 101] width 74 height 39
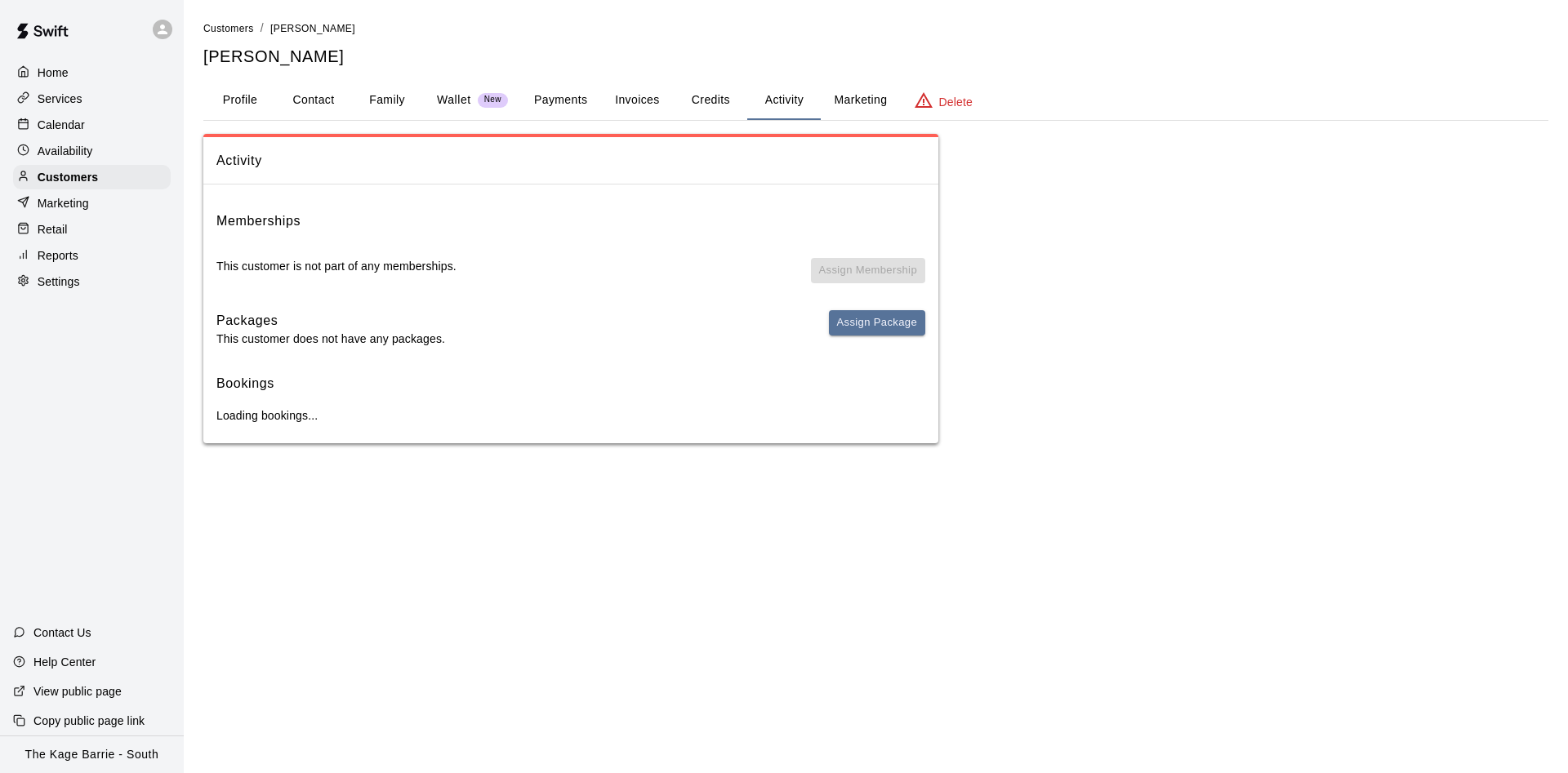
click at [781, 100] on button "Activity" at bounding box center [784, 101] width 74 height 39
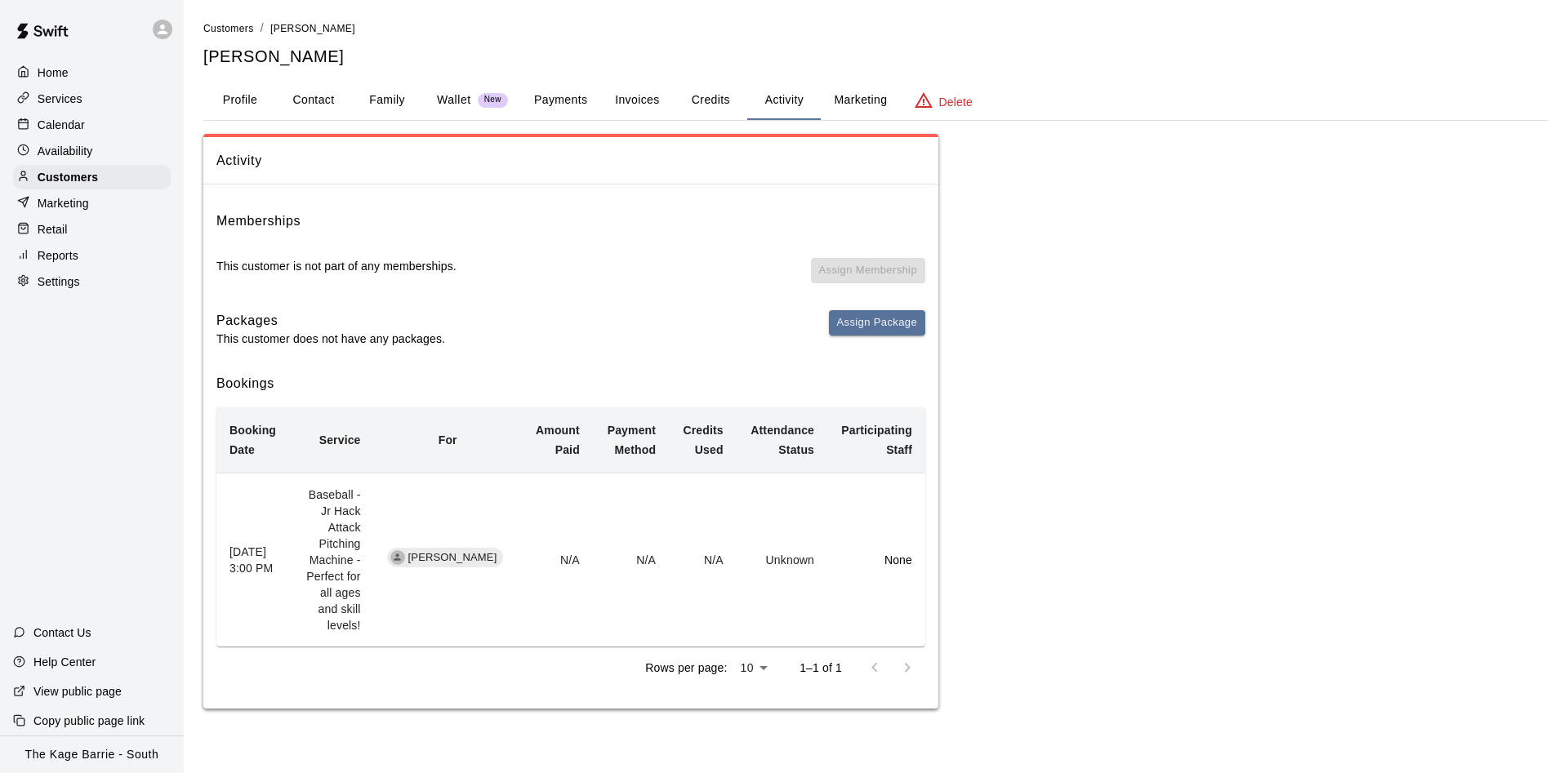
click at [103, 125] on div "Calendar" at bounding box center [91, 125] width 157 height 25
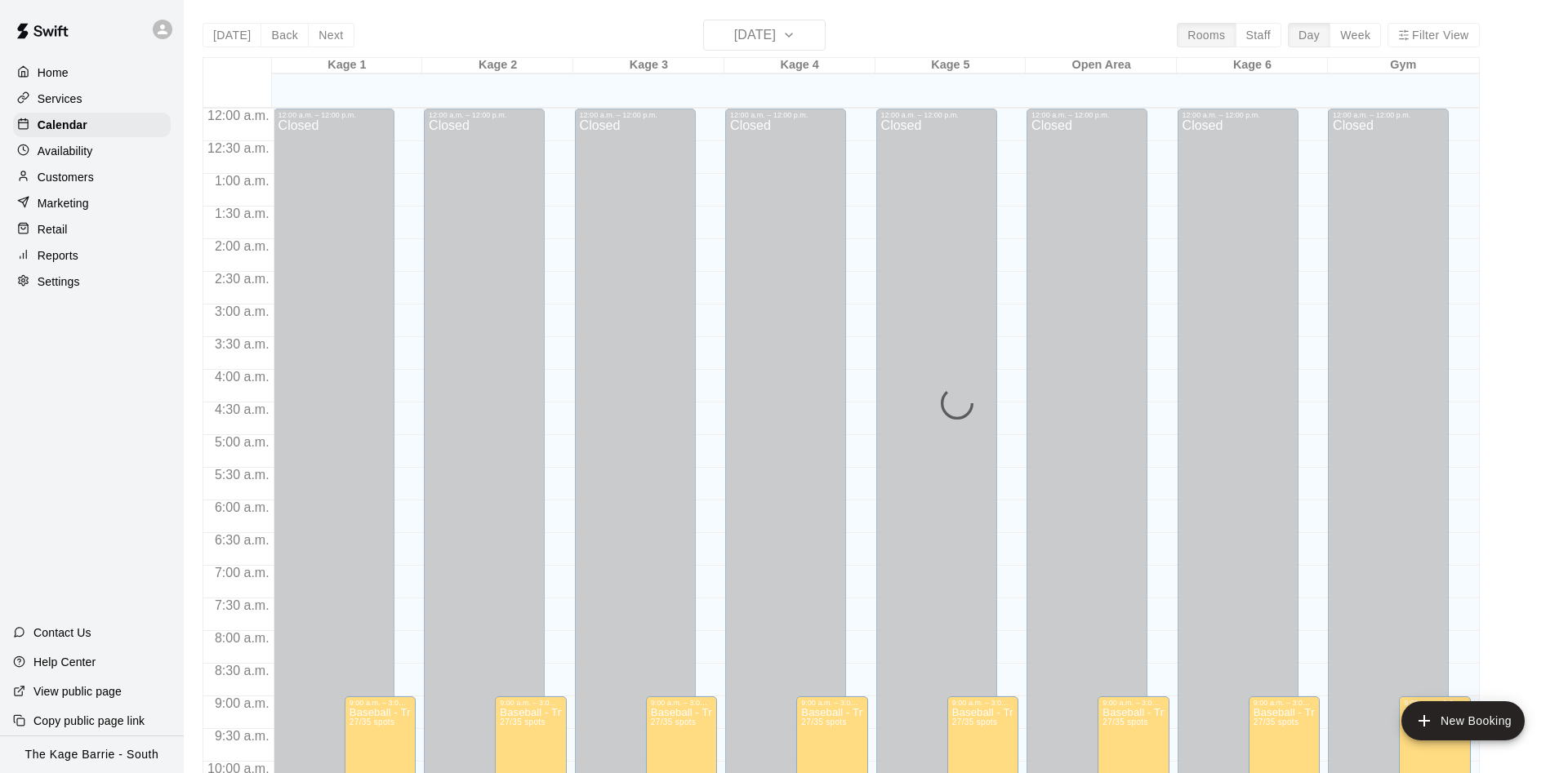
scroll to position [835, 0]
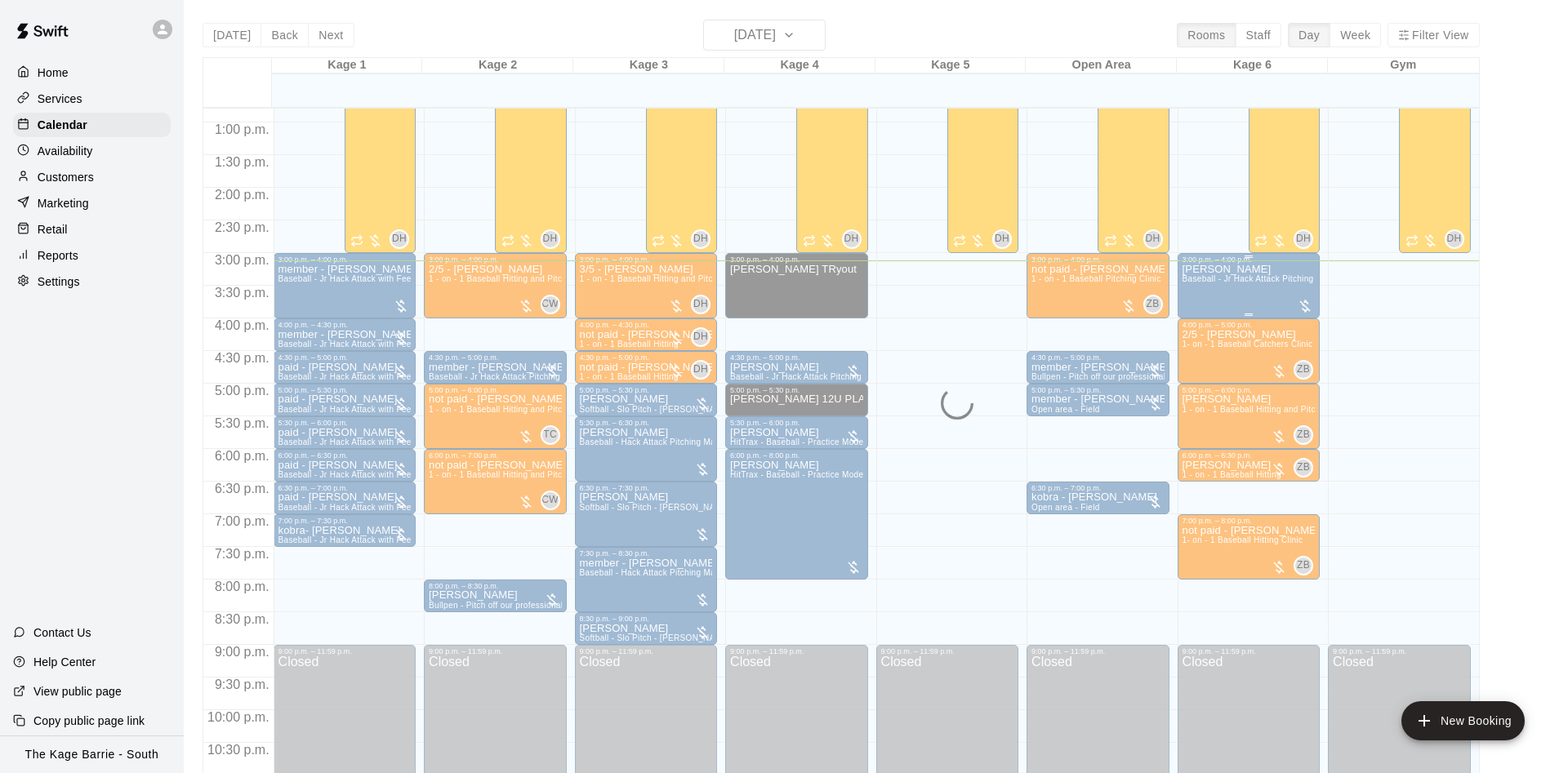
click at [1207, 287] on div "Matthew Dmytrenko Baseball - Jr Hack Attack Pitching Machine - Perfect for all …" at bounding box center [1249, 650] width 133 height 773
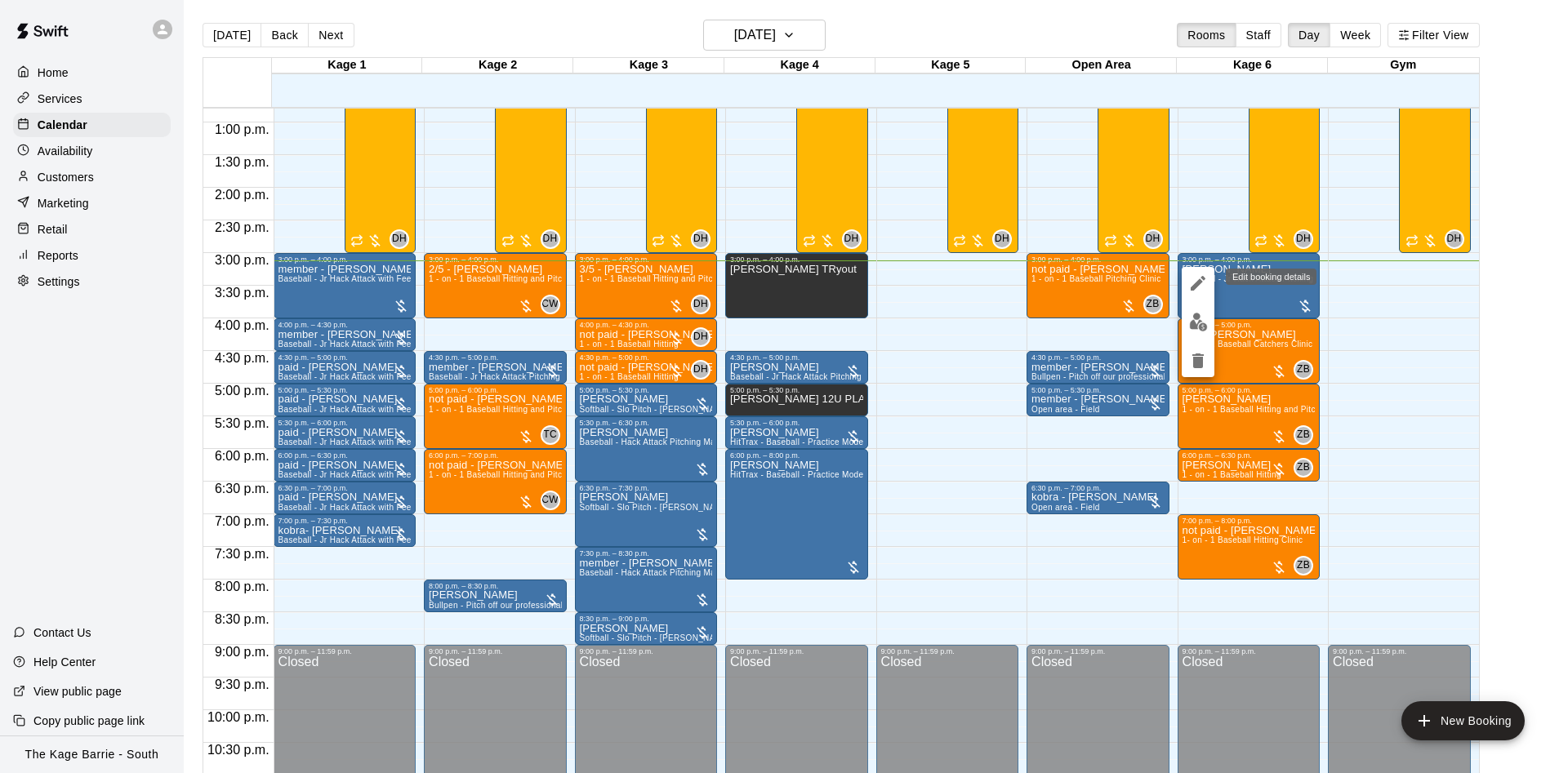
click at [1205, 281] on icon "edit" at bounding box center [1198, 283] width 20 height 20
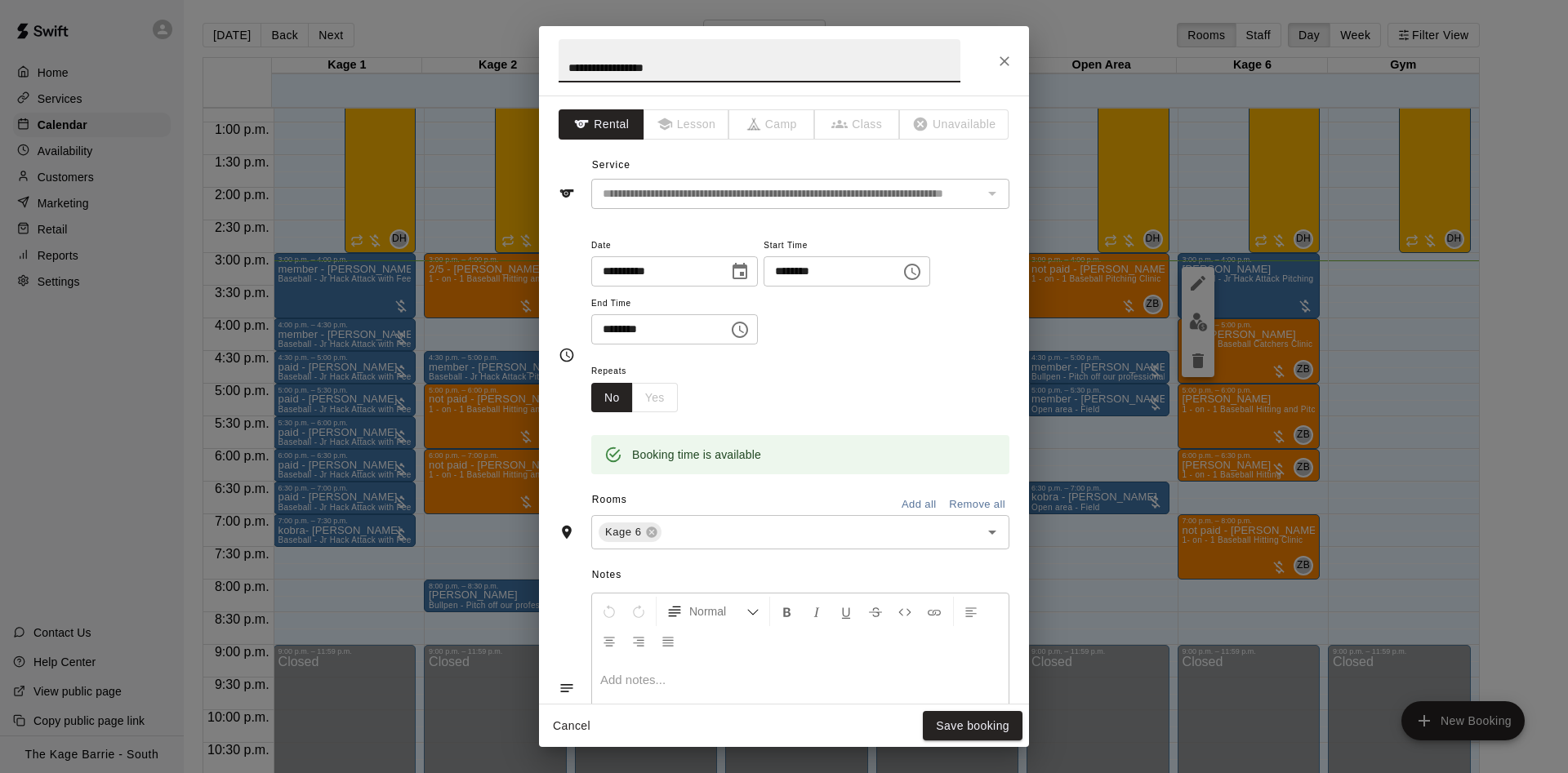
click at [559, 55] on h2 "**********" at bounding box center [759, 61] width 441 height 69
click at [564, 62] on input "**********" at bounding box center [759, 61] width 402 height 44
type input "**********"
click at [997, 720] on button "Save booking" at bounding box center [972, 726] width 100 height 30
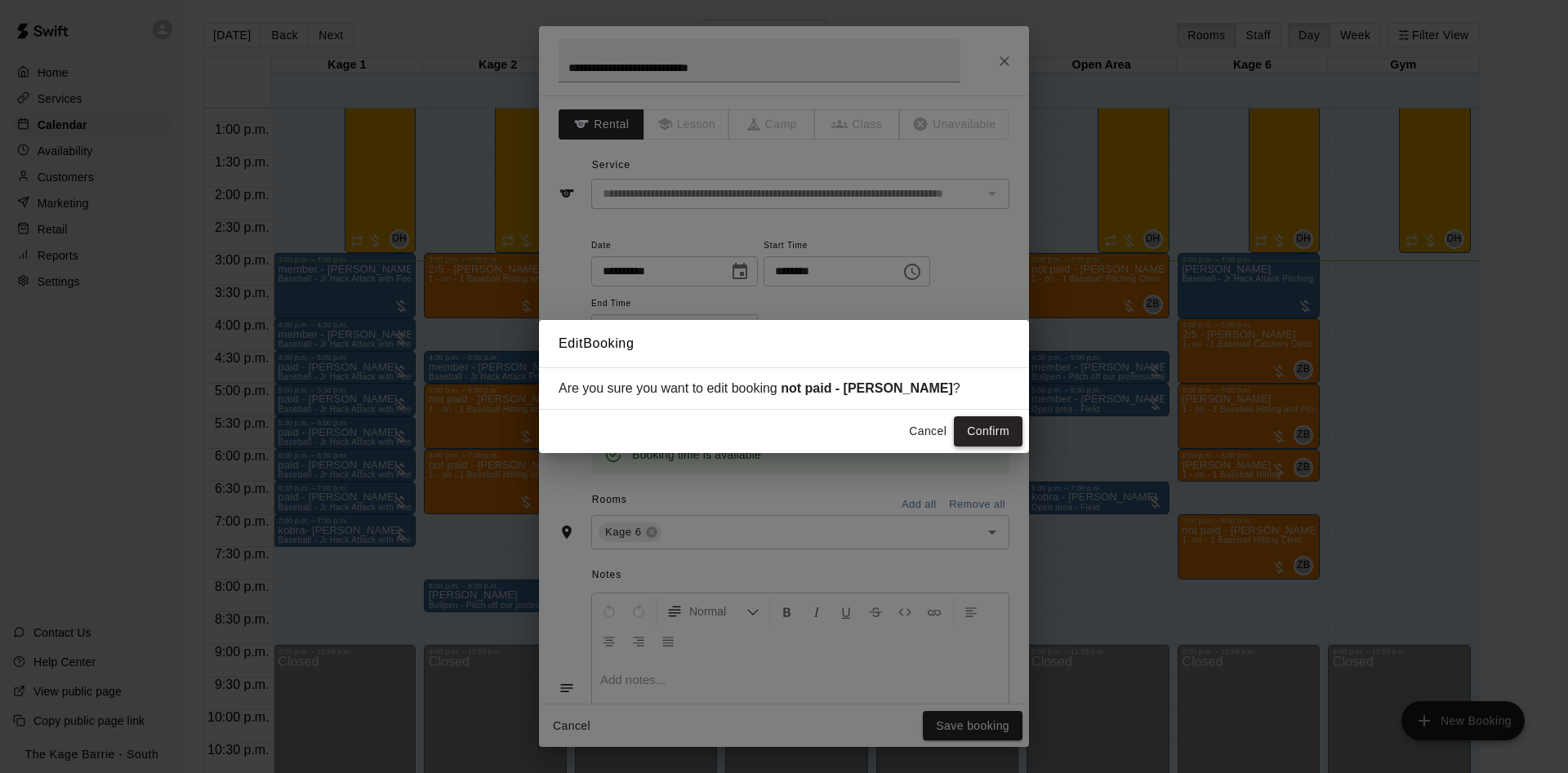
click at [998, 423] on button "Confirm" at bounding box center [987, 431] width 68 height 30
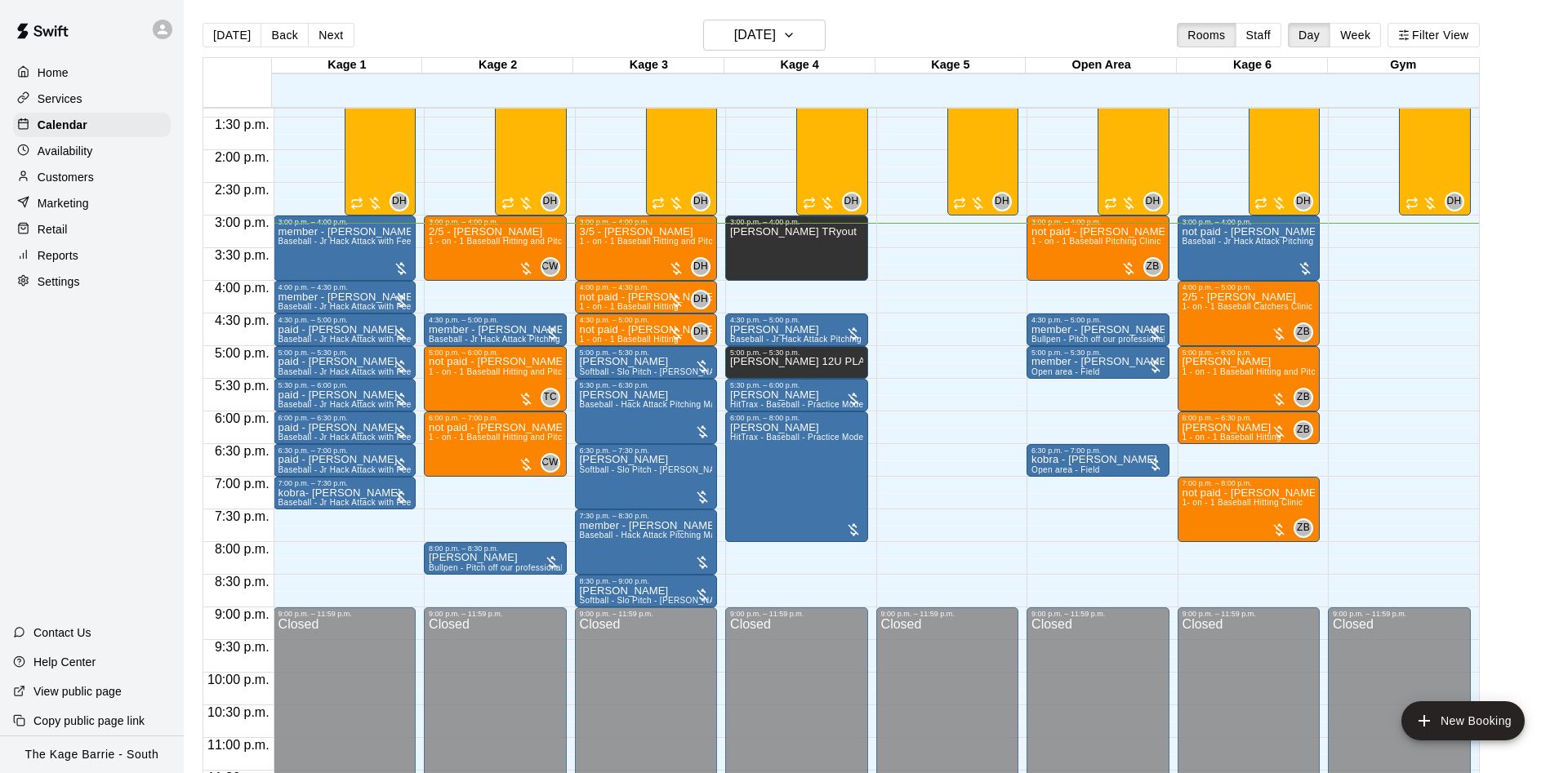
scroll to position [886, 0]
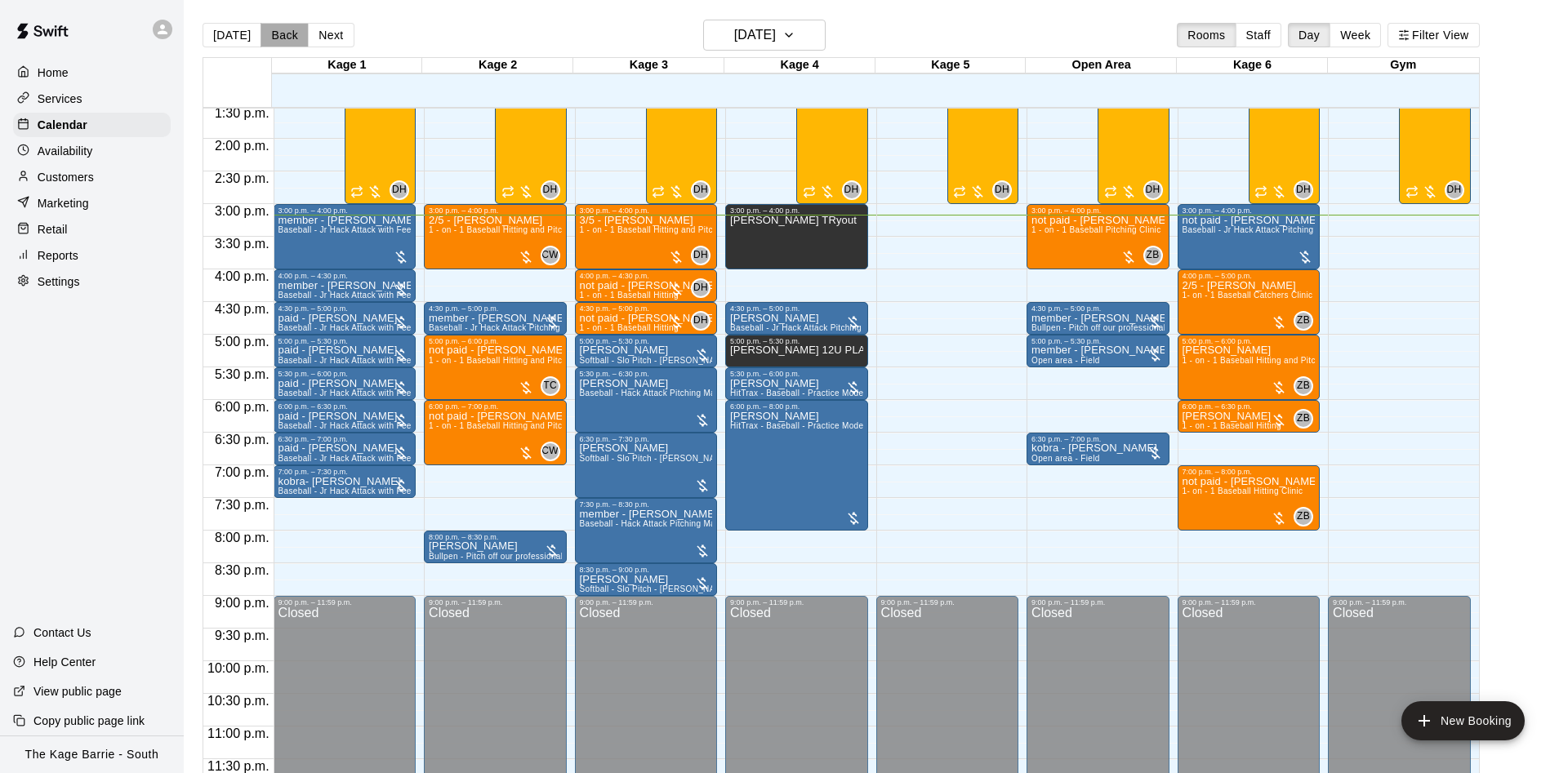
click at [289, 40] on button "Back" at bounding box center [285, 35] width 48 height 25
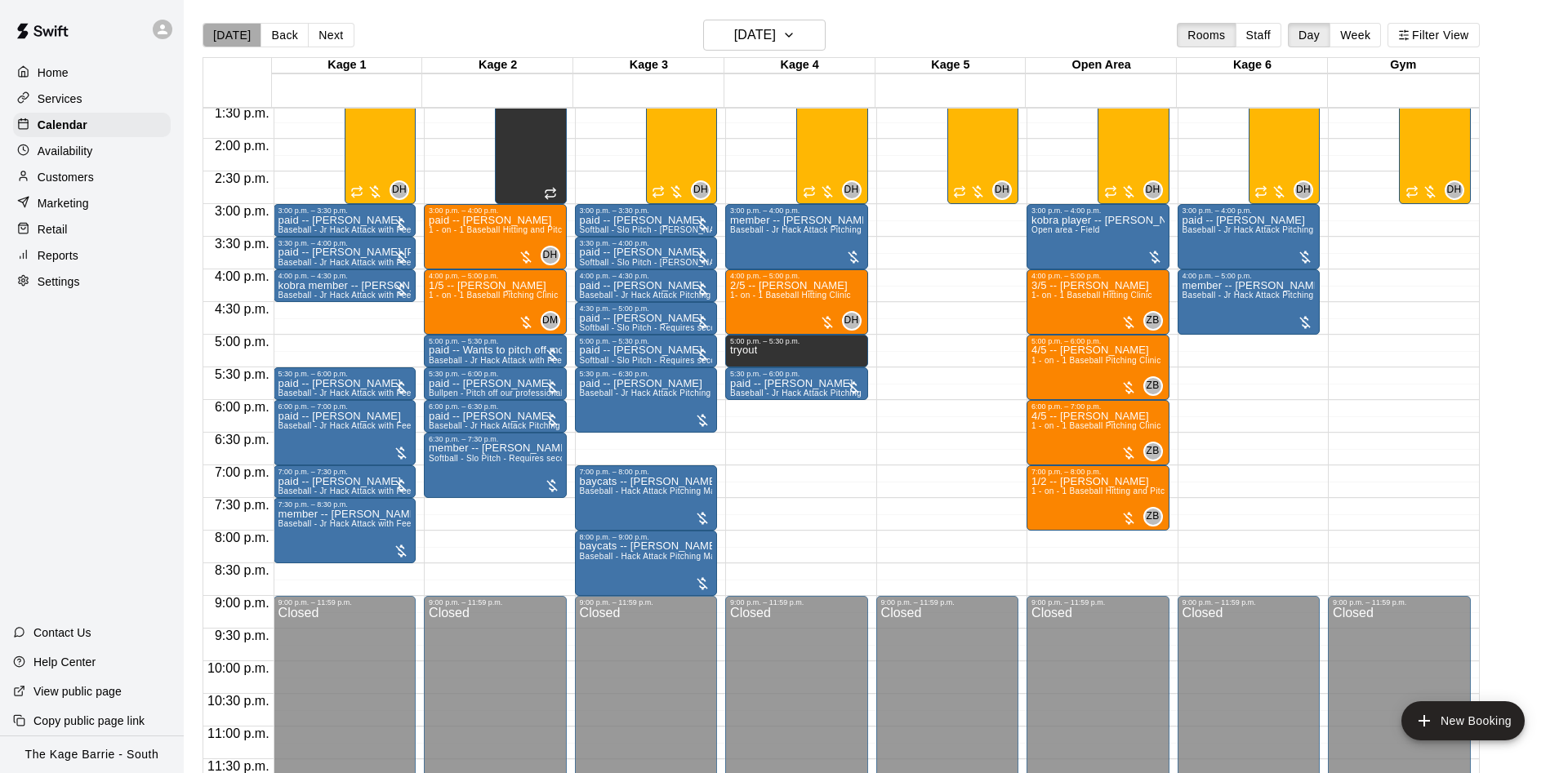
click at [240, 27] on button "[DATE]" at bounding box center [232, 35] width 59 height 25
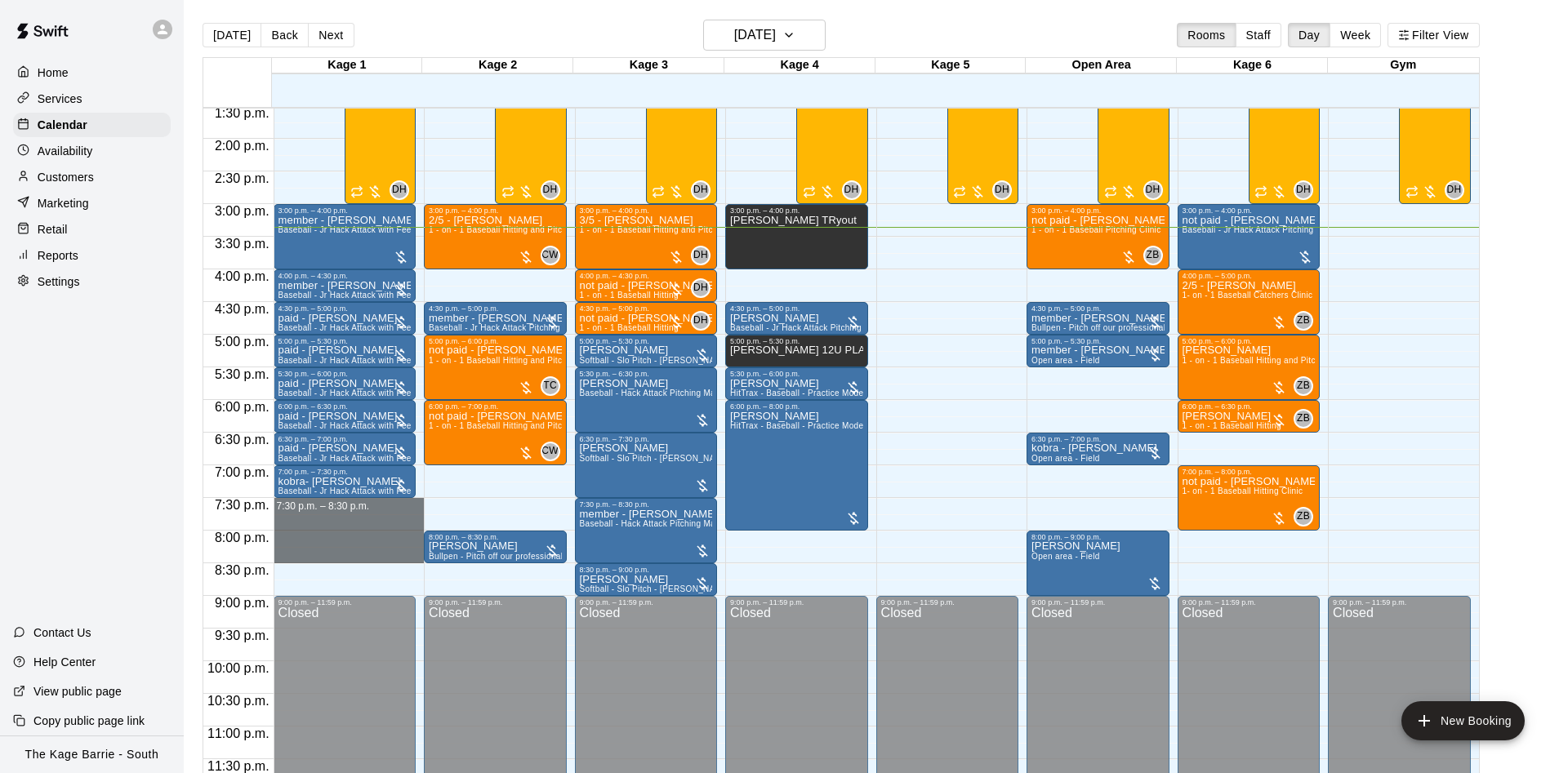
drag, startPoint x: 358, startPoint y: 499, endPoint x: 357, endPoint y: 551, distance: 52.0
click at [357, 551] on div "12:00 a.m. – 12:00 p.m. Closed 3:00 p.m. – 4:00 p.m. member - Michael Filinski …" at bounding box center [349, 9] width 151 height 1568
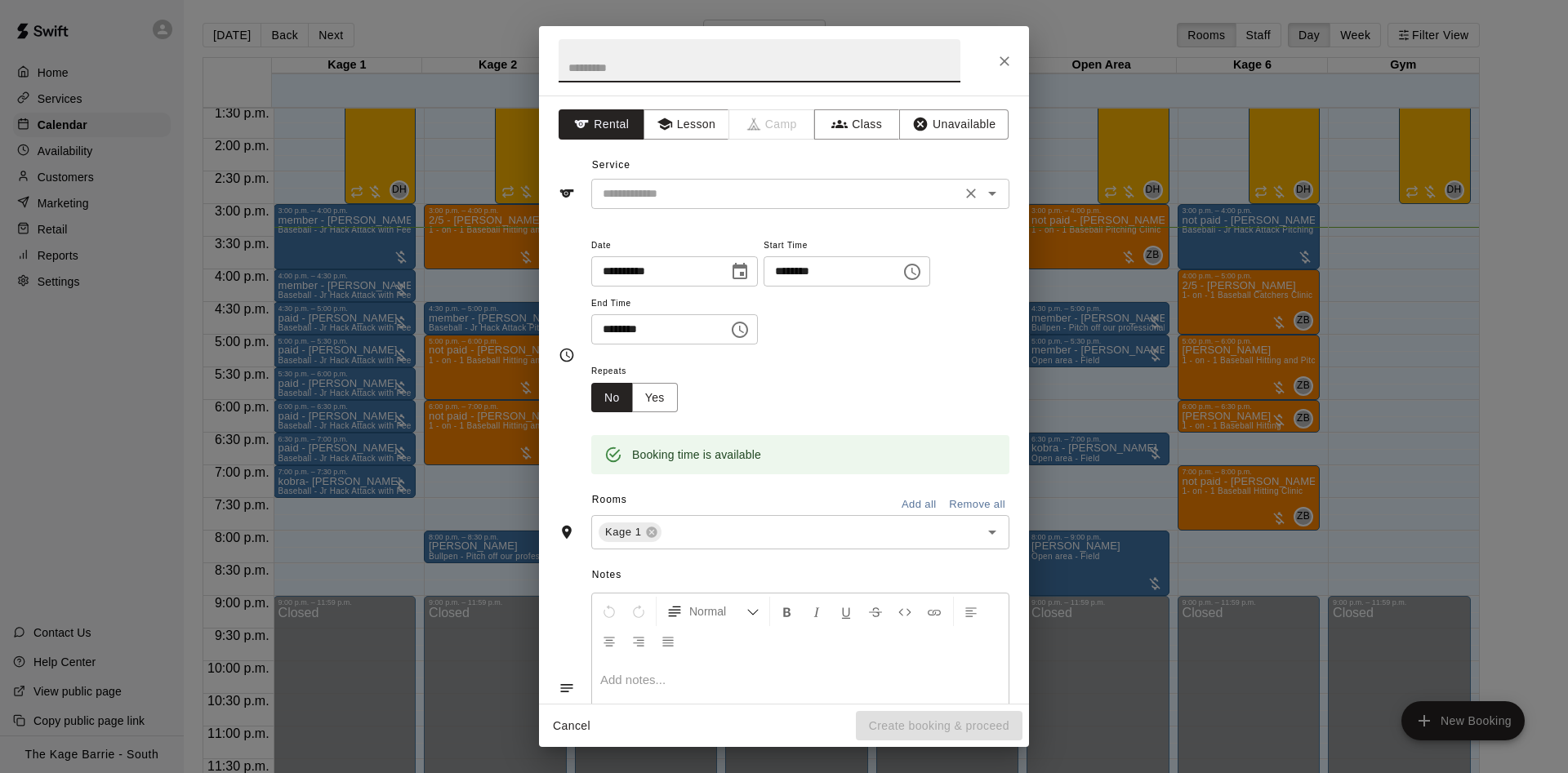
click at [698, 198] on input "text" at bounding box center [775, 194] width 360 height 21
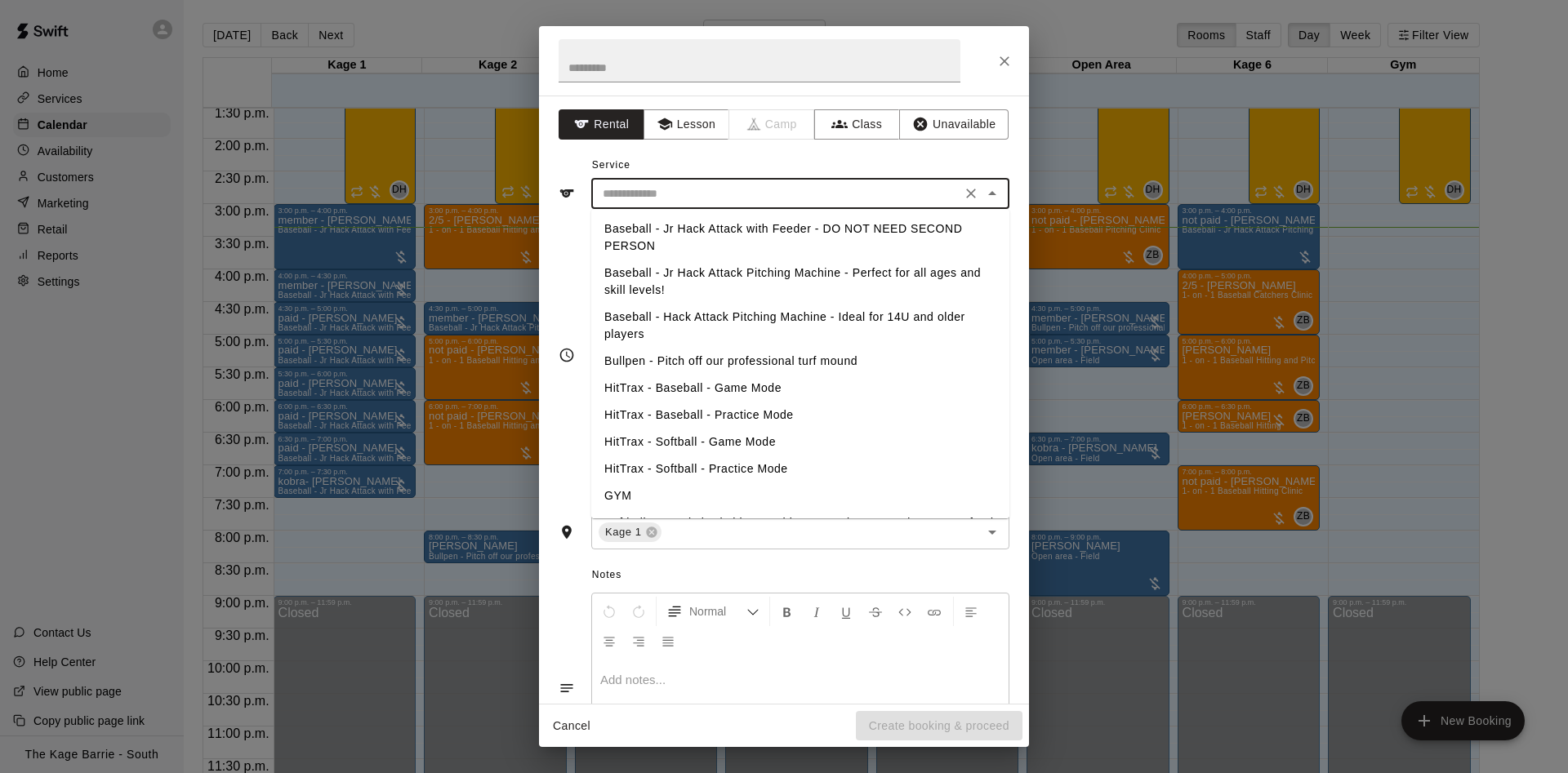
click at [690, 230] on li "Baseball - Jr Hack Attack with Feeder - DO NOT NEED SECOND PERSON" at bounding box center [799, 238] width 418 height 44
type input "**********"
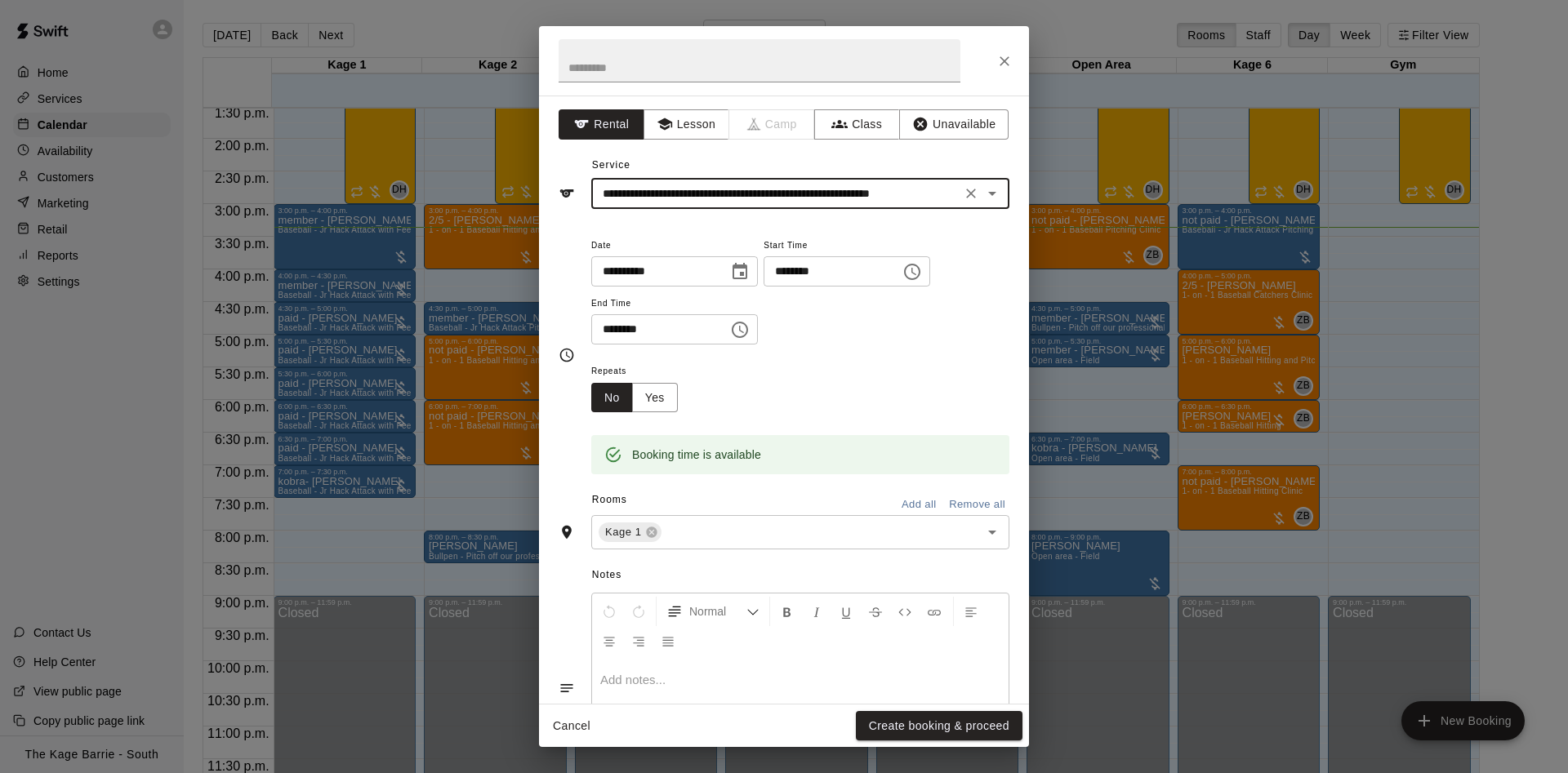
click at [931, 726] on button "Create booking & proceed" at bounding box center [939, 726] width 167 height 30
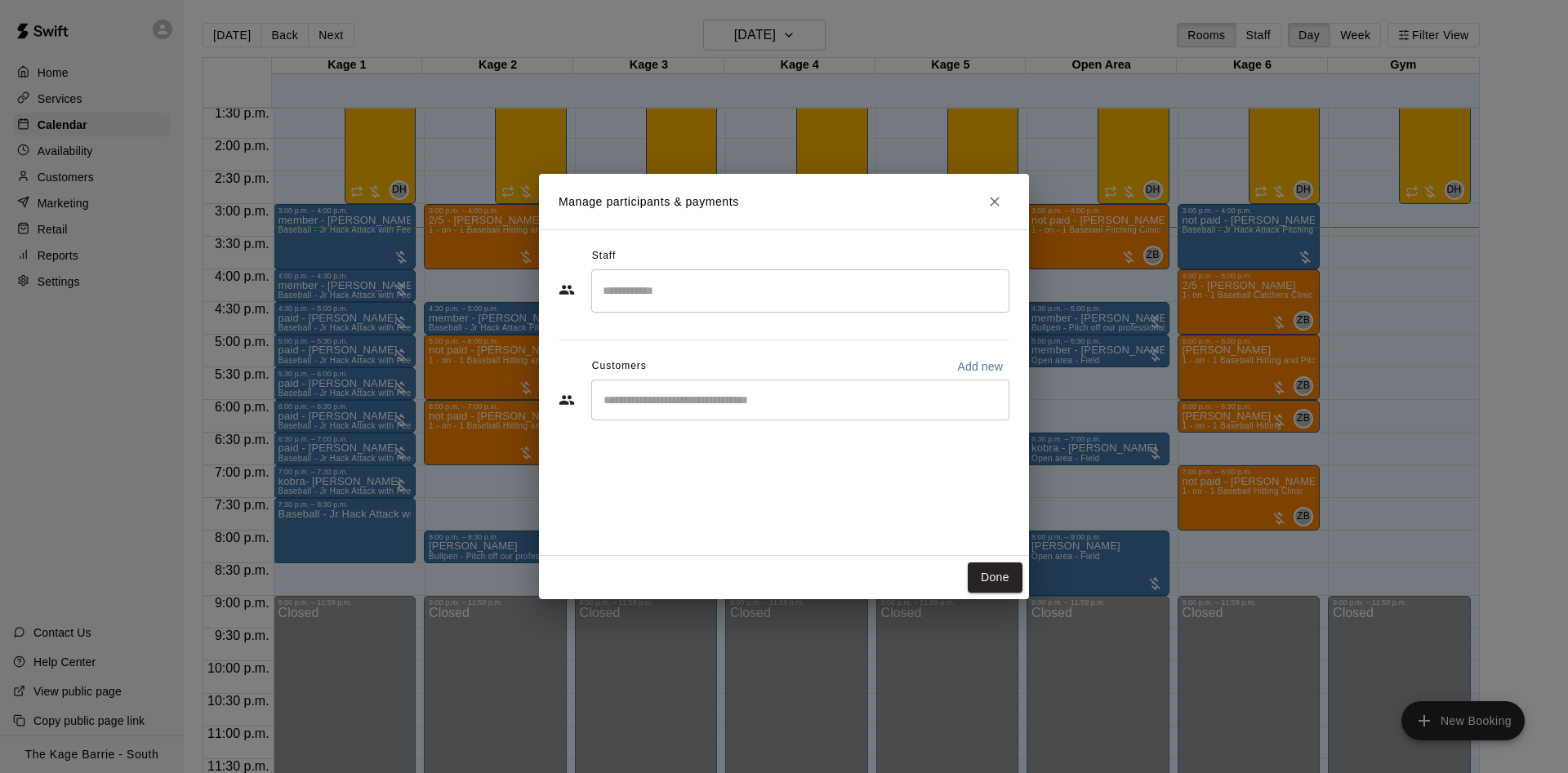
click at [675, 404] on input "Start typing to search customers..." at bounding box center [800, 399] width 404 height 16
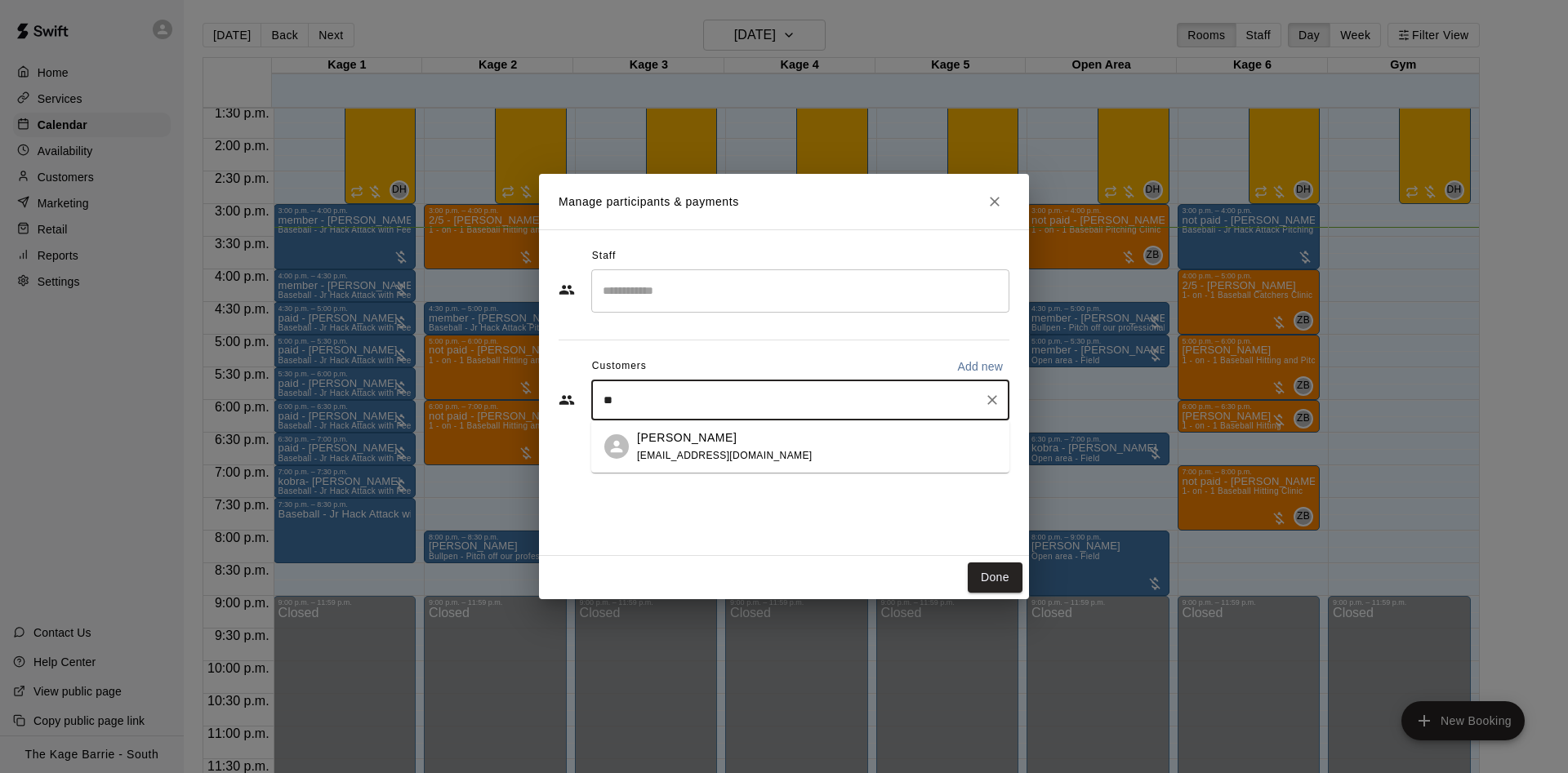
type input "*"
type input "****"
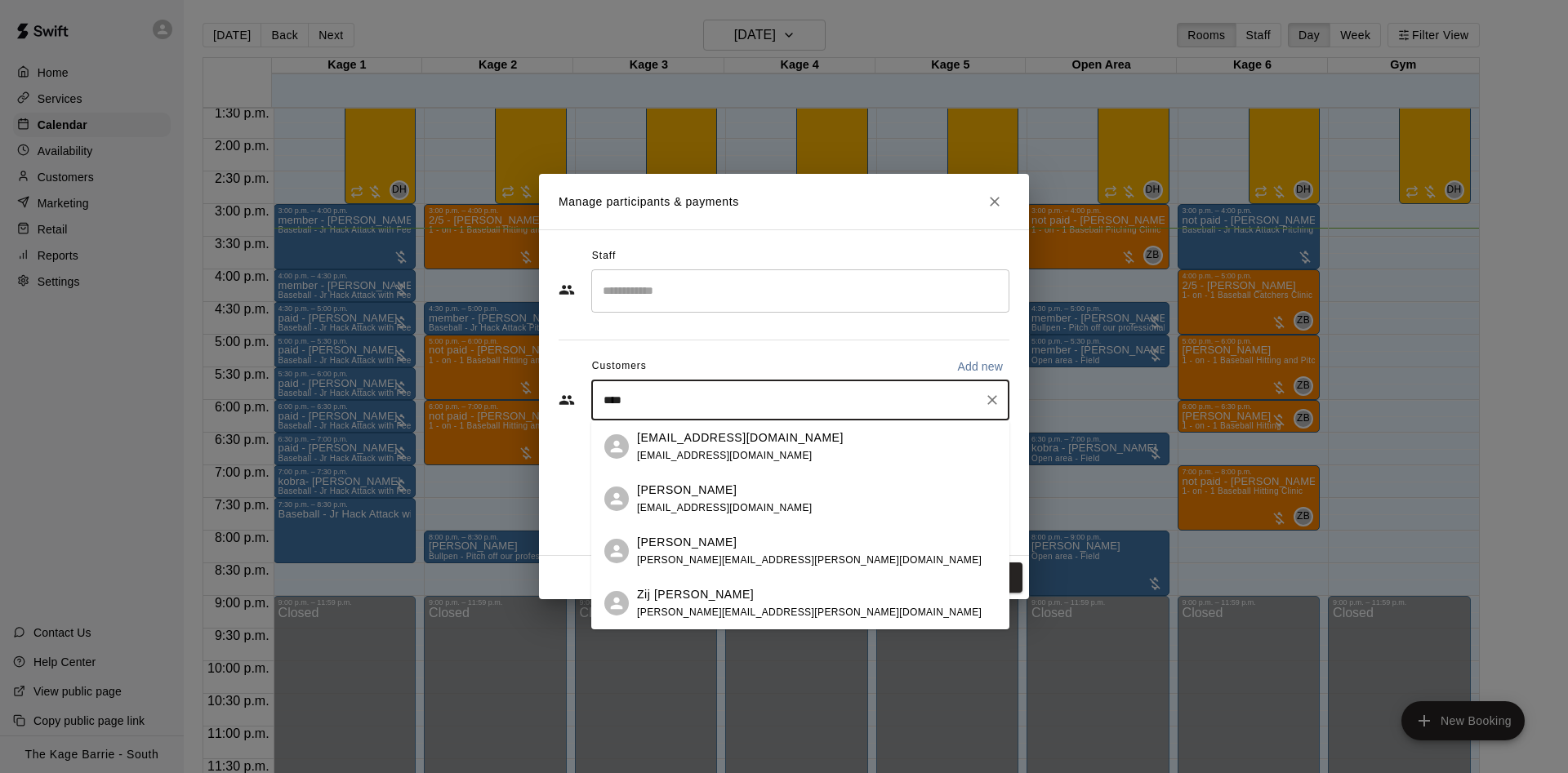
click at [710, 593] on div "Zij Mina" at bounding box center [809, 595] width 345 height 17
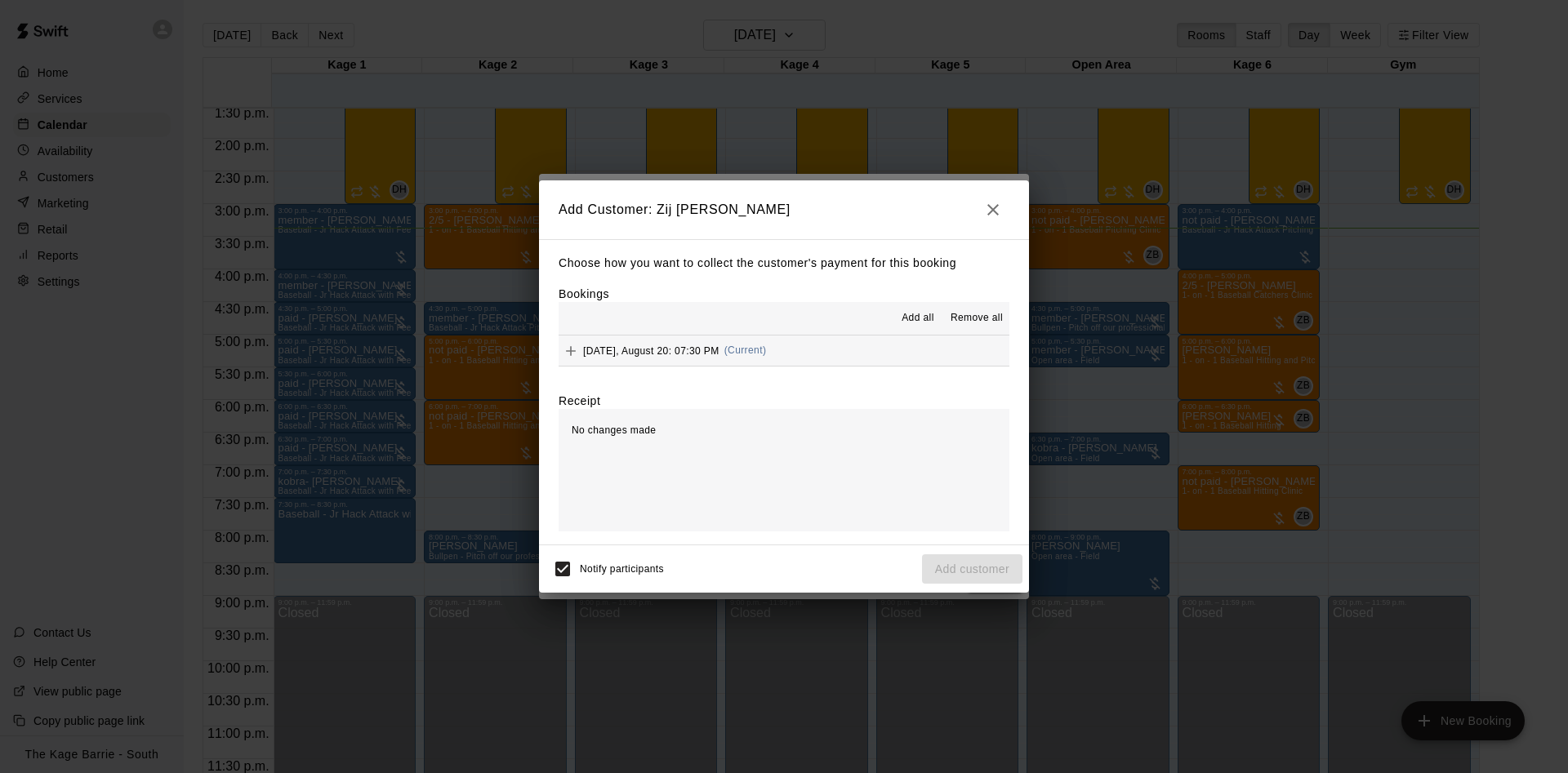
click at [919, 322] on span "Add all" at bounding box center [917, 318] width 32 height 16
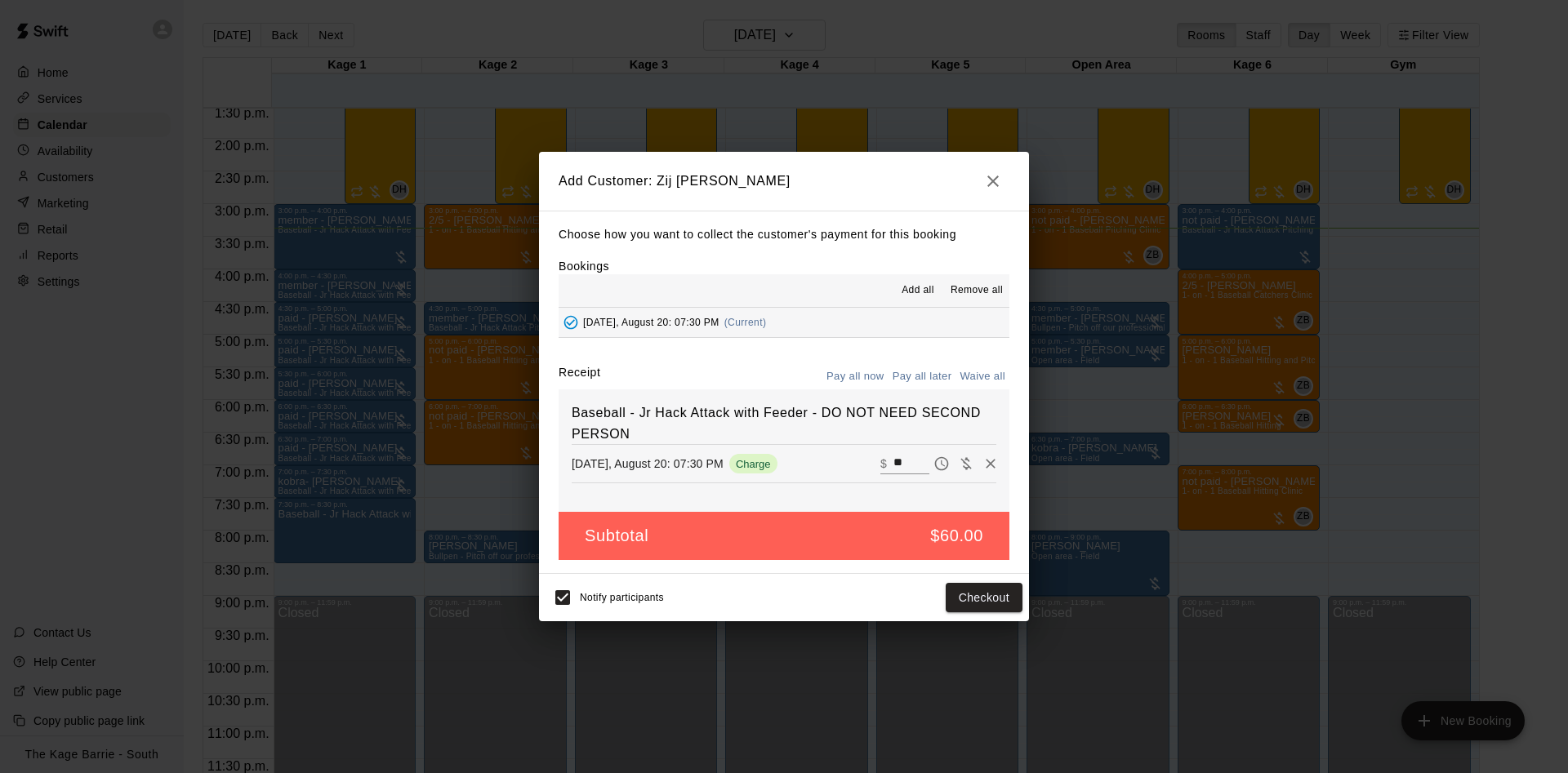
click at [919, 371] on button "Pay all later" at bounding box center [922, 377] width 68 height 26
click at [993, 616] on div "Notify participants Add customer" at bounding box center [783, 597] width 490 height 47
click at [993, 605] on button "Add customer" at bounding box center [971, 598] width 100 height 30
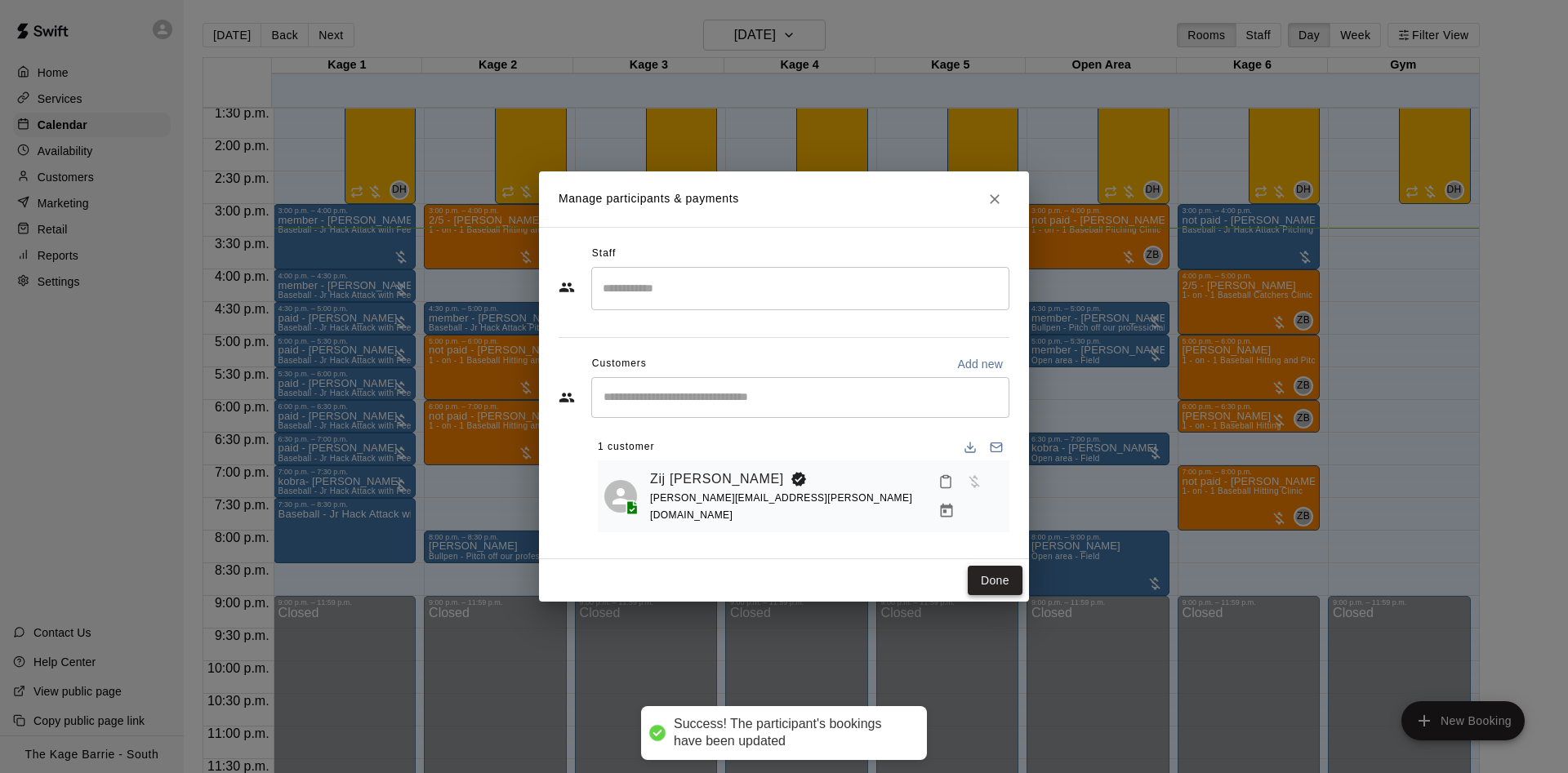
click at [980, 589] on button "Done" at bounding box center [995, 581] width 55 height 30
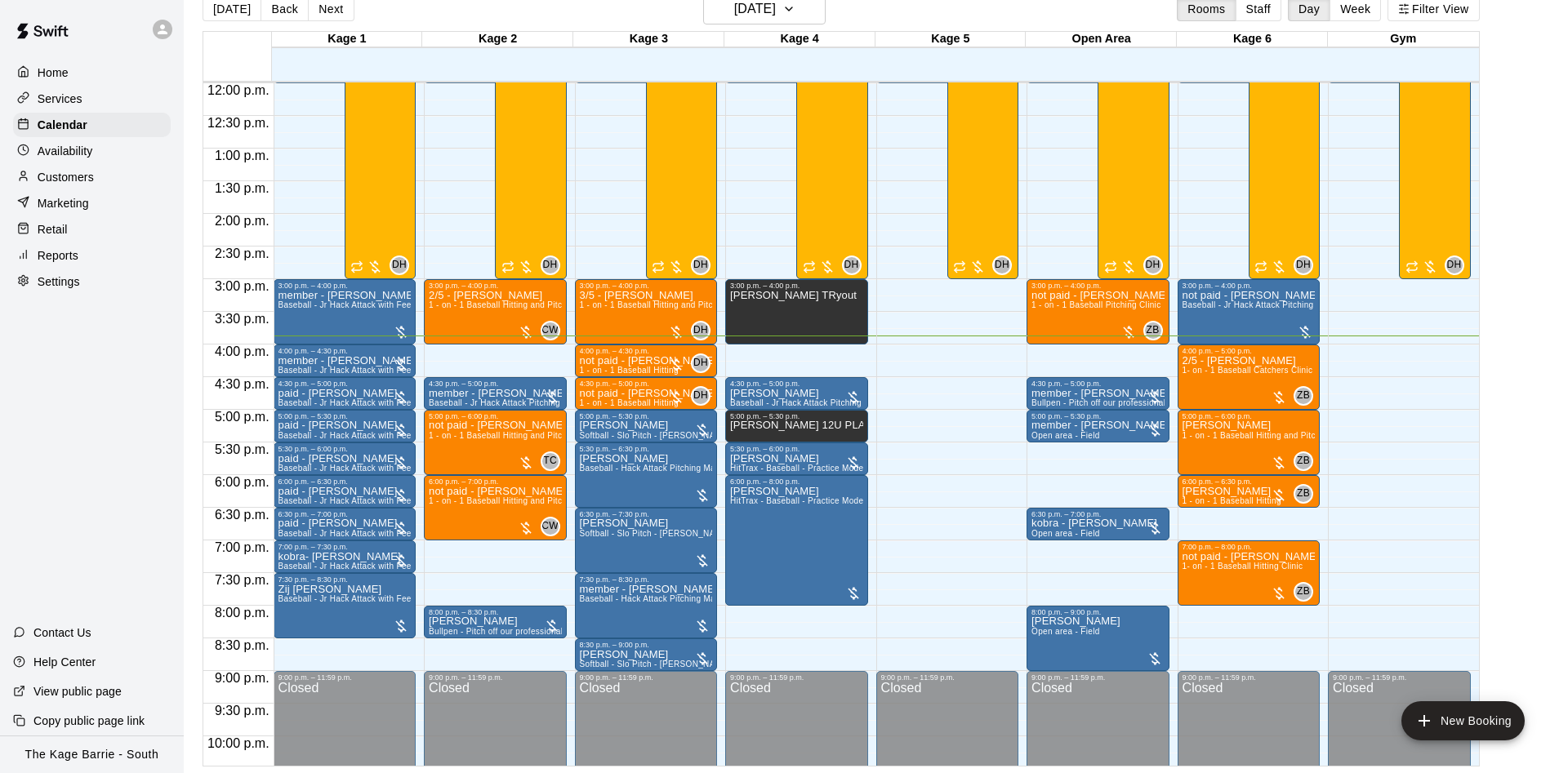
scroll to position [785, 0]
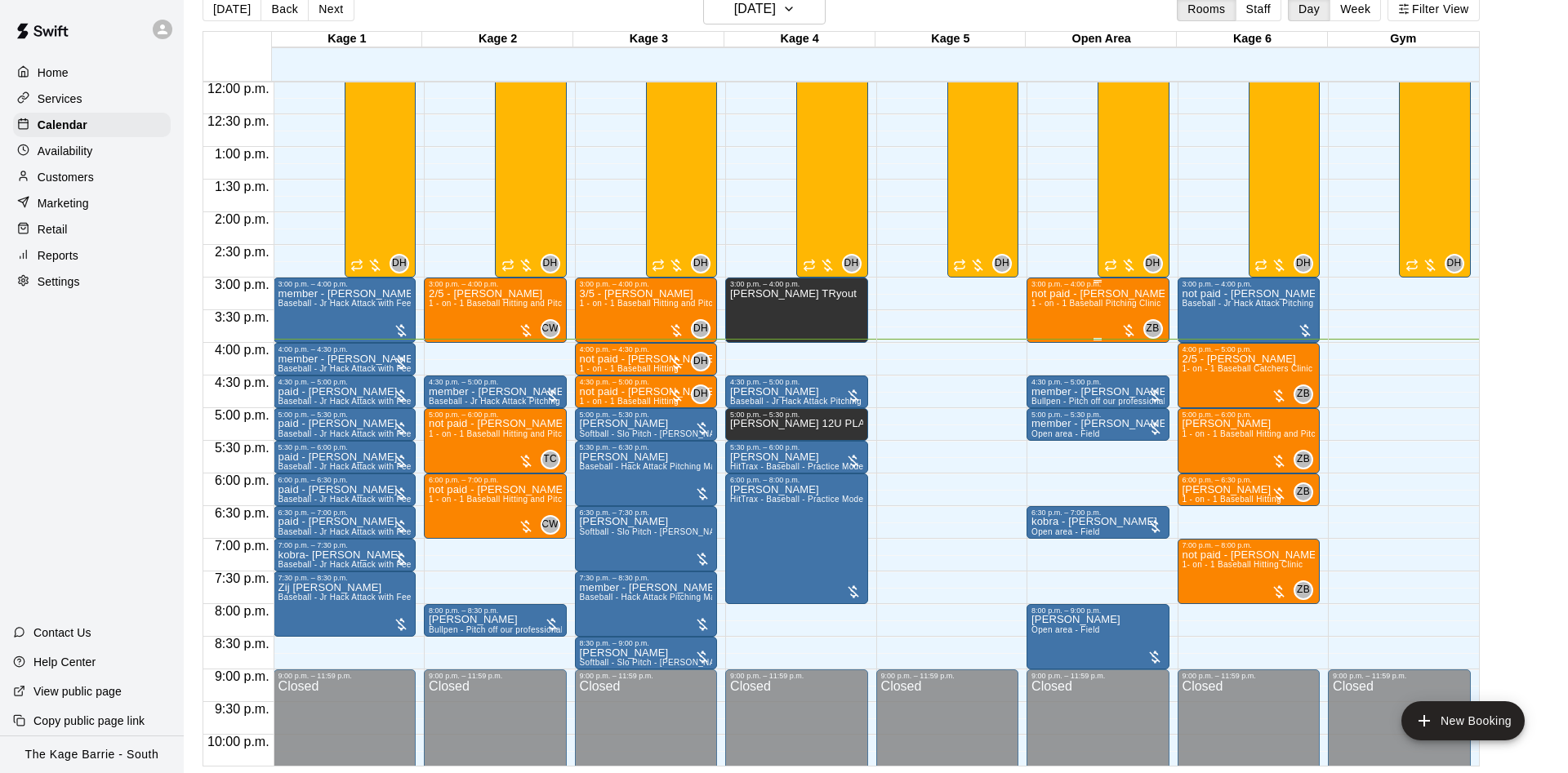
click at [1117, 323] on div "not paid - Michael Lemire 1 - on - 1 Baseball Pitching Clinic" at bounding box center [1098, 675] width 133 height 773
click at [1044, 299] on icon "edit" at bounding box center [1046, 308] width 20 height 20
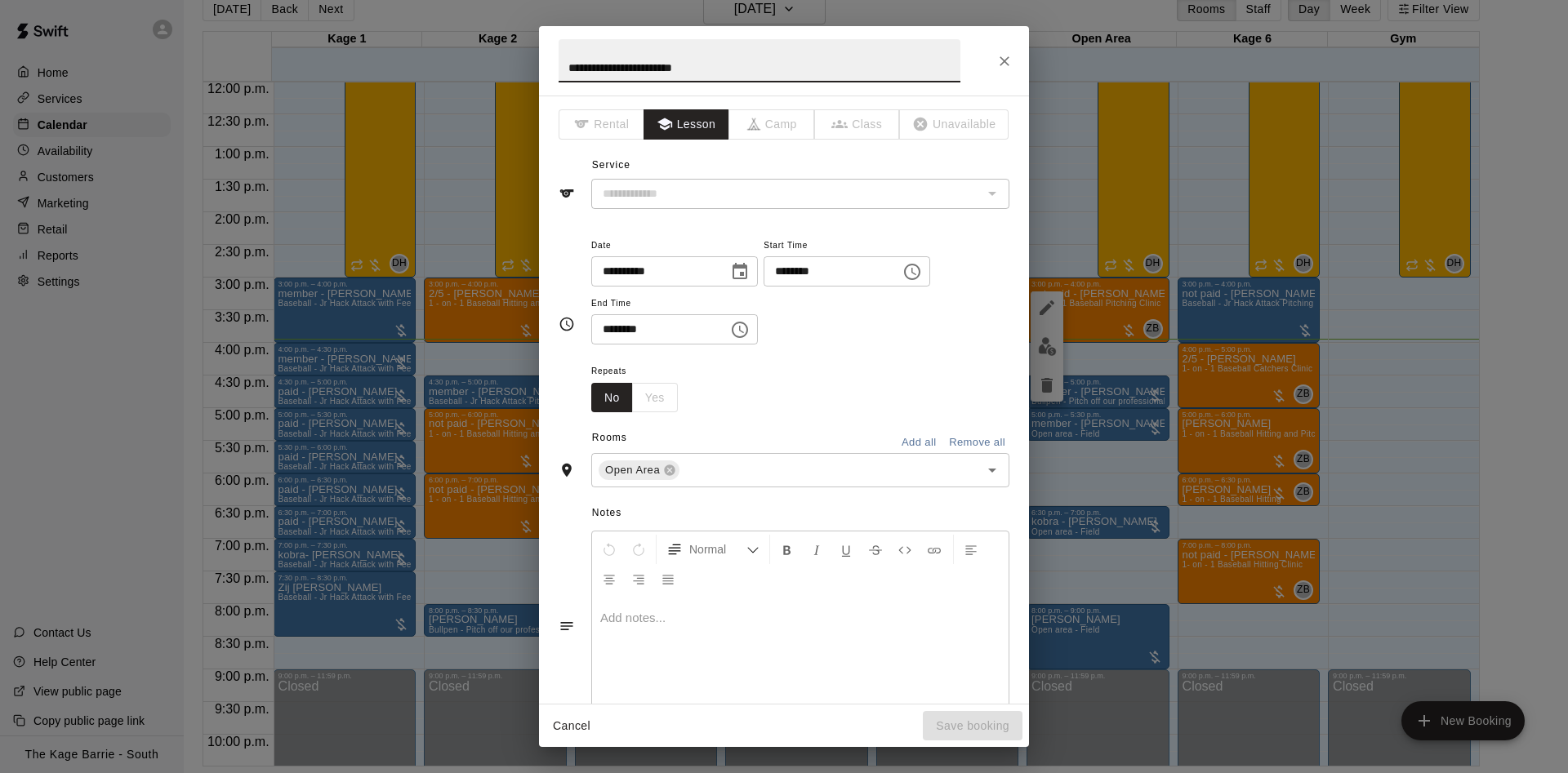
type input "**********"
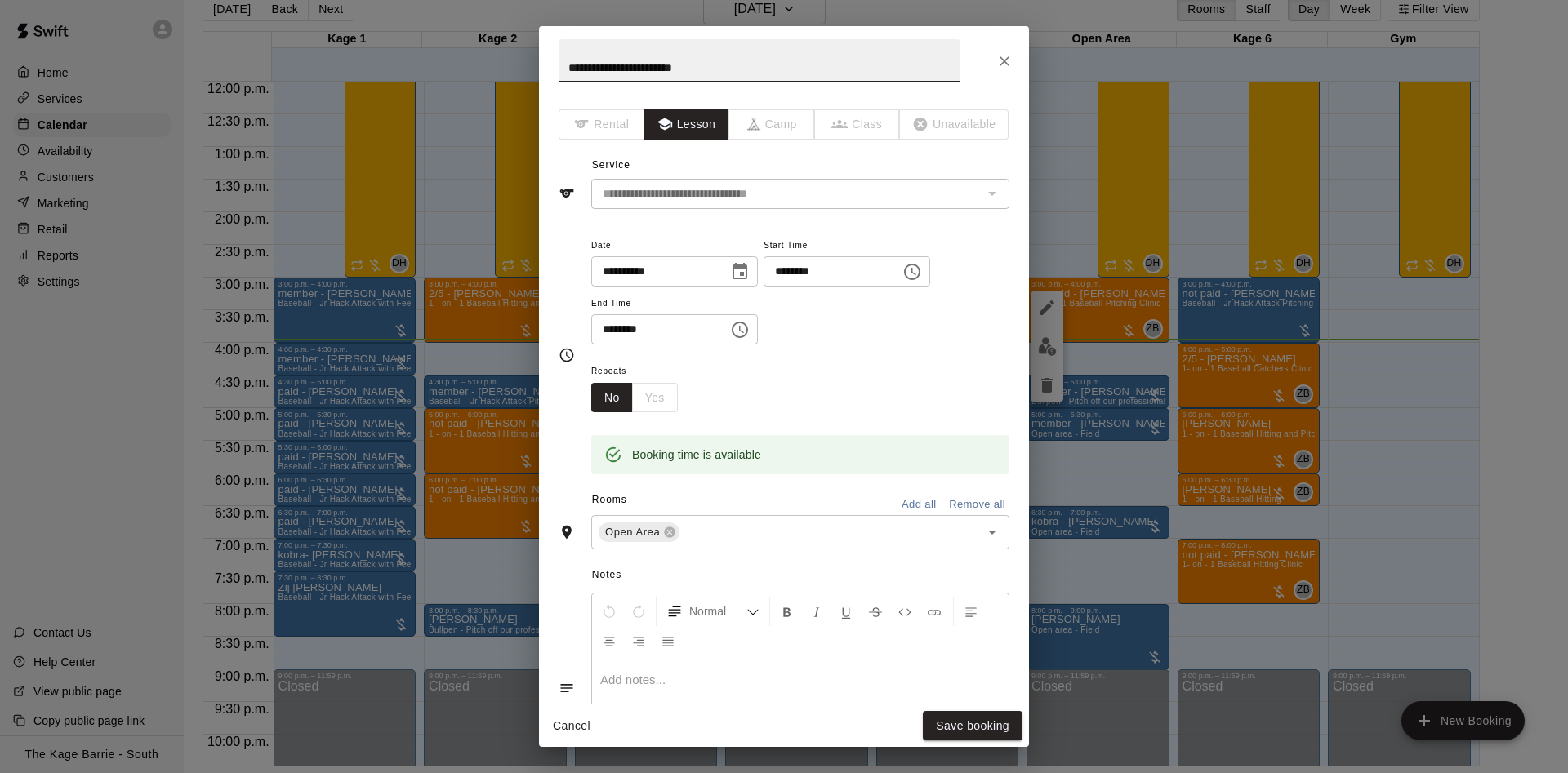
drag, startPoint x: 610, startPoint y: 66, endPoint x: 447, endPoint y: 63, distance: 163.0
click at [558, 63] on input "**********" at bounding box center [759, 61] width 402 height 44
type input "**********"
click at [990, 731] on button "Save booking" at bounding box center [972, 726] width 100 height 30
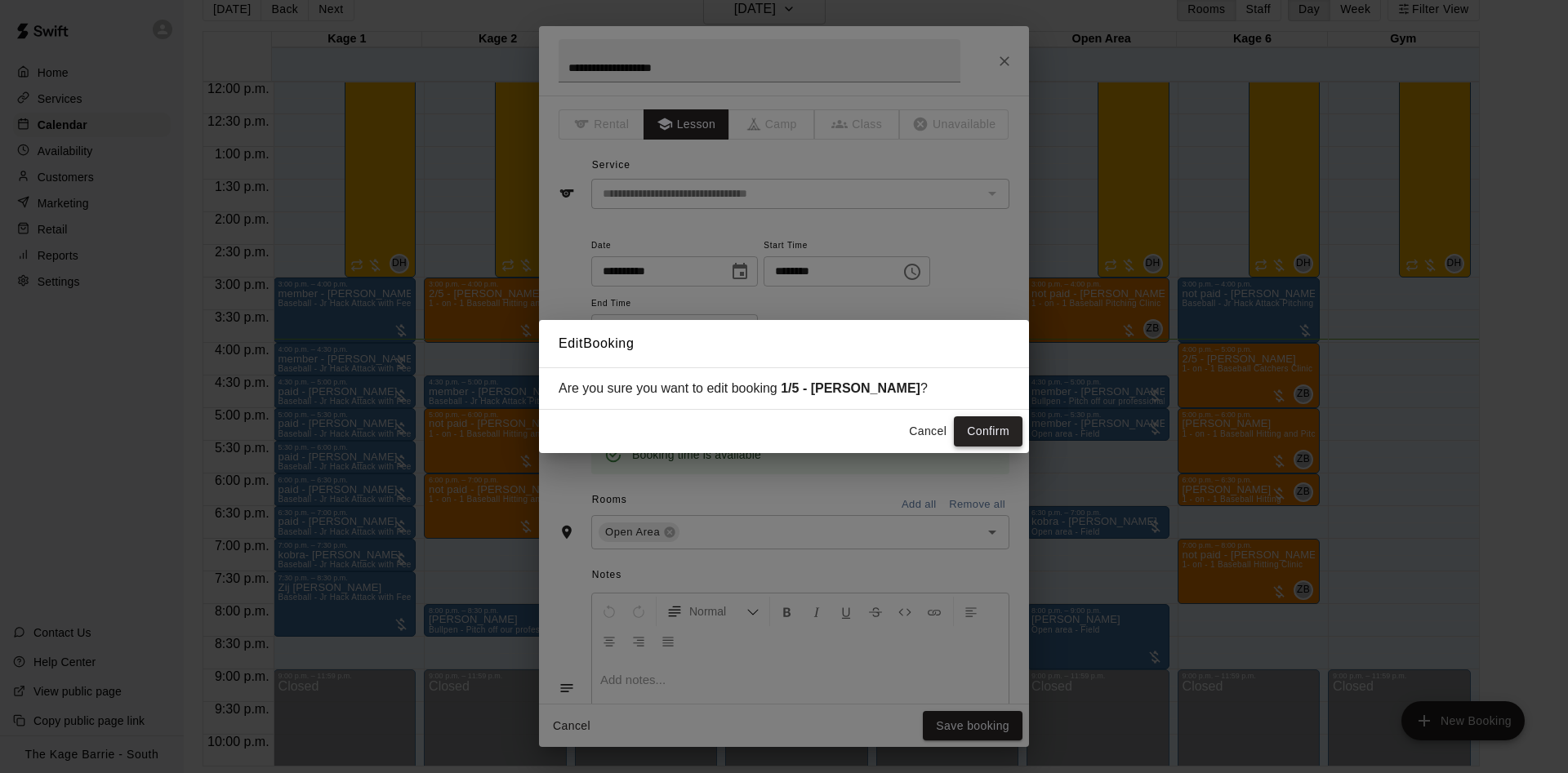
click at [1006, 432] on button "Confirm" at bounding box center [987, 431] width 68 height 30
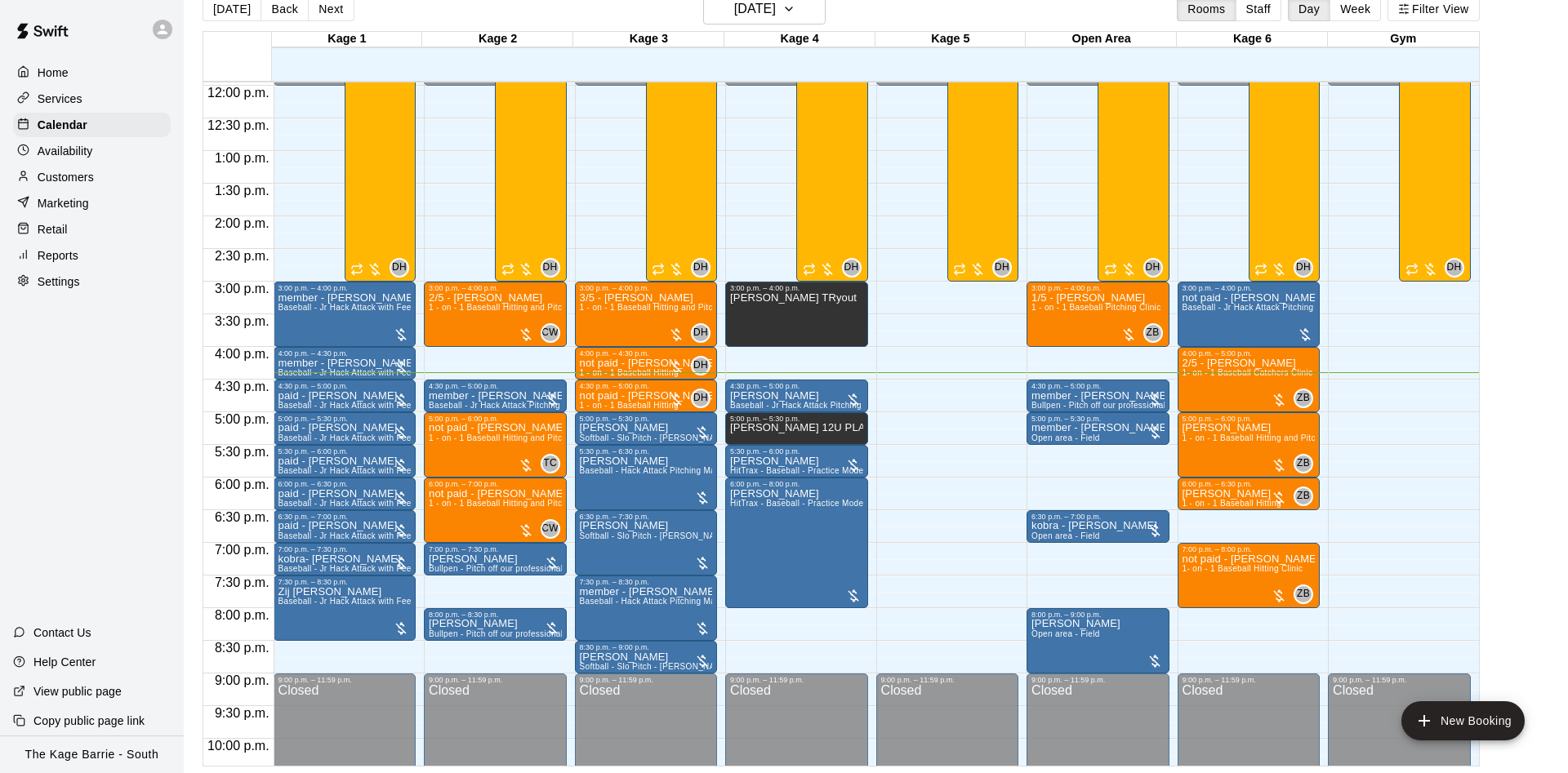
scroll to position [886, 0]
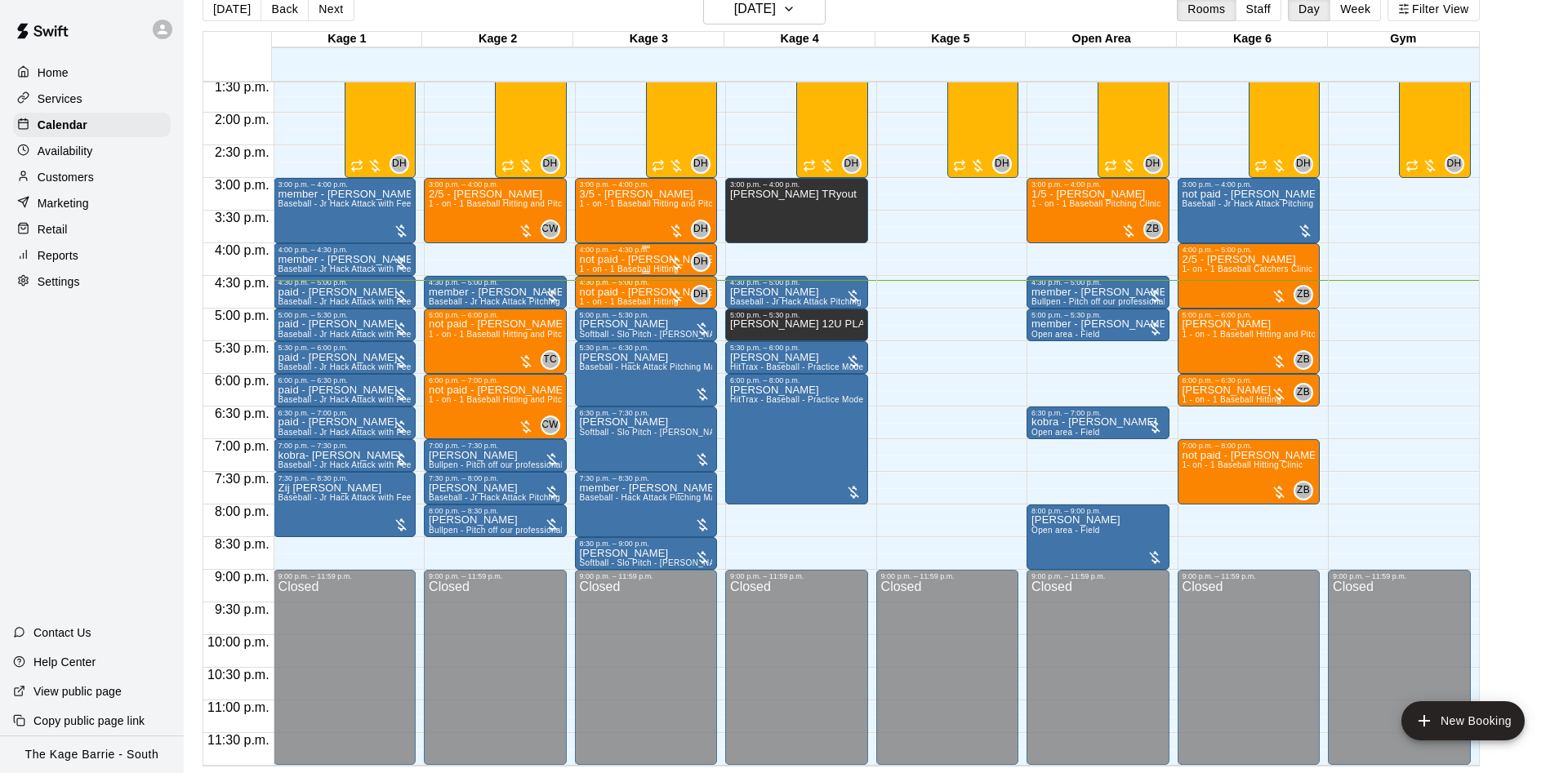
click at [592, 266] on div "not paid - Daniel Greenslade 1 - on - 1 Baseball Hitting" at bounding box center [646, 640] width 133 height 773
click at [591, 269] on icon "edit" at bounding box center [593, 272] width 20 height 20
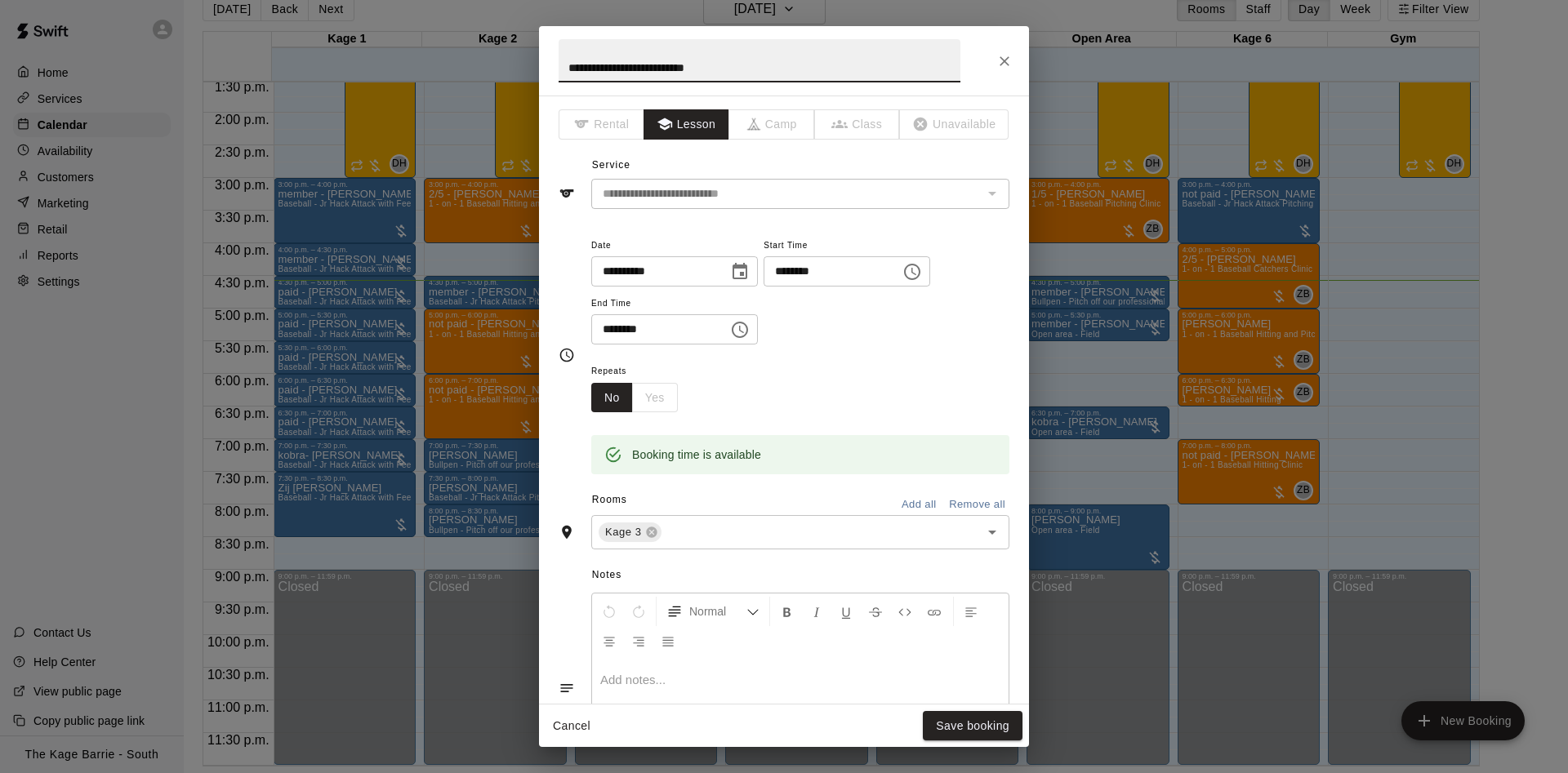
drag, startPoint x: 591, startPoint y: 65, endPoint x: 515, endPoint y: 43, distance: 79.1
click at [558, 61] on input "**********" at bounding box center [759, 61] width 402 height 44
type input "**********"
click at [944, 729] on button "Save booking" at bounding box center [972, 726] width 100 height 30
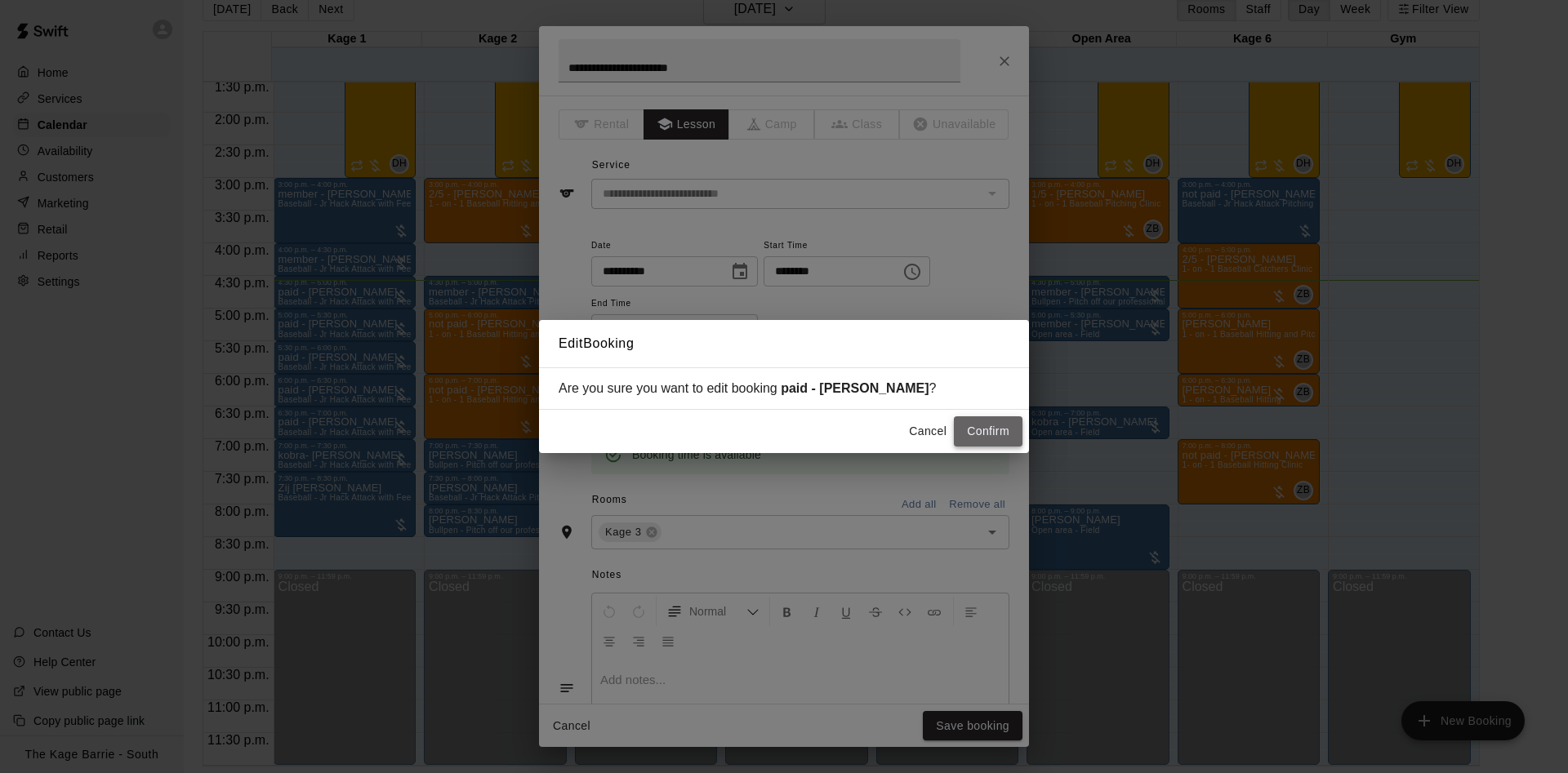
click at [993, 427] on button "Confirm" at bounding box center [987, 431] width 68 height 30
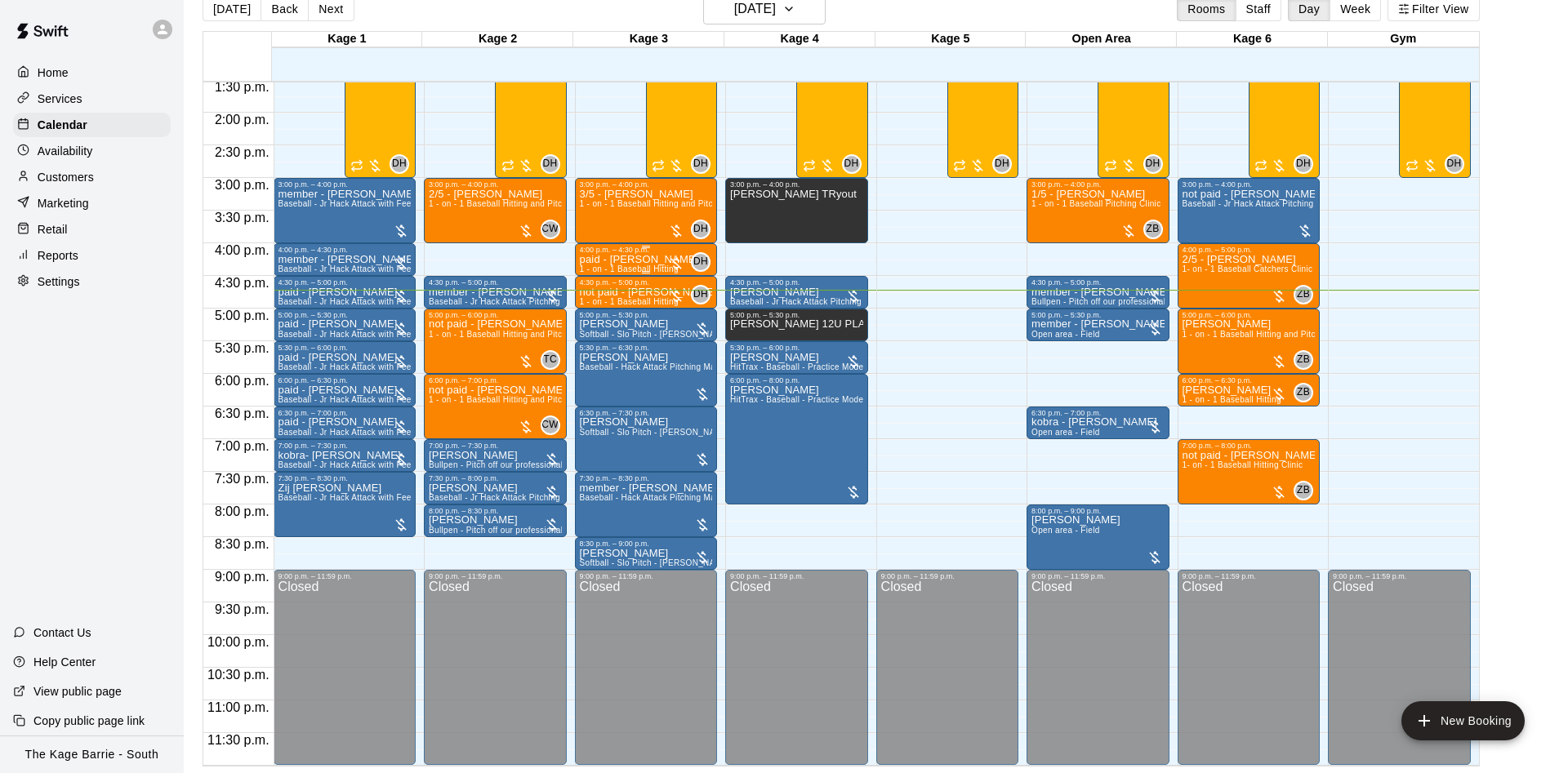
click at [599, 260] on p "paid - Daniel Greenslade" at bounding box center [639, 260] width 119 height 0
click at [602, 256] on div at bounding box center [784, 386] width 1568 height 773
click at [473, 339] on span "1 - on - 1 Baseball Hitting and Pitching Clinic" at bounding box center [515, 334] width 174 height 9
click at [490, 351] on div at bounding box center [784, 386] width 1568 height 773
click at [642, 292] on p "not paid - Tyler Rendell" at bounding box center [646, 292] width 133 height 0
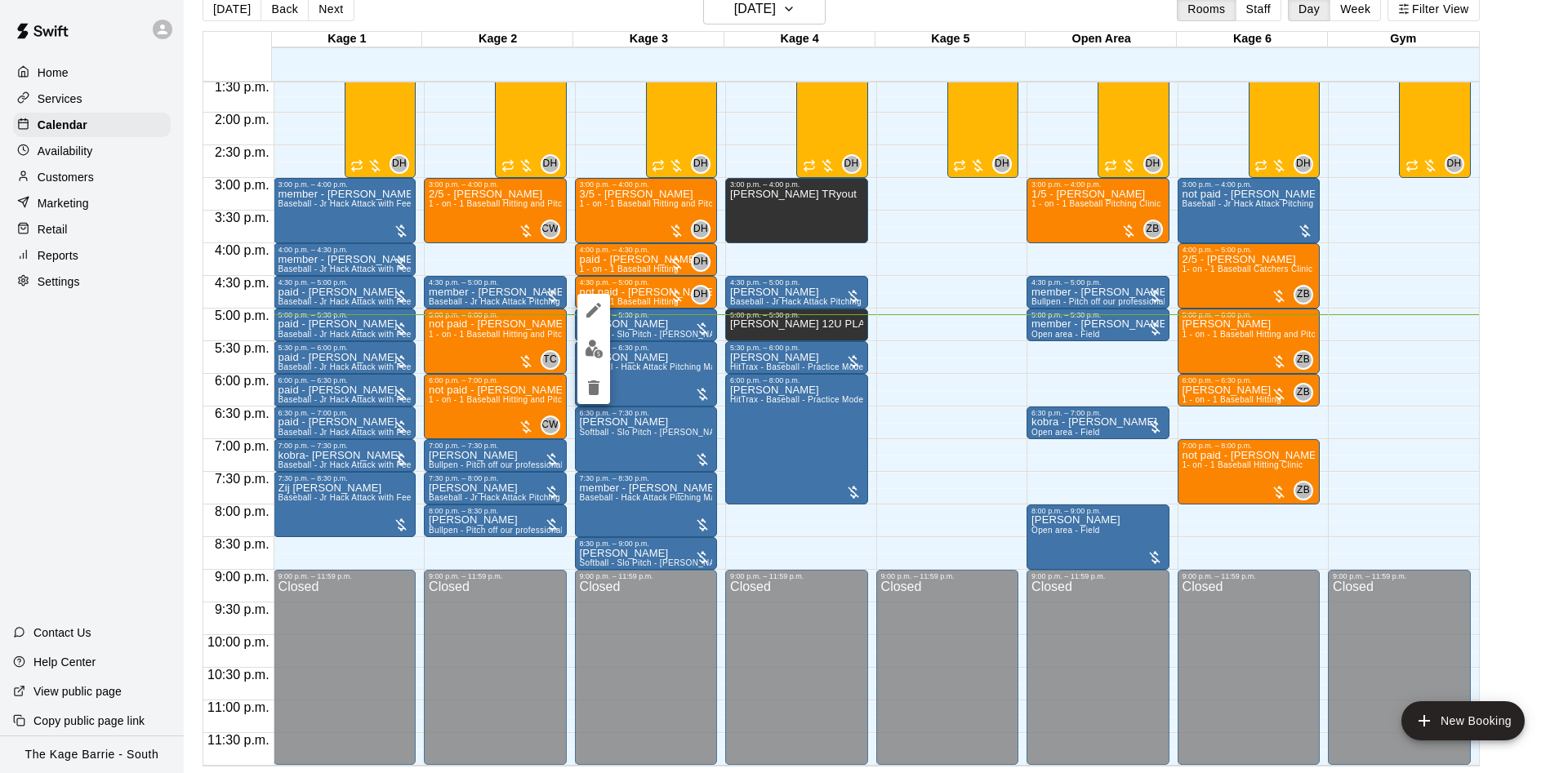
click at [995, 266] on div at bounding box center [784, 386] width 1568 height 773
click at [1246, 349] on div "Sebastian Henderson Reyes 1 - on - 1 Baseball Hitting and Pitching Clinic" at bounding box center [1249, 705] width 133 height 773
click at [1189, 338] on icon "edit" at bounding box center [1198, 337] width 20 height 20
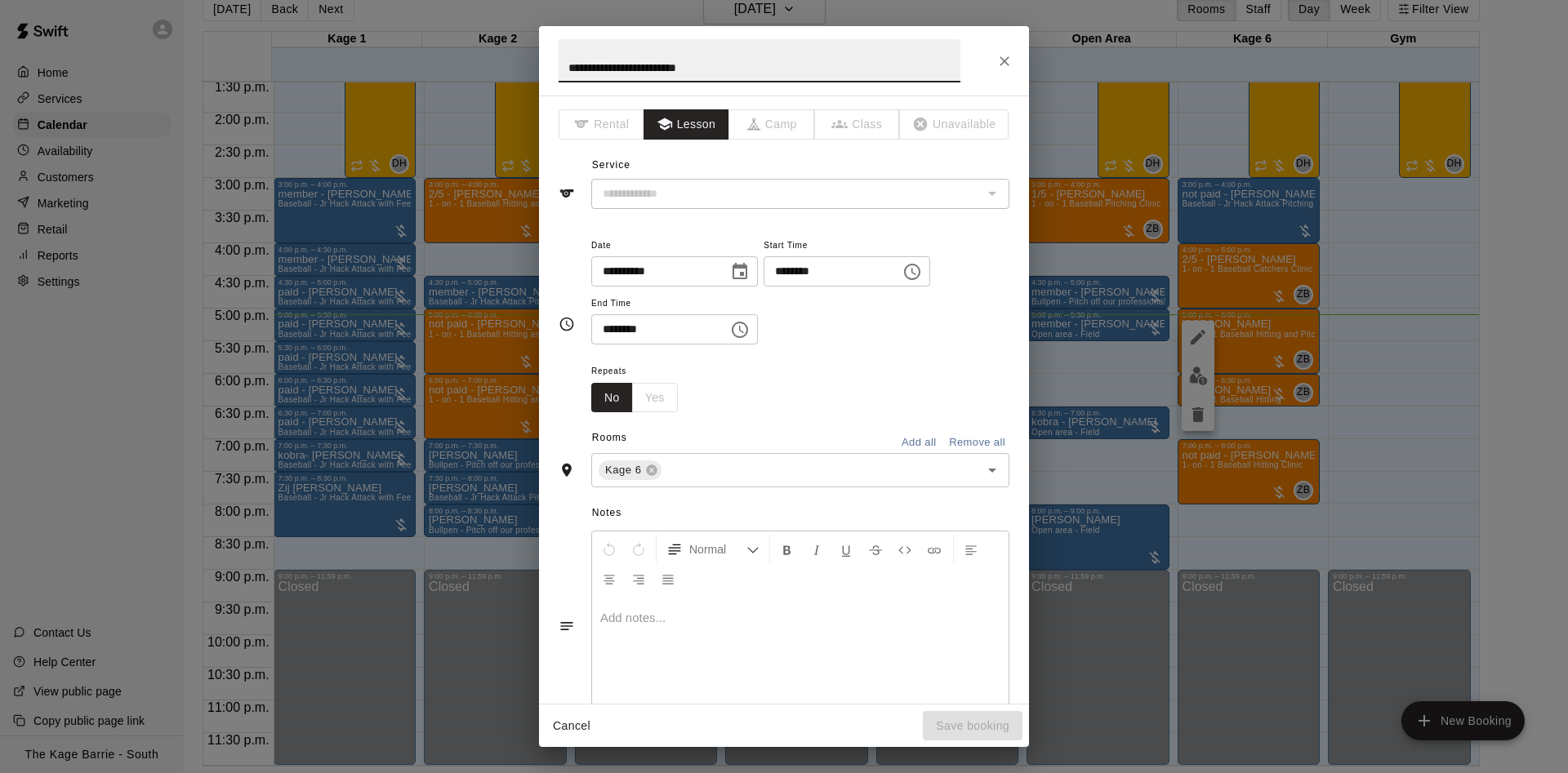
type input "**********"
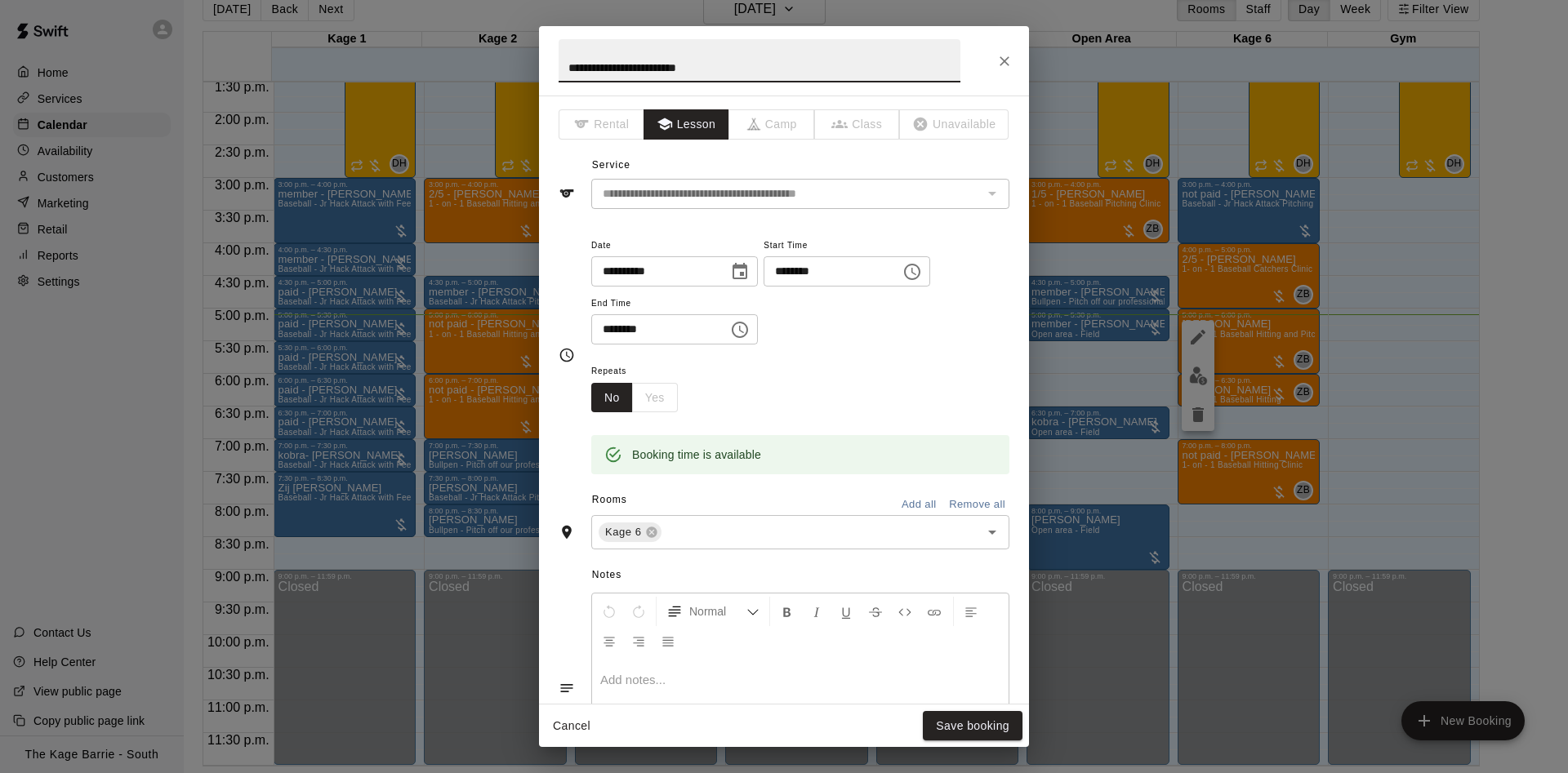
click at [565, 65] on input "**********" at bounding box center [759, 61] width 402 height 44
type input "**********"
click at [988, 739] on button "Save booking" at bounding box center [972, 726] width 100 height 30
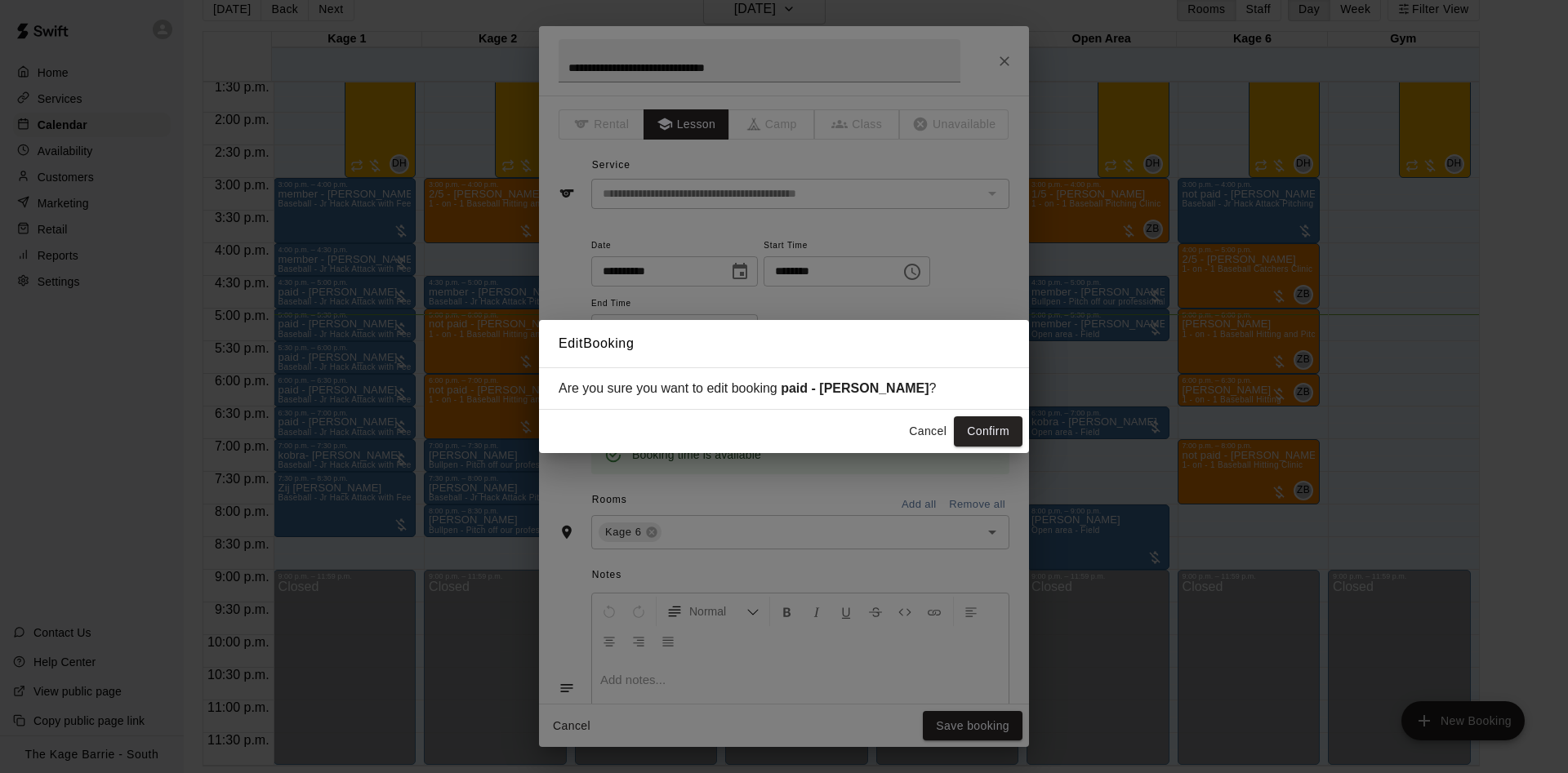
click at [1005, 432] on button "Confirm" at bounding box center [987, 431] width 68 height 30
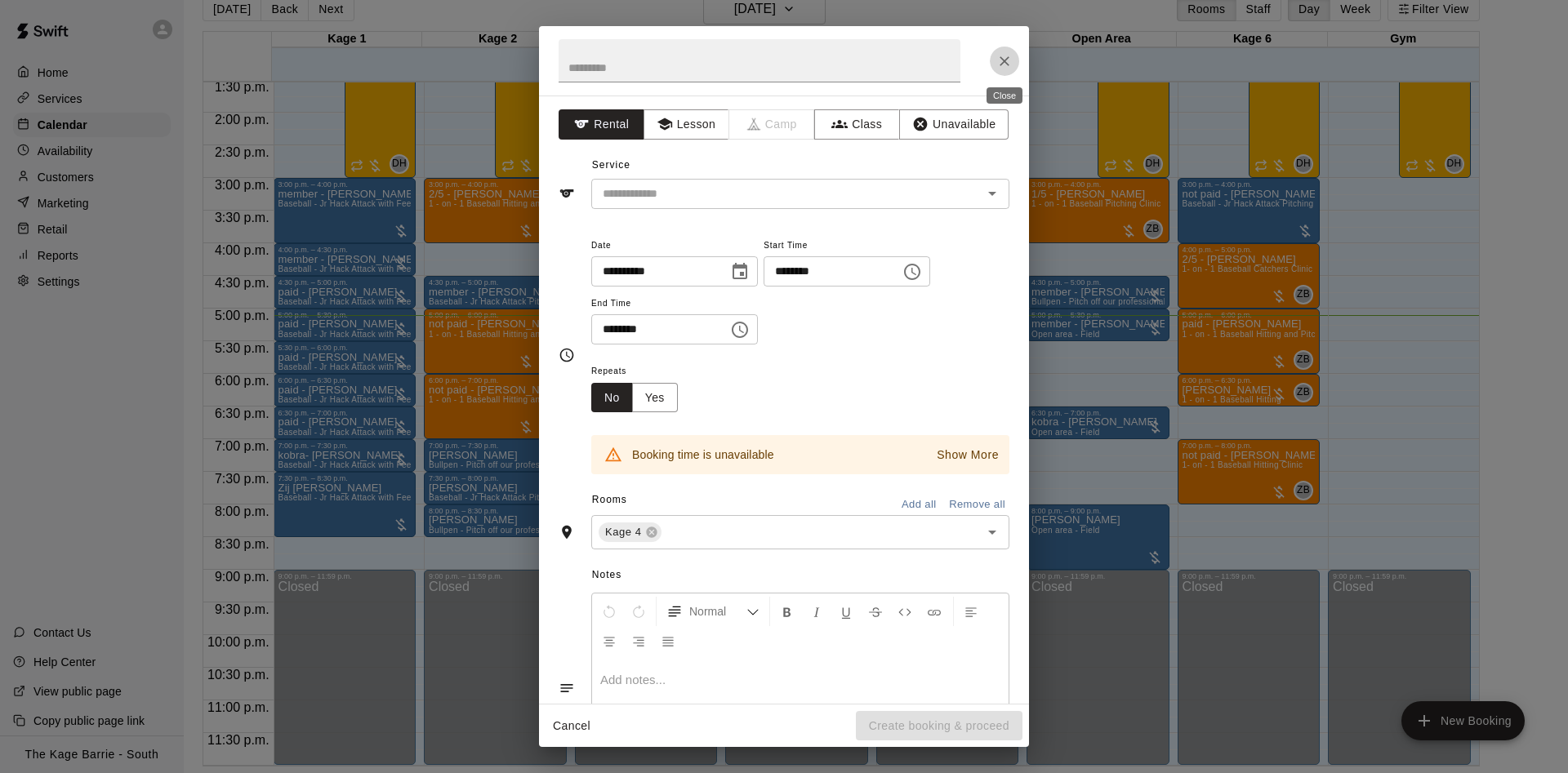
click at [1002, 67] on icon "Close" at bounding box center [1004, 61] width 16 height 16
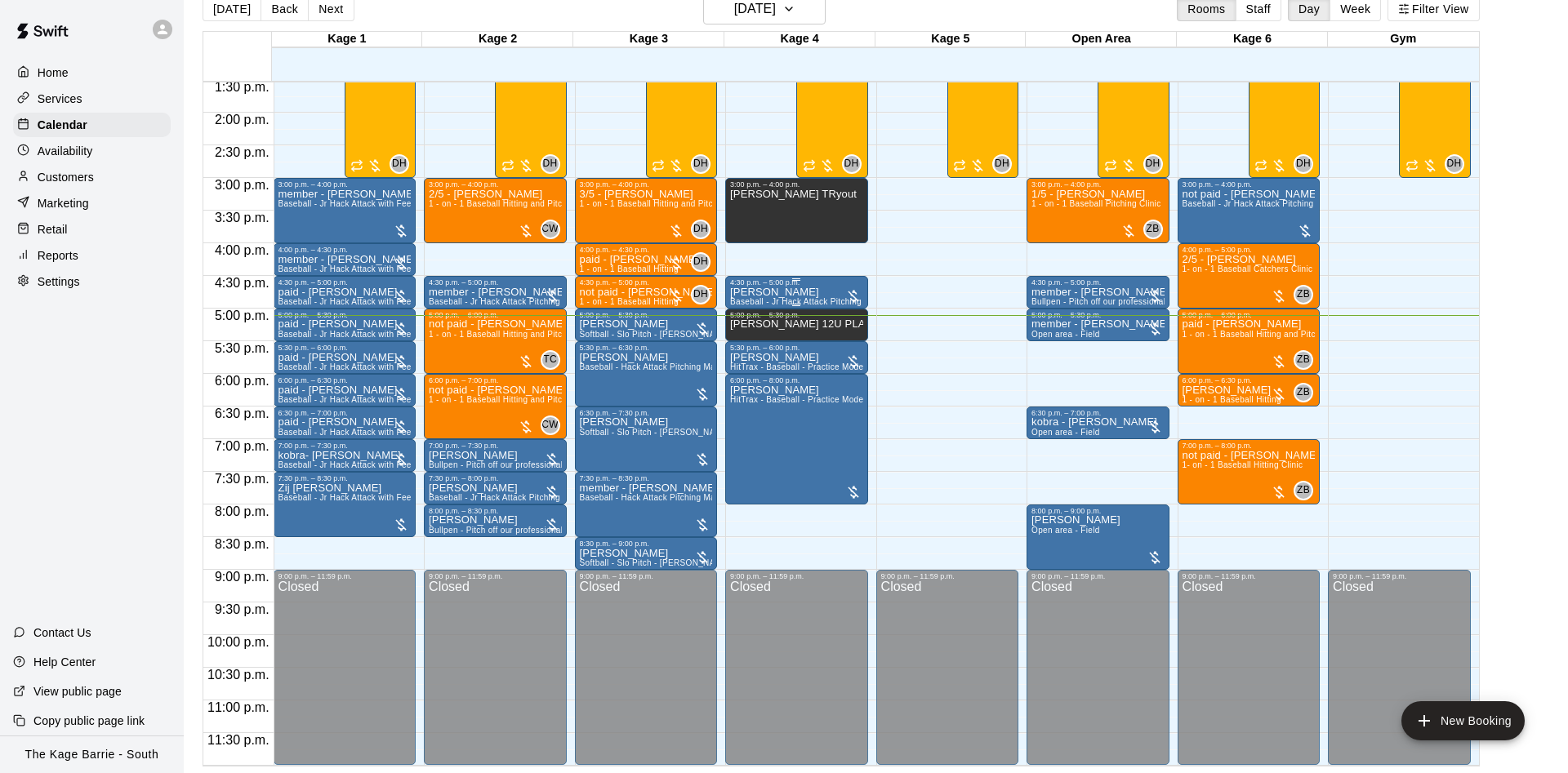
click at [805, 286] on div "4:30 p.m. – 5:00 p.m." at bounding box center [797, 283] width 133 height 9
click at [732, 300] on button "edit" at bounding box center [745, 295] width 32 height 32
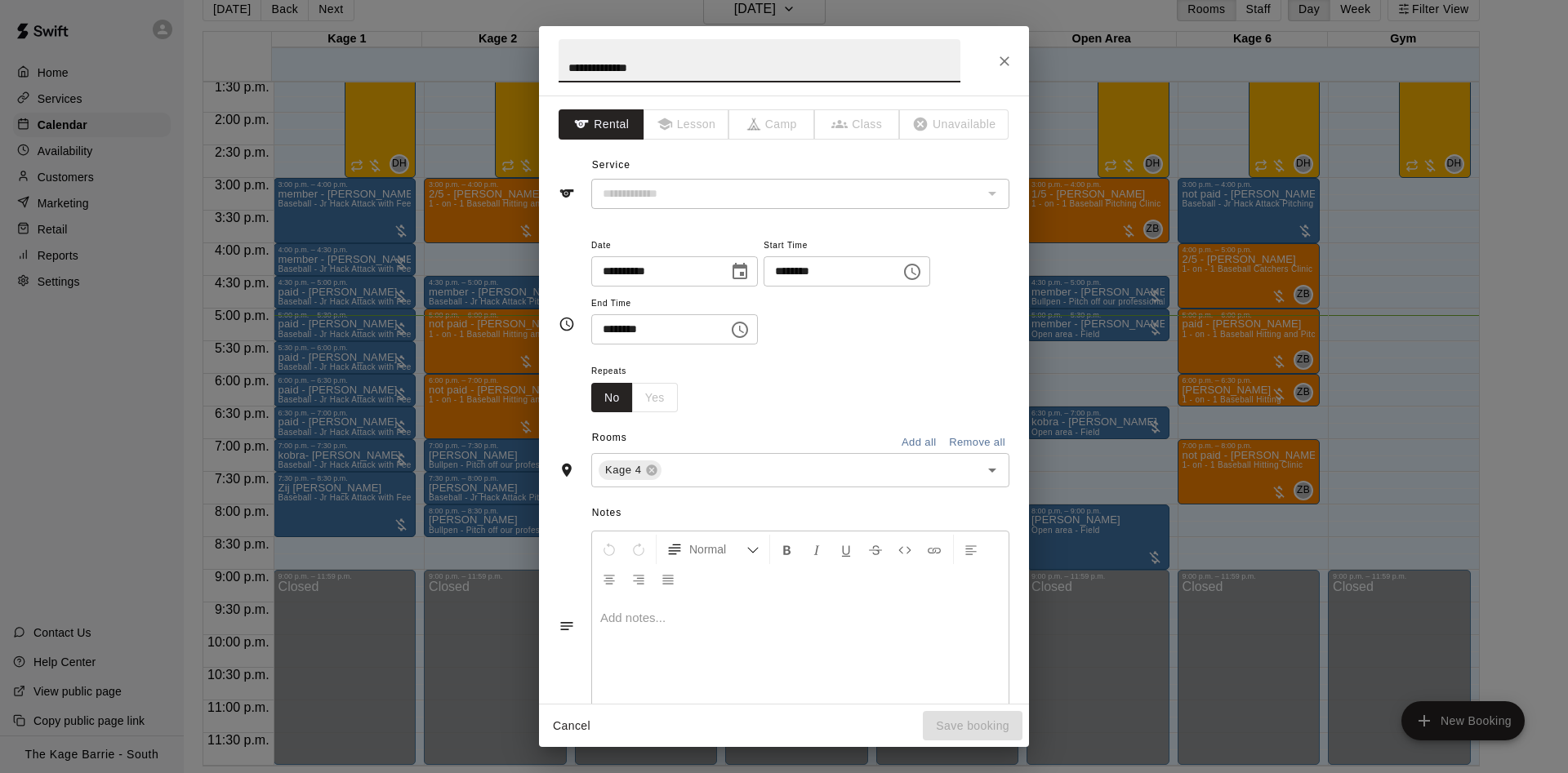
type input "**********"
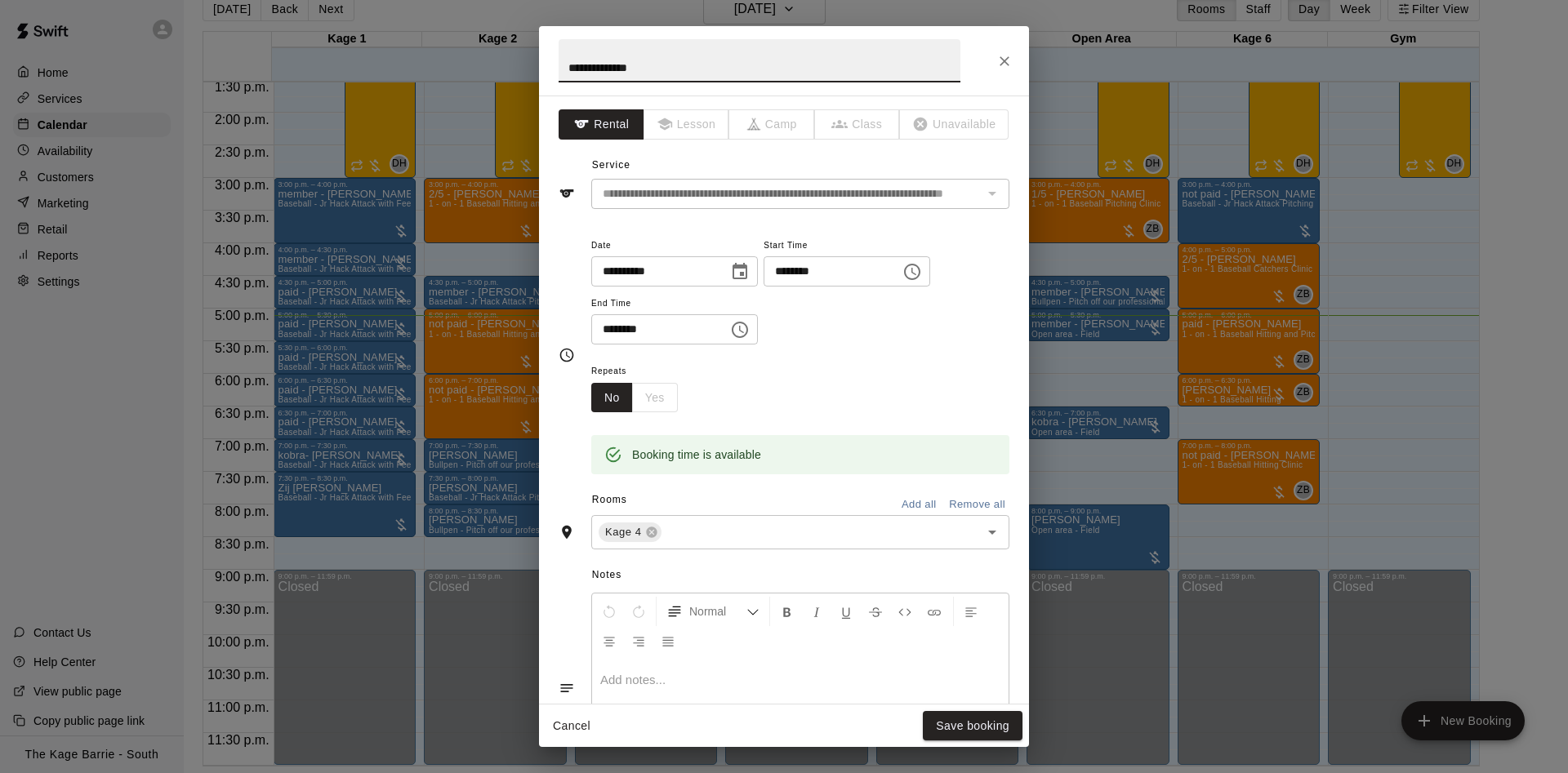
click at [560, 62] on input "**********" at bounding box center [759, 61] width 402 height 44
type input "**********"
drag, startPoint x: 988, startPoint y: 718, endPoint x: 991, endPoint y: 698, distance: 20.2
click at [991, 705] on div "Cancel Save booking" at bounding box center [783, 726] width 490 height 44
click at [987, 735] on button "Save booking" at bounding box center [972, 726] width 100 height 30
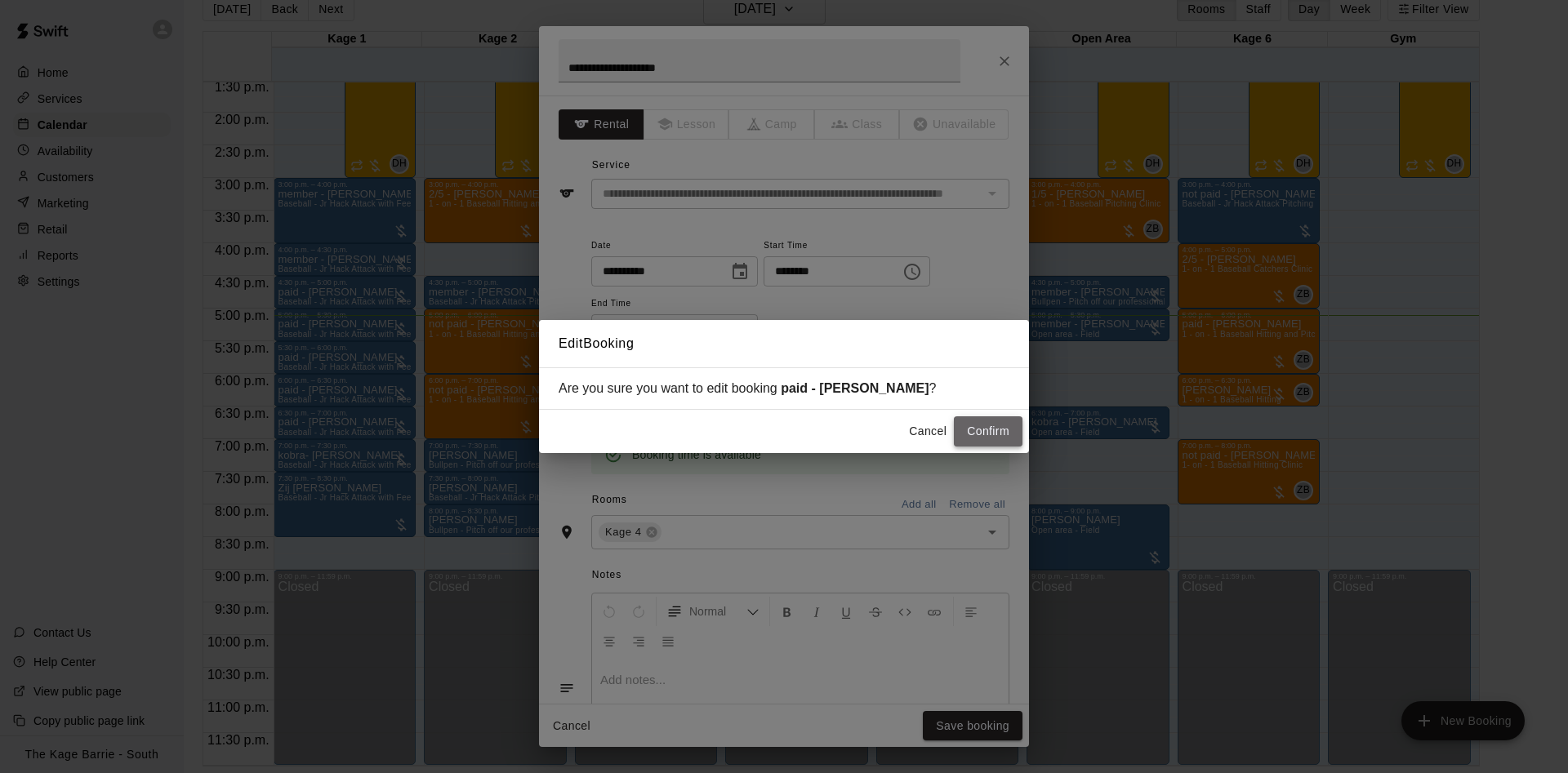
click at [981, 424] on button "Confirm" at bounding box center [987, 431] width 68 height 30
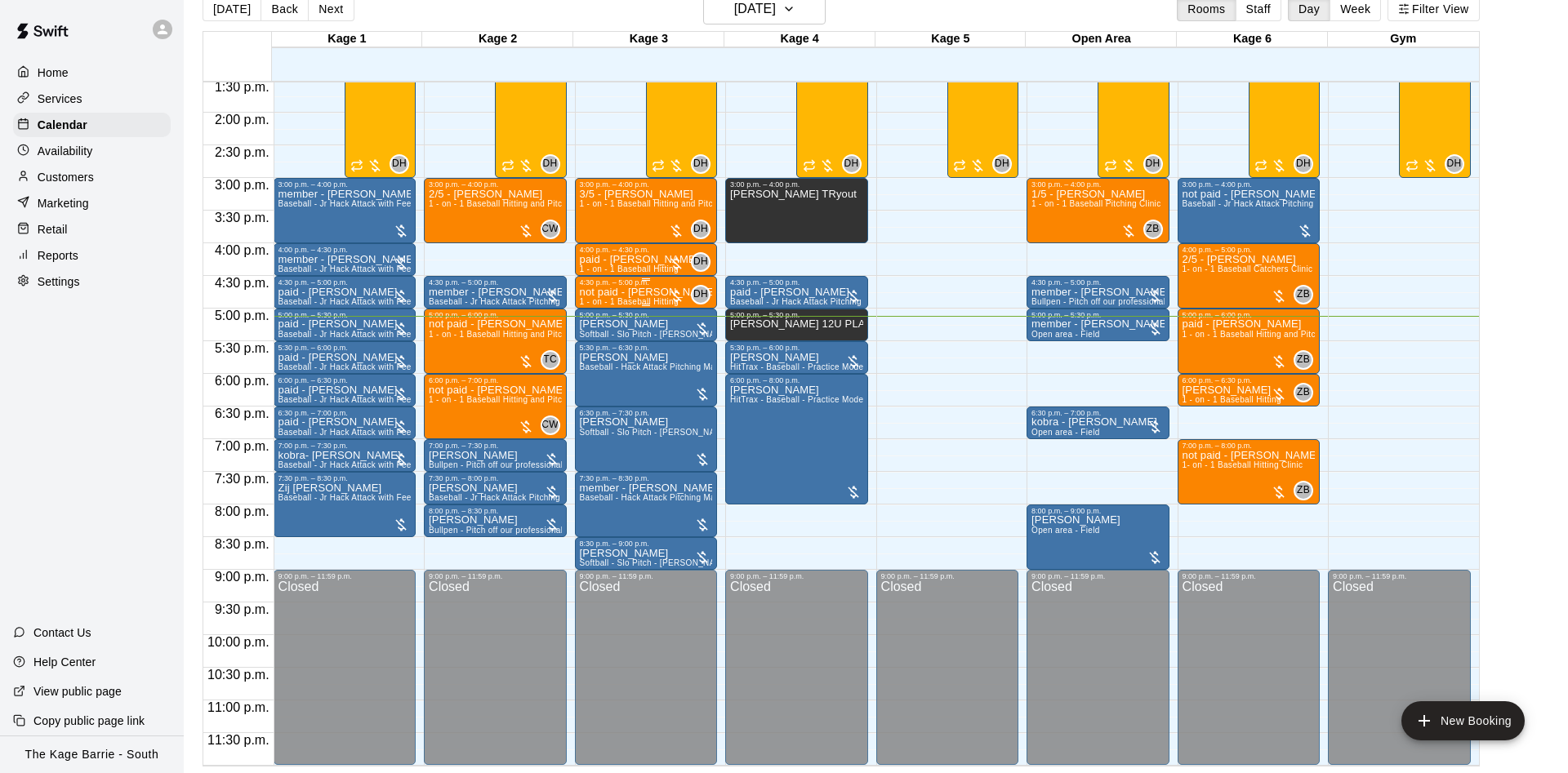
click at [639, 292] on p "not paid - Tyler Rendell" at bounding box center [646, 292] width 133 height 0
click at [599, 306] on icon "edit" at bounding box center [593, 310] width 15 height 15
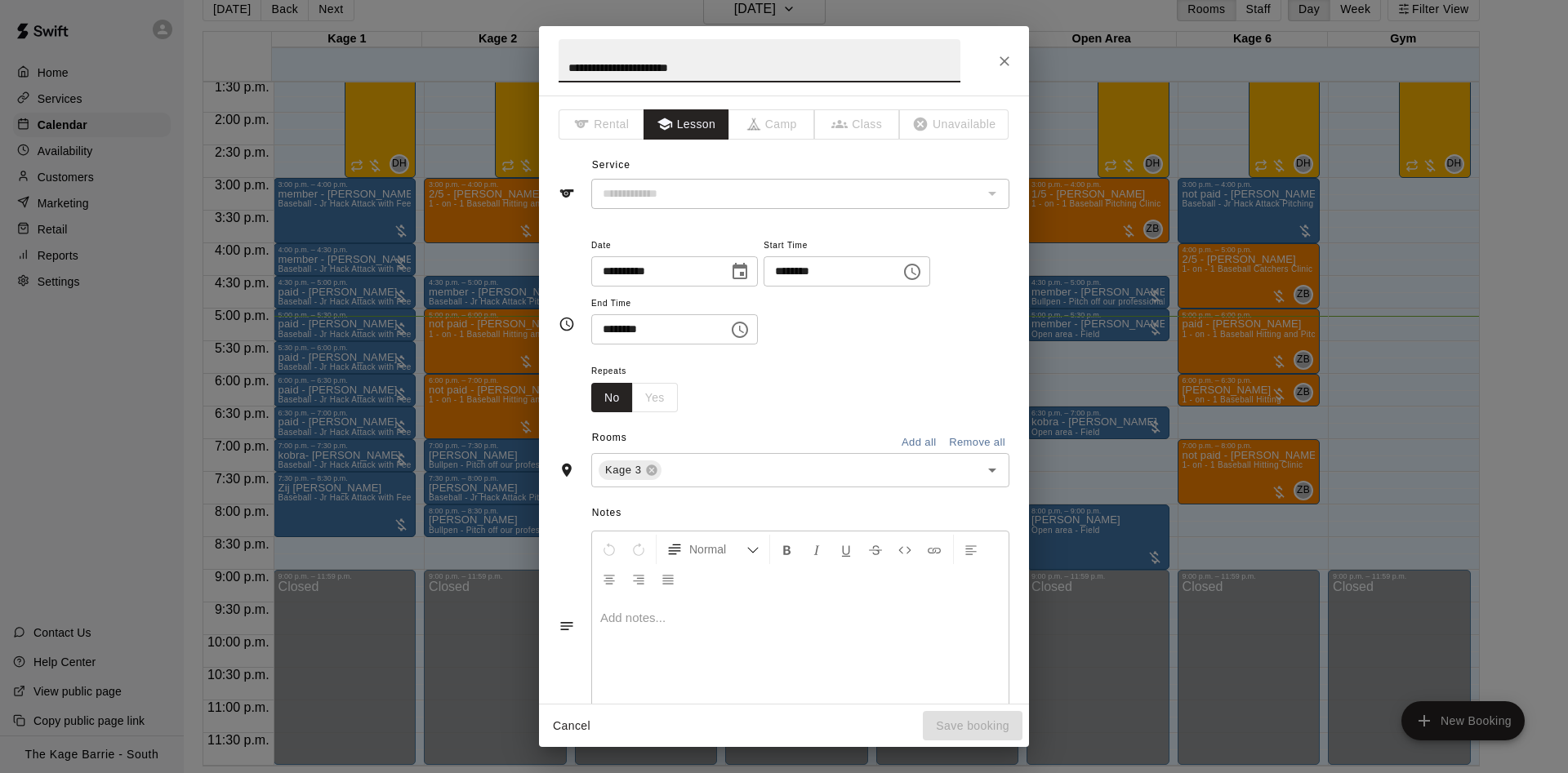
type input "**********"
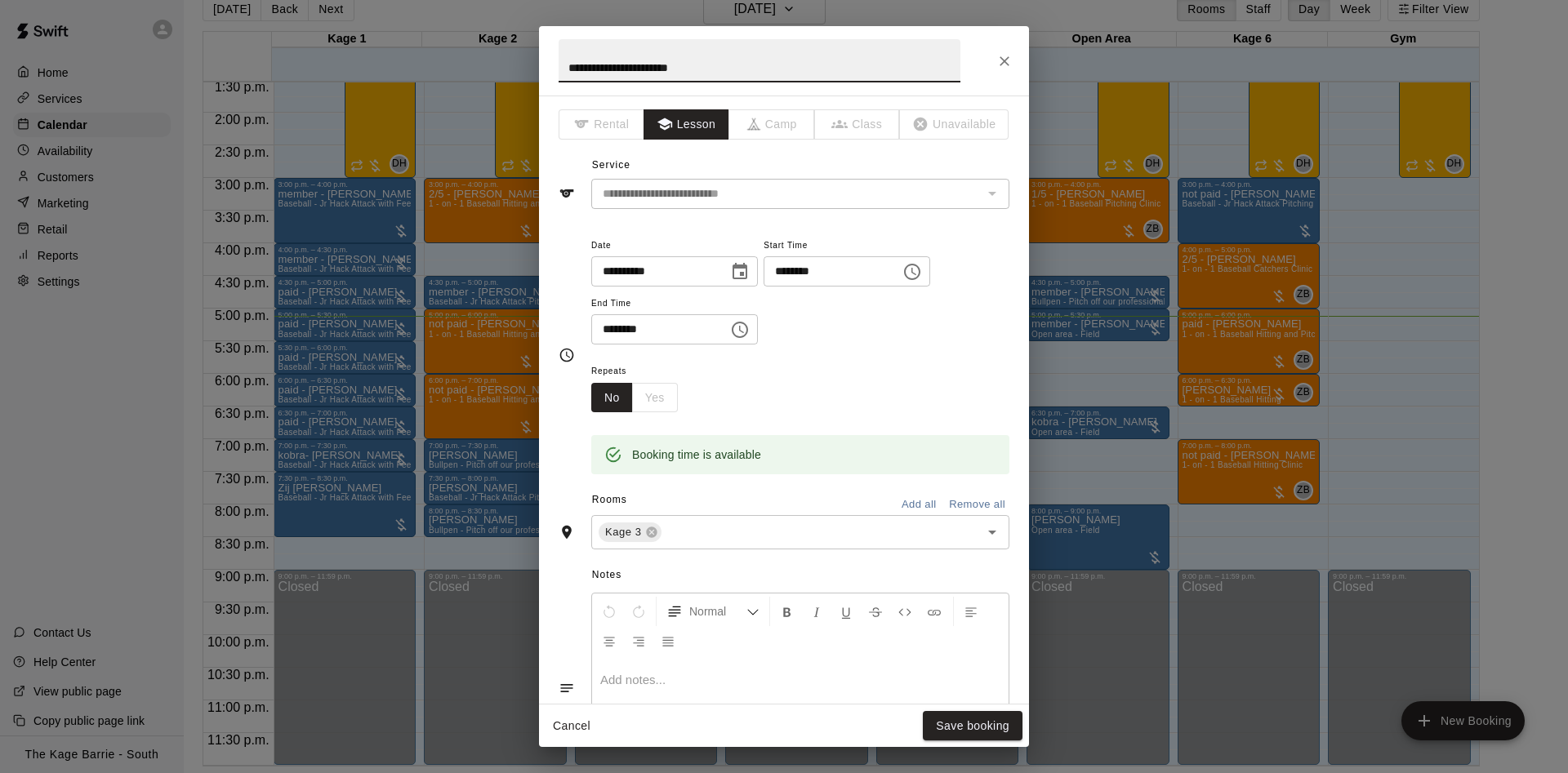
drag, startPoint x: 588, startPoint y: 66, endPoint x: 517, endPoint y: 61, distance: 71.2
click at [558, 65] on input "**********" at bounding box center [759, 61] width 402 height 44
type input "**********"
drag, startPoint x: 1014, startPoint y: 729, endPoint x: 1010, endPoint y: 721, distance: 8.9
click at [1010, 721] on button "Save booking" at bounding box center [972, 726] width 100 height 30
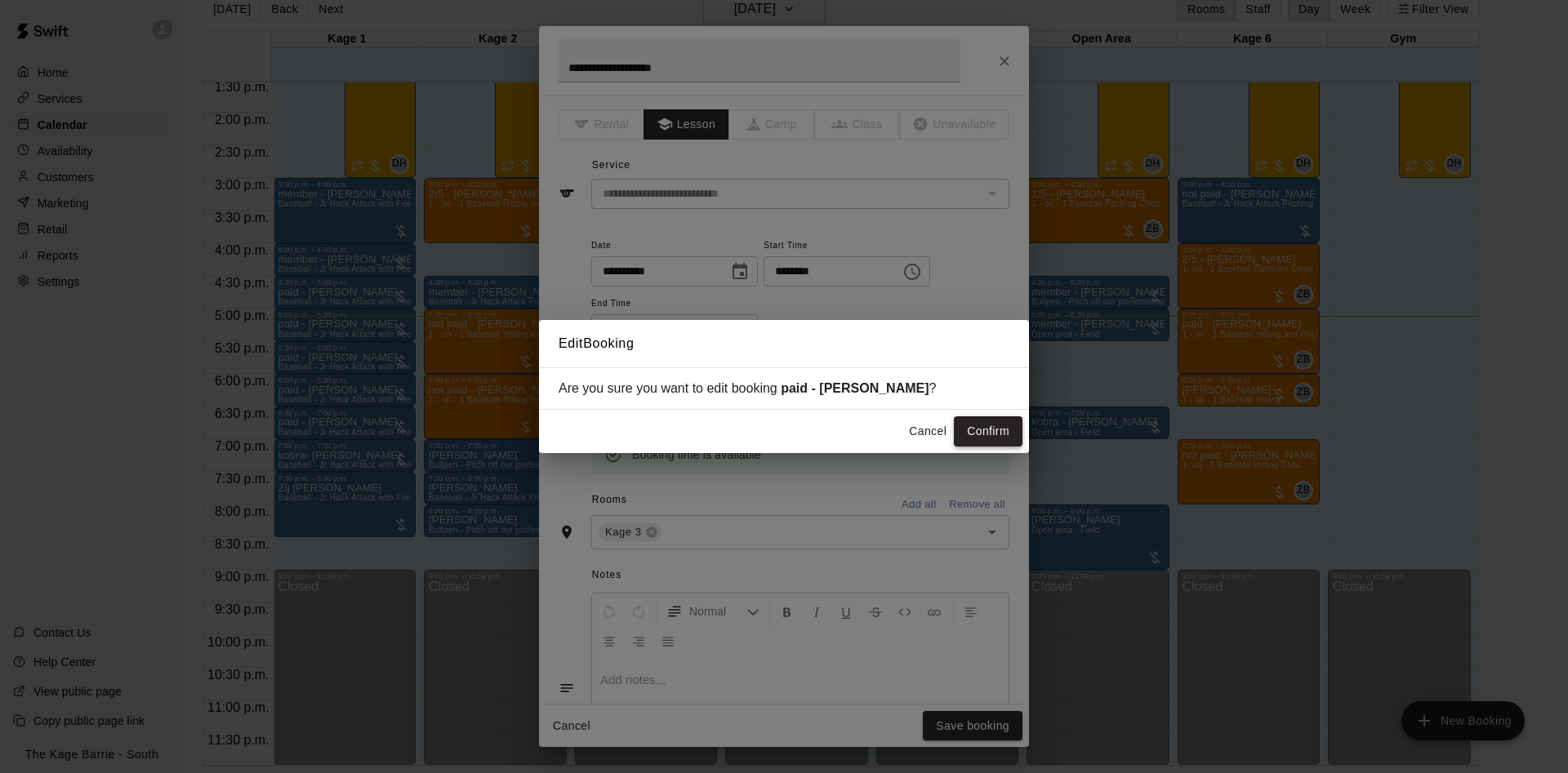
click at [1006, 429] on button "Confirm" at bounding box center [987, 431] width 68 height 30
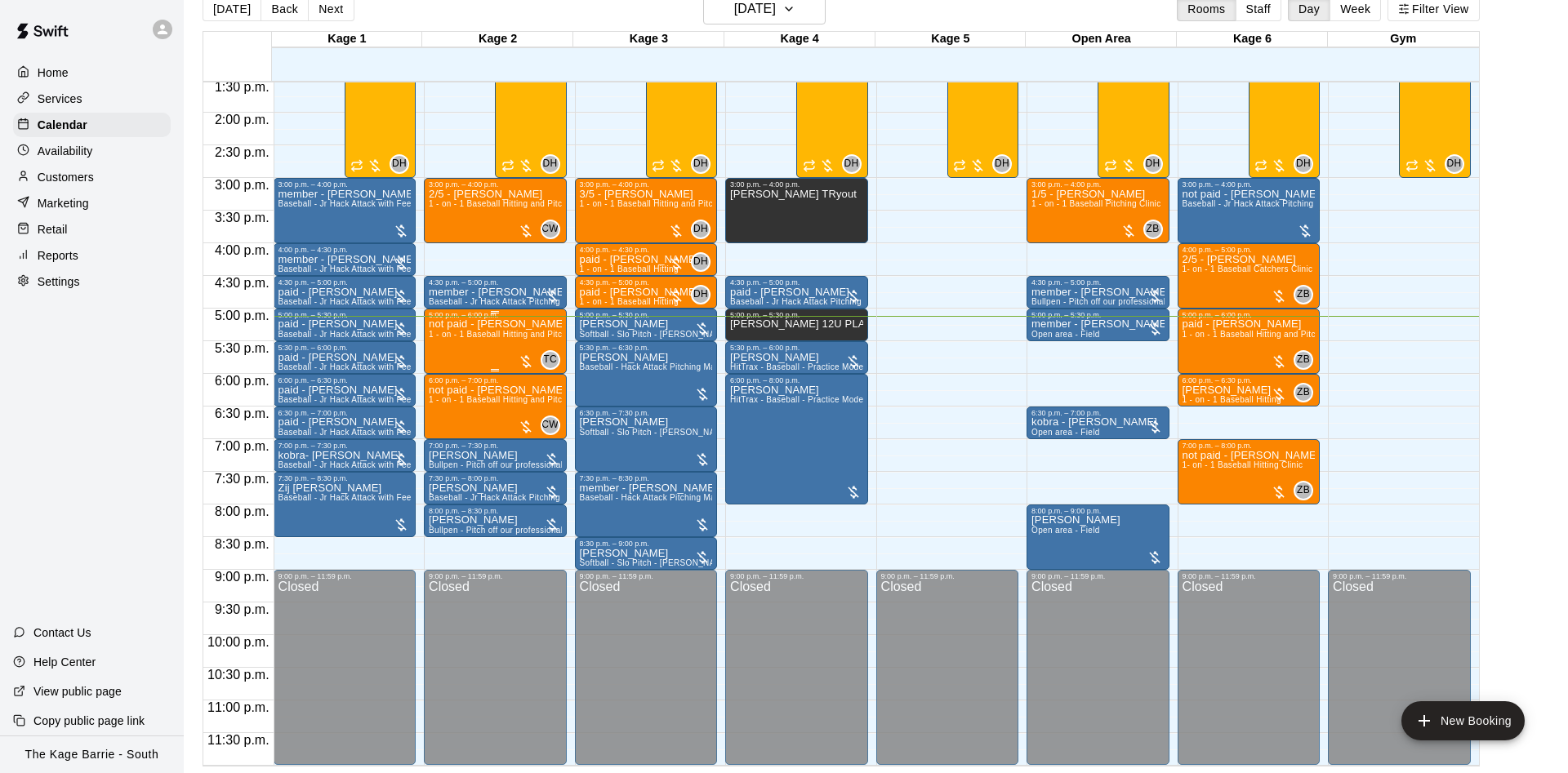
click at [471, 333] on span "1 - on - 1 Baseball Hitting and Pitching Clinic" at bounding box center [515, 334] width 174 height 9
click at [446, 385] on img "edit" at bounding box center [443, 387] width 19 height 19
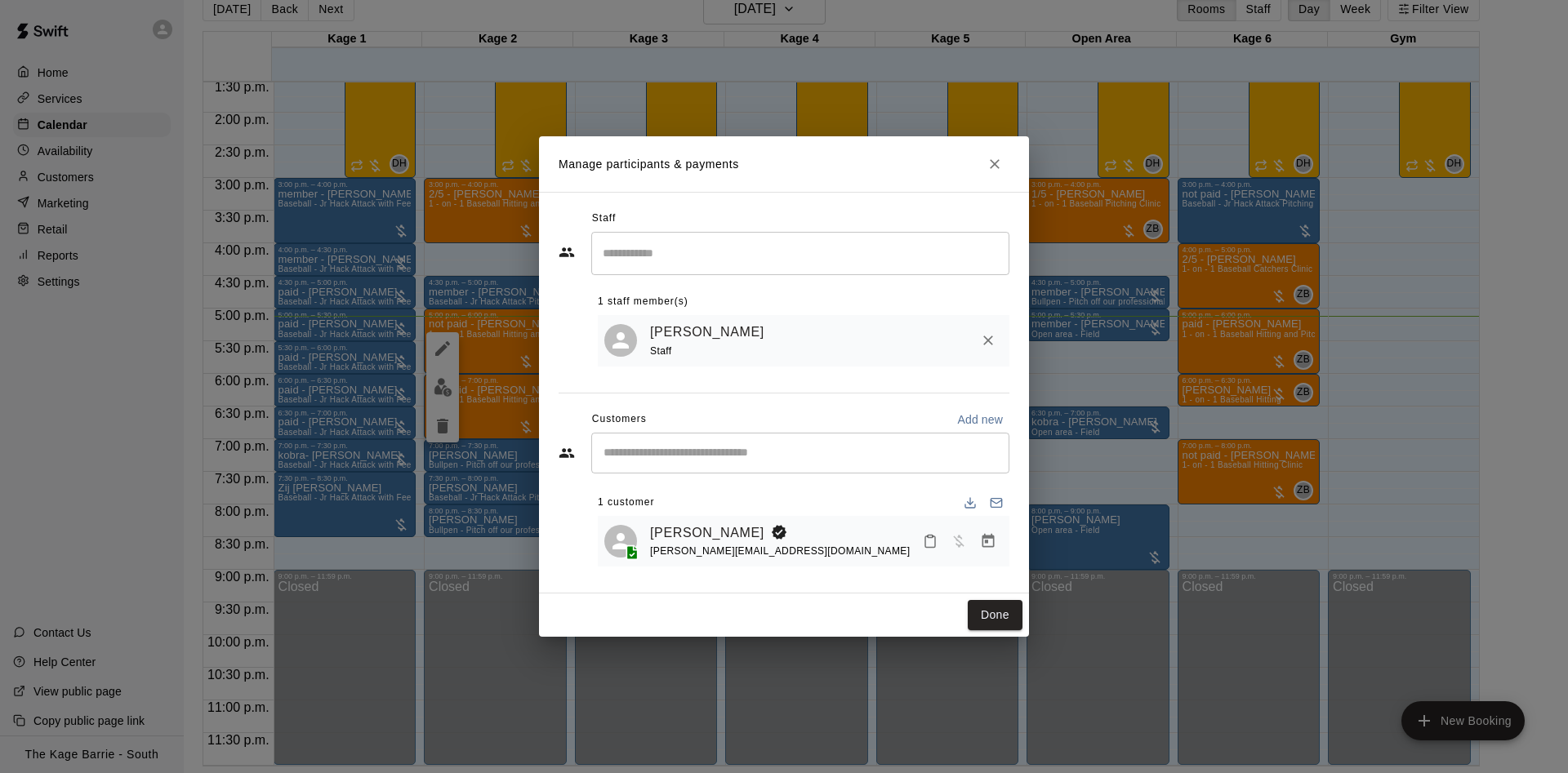
click at [713, 250] on input "Search staff" at bounding box center [800, 253] width 404 height 28
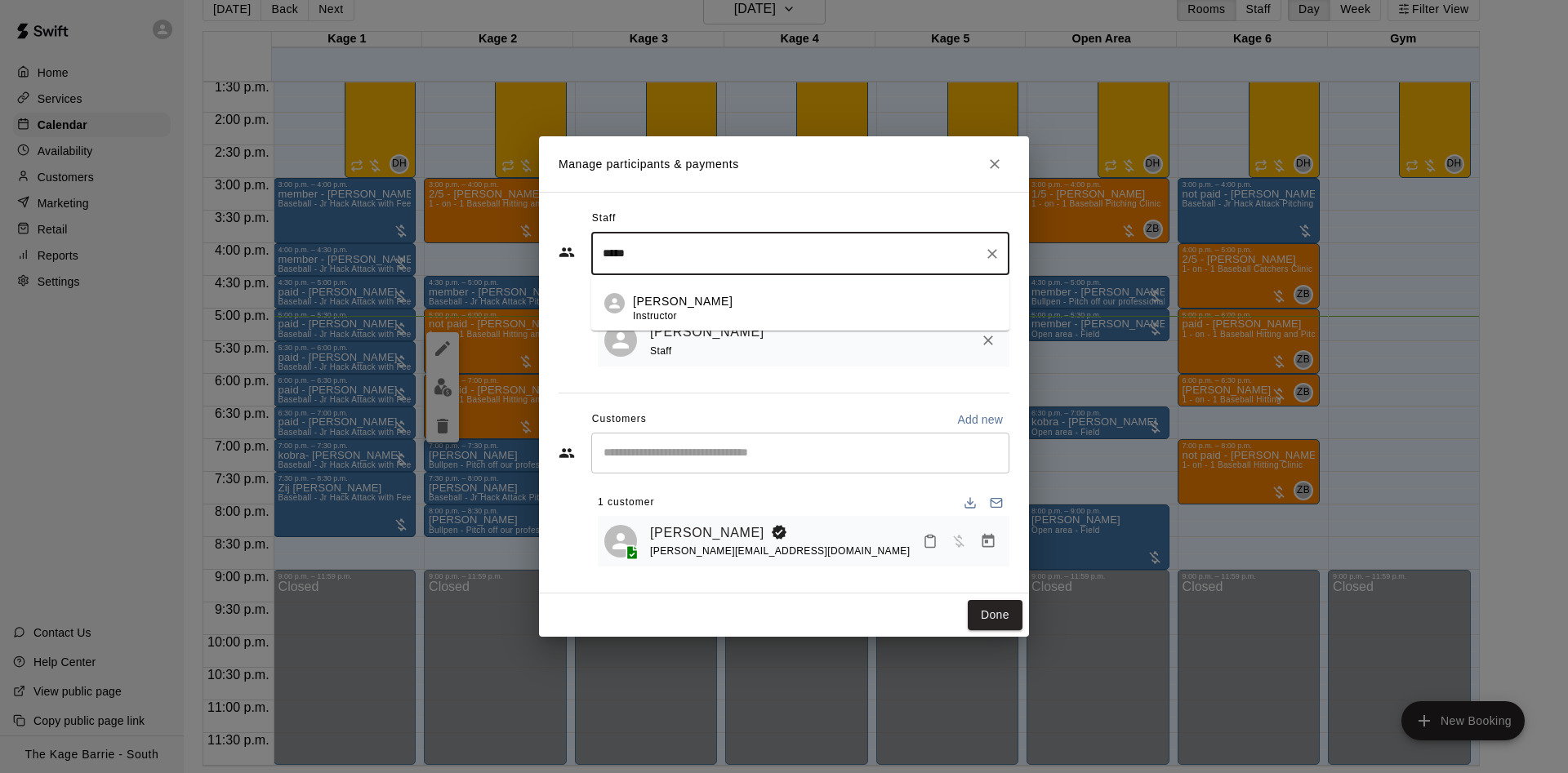
click at [753, 302] on div "Cole White Instructor" at bounding box center [814, 309] width 363 height 32
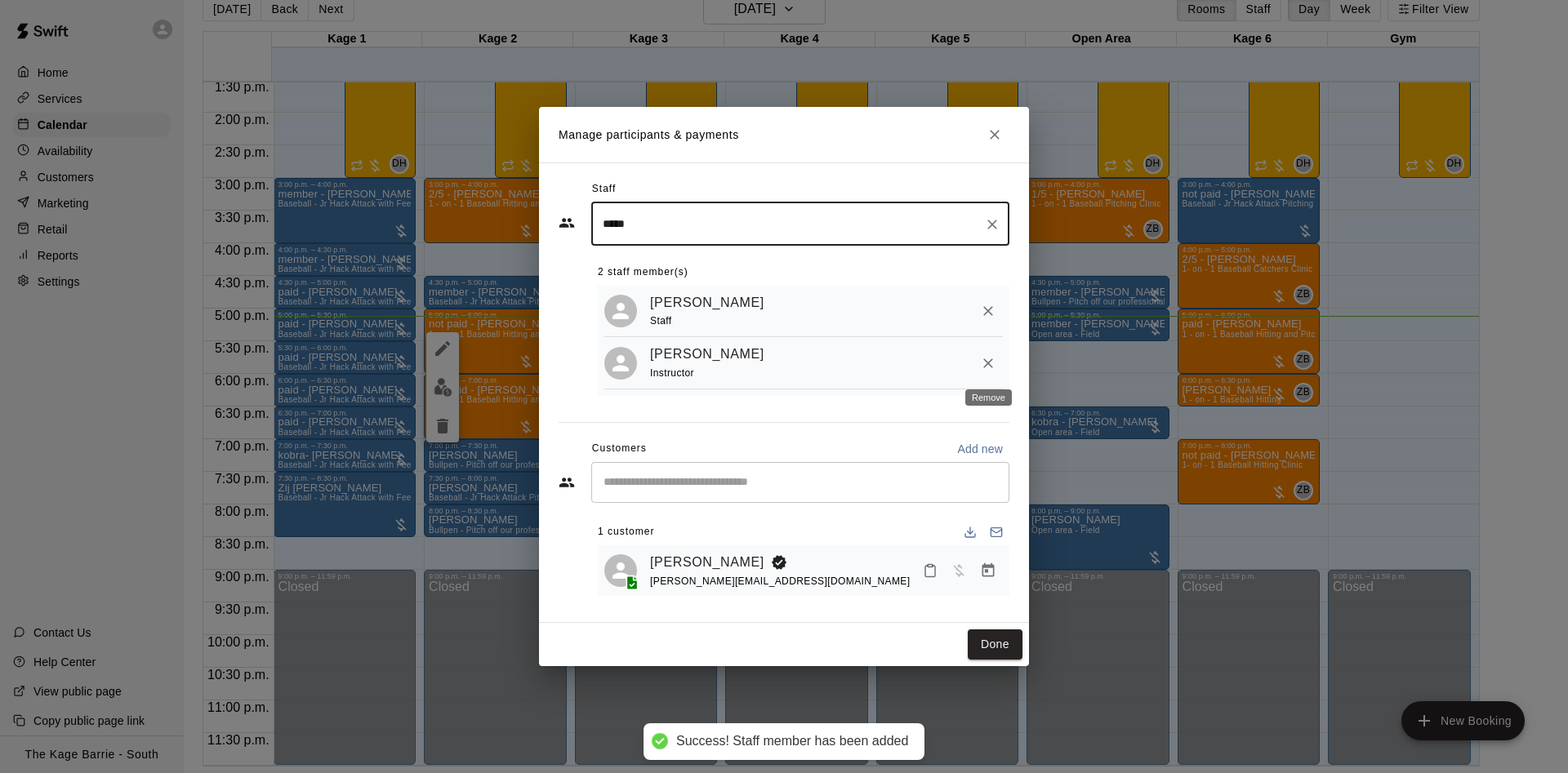
type input "****"
click at [988, 375] on button "Remove" at bounding box center [987, 363] width 29 height 29
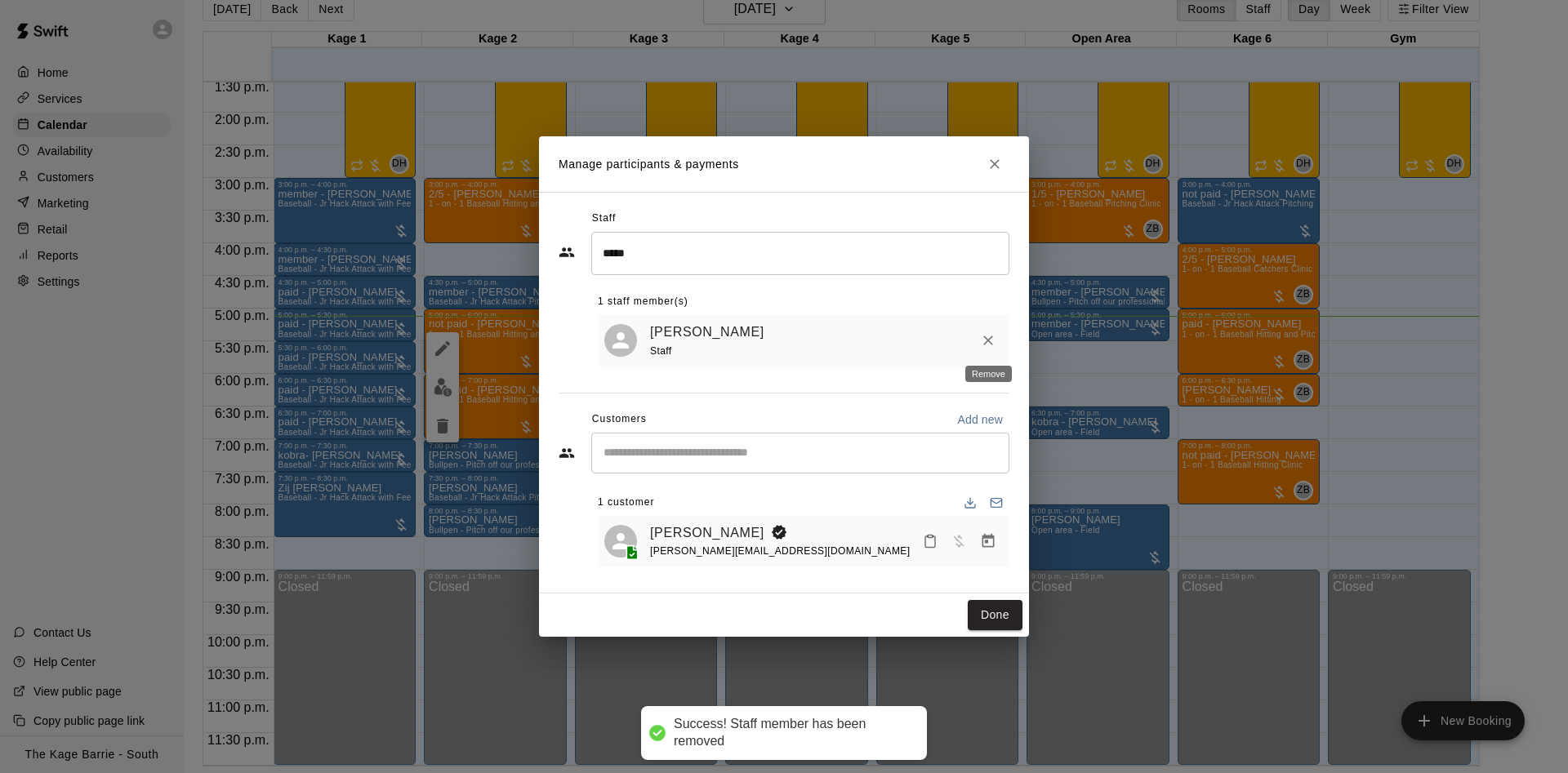
click at [989, 335] on icon "Remove" at bounding box center [987, 340] width 16 height 16
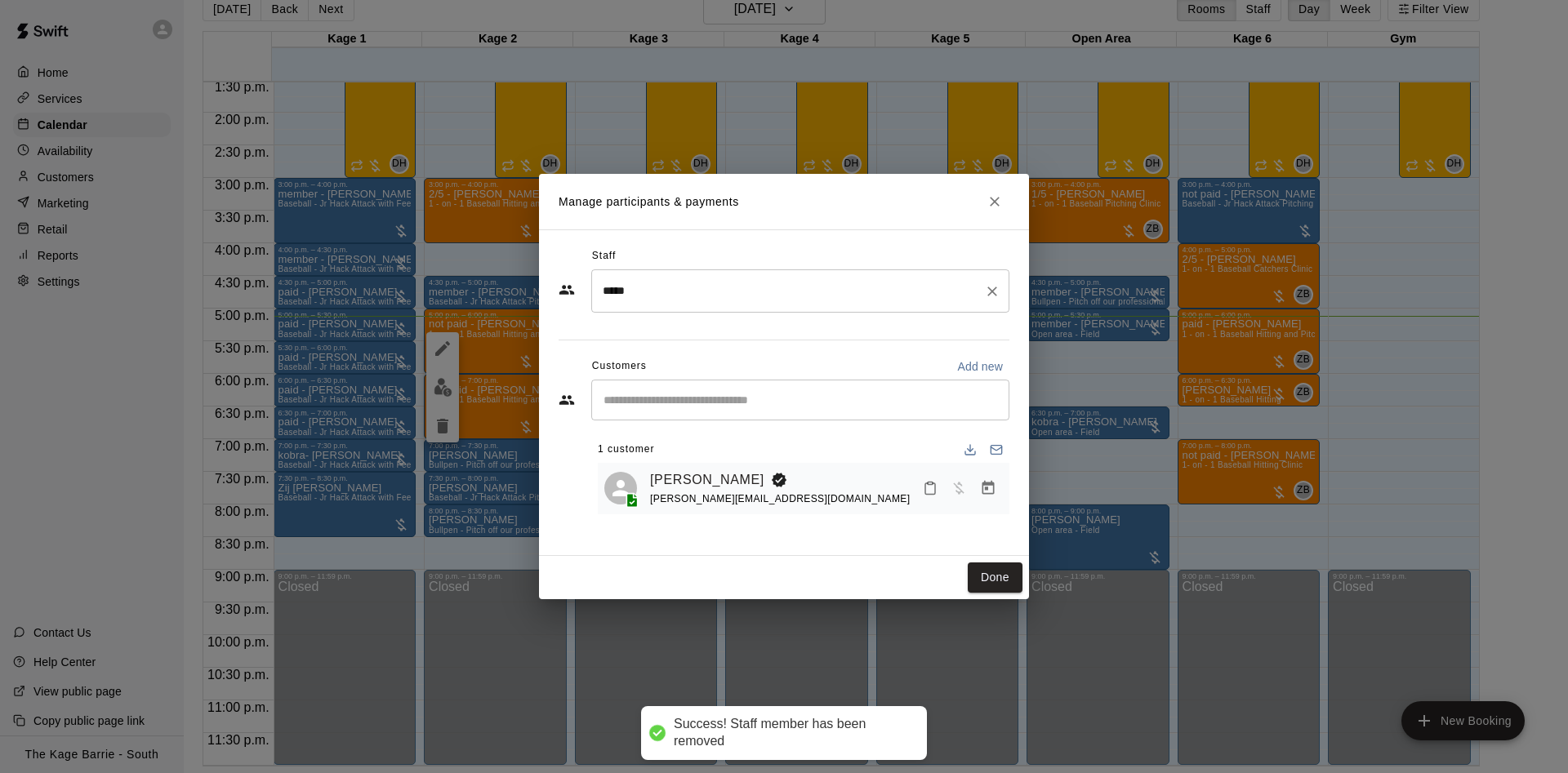
drag, startPoint x: 699, startPoint y: 272, endPoint x: 693, endPoint y: 283, distance: 12.5
click at [699, 274] on div "**** ​" at bounding box center [799, 291] width 418 height 44
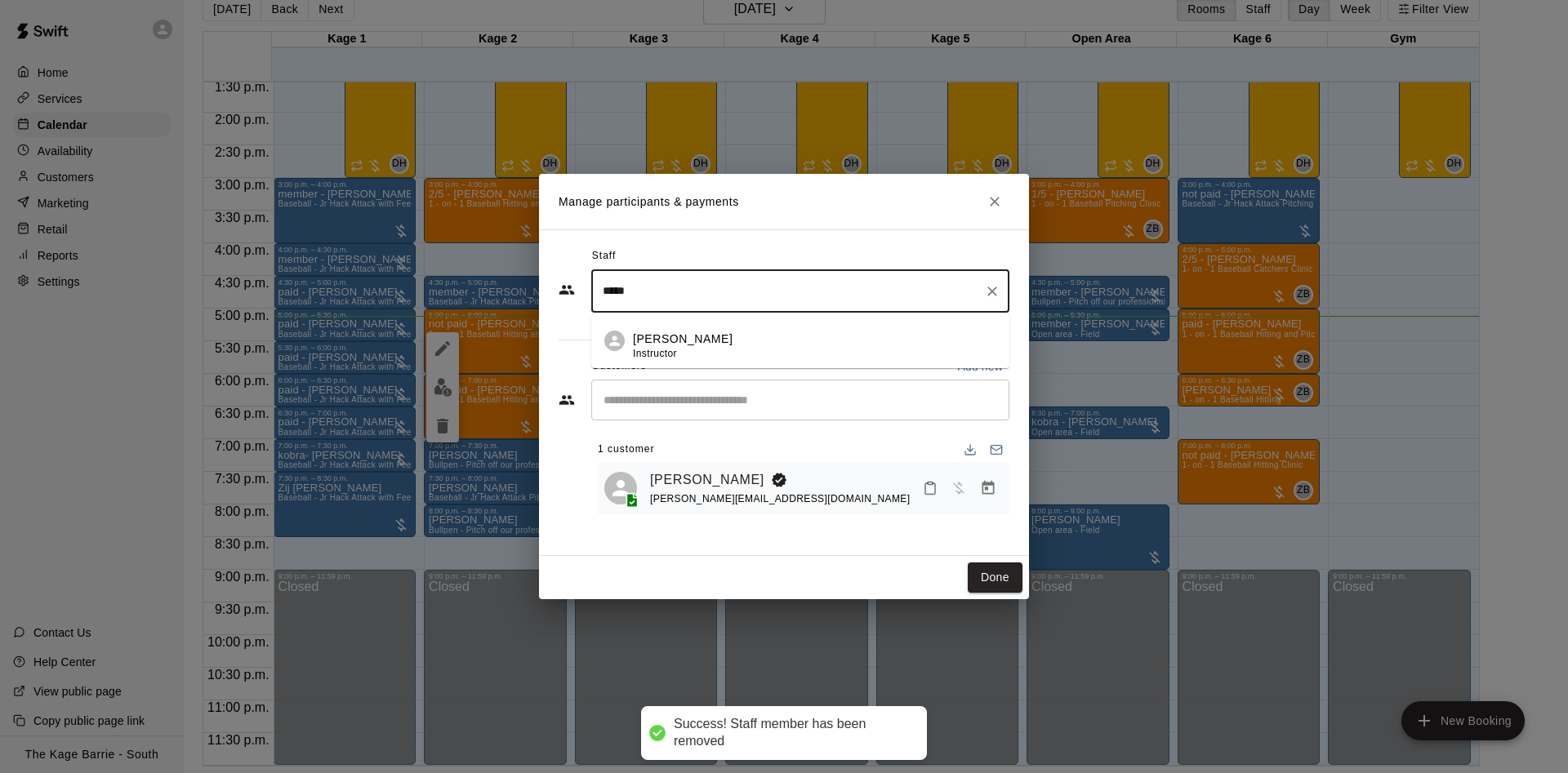
click at [663, 355] on span "Instructor" at bounding box center [655, 353] width 44 height 11
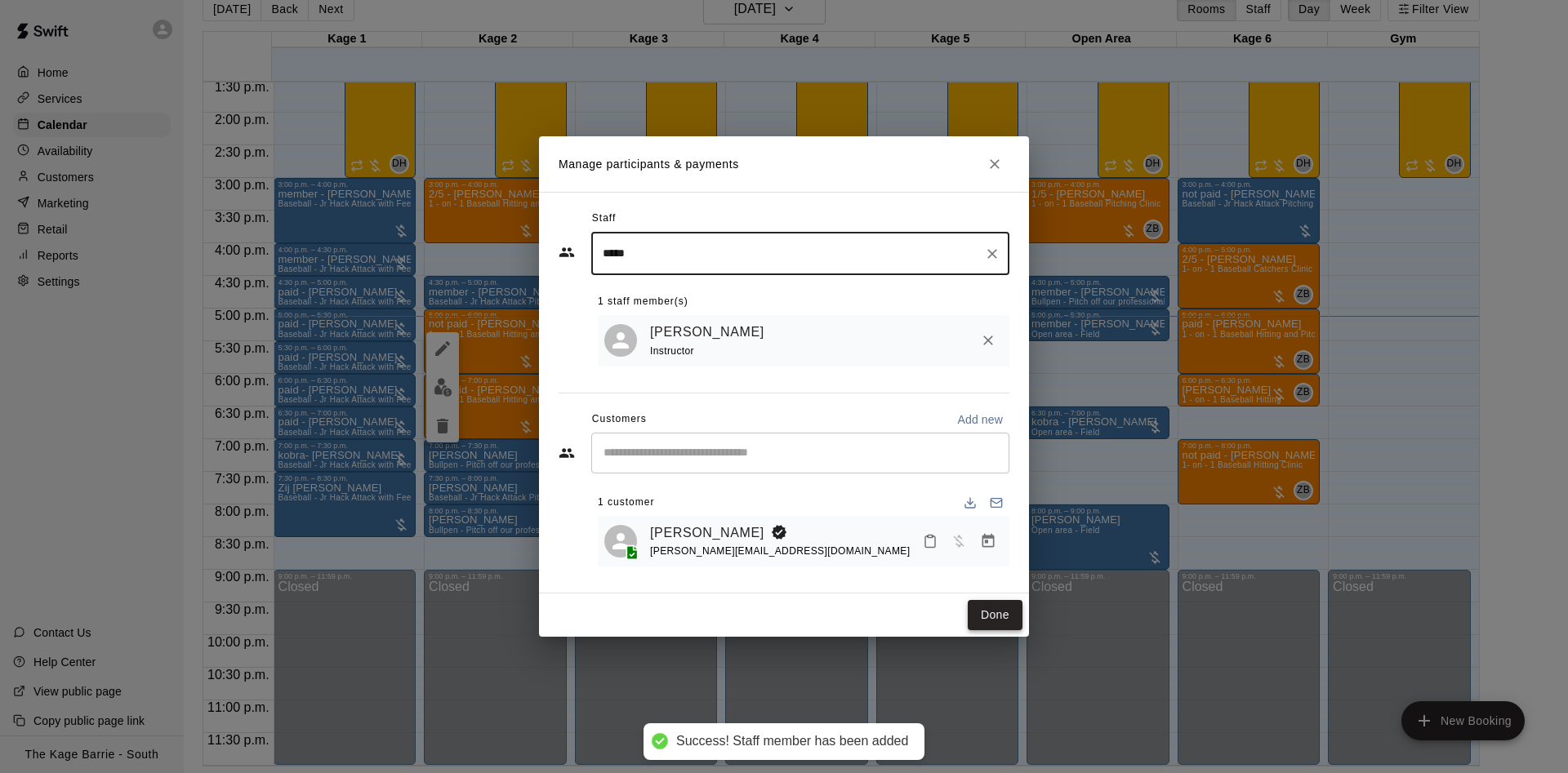
click at [993, 612] on button "Done" at bounding box center [995, 615] width 55 height 30
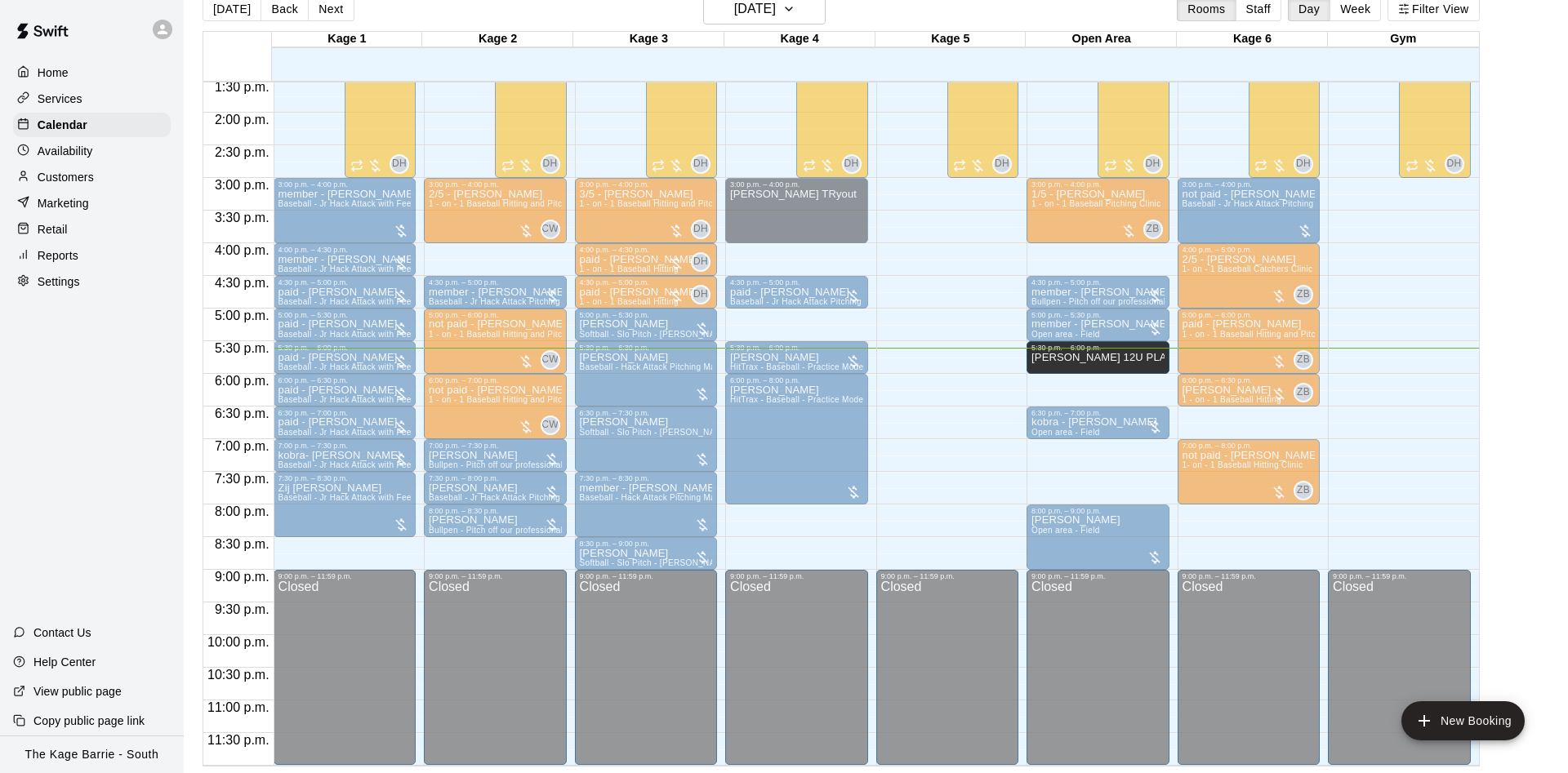
drag, startPoint x: 795, startPoint y: 323, endPoint x: 1098, endPoint y: 364, distance: 305.8
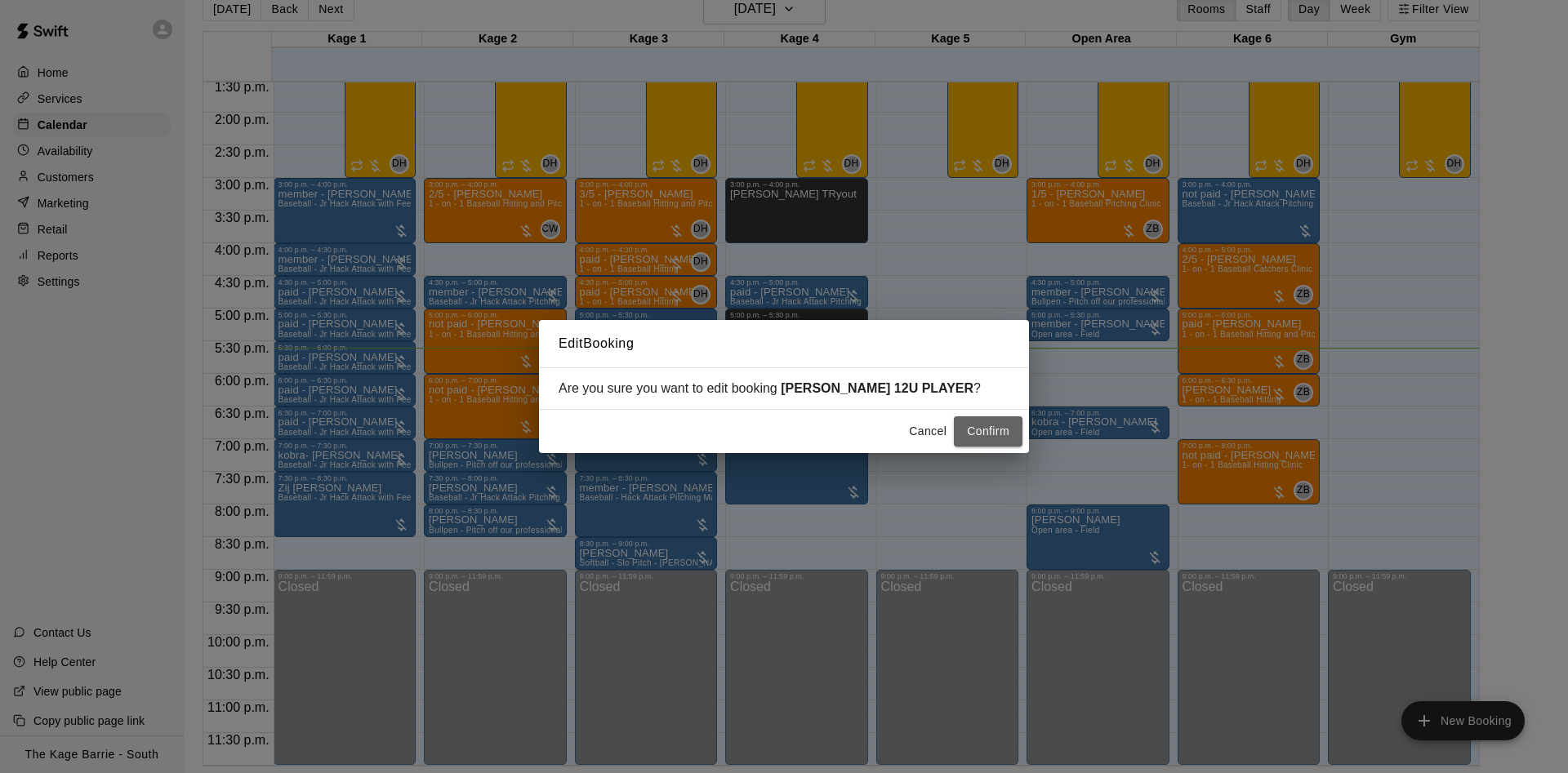
drag, startPoint x: 981, startPoint y: 427, endPoint x: 1079, endPoint y: 404, distance: 100.7
click at [989, 427] on button "Confirm" at bounding box center [987, 431] width 68 height 30
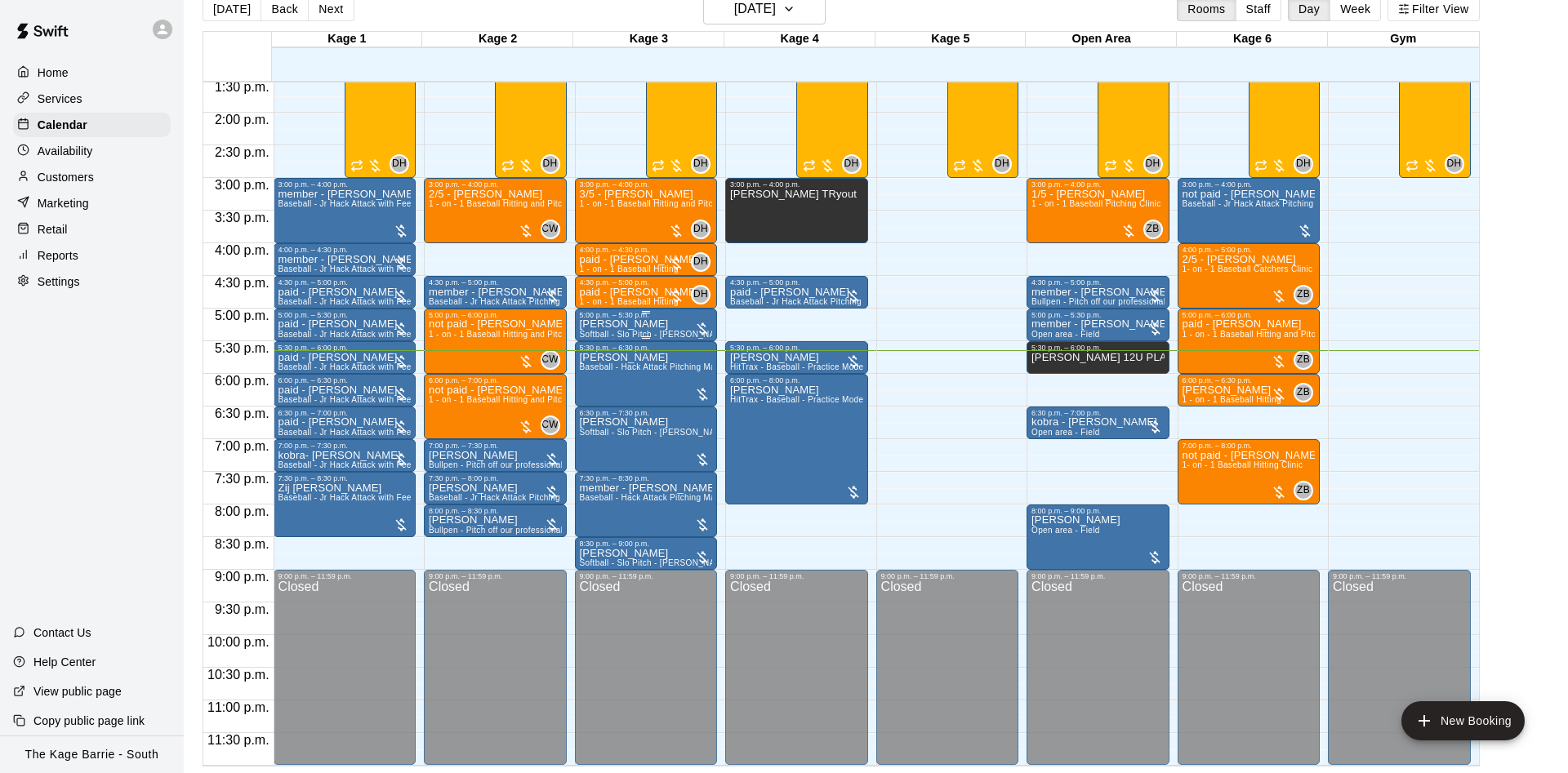
click at [648, 316] on div "5:00 p.m. – 5:30 p.m." at bounding box center [646, 316] width 133 height 9
click at [598, 327] on icon "edit" at bounding box center [593, 327] width 20 height 20
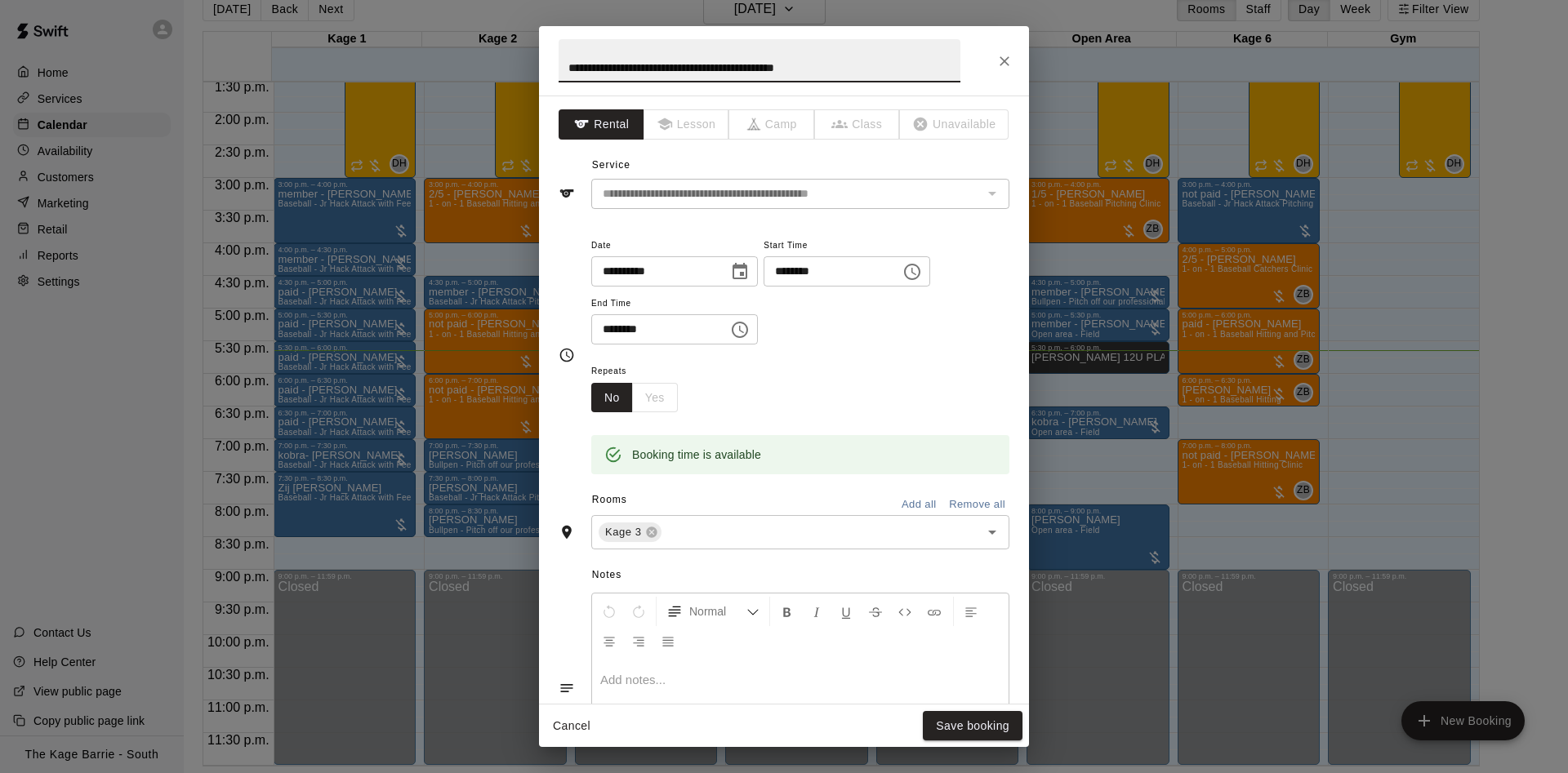
drag, startPoint x: 565, startPoint y: 69, endPoint x: 565, endPoint y: 50, distance: 19.0
click at [567, 68] on input "**********" at bounding box center [759, 61] width 402 height 44
type input "**********"
click at [976, 716] on button "Save booking" at bounding box center [972, 726] width 100 height 30
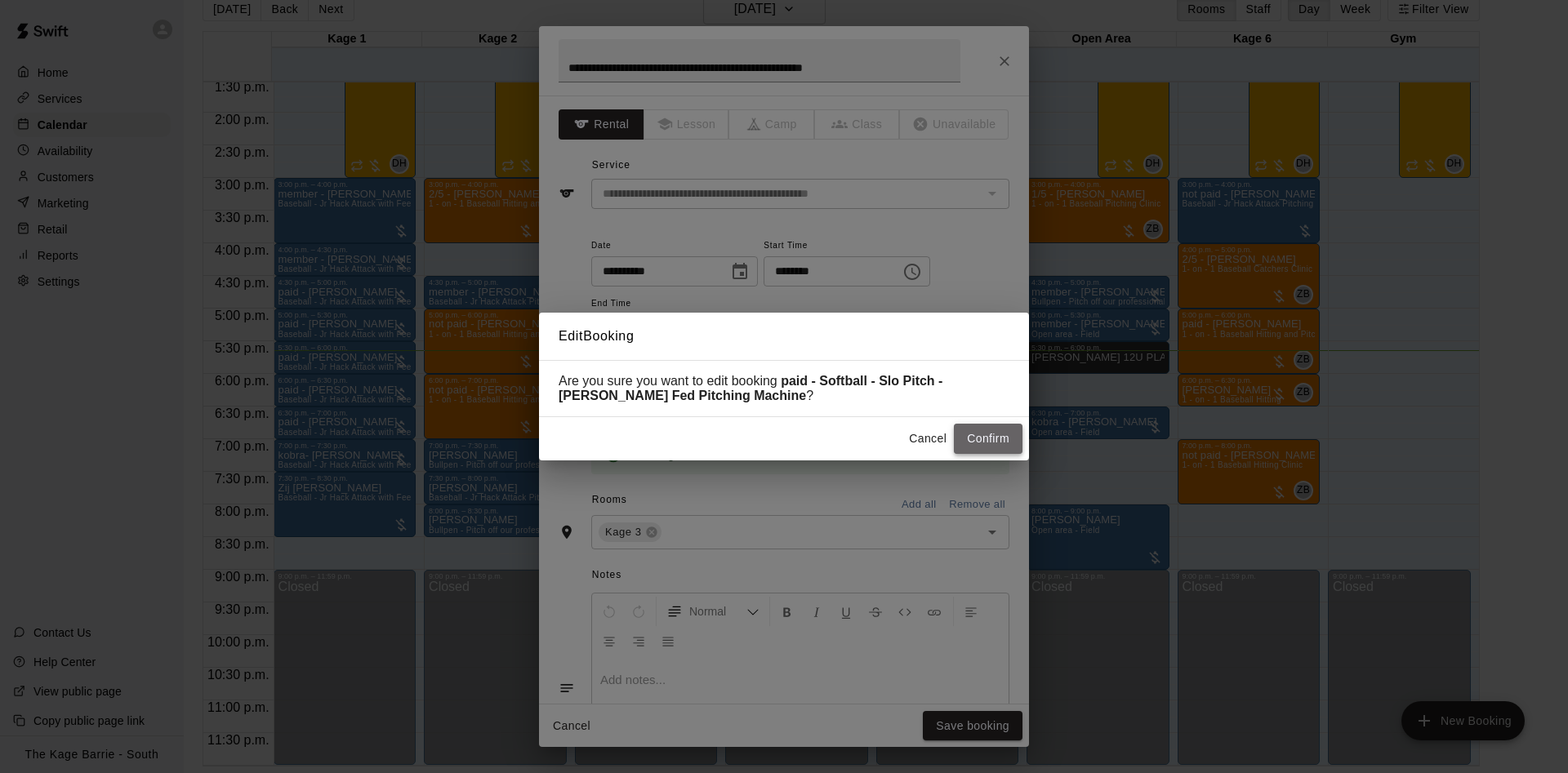
click at [999, 433] on button "Confirm" at bounding box center [987, 439] width 68 height 30
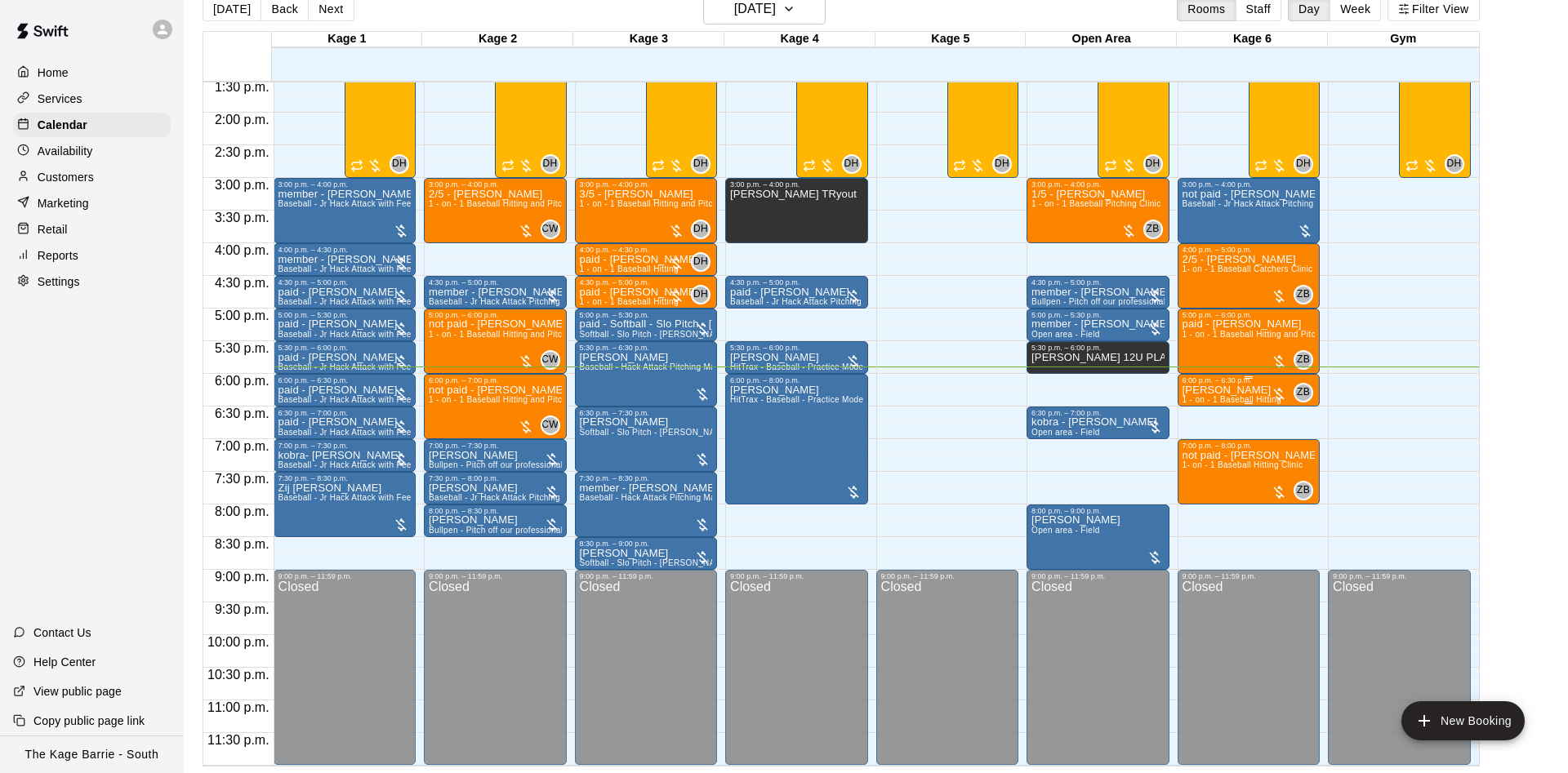
click at [1264, 388] on div "Mark Asseltine 1 - on - 1 Baseball Hitting" at bounding box center [1232, 771] width 99 height 773
click at [1207, 434] on button "edit" at bounding box center [1198, 441] width 32 height 32
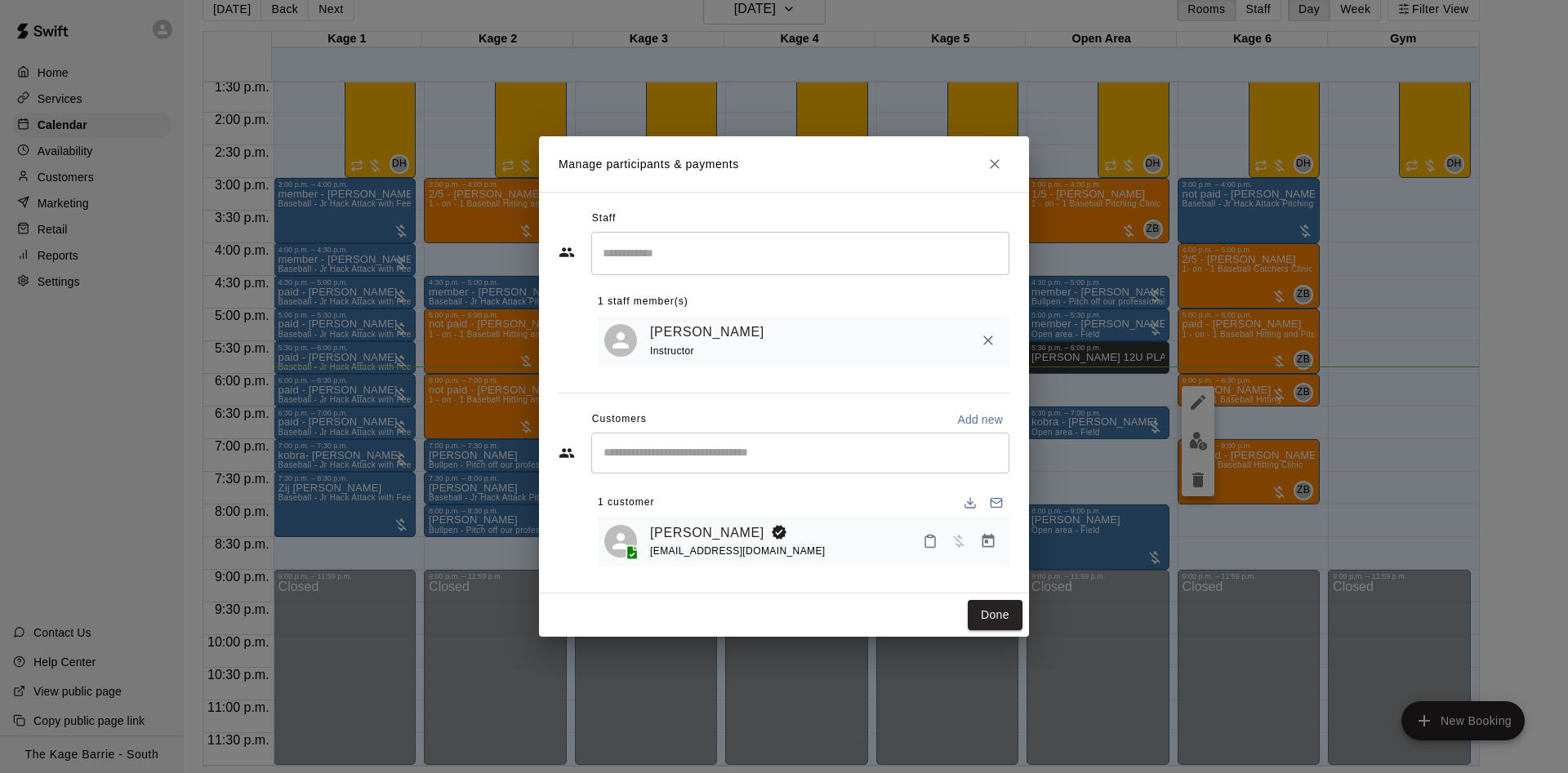
click at [706, 552] on span "masseltine@gmail.com" at bounding box center [737, 551] width 175 height 11
click at [699, 538] on link "Mark Asseltine" at bounding box center [707, 533] width 115 height 21
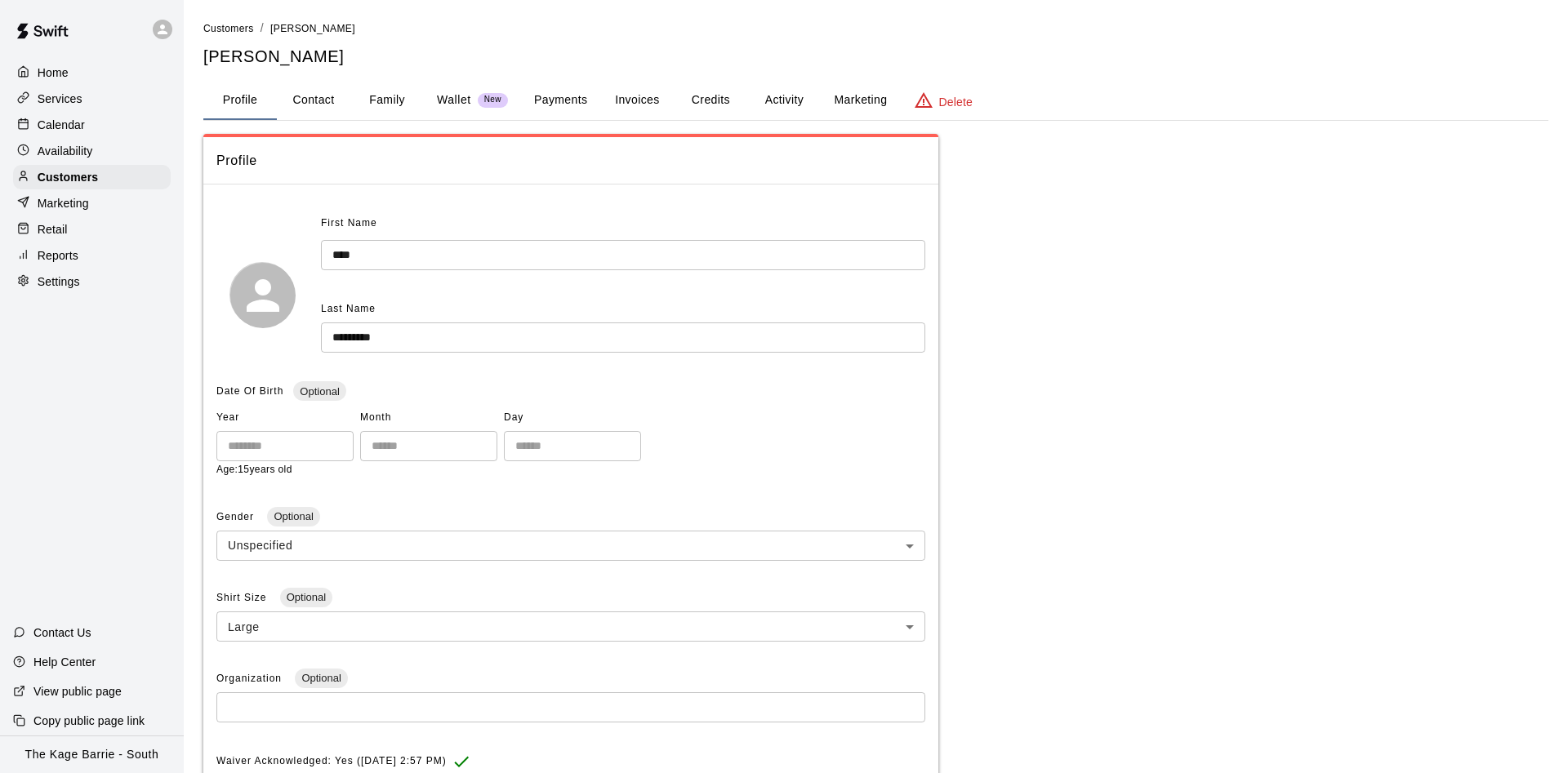
click at [803, 99] on button "Activity" at bounding box center [784, 101] width 74 height 39
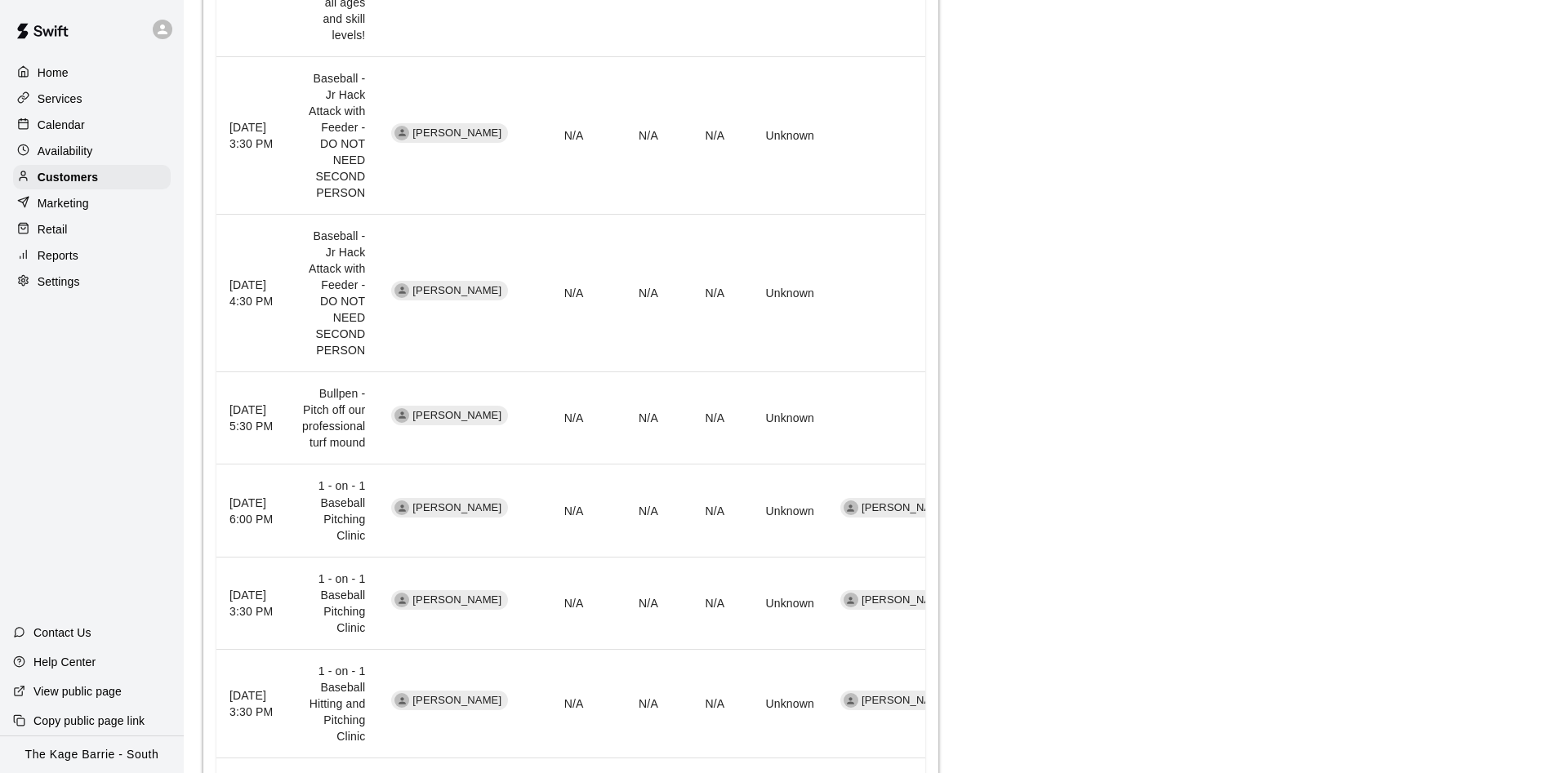
scroll to position [979, 0]
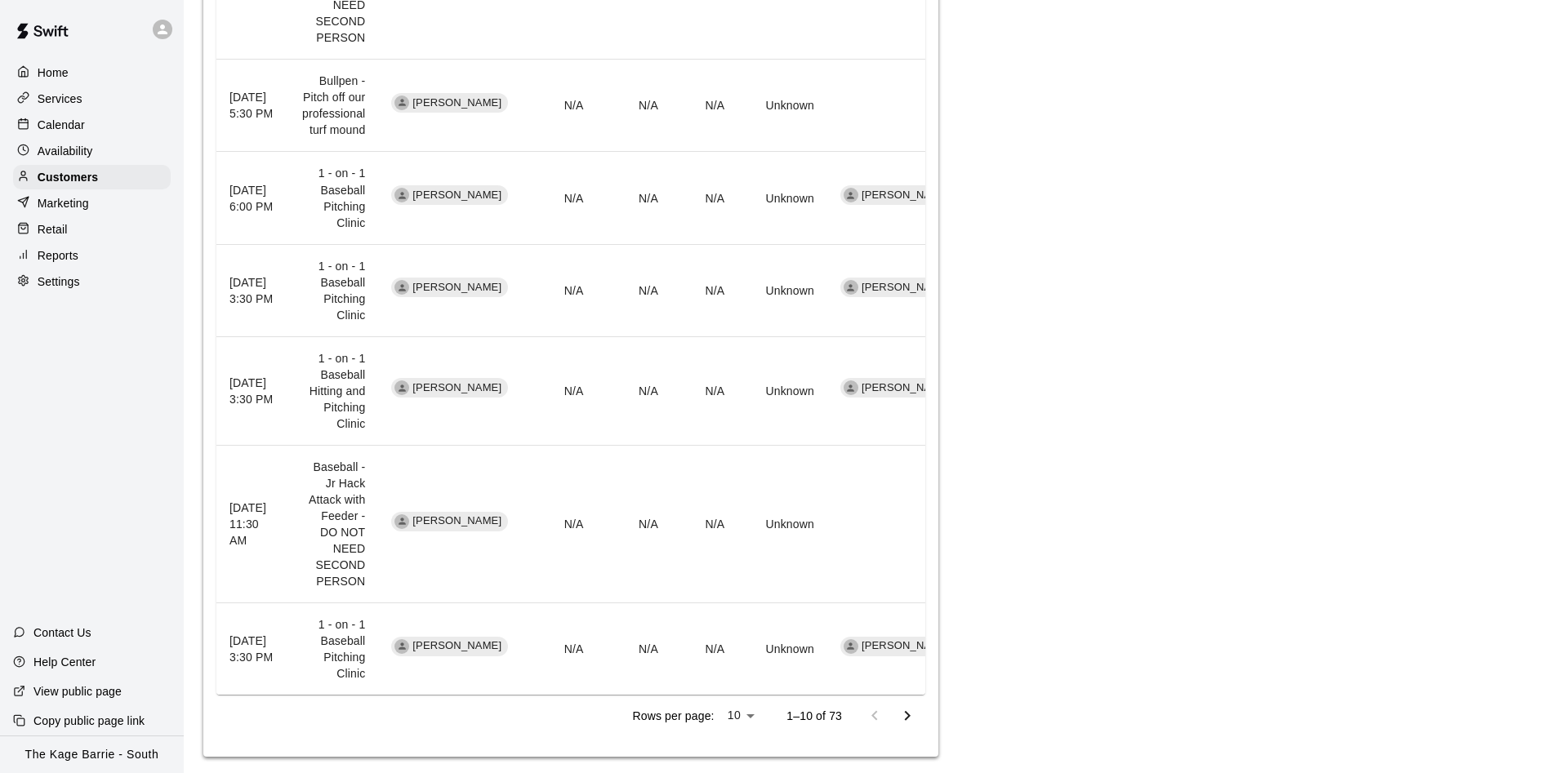
click at [743, 731] on li "25" at bounding box center [740, 741] width 40 height 27
type input "**"
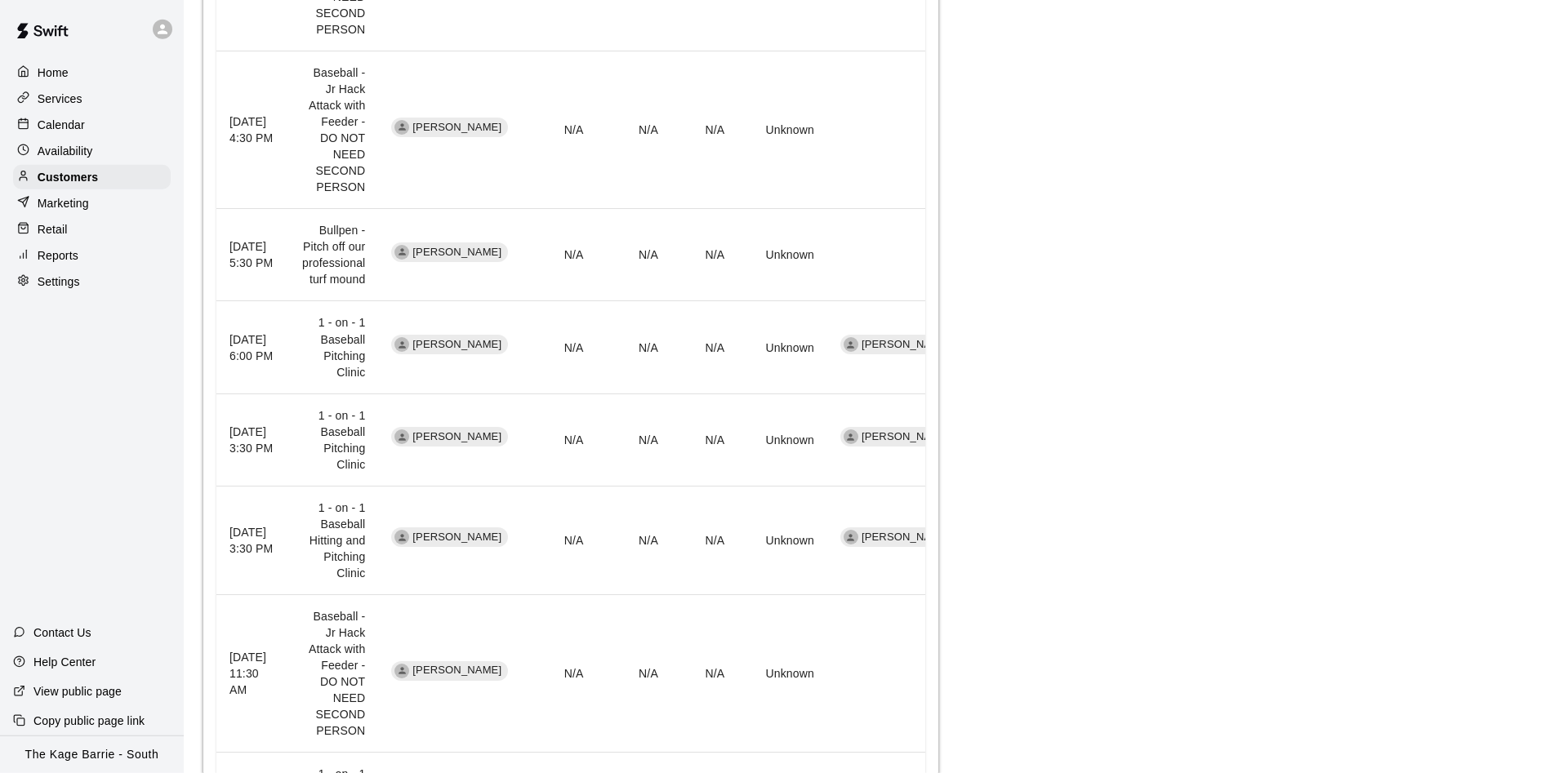
scroll to position [796, 0]
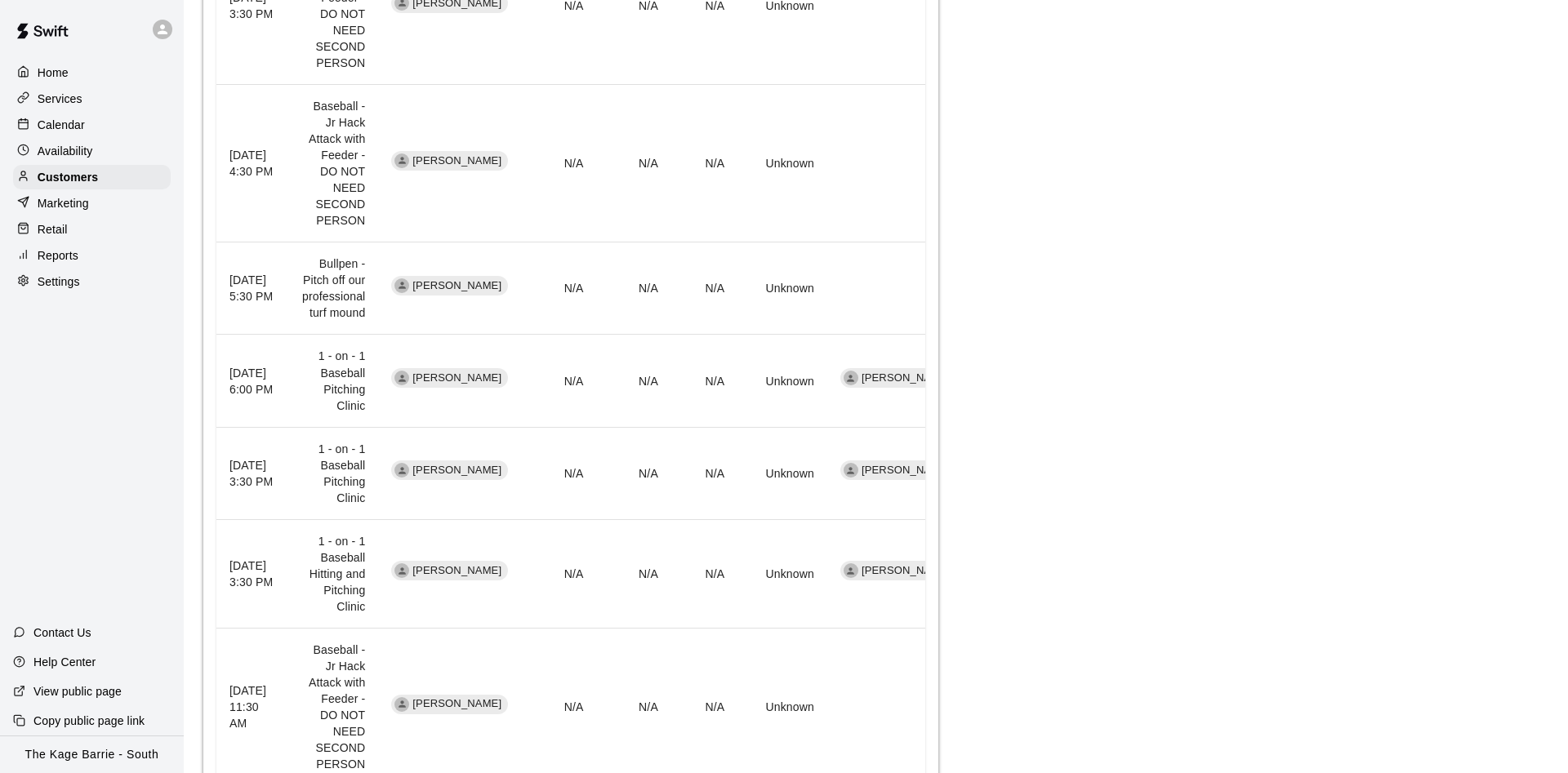
click at [65, 132] on p "Calendar" at bounding box center [61, 125] width 47 height 16
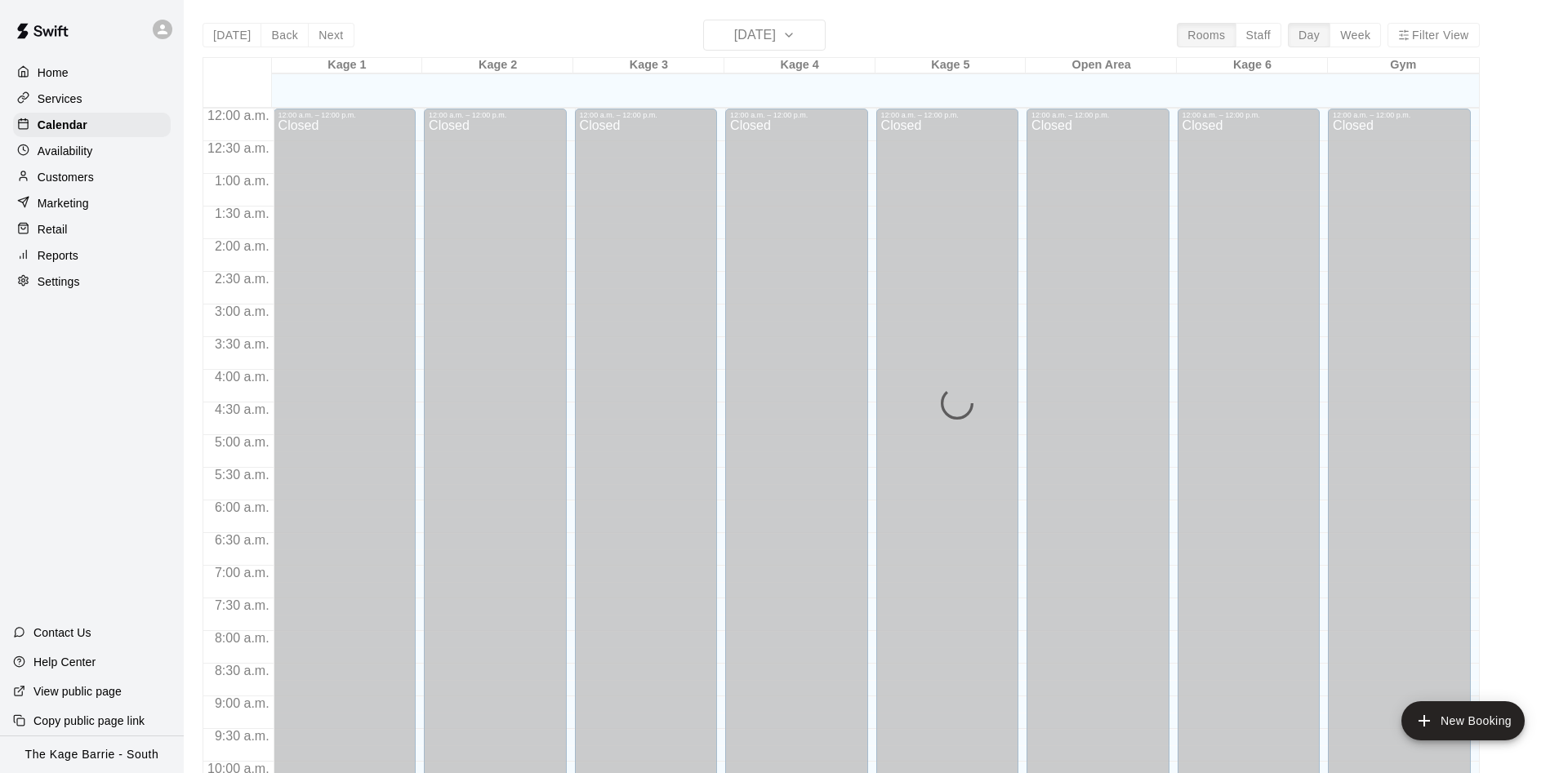
scroll to position [835, 0]
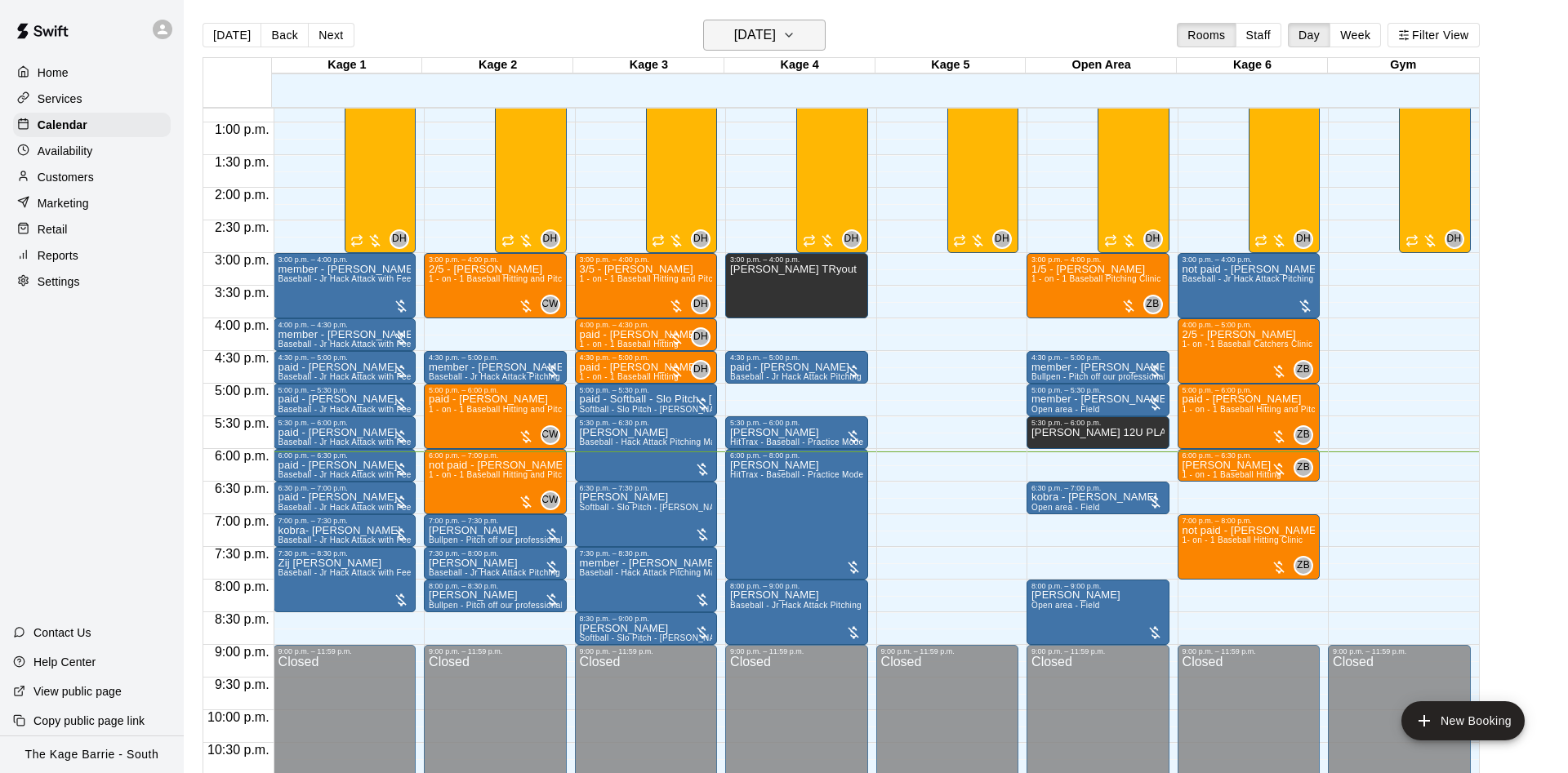
click at [775, 34] on h6 "[DATE]" at bounding box center [755, 35] width 42 height 23
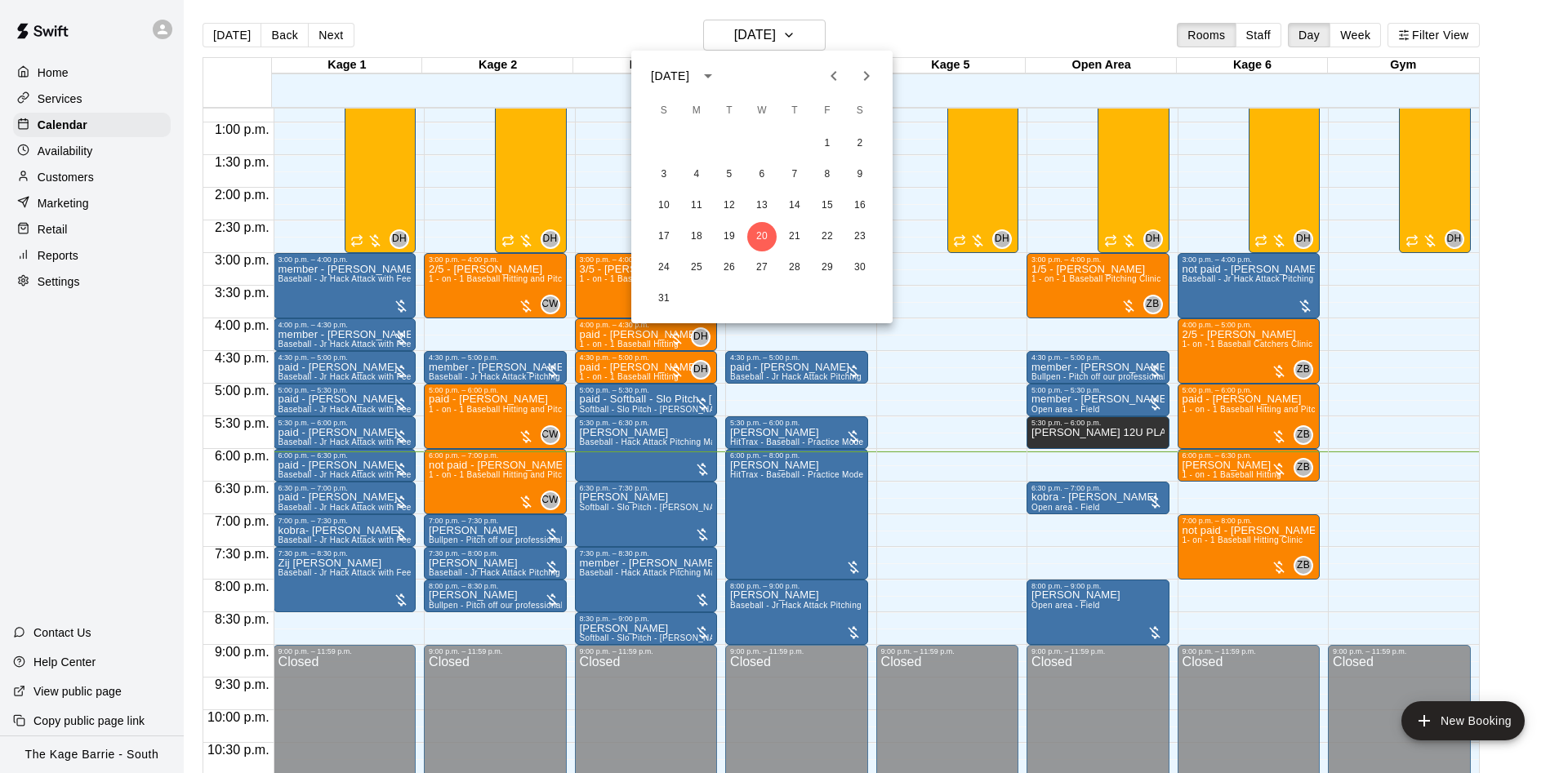
click at [828, 79] on icon "Previous month" at bounding box center [834, 75] width 20 height 20
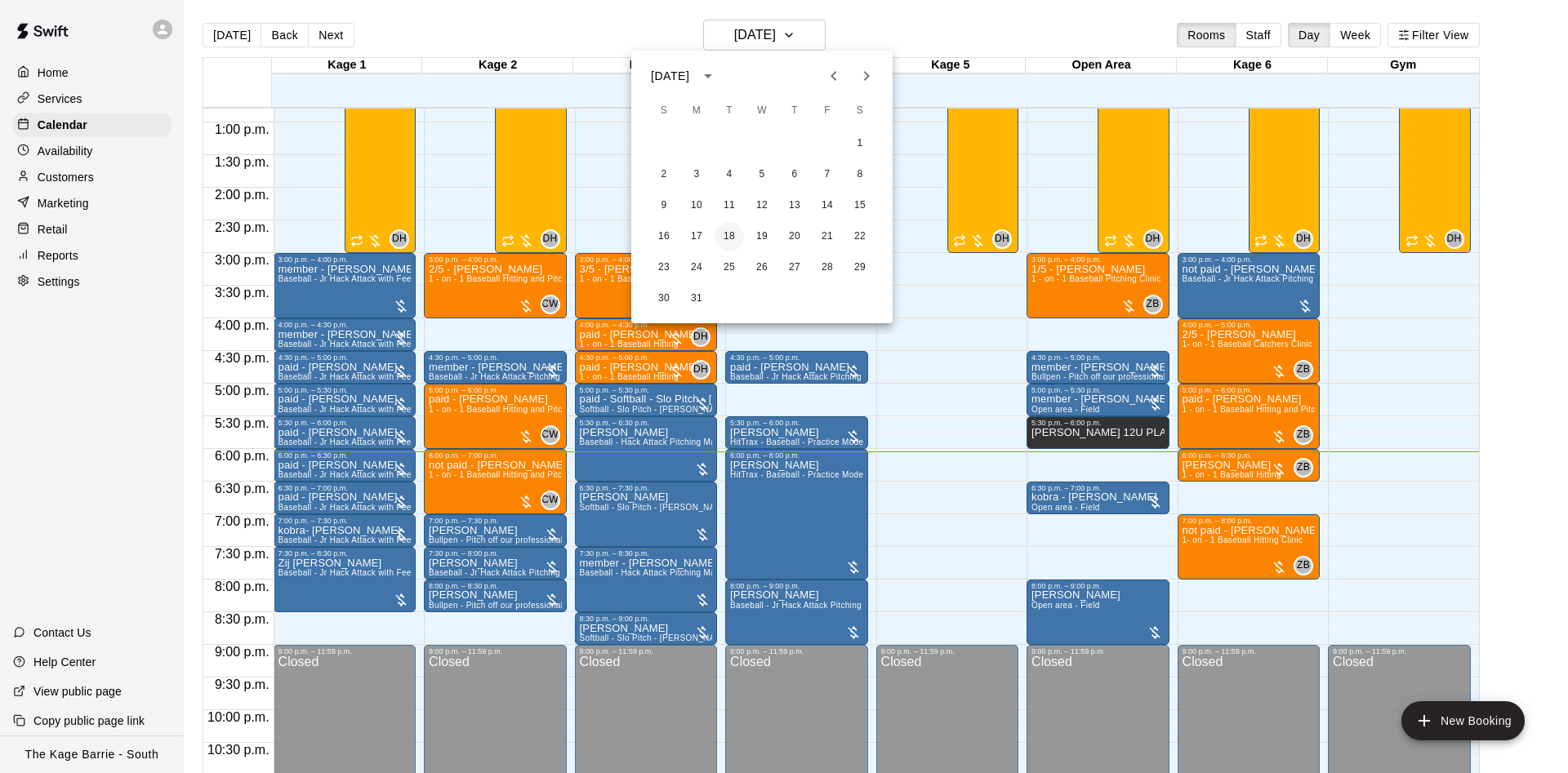
click at [729, 233] on button "18" at bounding box center [729, 237] width 29 height 29
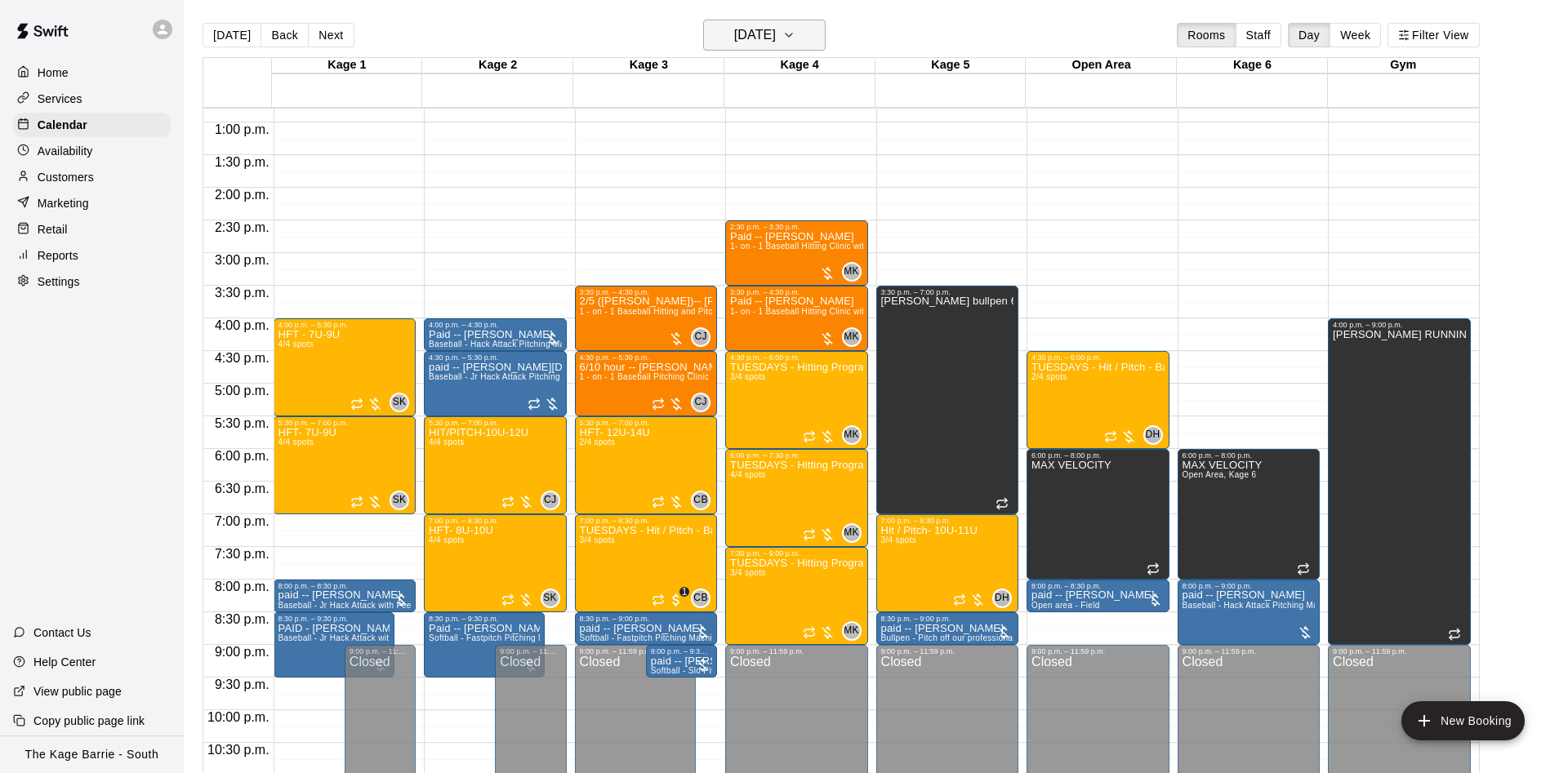
click at [775, 37] on h6 "Tuesday Mar 18" at bounding box center [755, 35] width 42 height 23
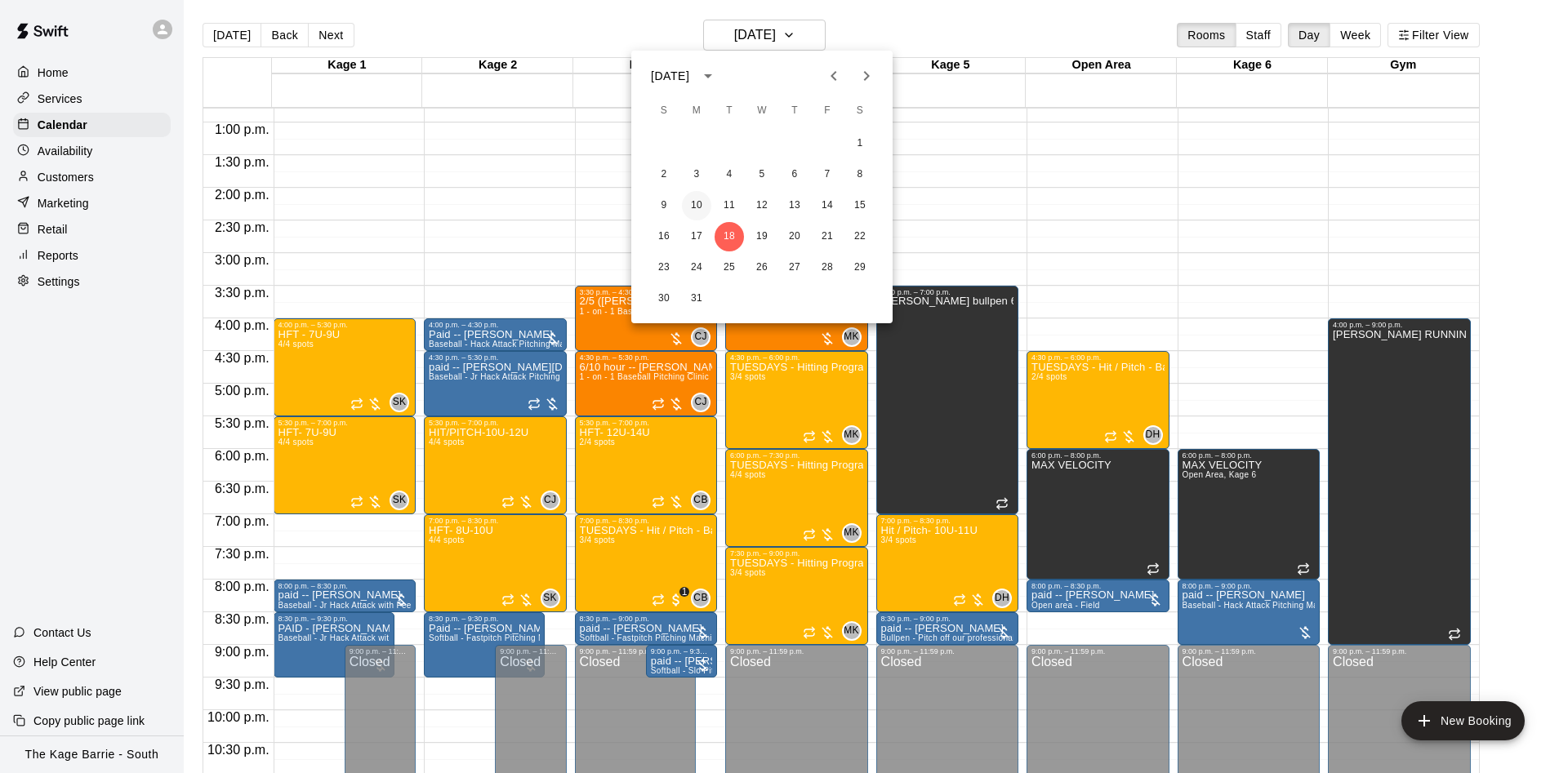
click at [701, 215] on button "10" at bounding box center [696, 205] width 29 height 29
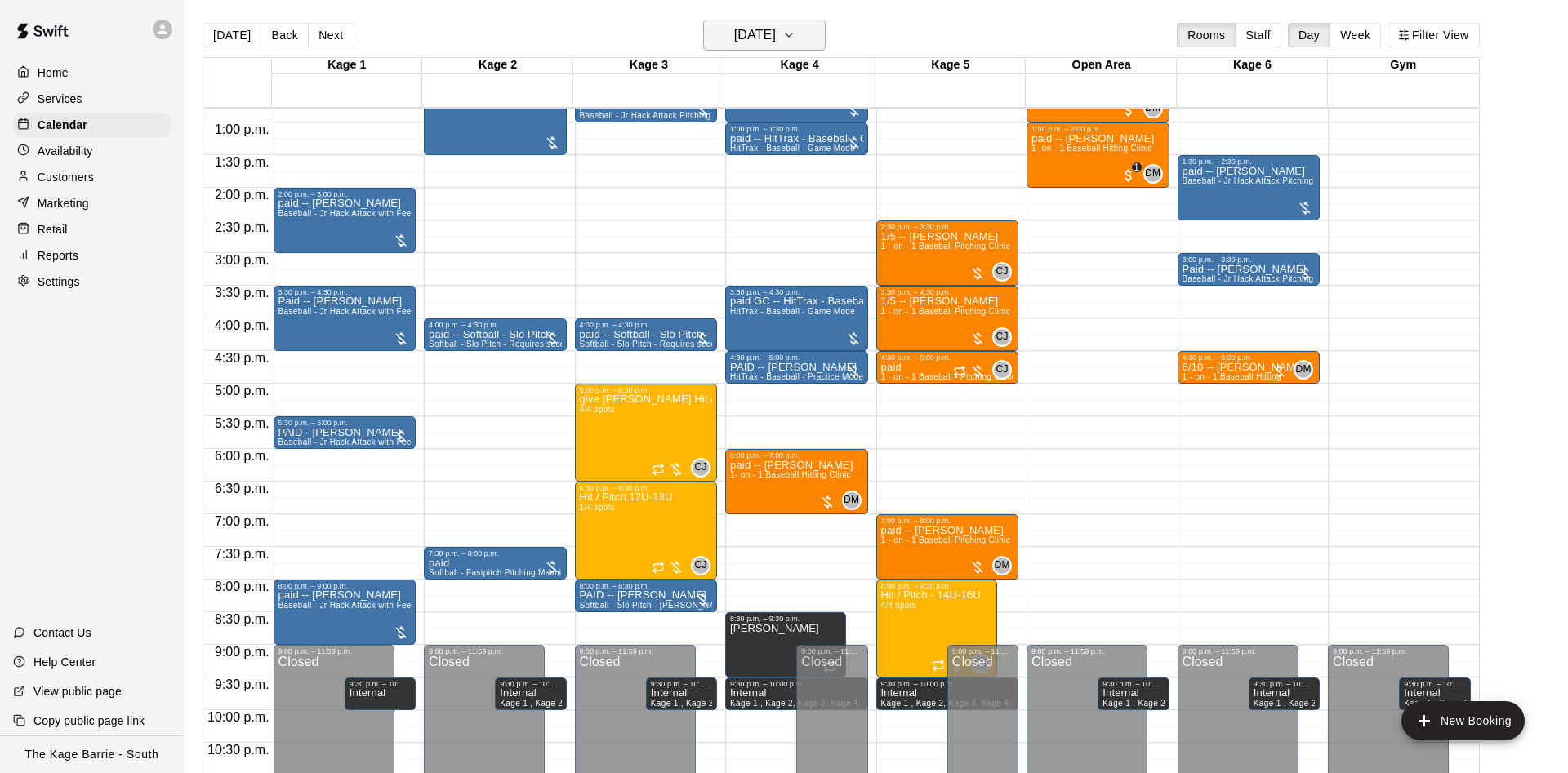
click at [775, 27] on h6 "Monday Mar 10" at bounding box center [755, 35] width 42 height 23
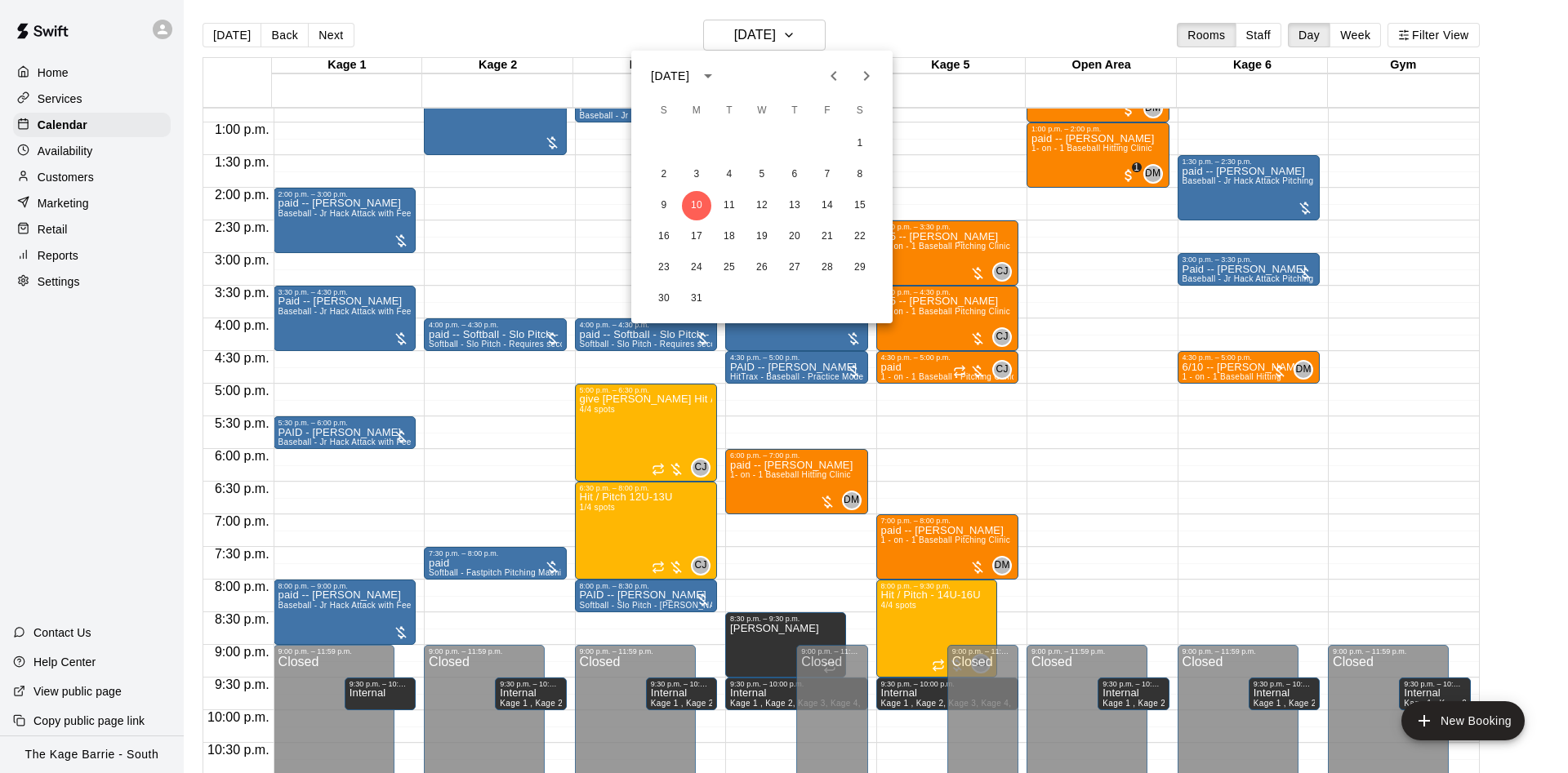
click at [845, 73] on button "Previous month" at bounding box center [834, 76] width 32 height 32
click at [884, 72] on div "November 2024" at bounding box center [762, 75] width 262 height 25
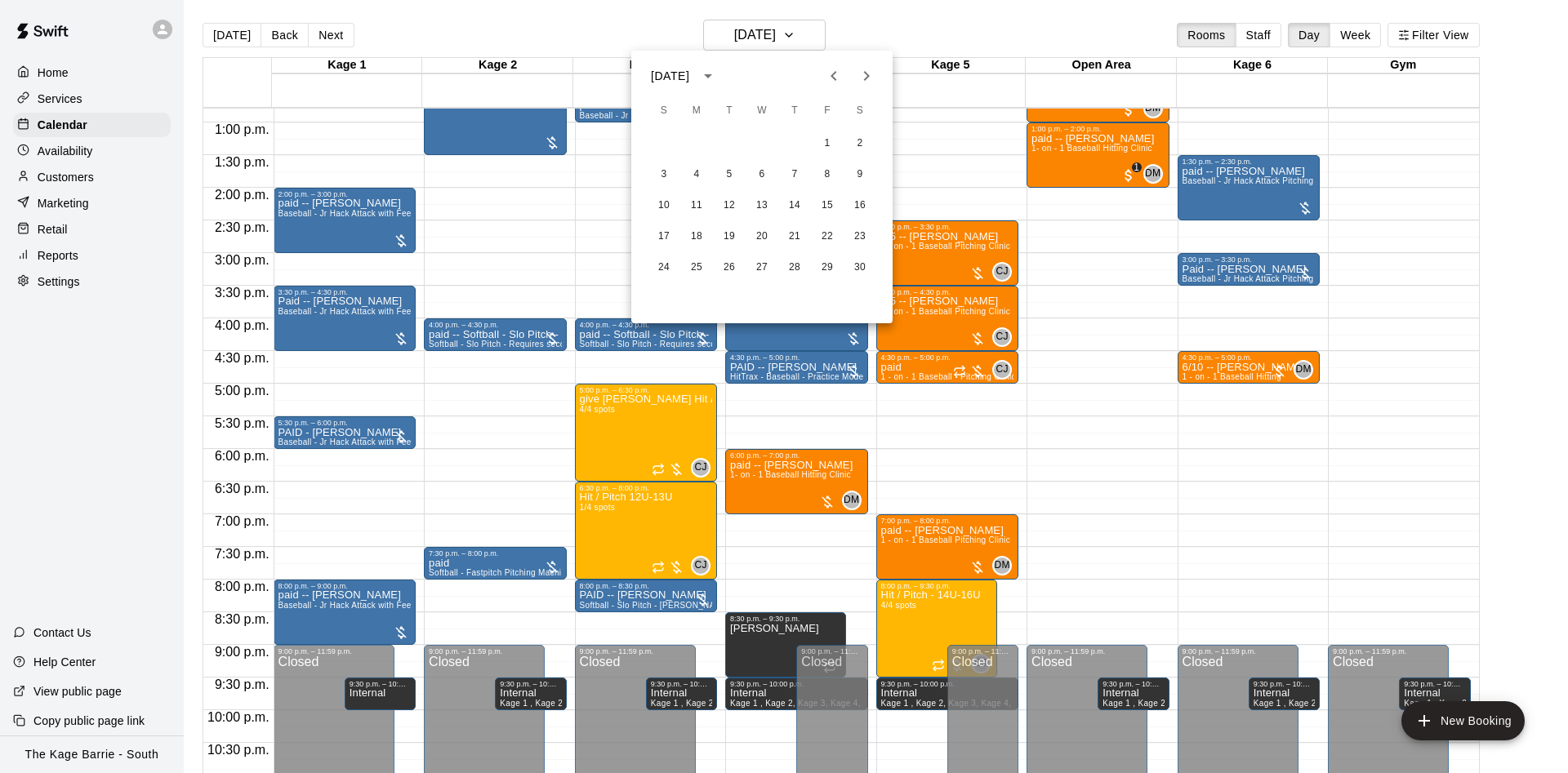
click at [874, 72] on icon "Next month" at bounding box center [866, 75] width 20 height 20
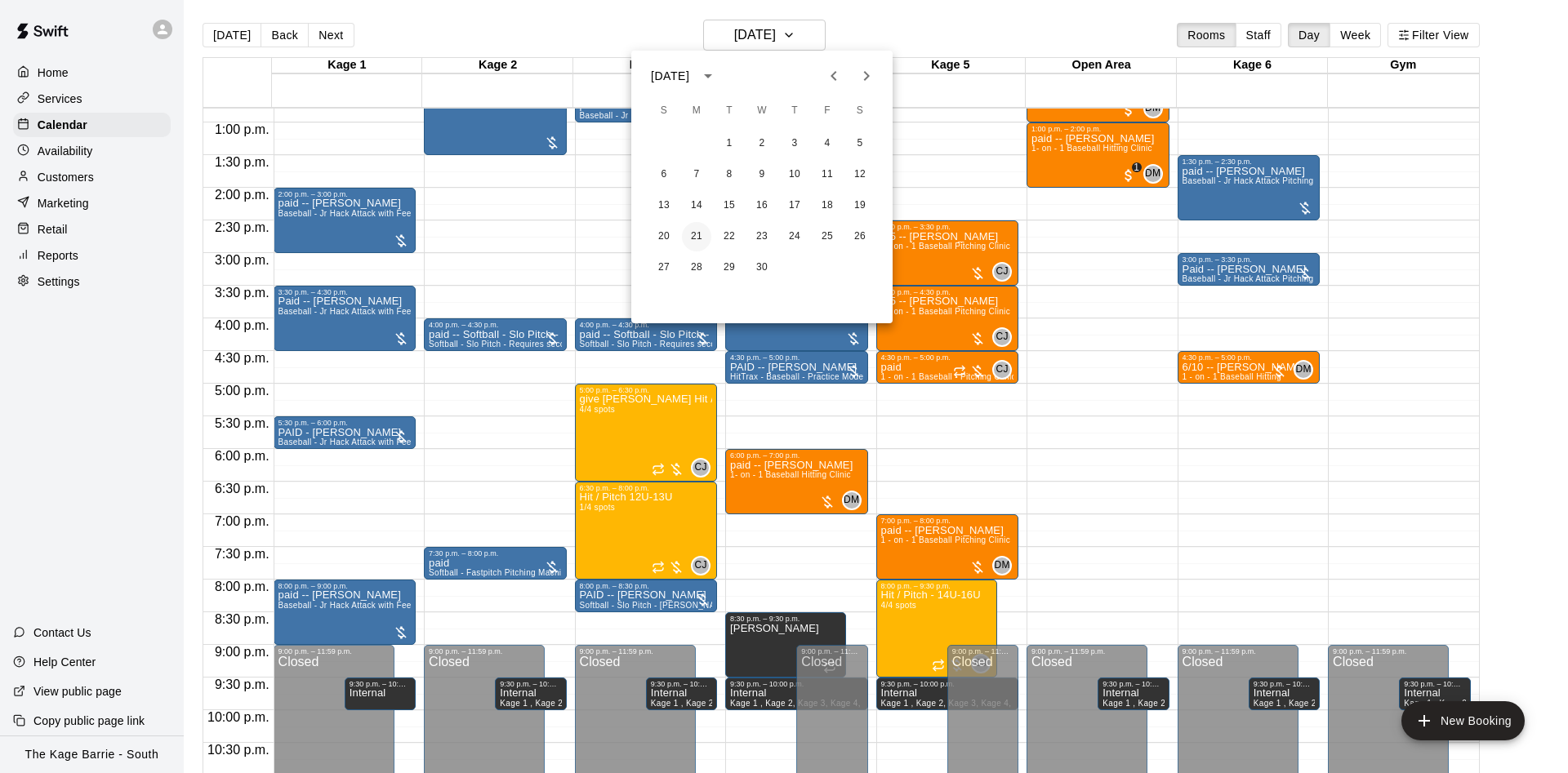
click at [697, 233] on button "21" at bounding box center [696, 237] width 29 height 29
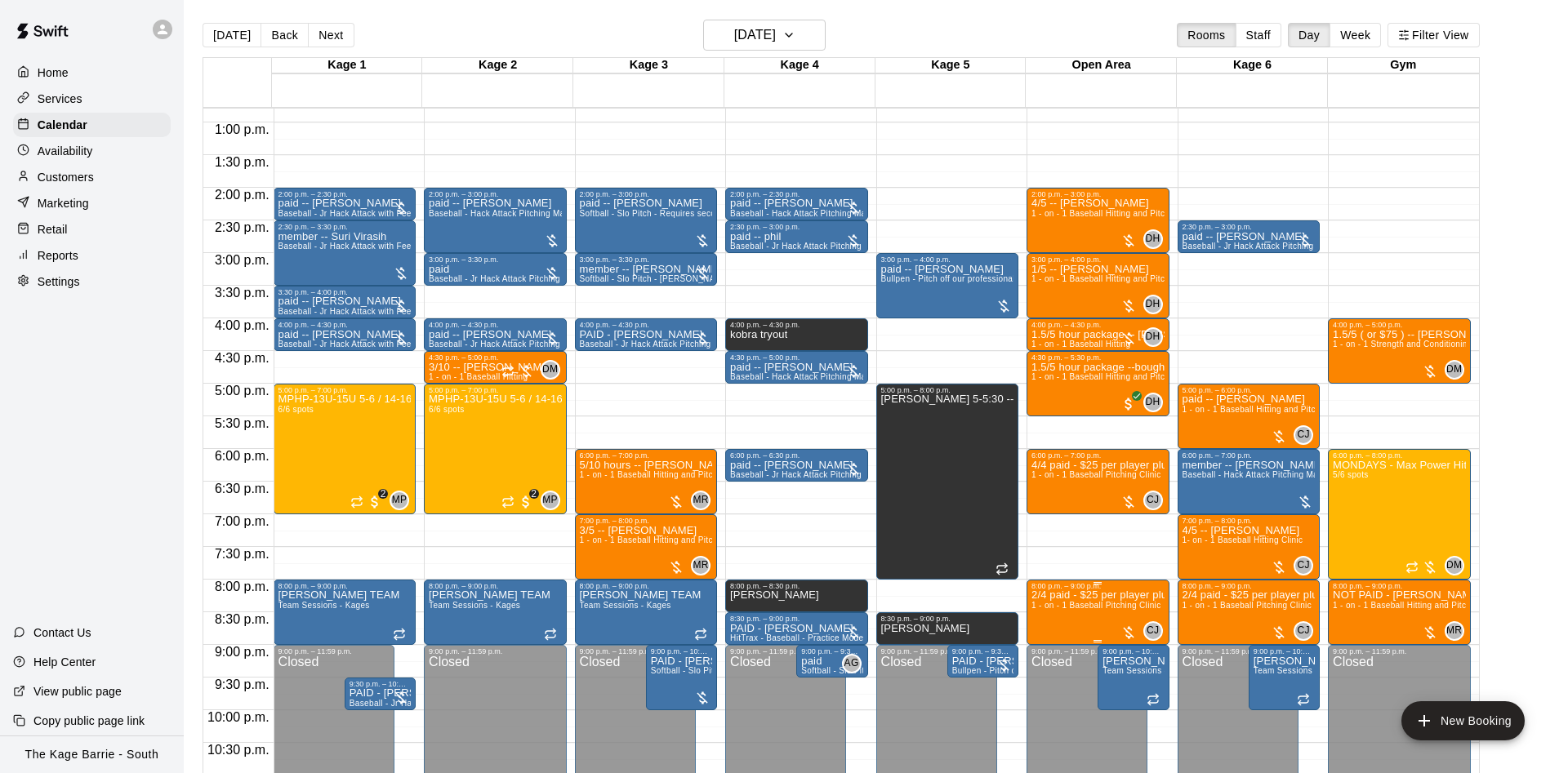
click at [1049, 645] on img "edit" at bounding box center [1047, 649] width 19 height 19
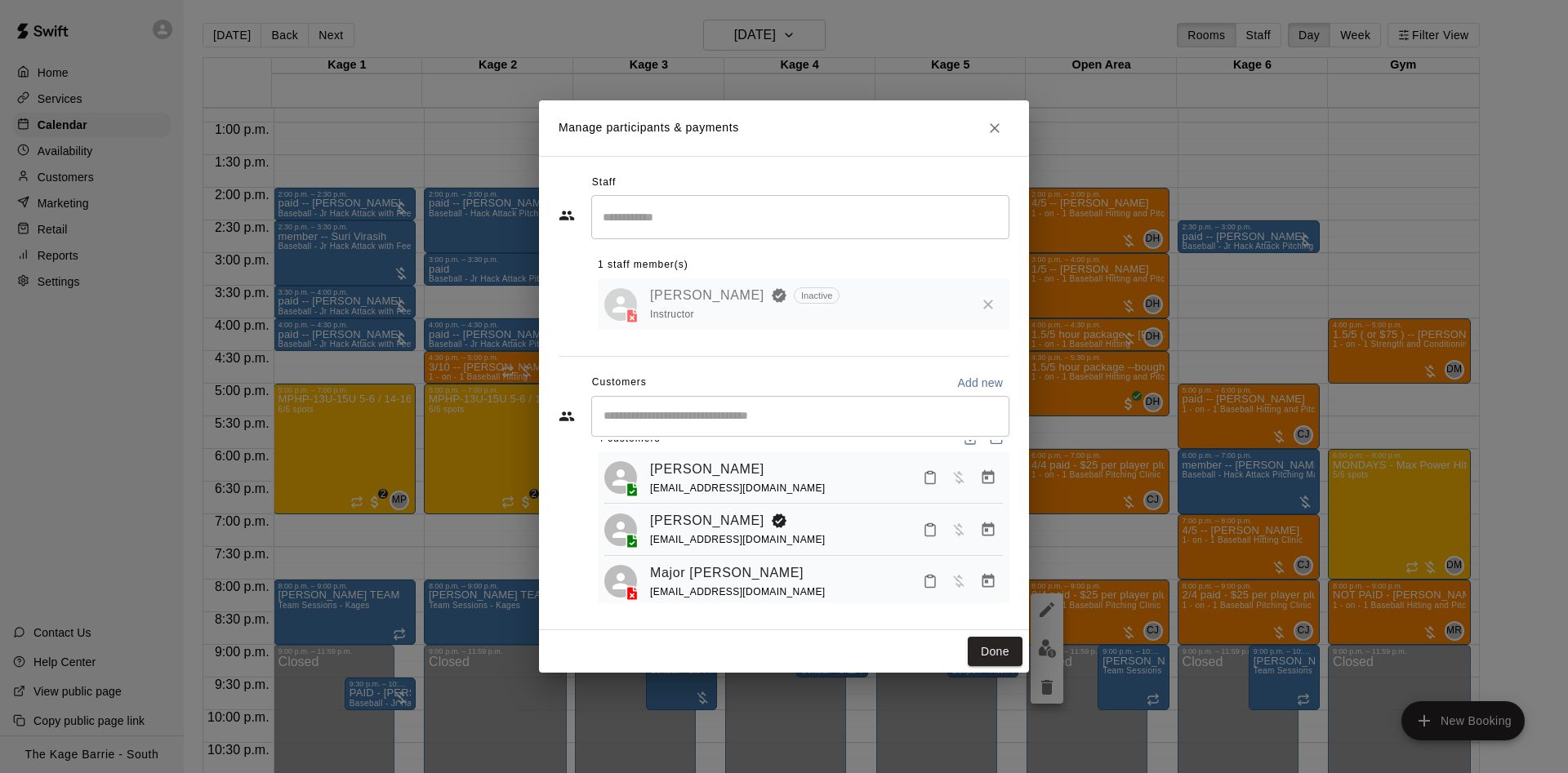
scroll to position [0, 0]
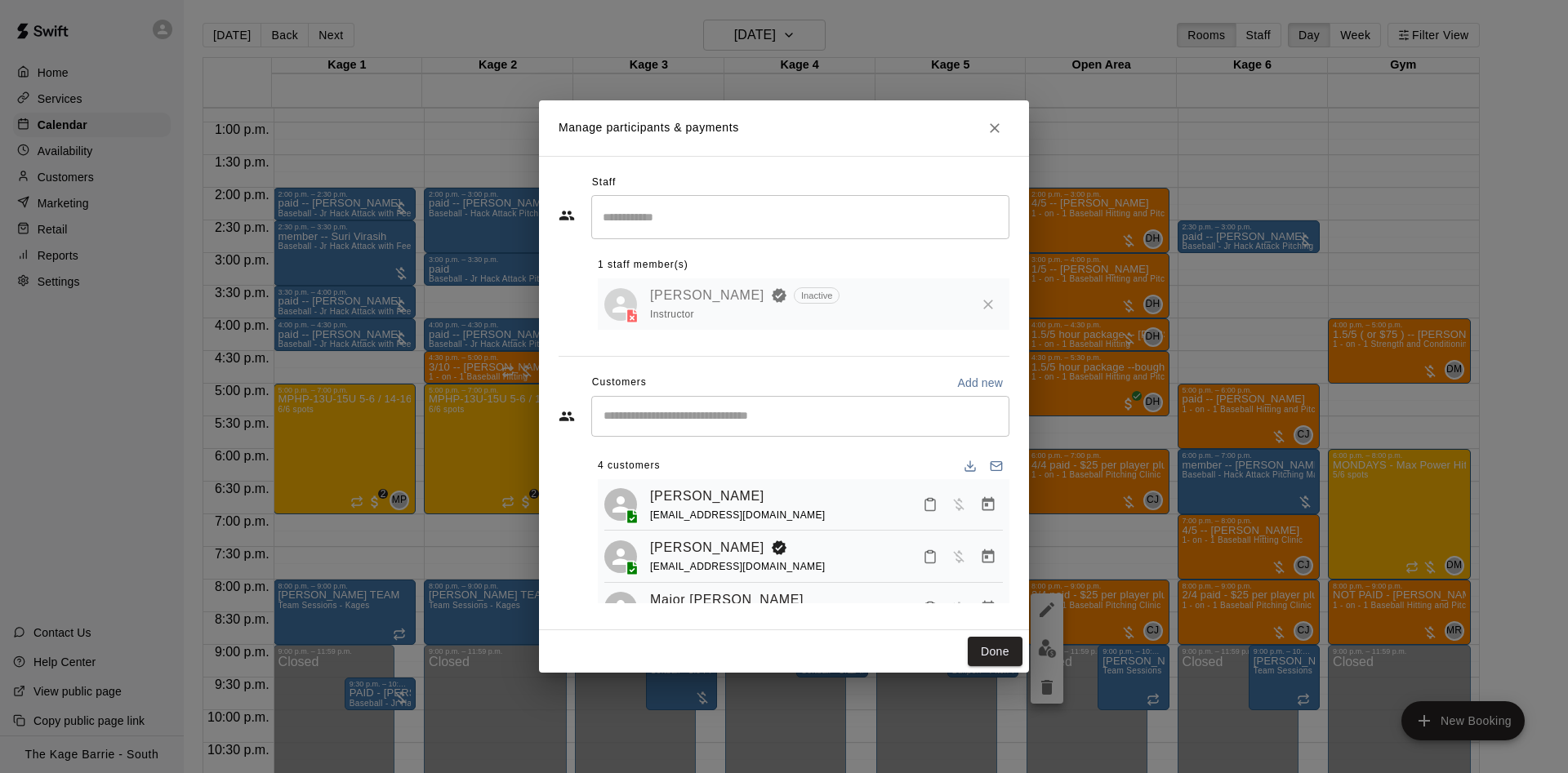
click at [1003, 128] on button "Close" at bounding box center [994, 128] width 29 height 29
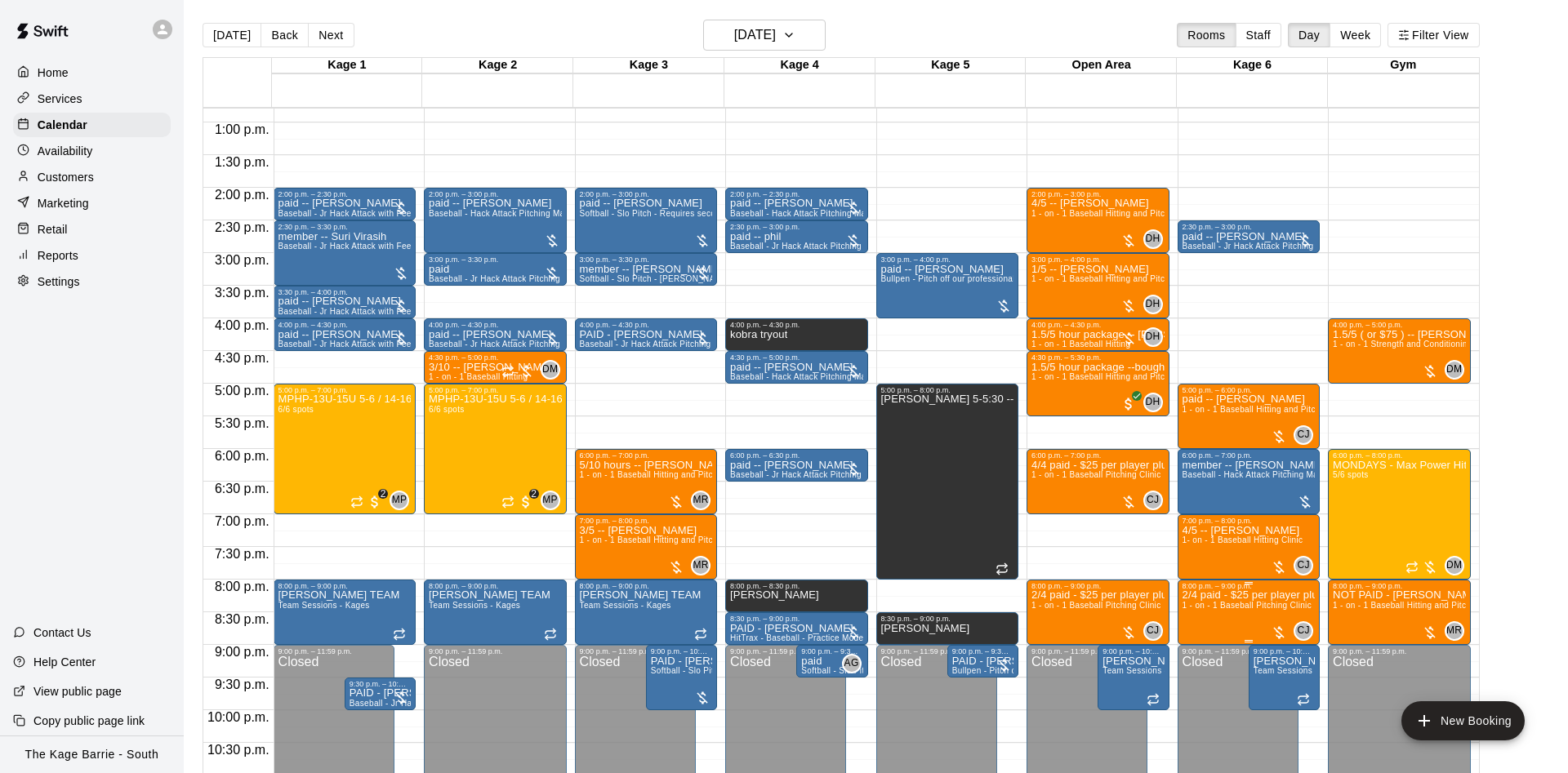
click at [1197, 648] on img "edit" at bounding box center [1198, 649] width 19 height 19
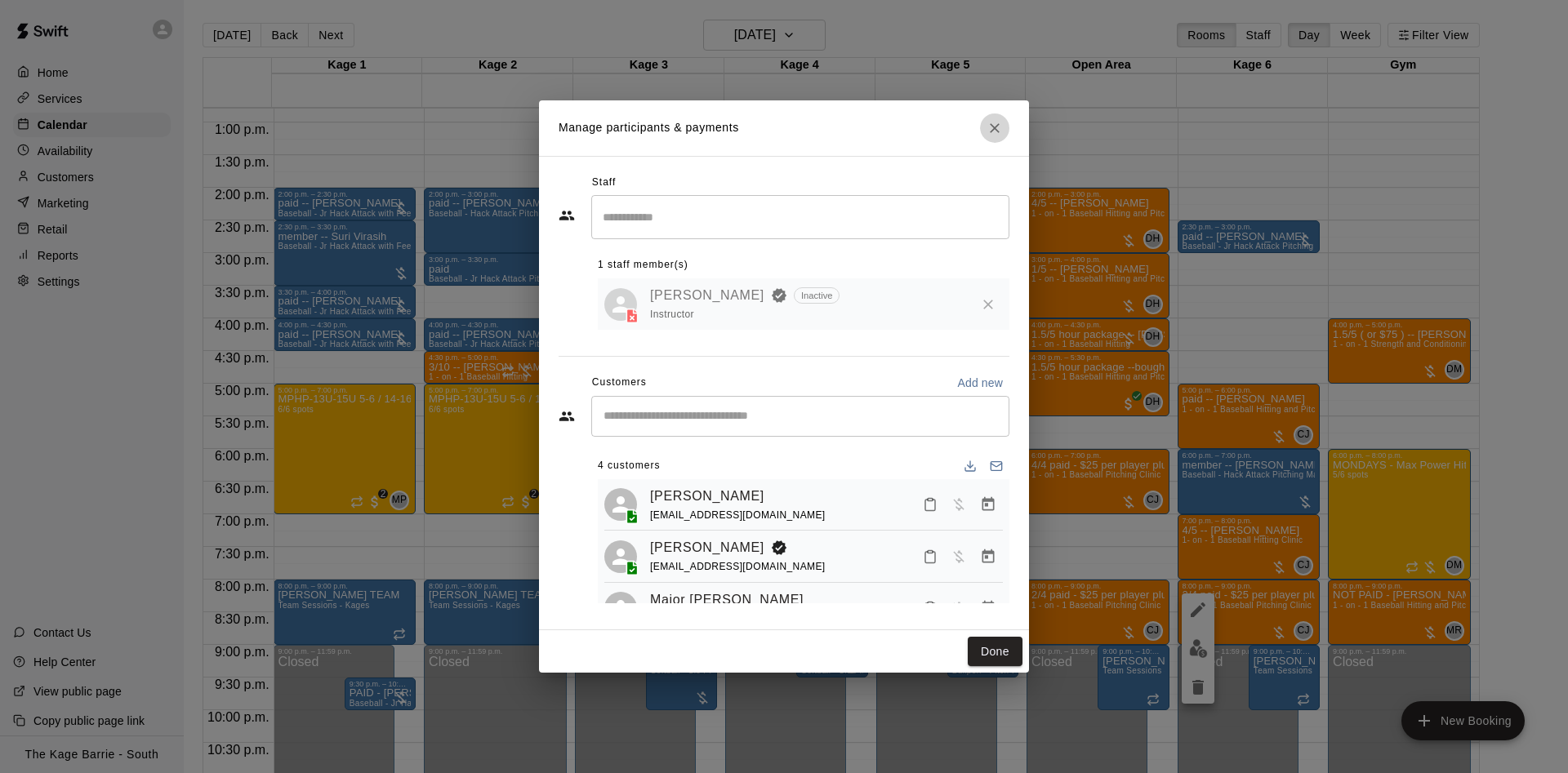
click at [1003, 135] on button "Close" at bounding box center [994, 128] width 29 height 29
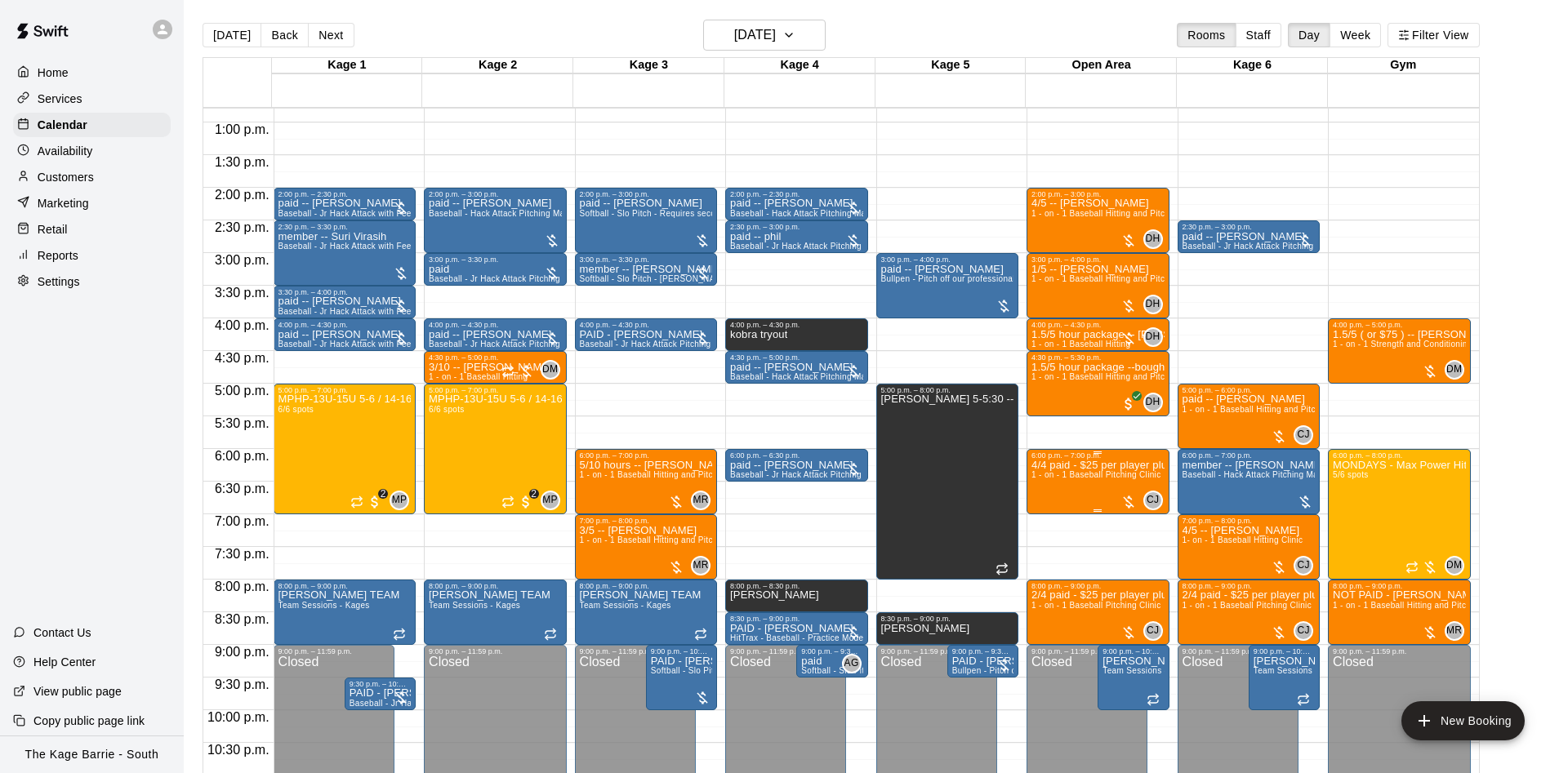
click at [1051, 477] on span "1 - on - 1 Baseball Pitching Clinic" at bounding box center [1095, 475] width 129 height 9
click at [1051, 526] on img "edit" at bounding box center [1047, 529] width 19 height 19
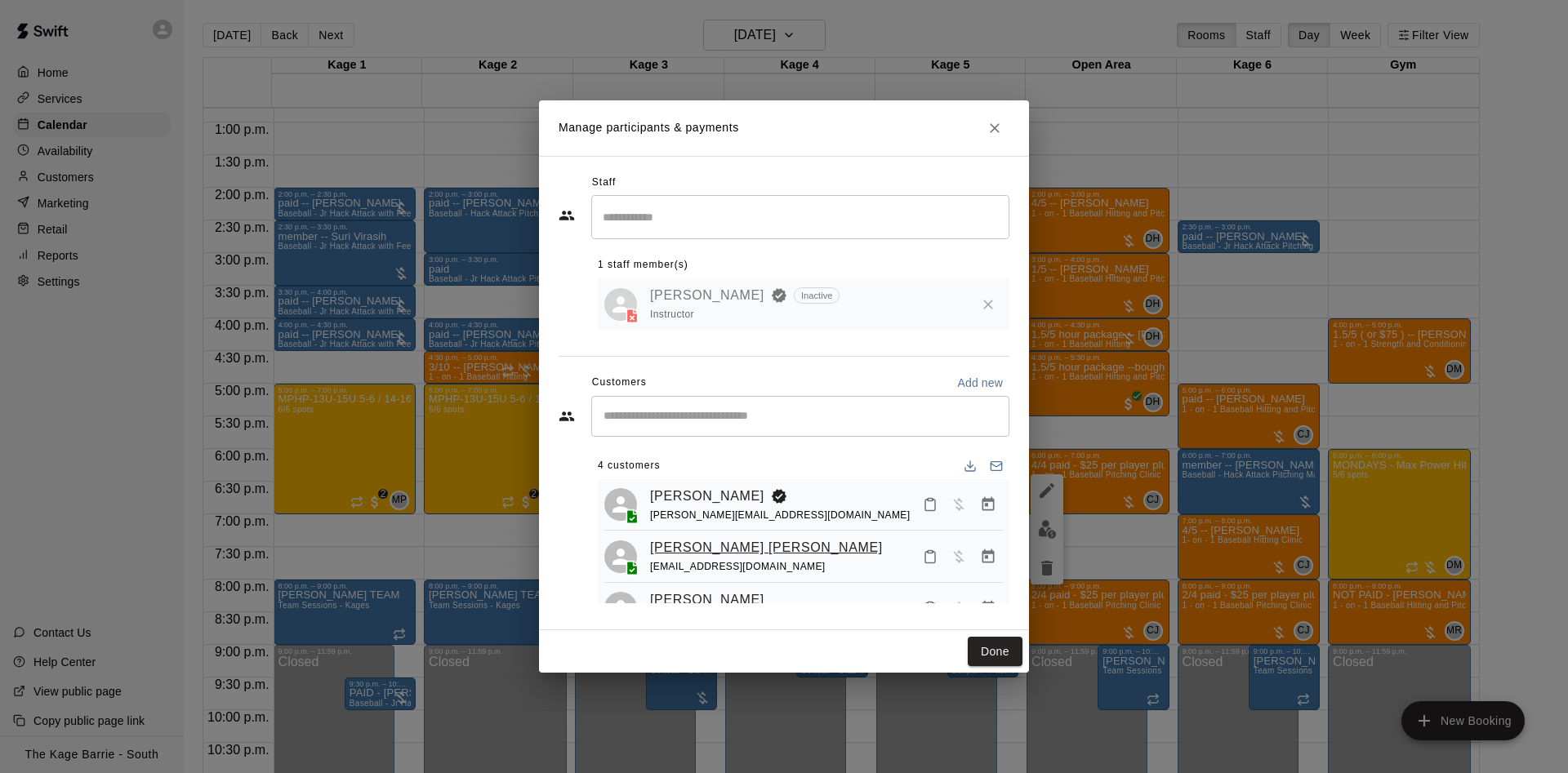
scroll to position [97, 0]
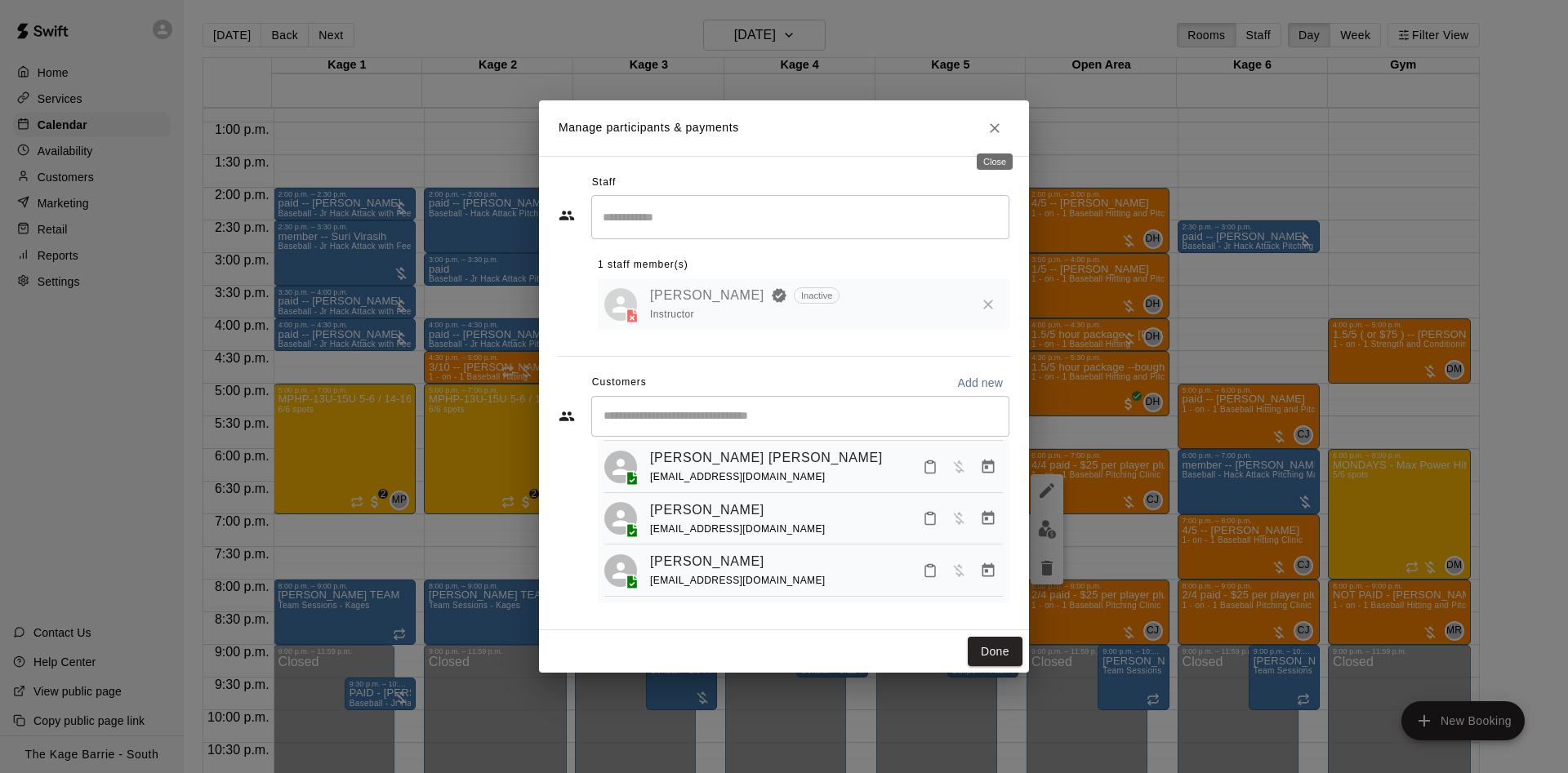
click at [1003, 129] on button "Close" at bounding box center [994, 128] width 29 height 29
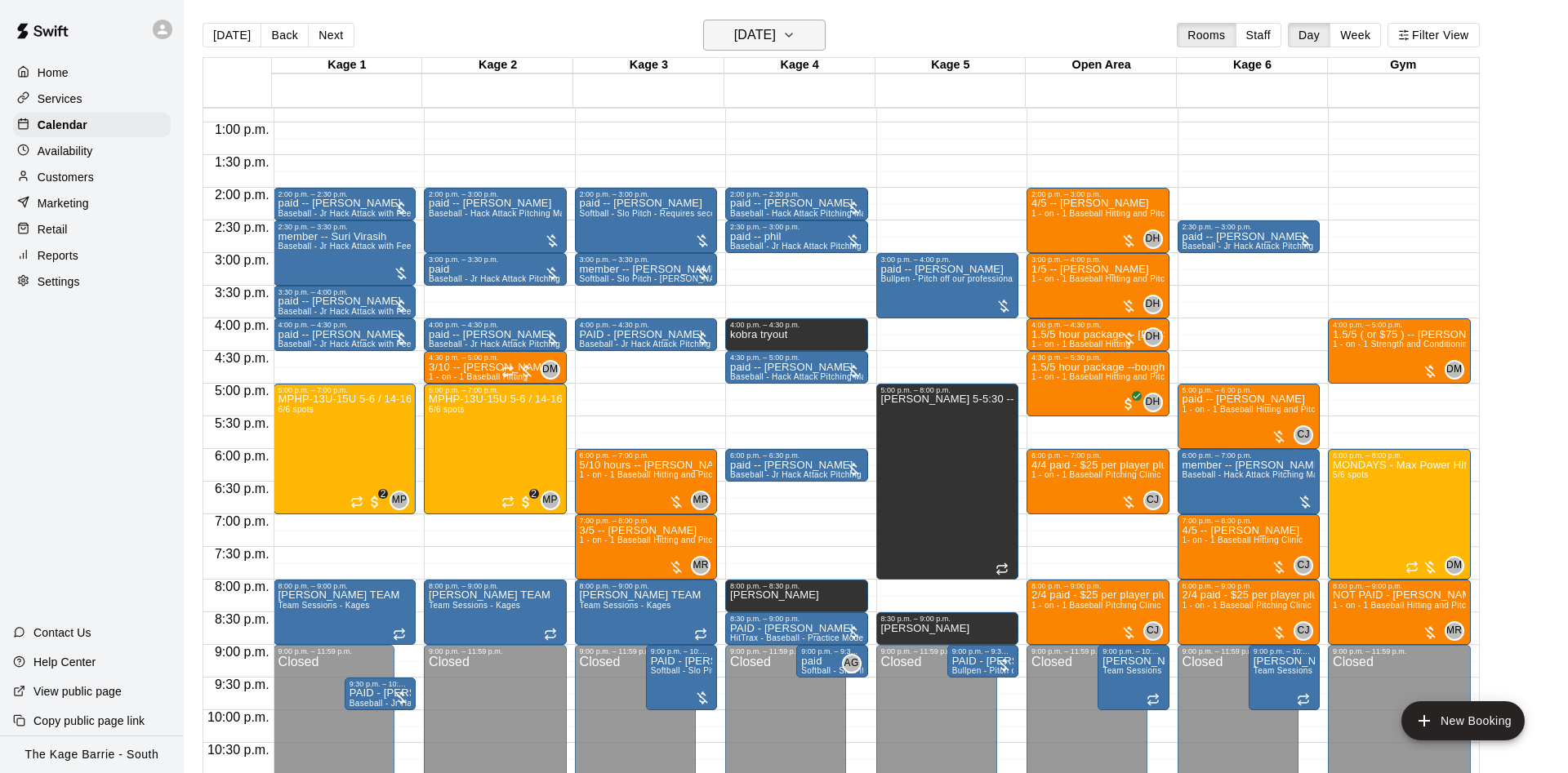
click at [785, 45] on button "Monday Apr 21" at bounding box center [763, 35] width 122 height 31
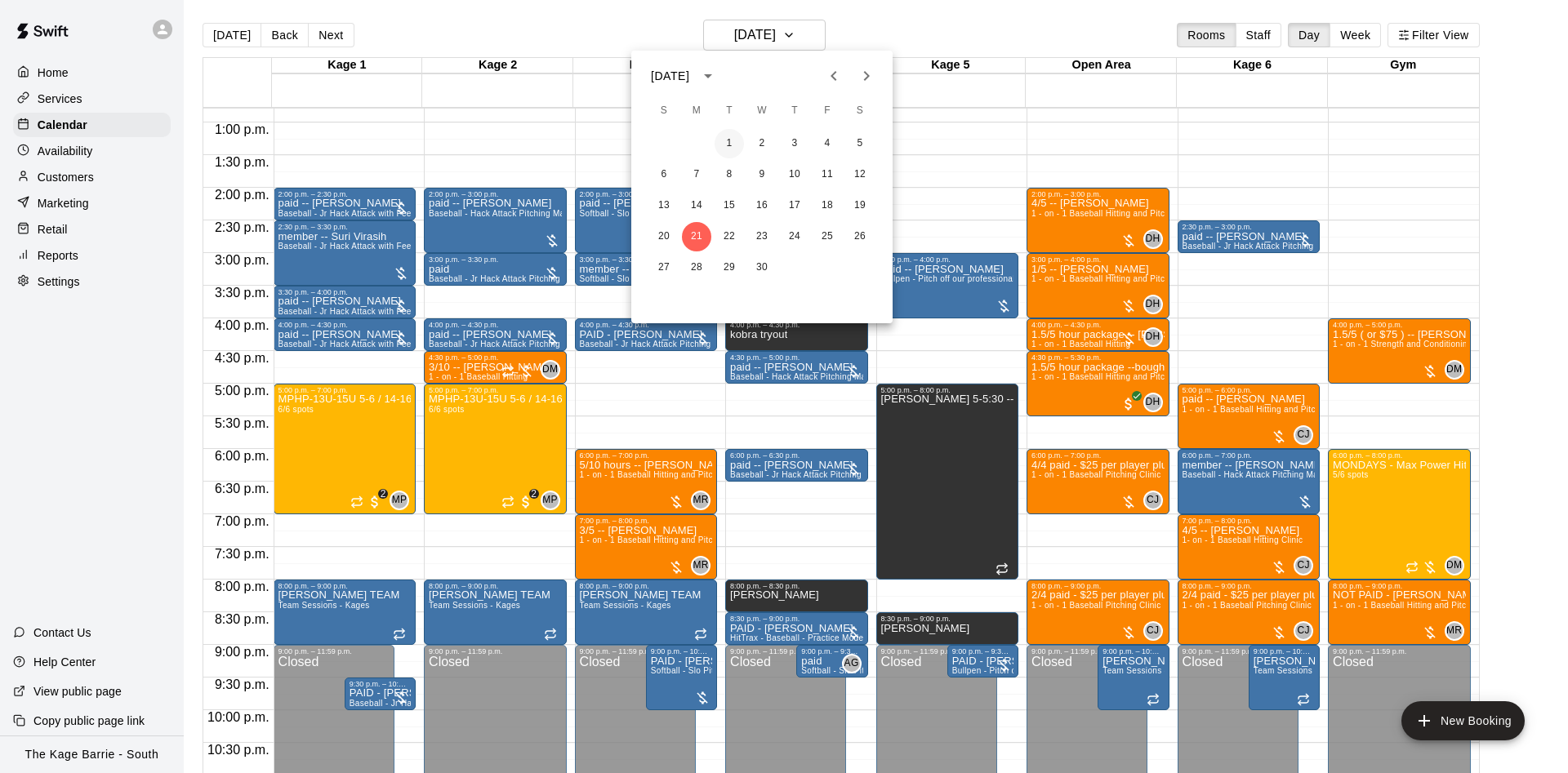
click at [733, 139] on button "1" at bounding box center [729, 144] width 29 height 29
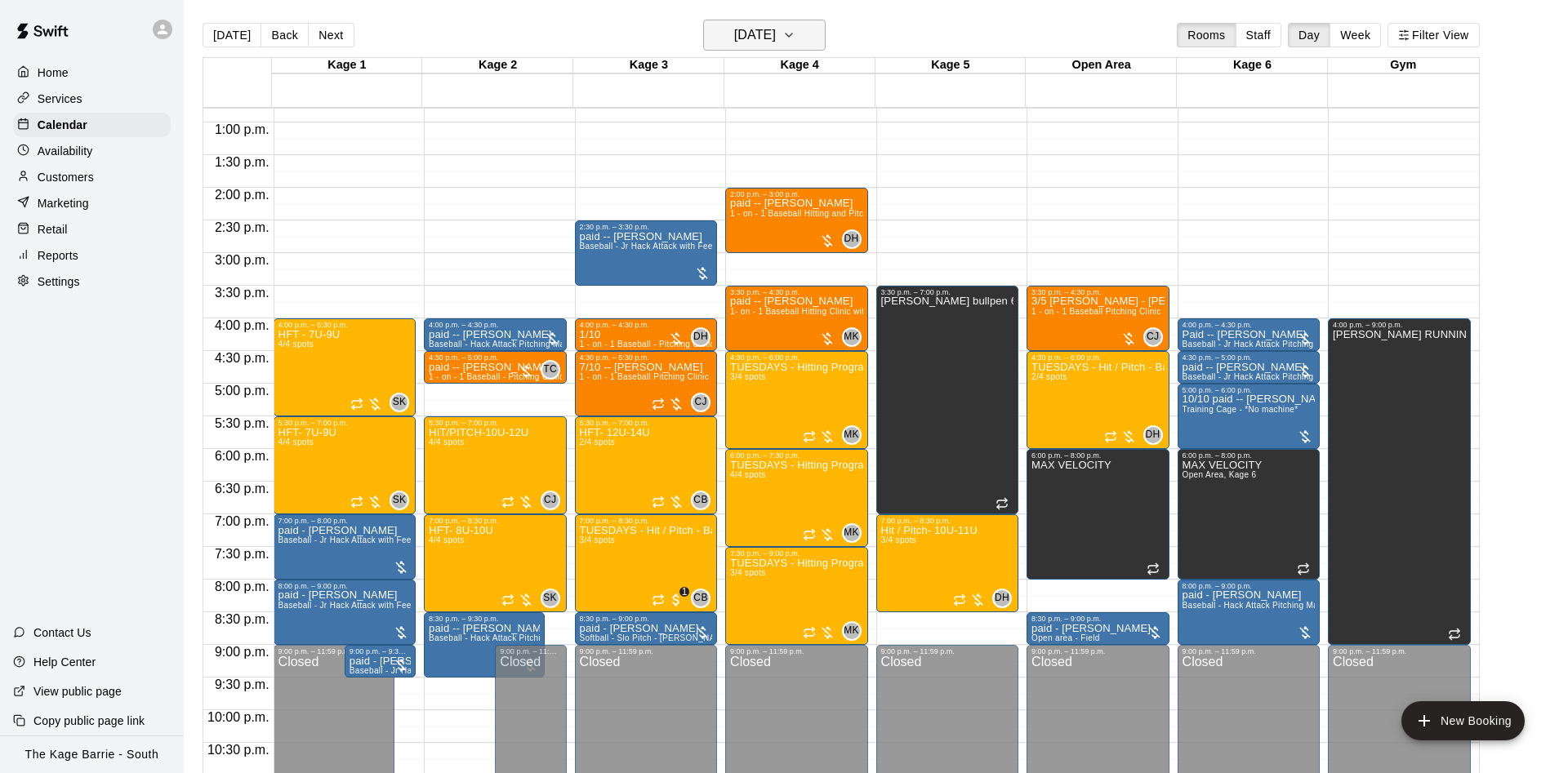
click at [775, 36] on h6 "Tuesday Apr 01" at bounding box center [755, 35] width 42 height 23
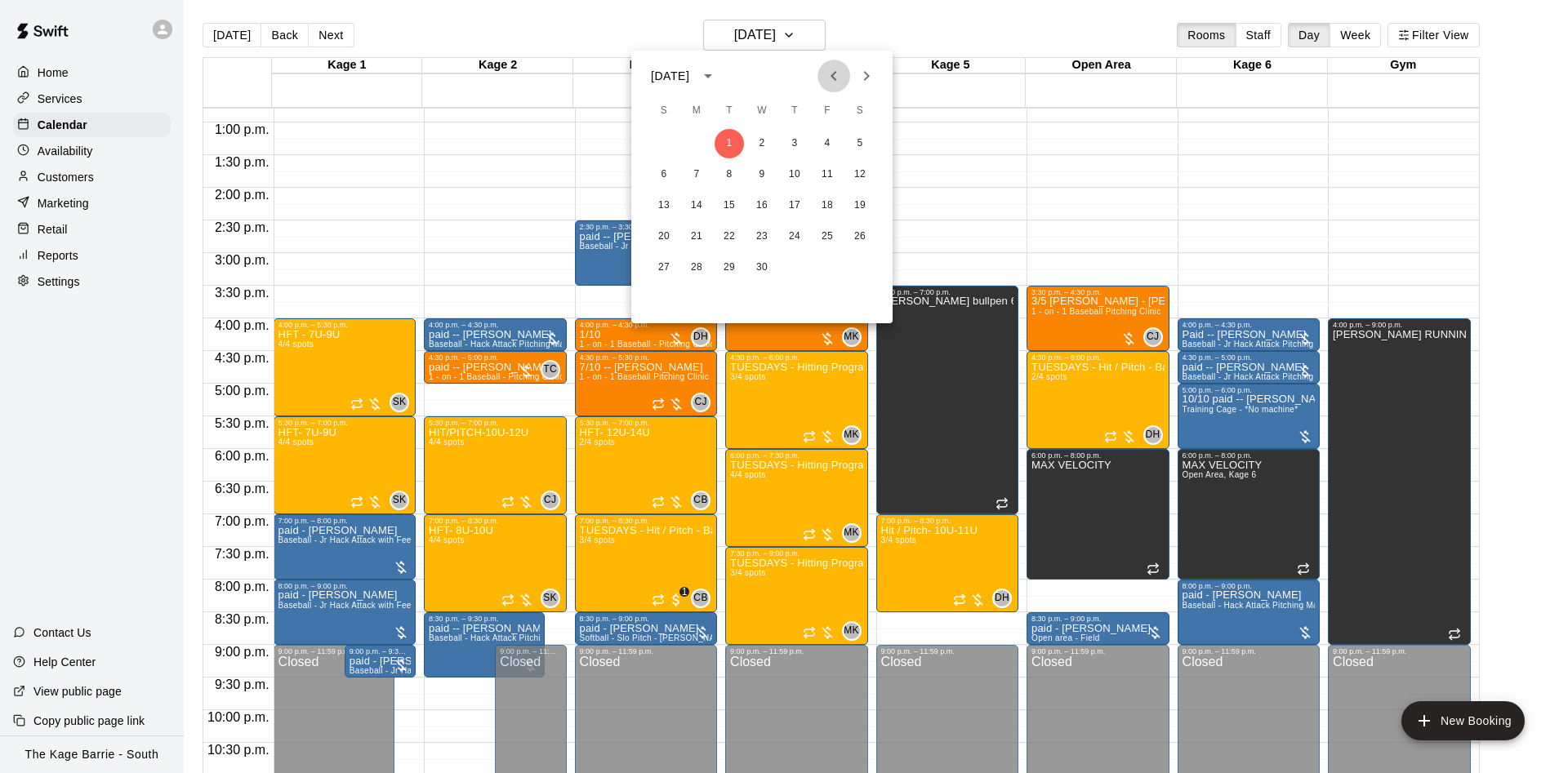
click at [829, 78] on icon "Previous month" at bounding box center [834, 75] width 20 height 20
click at [737, 230] on button "18" at bounding box center [729, 237] width 29 height 29
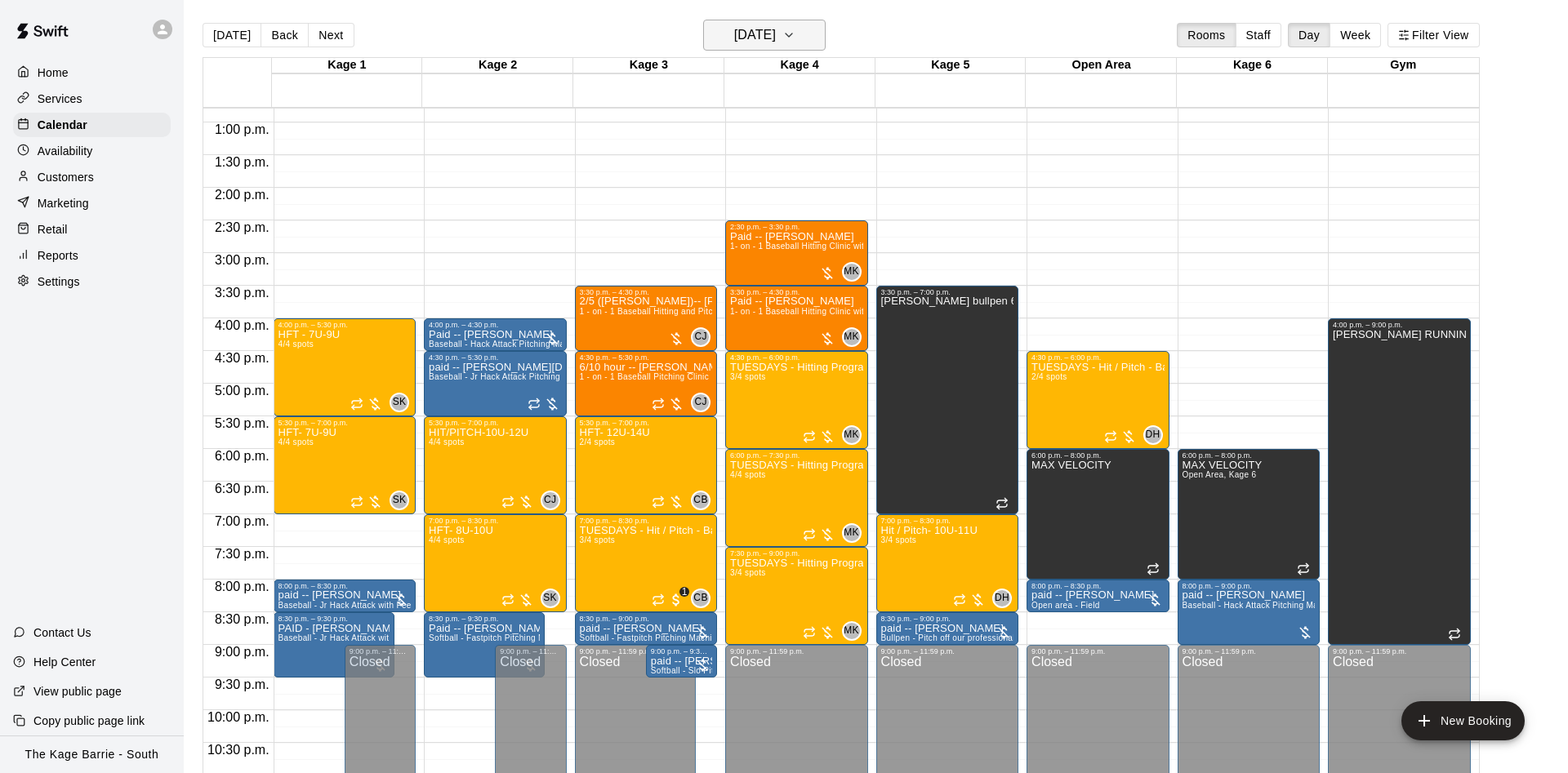
drag, startPoint x: 822, startPoint y: 12, endPoint x: 808, endPoint y: 23, distance: 17.8
click at [823, 13] on main "Today Back Next Tuesday Mar 18 Rooms Staff Day Week Filter View Kage 1 18 Tue K…" at bounding box center [875, 399] width 1384 height 800
click at [775, 36] on h6 "Tuesday Mar 18" at bounding box center [755, 35] width 42 height 23
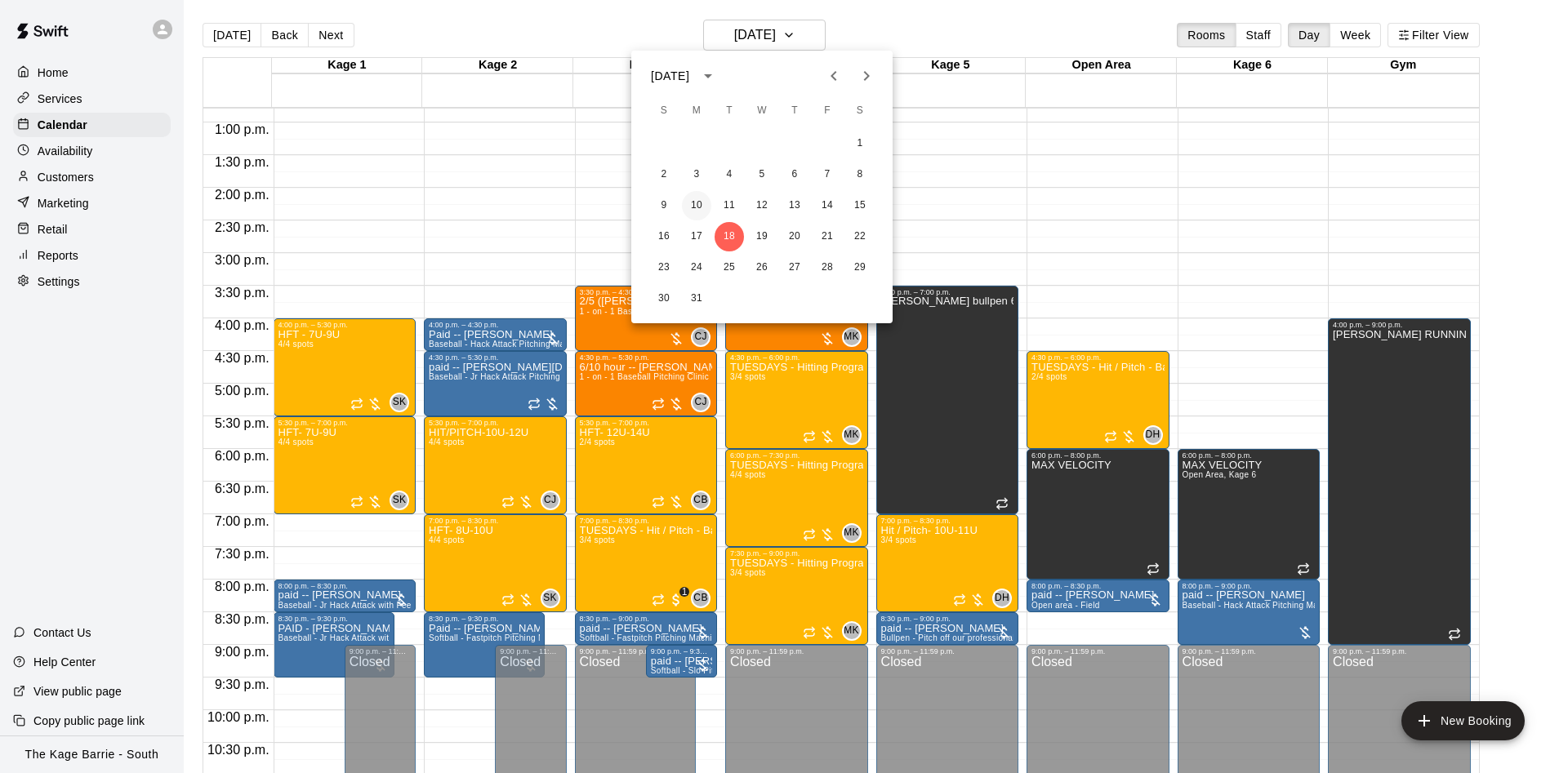
click at [704, 200] on button "10" at bounding box center [696, 205] width 29 height 29
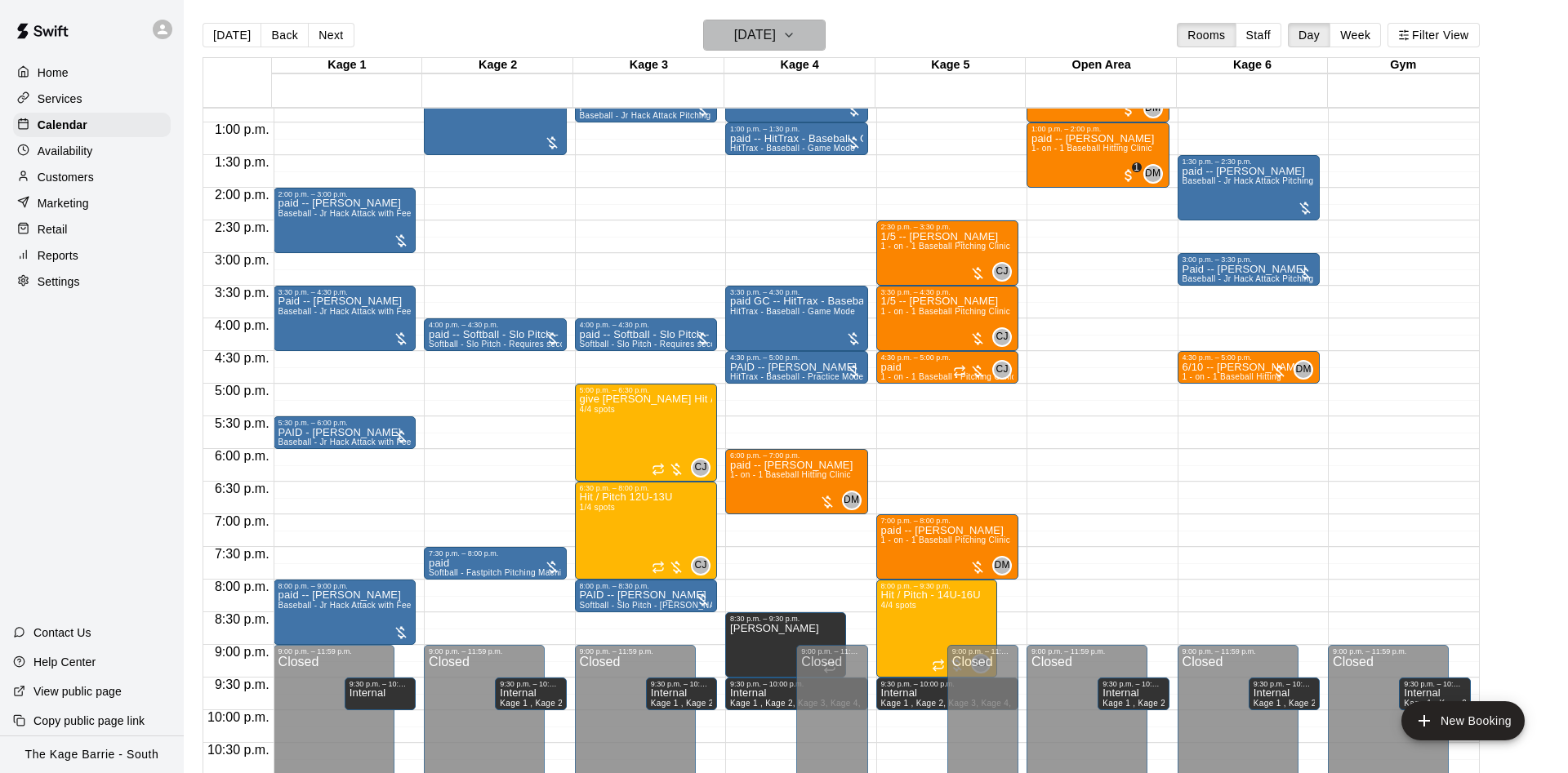
click at [734, 25] on h6 "Monday Mar 10" at bounding box center [755, 35] width 42 height 23
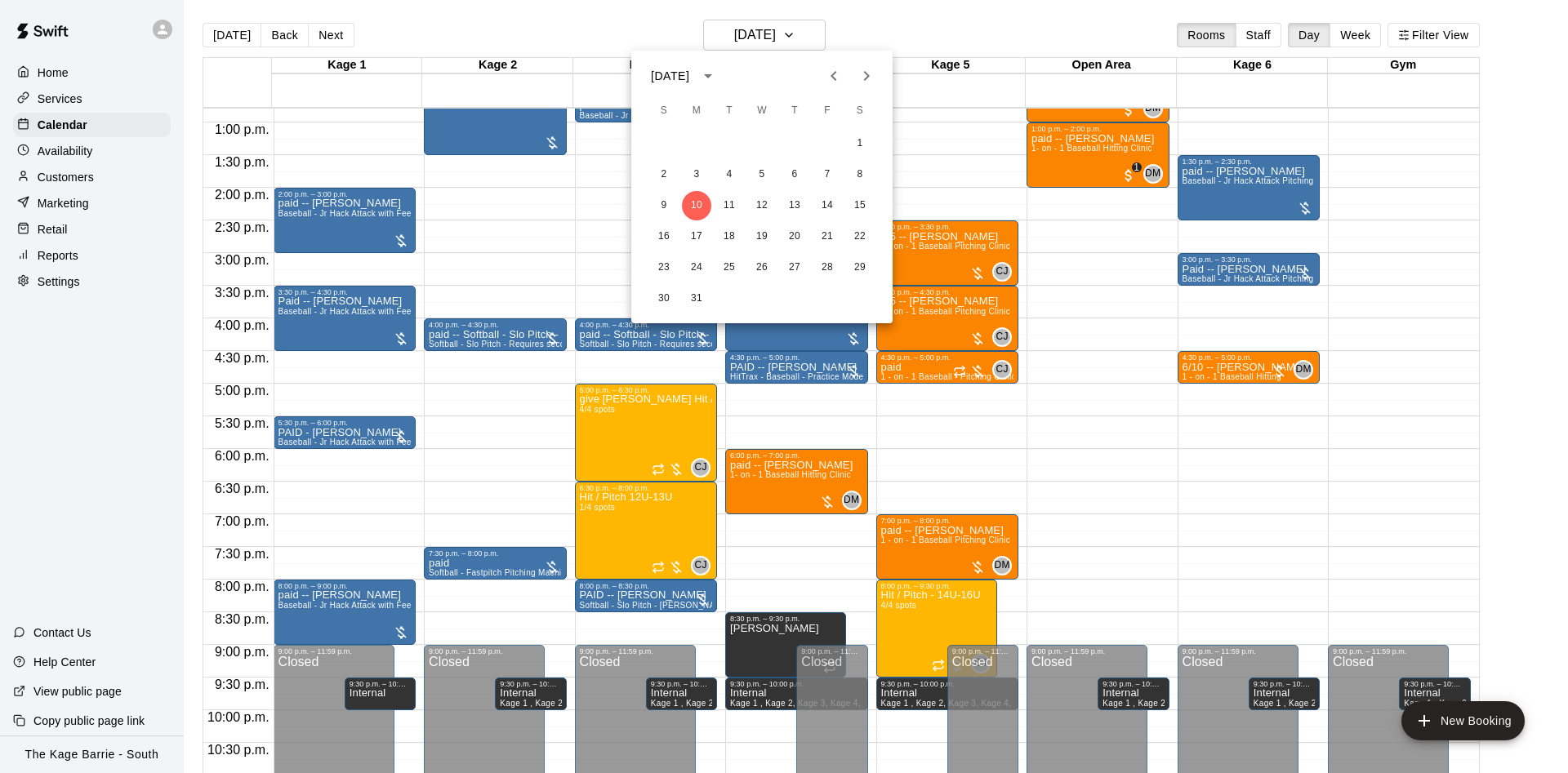
click at [843, 81] on icon "Previous month" at bounding box center [834, 75] width 20 height 20
click at [688, 238] on button "17" at bounding box center [696, 237] width 29 height 29
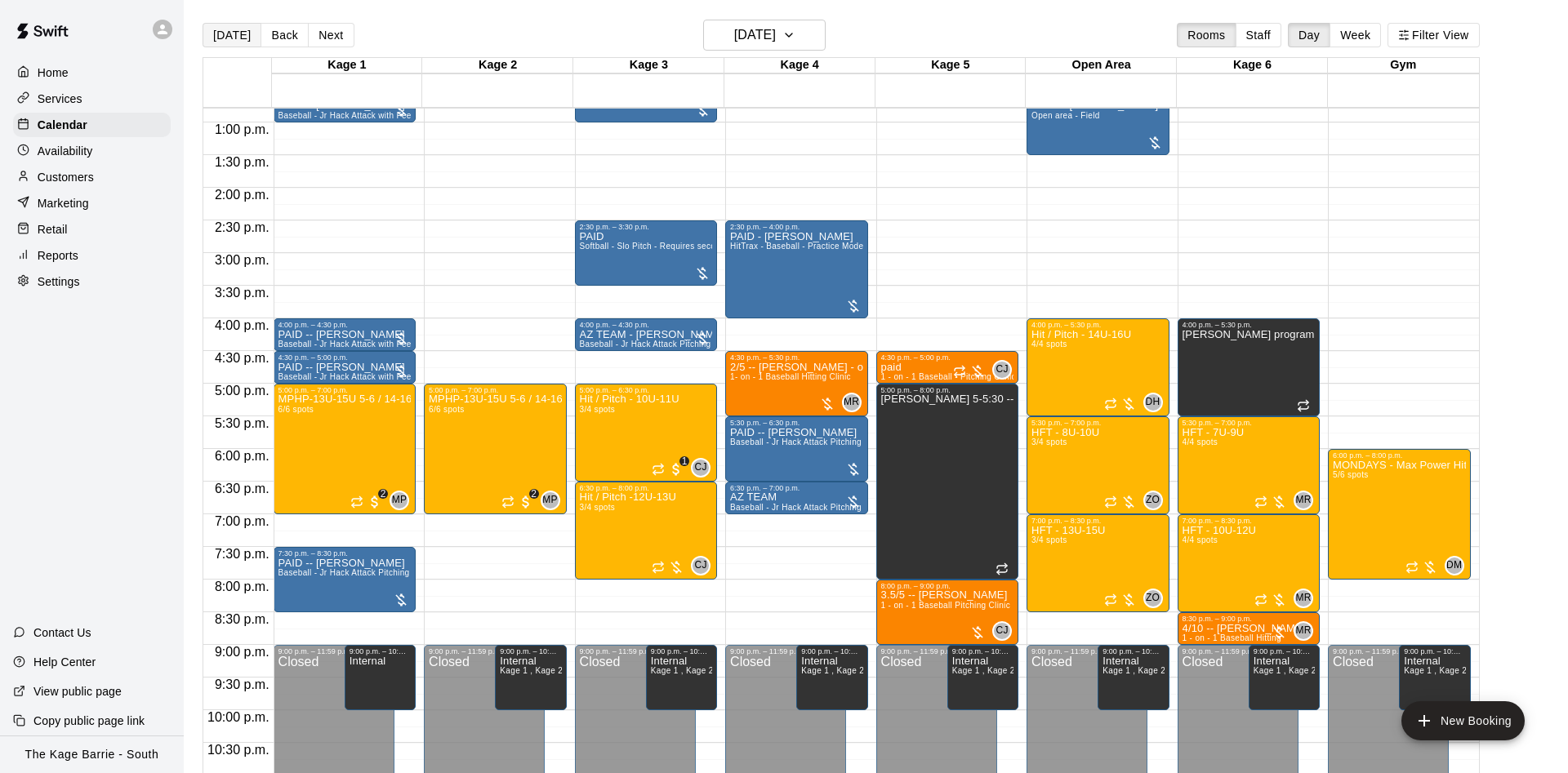
click at [227, 32] on button "[DATE]" at bounding box center [232, 35] width 59 height 25
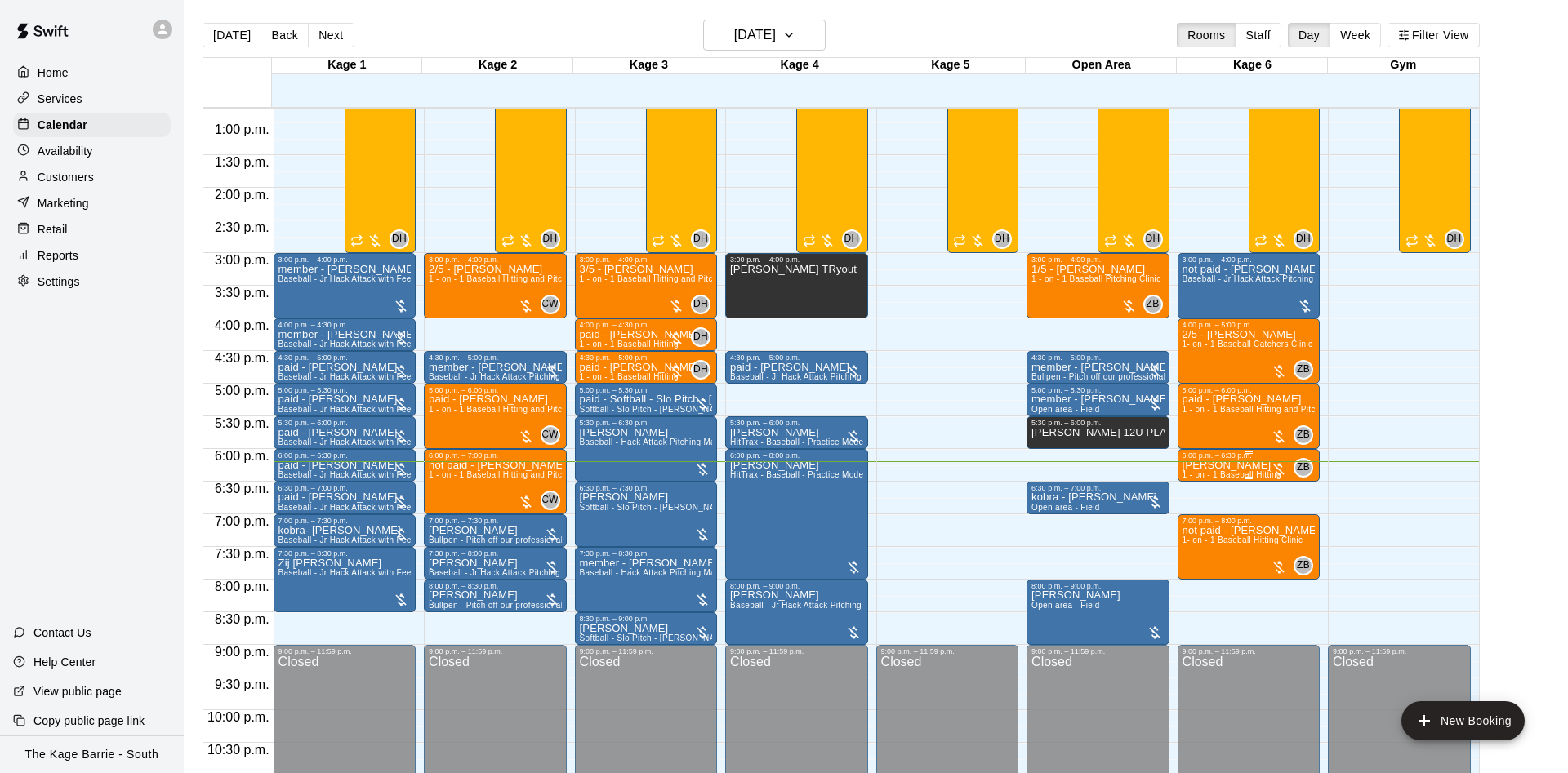
click at [1213, 460] on div "6:00 p.m. – 6:30 p.m." at bounding box center [1249, 456] width 133 height 9
click at [1198, 476] on icon "edit" at bounding box center [1198, 469] width 20 height 20
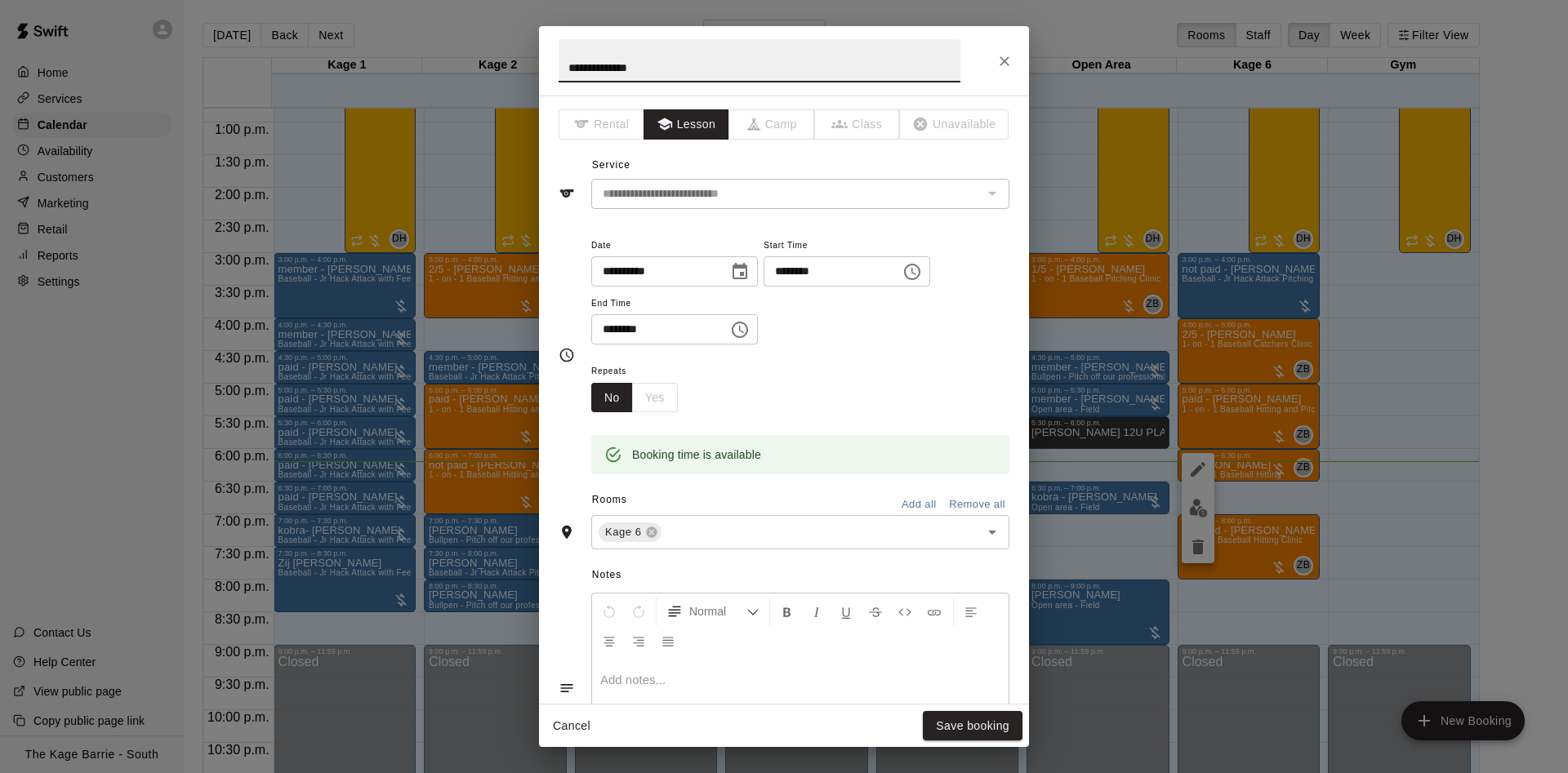
click at [553, 57] on h2 "**********" at bounding box center [759, 61] width 441 height 69
click at [565, 65] on input "**********" at bounding box center [759, 61] width 402 height 44
click at [591, 68] on input "**********" at bounding box center [759, 61] width 402 height 44
type input "**********"
click at [1002, 724] on button "Save booking" at bounding box center [972, 726] width 100 height 30
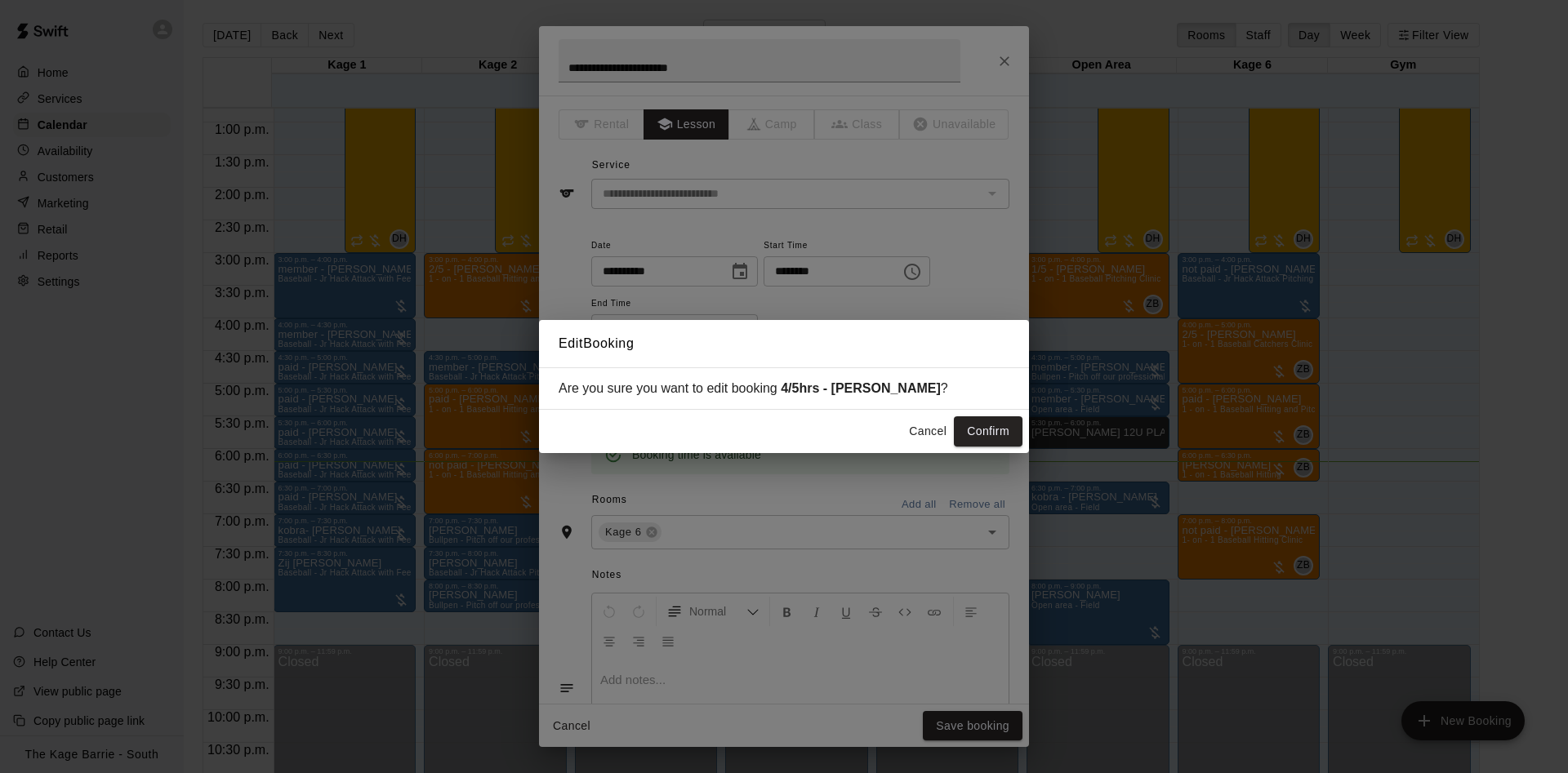
click at [981, 434] on button "Confirm" at bounding box center [987, 431] width 68 height 30
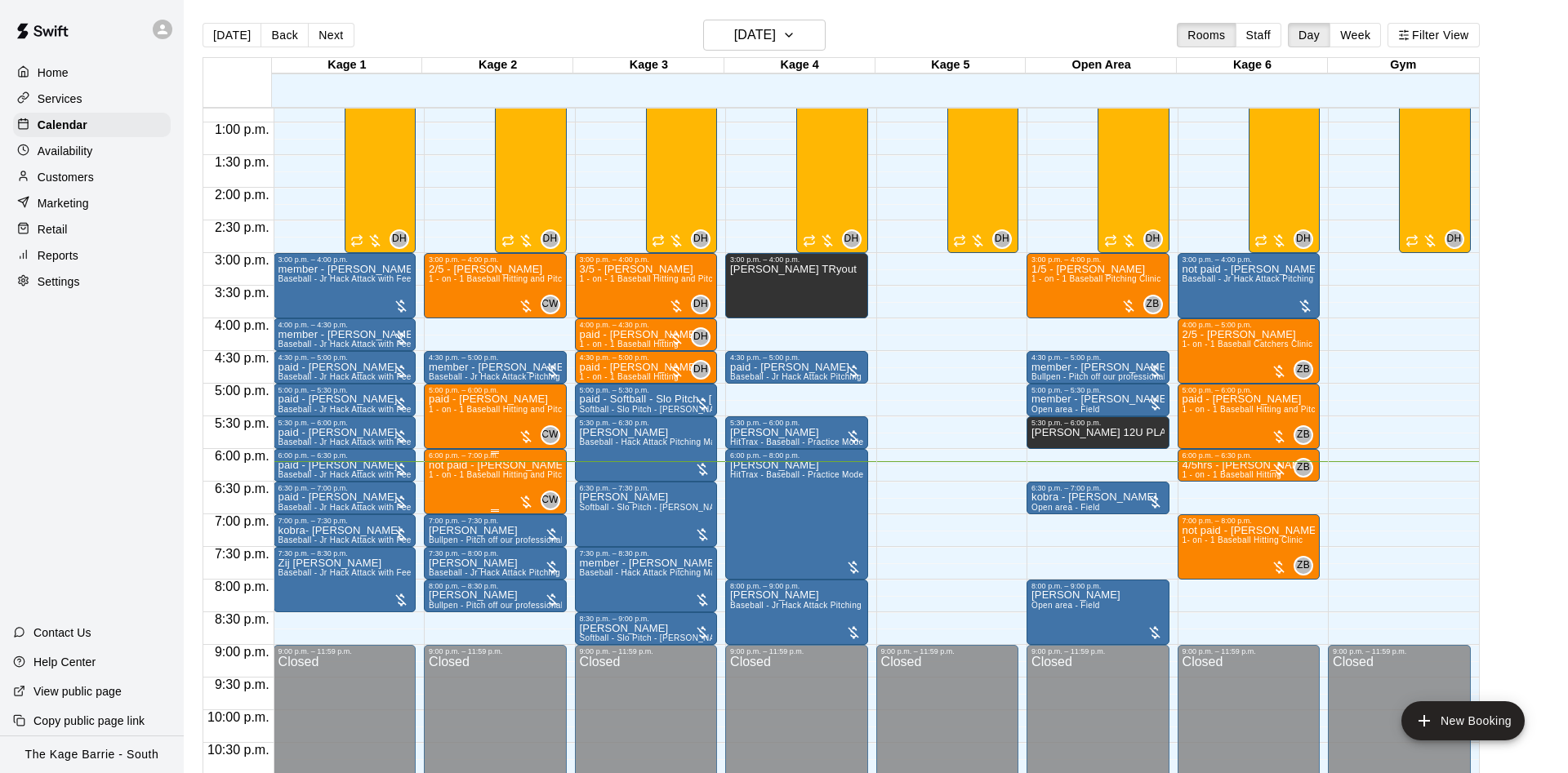
click at [489, 480] on span "1 - on - 1 Baseball Hitting and Pitching Clinic" at bounding box center [515, 475] width 174 height 9
click at [497, 499] on div at bounding box center [784, 386] width 1568 height 773
click at [629, 508] on span "Softball - Slo Pitch - [PERSON_NAME] Fed Pitching Machine" at bounding box center [699, 507] width 238 height 9
click at [634, 459] on div at bounding box center [784, 386] width 1568 height 773
click at [609, 446] on span "Baseball - Hack Attack Pitching Machine - Ideal for 14U and older players" at bounding box center [722, 442] width 285 height 9
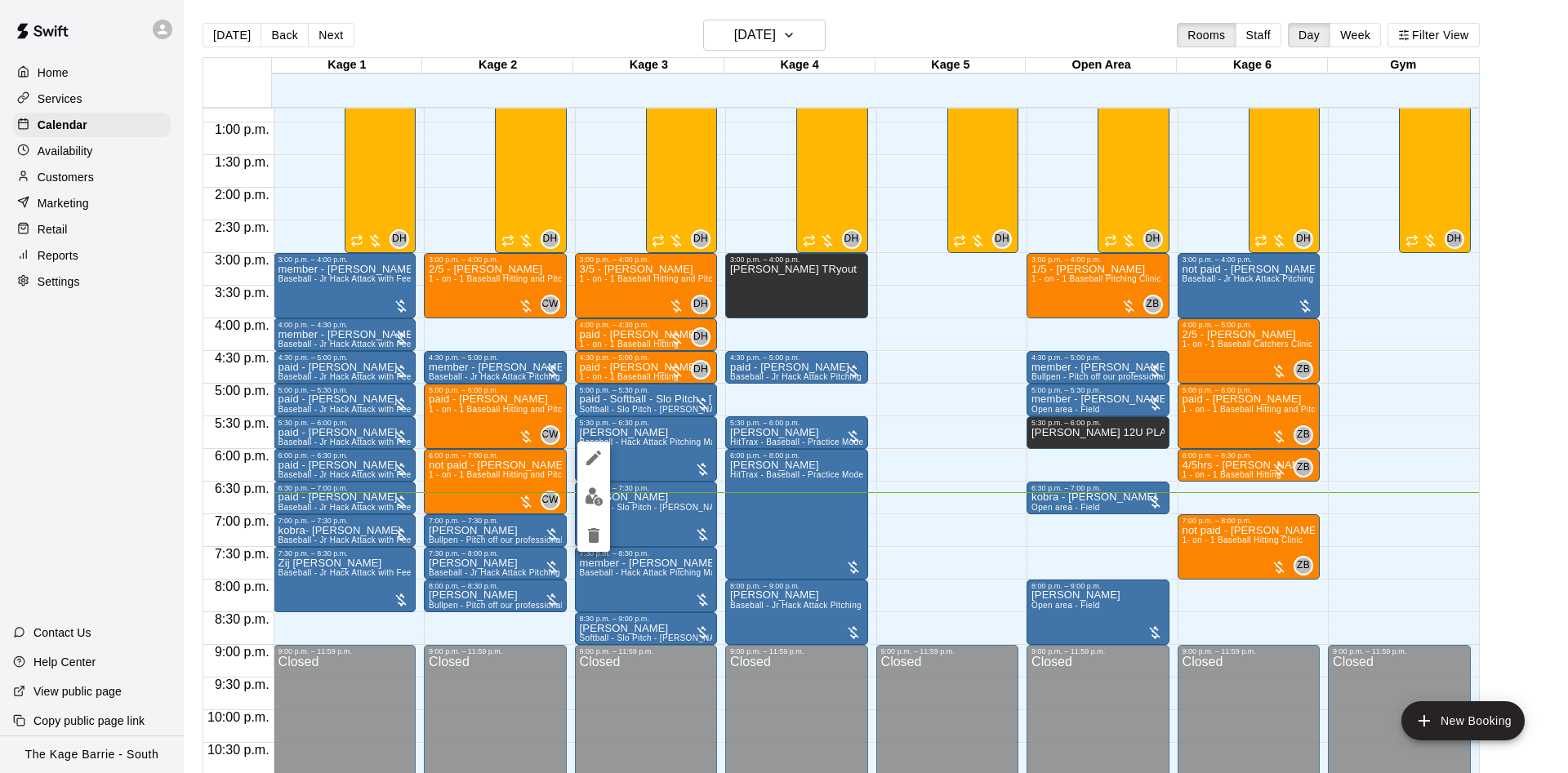
click at [595, 450] on icon "edit" at bounding box center [593, 457] width 20 height 20
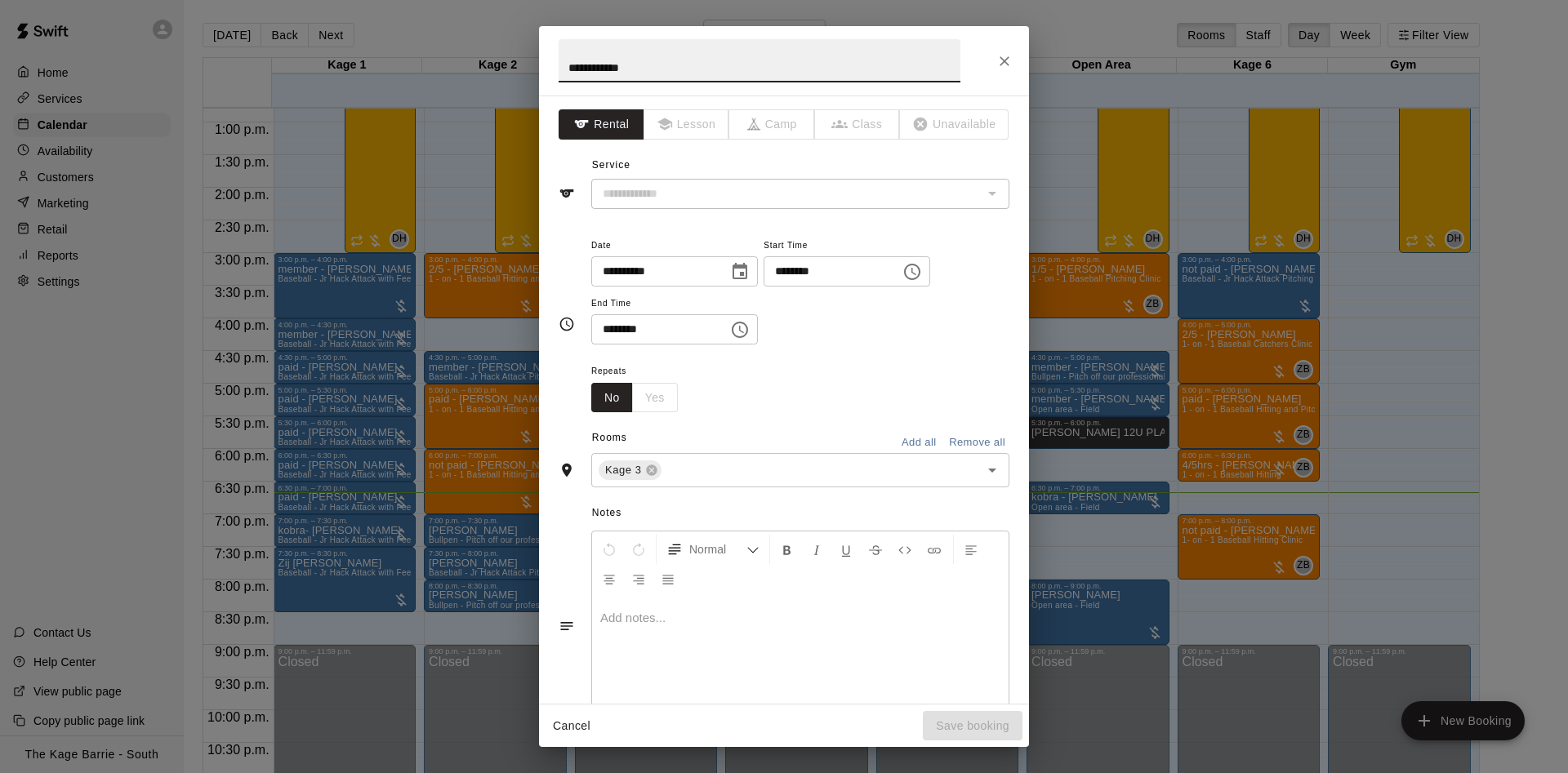
type input "**********"
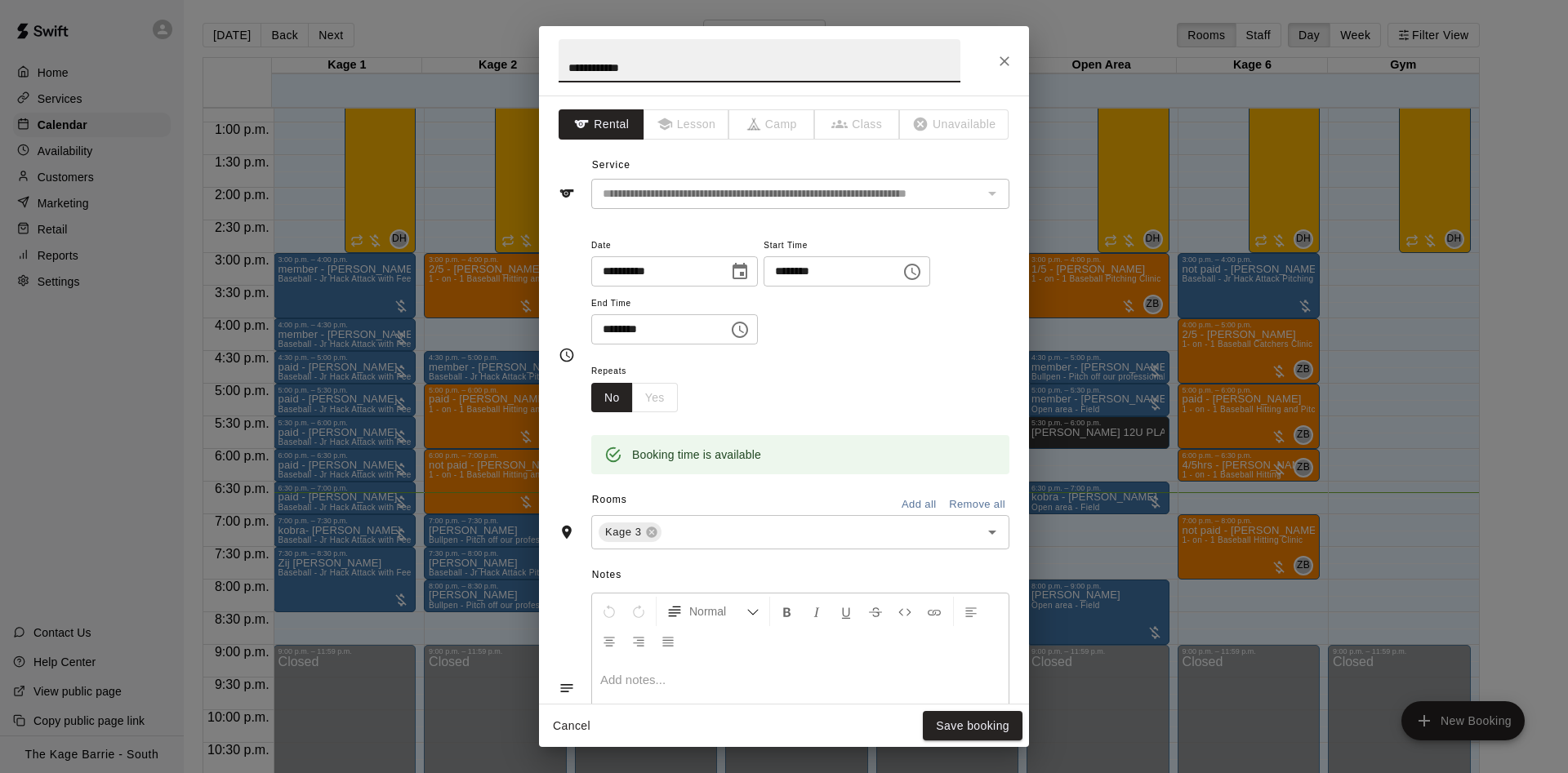
click at [557, 62] on h2 "**********" at bounding box center [759, 61] width 441 height 69
click at [561, 60] on input "**********" at bounding box center [759, 61] width 402 height 44
type input "**********"
click at [987, 727] on button "Save booking" at bounding box center [972, 726] width 100 height 30
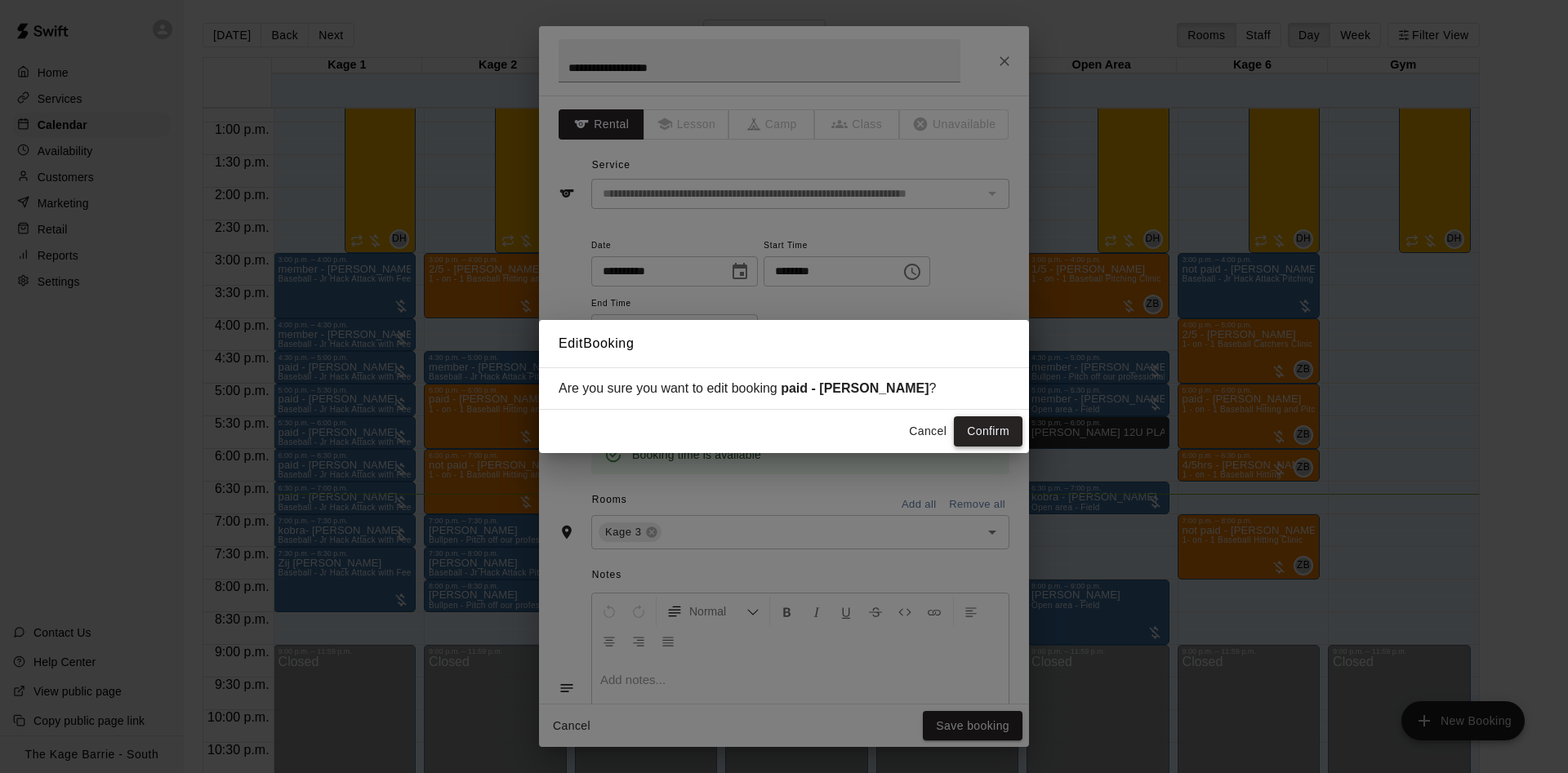
click at [994, 433] on button "Confirm" at bounding box center [987, 431] width 68 height 30
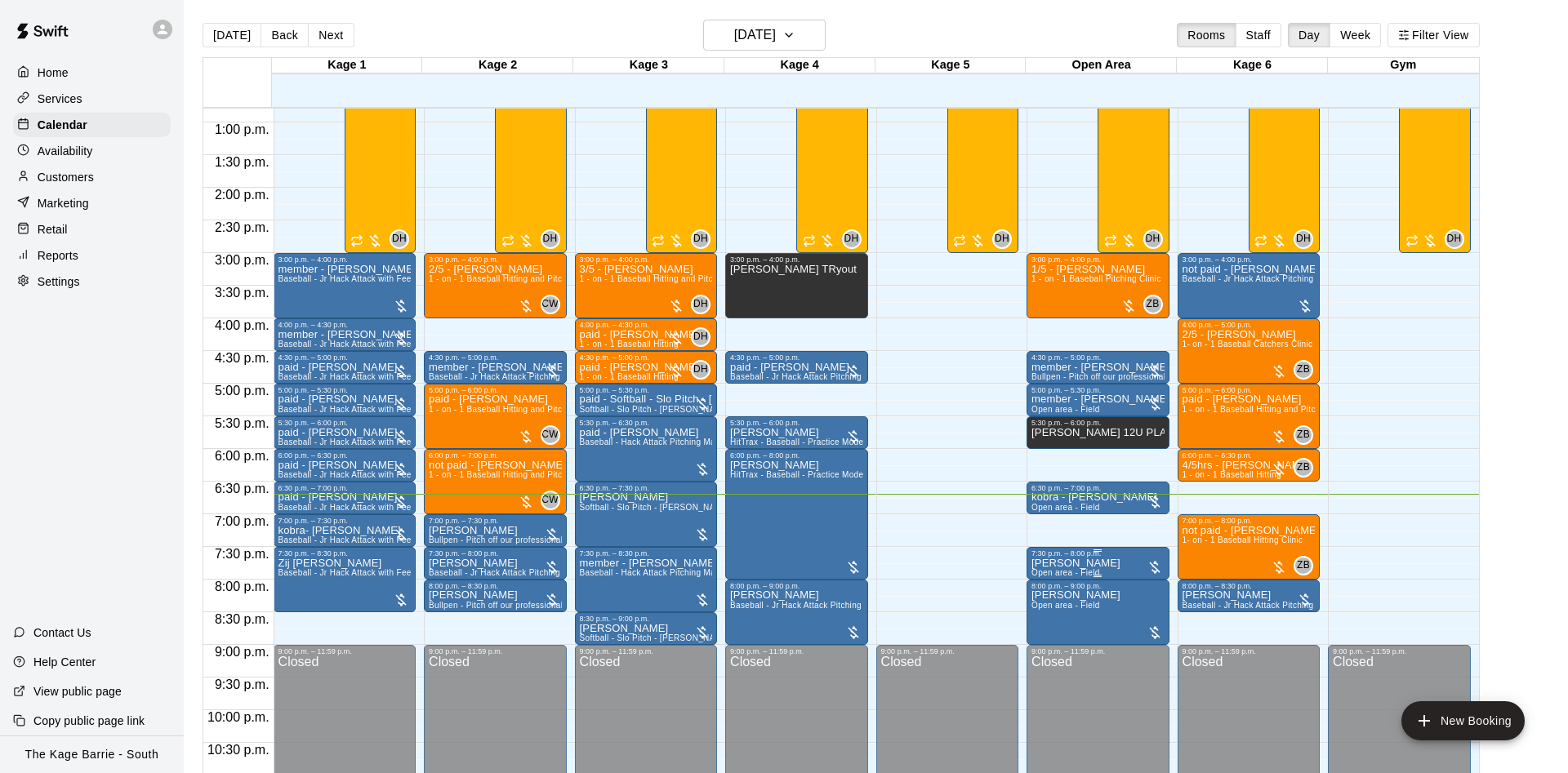
click at [1044, 616] on img "edit" at bounding box center [1047, 617] width 19 height 19
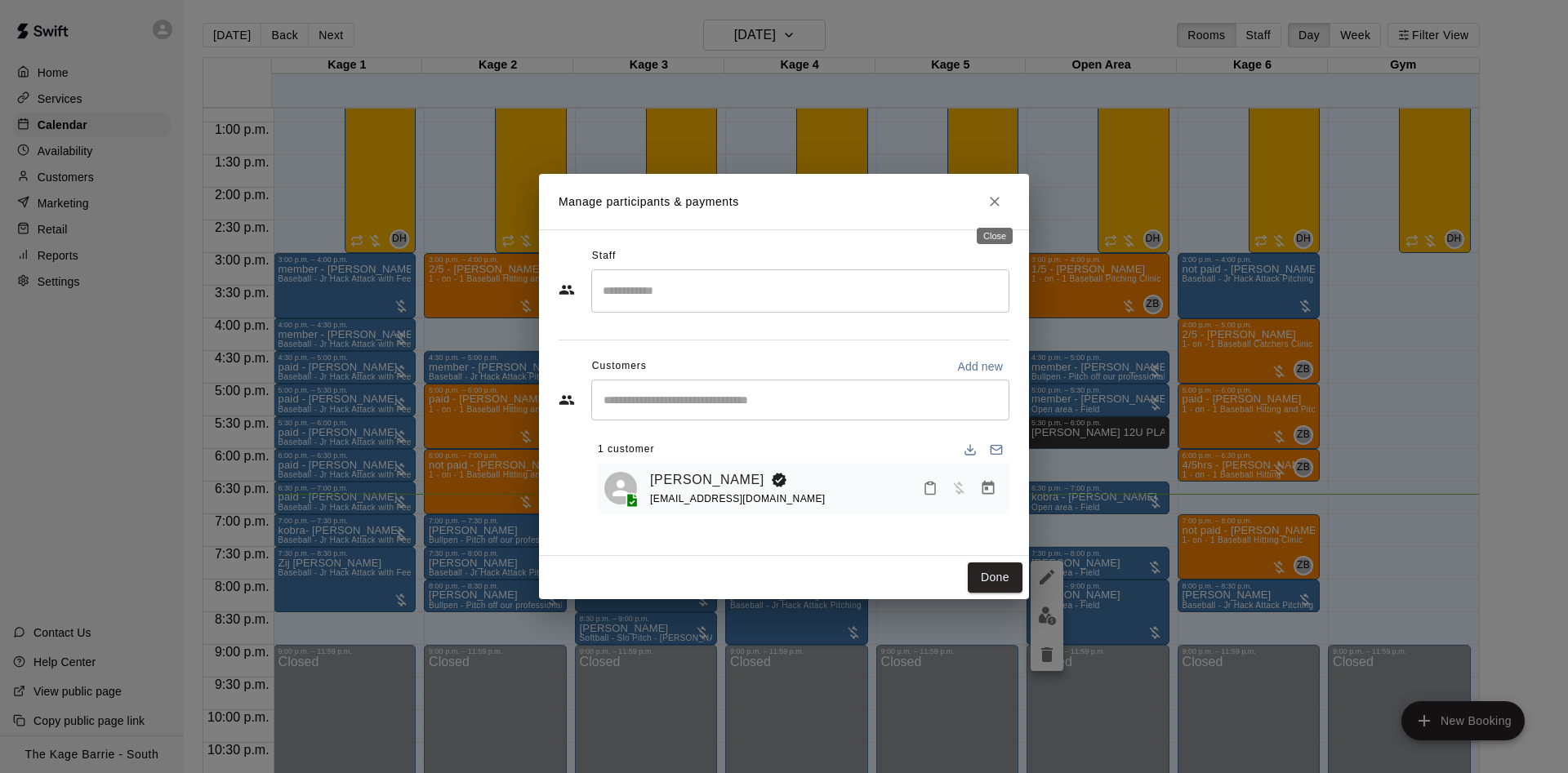
click at [989, 209] on icon "Close" at bounding box center [994, 201] width 16 height 16
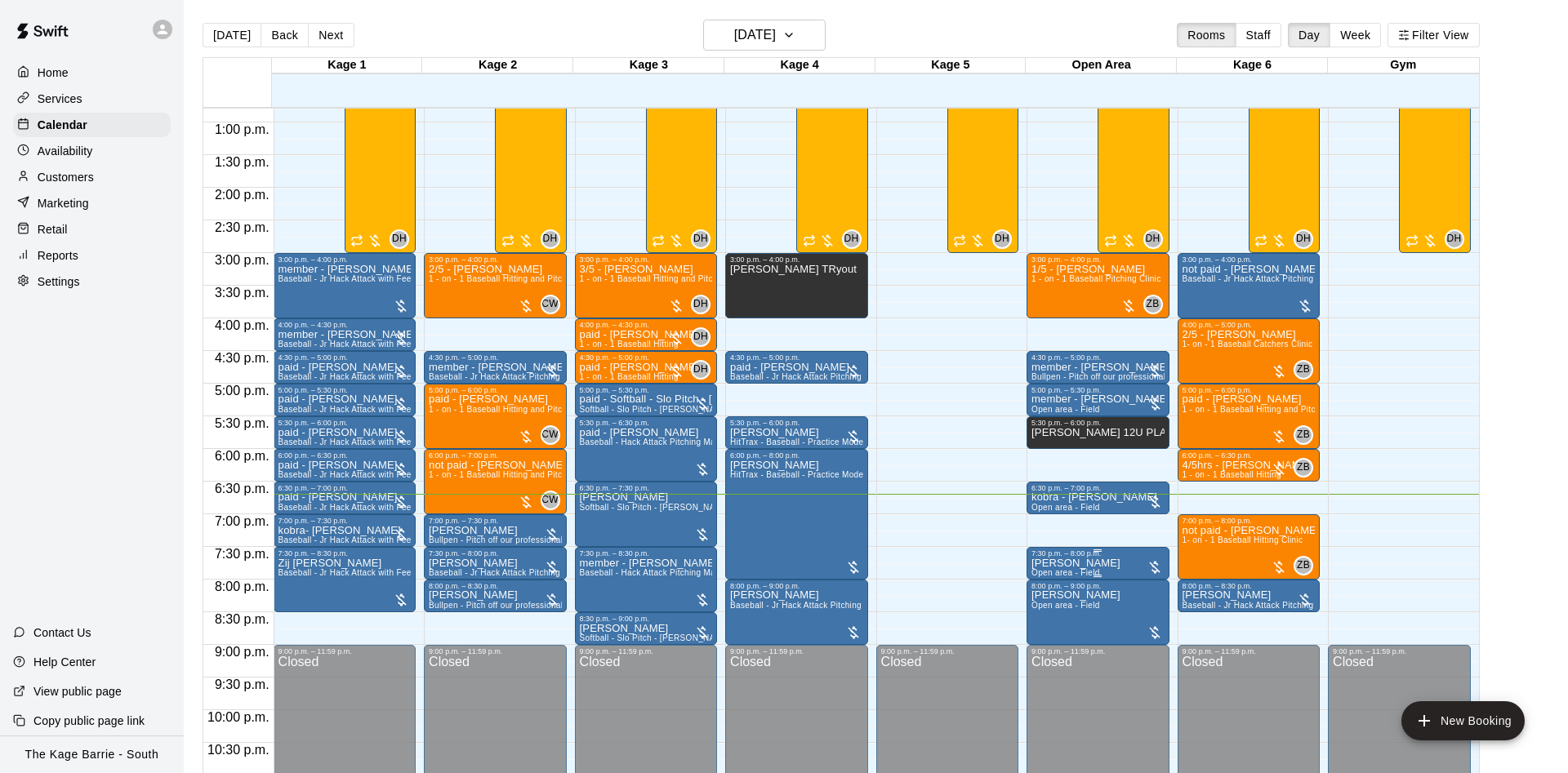
click at [1052, 564] on p "Allan Chippett" at bounding box center [1076, 564] width 89 height 0
click at [1042, 575] on icon "edit" at bounding box center [1046, 582] width 20 height 20
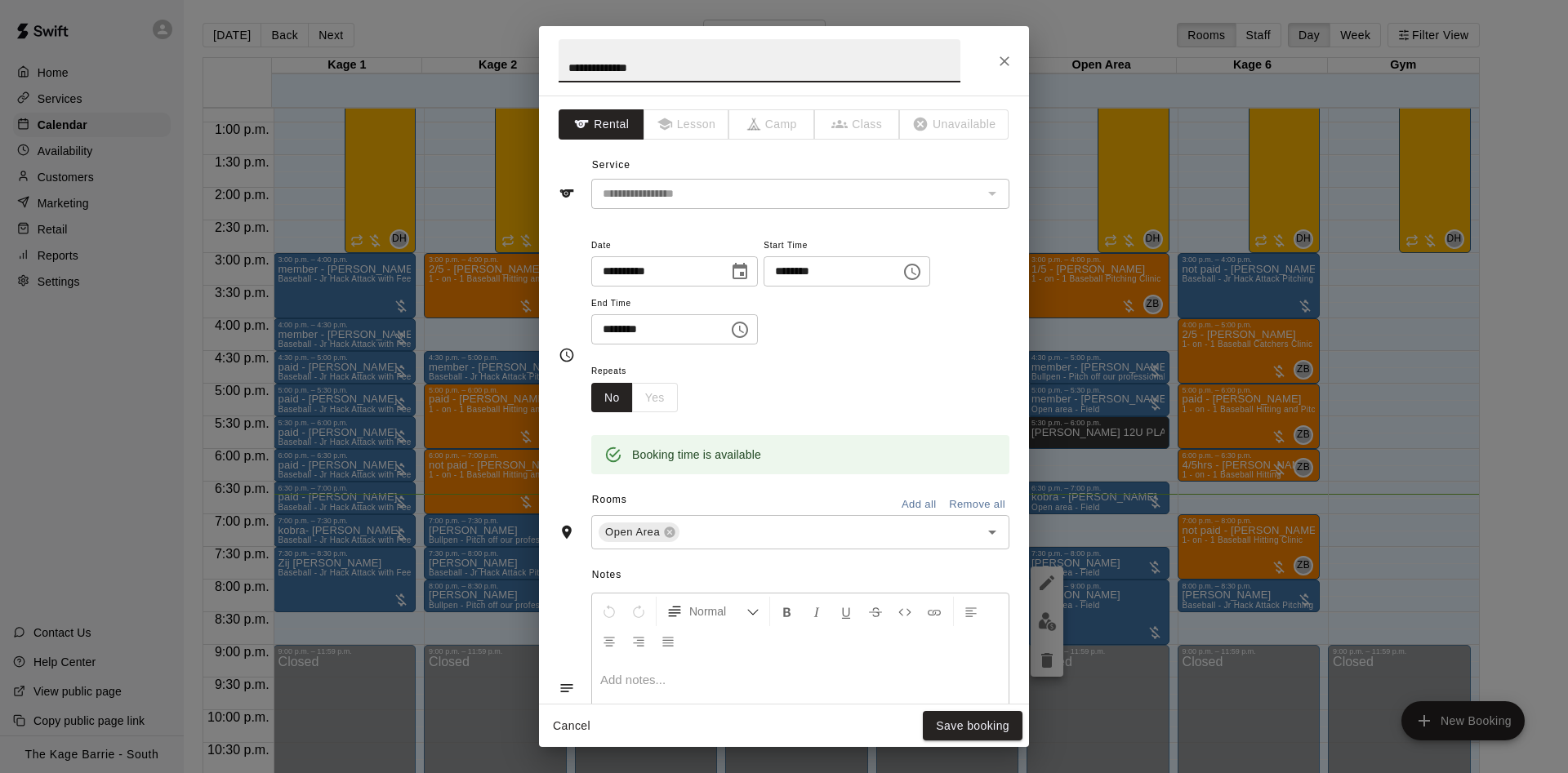
click at [562, 63] on input "**********" at bounding box center [759, 61] width 402 height 44
type input "**********"
click at [1005, 727] on button "Save booking" at bounding box center [972, 726] width 100 height 30
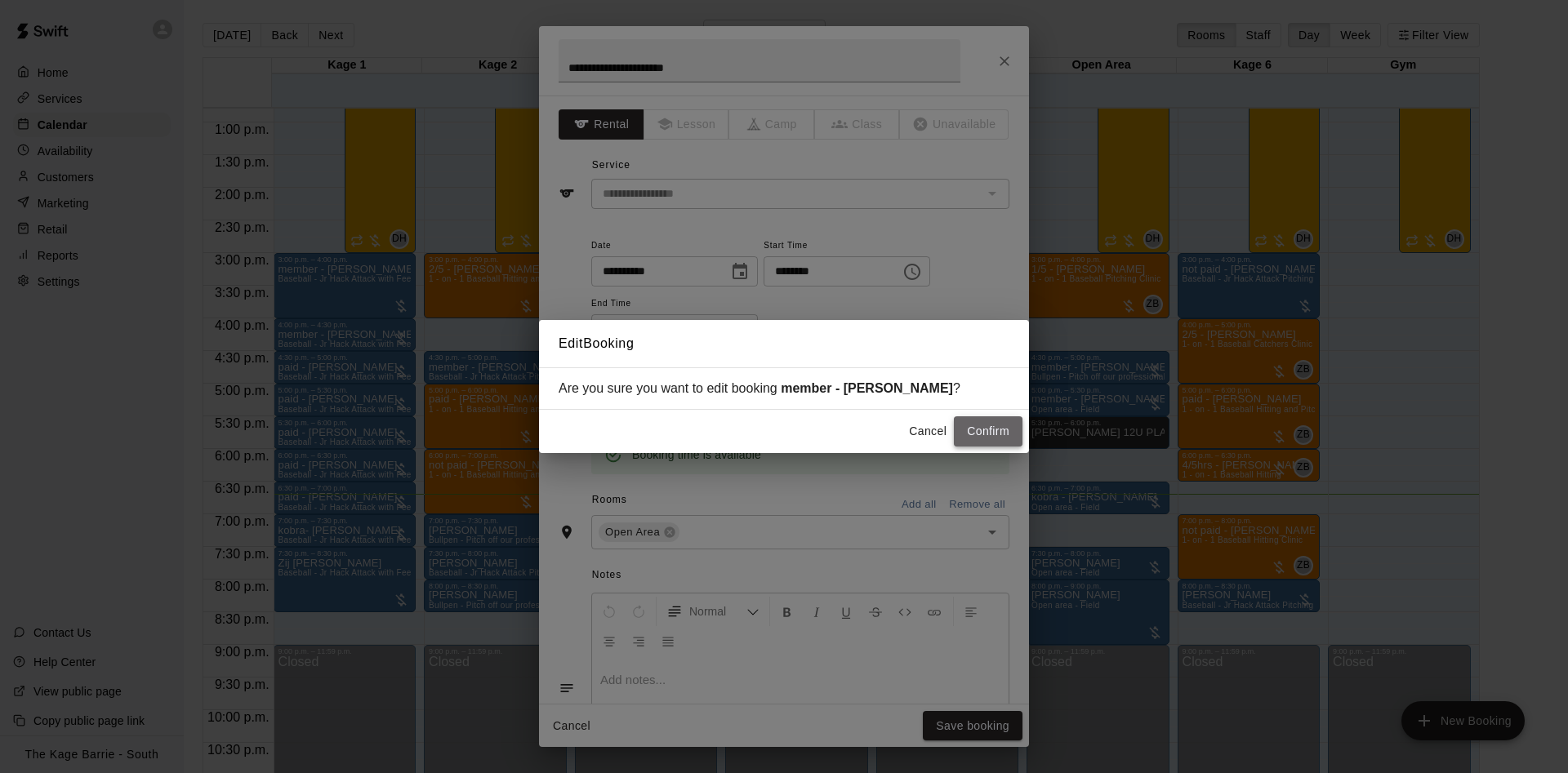
click at [994, 430] on button "Confirm" at bounding box center [987, 431] width 68 height 30
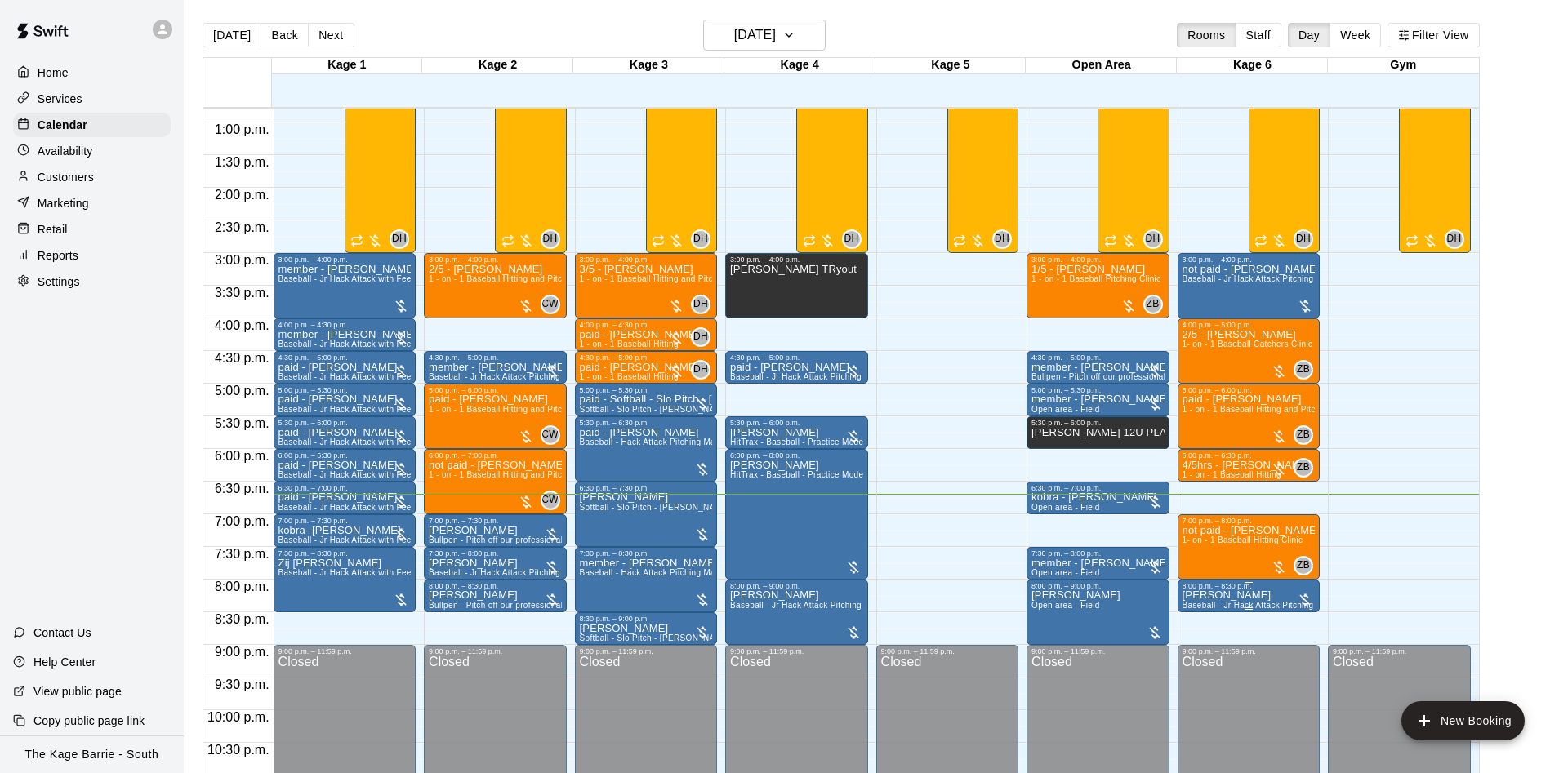
click at [1201, 617] on icon "edit" at bounding box center [1198, 610] width 20 height 20
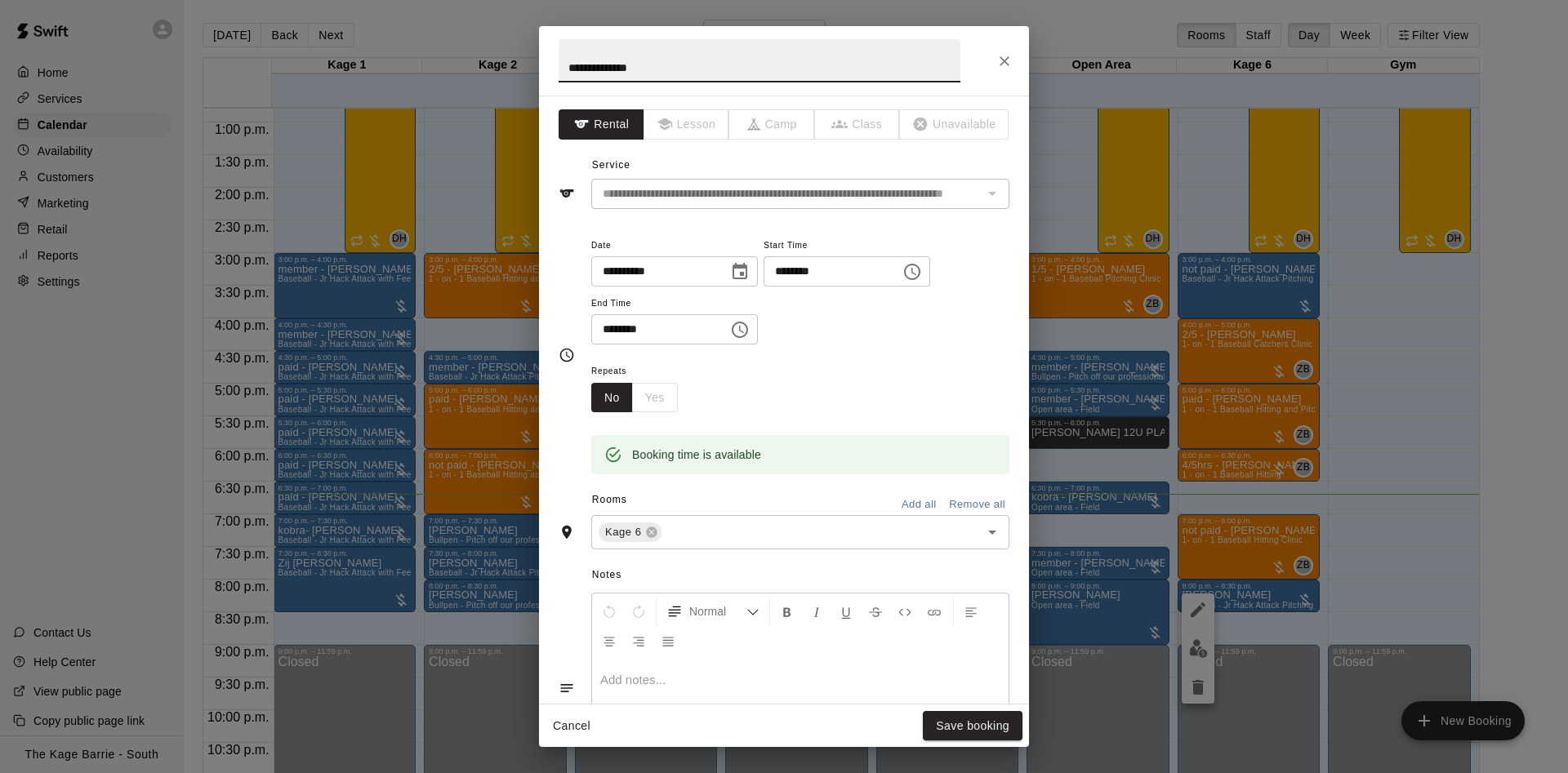
click at [566, 66] on input "**********" at bounding box center [759, 61] width 402 height 44
type input "**********"
click at [1015, 717] on button "Save booking" at bounding box center [972, 726] width 100 height 30
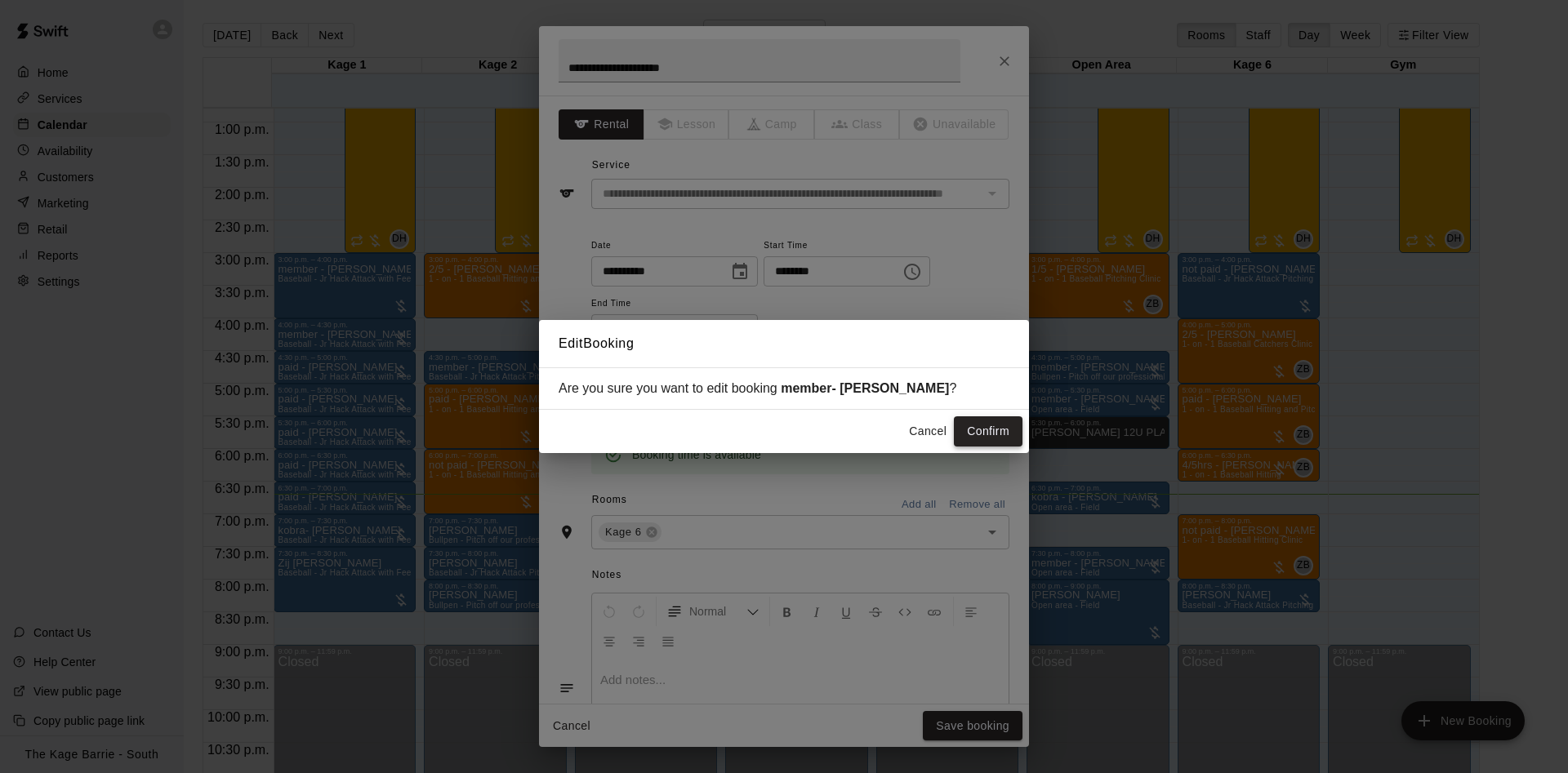
click at [997, 422] on button "Confirm" at bounding box center [987, 431] width 68 height 30
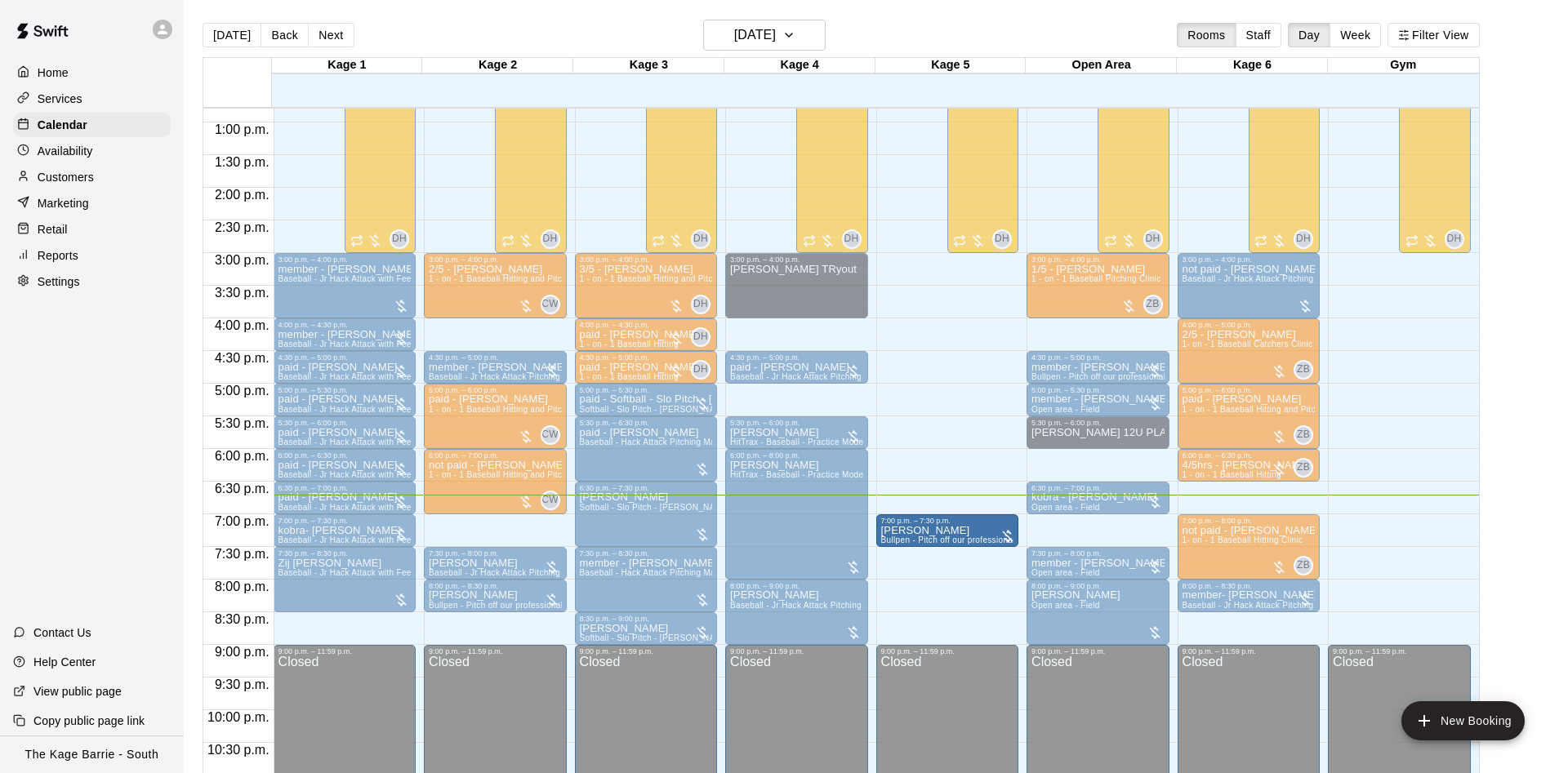
drag, startPoint x: 472, startPoint y: 538, endPoint x: 958, endPoint y: 539, distance: 486.0
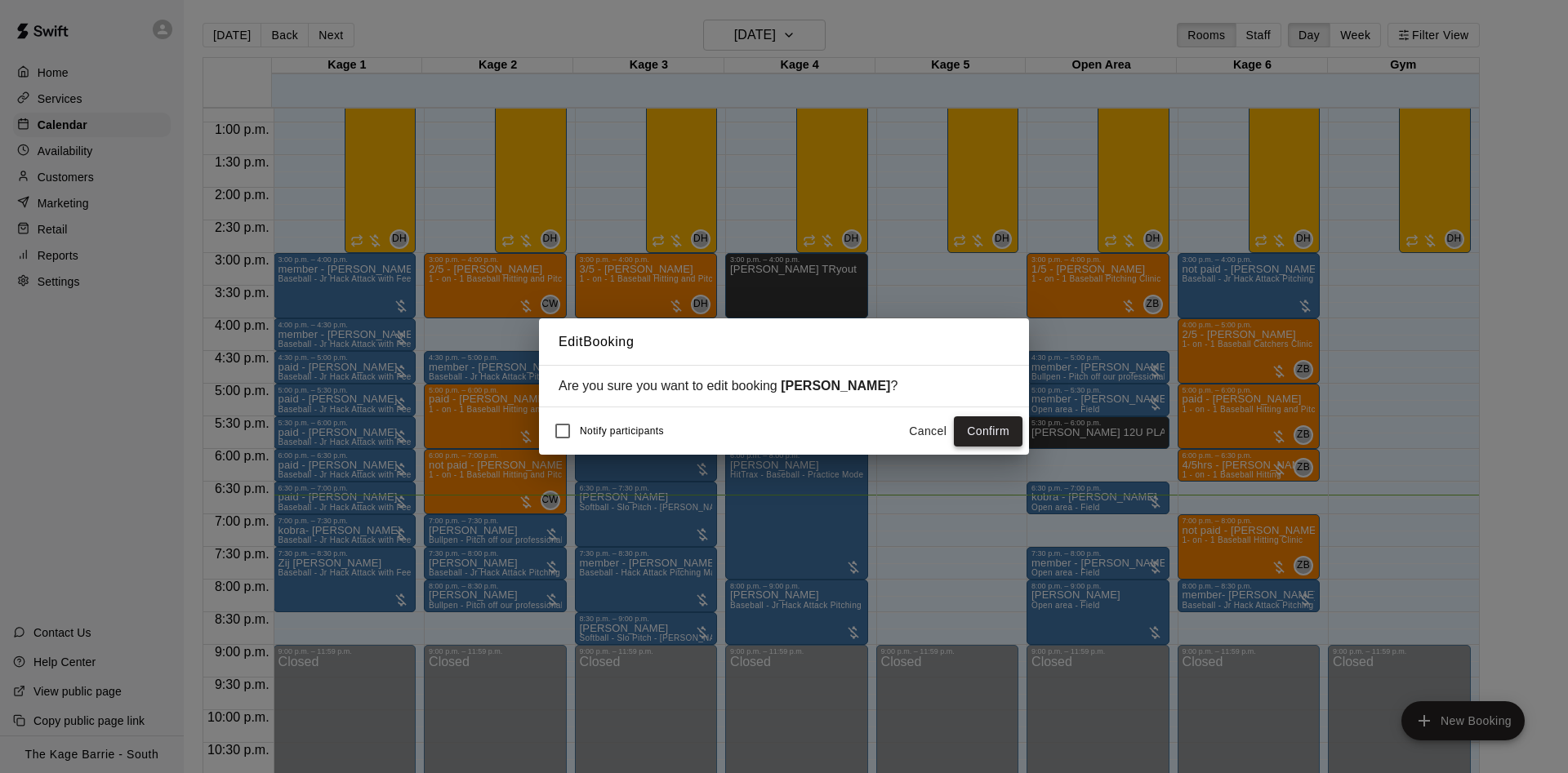
click at [998, 440] on button "Confirm" at bounding box center [987, 431] width 68 height 30
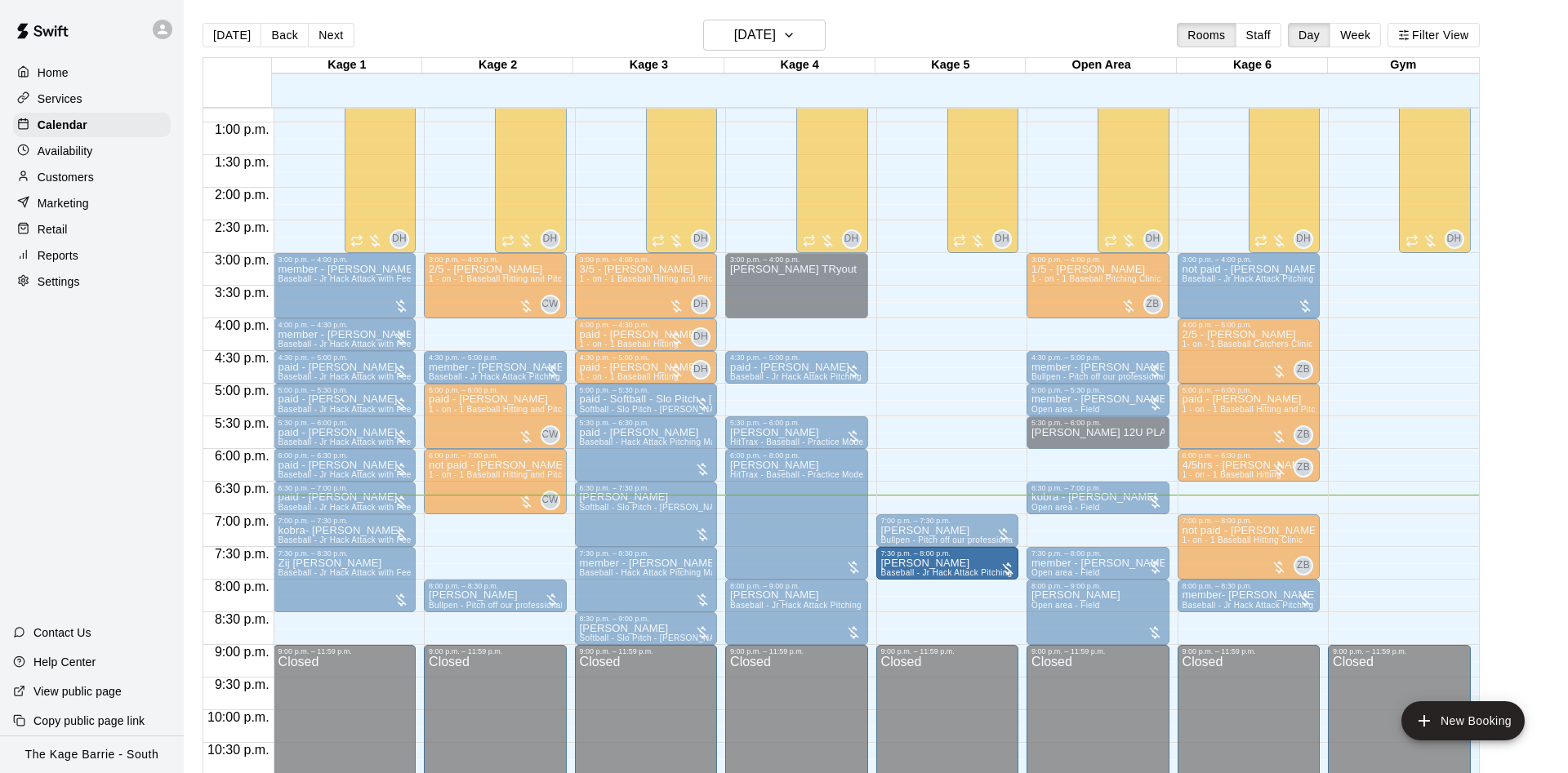
drag, startPoint x: 485, startPoint y: 568, endPoint x: 935, endPoint y: 581, distance: 450.2
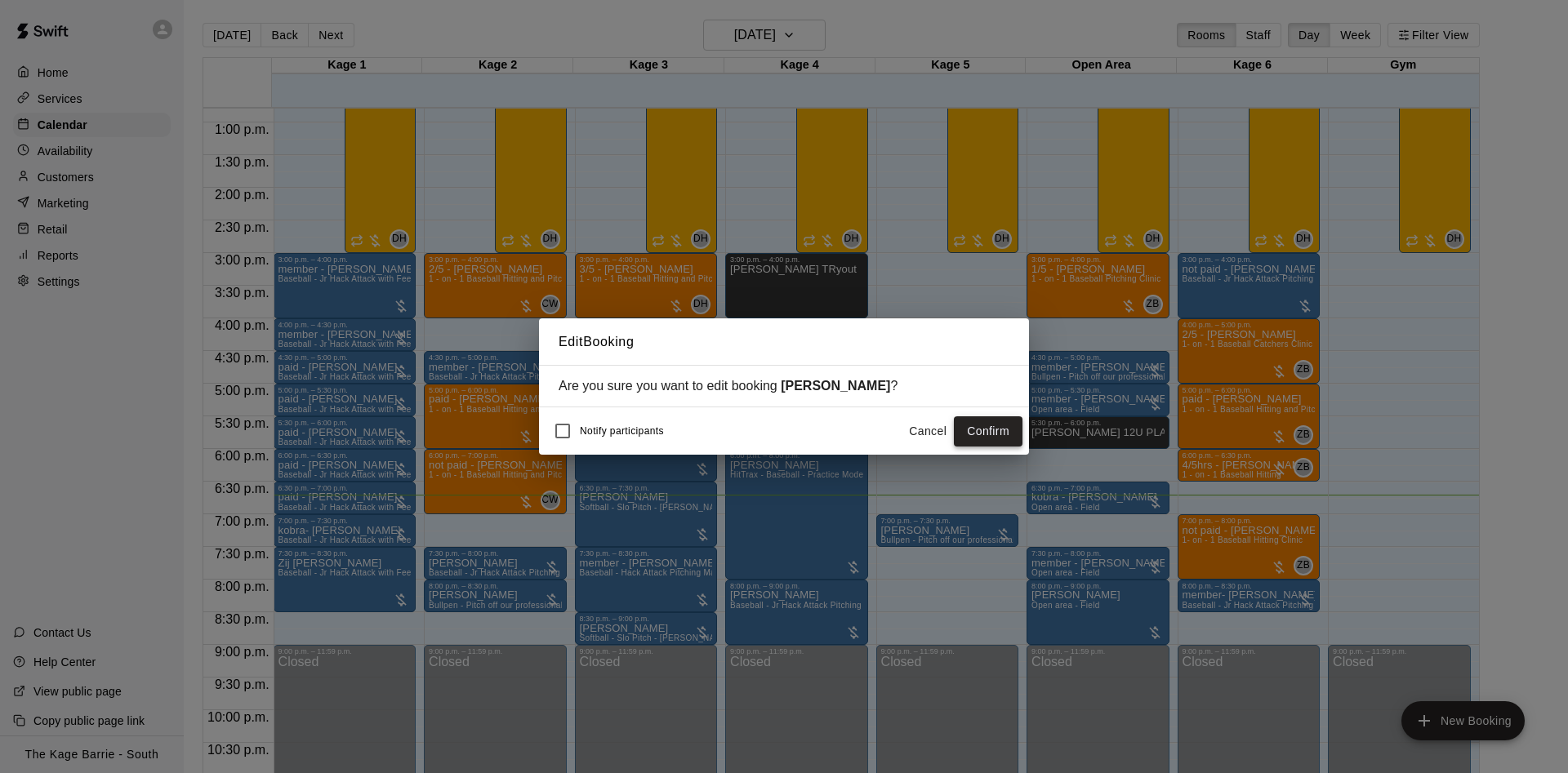
click at [1004, 433] on button "Confirm" at bounding box center [987, 431] width 68 height 30
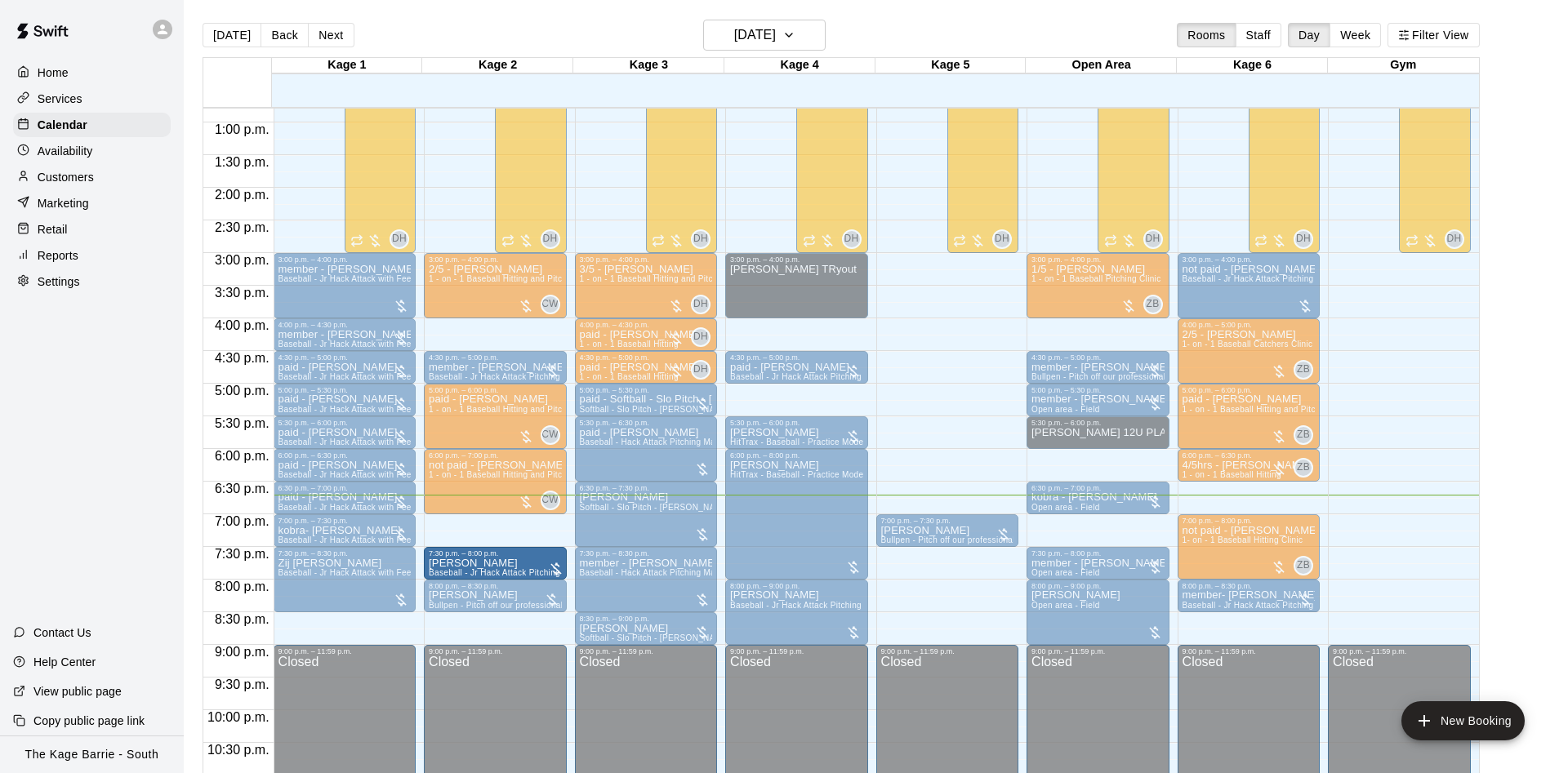
drag, startPoint x: 962, startPoint y: 566, endPoint x: 544, endPoint y: 571, distance: 418.0
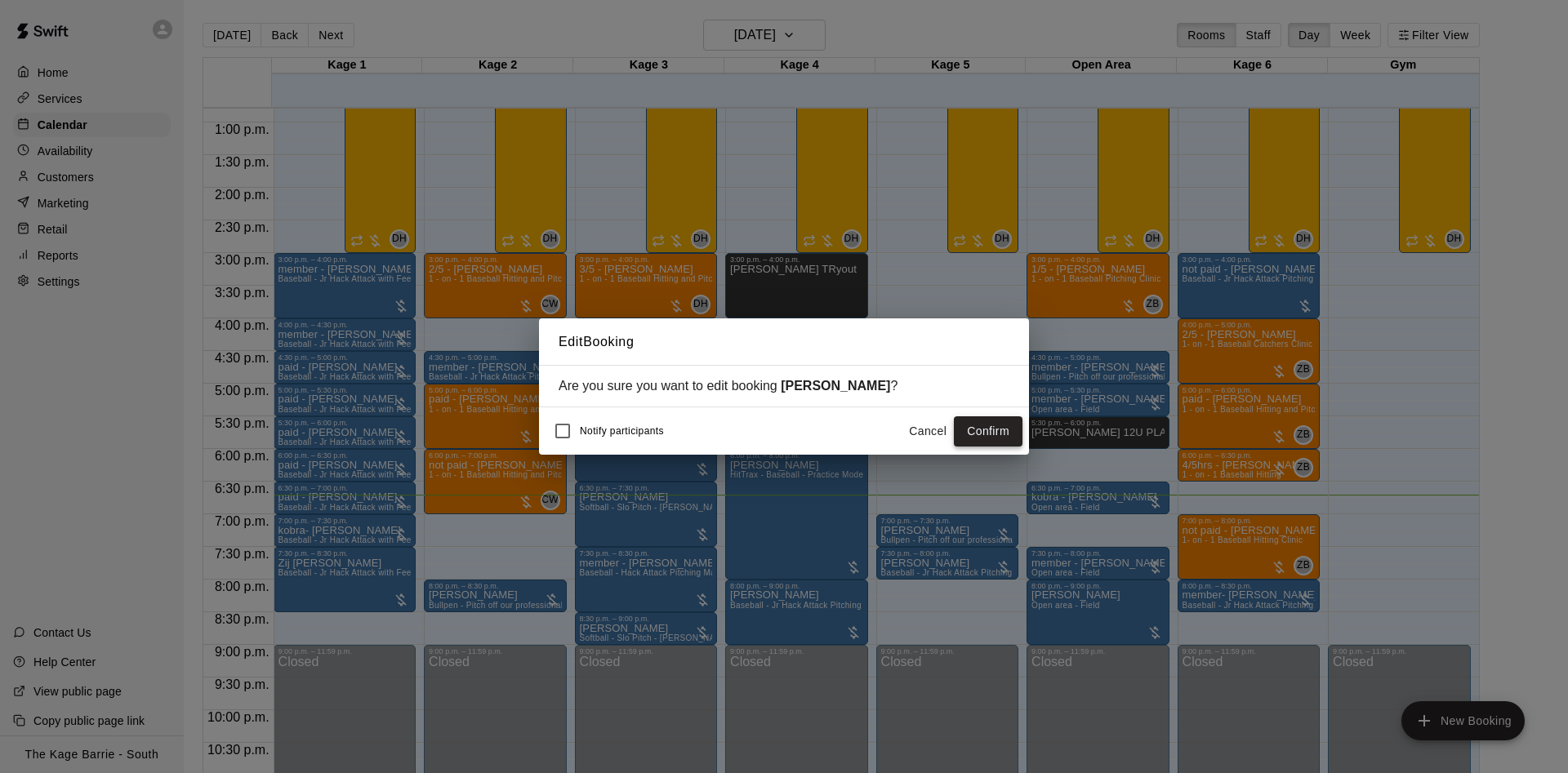
click at [975, 433] on button "Confirm" at bounding box center [987, 431] width 68 height 30
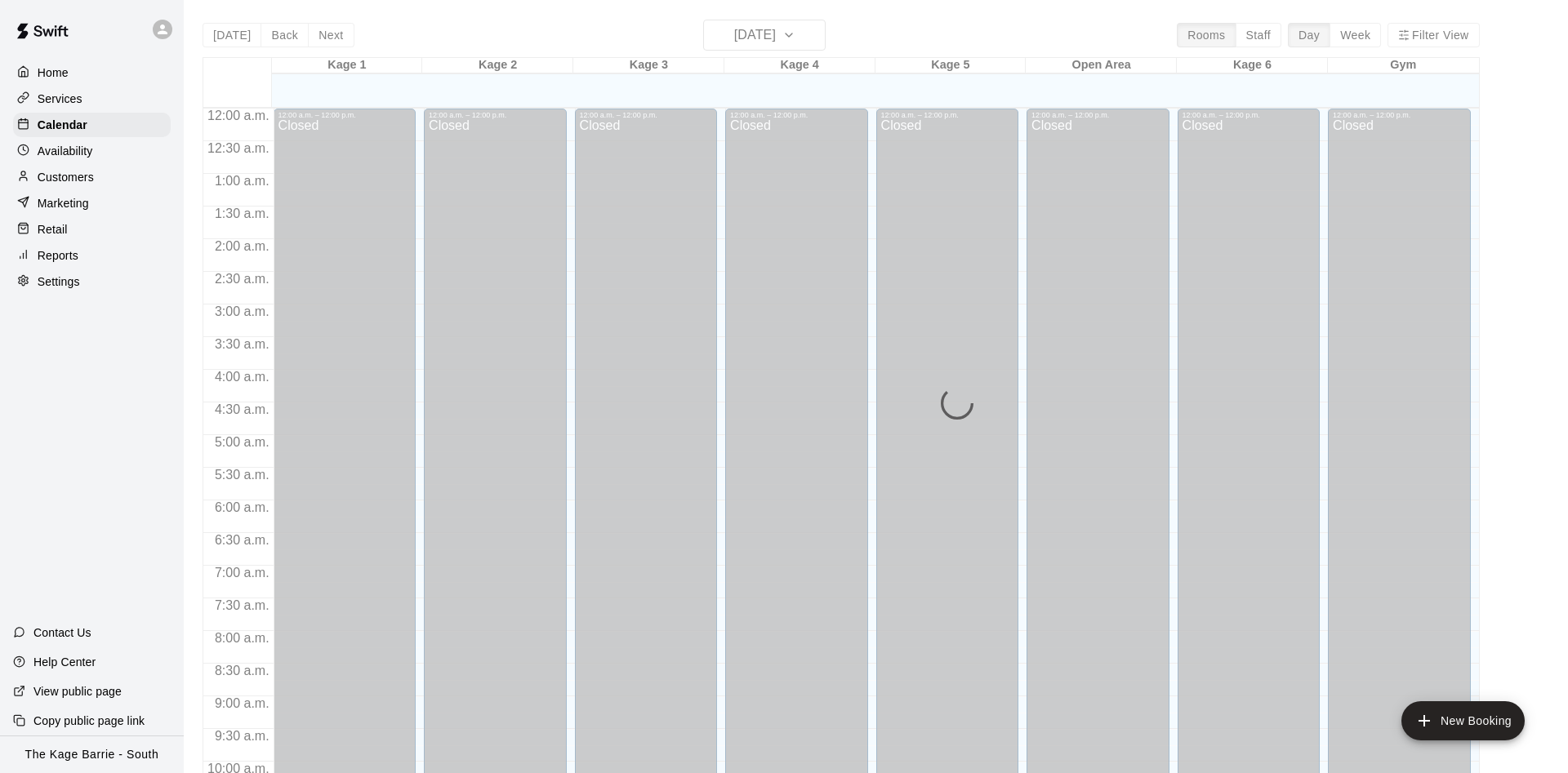
scroll to position [835, 0]
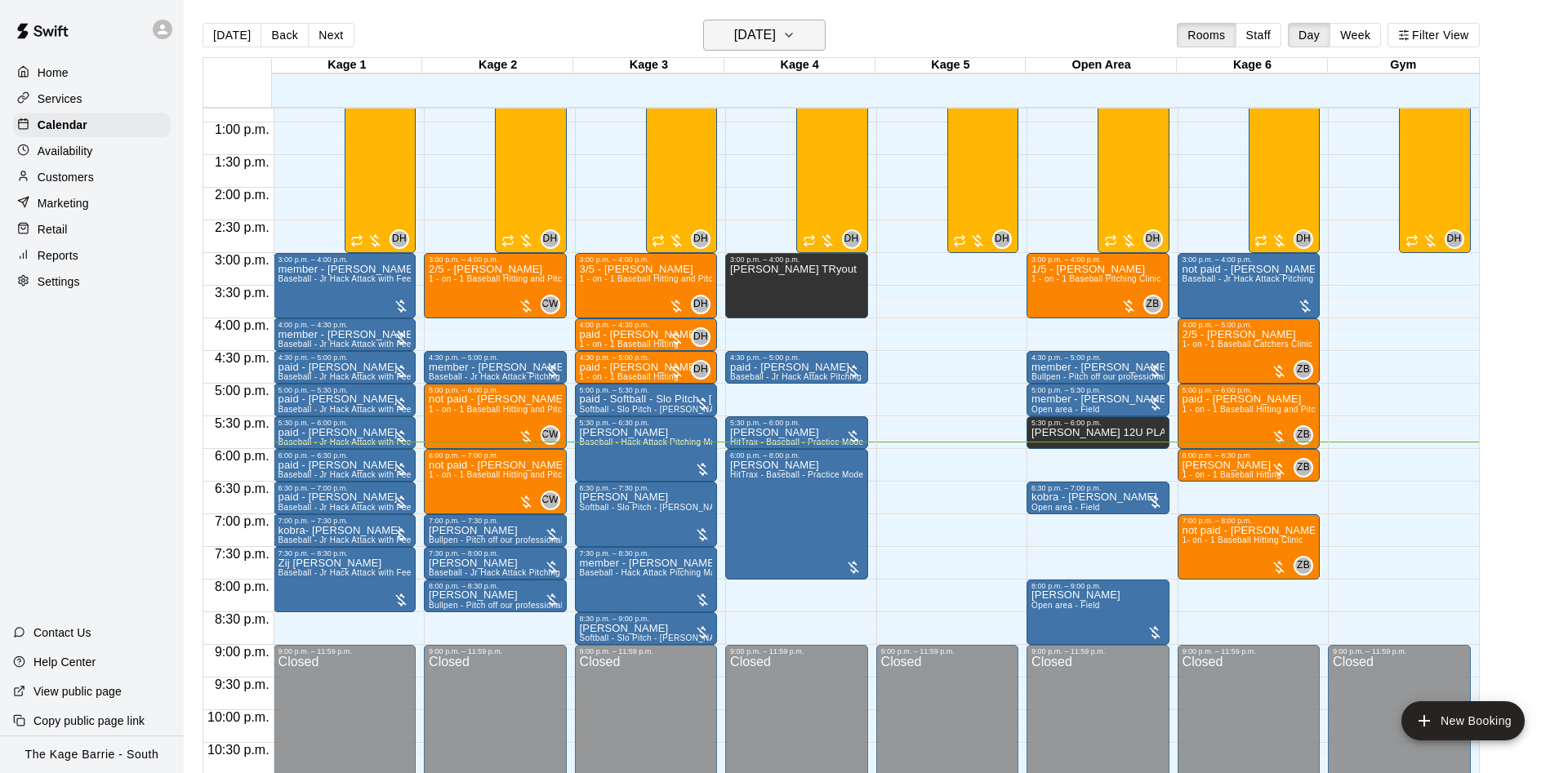
click at [760, 32] on h6 "[DATE]" at bounding box center [755, 35] width 42 height 23
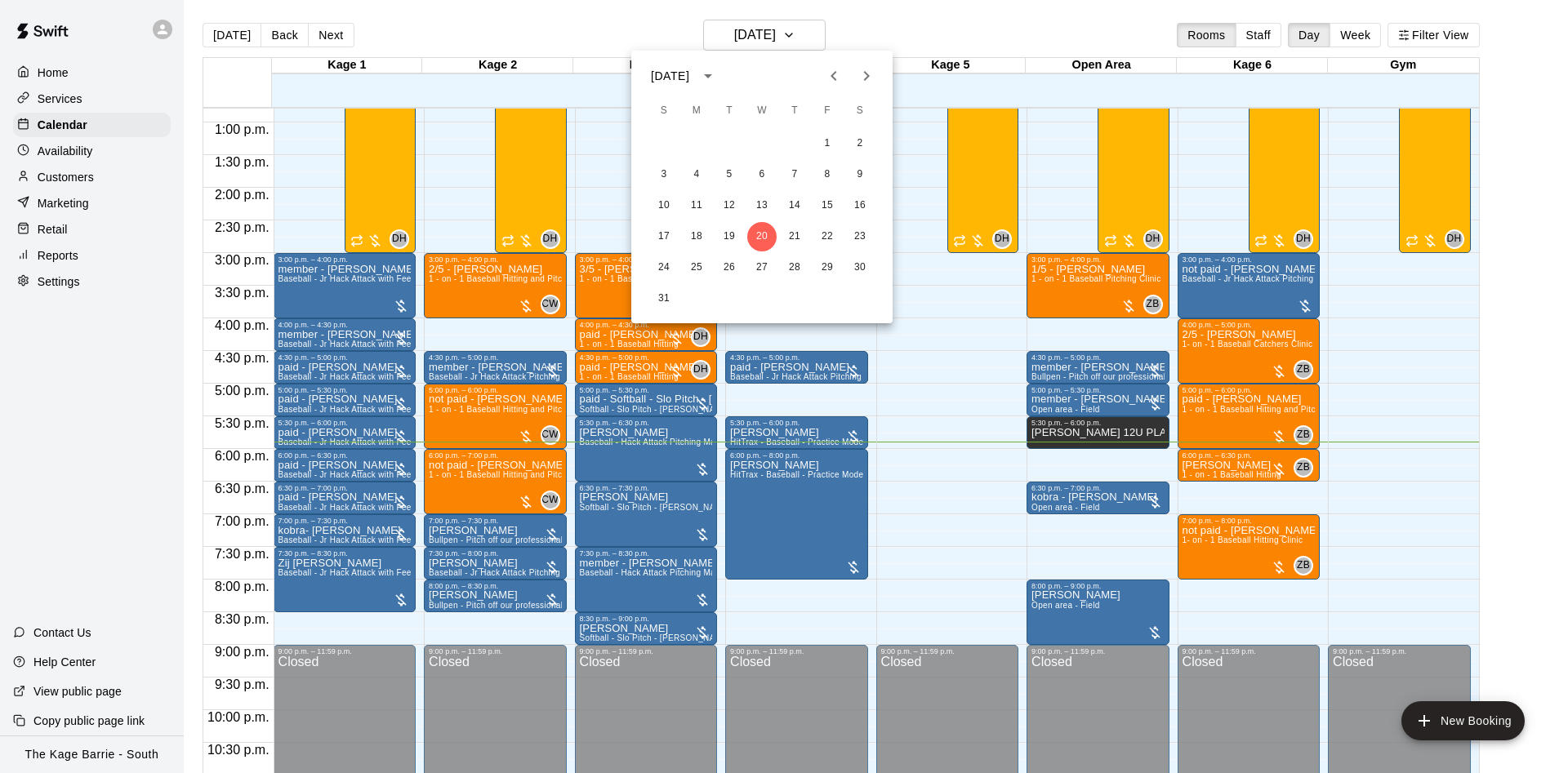
click at [831, 76] on icon "Previous month" at bounding box center [834, 75] width 20 height 20
click at [831, 76] on icon "Previous month" at bounding box center [833, 75] width 6 height 9
click at [698, 232] on button "21" at bounding box center [696, 237] width 29 height 29
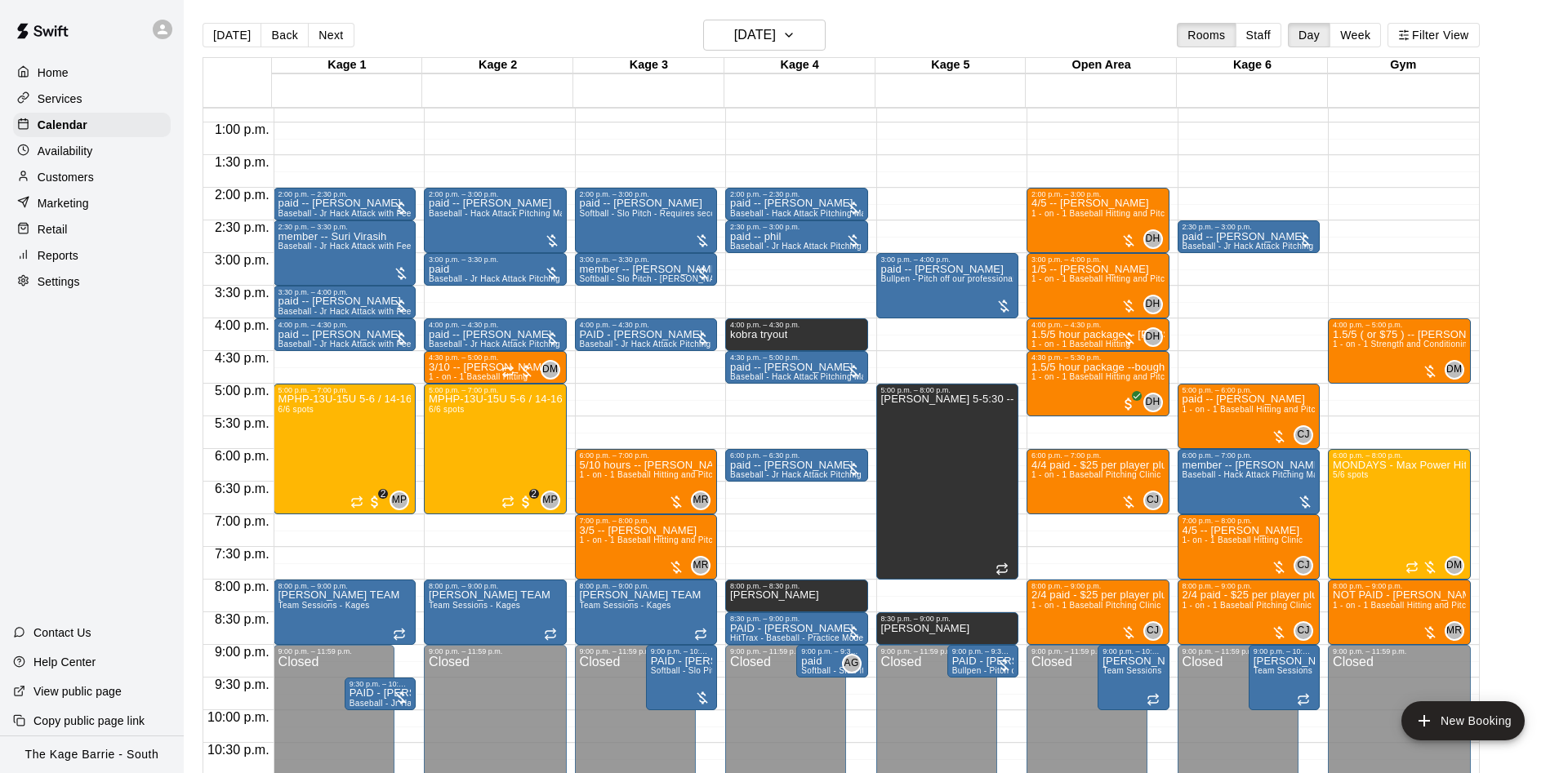
drag, startPoint x: 233, startPoint y: 37, endPoint x: 213, endPoint y: 1, distance: 41.2
click at [233, 33] on button "[DATE]" at bounding box center [232, 35] width 59 height 25
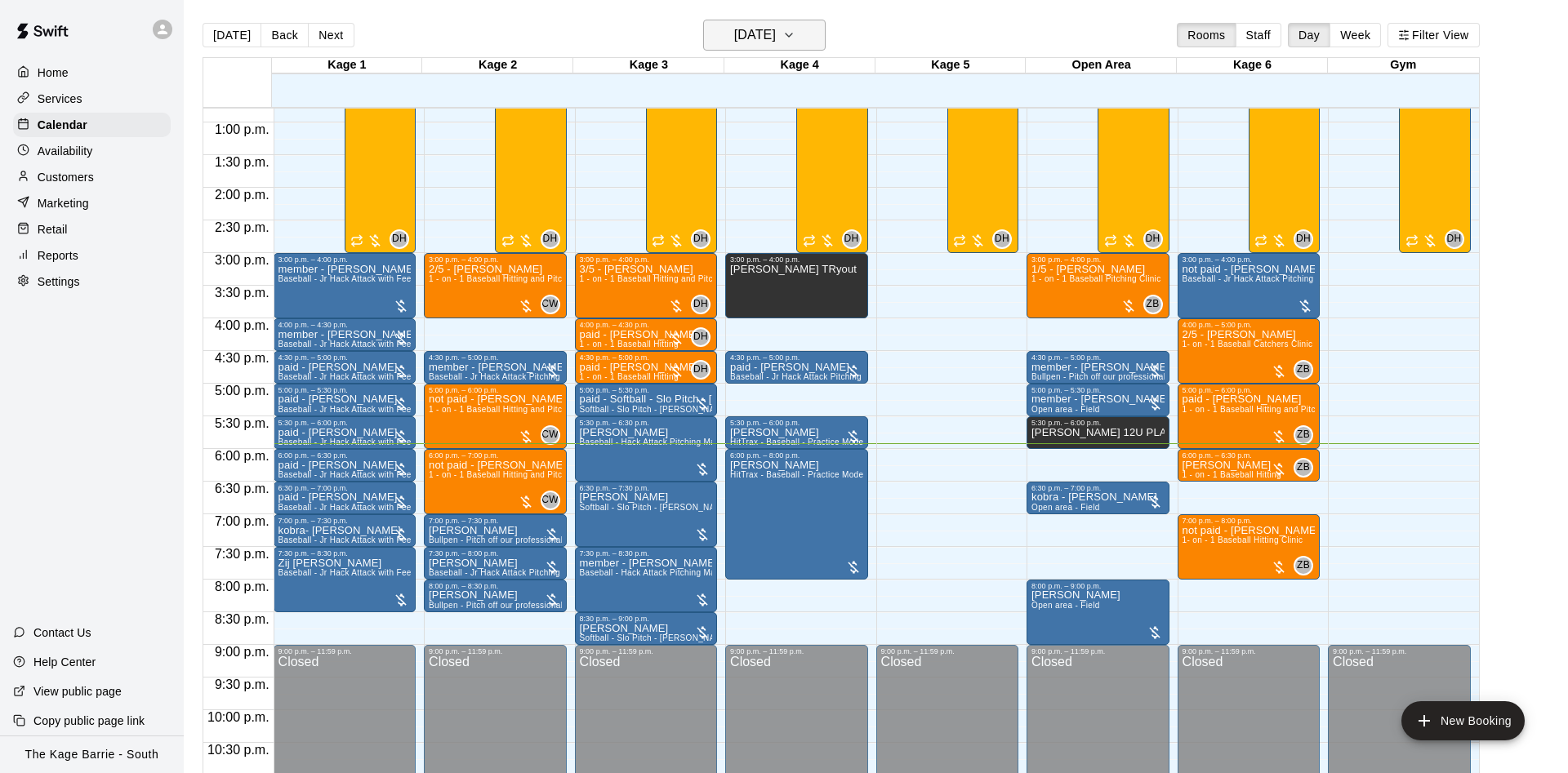
click at [738, 31] on h6 "[DATE]" at bounding box center [755, 35] width 42 height 23
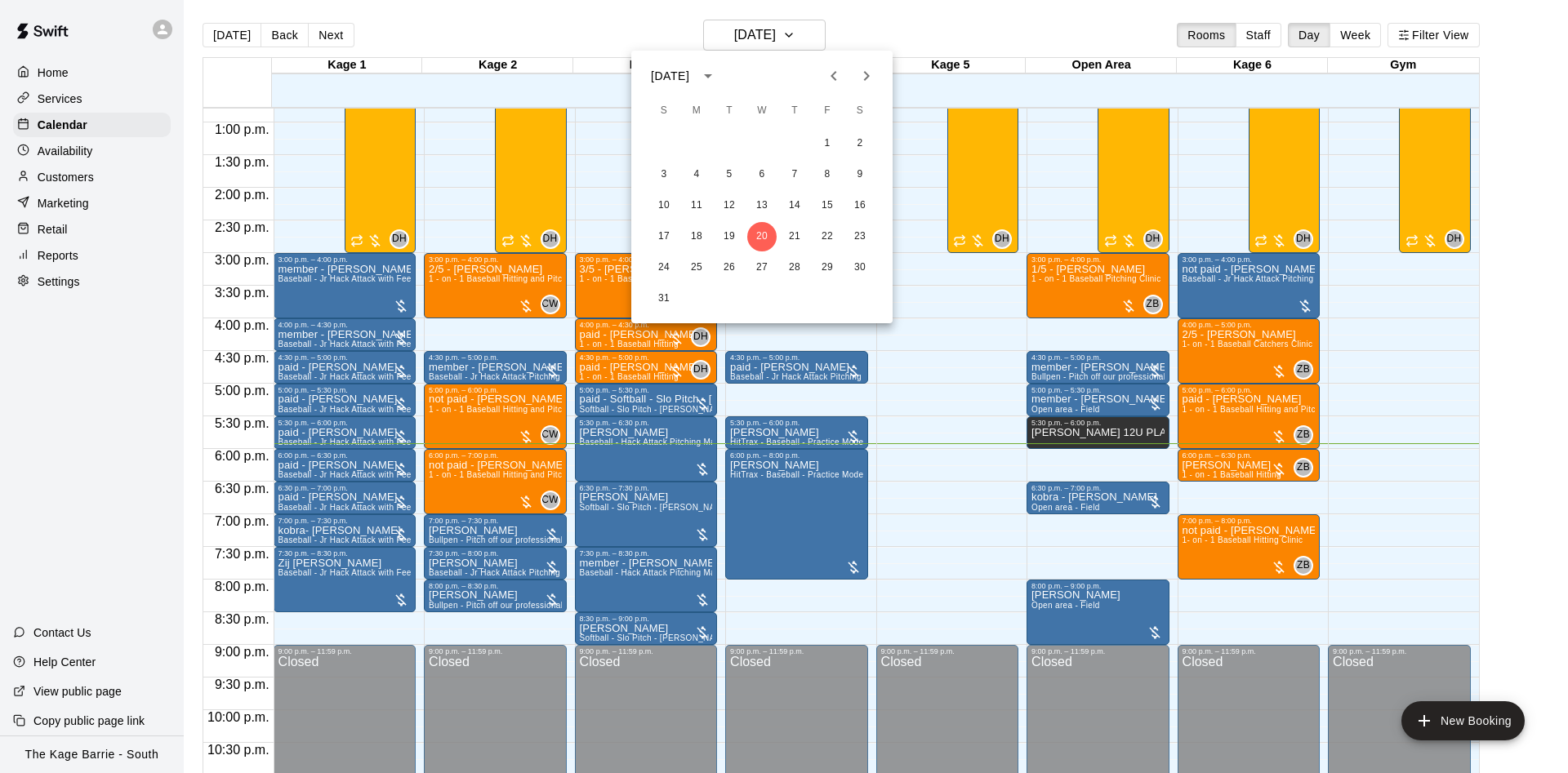
click at [839, 86] on button "Previous month" at bounding box center [834, 76] width 32 height 32
click at [839, 85] on icon "Previous month" at bounding box center [834, 75] width 20 height 20
click at [820, 79] on button "Previous month" at bounding box center [834, 76] width 32 height 32
click at [722, 139] on button "1" at bounding box center [729, 144] width 29 height 29
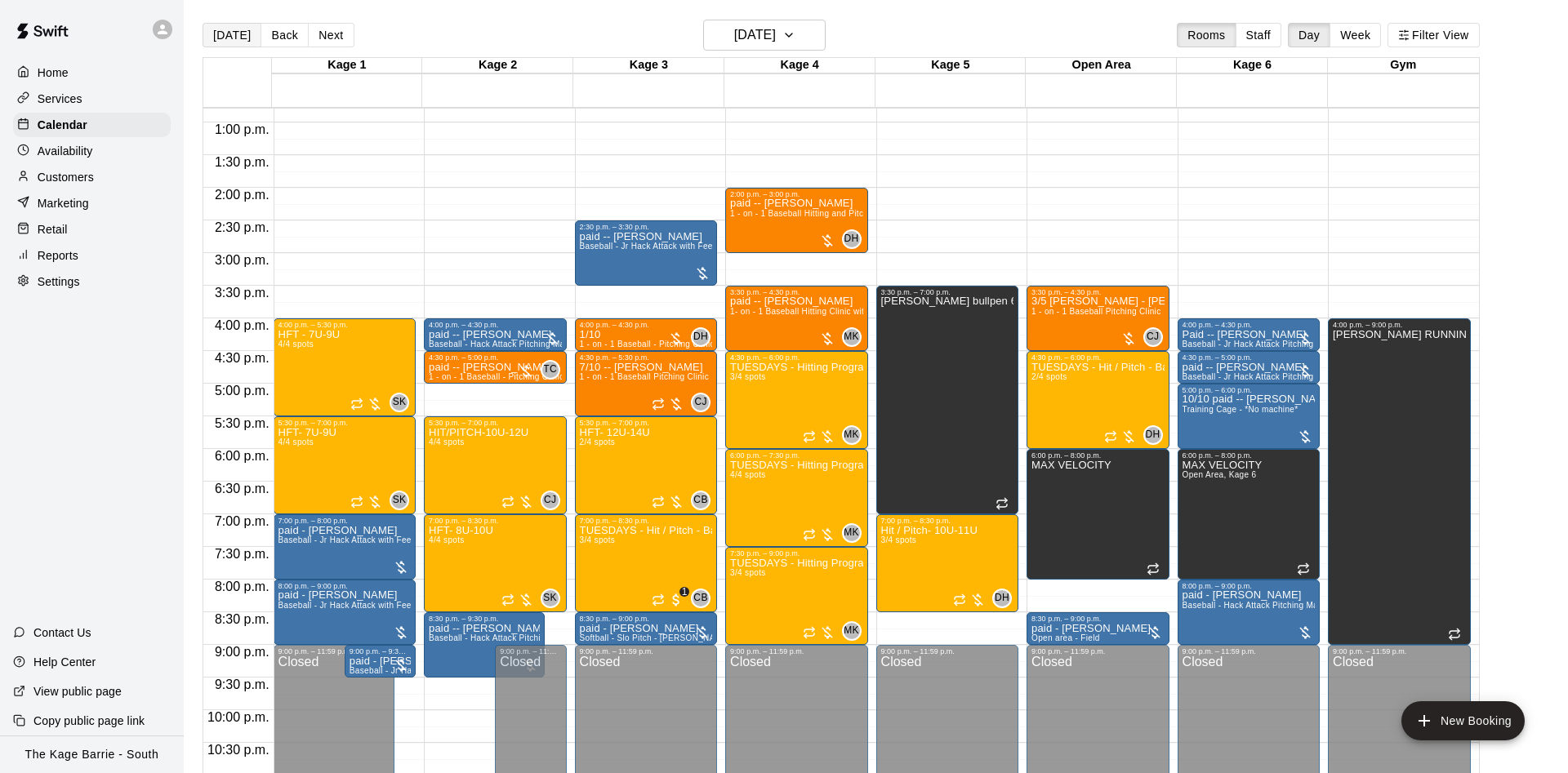
click at [245, 32] on button "[DATE]" at bounding box center [232, 35] width 59 height 25
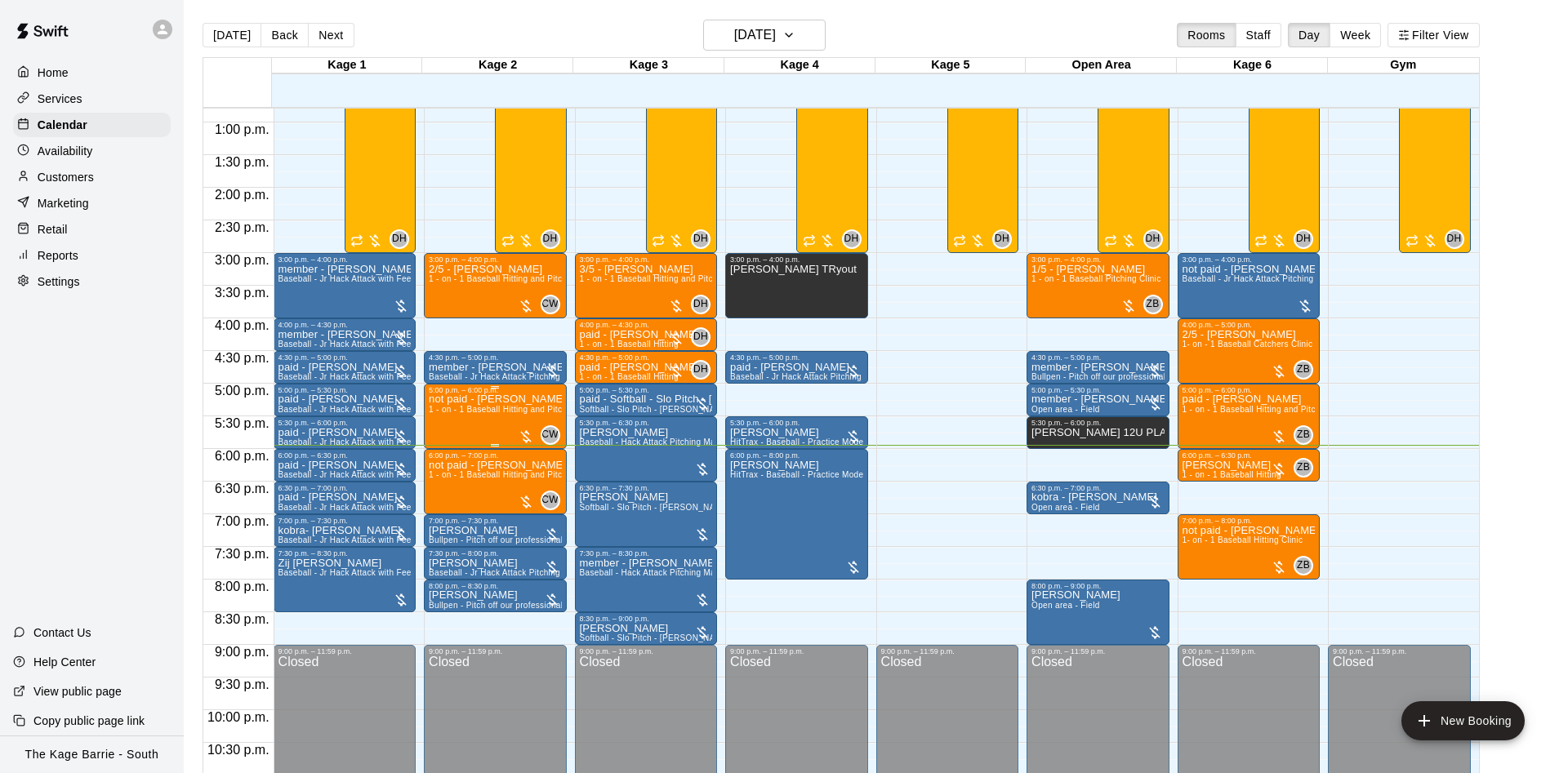
click at [505, 411] on span "1 - on - 1 Baseball Hitting and Pitching Clinic" at bounding box center [515, 410] width 174 height 9
click at [441, 423] on icon "edit" at bounding box center [442, 425] width 20 height 20
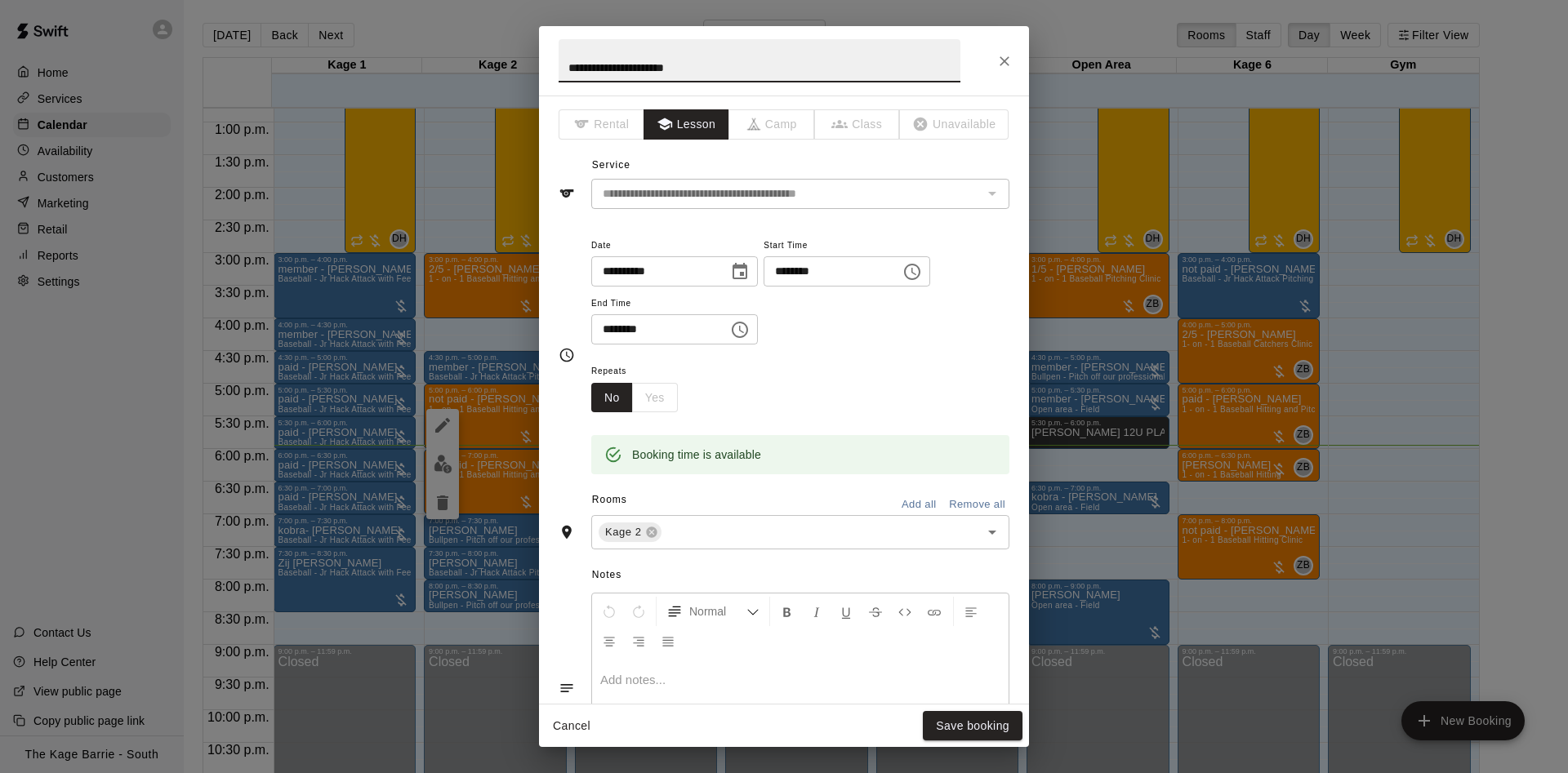
drag, startPoint x: 587, startPoint y: 67, endPoint x: 503, endPoint y: 50, distance: 85.7
click at [558, 57] on input "**********" at bounding box center [759, 61] width 402 height 44
type input "**********"
click at [983, 724] on button "Save booking" at bounding box center [972, 726] width 100 height 30
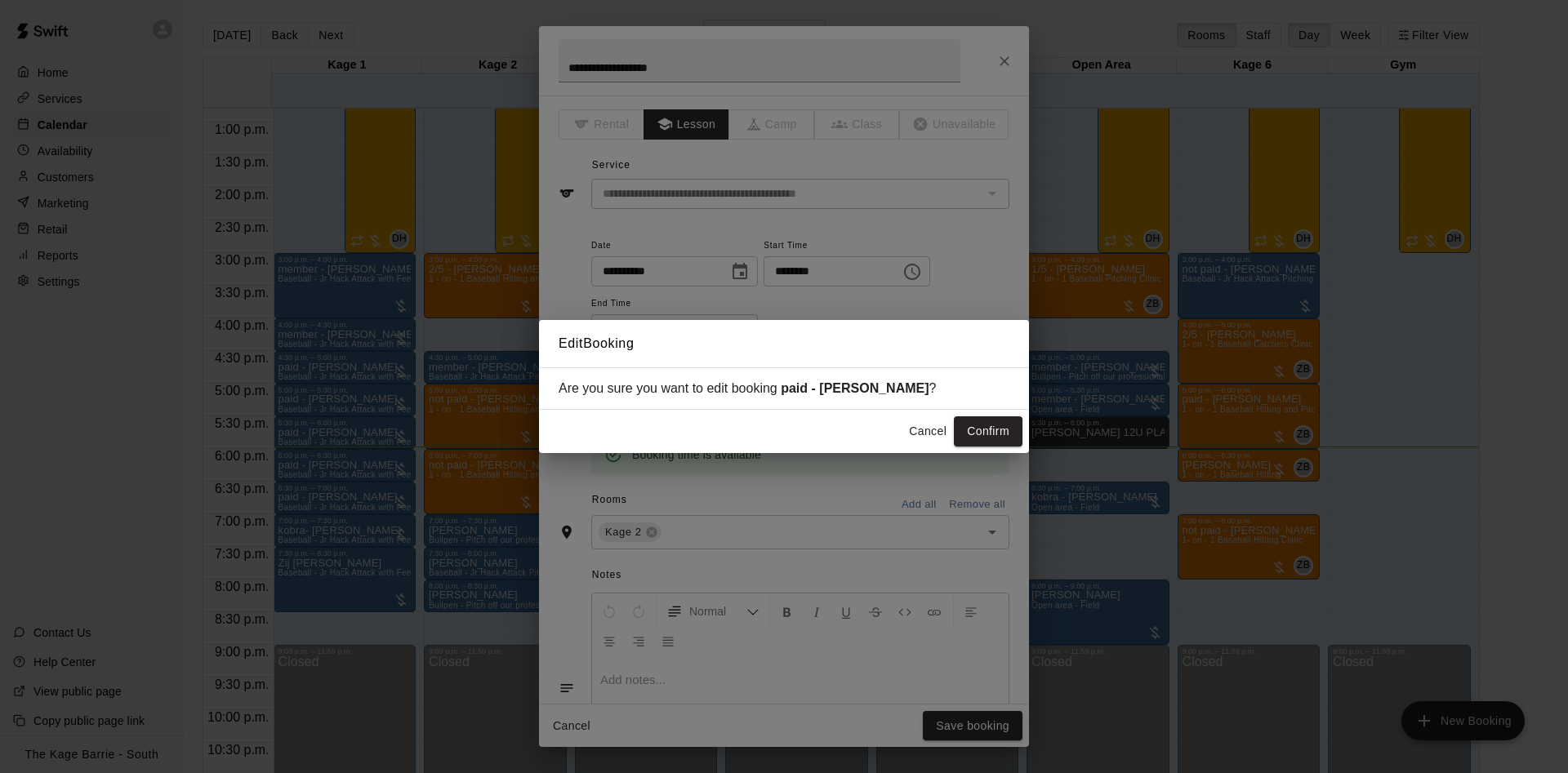
click at [1005, 456] on div "Edit Booking Are you sure you want to edit booking paid - Caleb Wood ? Cancel C…" at bounding box center [784, 386] width 1568 height 773
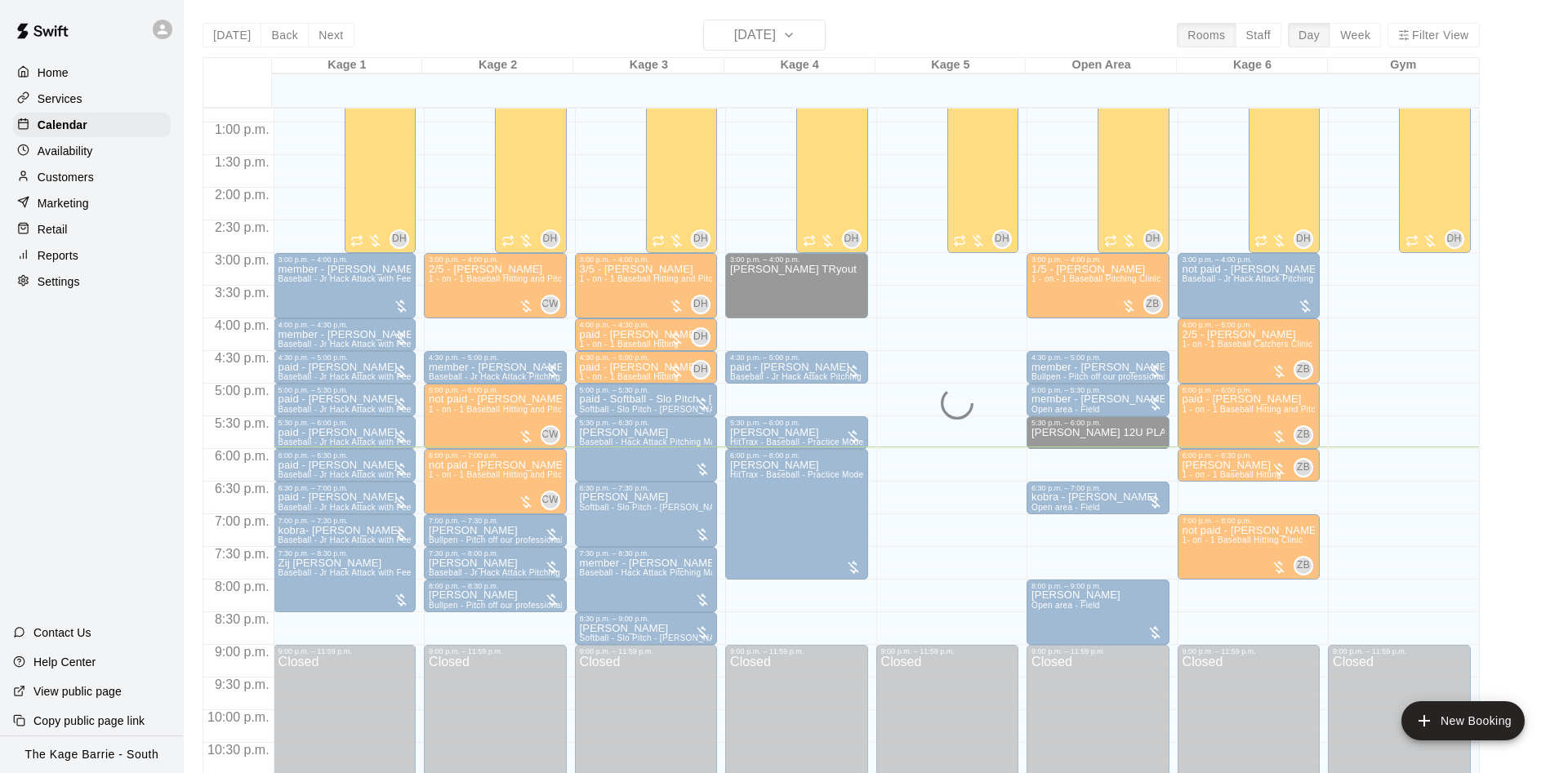
click at [1003, 442] on button "Confirm" at bounding box center [987, 431] width 68 height 30
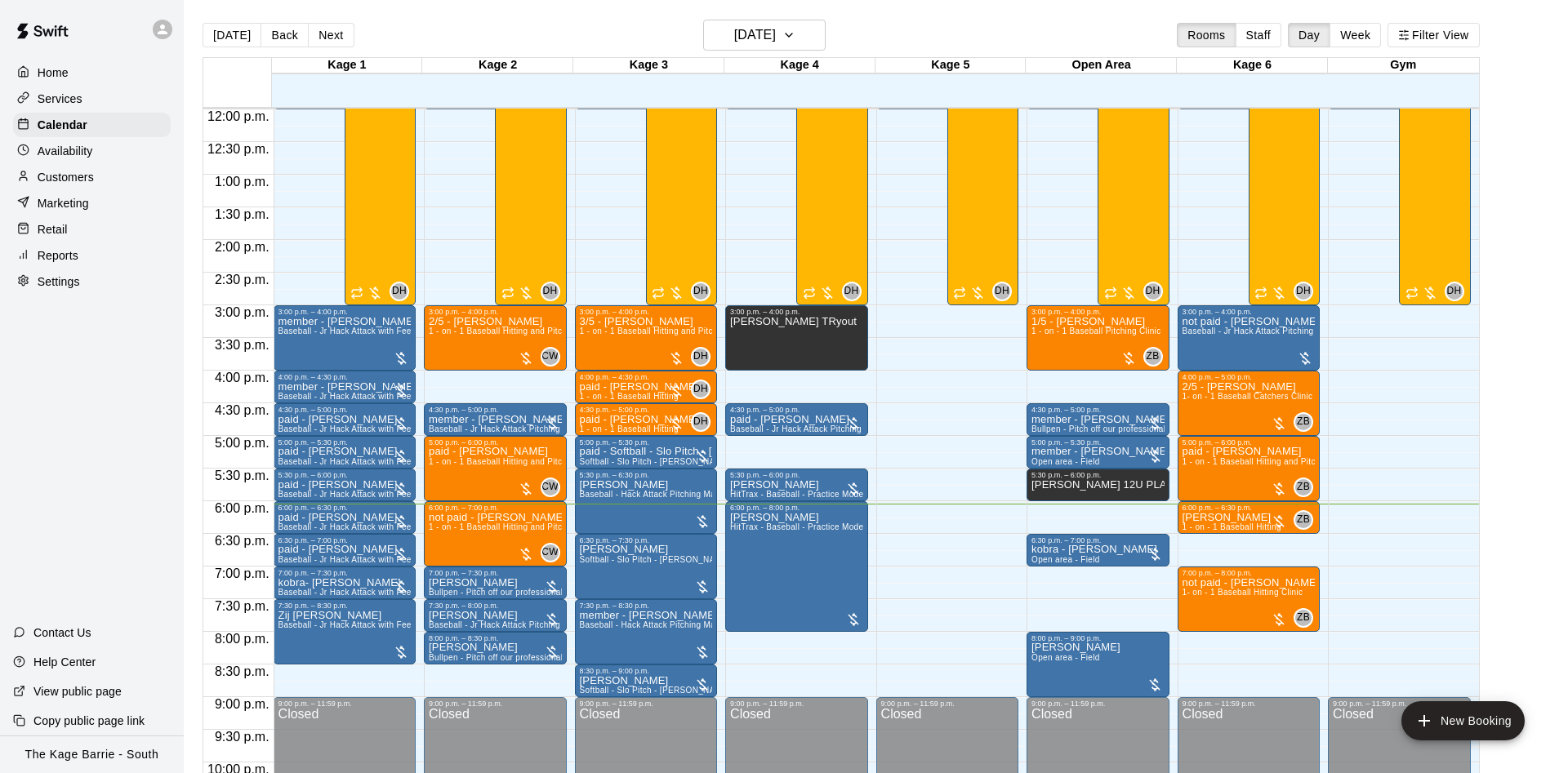
scroll to position [886, 0]
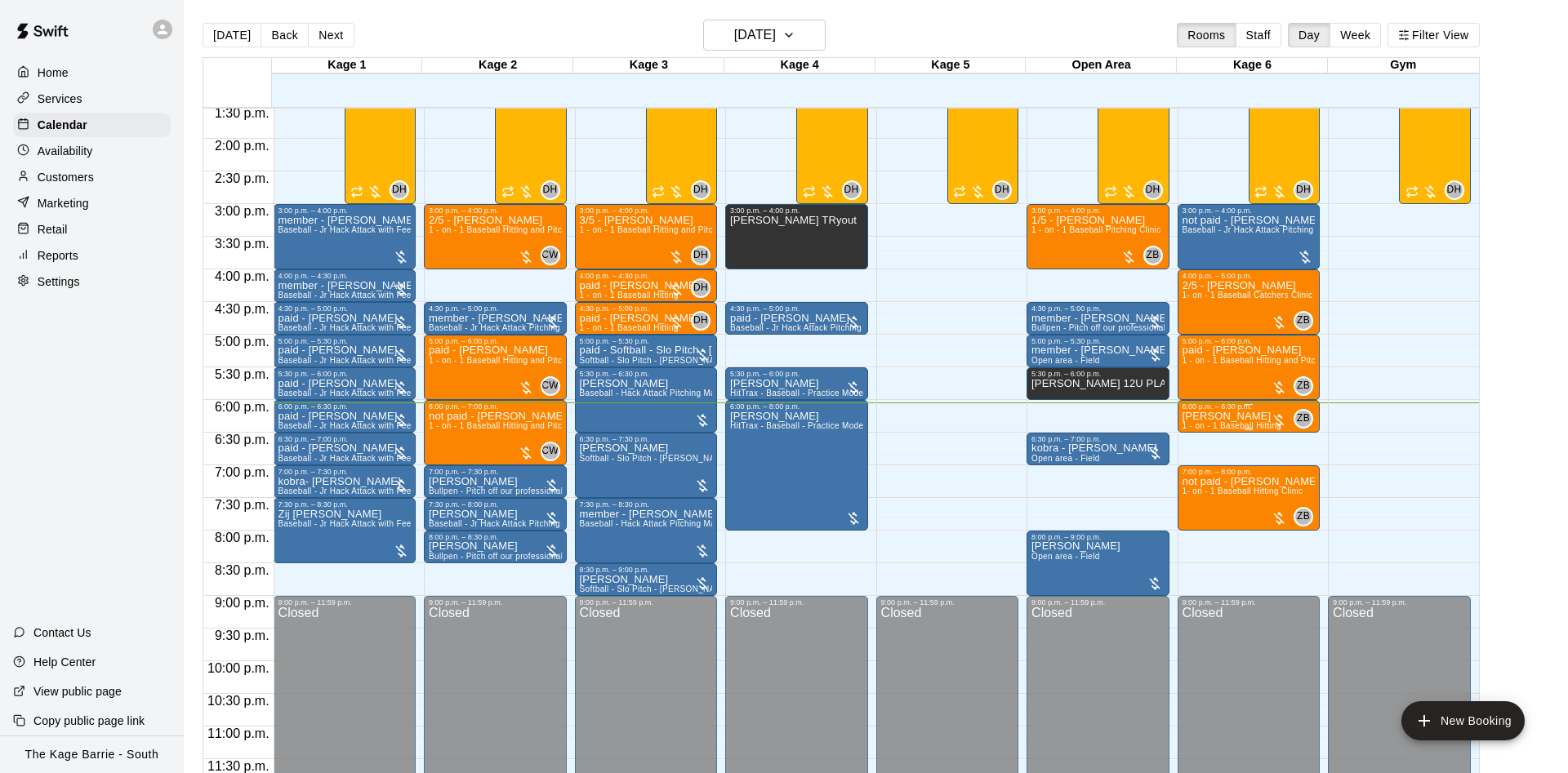
click at [1225, 416] on p "Mark Asseltine" at bounding box center [1232, 416] width 99 height 0
click at [1191, 481] on img "edit" at bounding box center [1198, 473] width 19 height 19
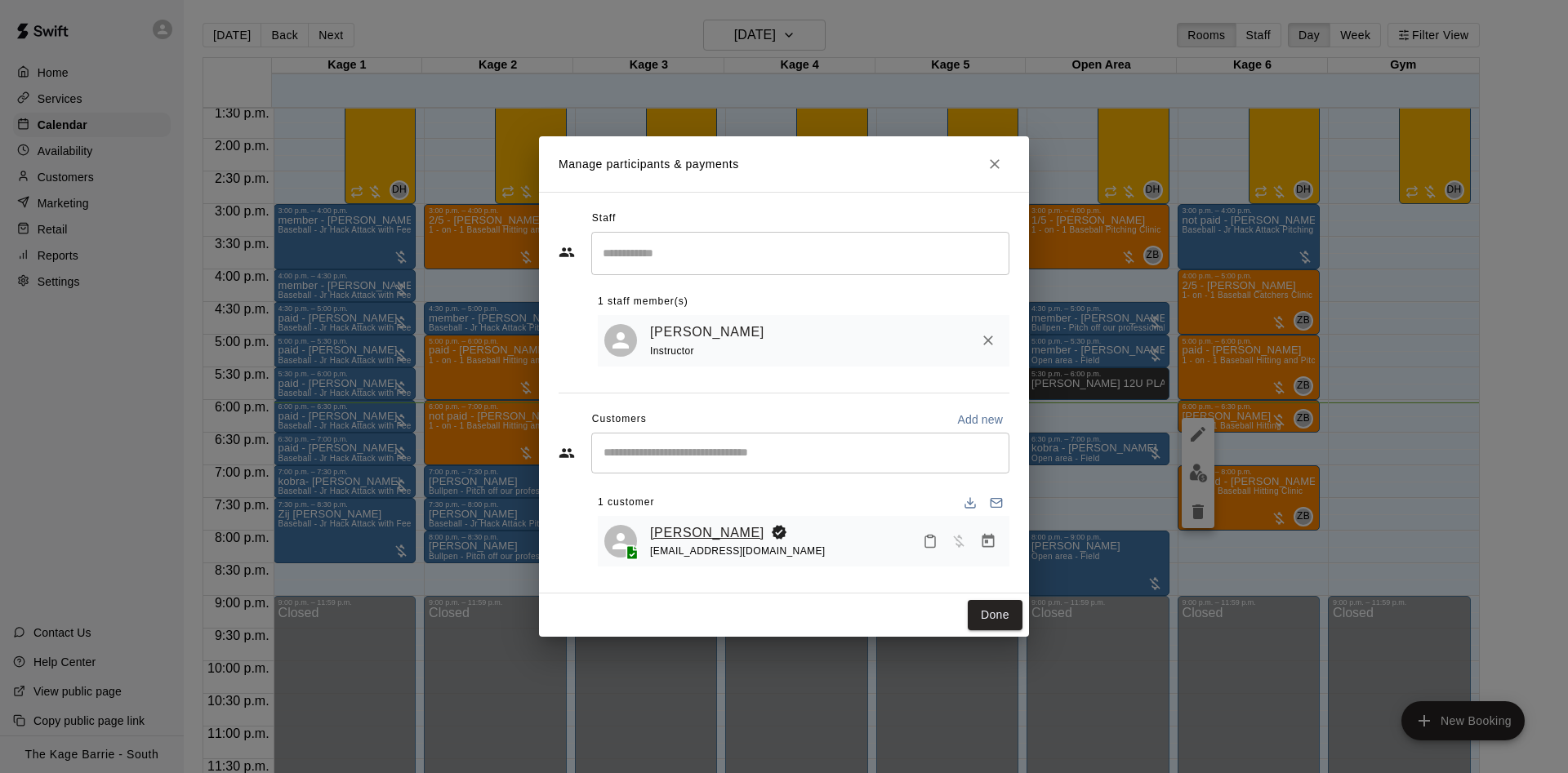
click at [711, 526] on link "Mark Asseltine" at bounding box center [707, 533] width 115 height 21
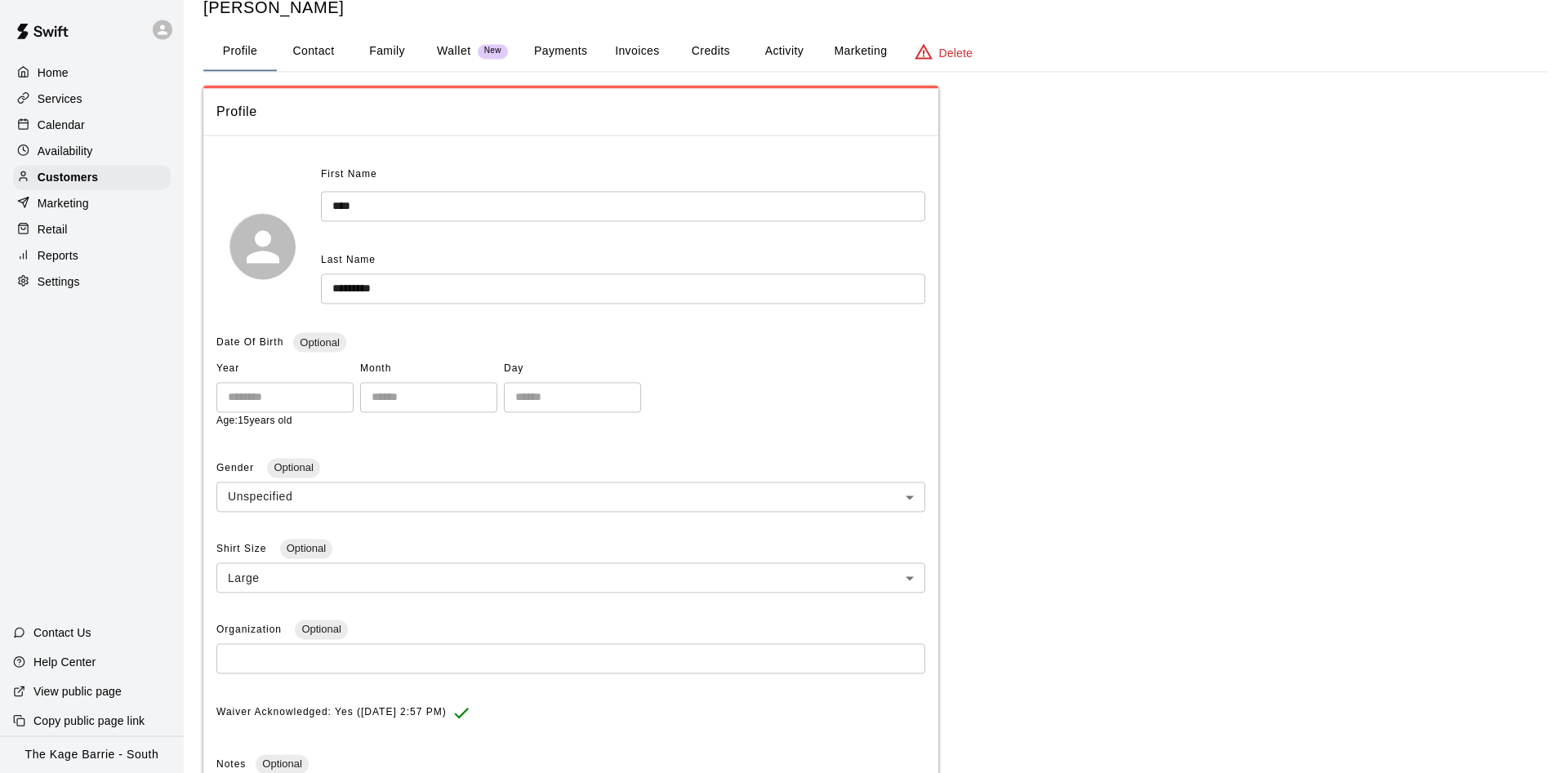
scroll to position [45, 0]
click at [807, 51] on button "Activity" at bounding box center [784, 55] width 74 height 39
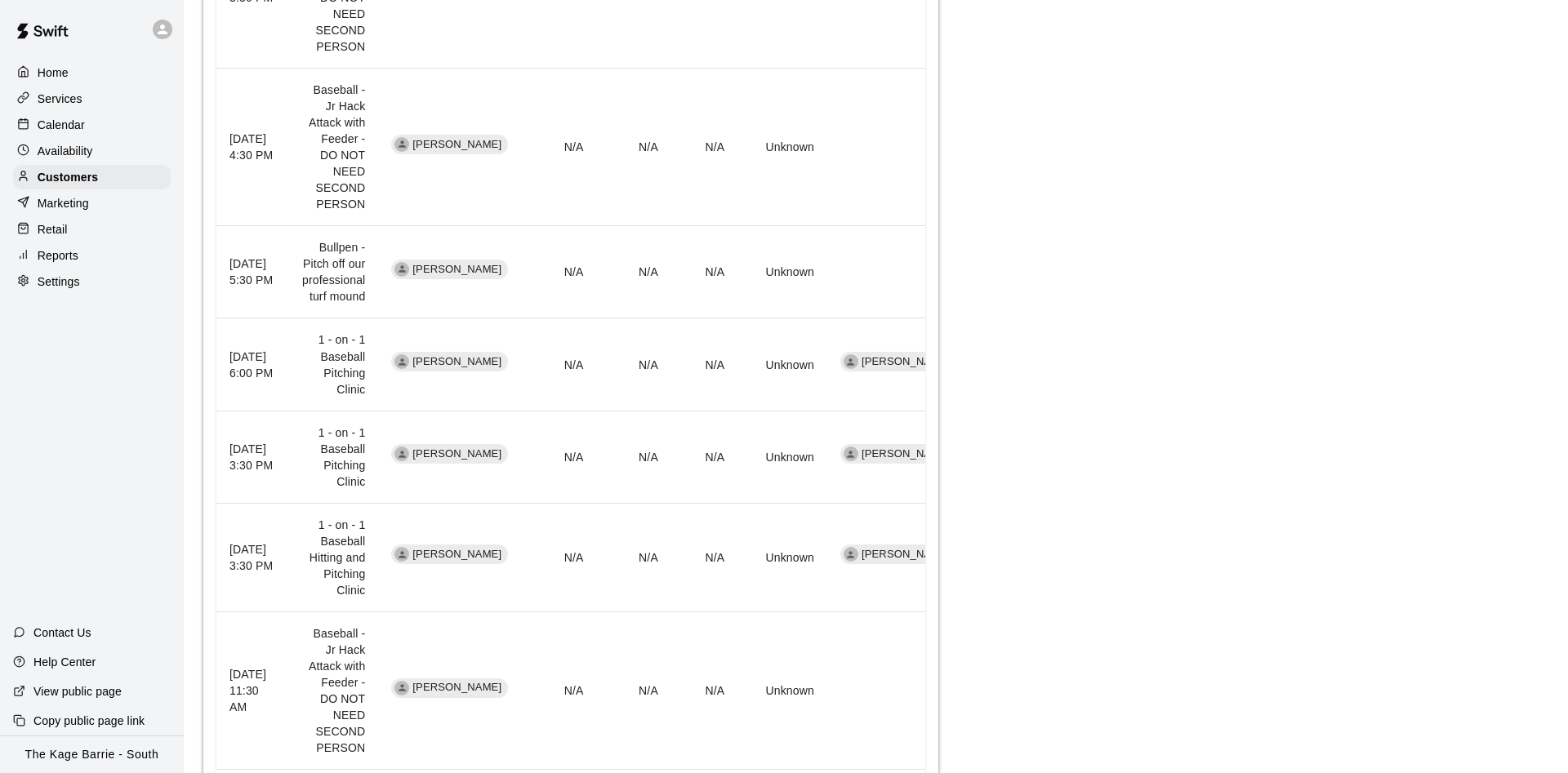
scroll to position [979, 0]
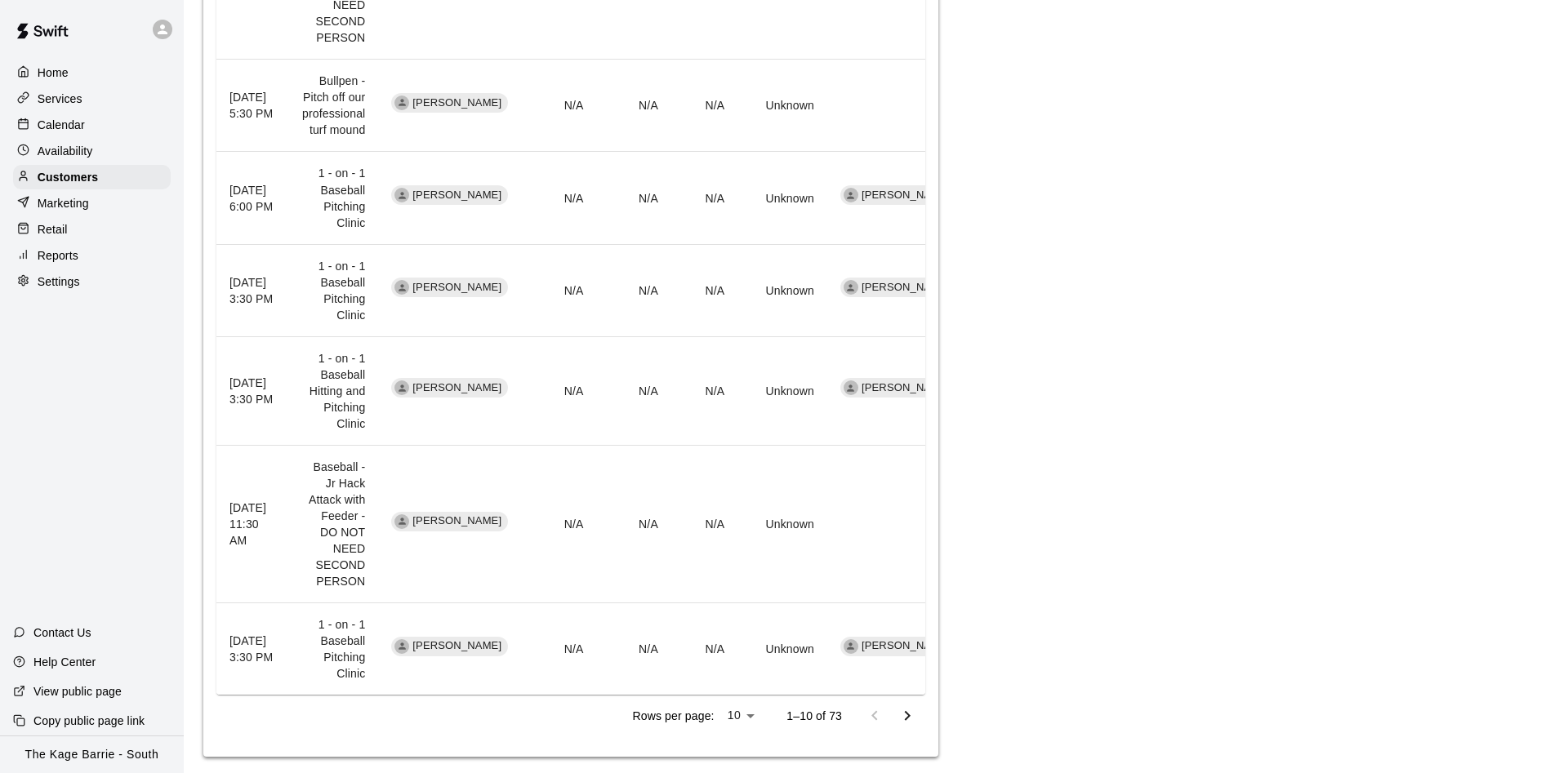
click at [739, 735] on li "25" at bounding box center [740, 741] width 40 height 27
type input "**"
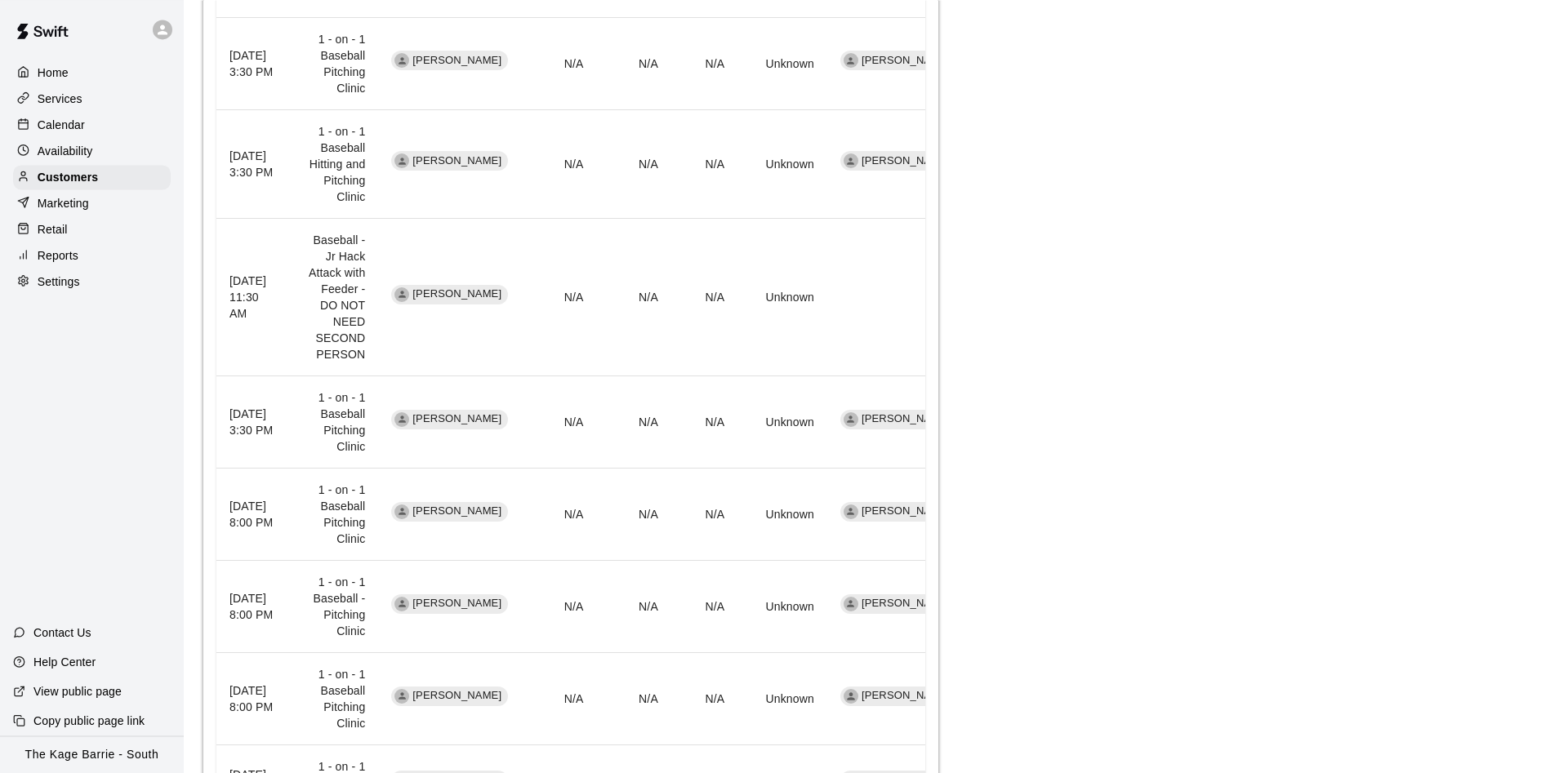
scroll to position [1130, 0]
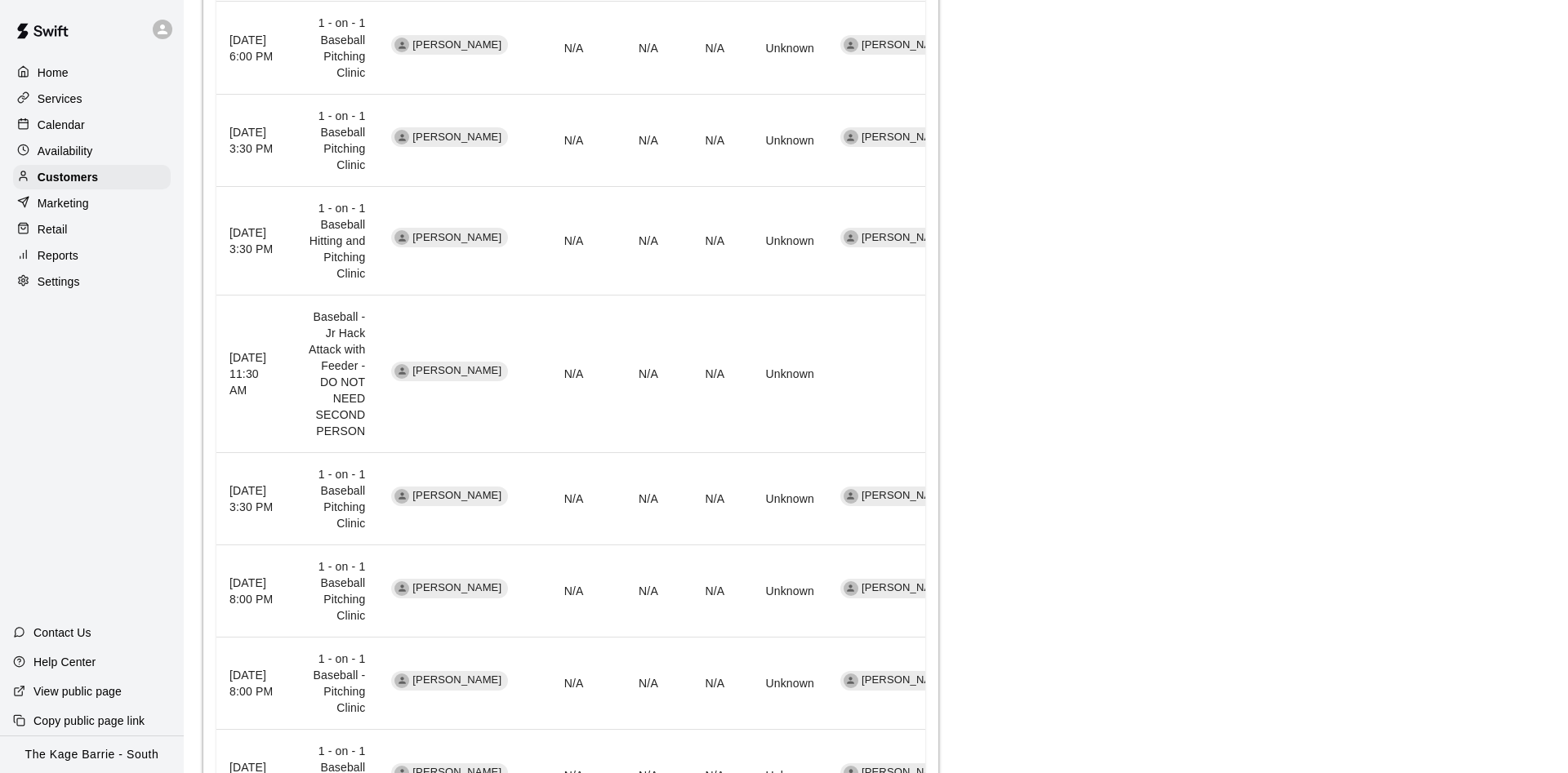
click at [27, 121] on icon at bounding box center [23, 124] width 12 height 12
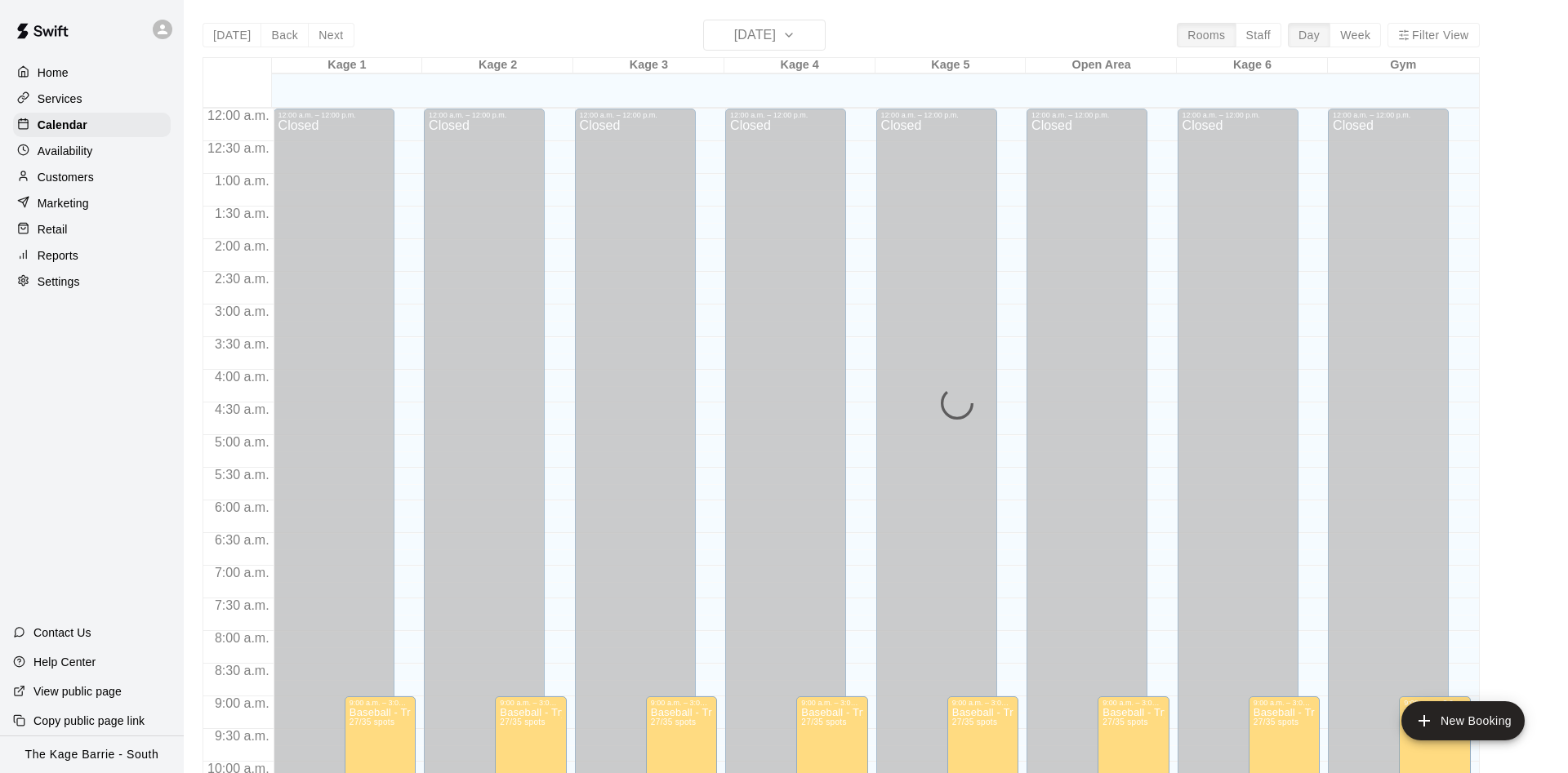
scroll to position [835, 0]
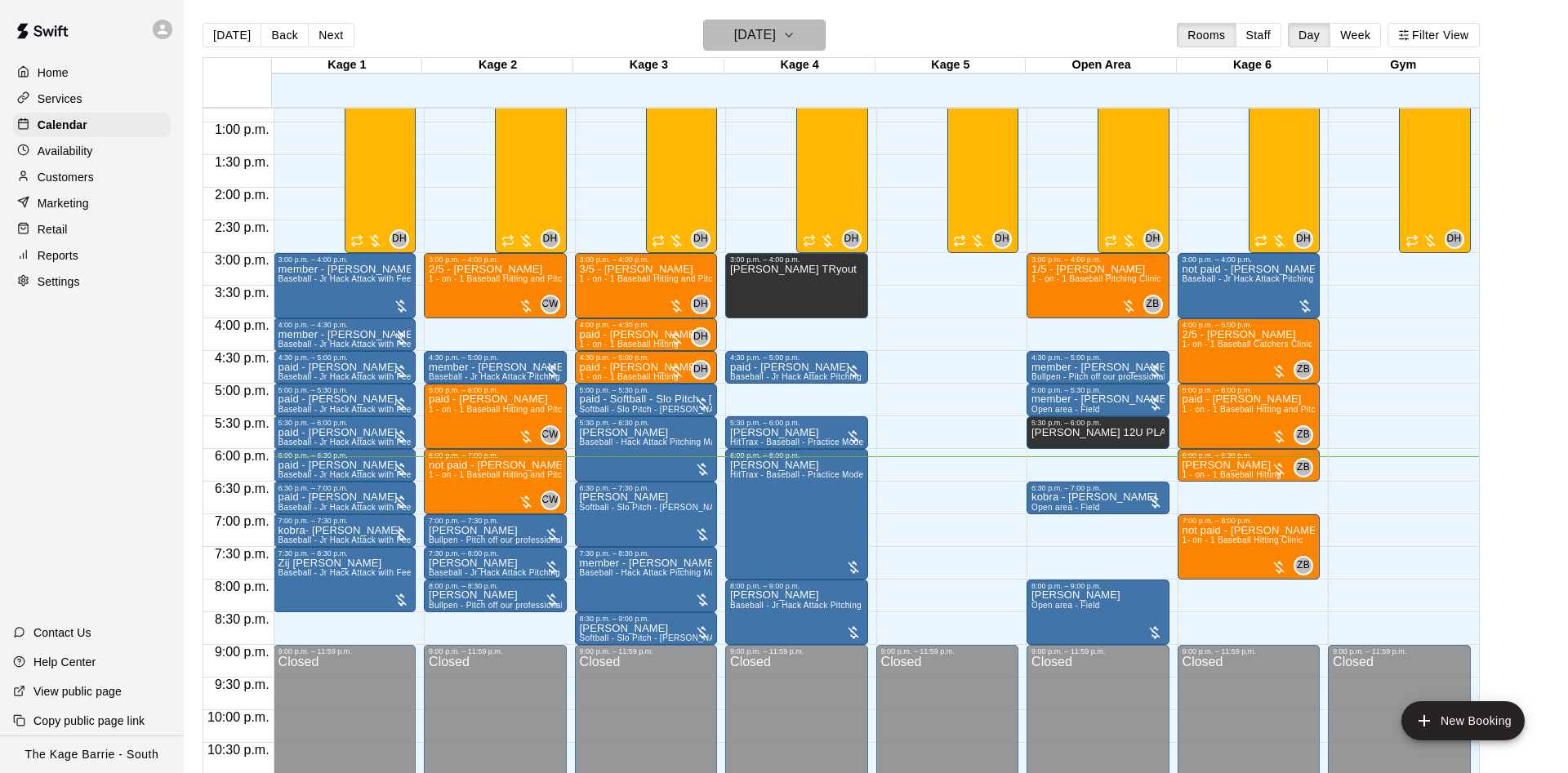
click at [764, 37] on h6 "[DATE]" at bounding box center [755, 35] width 42 height 23
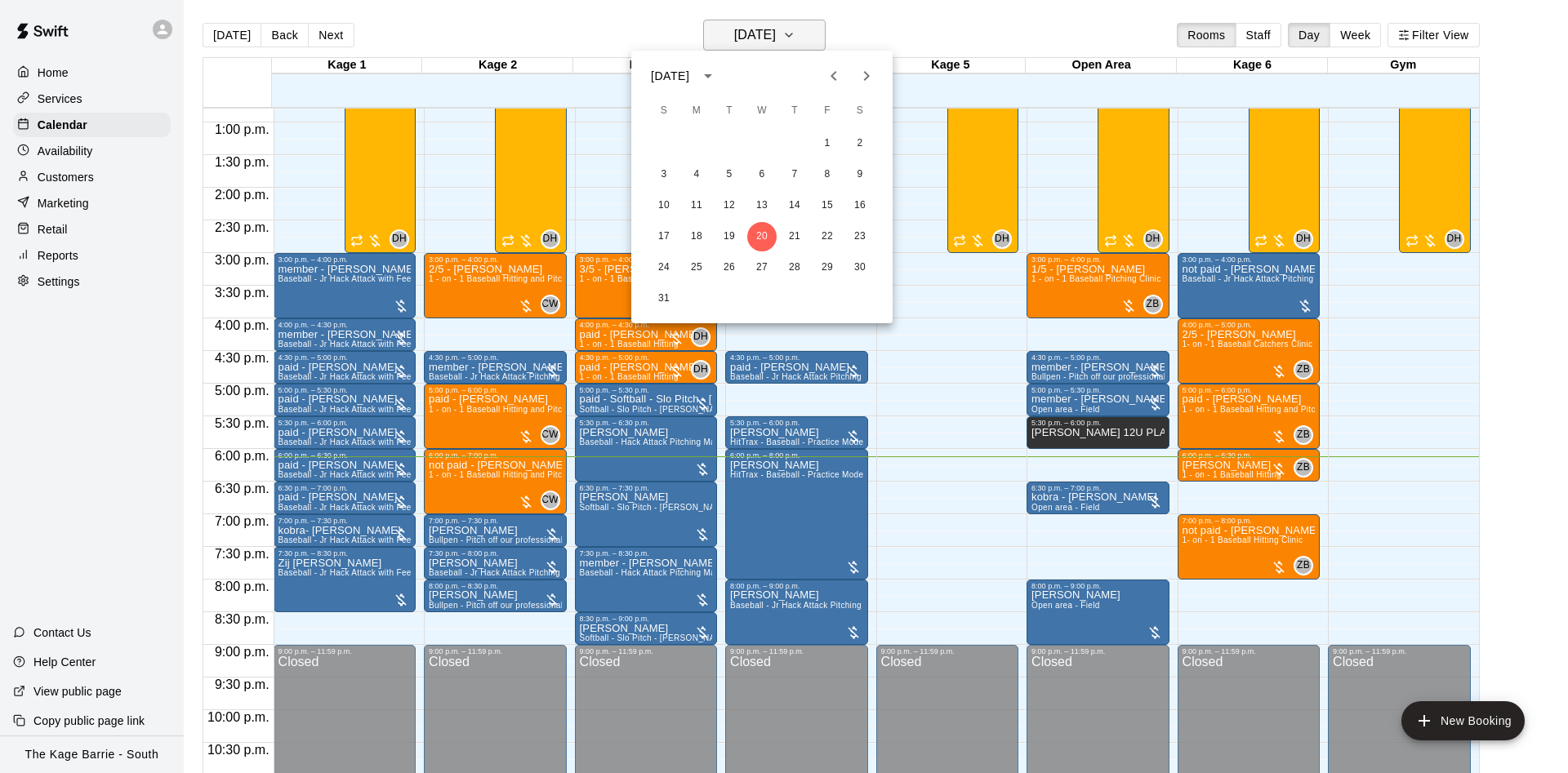
click at [764, 37] on div at bounding box center [784, 386] width 1568 height 773
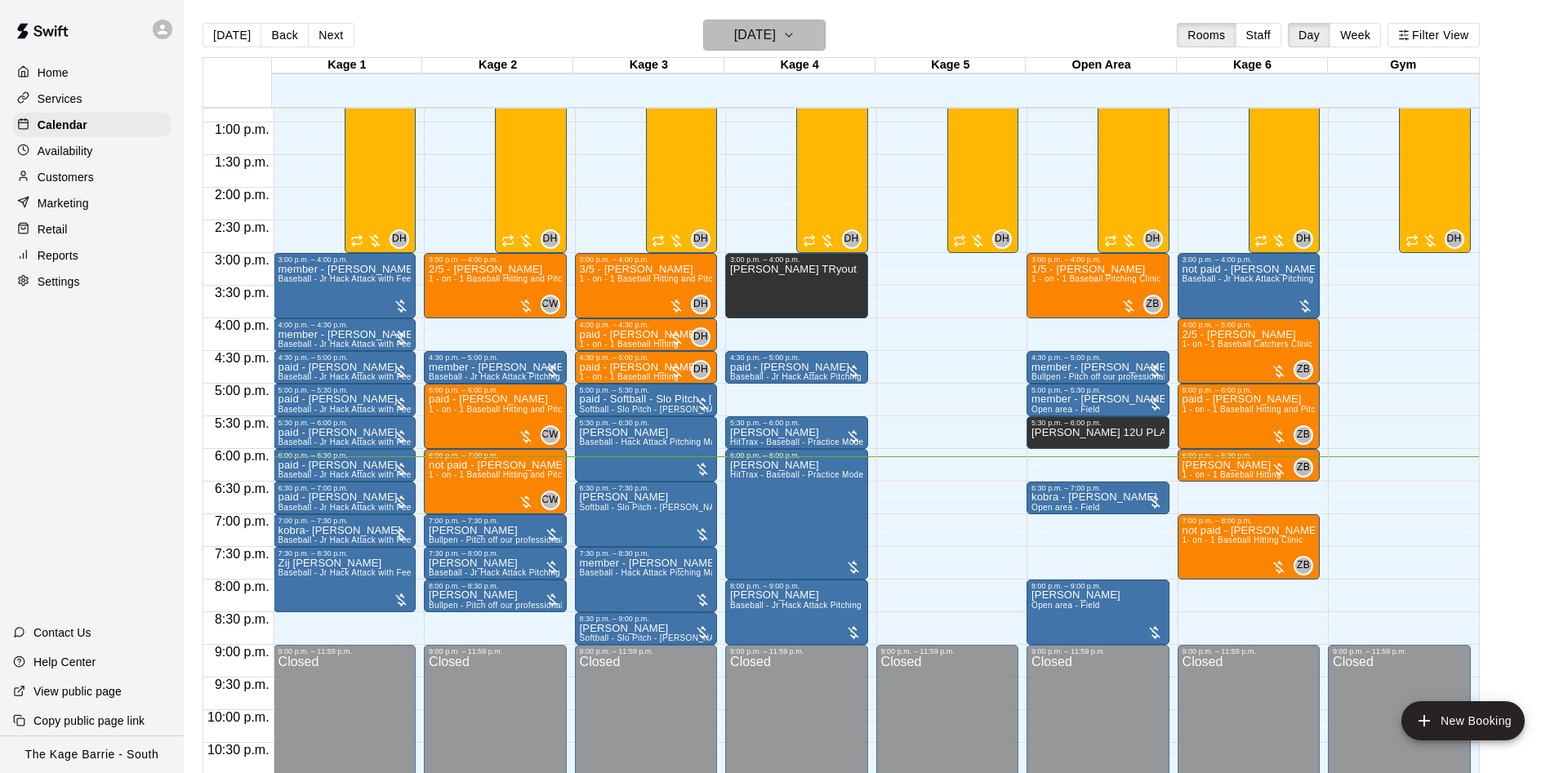
click at [775, 45] on h6 "[DATE]" at bounding box center [755, 35] width 42 height 23
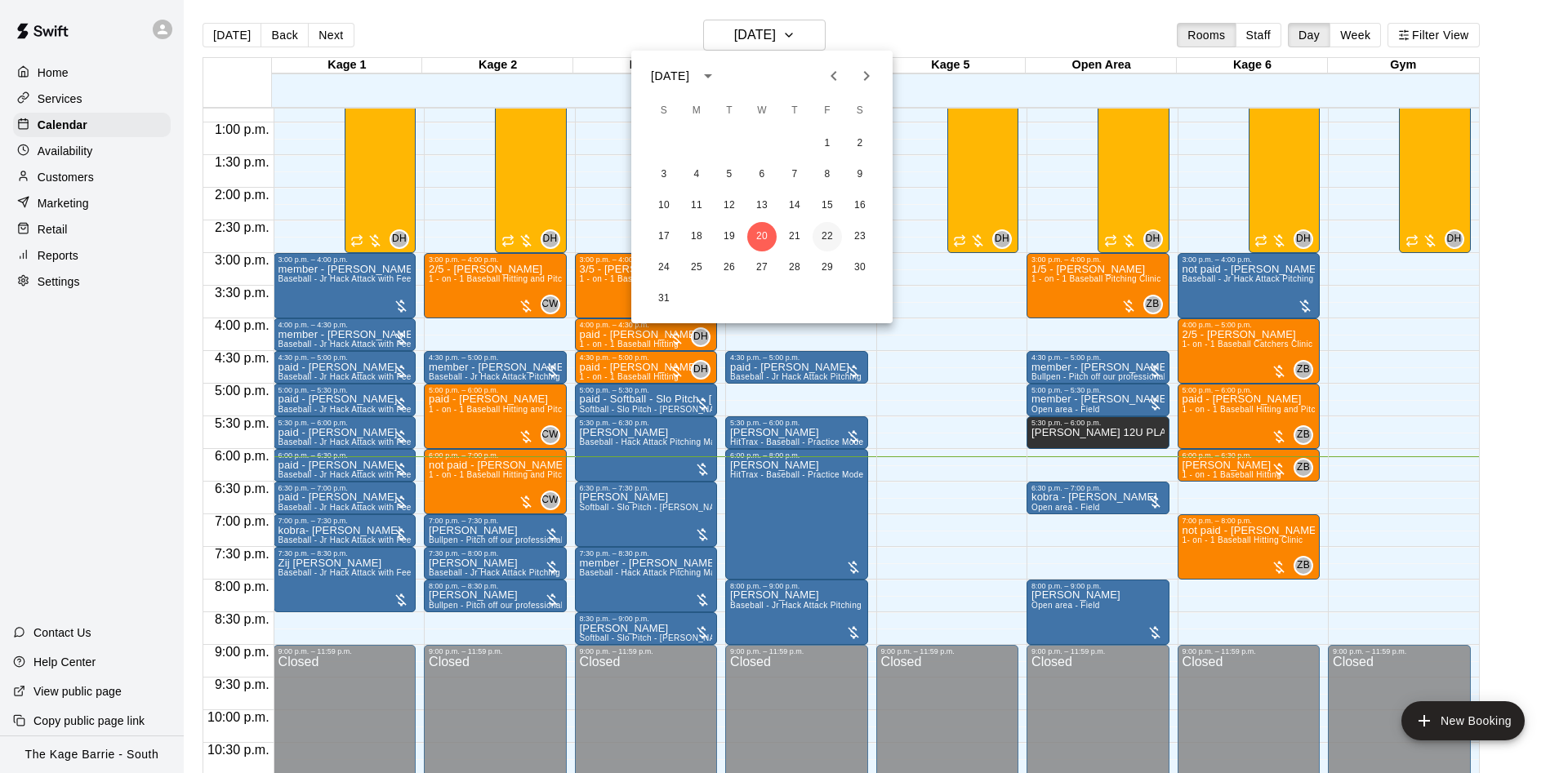
click at [838, 240] on button "22" at bounding box center [827, 237] width 29 height 29
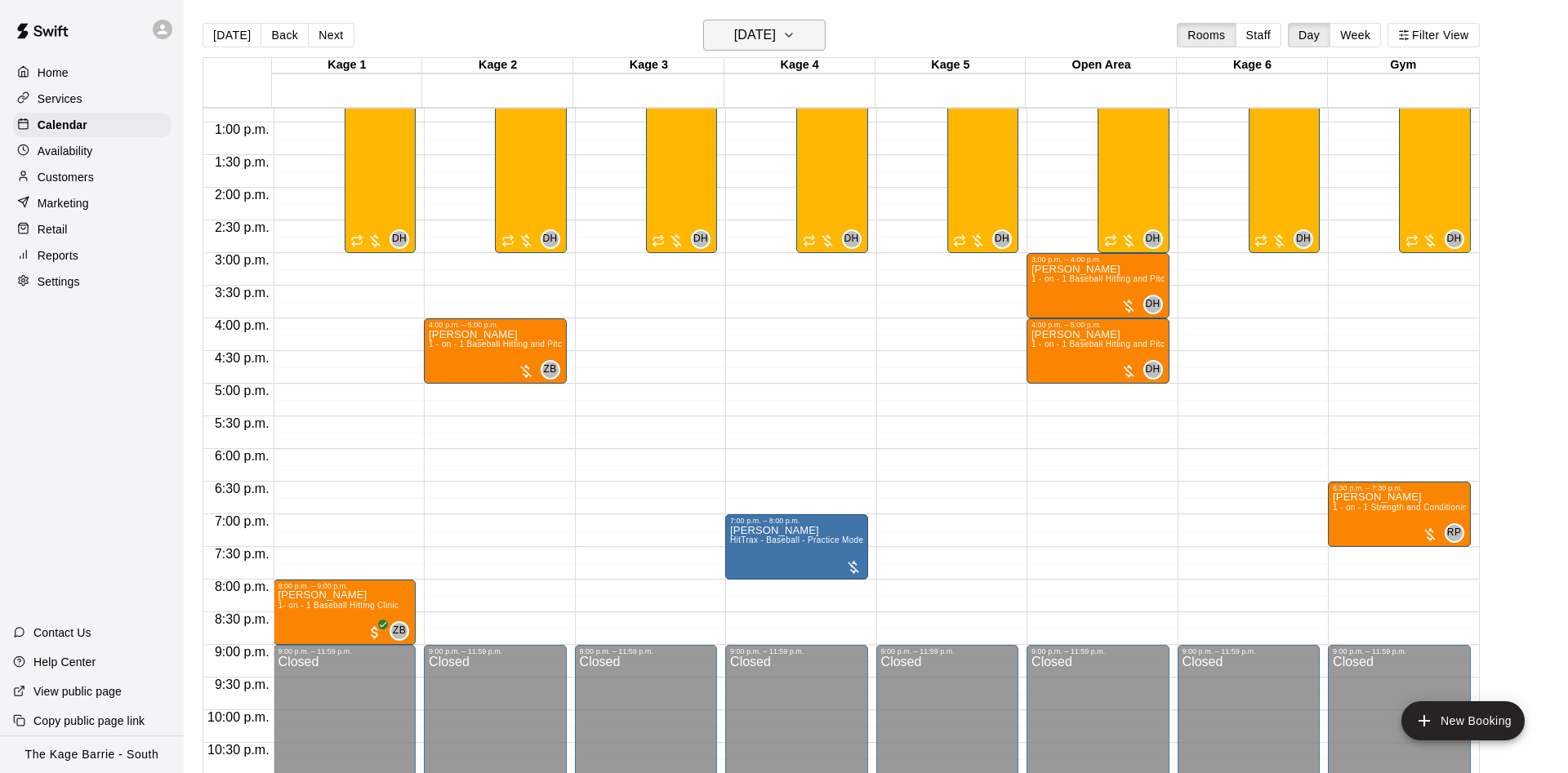
click at [752, 39] on h6 "Friday Aug 22" at bounding box center [755, 35] width 42 height 23
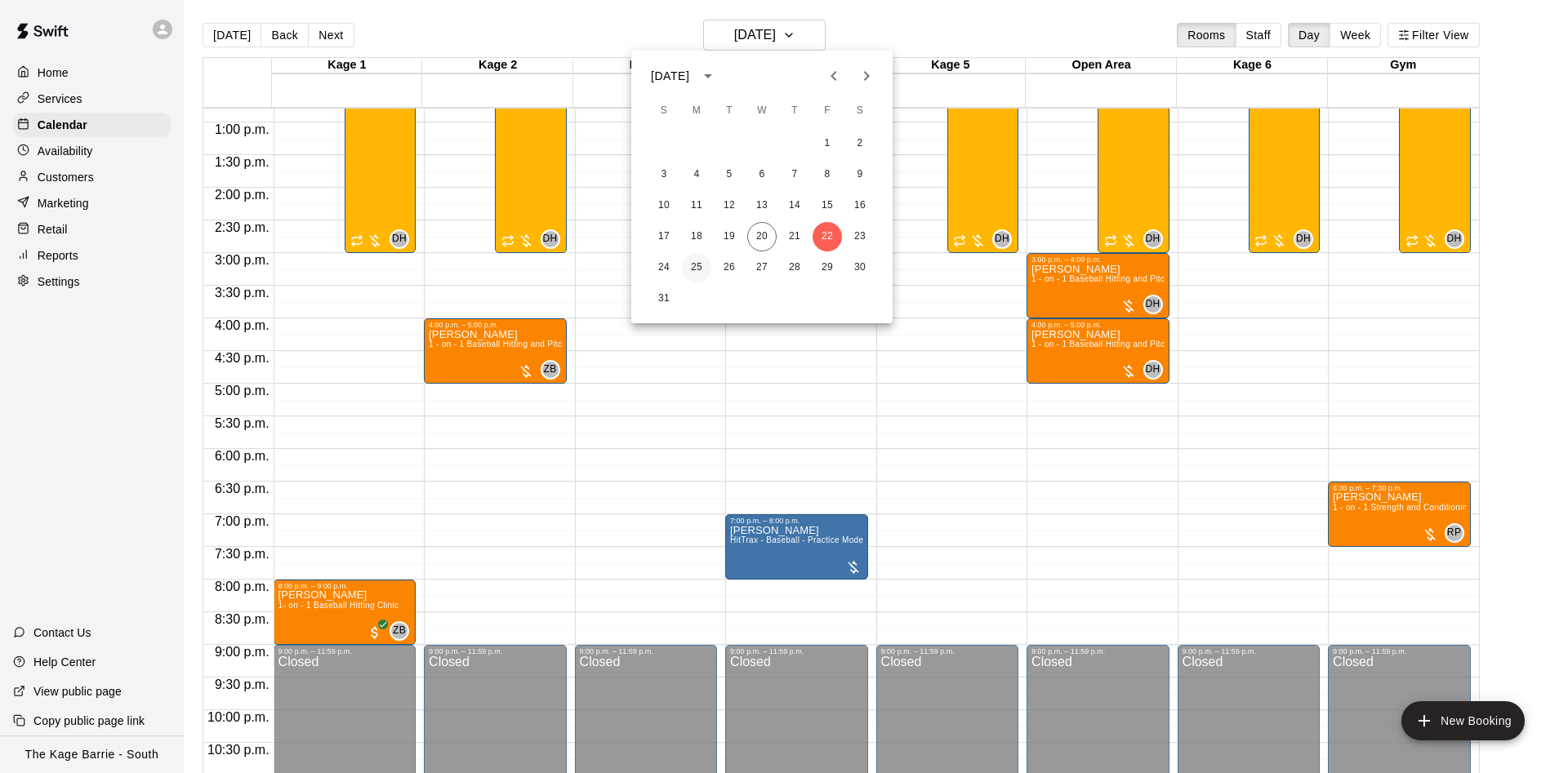
click at [690, 265] on button "25" at bounding box center [696, 268] width 29 height 29
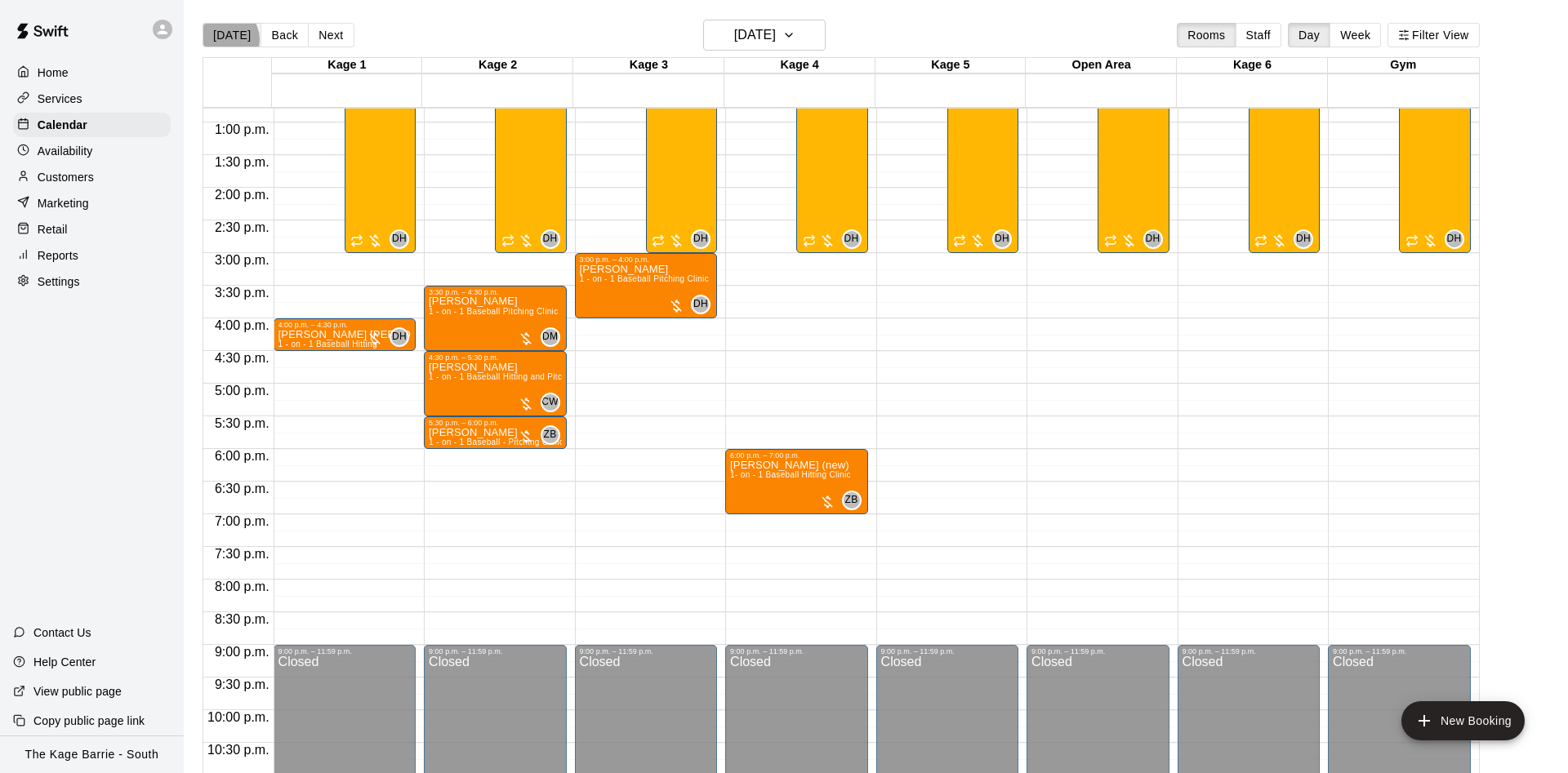
click at [226, 38] on button "[DATE]" at bounding box center [232, 35] width 59 height 25
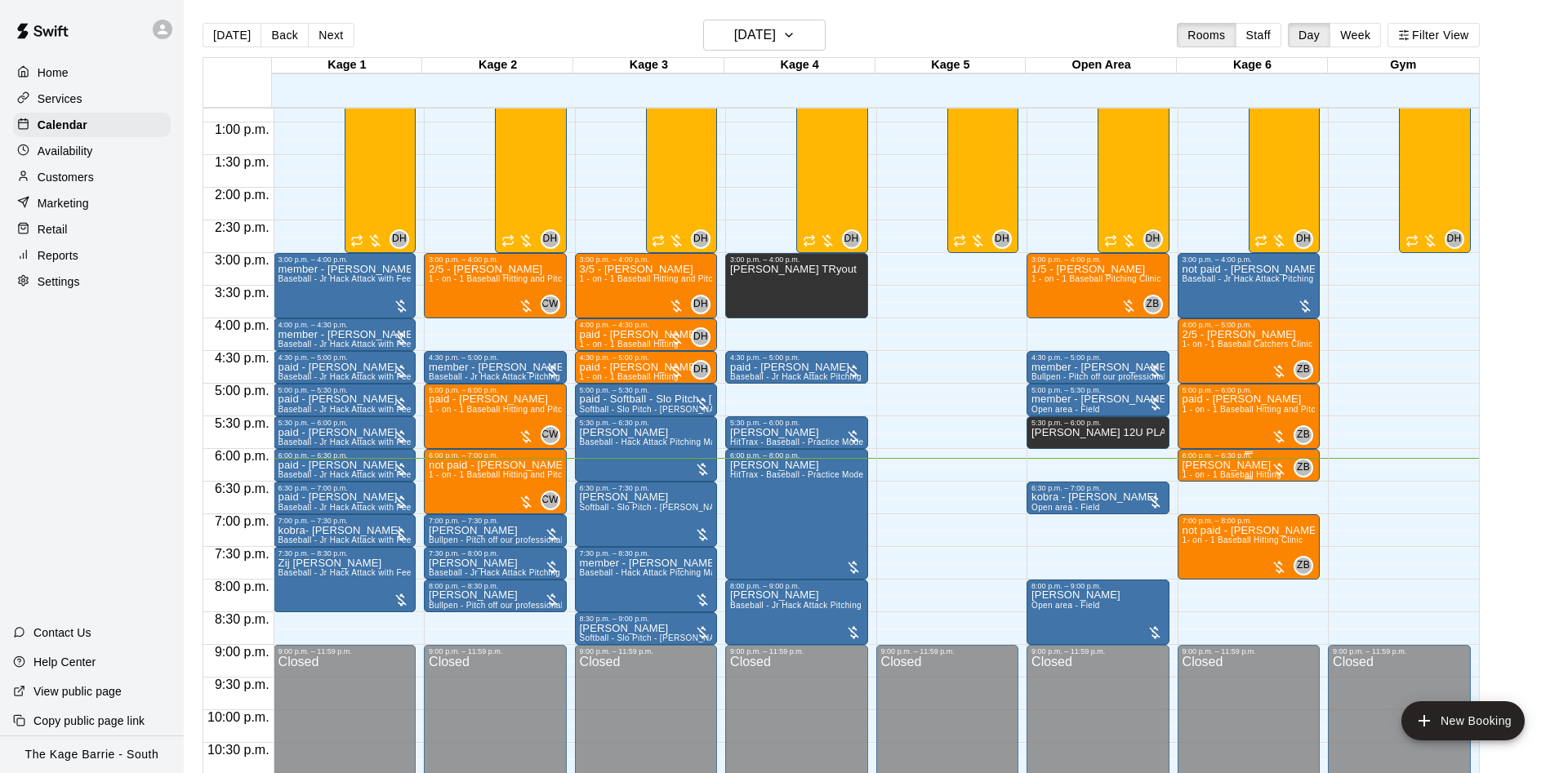
click at [1234, 465] on p "Mark Asseltine" at bounding box center [1232, 465] width 99 height 0
click at [1205, 525] on img "edit" at bounding box center [1198, 524] width 19 height 19
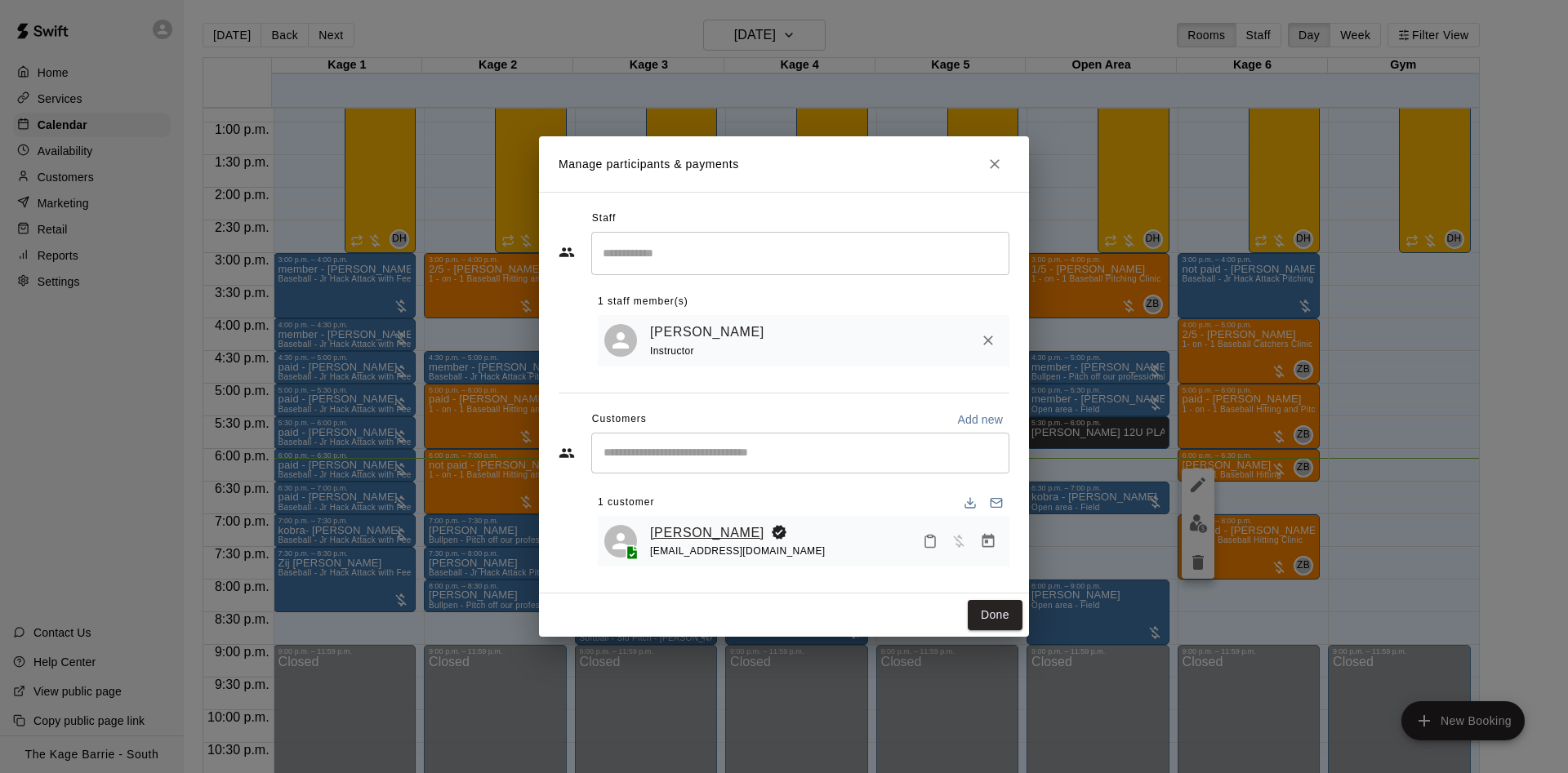
click at [681, 528] on link "Mark Asseltine" at bounding box center [707, 533] width 115 height 21
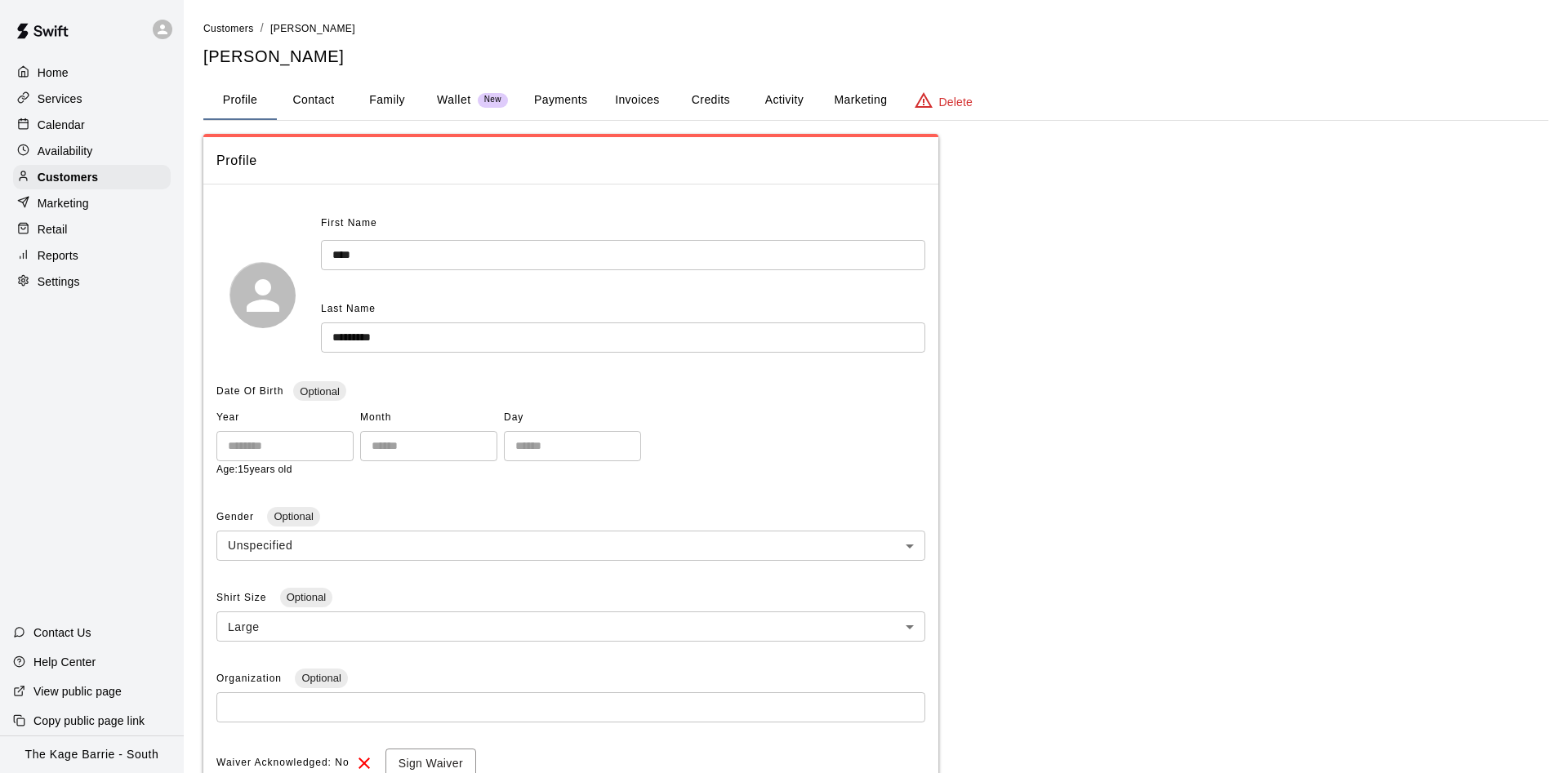
scroll to position [129, 0]
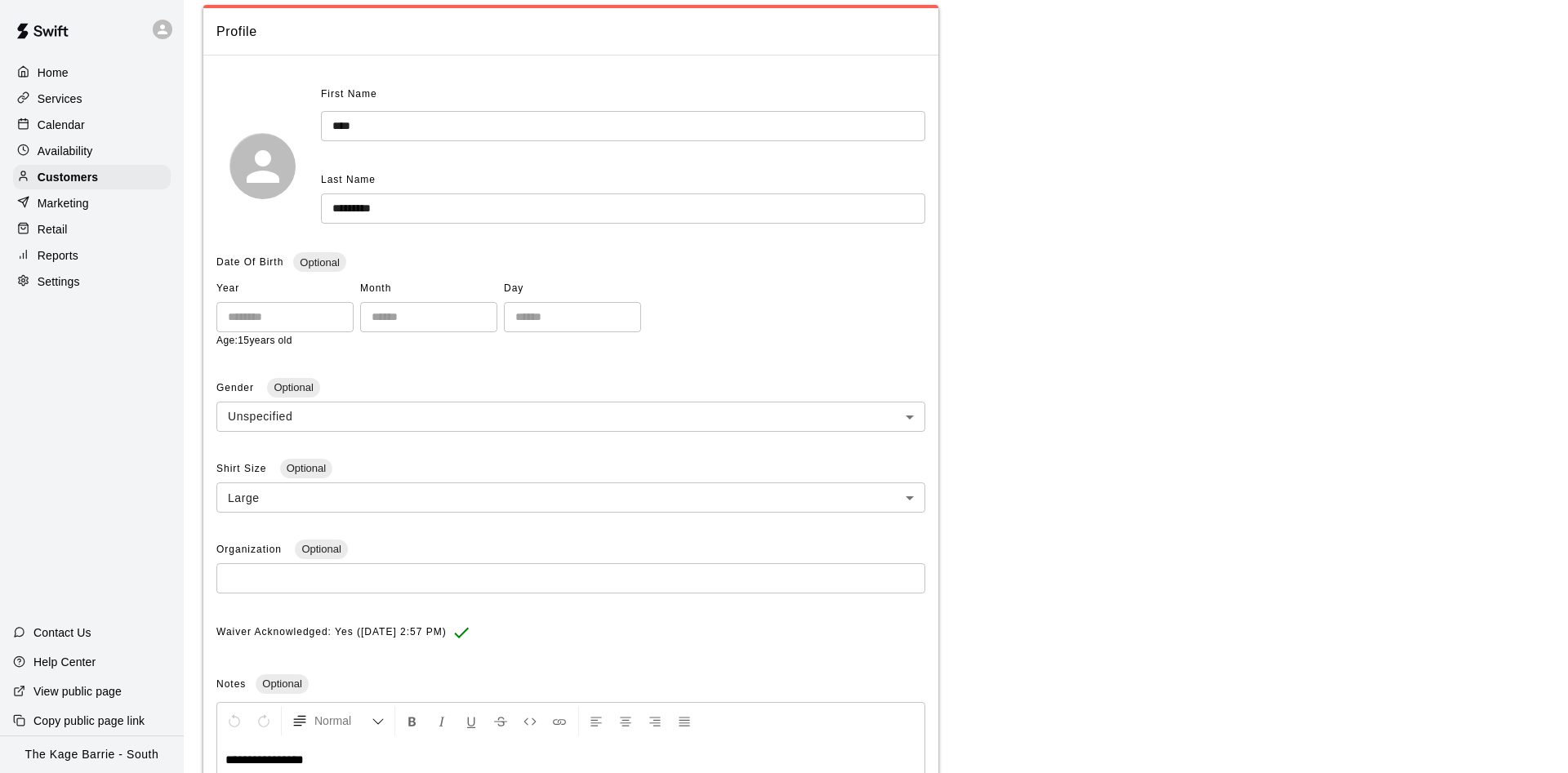
click at [91, 127] on div "Calendar" at bounding box center [91, 125] width 157 height 25
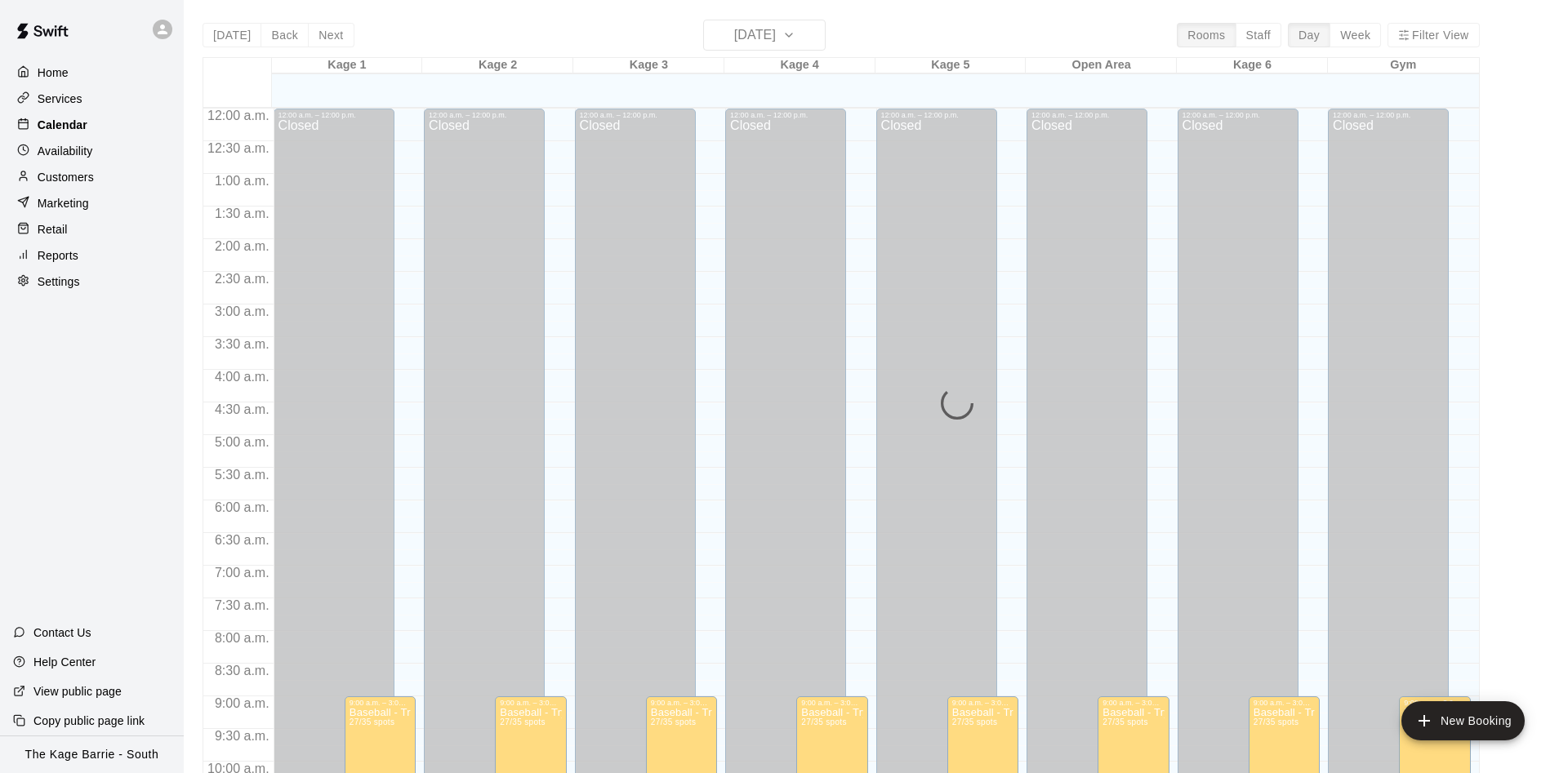
scroll to position [835, 0]
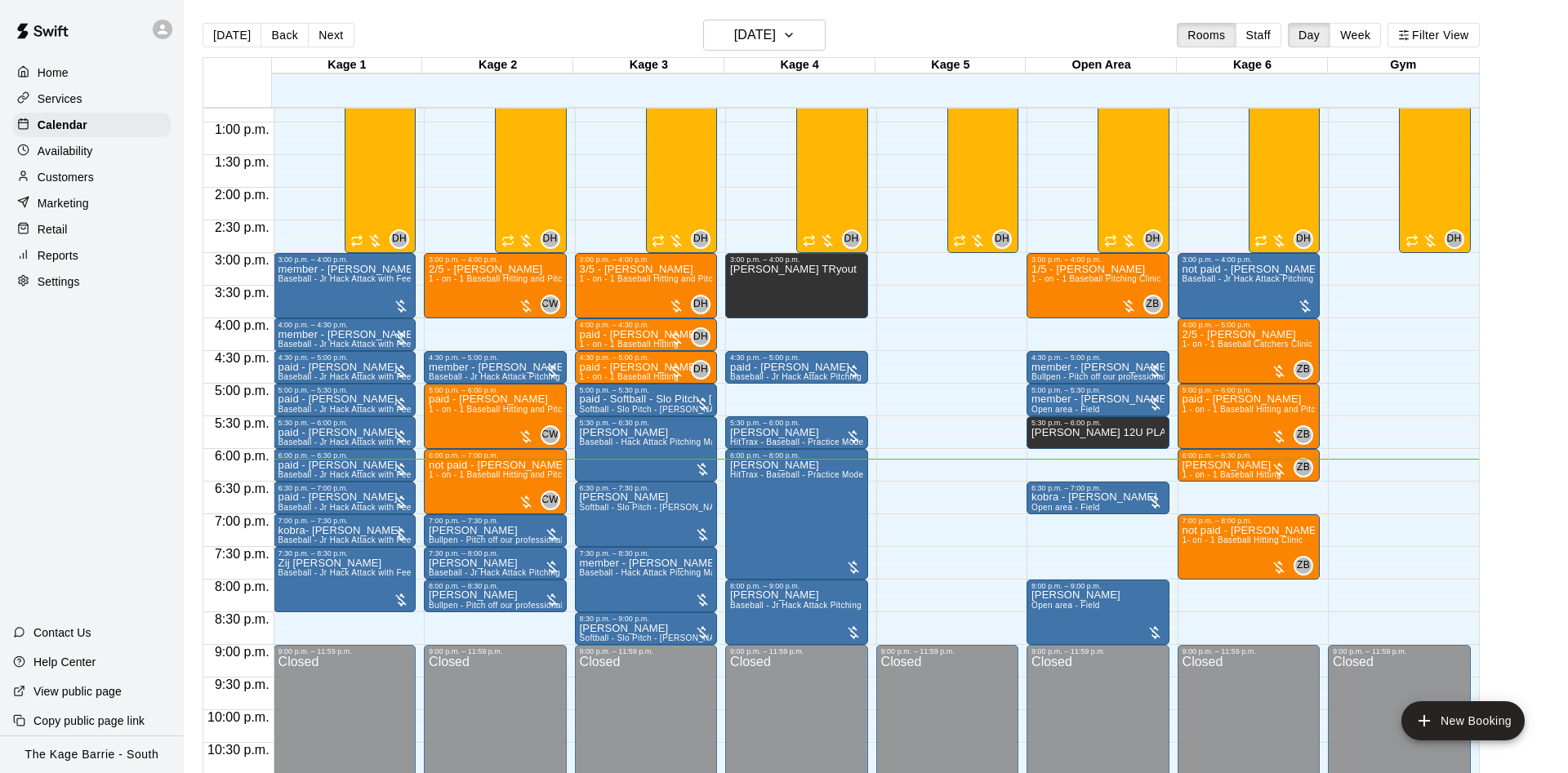
click at [91, 168] on div "Home Services Calendar Availability Customers Marketing Retail Reports Settings" at bounding box center [91, 177] width 184 height 237
click at [126, 163] on div "Availability" at bounding box center [91, 150] width 157 height 25
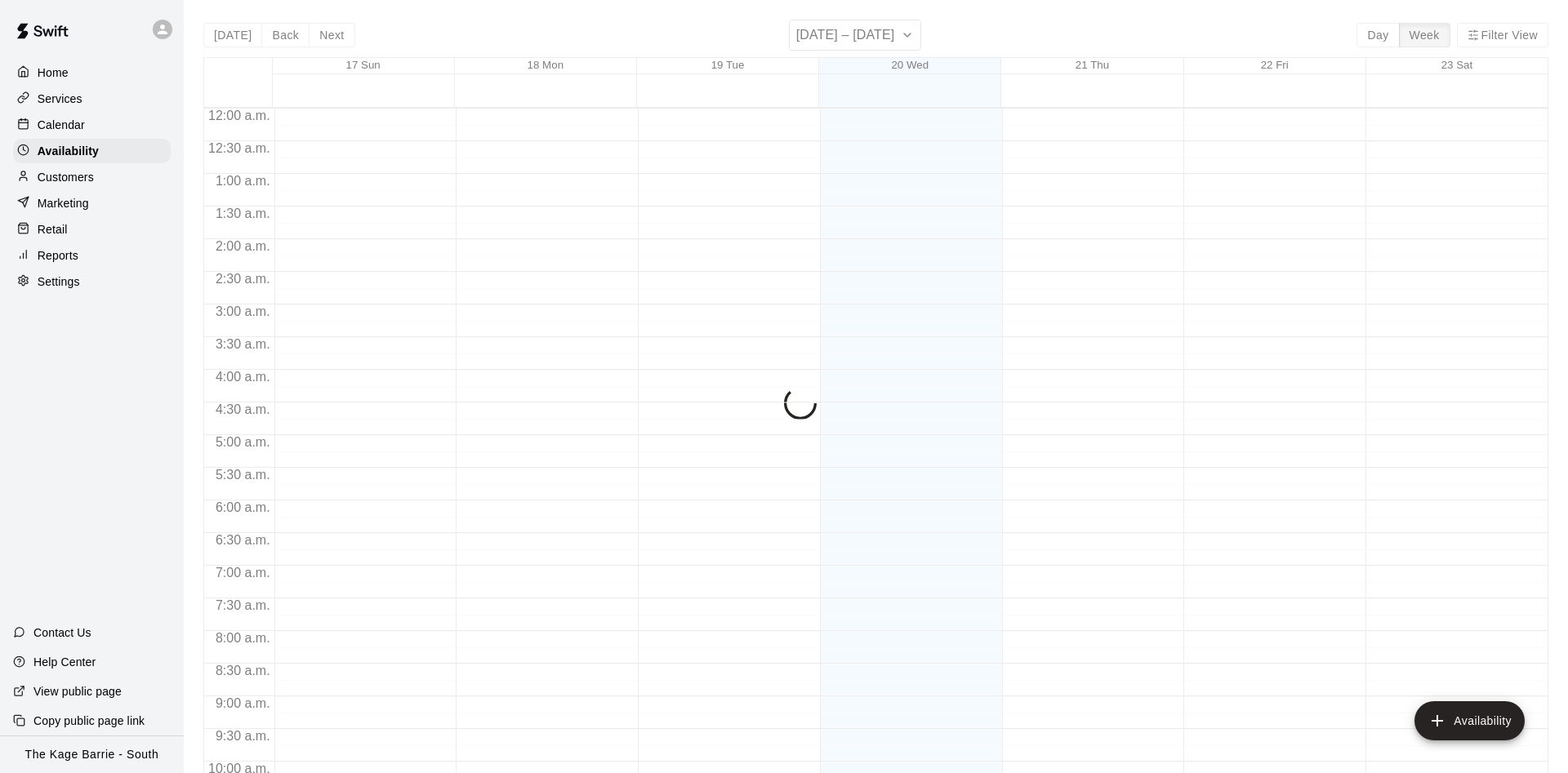
scroll to position [885, 0]
click at [119, 180] on div "Customers" at bounding box center [91, 177] width 157 height 25
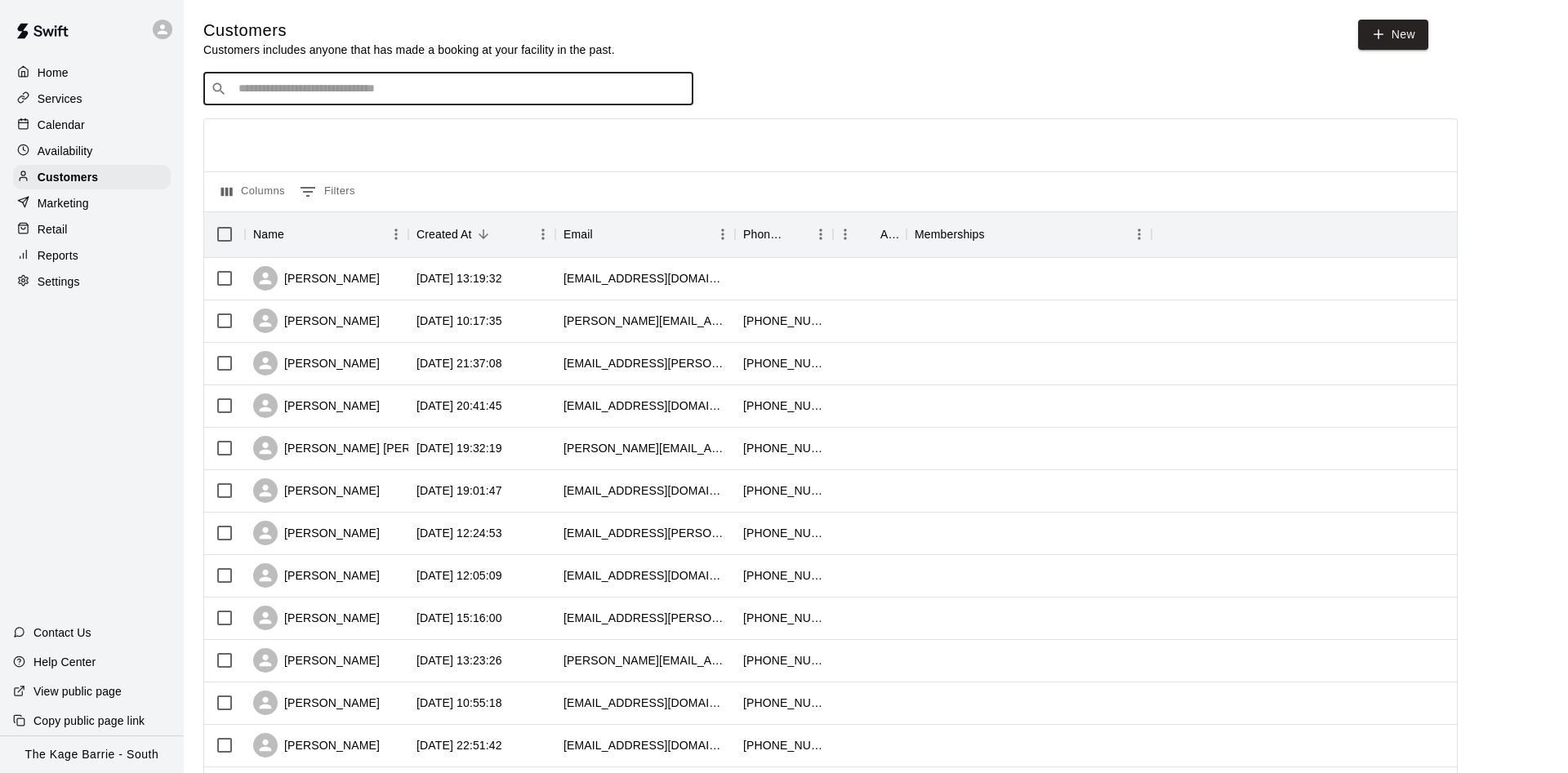
click at [304, 97] on input "Search customers by name or email" at bounding box center [459, 89] width 452 height 16
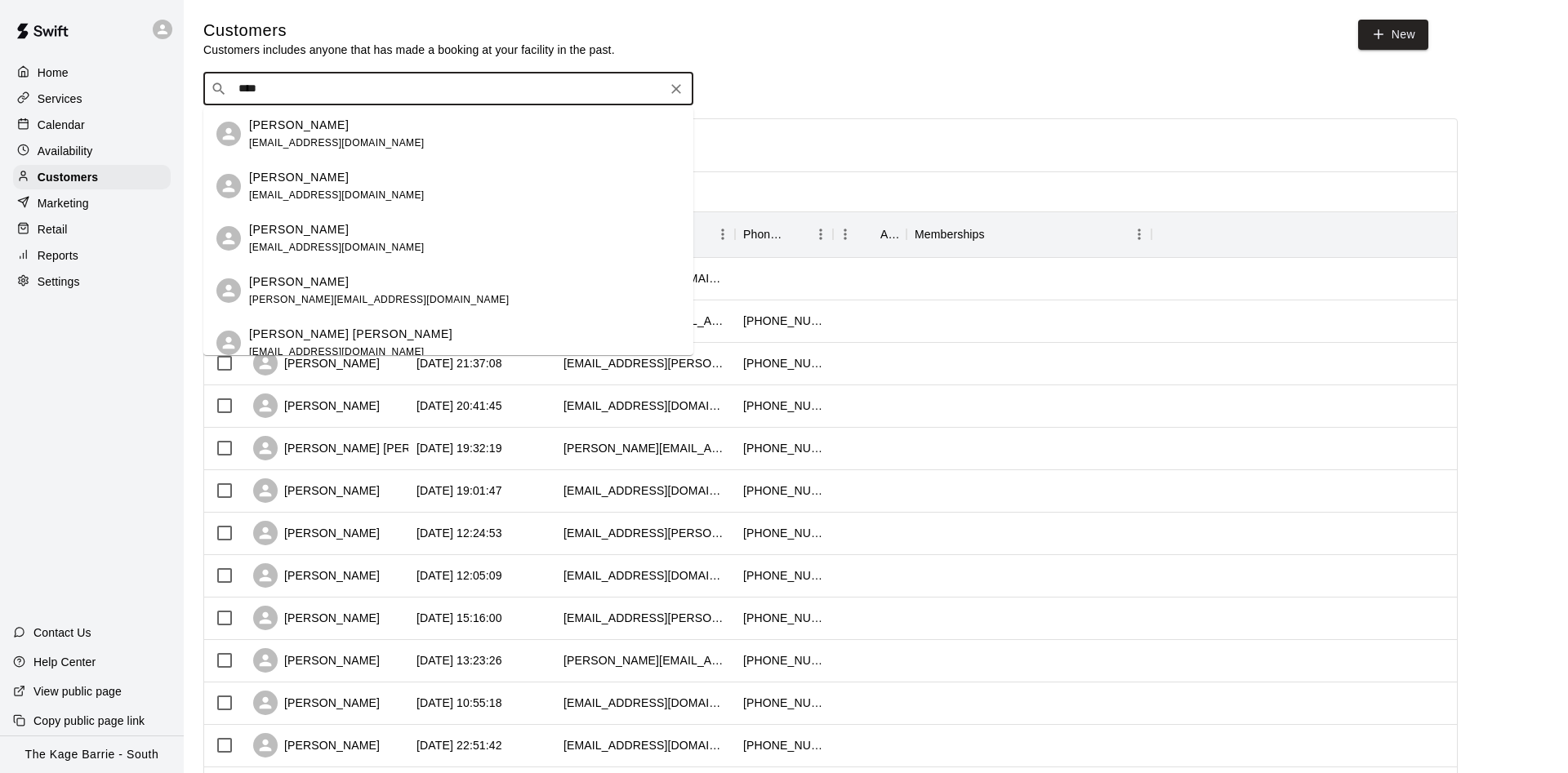
type input "*****"
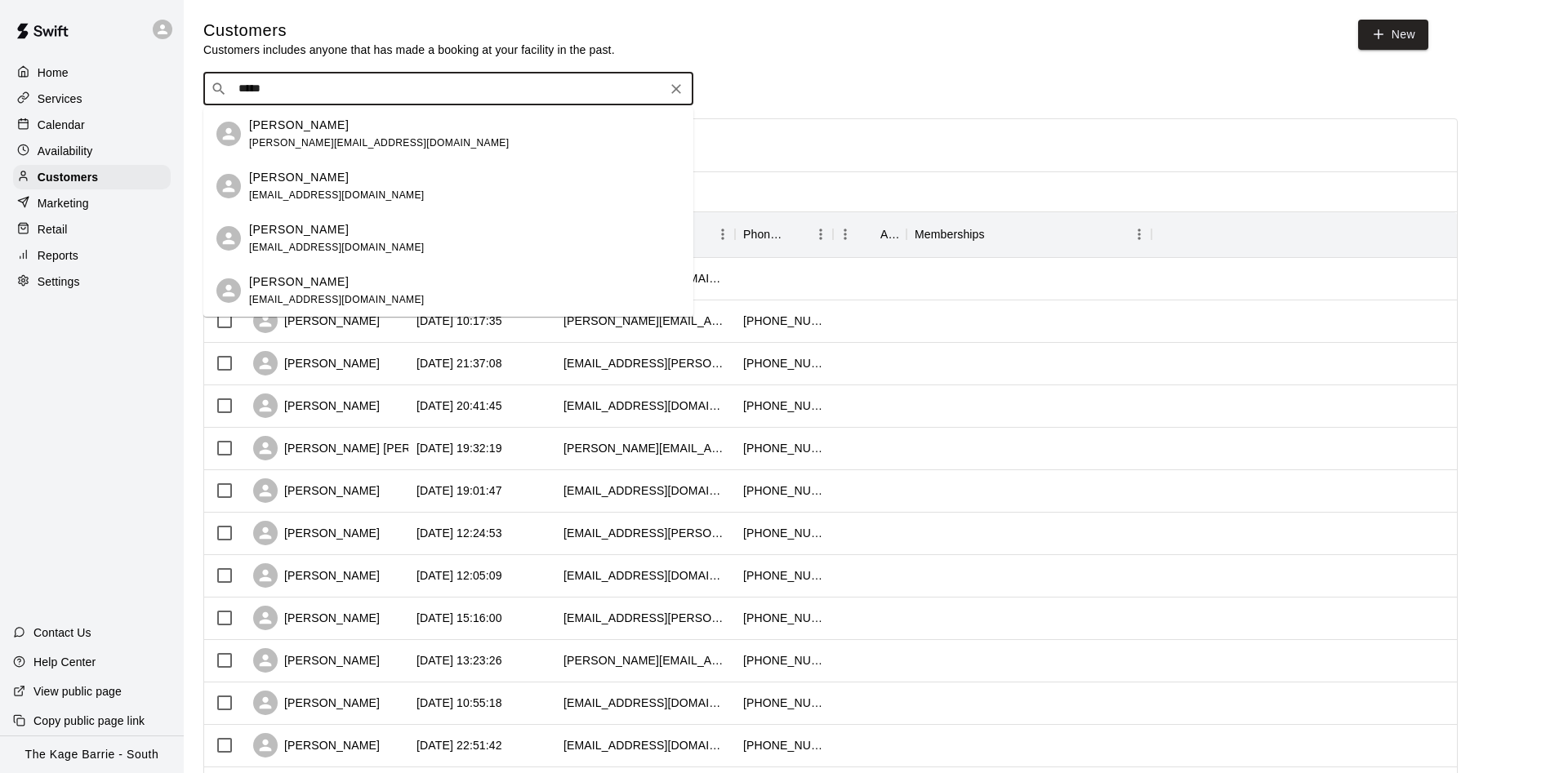
click at [365, 298] on div "Mark Asseltine masseltine@gmail.com" at bounding box center [464, 291] width 431 height 35
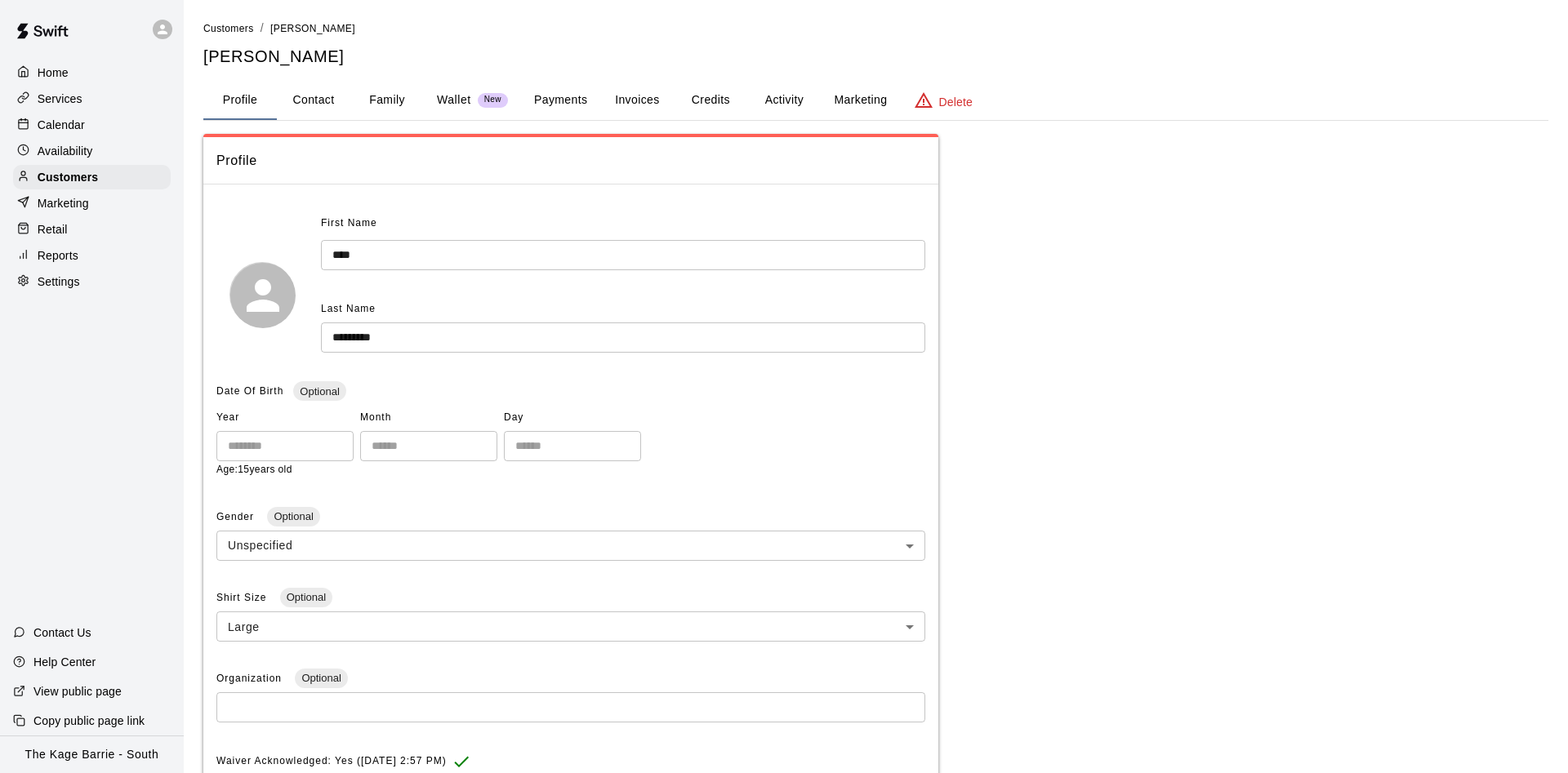
click at [353, 110] on button "Family" at bounding box center [387, 101] width 74 height 39
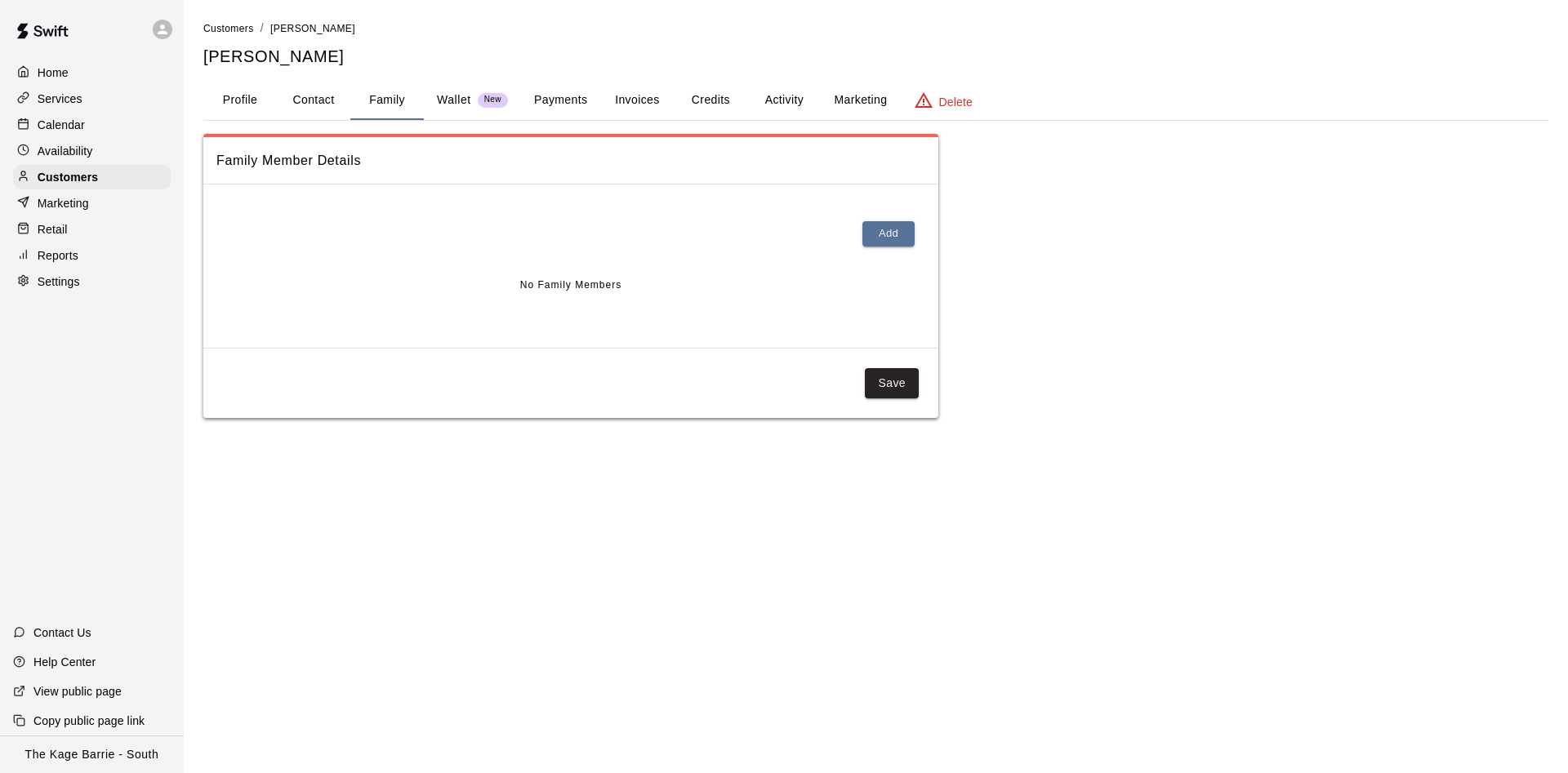
click at [398, 100] on button "Family" at bounding box center [387, 101] width 74 height 39
drag, startPoint x: 304, startPoint y: 101, endPoint x: 520, endPoint y: 100, distance: 216.0
click at [305, 101] on button "Contact" at bounding box center [314, 101] width 74 height 39
select select "**"
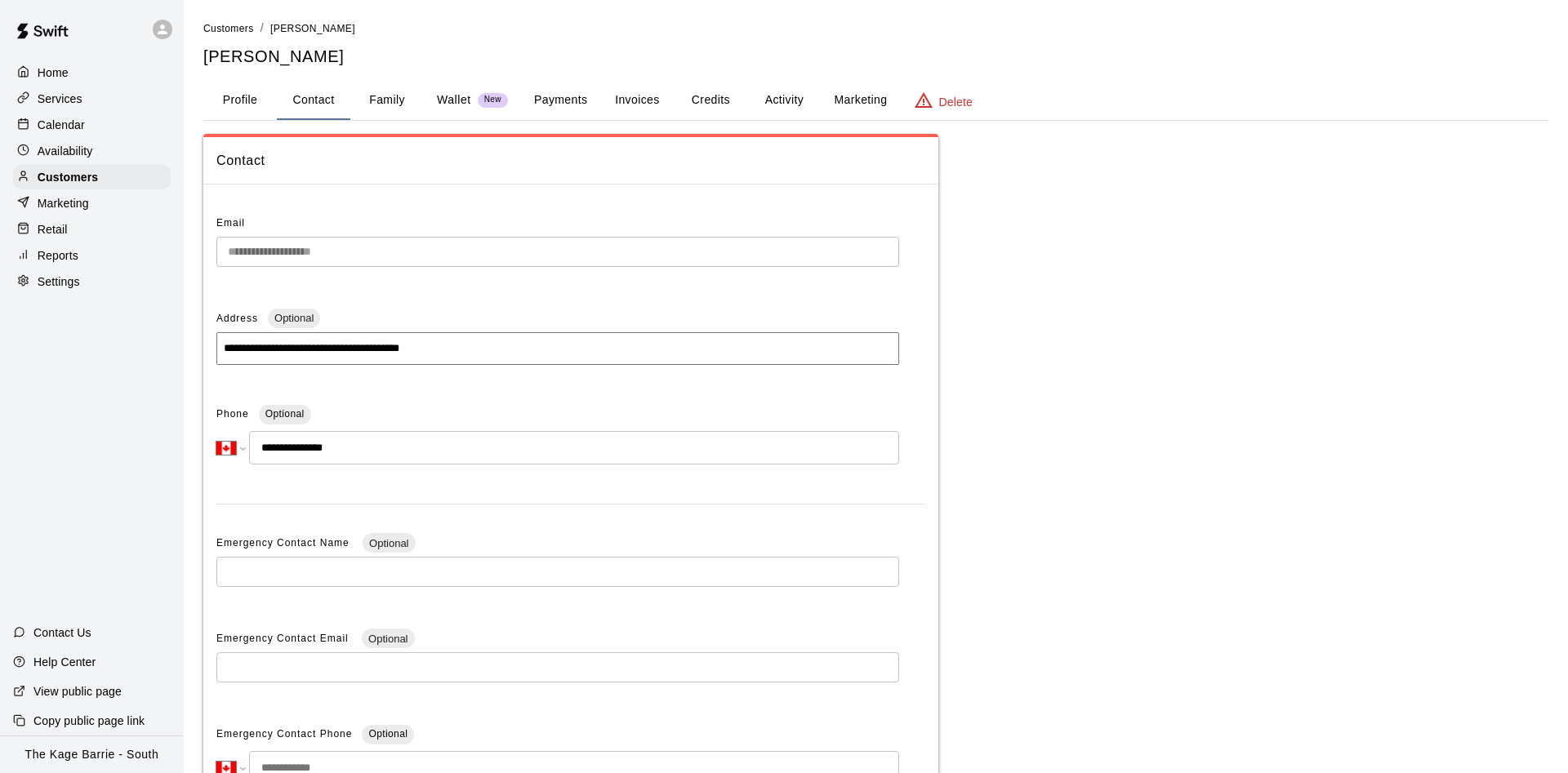
click at [775, 89] on button "Activity" at bounding box center [784, 101] width 74 height 39
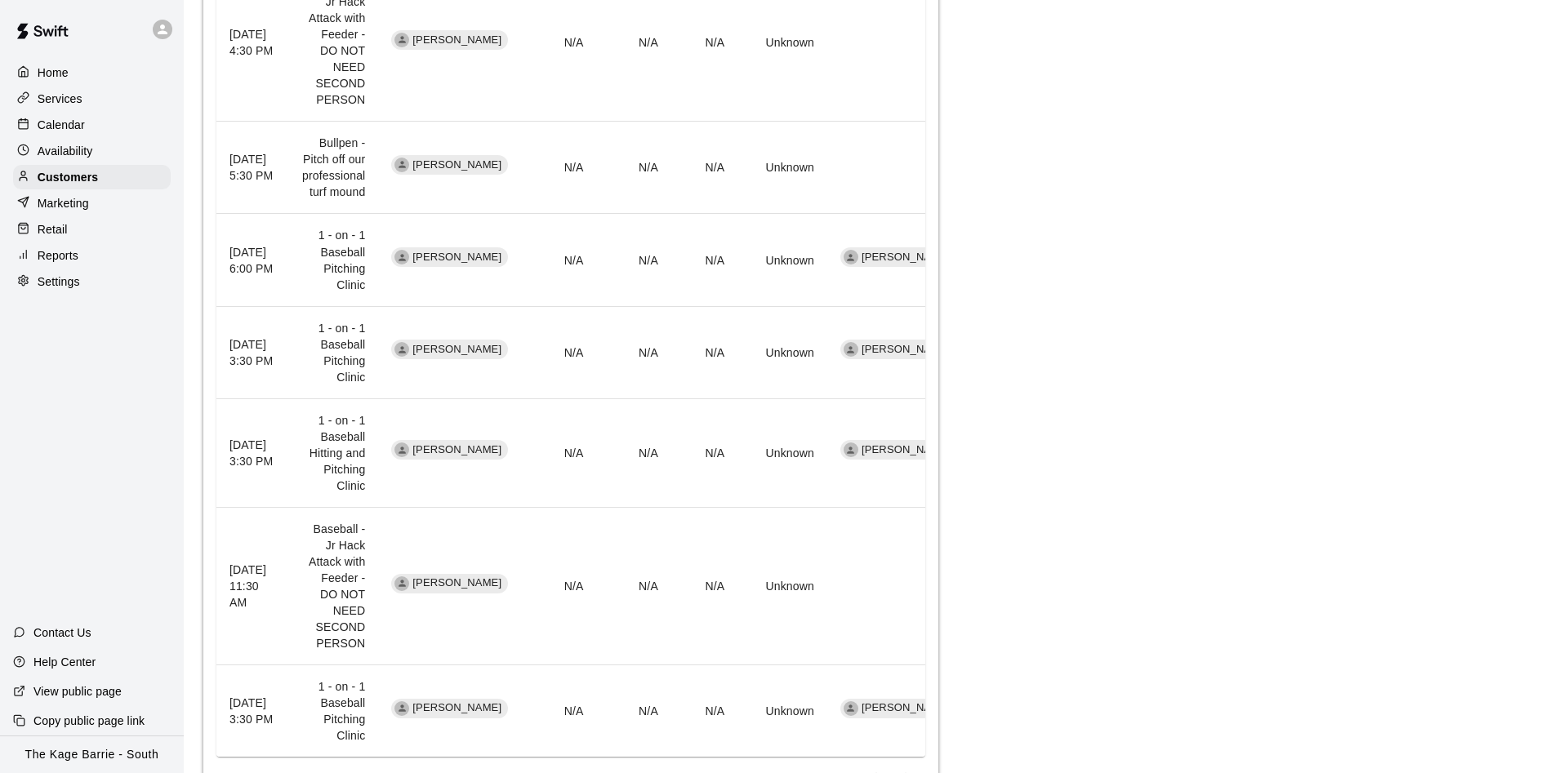
scroll to position [979, 0]
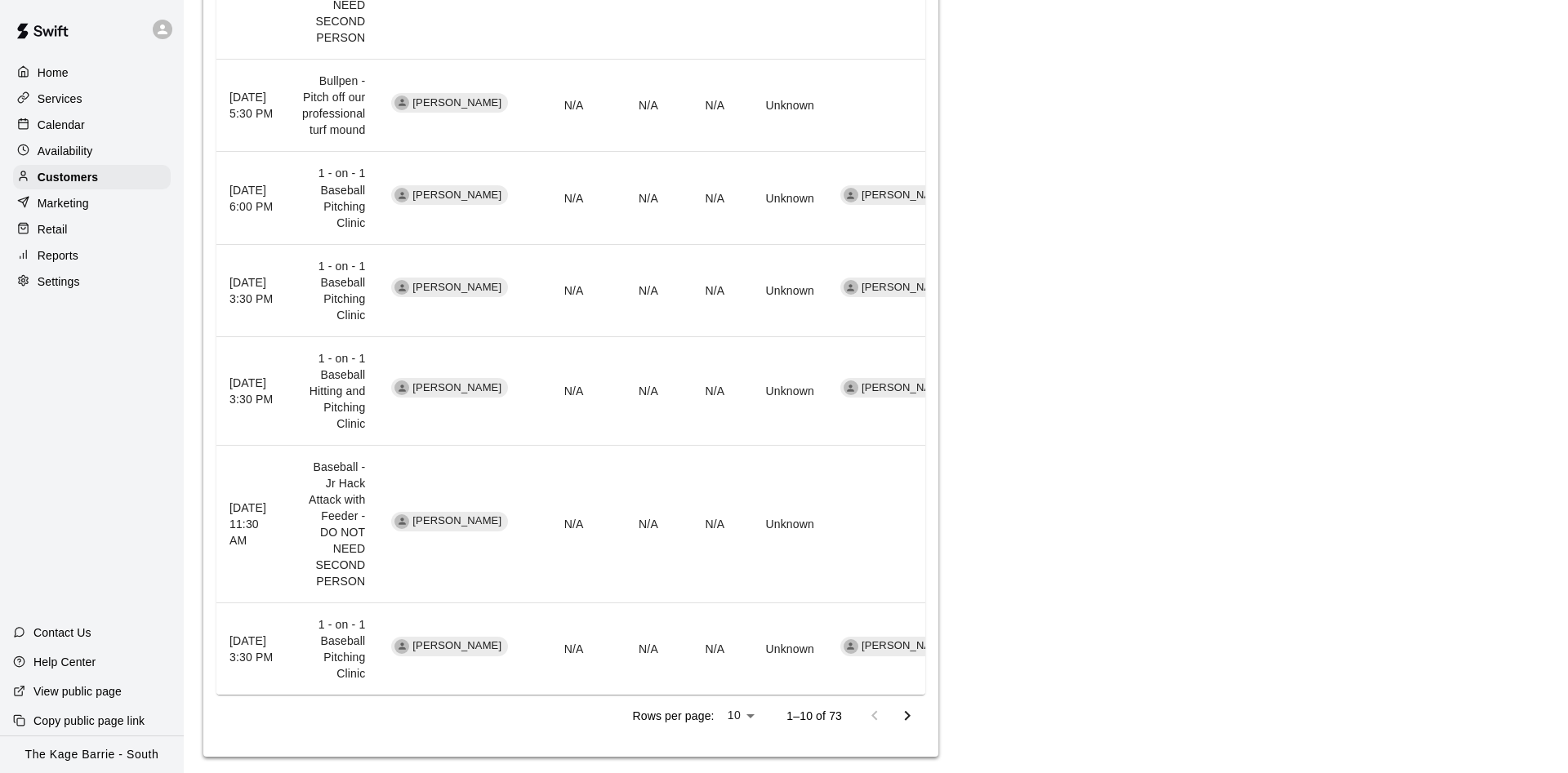
click at [902, 706] on icon "Go to next page" at bounding box center [907, 716] width 20 height 20
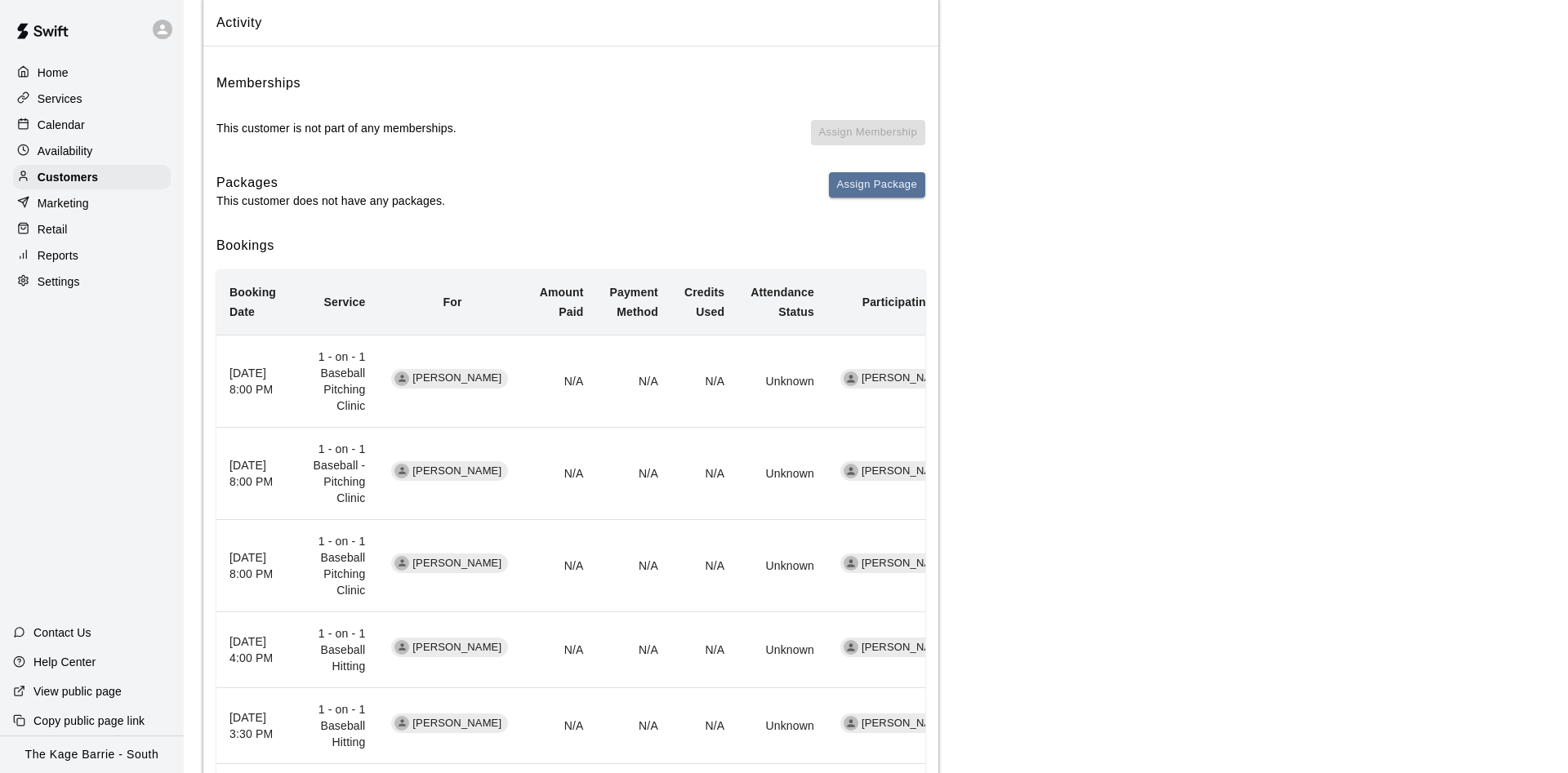
scroll to position [167, 0]
